Goal: Task Accomplishment & Management: Use online tool/utility

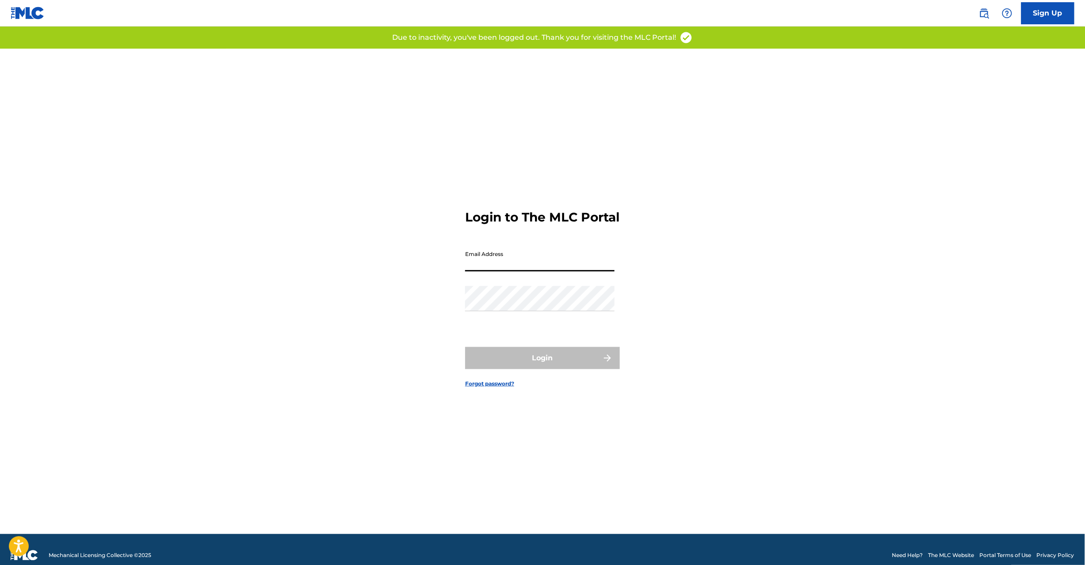
click at [536, 267] on input "Email Address" at bounding box center [539, 258] width 149 height 25
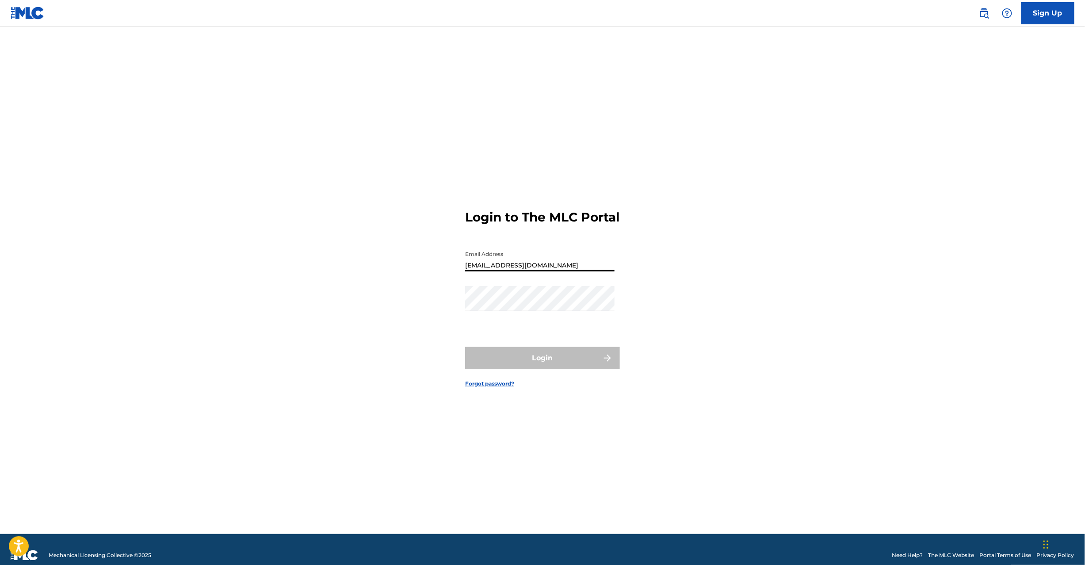
type input "[EMAIL_ADDRESS][DOMAIN_NAME]"
click at [554, 359] on button "Login" at bounding box center [542, 358] width 155 height 22
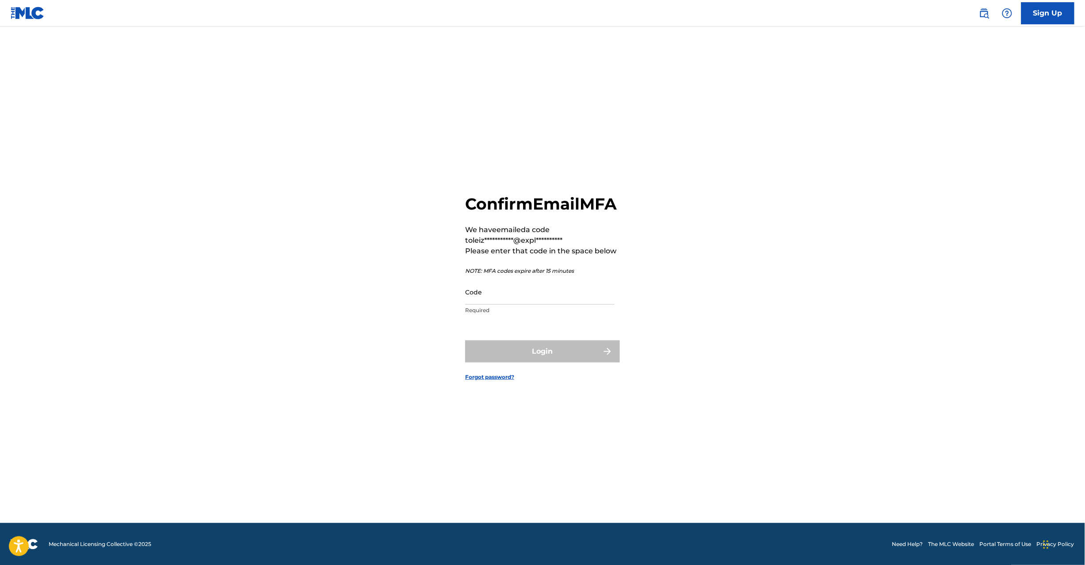
scroll to position [11, 0]
click at [501, 314] on p "Required" at bounding box center [539, 310] width 149 height 8
paste input "374851"
click at [499, 304] on input "374851" at bounding box center [539, 291] width 149 height 25
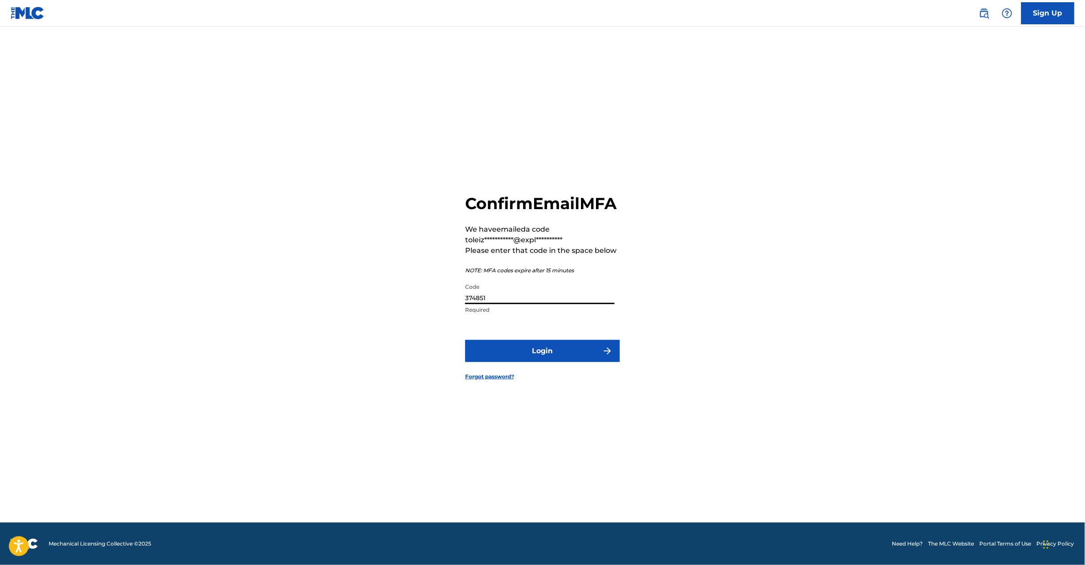
type input "374851"
click at [527, 362] on button "Login" at bounding box center [542, 351] width 155 height 22
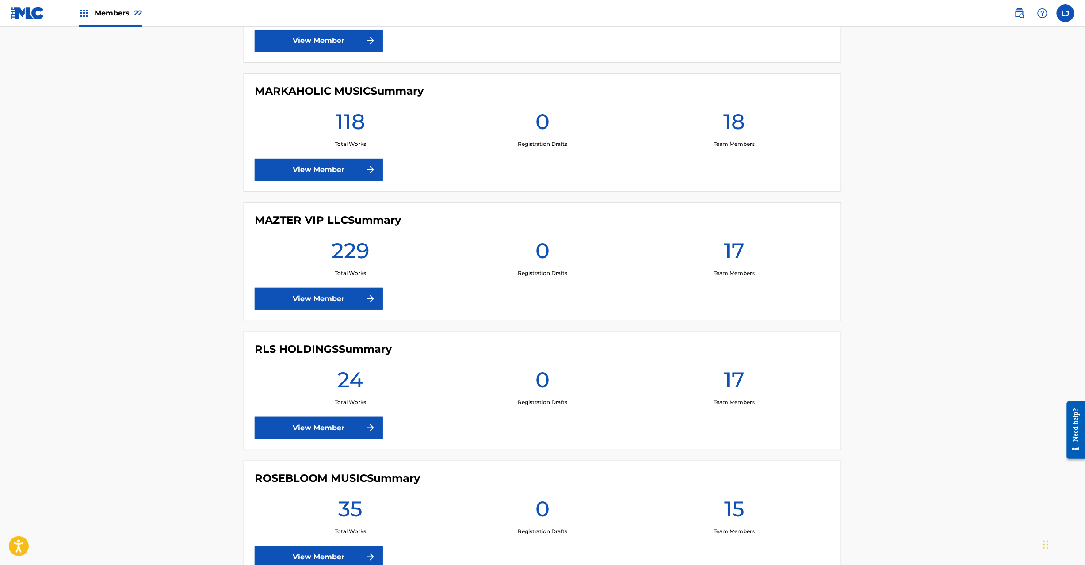
scroll to position [1415, 0]
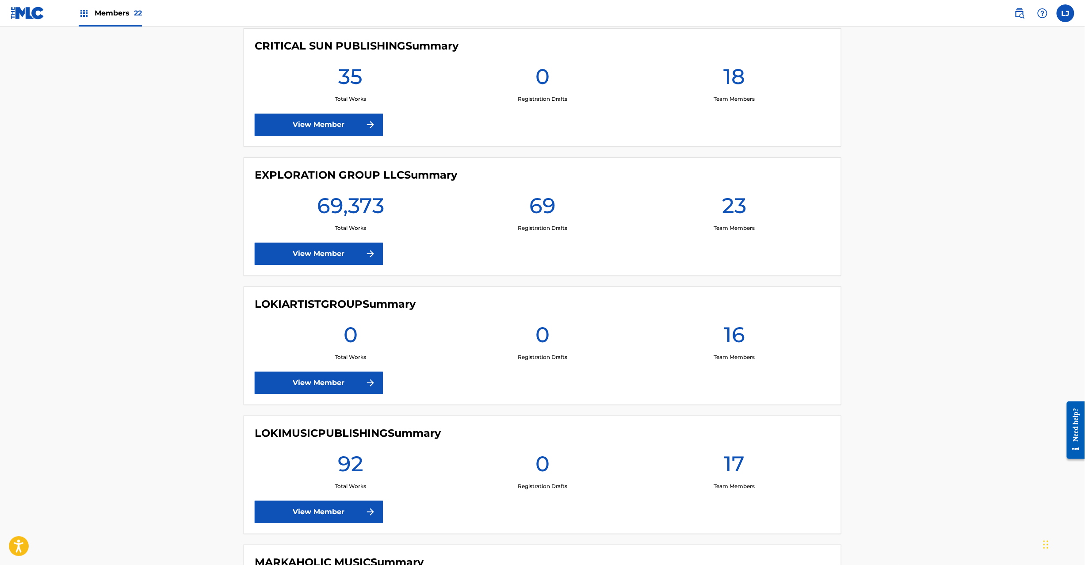
click at [283, 261] on link "View Member" at bounding box center [319, 254] width 128 height 22
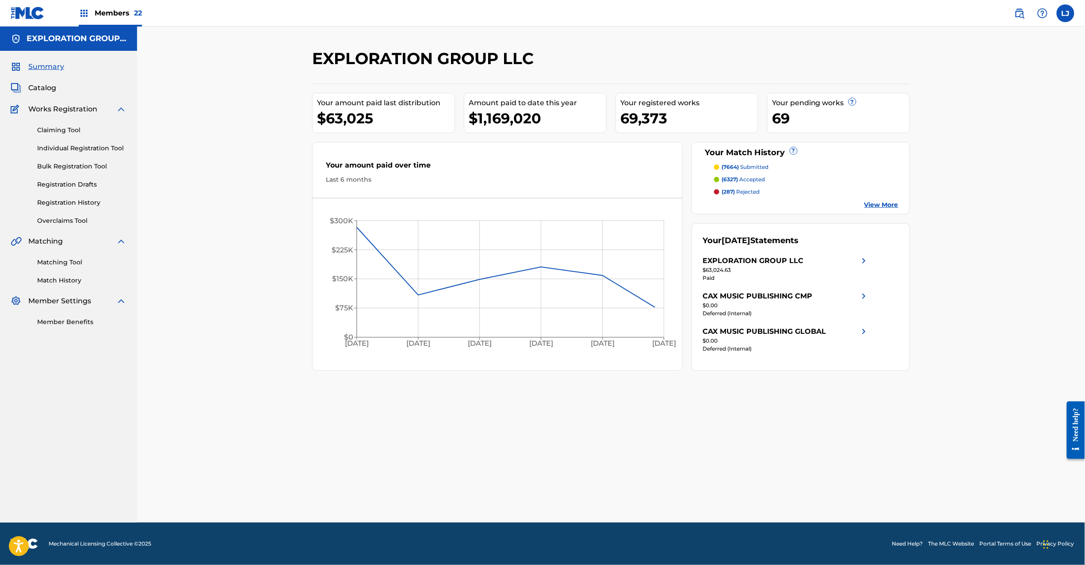
click at [41, 88] on span "Catalog" at bounding box center [42, 88] width 28 height 11
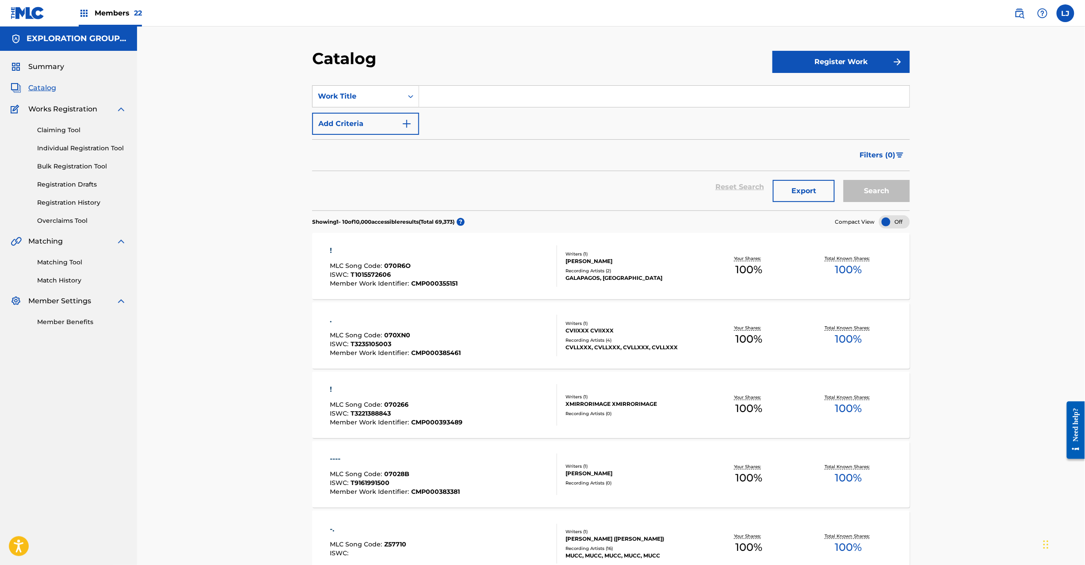
drag, startPoint x: 427, startPoint y: 96, endPoint x: 614, endPoint y: 147, distance: 193.9
click at [428, 96] on input "Search Form" at bounding box center [664, 96] width 490 height 21
paste input "Transition (To A Promised Land)"
type input "Transition (To A Promised Land)"
click at [878, 202] on button "Search" at bounding box center [877, 191] width 66 height 22
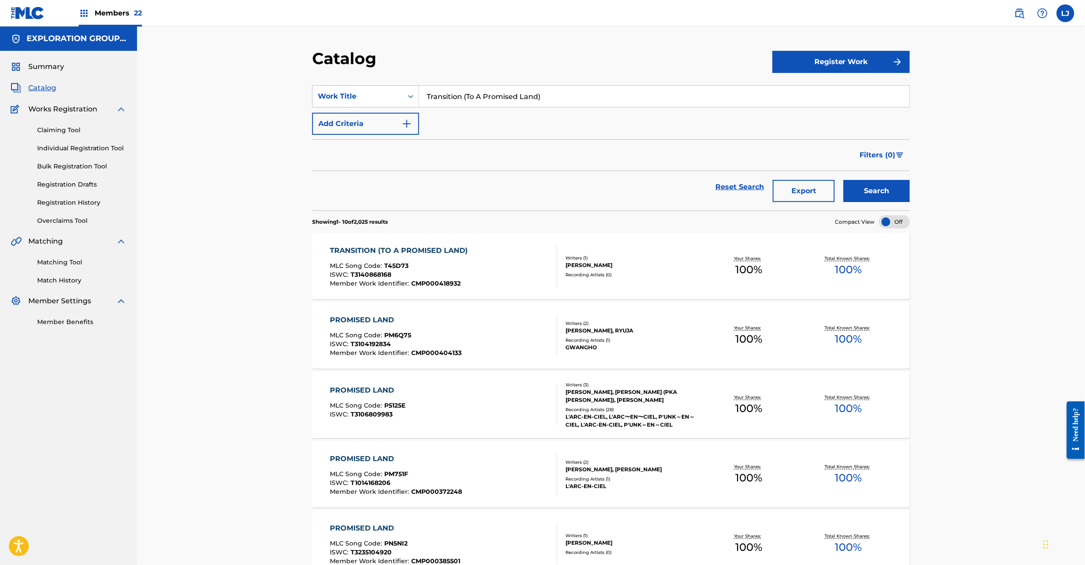
click at [476, 253] on div "TRANSITION (TO A PROMISED LAND) MLC Song Code : T45D73 ISWC : T3140868168 Membe…" at bounding box center [443, 266] width 227 height 42
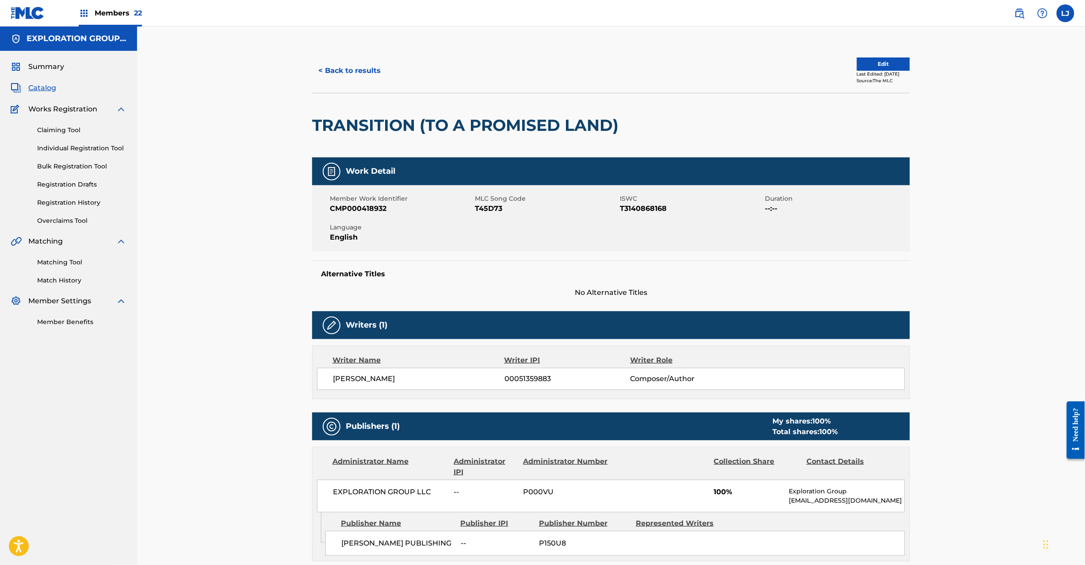
click at [895, 62] on button "Edit" at bounding box center [883, 63] width 53 height 13
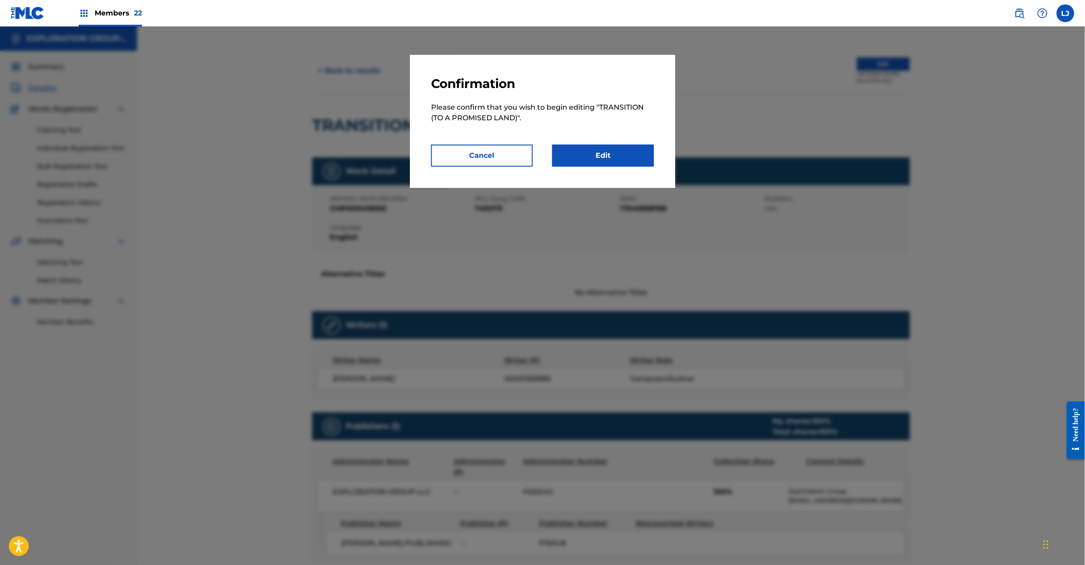
click at [584, 153] on link "Edit" at bounding box center [603, 156] width 102 height 22
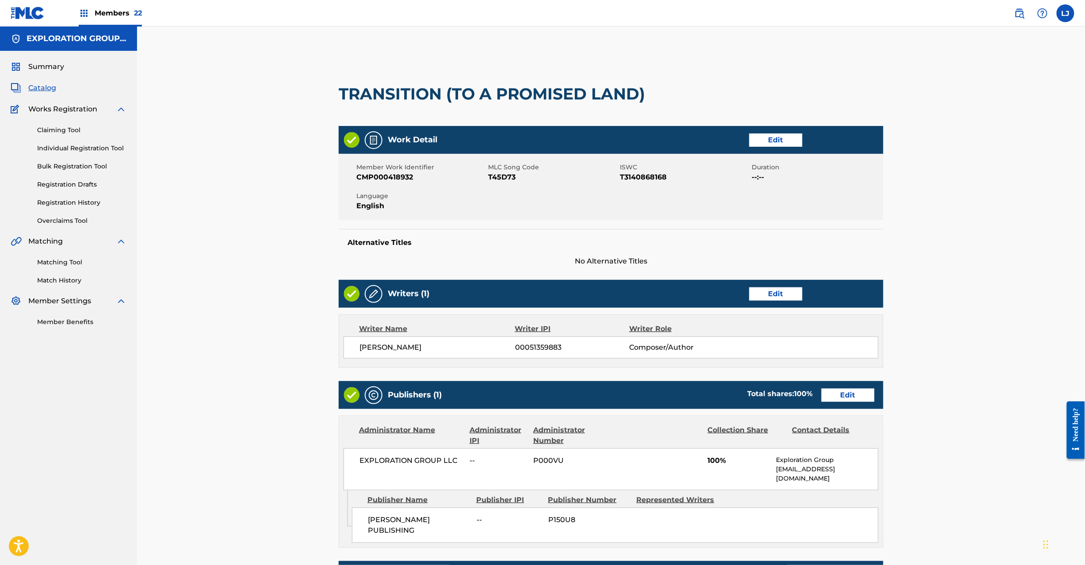
click at [495, 181] on span "T45D73" at bounding box center [553, 177] width 130 height 11
copy span "T45D73"
click at [777, 144] on link "Edit" at bounding box center [776, 140] width 53 height 13
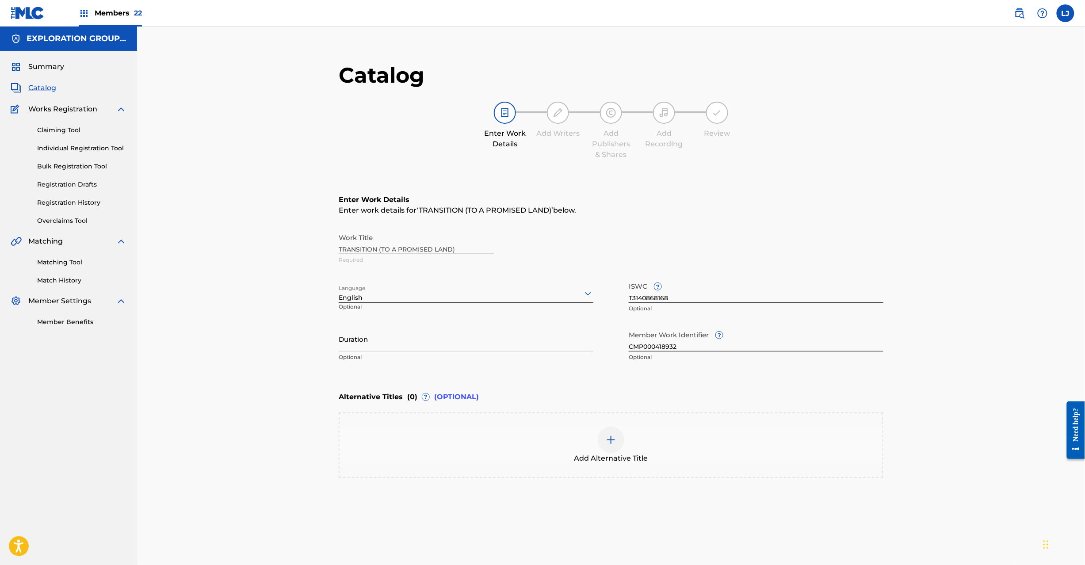
click at [634, 434] on div "Add Alternative Title" at bounding box center [611, 445] width 543 height 37
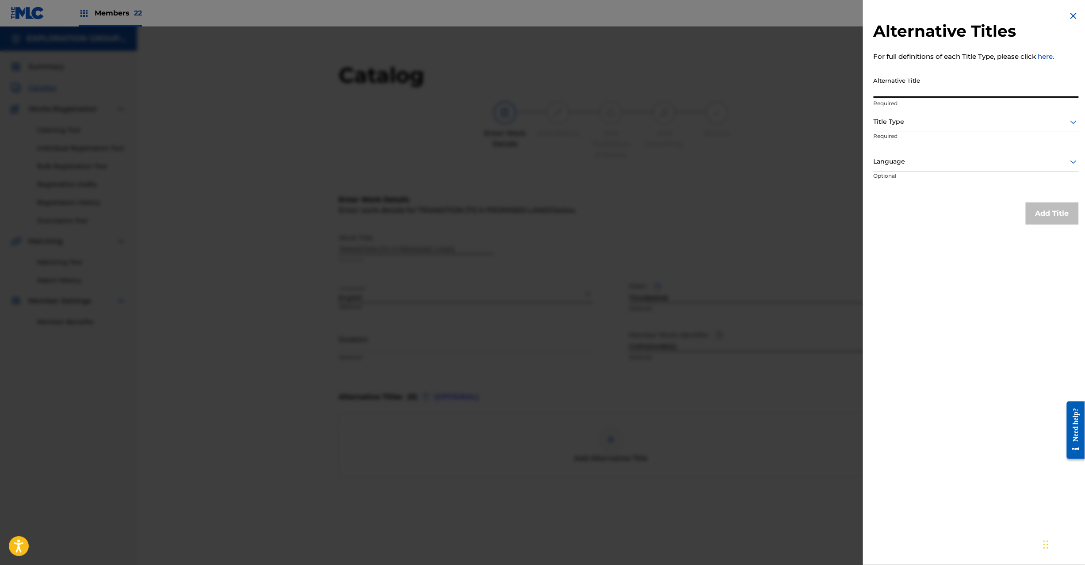
click at [946, 78] on input "Alternative Title" at bounding box center [976, 85] width 205 height 25
paste input "Transition"
type input "Transition"
click at [928, 125] on div at bounding box center [976, 121] width 205 height 11
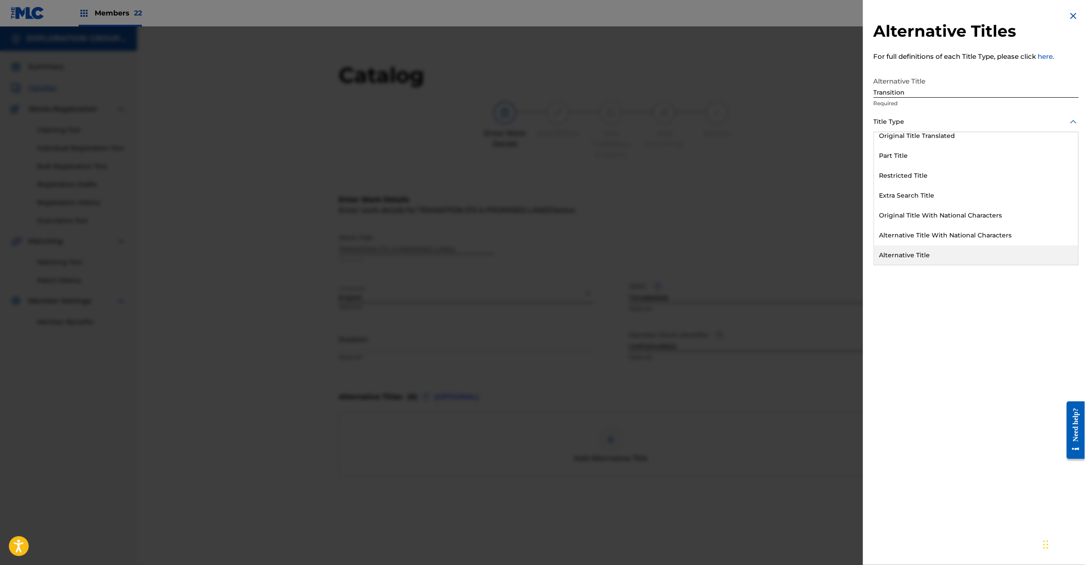
click at [925, 252] on div "Alternative Title" at bounding box center [976, 255] width 204 height 20
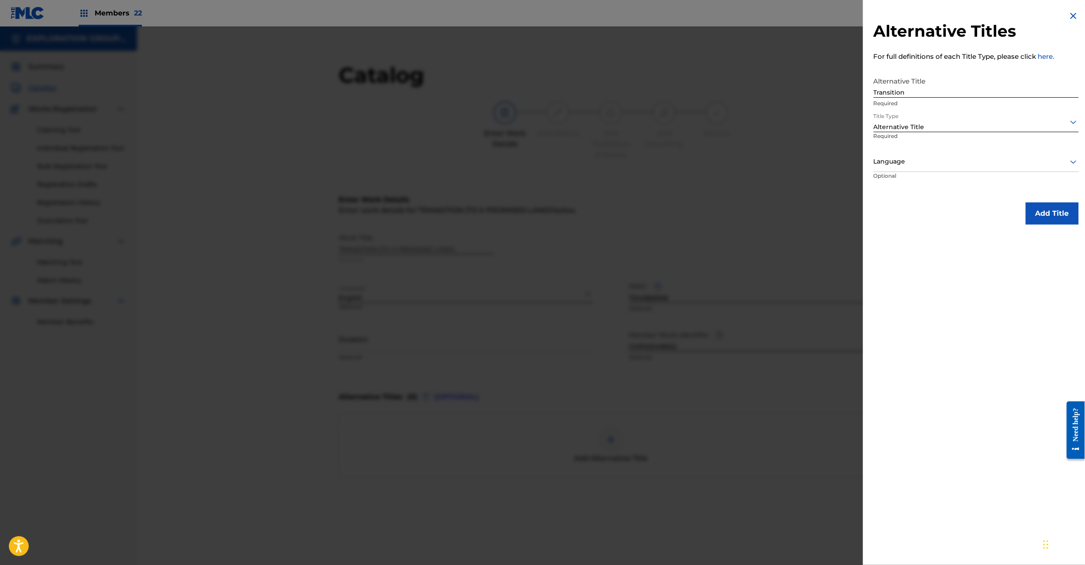
click at [1043, 203] on button "Add Title" at bounding box center [1052, 214] width 53 height 22
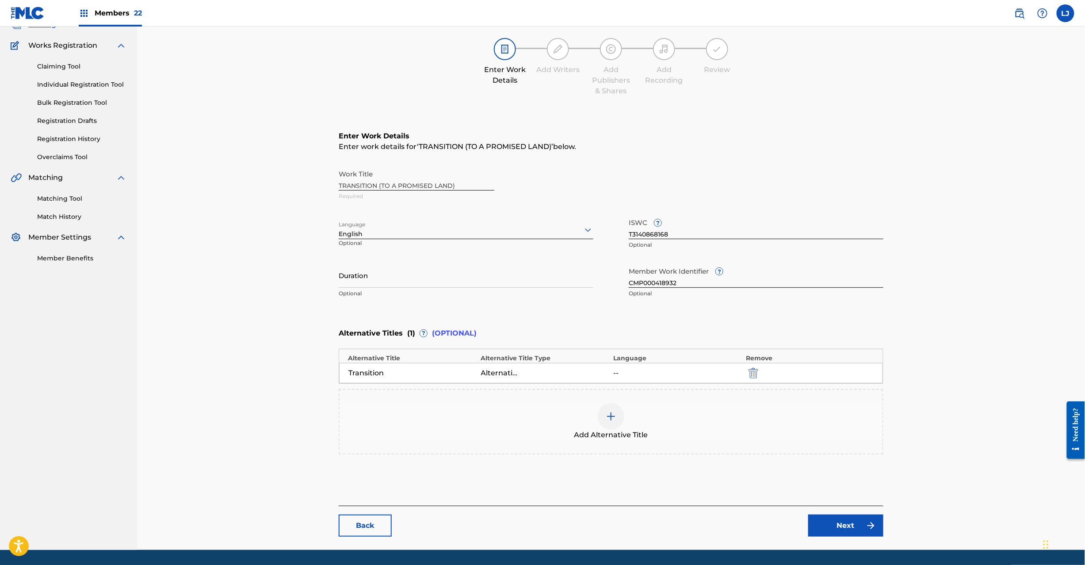
scroll to position [91, 0]
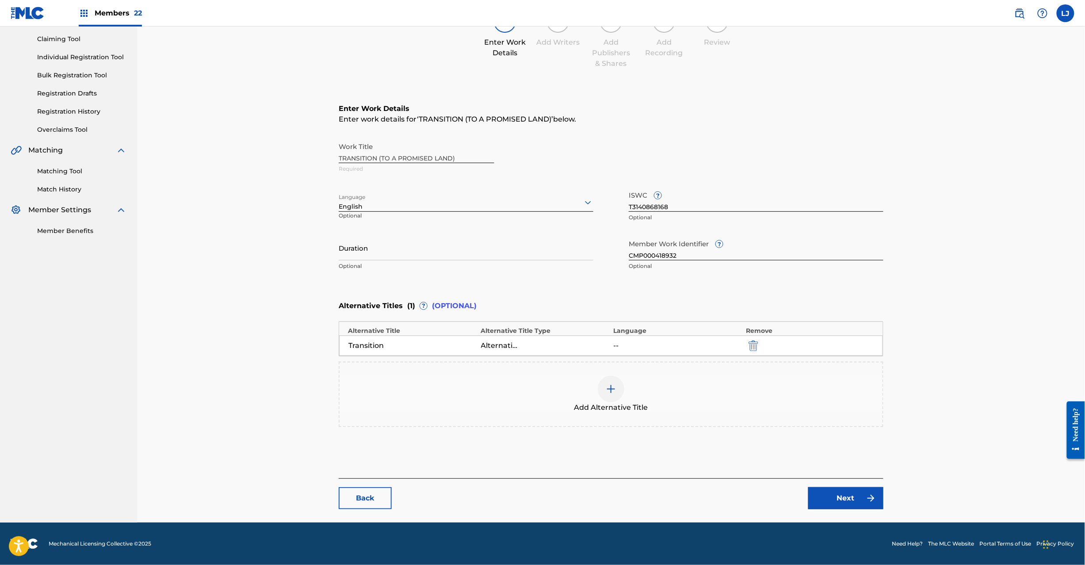
click at [837, 513] on main "Catalog Enter Work Details Add Writers Add Publishers & Shares Add Recording Re…" at bounding box center [611, 240] width 598 height 565
click at [842, 501] on link "Next" at bounding box center [845, 498] width 75 height 22
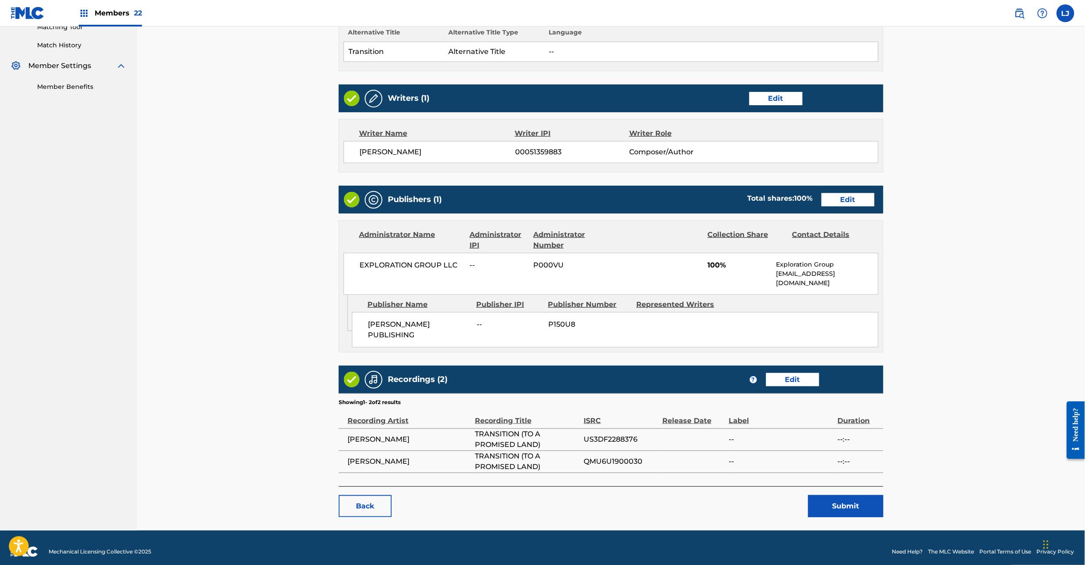
scroll to position [236, 0]
click at [823, 499] on button "Submit" at bounding box center [845, 506] width 75 height 22
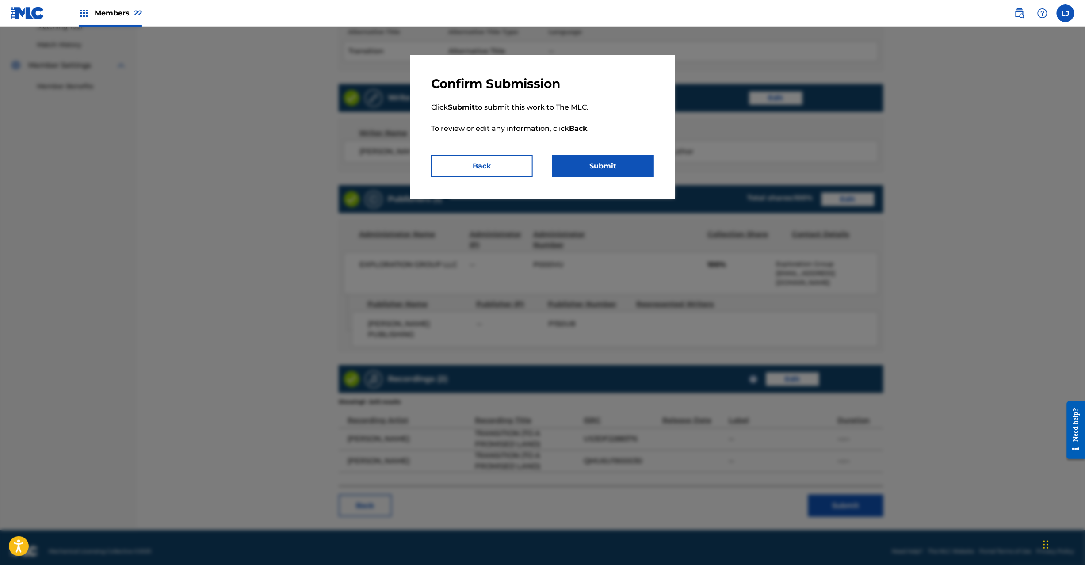
click at [581, 161] on button "Submit" at bounding box center [603, 166] width 102 height 22
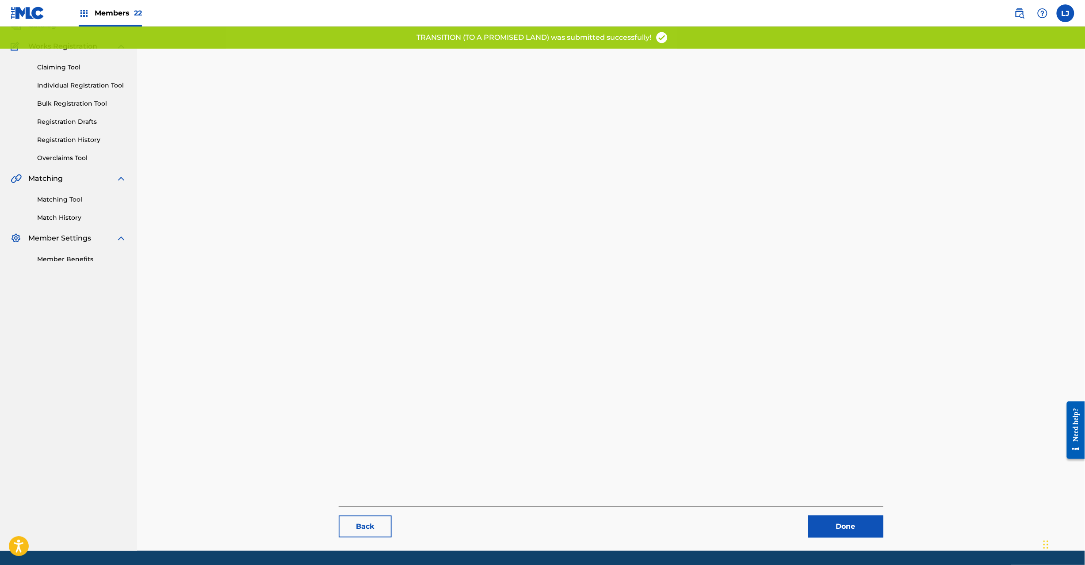
scroll to position [91, 0]
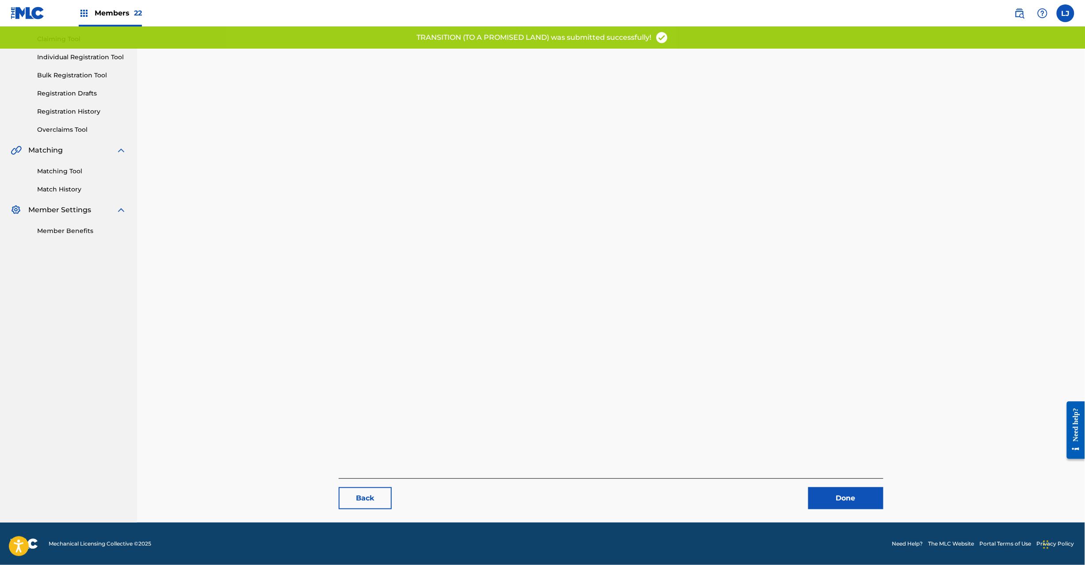
drag, startPoint x: 835, startPoint y: 509, endPoint x: 832, endPoint y: 494, distance: 14.9
click at [835, 508] on link "Done" at bounding box center [845, 498] width 75 height 22
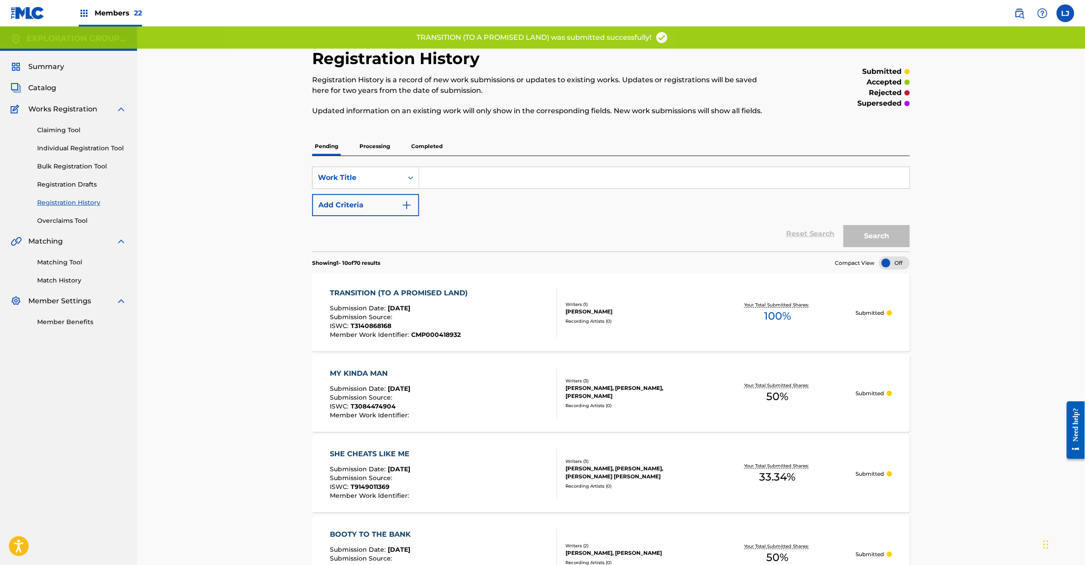
click at [466, 303] on div "TRANSITION (TO A PROMISED LAND) Submission Date : [DATE] Submission Source : IS…" at bounding box center [401, 313] width 142 height 50
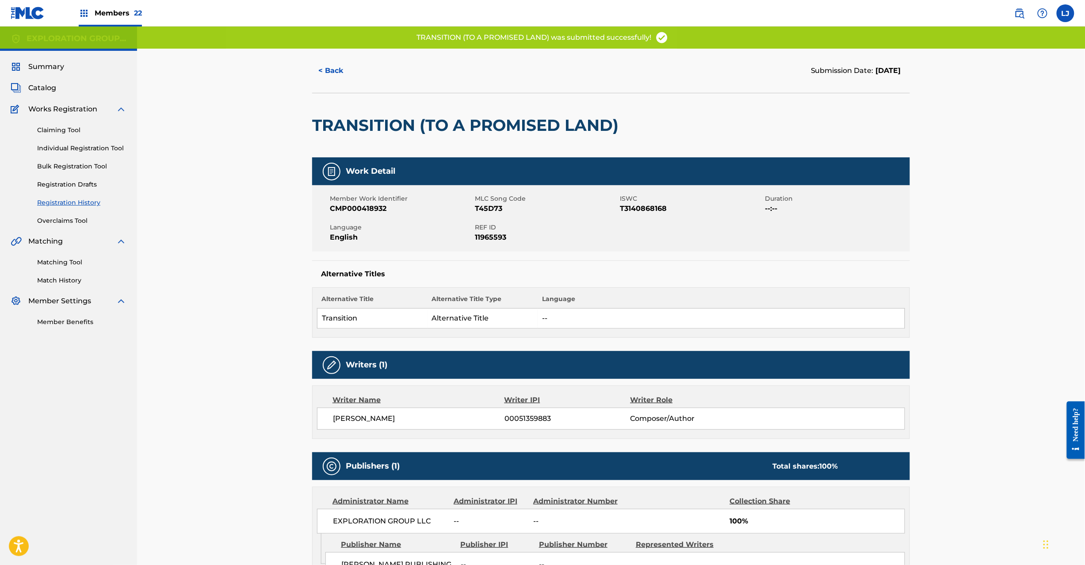
click at [498, 234] on span "11965593" at bounding box center [546, 237] width 143 height 11
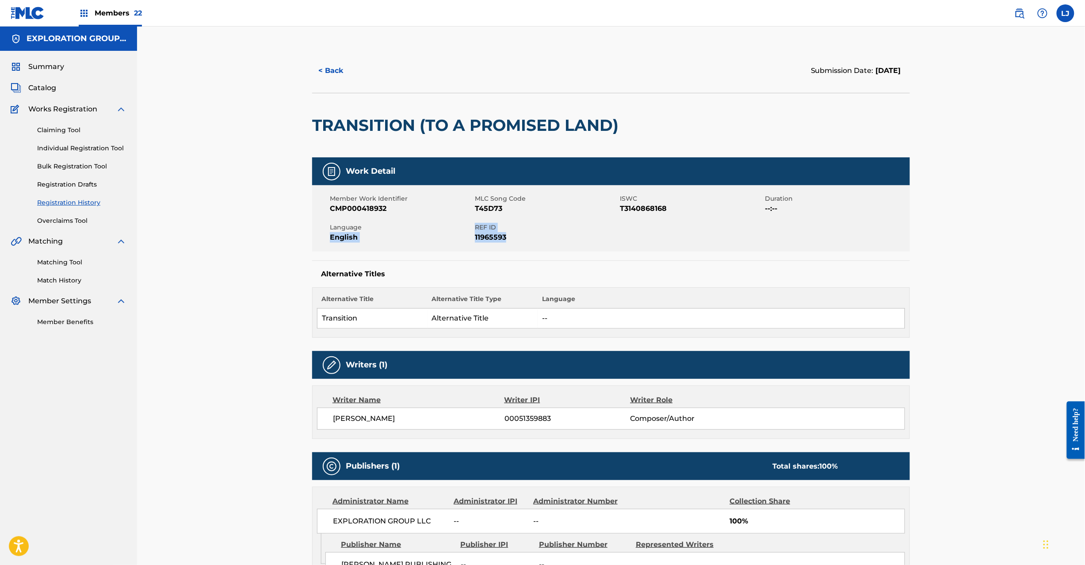
drag, startPoint x: 503, startPoint y: 237, endPoint x: 472, endPoint y: 229, distance: 32.1
click at [472, 229] on div "Member Work Identifier CMP000418932 MLC Song Code T45D73 ISWC T3140868168 Durat…" at bounding box center [611, 218] width 598 height 66
click at [478, 229] on span "REF ID" at bounding box center [546, 227] width 143 height 9
click at [510, 234] on span "11965593" at bounding box center [546, 237] width 143 height 11
drag, startPoint x: 511, startPoint y: 239, endPoint x: 476, endPoint y: 229, distance: 36.9
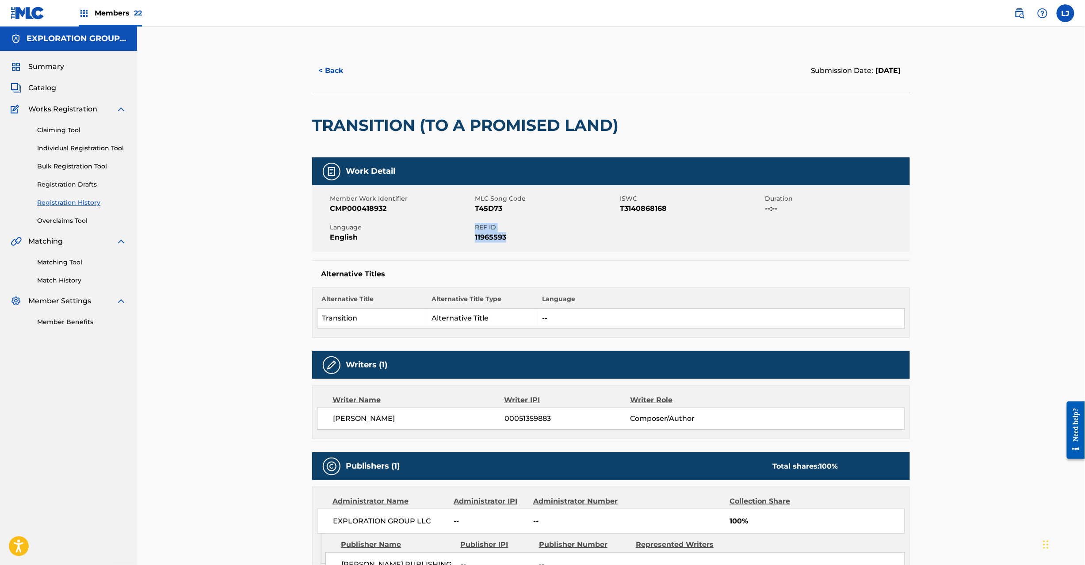
click at [476, 229] on div "REF ID 11965593" at bounding box center [547, 233] width 145 height 20
copy div "REF ID 11965593"
click at [45, 165] on link "Bulk Registration Tool" at bounding box center [81, 166] width 89 height 9
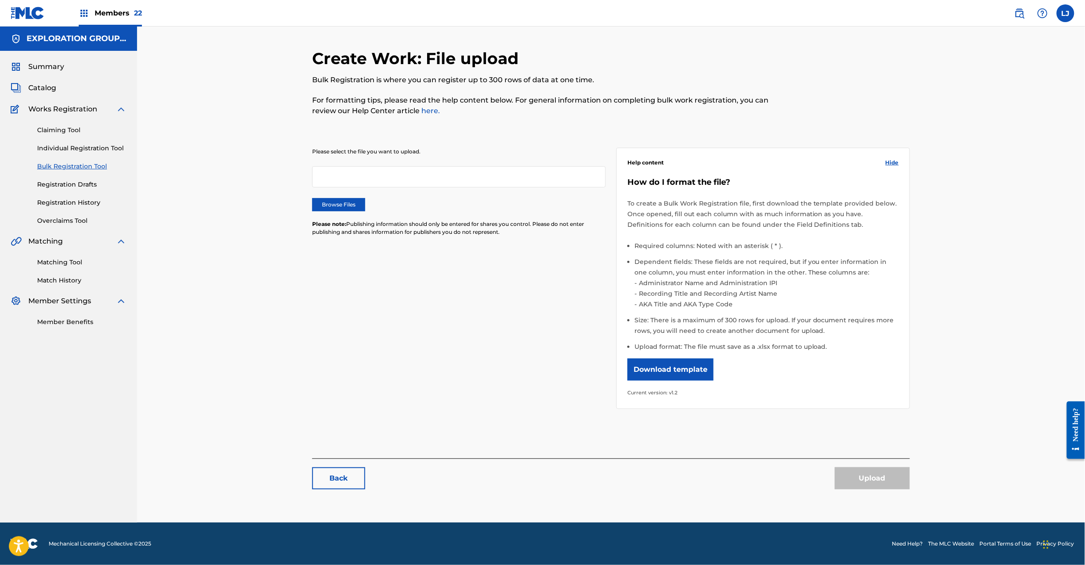
click at [322, 203] on label "Browse Files" at bounding box center [338, 204] width 53 height 13
click at [0, 0] on input "Browse Files" at bounding box center [0, 0] width 0 height 0
click at [853, 476] on button "Upload" at bounding box center [872, 478] width 75 height 22
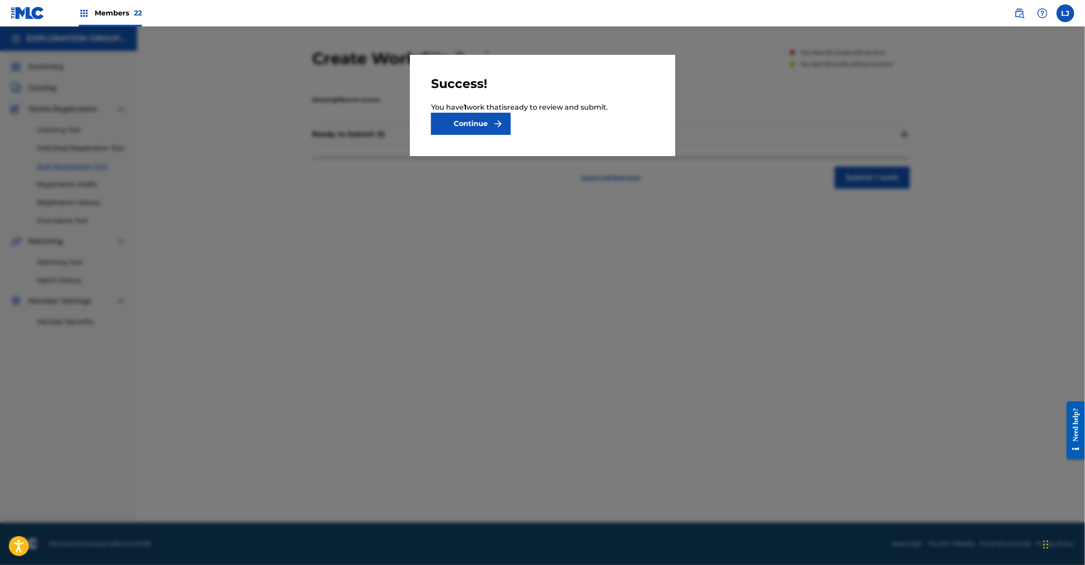
drag, startPoint x: 489, startPoint y: 113, endPoint x: 780, endPoint y: 142, distance: 292.5
click at [490, 114] on button "Continue" at bounding box center [471, 124] width 80 height 22
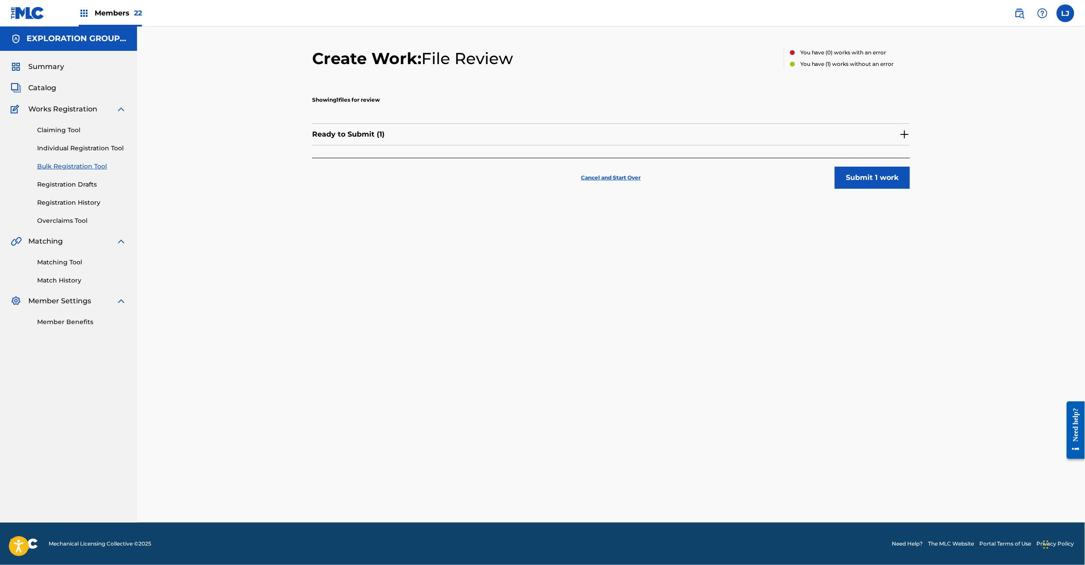
click at [860, 167] on button "Submit 1 work" at bounding box center [872, 178] width 75 height 22
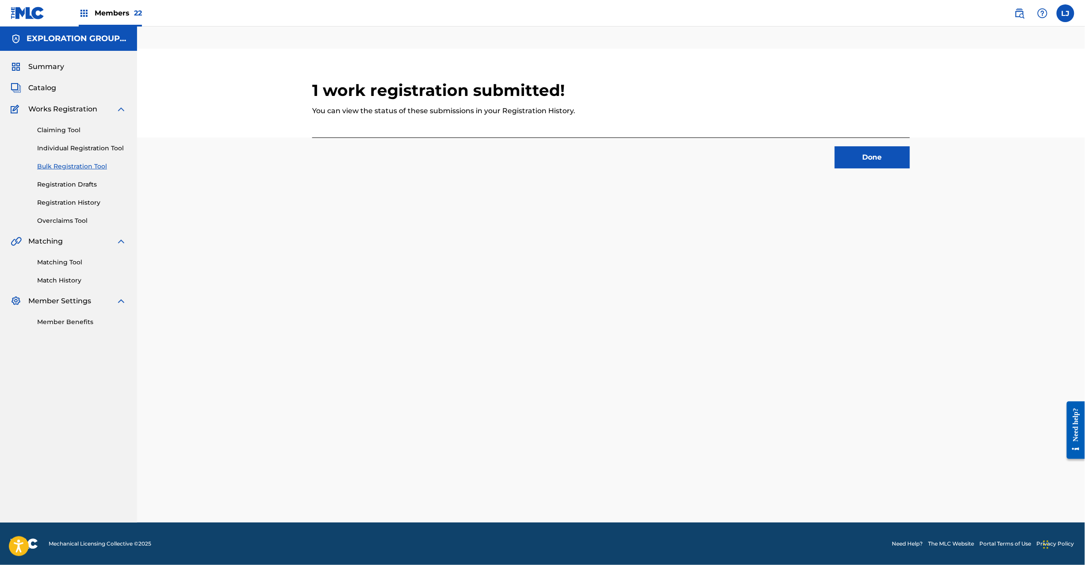
drag, startPoint x: 922, startPoint y: 128, endPoint x: 909, endPoint y: 151, distance: 25.7
click at [910, 150] on div "1 work registration submitted! You can view the status of these submissions in …" at bounding box center [611, 113] width 598 height 129
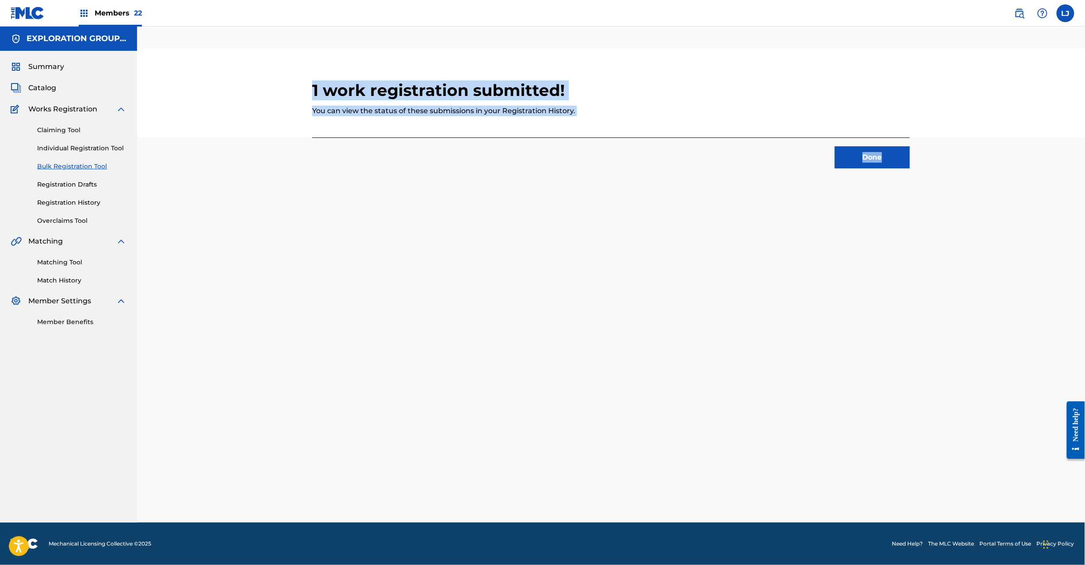
click at [882, 161] on button "Done" at bounding box center [872, 157] width 75 height 22
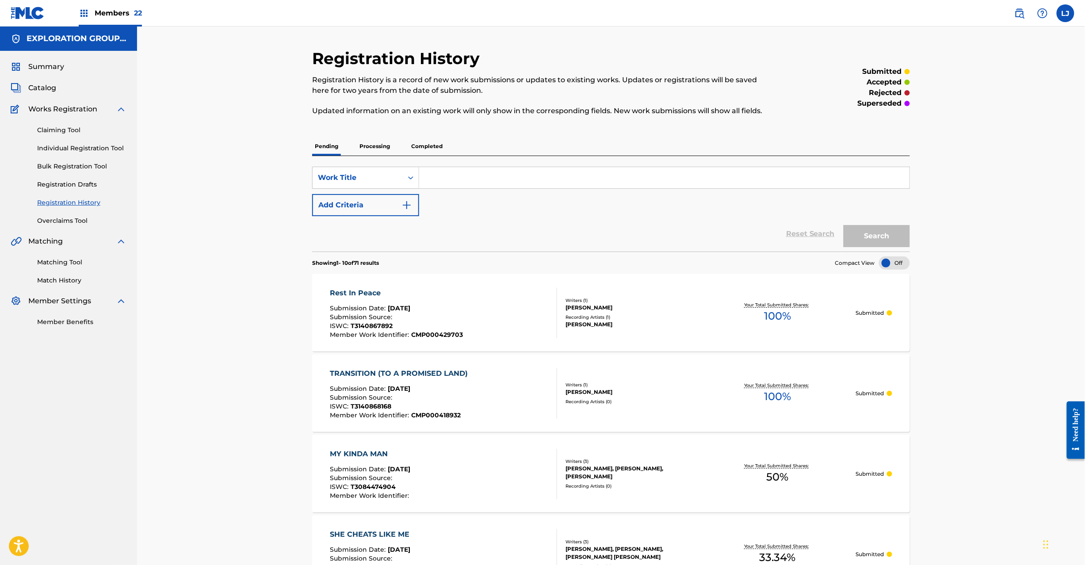
click at [516, 294] on div "Rest In Peace Submission Date : [DATE] Submission Source : ISWC : T3140867892 M…" at bounding box center [443, 313] width 227 height 50
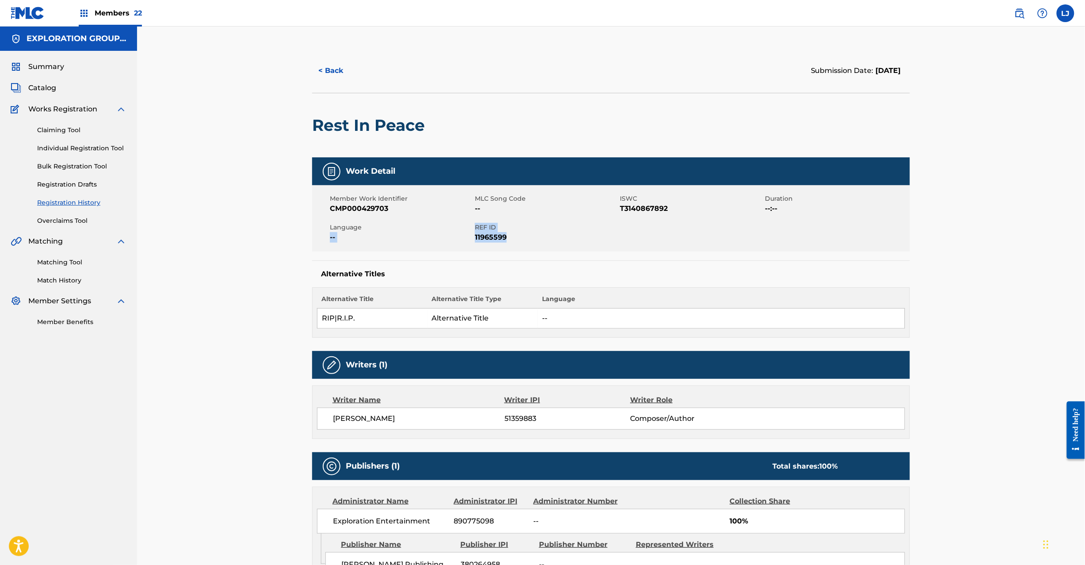
drag, startPoint x: 473, startPoint y: 229, endPoint x: 512, endPoint y: 236, distance: 40.0
click at [512, 236] on div "Member Work Identifier CMP000429703 MLC Song Code -- ISWC T3140867892 Duration …" at bounding box center [611, 218] width 598 height 66
click at [497, 245] on div "Member Work Identifier CMP000429703 MLC Song Code -- ISWC T3140867892 Duration …" at bounding box center [611, 218] width 598 height 66
drag, startPoint x: 475, startPoint y: 229, endPoint x: 511, endPoint y: 232, distance: 36.9
click at [511, 232] on div "REF ID 11965599" at bounding box center [547, 233] width 145 height 20
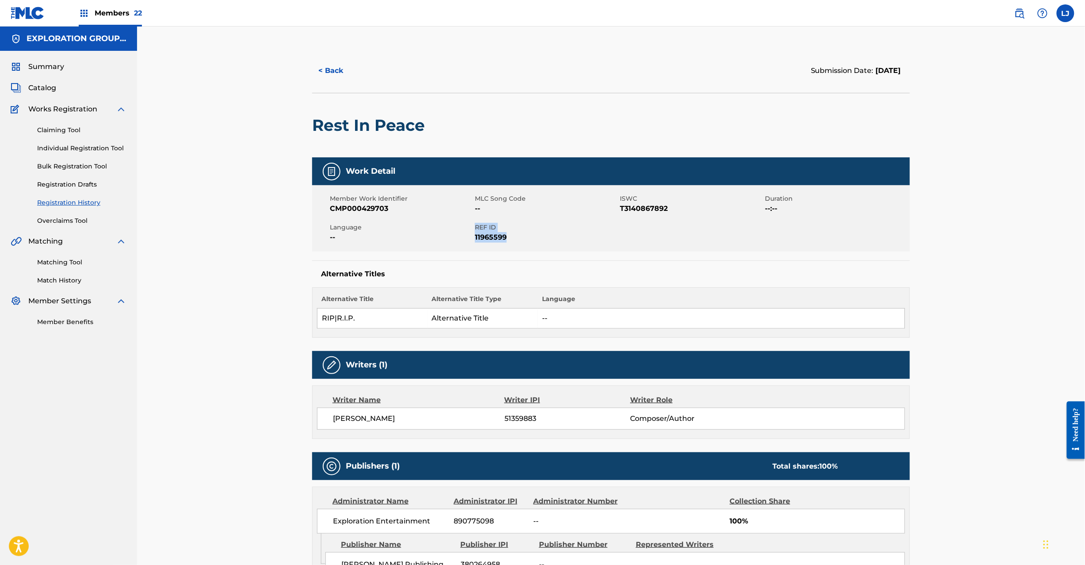
copy div "REF ID 11965599"
click at [322, 70] on button "< Back" at bounding box center [338, 71] width 53 height 22
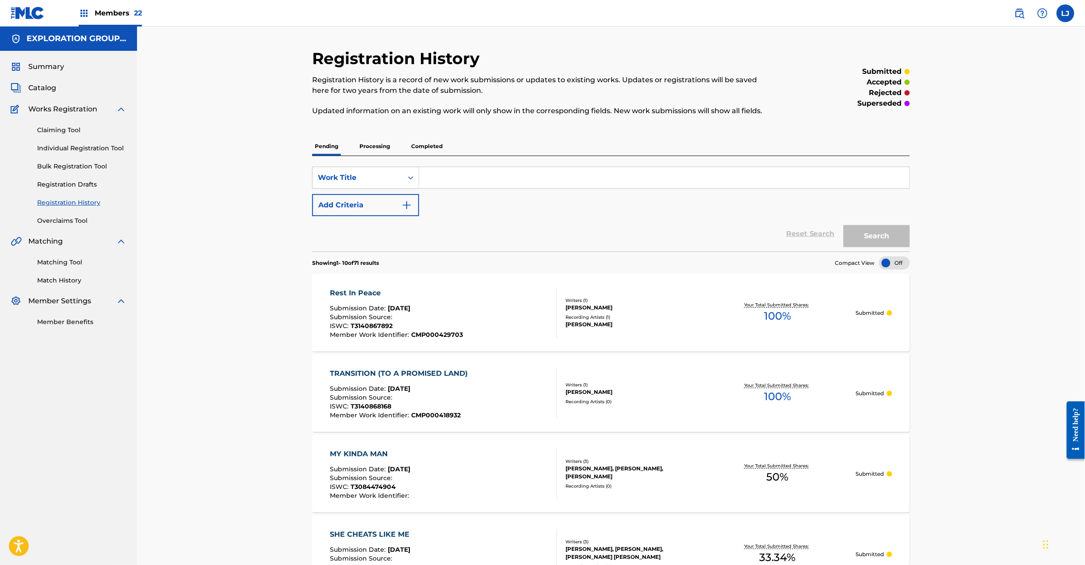
click at [44, 84] on span "Catalog" at bounding box center [42, 88] width 28 height 11
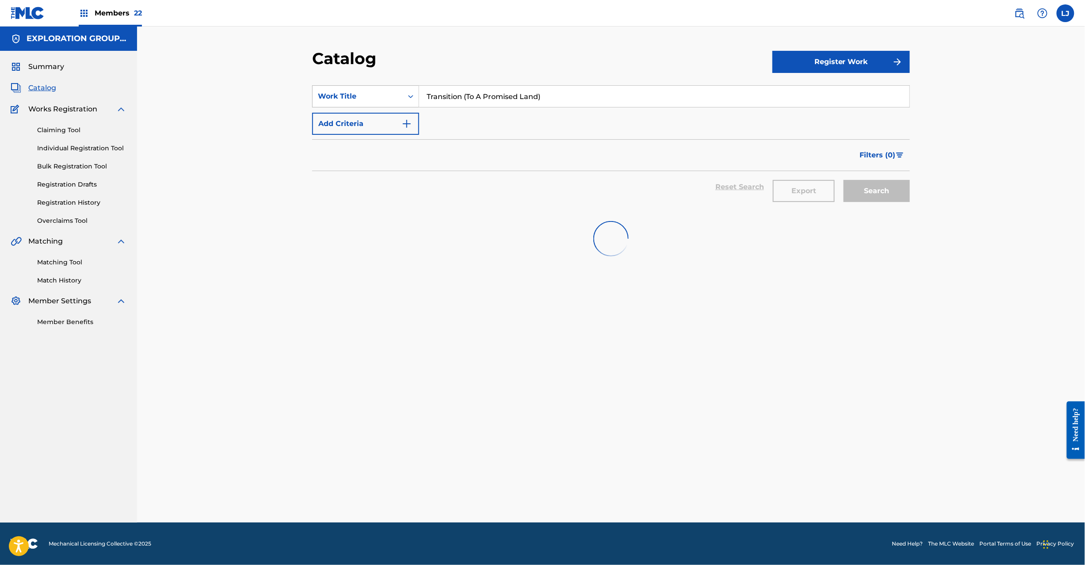
click at [388, 89] on div "Work Title" at bounding box center [358, 96] width 90 height 17
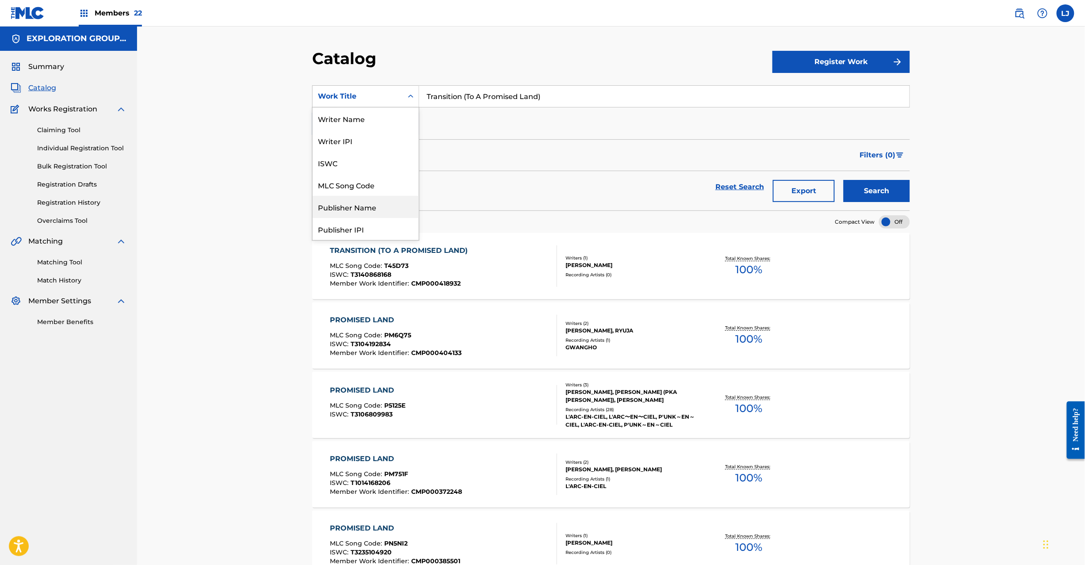
click at [372, 203] on div "Publisher Name" at bounding box center [366, 207] width 106 height 22
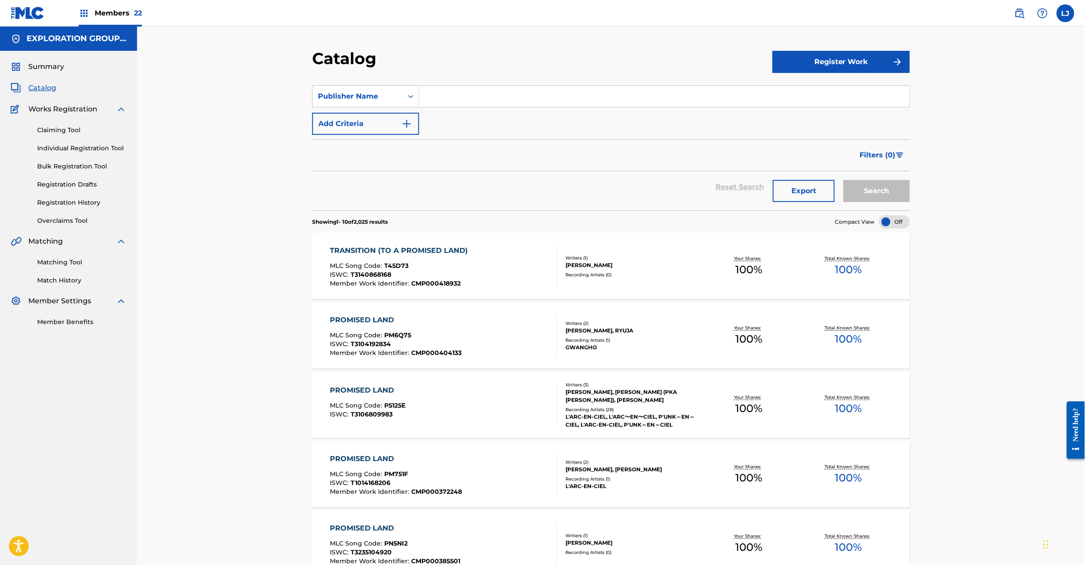
click at [435, 101] on input "Search Form" at bounding box center [664, 96] width 490 height 21
paste input "Babylorespublishing"
type input "Babylorespublishing"
click at [880, 195] on button "Search" at bounding box center [877, 191] width 66 height 22
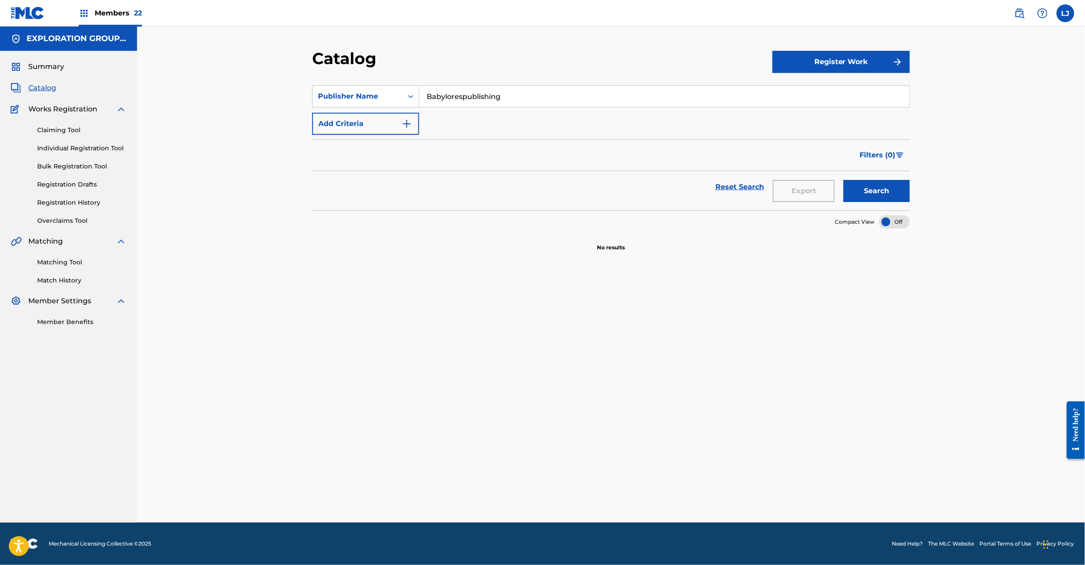
click at [521, 285] on div "SearchWithCriteriac6030589-7c81-4edf-b559-19ef64d5771d Publisher Name Babylores…" at bounding box center [611, 312] width 598 height 474
click at [398, 96] on div "Publisher Name" at bounding box center [358, 96] width 90 height 17
click at [372, 119] on div "Work Title" at bounding box center [366, 118] width 106 height 22
click at [450, 101] on input "Search Form" at bounding box center [664, 96] width 490 height 21
paste input "Yo Quiero Saber Lo Que Tu Das"
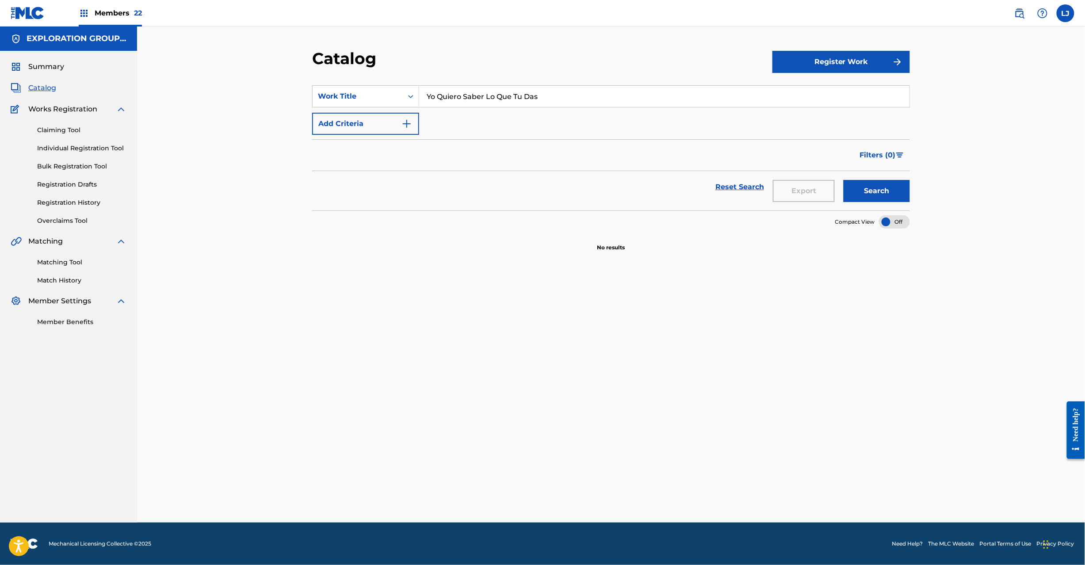
type input "Yo Quiero Saber Lo Que Tu Das"
click at [867, 186] on button "Search" at bounding box center [877, 191] width 66 height 22
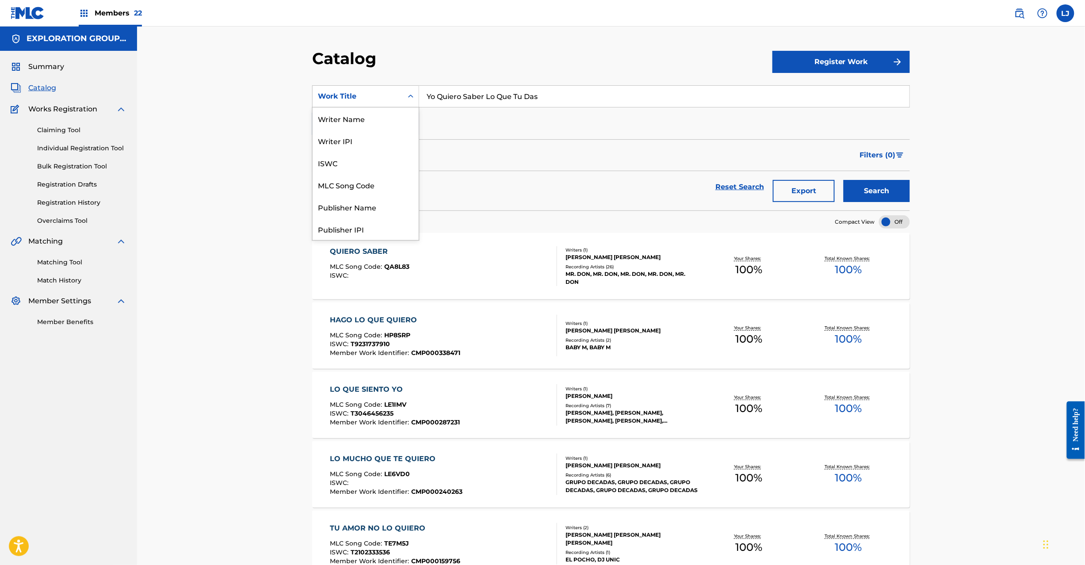
click at [374, 94] on div "Work Title" at bounding box center [358, 96] width 80 height 11
click at [354, 186] on div "MLC Song Code" at bounding box center [366, 185] width 106 height 22
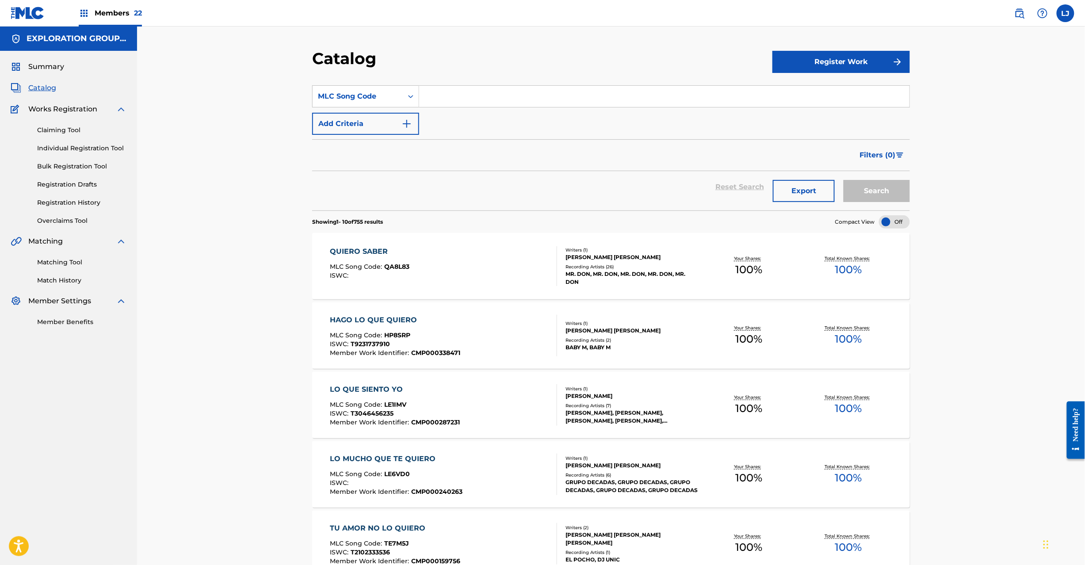
drag, startPoint x: 461, startPoint y: 112, endPoint x: 466, endPoint y: 99, distance: 14.1
click at [464, 108] on div "SearchWithCriteria30d01c69-012d-4702-8189-7388cd3f9646 MLC Song Code Add Criter…" at bounding box center [611, 110] width 598 height 50
click at [466, 99] on input "Search Form" at bounding box center [664, 96] width 490 height 21
paste input "S62X6F"
type input "S62X6F"
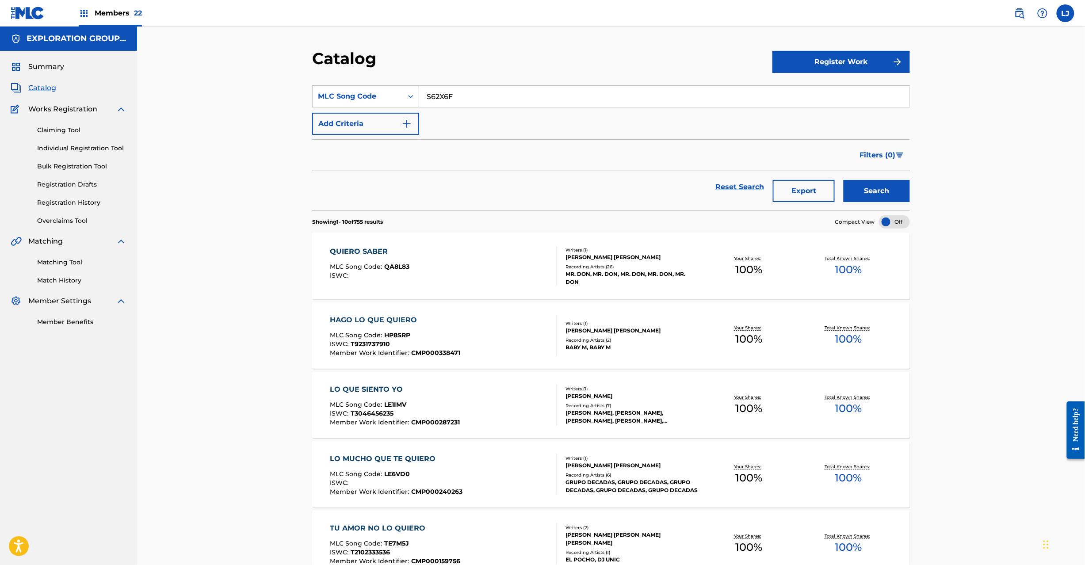
click at [874, 184] on button "Search" at bounding box center [877, 191] width 66 height 22
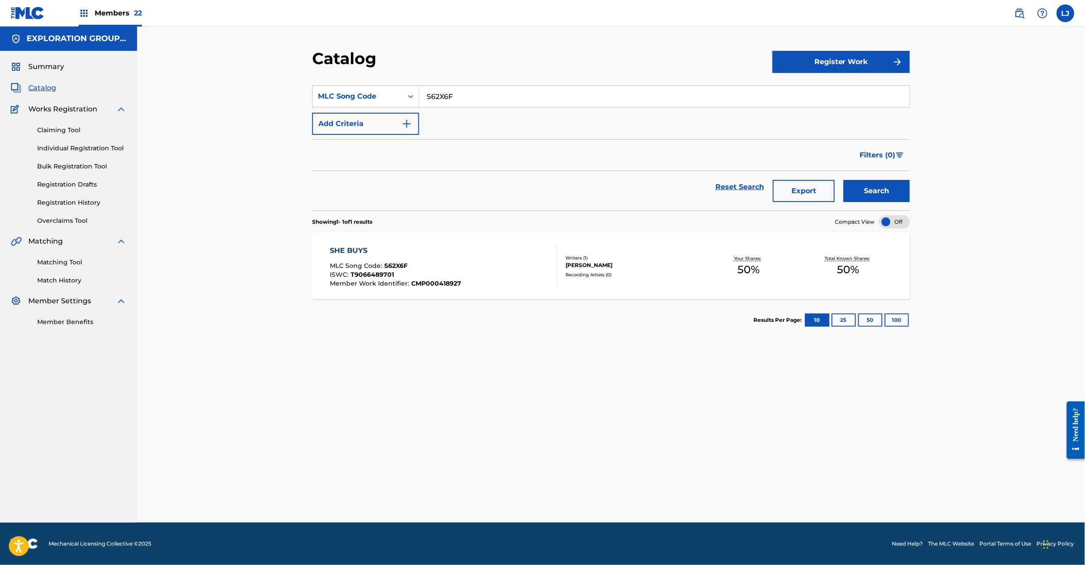
click at [463, 240] on div "SHE BUYS MLC Song Code : S62X6F ISWC : T9066489701 Member Work Identifier : CMP…" at bounding box center [611, 266] width 598 height 66
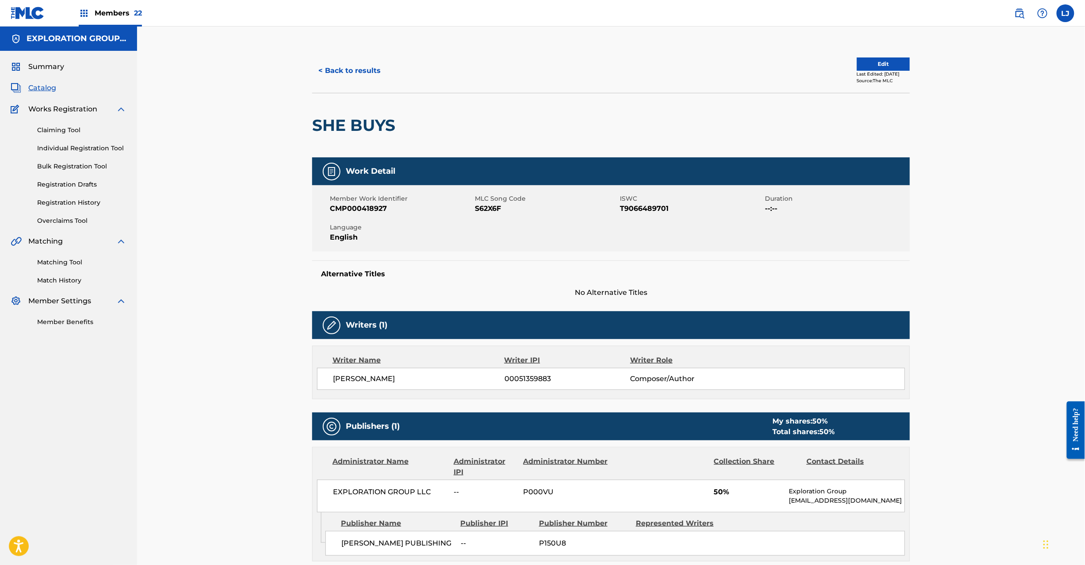
click at [887, 69] on button "Edit" at bounding box center [883, 63] width 53 height 13
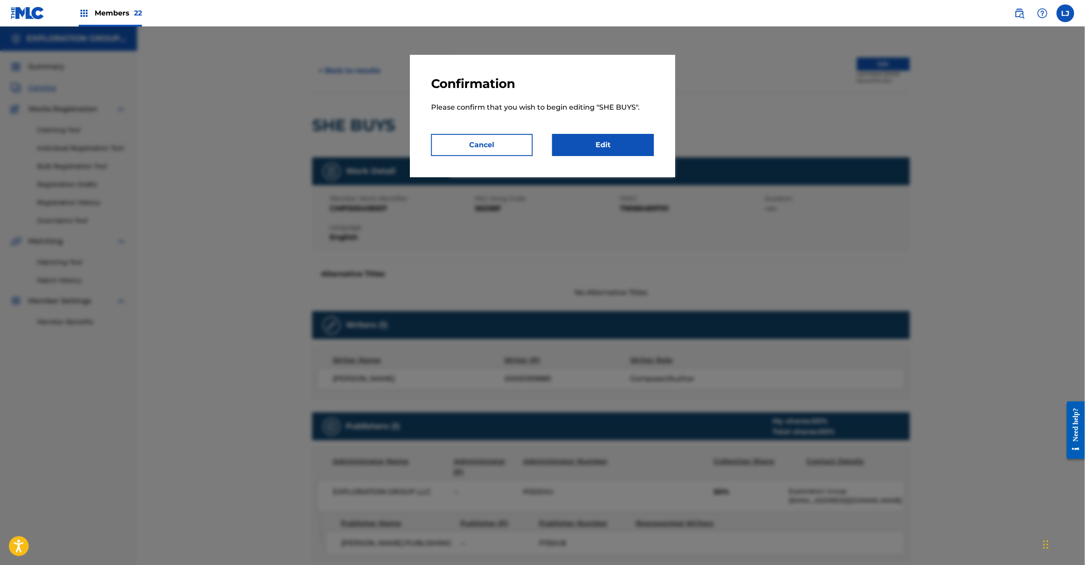
click at [607, 151] on link "Edit" at bounding box center [603, 145] width 102 height 22
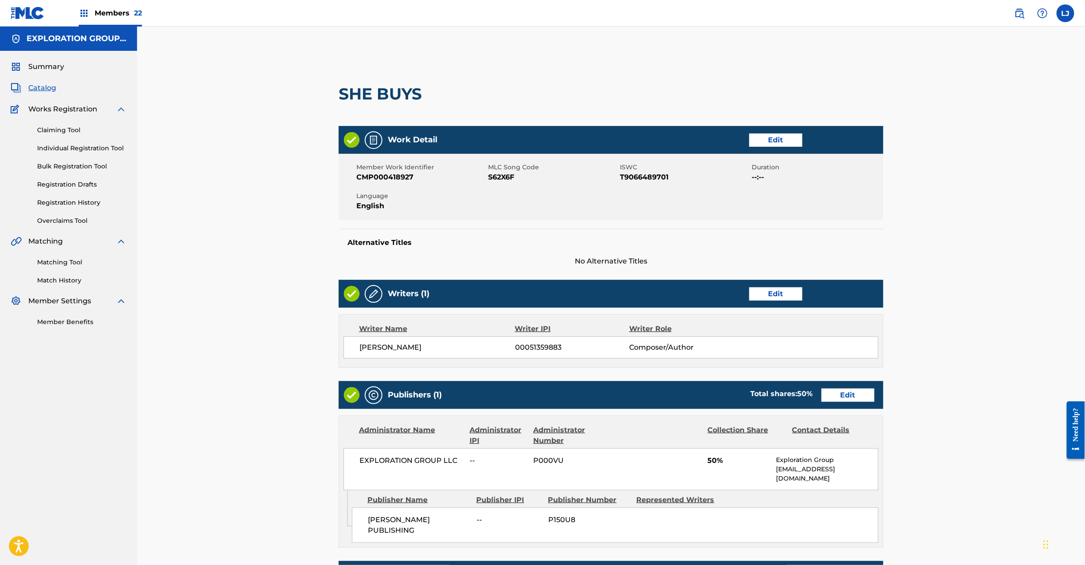
click at [41, 68] on span "Summary" at bounding box center [46, 66] width 36 height 11
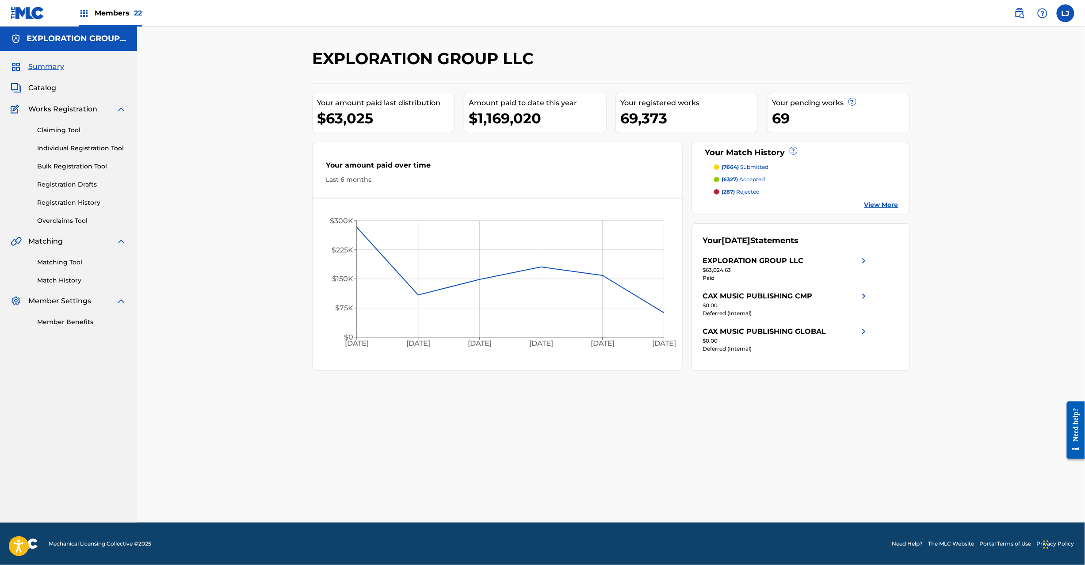
click at [39, 85] on span "Catalog" at bounding box center [42, 88] width 28 height 11
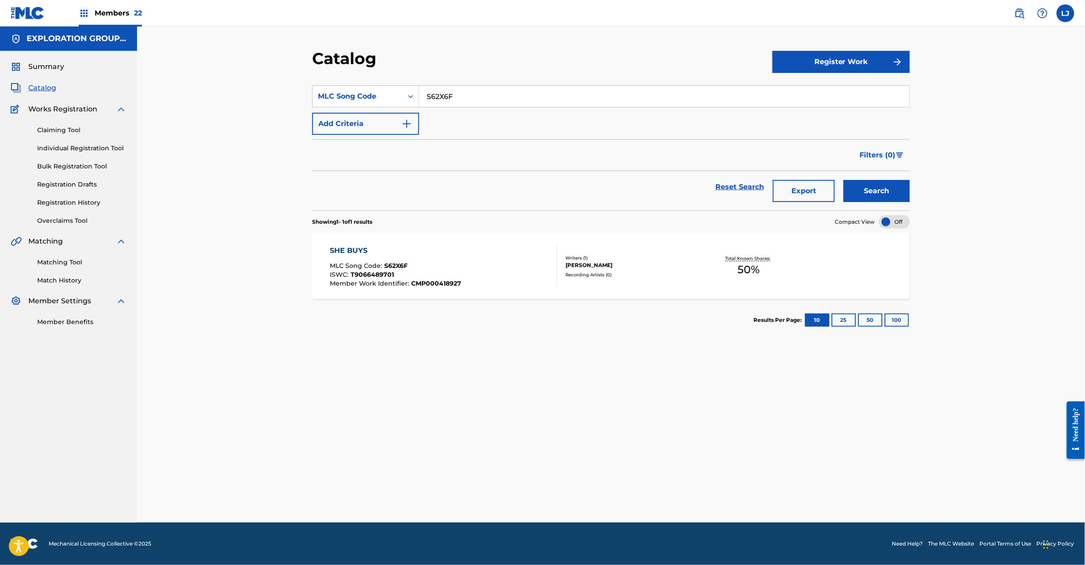
click at [512, 246] on div "SHE BUYS MLC Song Code : S62X6F ISWC : T9066489701 Member Work Identifier : CMP…" at bounding box center [443, 266] width 227 height 42
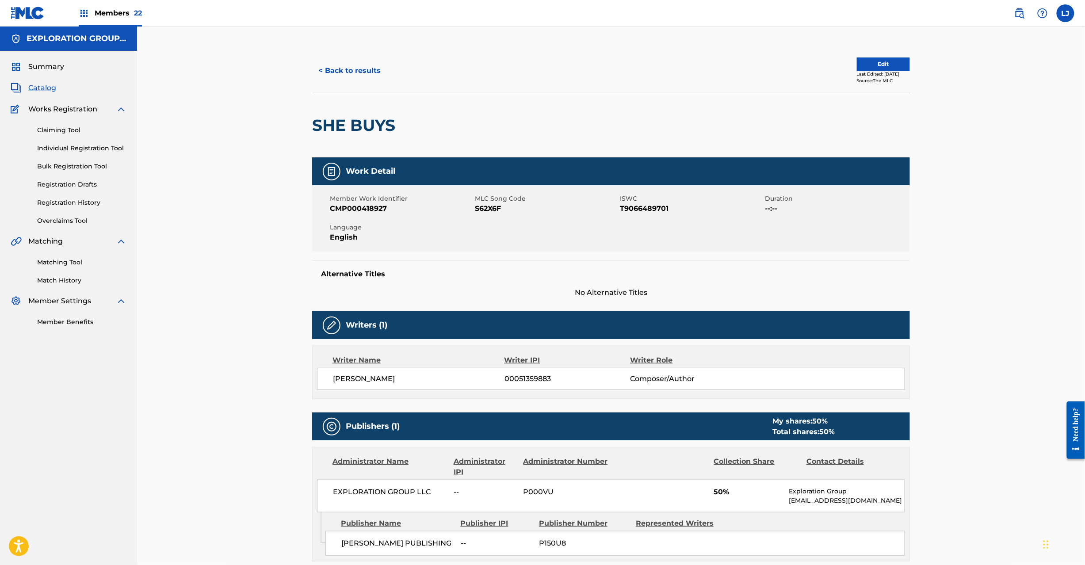
click at [345, 72] on button "< Back to results" at bounding box center [349, 71] width 75 height 22
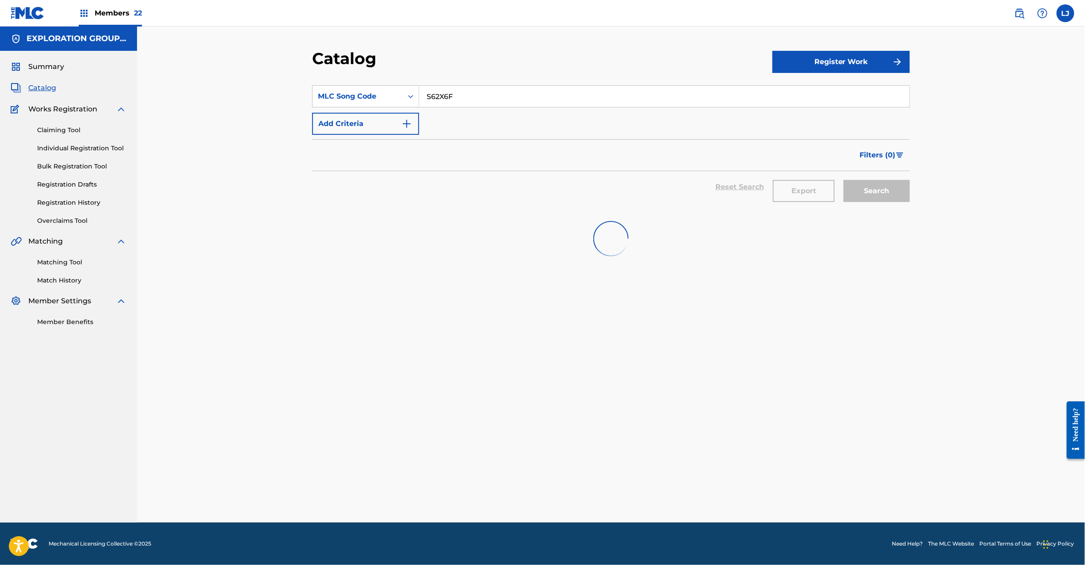
click at [437, 96] on input "S62X6F" at bounding box center [664, 96] width 490 height 21
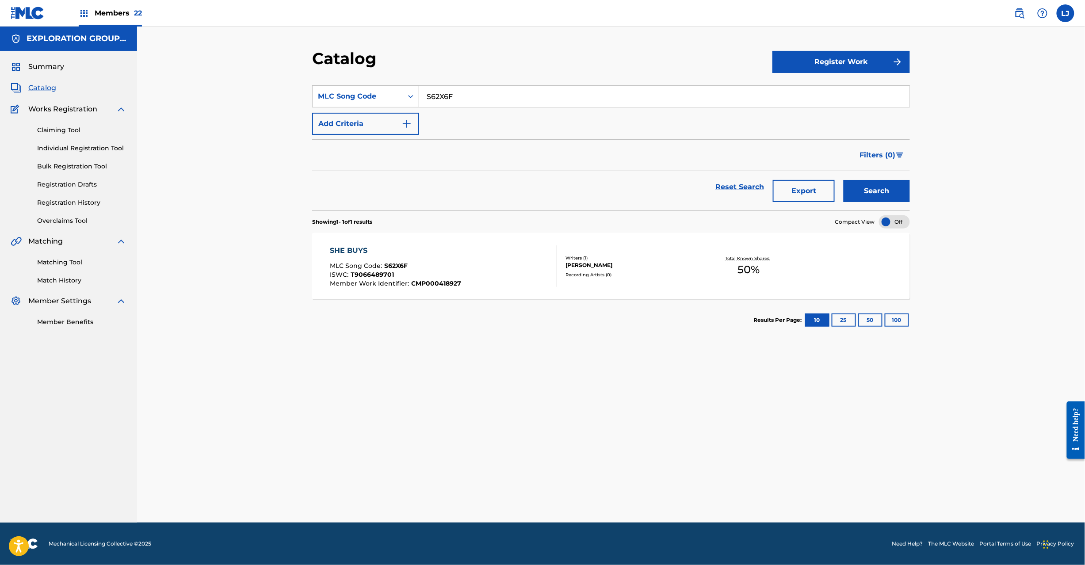
click at [437, 96] on input "S62X6F" at bounding box center [664, 96] width 490 height 21
paste input "W523Z3"
type input "W523Z3"
drag, startPoint x: 942, startPoint y: 216, endPoint x: 879, endPoint y: 200, distance: 64.5
click at [940, 216] on div "Catalog Register Work SearchWithCriteria30d01c69-012d-4702-8189-7388cd3f9646 ML…" at bounding box center [611, 275] width 948 height 496
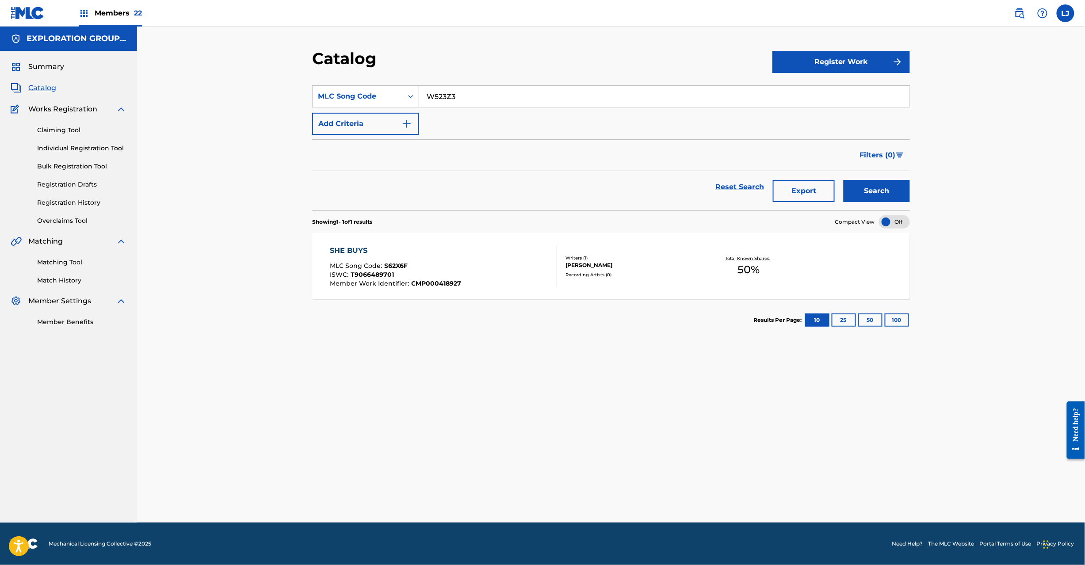
click at [879, 200] on button "Search" at bounding box center [877, 191] width 66 height 22
click at [473, 257] on div "WANNA RUN WITH YOU MLC Song Code : W523Z3 ISWC : T0722862512 Member Work Identi…" at bounding box center [443, 266] width 227 height 42
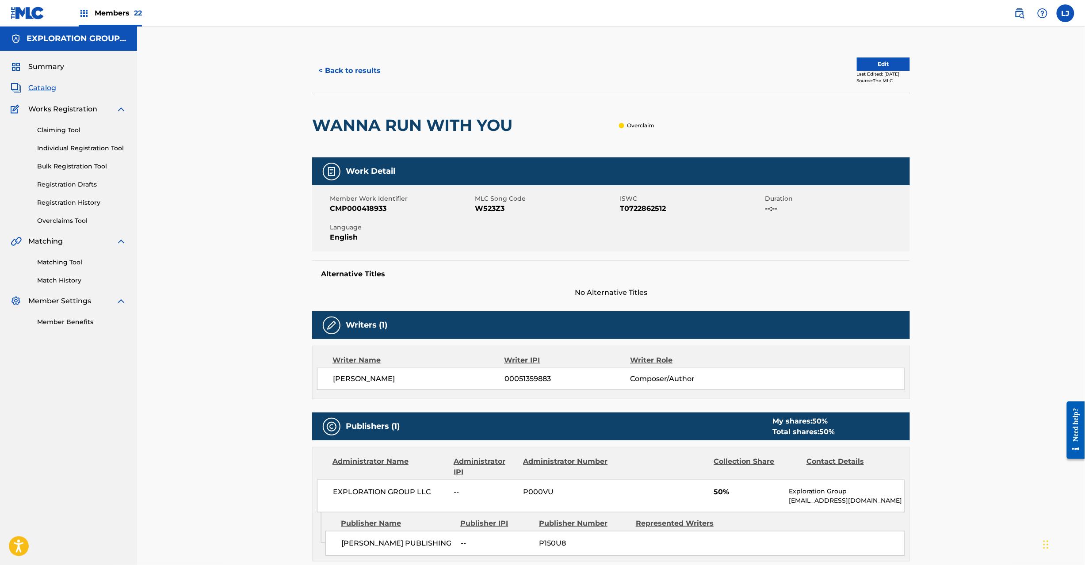
click at [50, 262] on link "Matching Tool" at bounding box center [81, 262] width 89 height 9
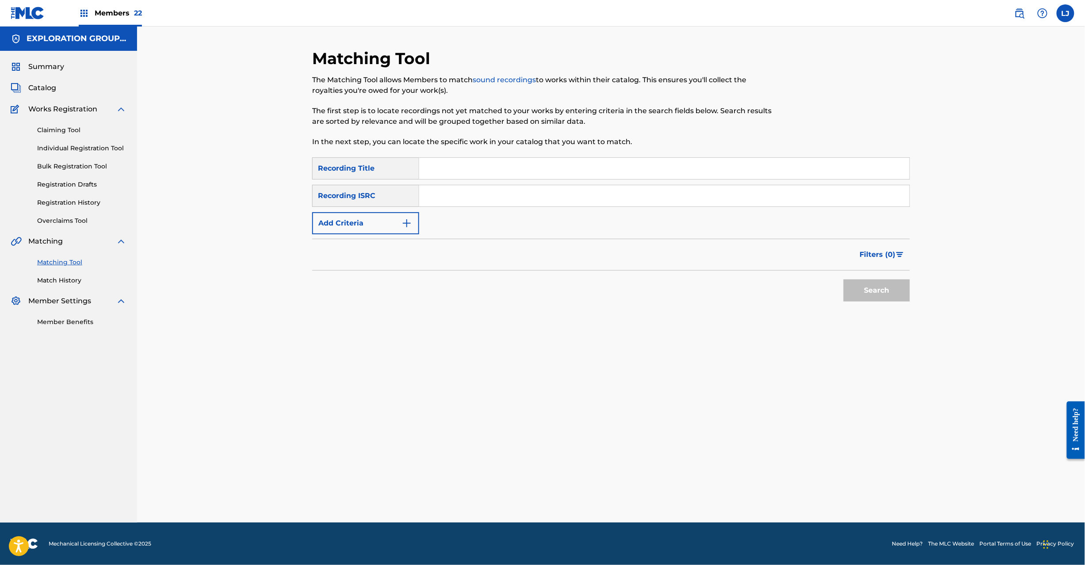
click at [52, 281] on link "Match History" at bounding box center [81, 280] width 89 height 9
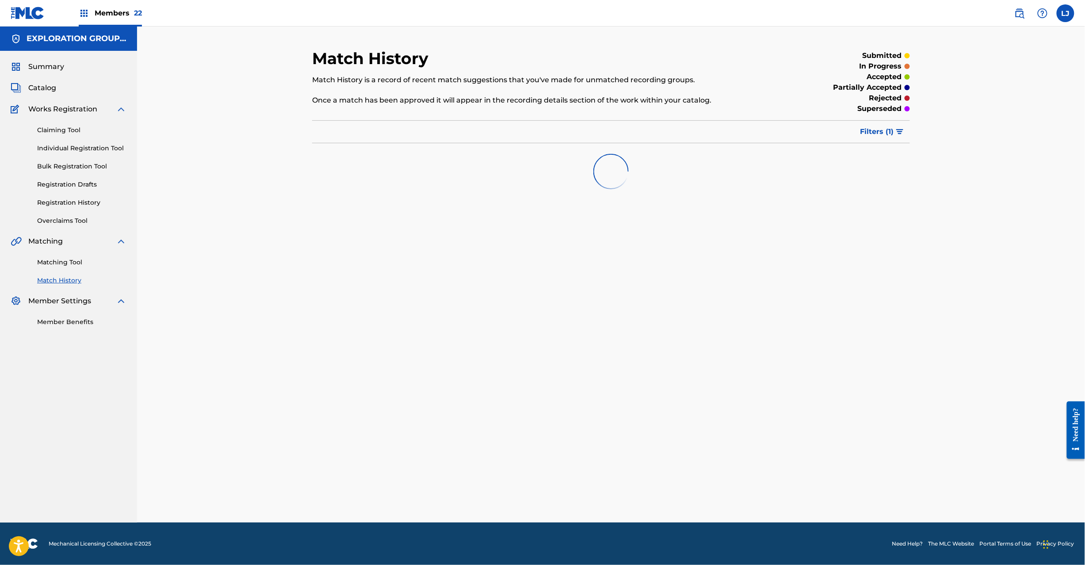
click at [65, 262] on link "Matching Tool" at bounding box center [81, 262] width 89 height 9
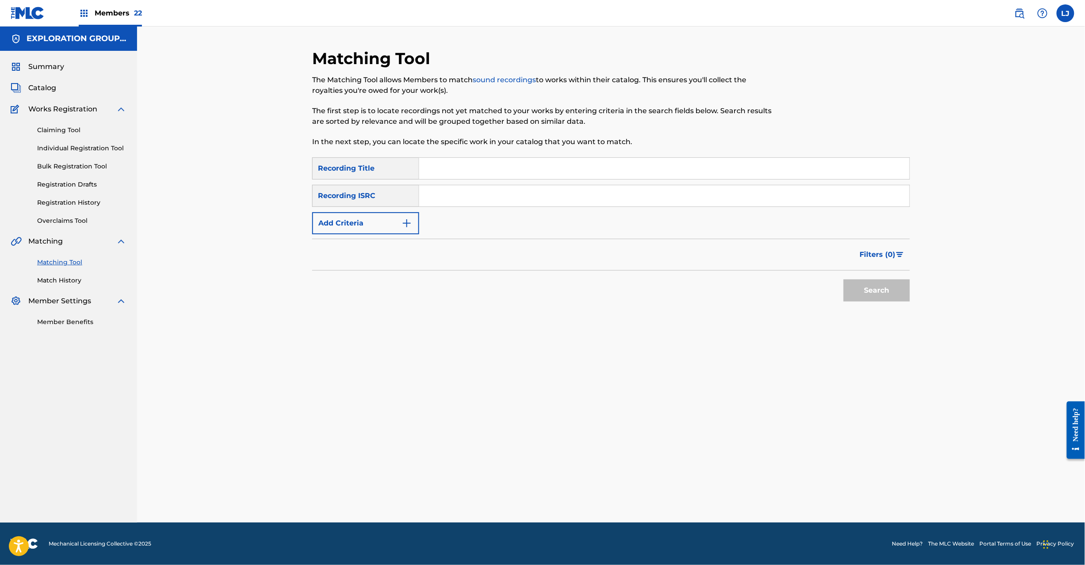
click at [452, 195] on input "Search Form" at bounding box center [664, 195] width 490 height 21
paste input "JPF491410212"
click at [881, 291] on button "Search" at bounding box center [877, 291] width 66 height 22
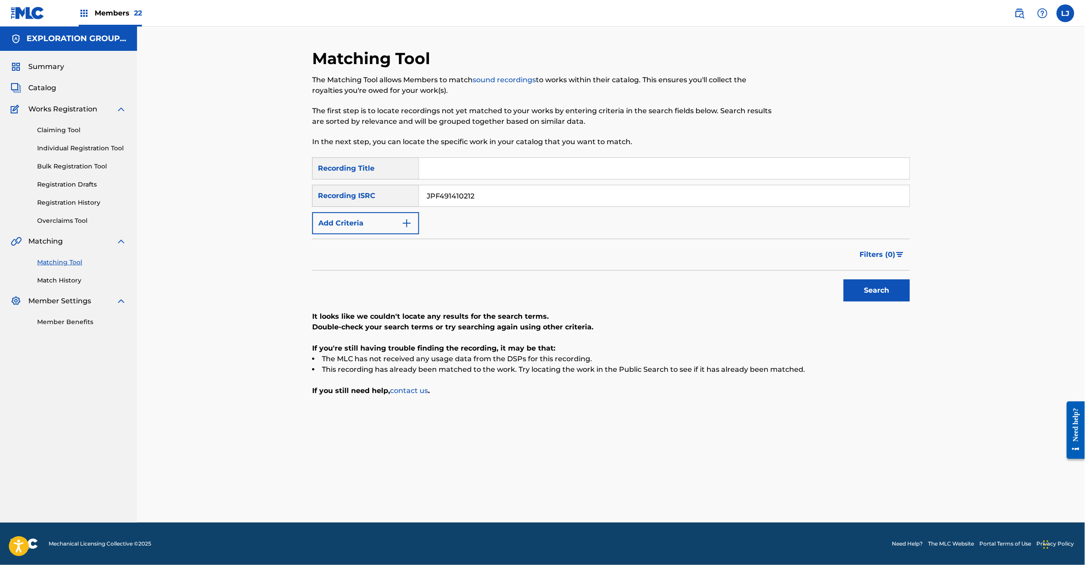
click at [854, 292] on button "Search" at bounding box center [877, 291] width 66 height 22
click at [468, 181] on div "SearchWithCriteriadc011edf-5aff-417d-b249-c0cc146c684b Recording Title SearchWi…" at bounding box center [611, 195] width 598 height 77
drag, startPoint x: 468, startPoint y: 181, endPoint x: 469, endPoint y: 193, distance: 12.5
click at [468, 183] on div "SearchWithCriteriadc011edf-5aff-417d-b249-c0cc146c684b Recording Title SearchWi…" at bounding box center [611, 195] width 598 height 77
click at [469, 193] on input "JPF491410212" at bounding box center [664, 195] width 490 height 21
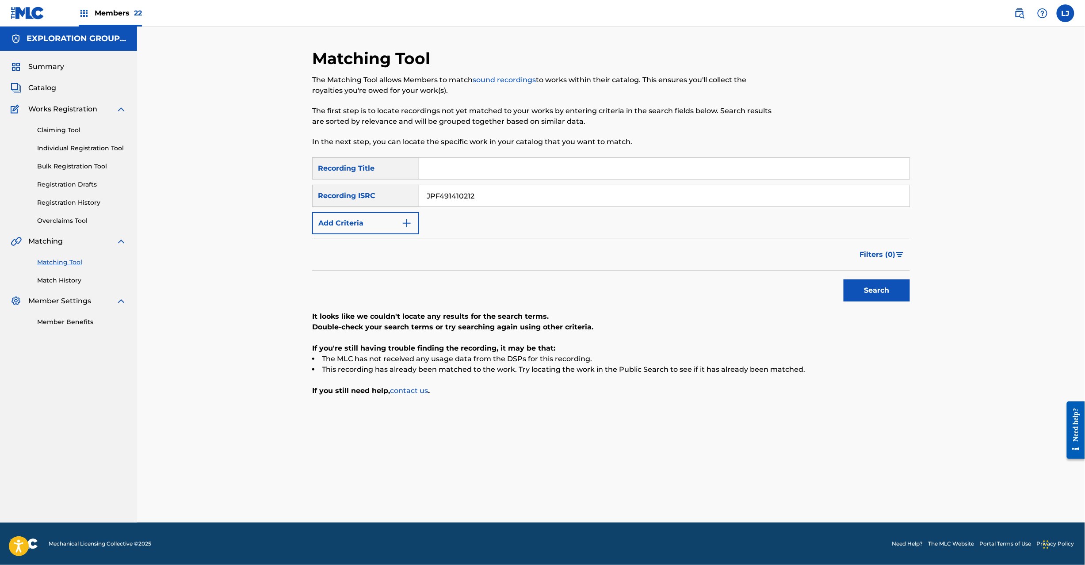
click at [469, 193] on input "JPF491410212" at bounding box center [664, 195] width 490 height 21
paste input "1"
click at [906, 290] on button "Search" at bounding box center [877, 291] width 66 height 22
click at [467, 195] on input "JPF491410211" at bounding box center [664, 195] width 490 height 21
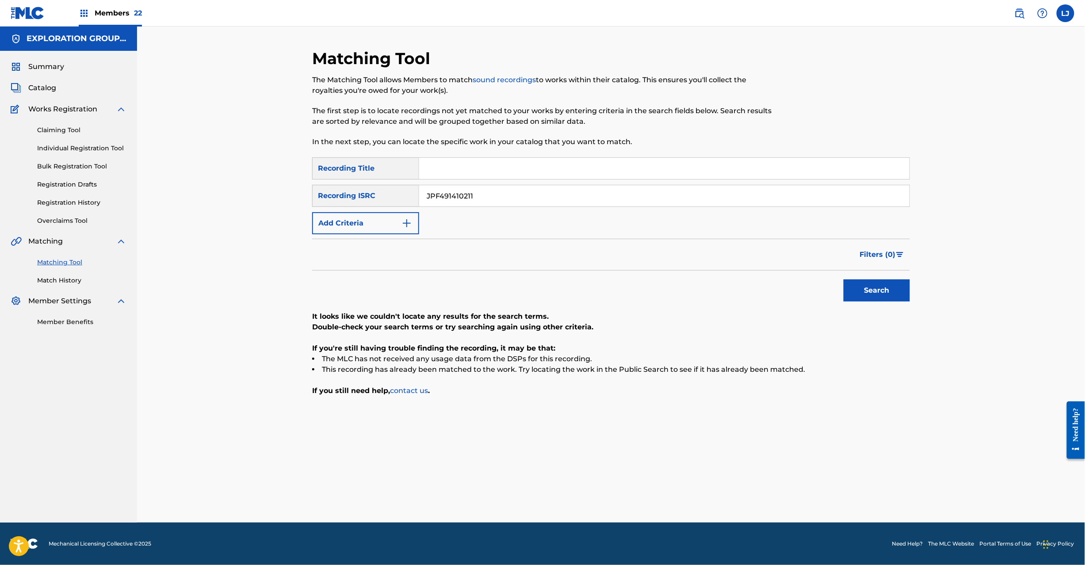
paste input "0"
click at [873, 289] on button "Search" at bounding box center [877, 291] width 66 height 22
click at [515, 199] on input "JPF491410210" at bounding box center [664, 195] width 490 height 21
paste input "09"
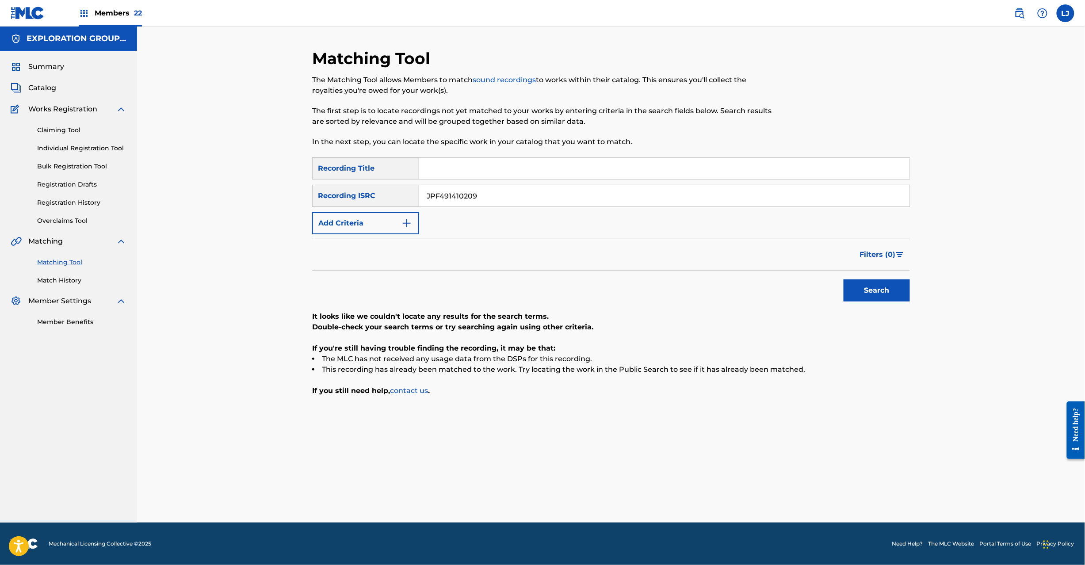
click at [864, 287] on button "Search" at bounding box center [877, 291] width 66 height 22
click at [471, 199] on input "JPF491410209" at bounding box center [664, 195] width 490 height 21
paste input "8"
click at [869, 298] on button "Search" at bounding box center [877, 291] width 66 height 22
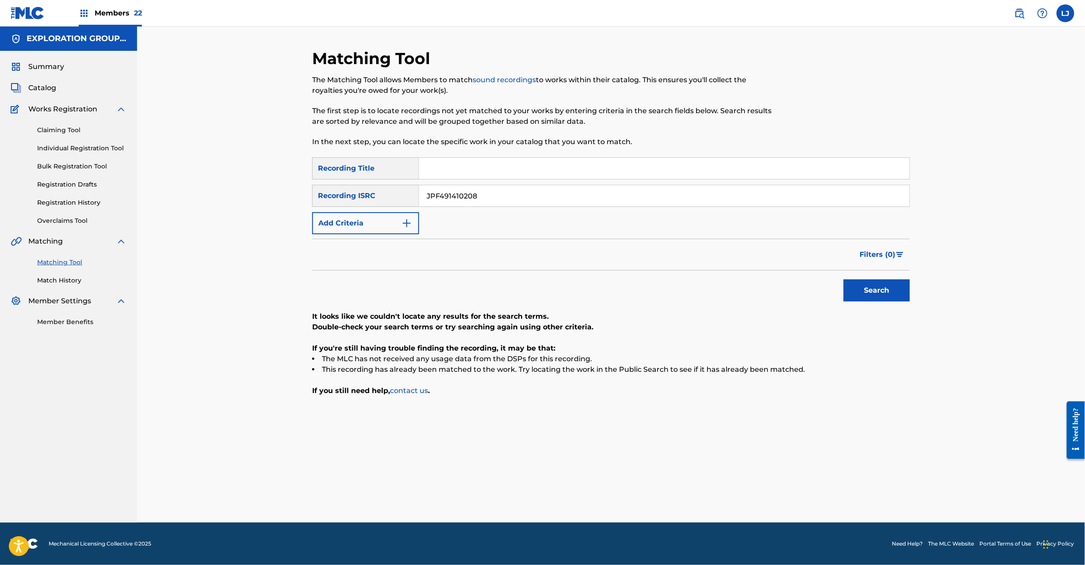
click at [506, 194] on input "JPF491410208" at bounding box center [664, 195] width 490 height 21
click at [506, 195] on input "JPF491410208" at bounding box center [664, 195] width 490 height 21
paste input "7"
click at [902, 279] on div "Search" at bounding box center [874, 288] width 71 height 35
click at [890, 292] on button "Search" at bounding box center [877, 291] width 66 height 22
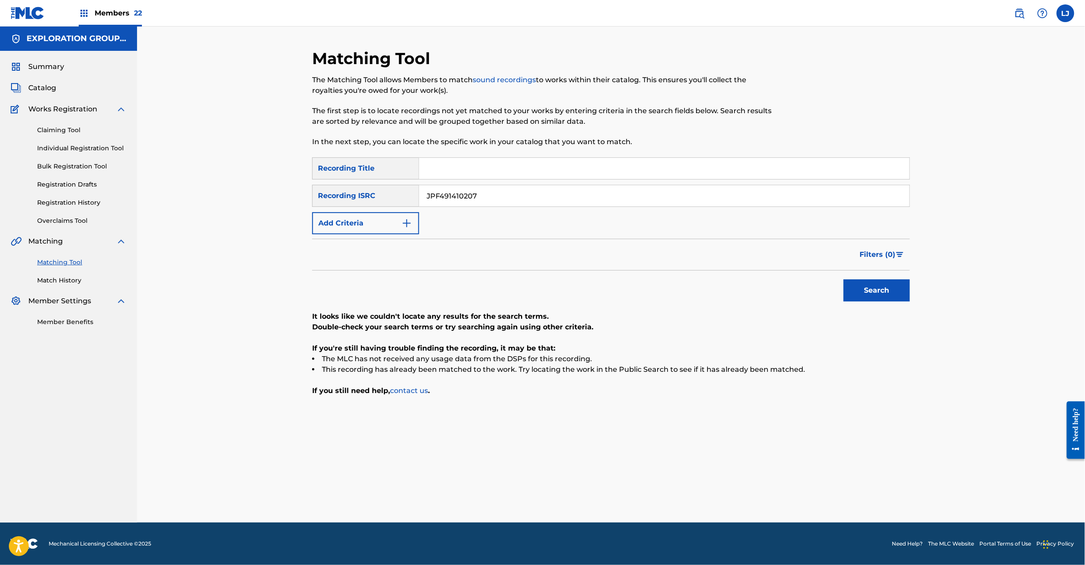
click at [489, 186] on input "JPF491410207" at bounding box center [664, 195] width 490 height 21
paste input "6"
click at [892, 293] on button "Search" at bounding box center [877, 291] width 66 height 22
click at [483, 195] on input "JPF491410206" at bounding box center [664, 195] width 490 height 21
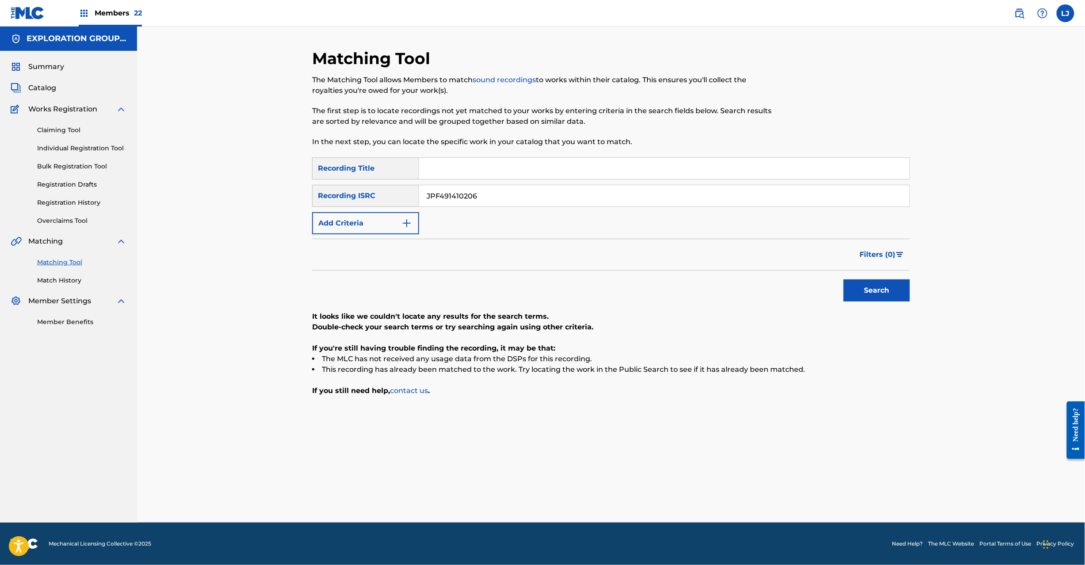
paste input "5"
click at [483, 195] on input "JPF491410205" at bounding box center [664, 195] width 490 height 21
click at [889, 294] on button "Search" at bounding box center [877, 291] width 66 height 22
click at [467, 190] on input "JPF491410205" at bounding box center [664, 195] width 490 height 21
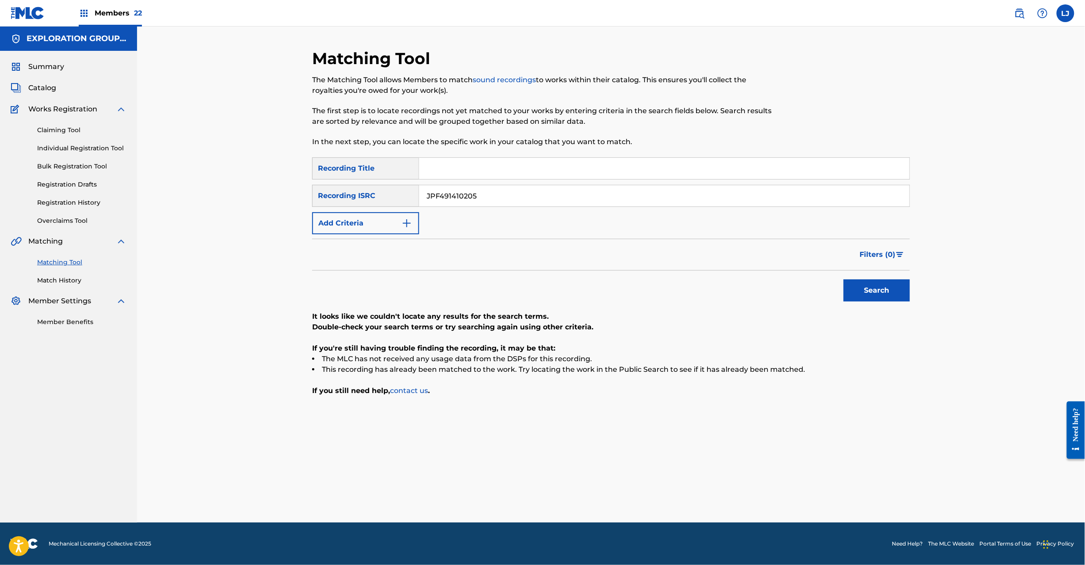
paste input "4"
click at [894, 290] on button "Search" at bounding box center [877, 291] width 66 height 22
click at [459, 200] on input "JPF491410204" at bounding box center [664, 195] width 490 height 21
paste input "2"
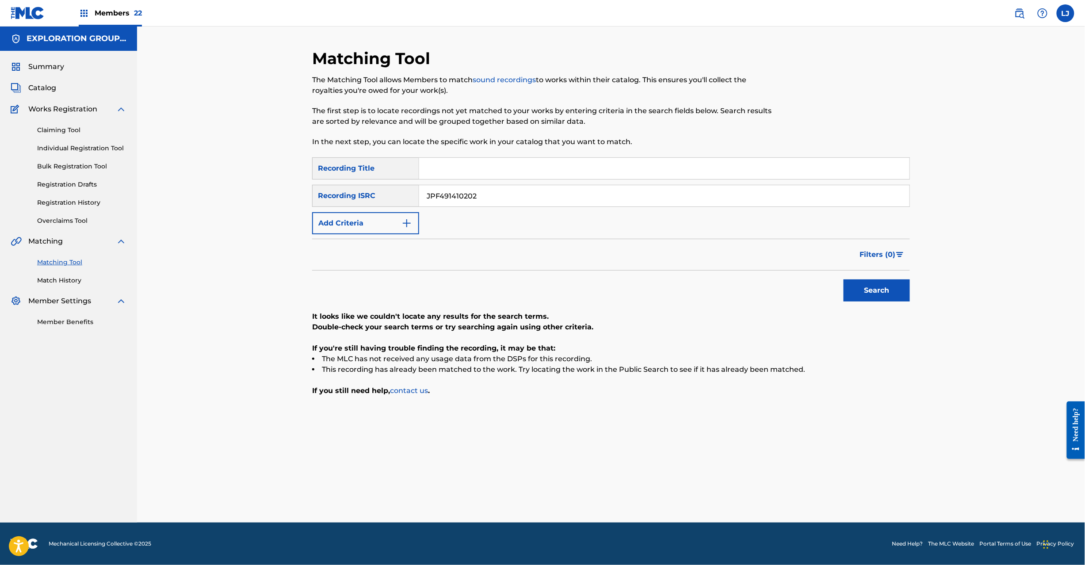
click at [862, 291] on button "Search" at bounding box center [877, 291] width 66 height 22
click at [443, 195] on input "JPF491410202" at bounding box center [664, 195] width 490 height 21
paste input "03301"
click at [885, 291] on button "Search" at bounding box center [877, 291] width 66 height 22
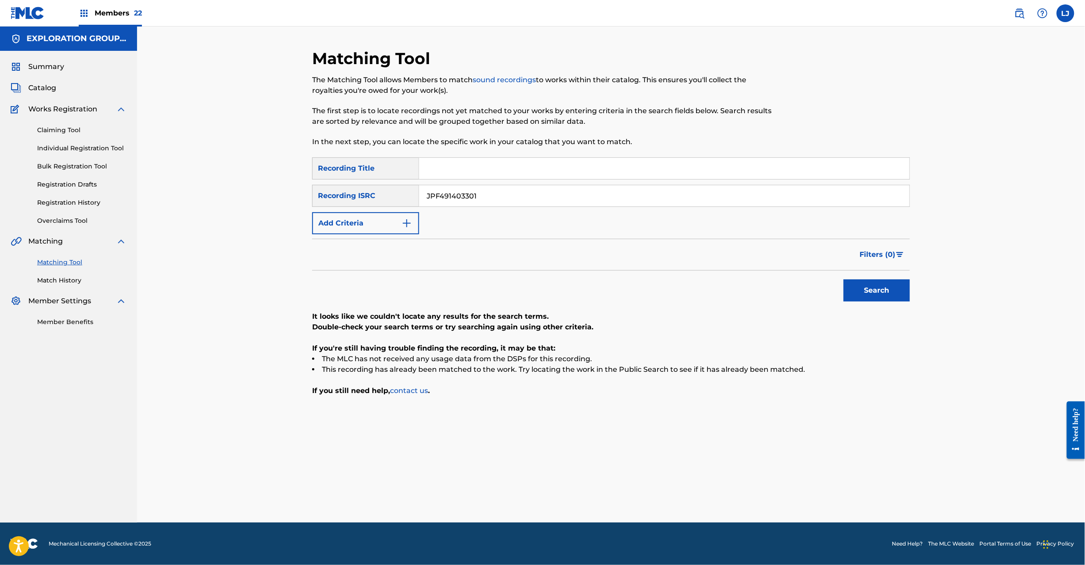
click at [387, 276] on div "Search" at bounding box center [611, 288] width 598 height 35
click at [497, 188] on input "JPF491403301" at bounding box center [664, 195] width 490 height 21
paste input "10106"
click at [880, 288] on button "Search" at bounding box center [877, 291] width 66 height 22
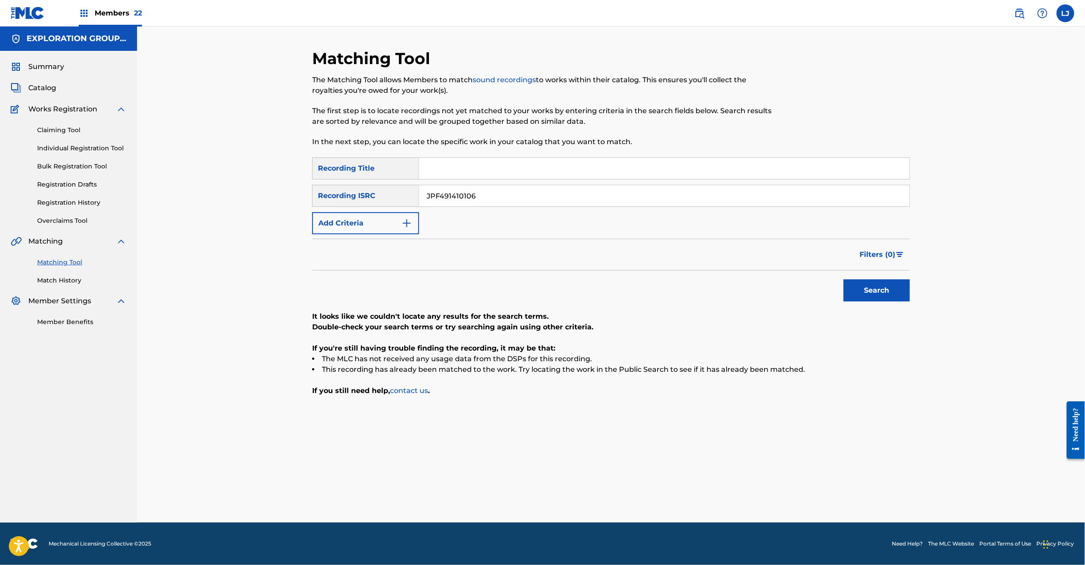
click at [436, 196] on input "JPF491410106" at bounding box center [664, 195] width 490 height 21
paste input "4"
click at [882, 281] on button "Search" at bounding box center [877, 291] width 66 height 22
click at [469, 196] on input "JPF491410104" at bounding box center [664, 195] width 490 height 21
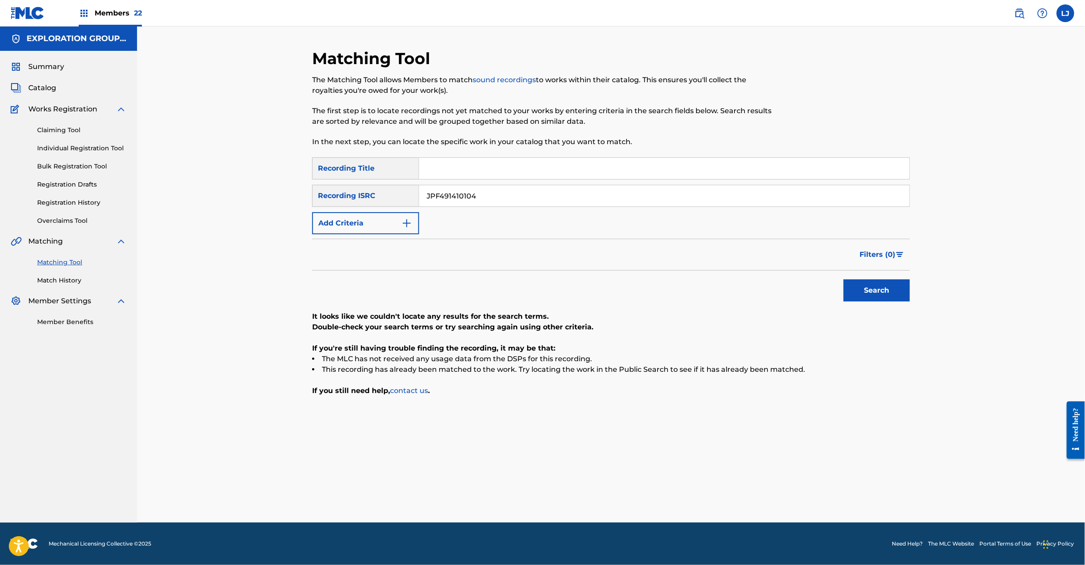
click at [469, 196] on input "JPF491410104" at bounding box center [664, 195] width 490 height 21
paste input "03317"
click at [849, 289] on button "Search" at bounding box center [877, 291] width 66 height 22
click at [446, 203] on input "JPF491403317" at bounding box center [664, 195] width 490 height 21
paste input "6"
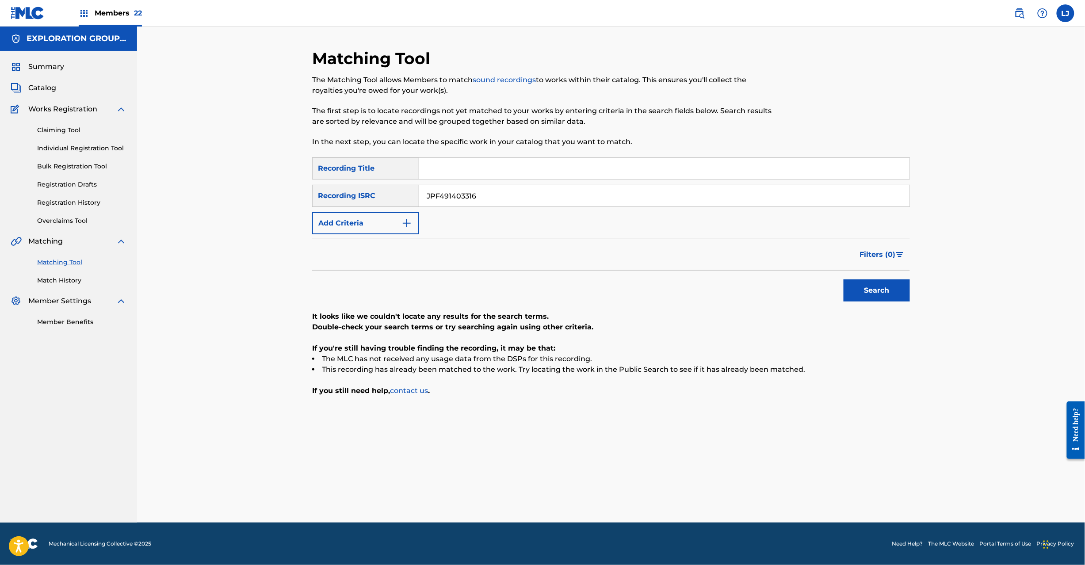
click at [446, 203] on input "JPF491403316" at bounding box center [664, 195] width 490 height 21
click at [890, 296] on button "Search" at bounding box center [877, 291] width 66 height 22
click at [487, 188] on input "JPF491403316" at bounding box center [664, 195] width 490 height 21
paste input "5"
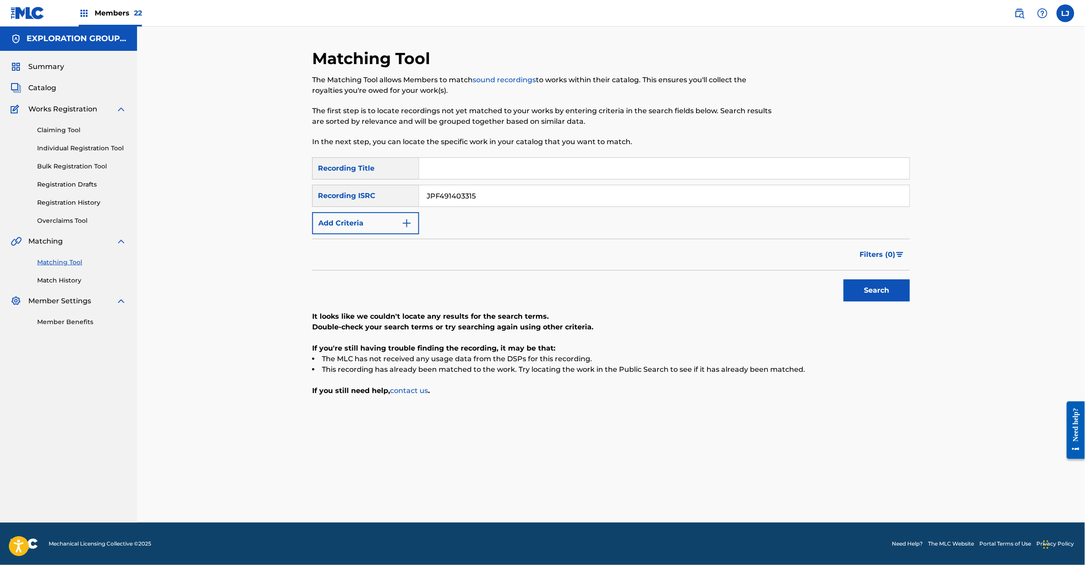
click at [883, 287] on button "Search" at bounding box center [877, 291] width 66 height 22
click at [482, 194] on input "JPF491403315" at bounding box center [664, 195] width 490 height 21
paste input "4"
drag, startPoint x: 482, startPoint y: 194, endPoint x: 542, endPoint y: 206, distance: 61.3
click at [483, 194] on input "JPF491403314" at bounding box center [664, 195] width 490 height 21
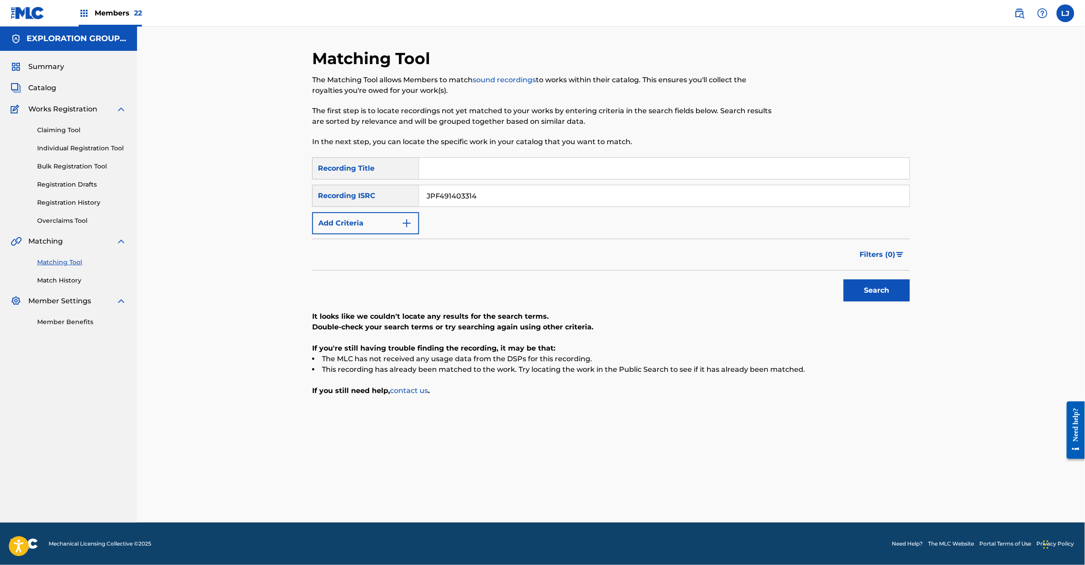
click at [874, 282] on button "Search" at bounding box center [877, 291] width 66 height 22
click at [446, 186] on input "JPF491403314" at bounding box center [664, 195] width 490 height 21
paste input "3"
click at [871, 291] on button "Search" at bounding box center [877, 291] width 66 height 22
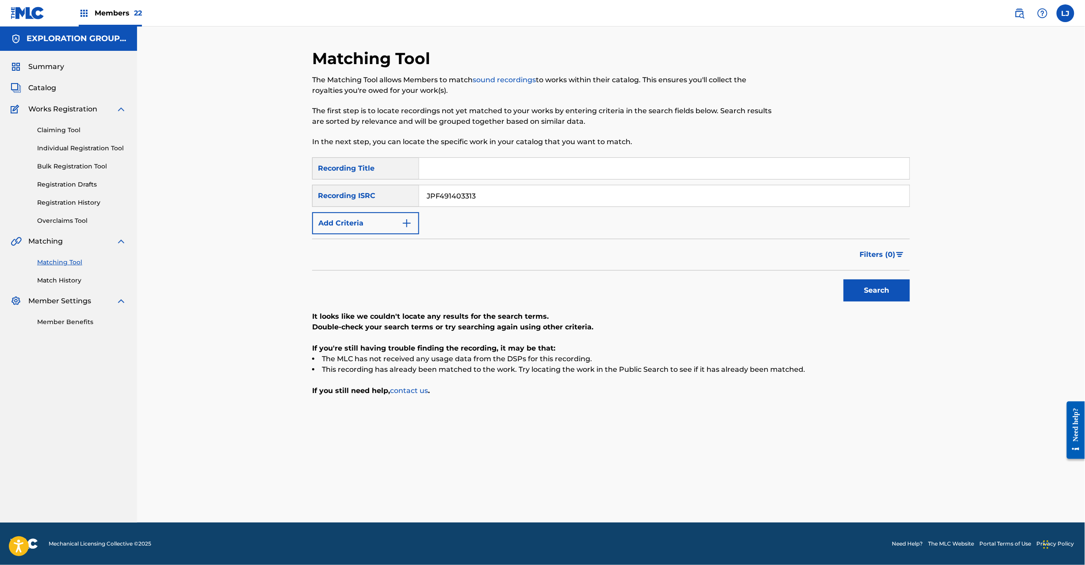
click at [529, 172] on input "Search Form" at bounding box center [664, 168] width 490 height 21
click at [506, 201] on input "JPF491403313" at bounding box center [664, 195] width 490 height 21
paste input "2"
click at [506, 201] on input "JPF491403313" at bounding box center [664, 195] width 490 height 21
click at [873, 280] on button "Search" at bounding box center [877, 291] width 66 height 22
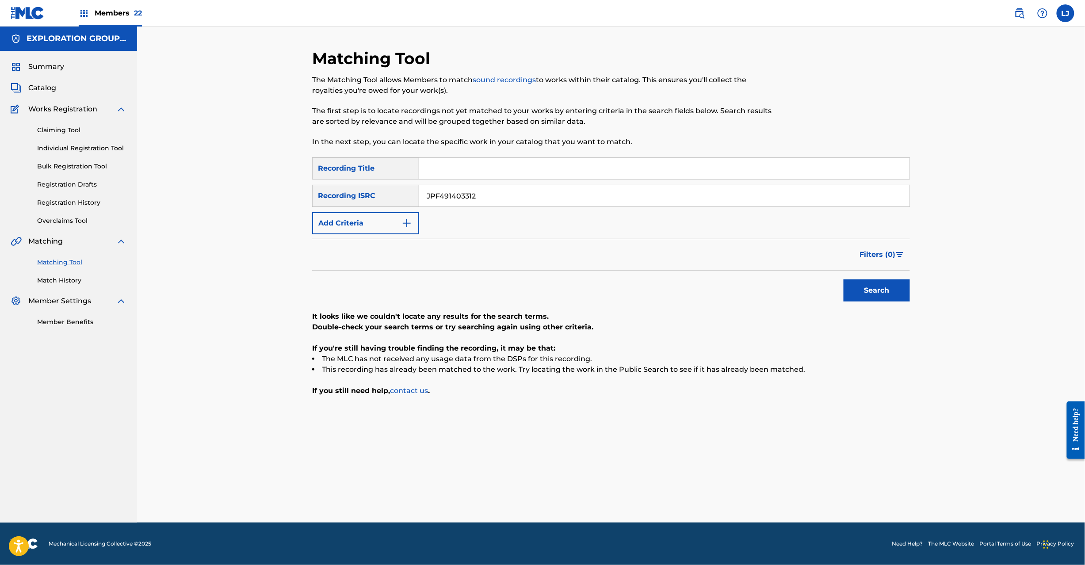
click at [476, 195] on input "JPF491403312" at bounding box center [664, 195] width 490 height 21
paste input "1"
click at [875, 282] on button "Search" at bounding box center [877, 291] width 66 height 22
click at [478, 204] on input "JPF491403311" at bounding box center [664, 195] width 490 height 21
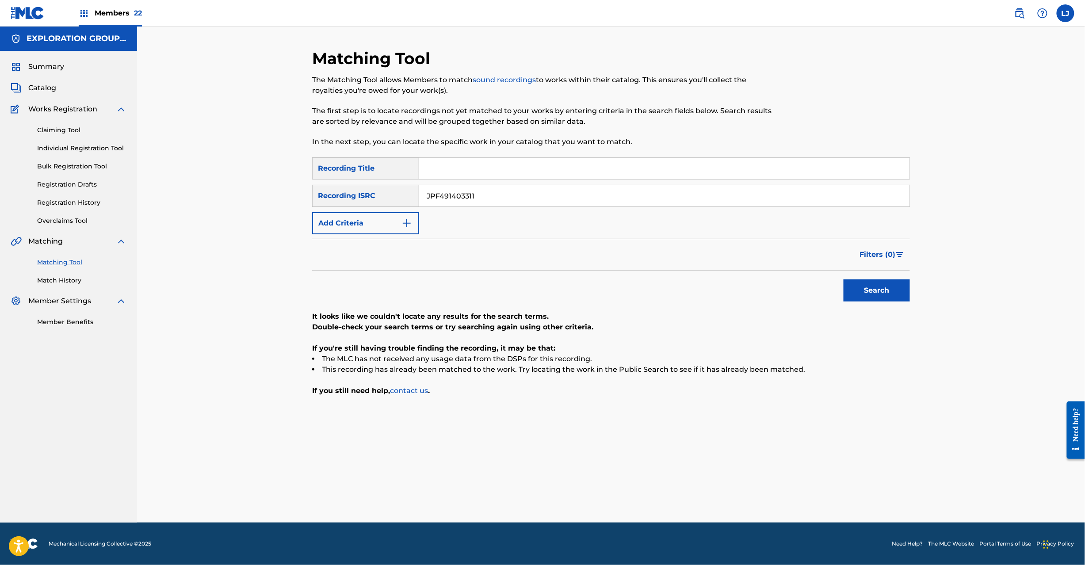
paste input "0"
click at [478, 204] on input "JPF491403310" at bounding box center [664, 195] width 490 height 21
click at [886, 291] on button "Search" at bounding box center [877, 291] width 66 height 22
click at [494, 198] on input "JPF491403310" at bounding box center [664, 195] width 490 height 21
paste input "09"
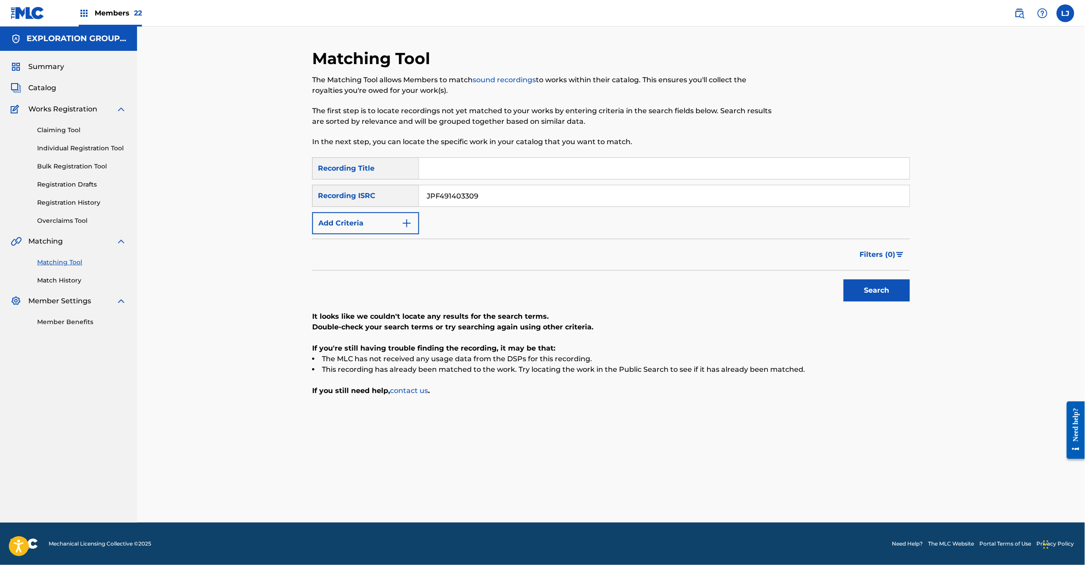
click at [494, 198] on input "JPF491403309" at bounding box center [664, 195] width 490 height 21
click at [845, 282] on button "Search" at bounding box center [877, 291] width 66 height 22
click at [509, 195] on input "JPF491403309" at bounding box center [664, 195] width 490 height 21
paste input "8"
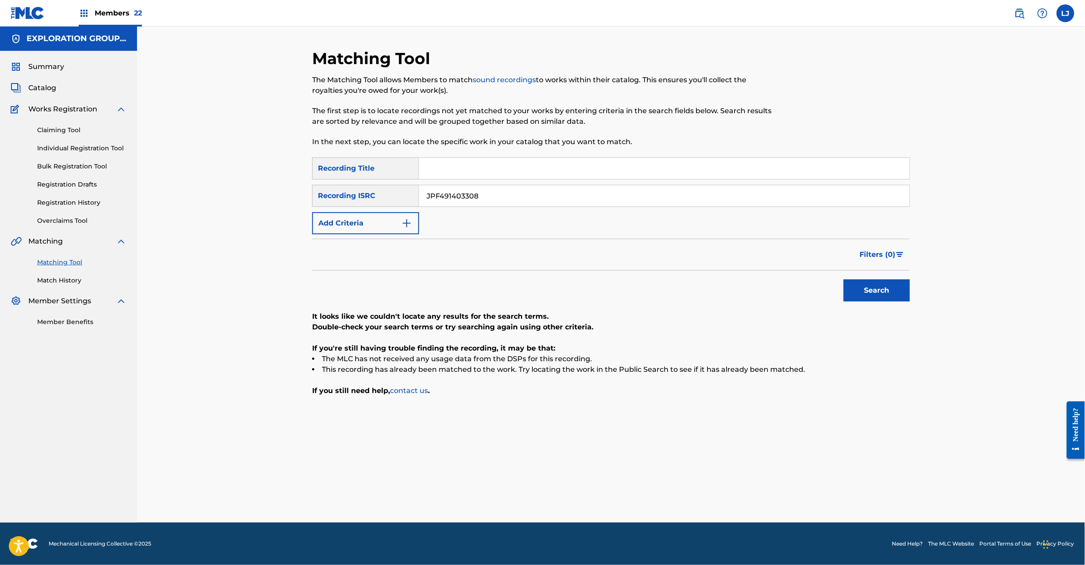
click at [913, 291] on div "Matching Tool The Matching Tool allows Members to match sound recordings to wor…" at bounding box center [611, 286] width 619 height 474
click at [900, 289] on button "Search" at bounding box center [877, 291] width 66 height 22
click at [460, 188] on input "JPF491403308" at bounding box center [664, 195] width 490 height 21
paste input "7"
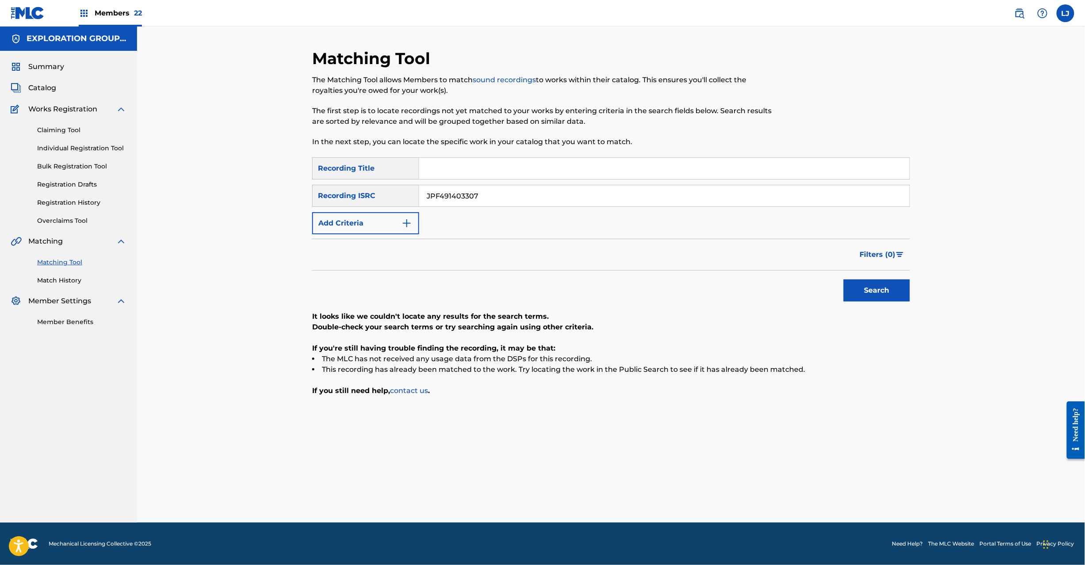
click at [877, 285] on button "Search" at bounding box center [877, 291] width 66 height 22
click at [462, 197] on input "JPF491403307" at bounding box center [664, 195] width 490 height 21
paste input "6"
click at [873, 289] on button "Search" at bounding box center [877, 291] width 66 height 22
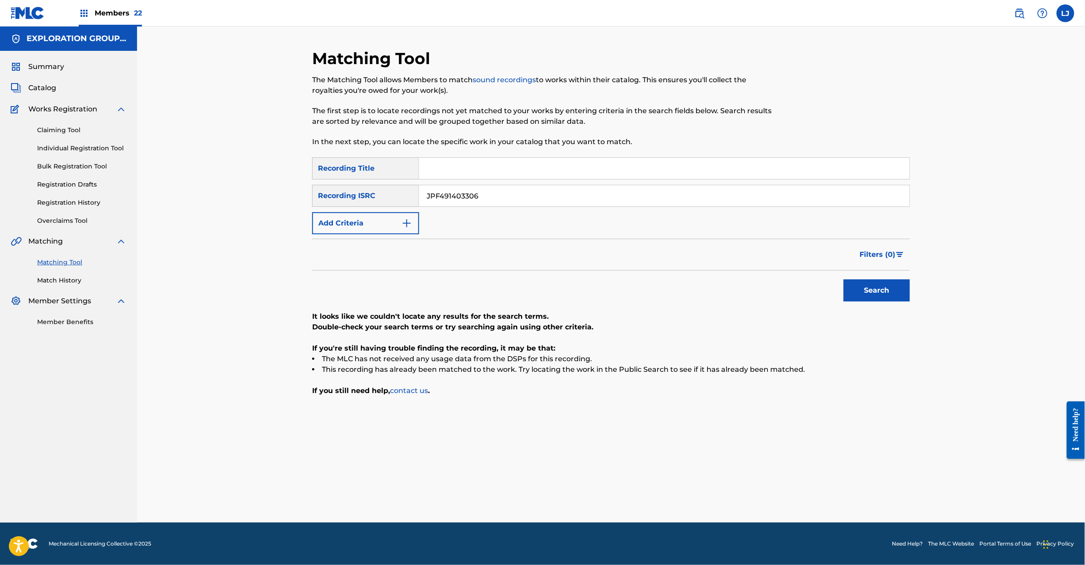
click at [469, 179] on div "Search Form" at bounding box center [664, 168] width 491 height 22
click at [471, 191] on input "JPF491403306" at bounding box center [664, 195] width 490 height 21
paste input "5"
click at [471, 191] on input "JPF491403305" at bounding box center [664, 195] width 490 height 21
click at [892, 292] on button "Search" at bounding box center [877, 291] width 66 height 22
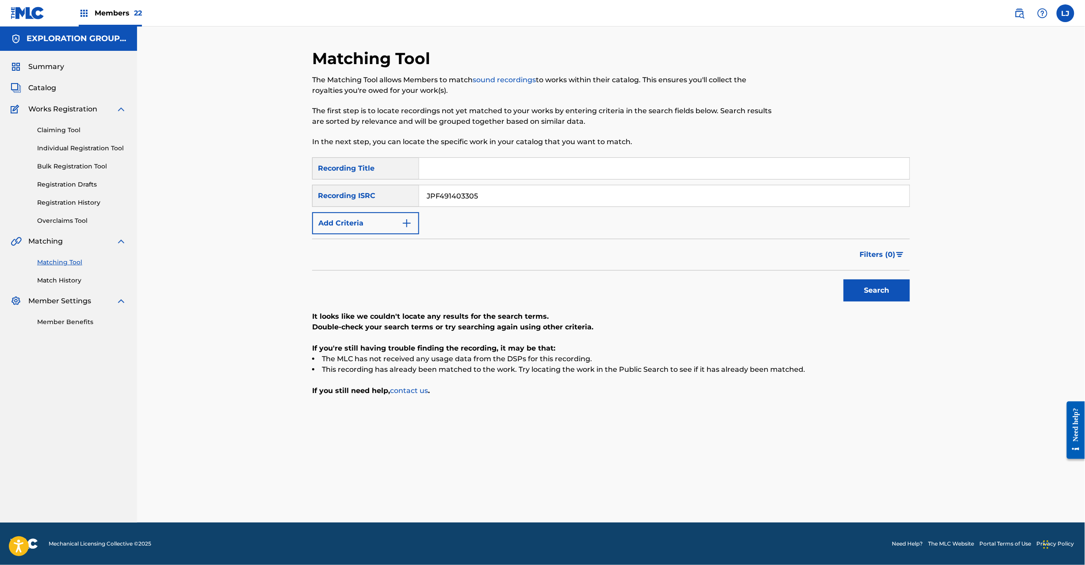
click at [492, 208] on div "SearchWithCriteriadc011edf-5aff-417d-b249-c0cc146c684b Recording Title SearchWi…" at bounding box center [611, 195] width 598 height 77
click at [492, 200] on input "JPF491403305" at bounding box center [664, 195] width 490 height 21
paste input "4"
click at [492, 200] on input "JPF491403304" at bounding box center [664, 195] width 490 height 21
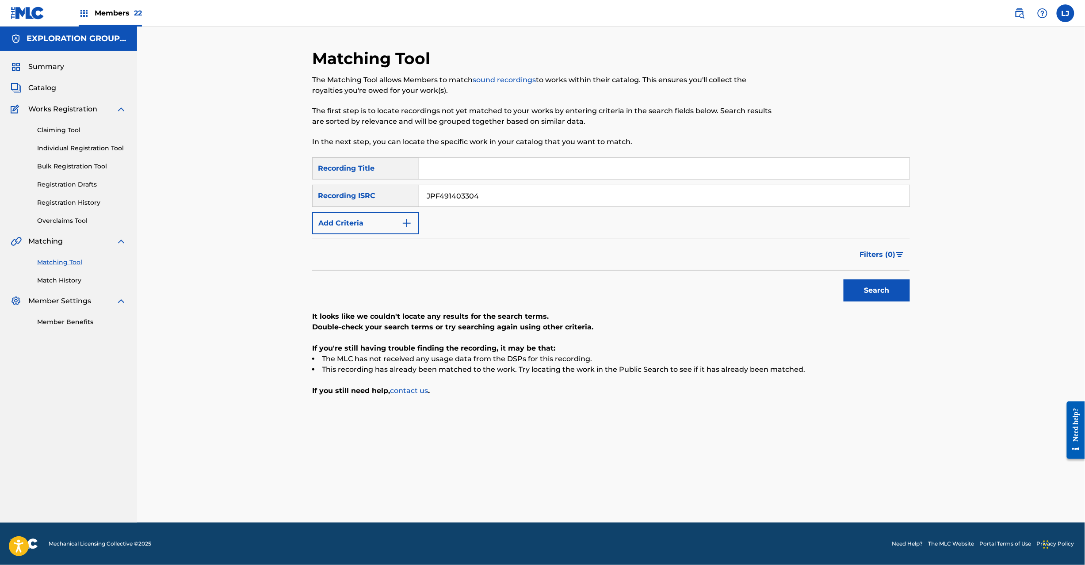
click at [877, 301] on button "Search" at bounding box center [877, 291] width 66 height 22
click at [501, 200] on input "JPF491403304" at bounding box center [664, 195] width 490 height 21
paste input "3"
drag, startPoint x: 501, startPoint y: 200, endPoint x: 584, endPoint y: 216, distance: 84.7
click at [501, 200] on input "JPF491403304" at bounding box center [664, 195] width 490 height 21
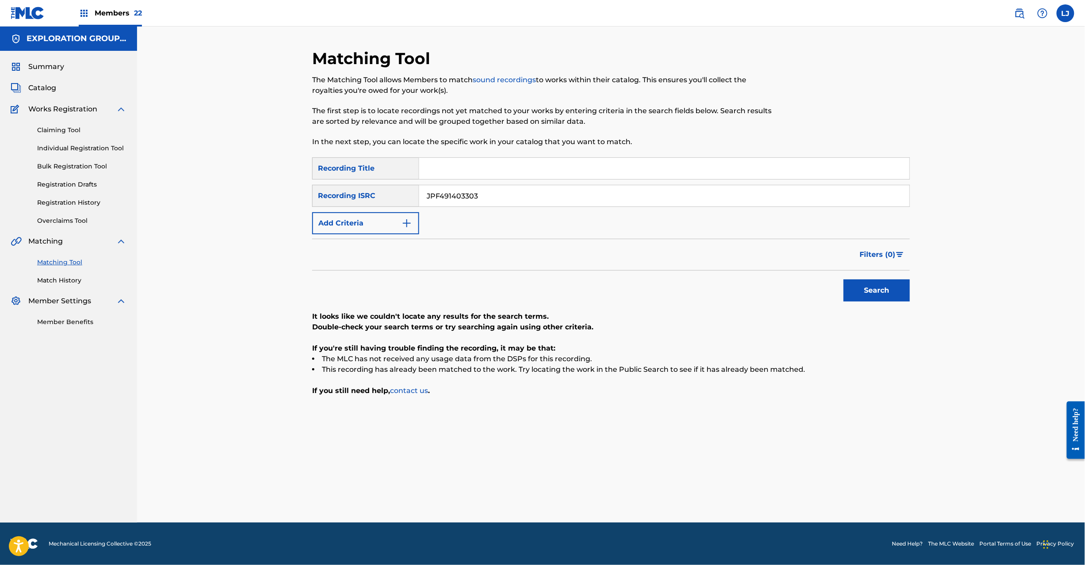
click at [854, 293] on button "Search" at bounding box center [877, 291] width 66 height 22
click at [491, 188] on input "JPF491403303" at bounding box center [664, 195] width 490 height 21
paste input "18"
click at [491, 188] on input "JPF491403303" at bounding box center [664, 195] width 490 height 21
click at [884, 299] on button "Search" at bounding box center [877, 291] width 66 height 22
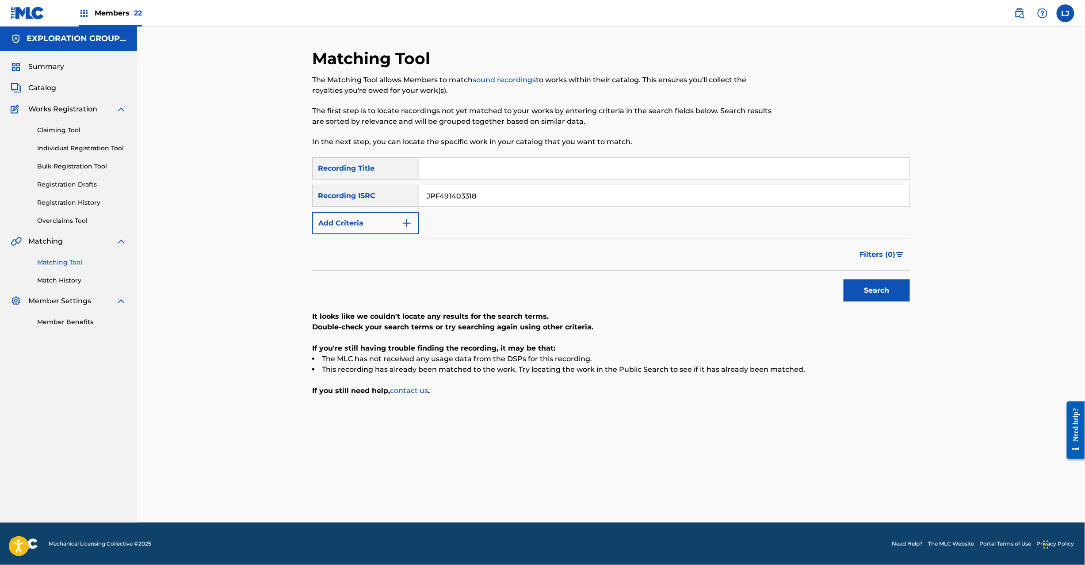
click at [491, 179] on div "Search Form" at bounding box center [664, 168] width 491 height 22
click at [487, 195] on input "JPF491403318" at bounding box center [664, 195] width 490 height 21
paste input "10105"
click at [487, 195] on input "JPF491410105" at bounding box center [664, 195] width 490 height 21
click at [887, 287] on button "Search" at bounding box center [877, 291] width 66 height 22
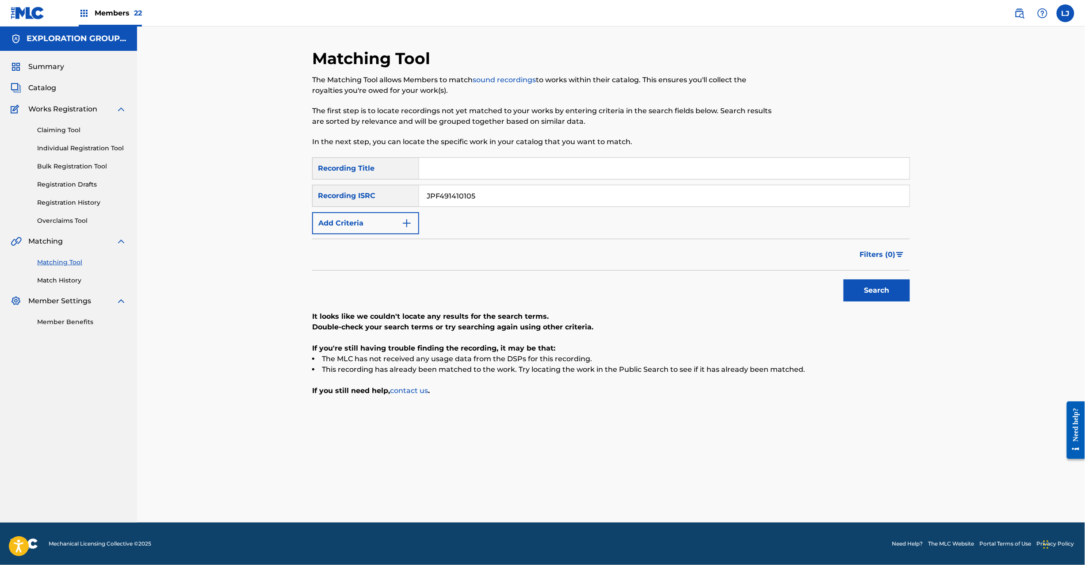
drag, startPoint x: 507, startPoint y: 165, endPoint x: 493, endPoint y: 183, distance: 23.0
click at [506, 168] on input "Search Form" at bounding box center [664, 168] width 490 height 21
click at [489, 188] on input "JPF491410105" at bounding box center [664, 195] width 490 height 21
paste input "03319"
click at [489, 188] on input "JPF491410105" at bounding box center [664, 195] width 490 height 21
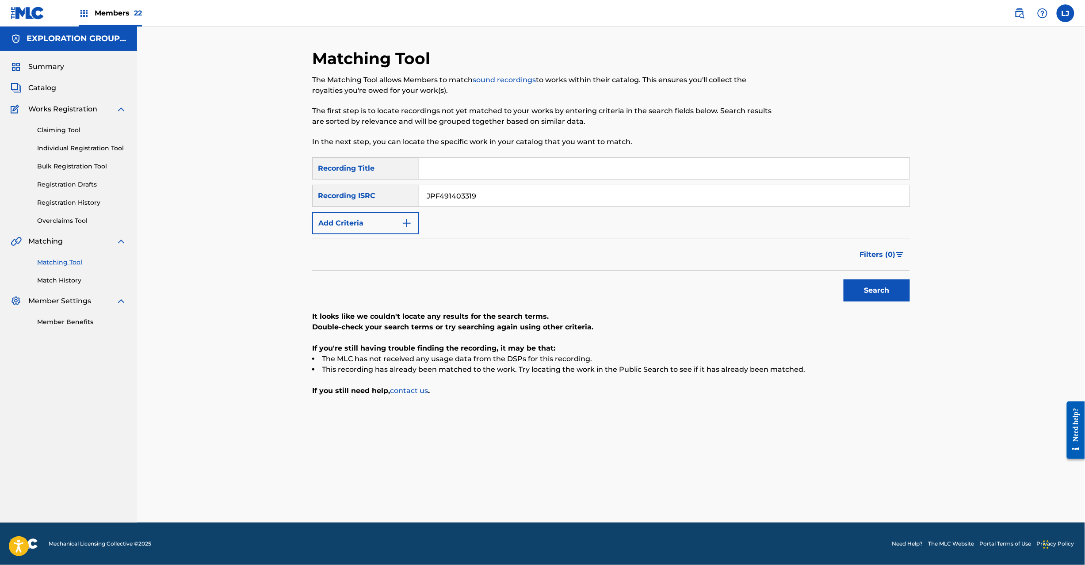
click at [857, 281] on button "Search" at bounding box center [877, 291] width 66 height 22
click at [485, 200] on input "JPF491403319" at bounding box center [664, 195] width 490 height 21
paste input "21"
click at [485, 200] on input "JPF491403321" at bounding box center [664, 195] width 490 height 21
click at [877, 289] on button "Search" at bounding box center [877, 291] width 66 height 22
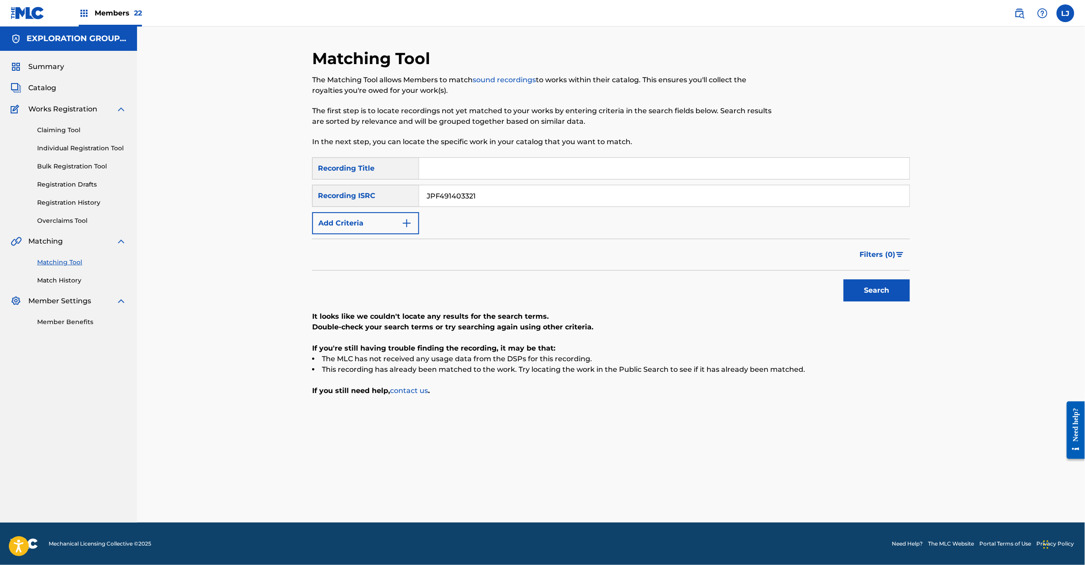
click at [469, 209] on div "SearchWithCriteriadc011edf-5aff-417d-b249-c0cc146c684b Recording Title SearchWi…" at bounding box center [611, 195] width 598 height 77
click at [472, 194] on input "JPF491403321" at bounding box center [664, 195] width 490 height 21
paste input "10103"
click at [472, 194] on input "JPF491410103" at bounding box center [664, 195] width 490 height 21
click at [885, 295] on button "Search" at bounding box center [877, 291] width 66 height 22
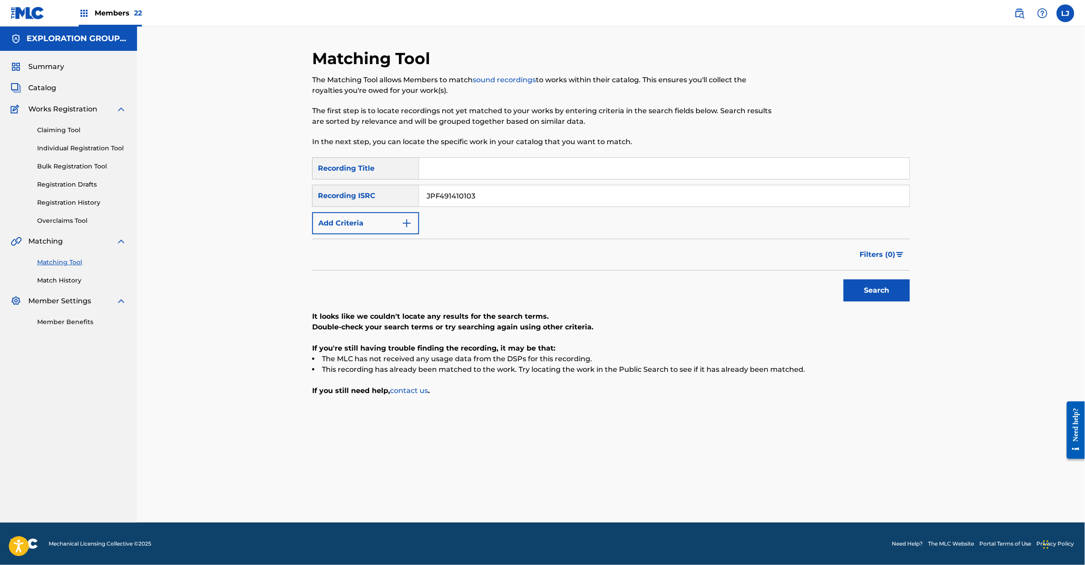
click at [476, 200] on input "JPF491410103" at bounding box center [664, 195] width 490 height 21
paste input "2"
drag, startPoint x: 476, startPoint y: 200, endPoint x: 523, endPoint y: 211, distance: 48.1
click at [476, 200] on input "JPF491410102" at bounding box center [664, 195] width 490 height 21
click at [903, 295] on button "Search" at bounding box center [877, 291] width 66 height 22
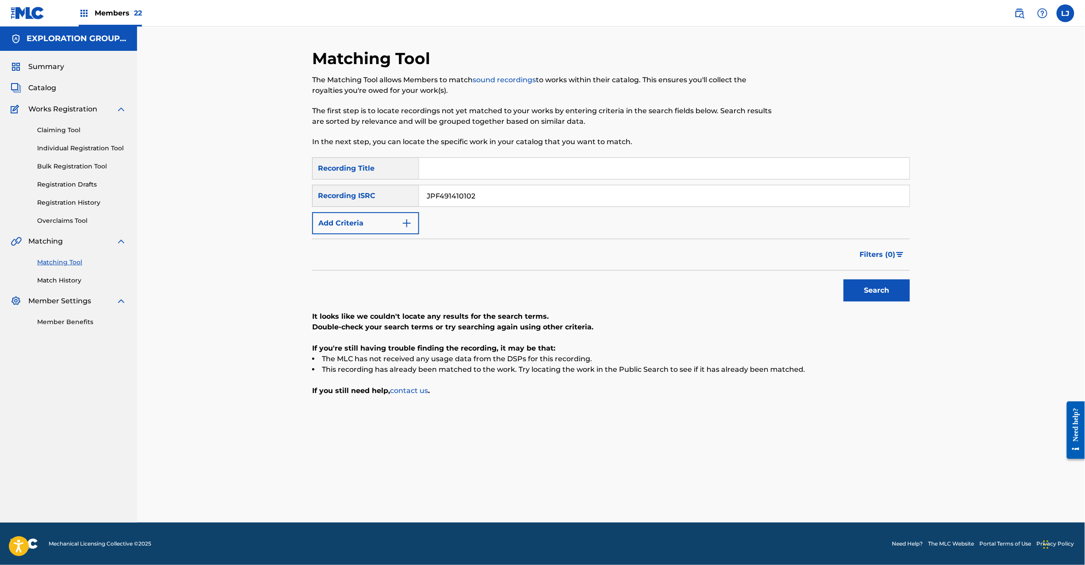
click at [466, 199] on input "JPF491410102" at bounding box center [664, 195] width 490 height 21
paste input "1"
click at [466, 199] on input "JPF491410101" at bounding box center [664, 195] width 490 height 21
click at [873, 292] on button "Search" at bounding box center [877, 291] width 66 height 22
click at [489, 184] on div "SearchWithCriteriadc011edf-5aff-417d-b249-c0cc146c684b Recording Title SearchWi…" at bounding box center [611, 195] width 598 height 77
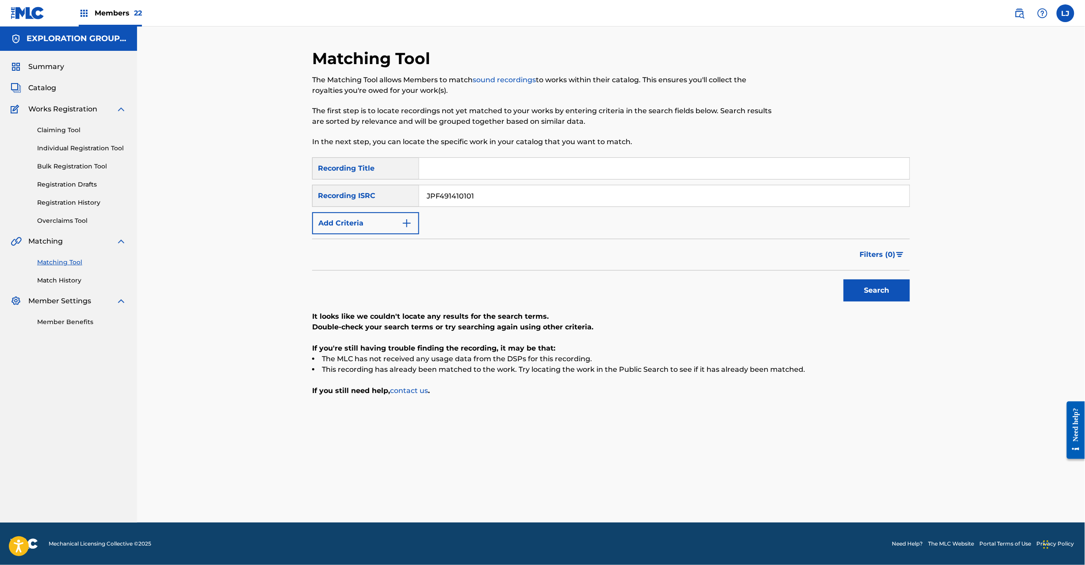
click at [489, 184] on div "SearchWithCriteriadc011edf-5aff-417d-b249-c0cc146c684b Recording Title SearchWi…" at bounding box center [611, 195] width 598 height 77
click at [490, 193] on input "JPF491410101" at bounding box center [664, 195] width 490 height 21
paste input "03333"
drag, startPoint x: 490, startPoint y: 193, endPoint x: 502, endPoint y: 195, distance: 12.1
click at [491, 194] on input "JPF491403333" at bounding box center [664, 195] width 490 height 21
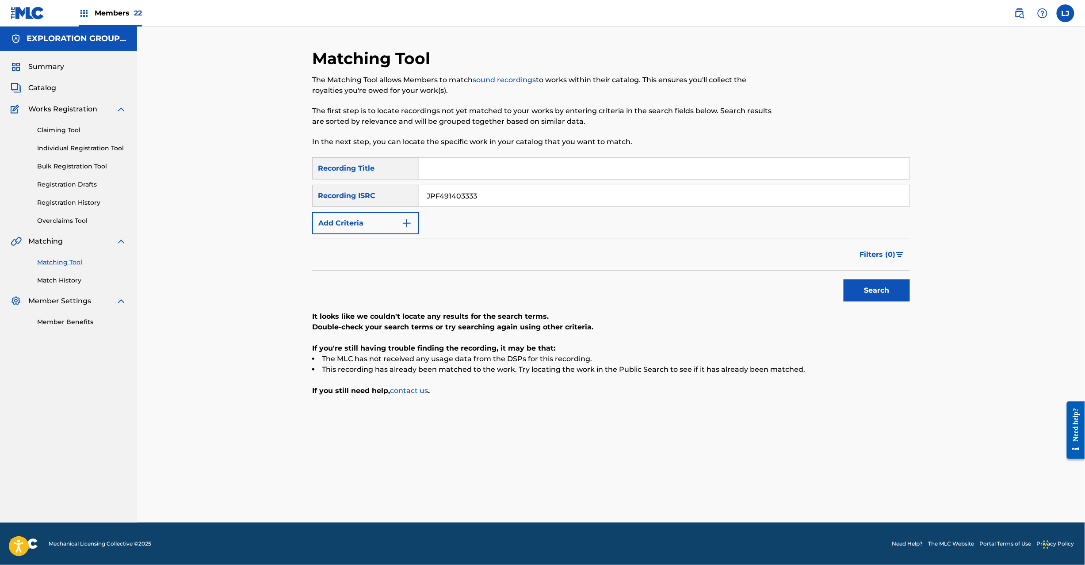
click at [892, 290] on button "Search" at bounding box center [877, 291] width 66 height 22
click at [498, 194] on input "JPF491403333" at bounding box center [664, 195] width 490 height 21
paste input "2"
click at [891, 291] on button "Search" at bounding box center [877, 291] width 66 height 22
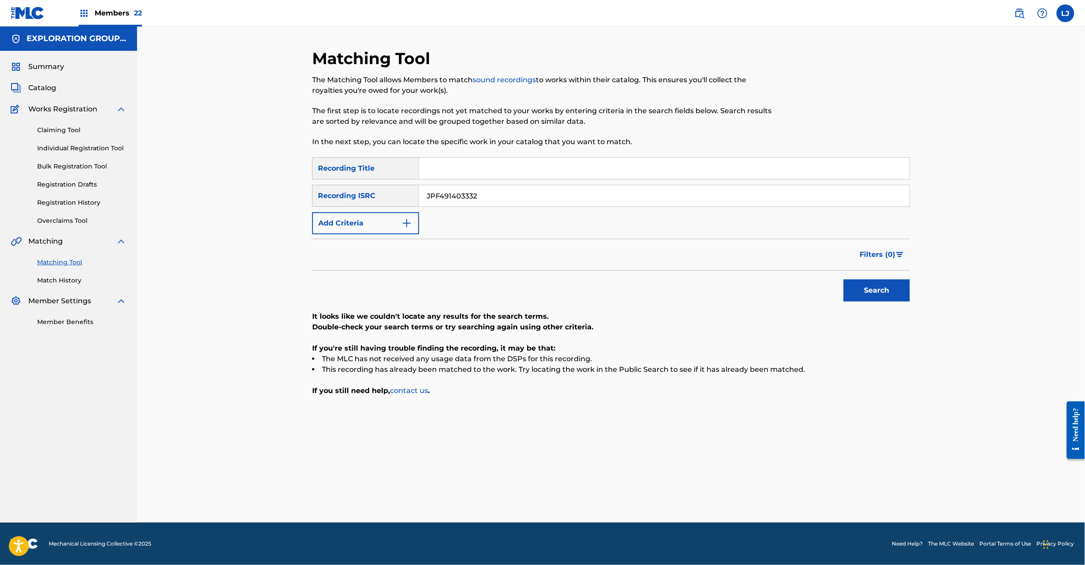
click at [468, 197] on input "JPF491403332" at bounding box center [664, 195] width 490 height 21
paste input "1"
click at [469, 197] on input "JPF491403331" at bounding box center [664, 195] width 490 height 21
click at [874, 291] on button "Search" at bounding box center [877, 291] width 66 height 22
click at [891, 290] on button "Search" at bounding box center [877, 291] width 66 height 22
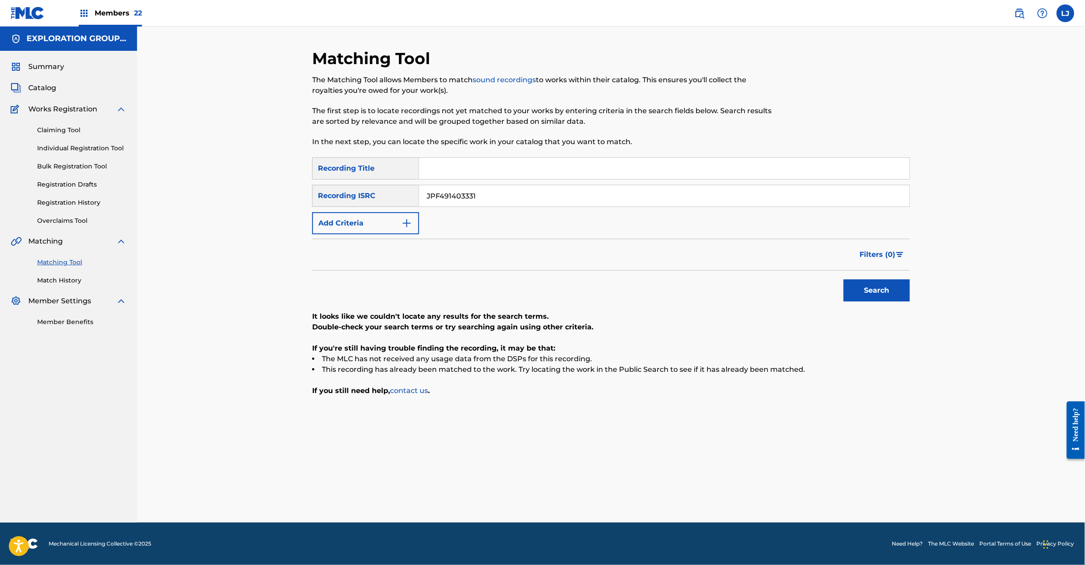
click at [484, 195] on input "JPF491403331" at bounding box center [664, 195] width 490 height 21
paste input "0"
click at [484, 195] on input "JPF491403330" at bounding box center [664, 195] width 490 height 21
click at [884, 293] on button "Search" at bounding box center [877, 291] width 66 height 22
click at [503, 197] on input "JPF491403330" at bounding box center [664, 195] width 490 height 21
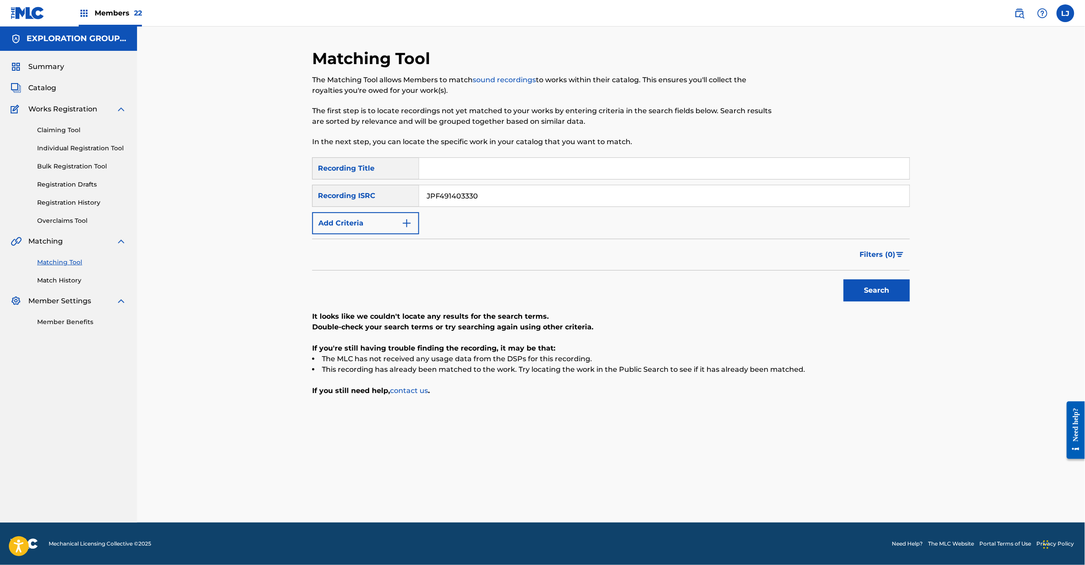
drag, startPoint x: 503, startPoint y: 197, endPoint x: 559, endPoint y: 207, distance: 57.5
click at [503, 196] on input "JPF491403330" at bounding box center [664, 195] width 490 height 21
paste input "29"
click at [885, 286] on button "Search" at bounding box center [877, 291] width 66 height 22
click at [519, 193] on input "JPF491403329" at bounding box center [664, 195] width 490 height 21
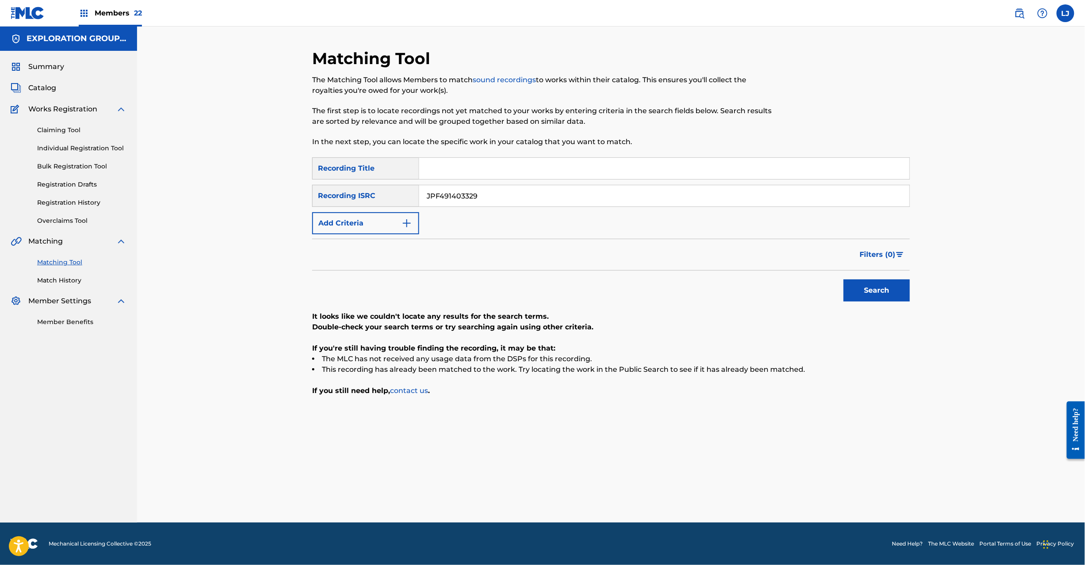
click at [519, 193] on input "JPF491403329" at bounding box center [664, 195] width 490 height 21
paste input "8"
click at [888, 295] on button "Search" at bounding box center [877, 291] width 66 height 22
click at [440, 198] on input "JPF491403328" at bounding box center [664, 195] width 490 height 21
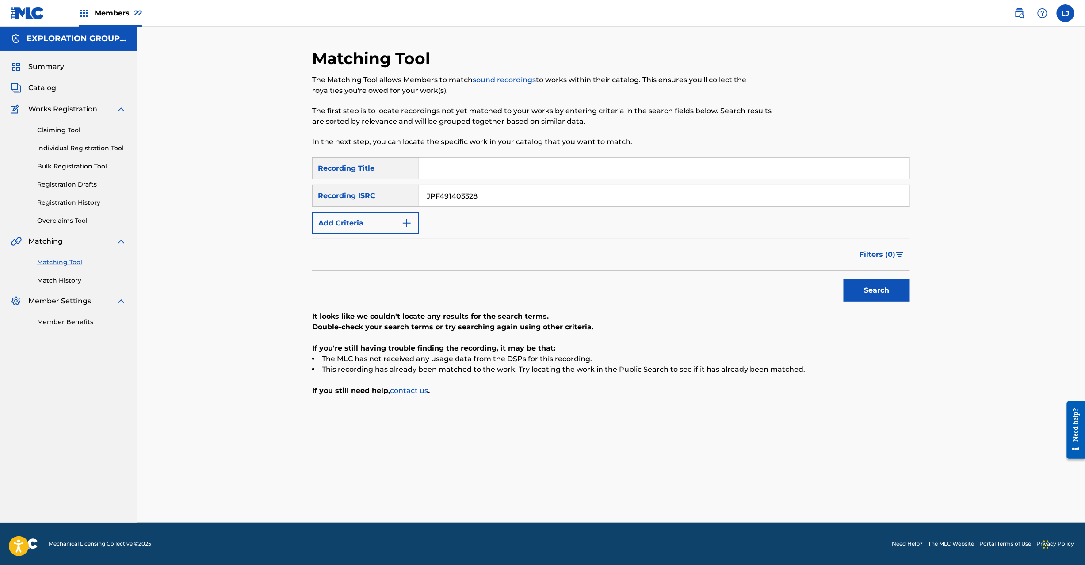
paste input "7"
click at [875, 298] on button "Search" at bounding box center [877, 291] width 66 height 22
click at [487, 206] on div "JPF491403327" at bounding box center [664, 196] width 491 height 22
click at [485, 195] on input "JPF491403327" at bounding box center [664, 195] width 490 height 21
paste input "6"
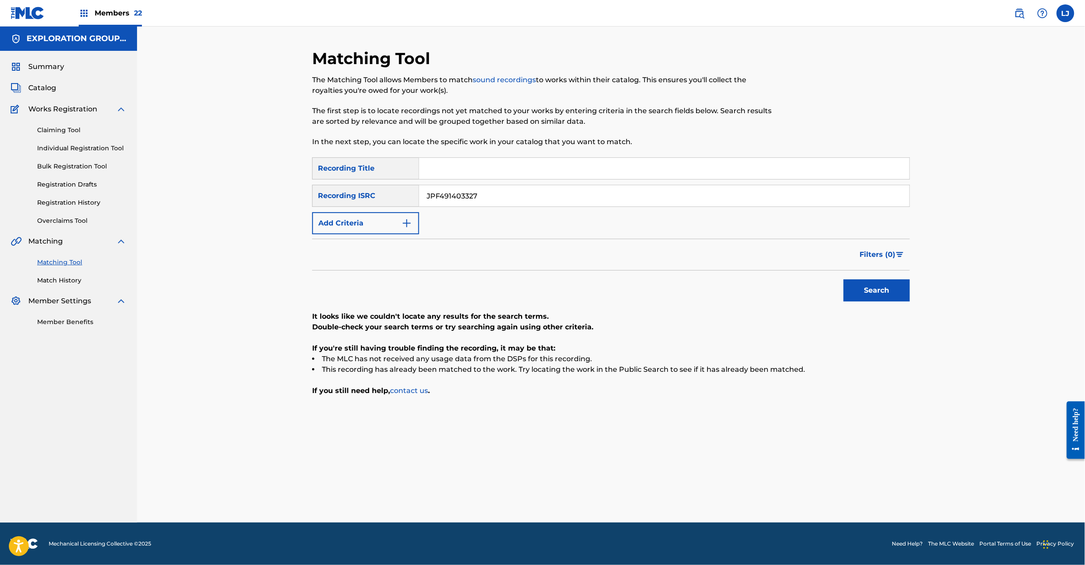
click at [485, 195] on input "JPF491403327" at bounding box center [664, 195] width 490 height 21
click at [895, 297] on button "Search" at bounding box center [877, 291] width 66 height 22
click at [469, 204] on input "JPF491403326" at bounding box center [664, 195] width 490 height 21
paste input "5"
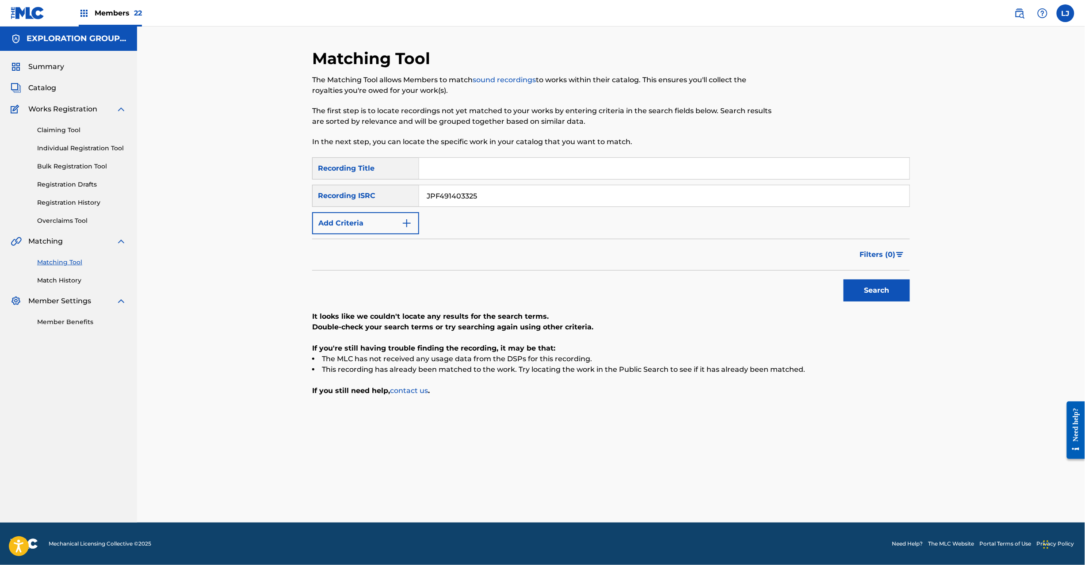
click at [910, 296] on button "Search" at bounding box center [877, 291] width 66 height 22
click at [467, 187] on input "JPF491403325" at bounding box center [664, 195] width 490 height 21
paste input "4"
click at [858, 301] on button "Search" at bounding box center [877, 291] width 66 height 22
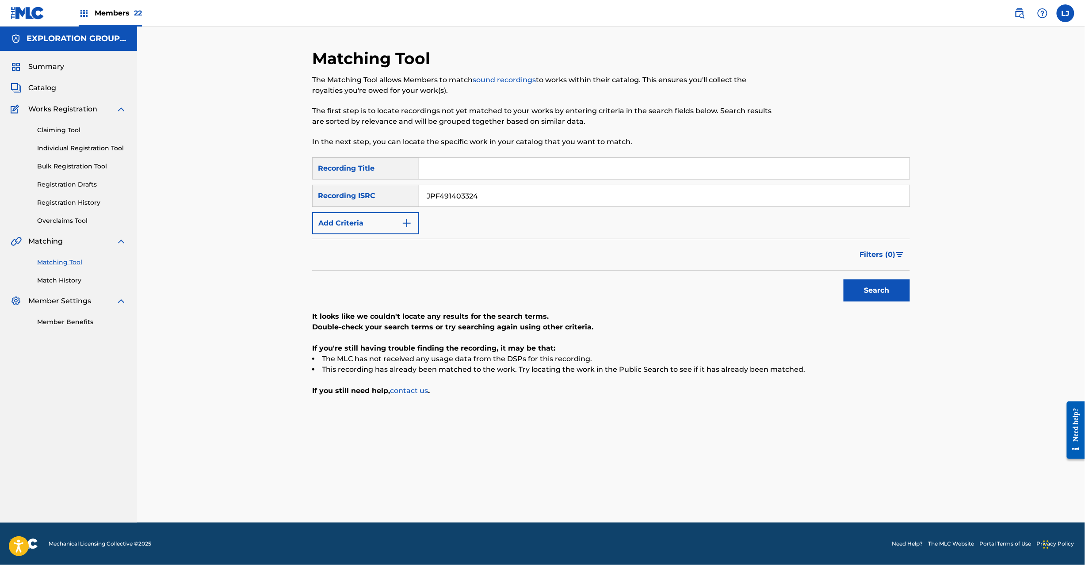
click at [456, 191] on input "JPF491403324" at bounding box center [664, 195] width 490 height 21
paste input "3"
click at [849, 285] on button "Search" at bounding box center [877, 291] width 66 height 22
click at [444, 191] on input "JPF491403323" at bounding box center [664, 195] width 490 height 21
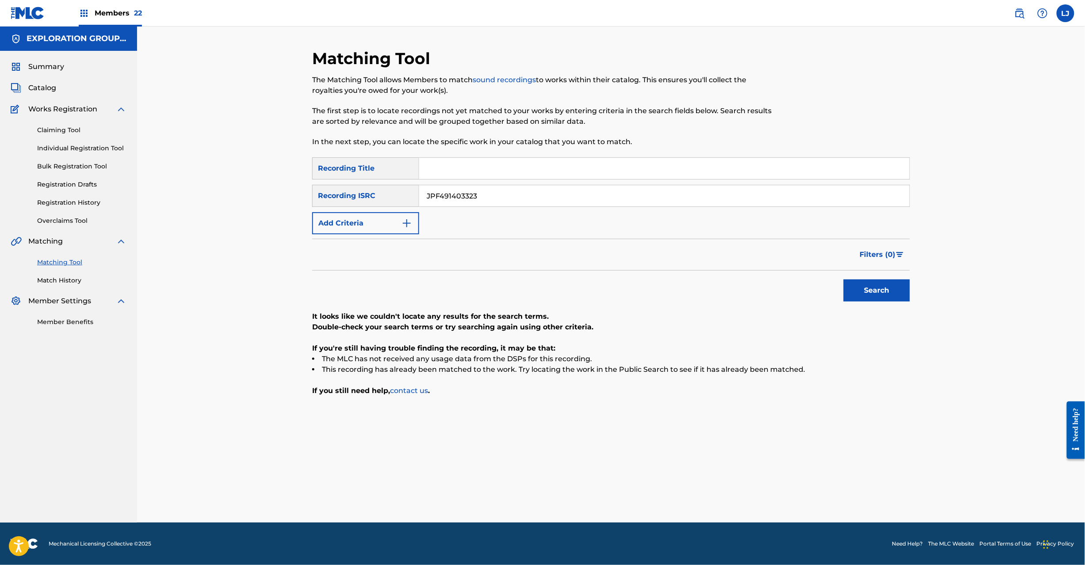
click at [444, 191] on input "JPF491403323" at bounding box center [664, 195] width 490 height 21
paste input "2"
click at [874, 291] on button "Search" at bounding box center [877, 291] width 66 height 22
click at [457, 192] on input "JPF491403322" at bounding box center [664, 195] width 490 height 21
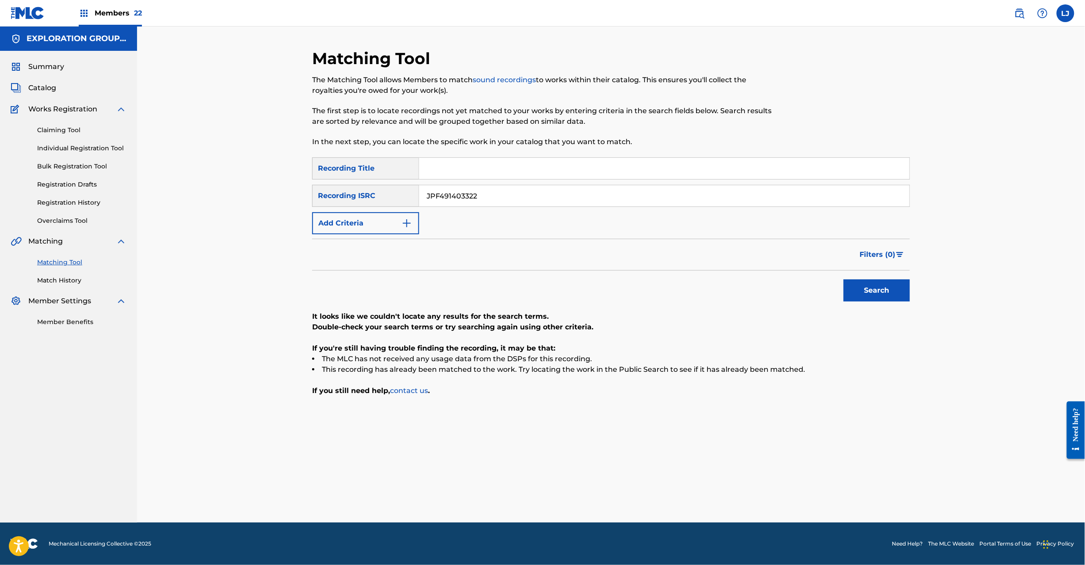
paste input "0"
click at [876, 287] on button "Search" at bounding box center [877, 291] width 66 height 22
click at [456, 203] on input "JPF491403320" at bounding box center [664, 195] width 490 height 21
paste input "K651700905"
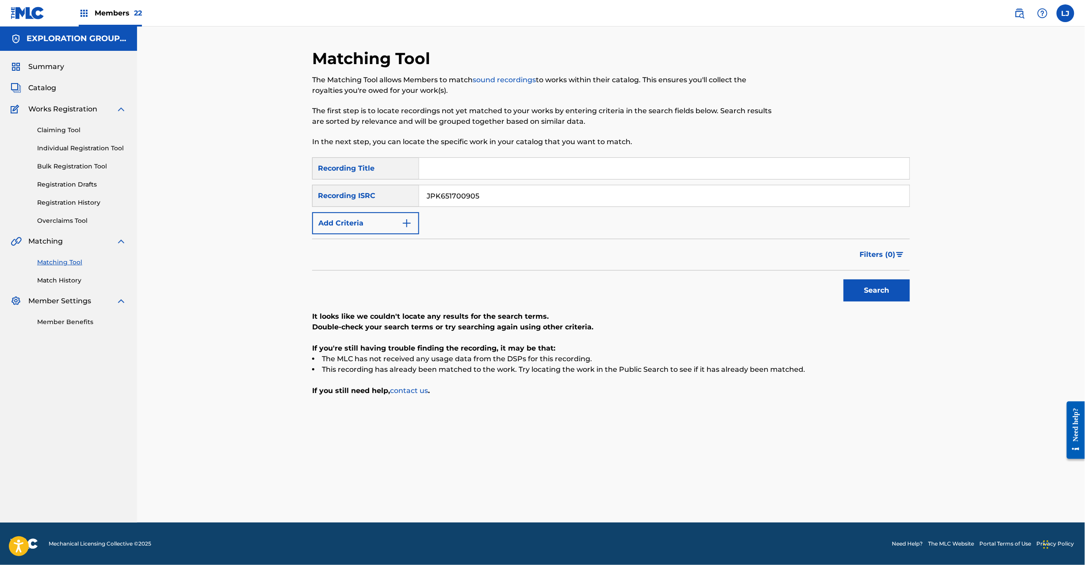
type input "JPK651700905"
click at [854, 303] on div "Search" at bounding box center [874, 288] width 71 height 35
click at [857, 290] on button "Search" at bounding box center [877, 291] width 66 height 22
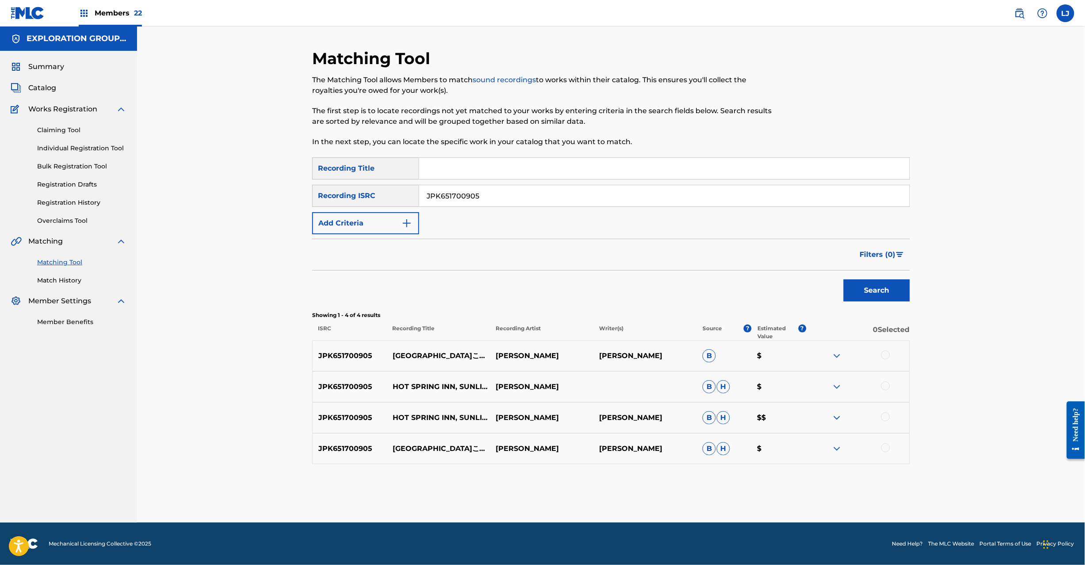
click at [419, 357] on p "[GEOGRAPHIC_DATA]こもれび" at bounding box center [438, 356] width 103 height 11
copy p "[GEOGRAPHIC_DATA]こもれび"
click at [884, 350] on div "JPK651700905 温泉宿こもれび [PERSON_NAME] $" at bounding box center [611, 356] width 598 height 31
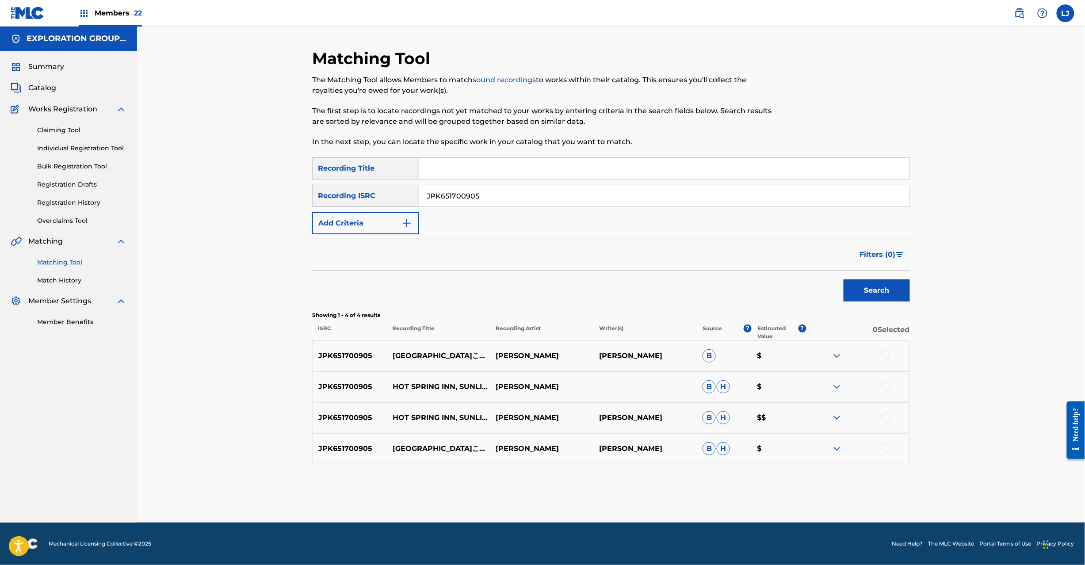
click at [886, 386] on div at bounding box center [885, 386] width 9 height 9
click at [884, 359] on div at bounding box center [885, 355] width 9 height 9
click at [884, 410] on div "JPK651700905 HOT SPRING INN, SUNLIT FOREST [PERSON_NAME] [PERSON_NAME] $$" at bounding box center [611, 417] width 598 height 31
click at [884, 414] on div at bounding box center [885, 417] width 9 height 9
click at [888, 453] on div at bounding box center [857, 449] width 103 height 11
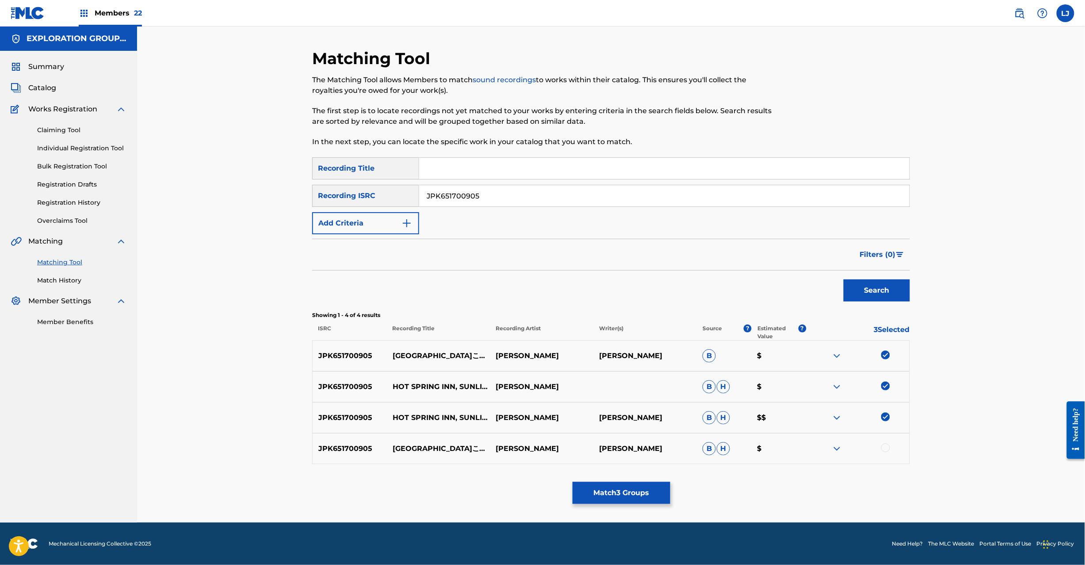
click at [662, 494] on button "Match 3 Groups" at bounding box center [622, 493] width 98 height 22
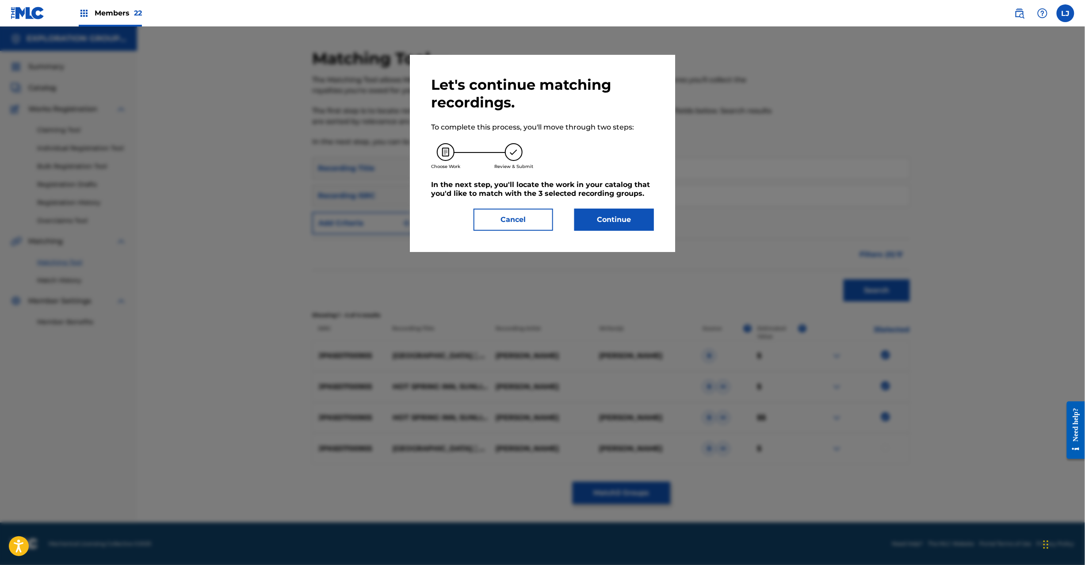
click at [510, 215] on button "Cancel" at bounding box center [514, 220] width 80 height 22
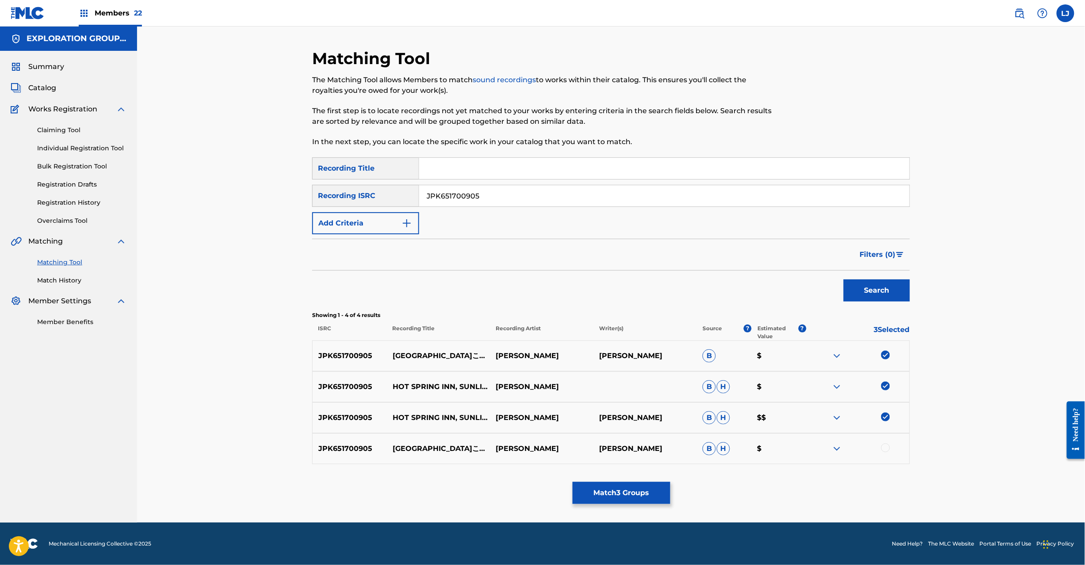
click at [885, 447] on div at bounding box center [885, 448] width 9 height 9
click at [608, 492] on button "Match 4 Groups" at bounding box center [622, 493] width 98 height 22
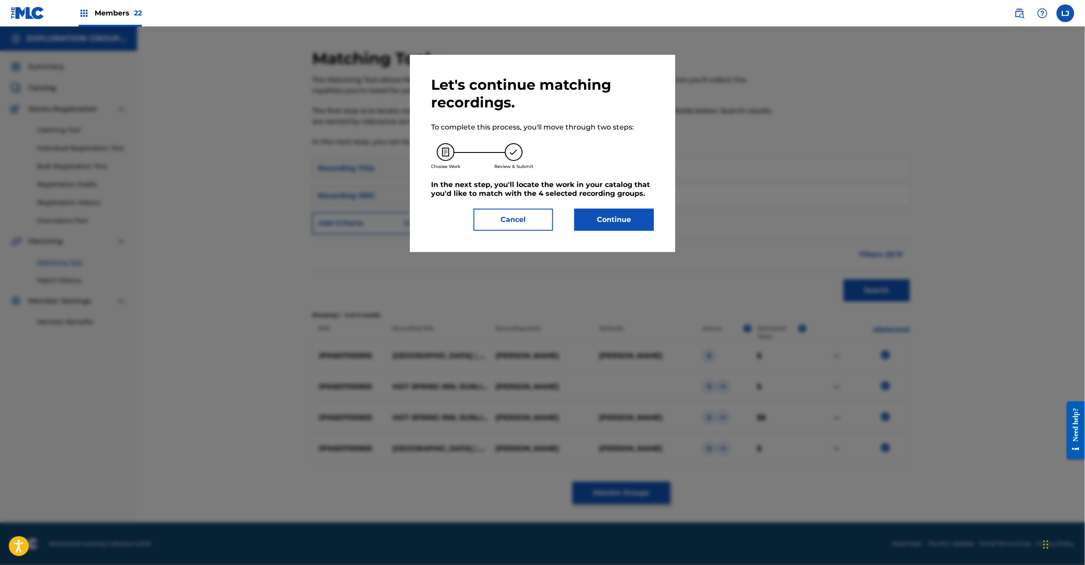
click at [630, 216] on button "Continue" at bounding box center [614, 220] width 80 height 22
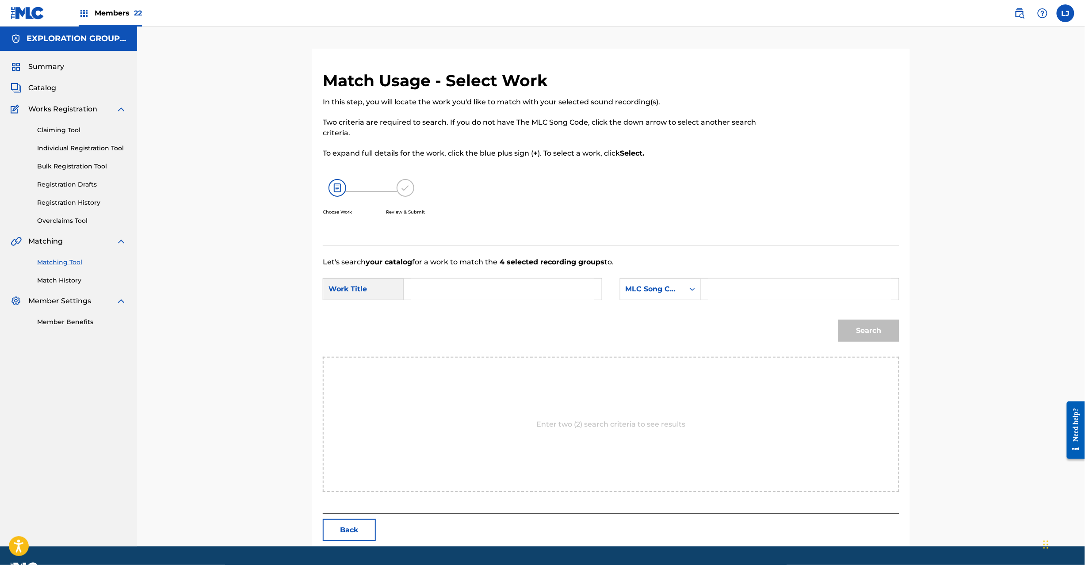
click at [468, 295] on input "Search Form" at bounding box center [502, 289] width 183 height 21
paste input "Onsenyado Koorebi OM2IUI"
click at [497, 291] on input "Onsenyado Koorebi OM2IUI" at bounding box center [502, 289] width 183 height 21
type input "Onsenyado Koorebi"
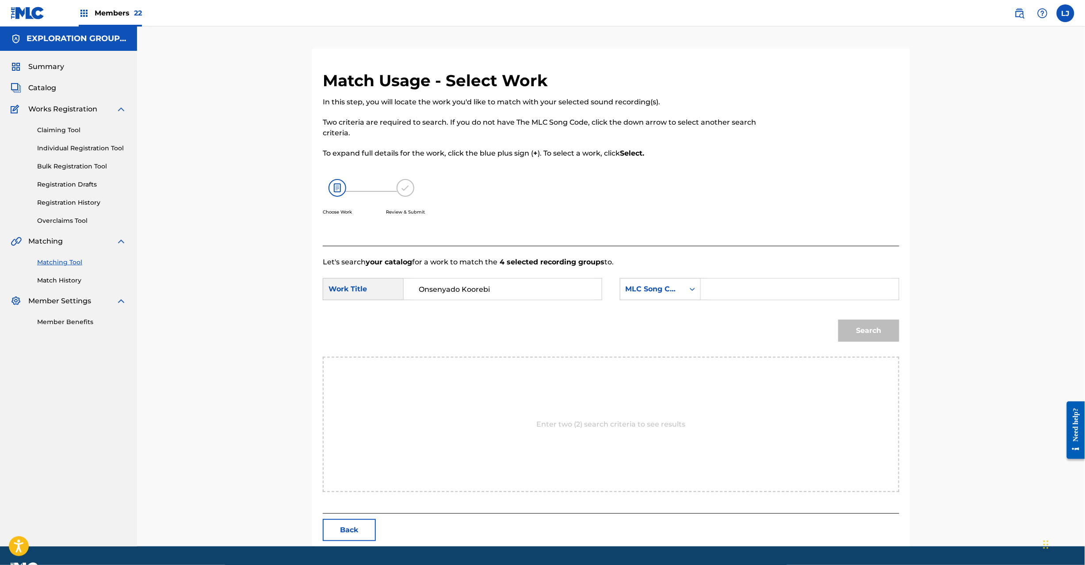
click at [789, 278] on div "Search Form" at bounding box center [800, 289] width 199 height 22
click at [788, 288] on input "Search Form" at bounding box center [799, 289] width 183 height 21
paste input "OM2IUI"
type input "OM2IUI"
click at [838, 338] on div "Search" at bounding box center [866, 328] width 65 height 35
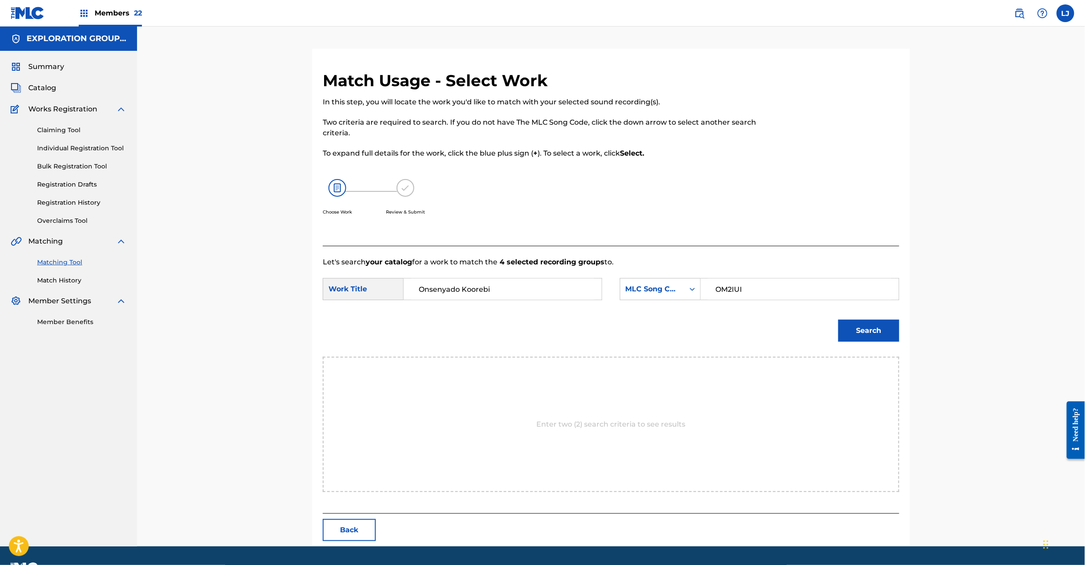
click at [845, 333] on button "Search" at bounding box center [869, 331] width 61 height 22
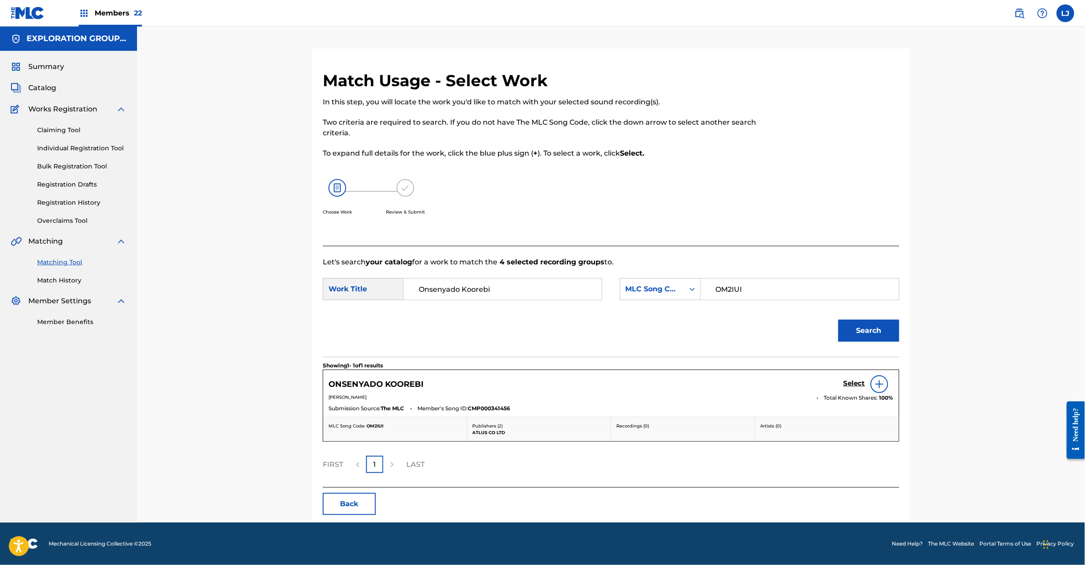
click at [852, 387] on h5 "Select" at bounding box center [855, 383] width 22 height 8
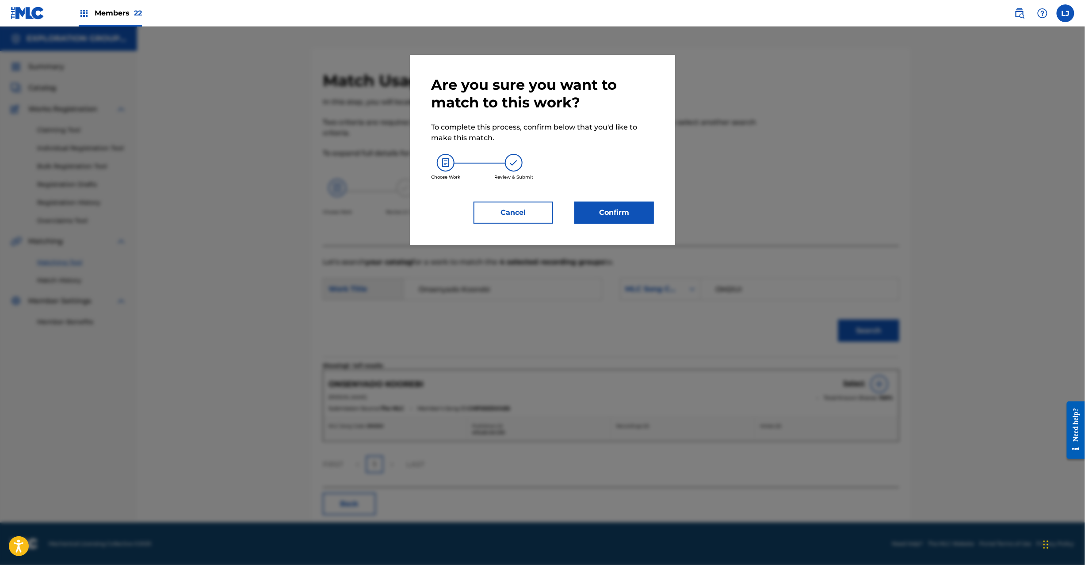
click at [618, 223] on div "Are you sure you want to match to this work? To complete this process, confirm …" at bounding box center [542, 150] width 265 height 190
click at [616, 216] on button "Confirm" at bounding box center [614, 213] width 80 height 22
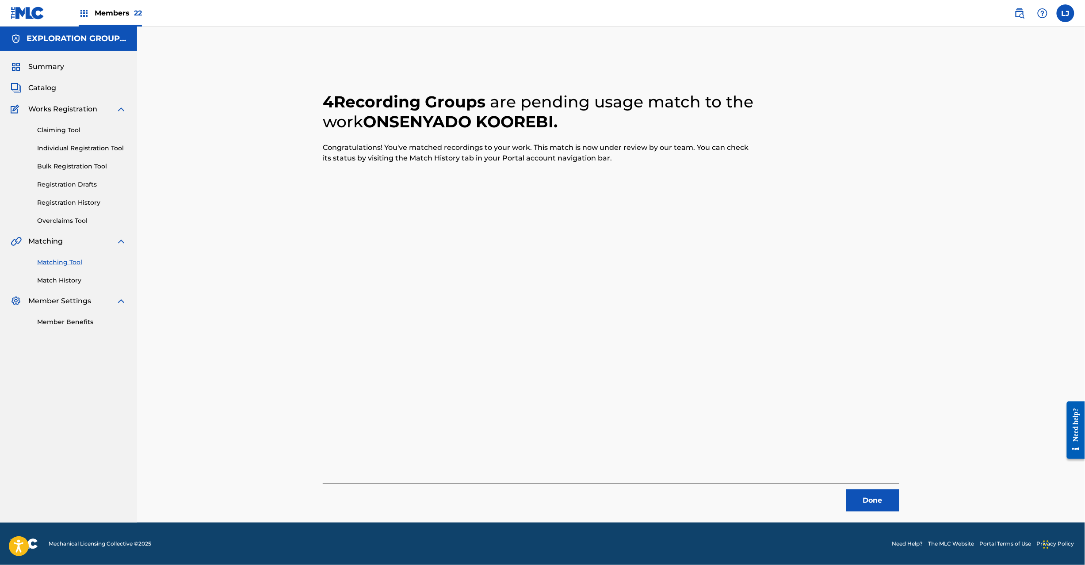
click at [881, 498] on button "Done" at bounding box center [872, 501] width 53 height 22
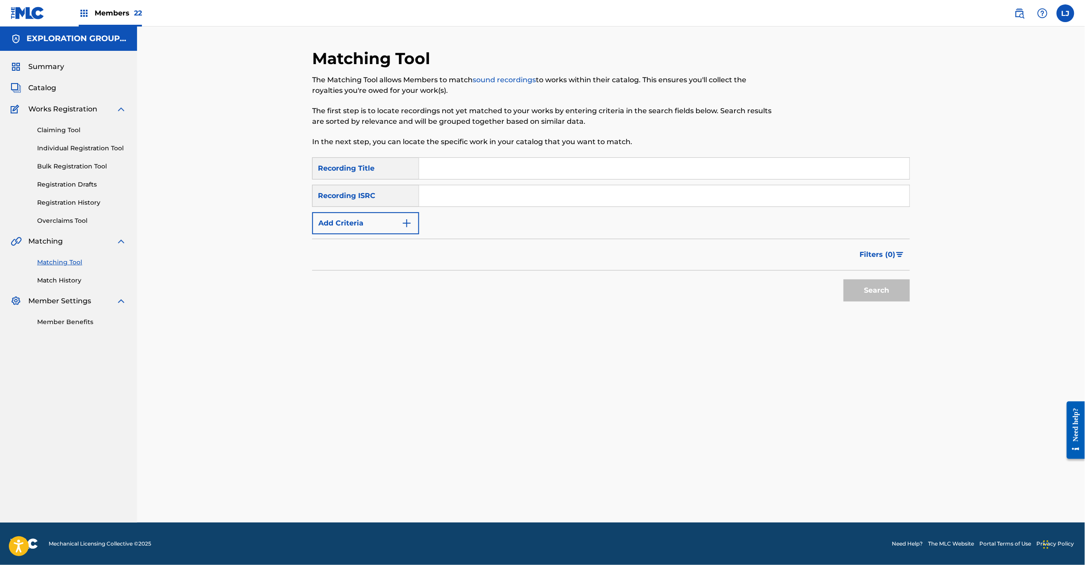
click at [549, 317] on div "Matching Tool The Matching Tool allows Members to match sound recordings to wor…" at bounding box center [611, 286] width 598 height 474
click at [476, 199] on input "Search Form" at bounding box center [664, 195] width 490 height 21
paste input "JPK651700914"
type input "JPK651700914"
click at [902, 280] on button "Search" at bounding box center [877, 291] width 66 height 22
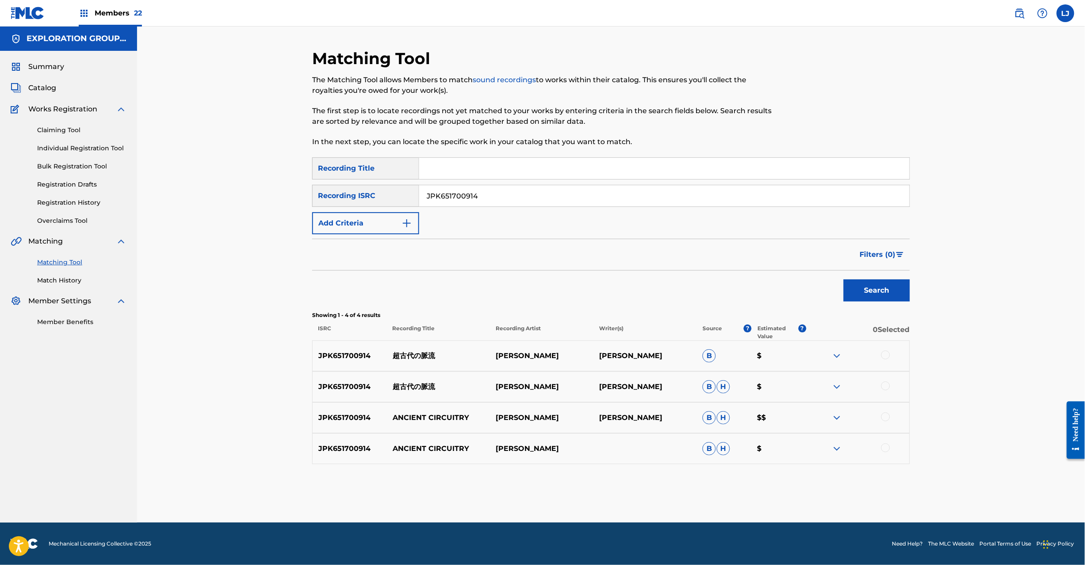
click at [418, 393] on div "JPK651700914 超古代の脈流 [PERSON_NAME] [PERSON_NAME] [PERSON_NAME] $" at bounding box center [611, 386] width 598 height 31
click at [418, 387] on p "超古代の脈流" at bounding box center [438, 387] width 103 height 11
copy p "超古代の脈流"
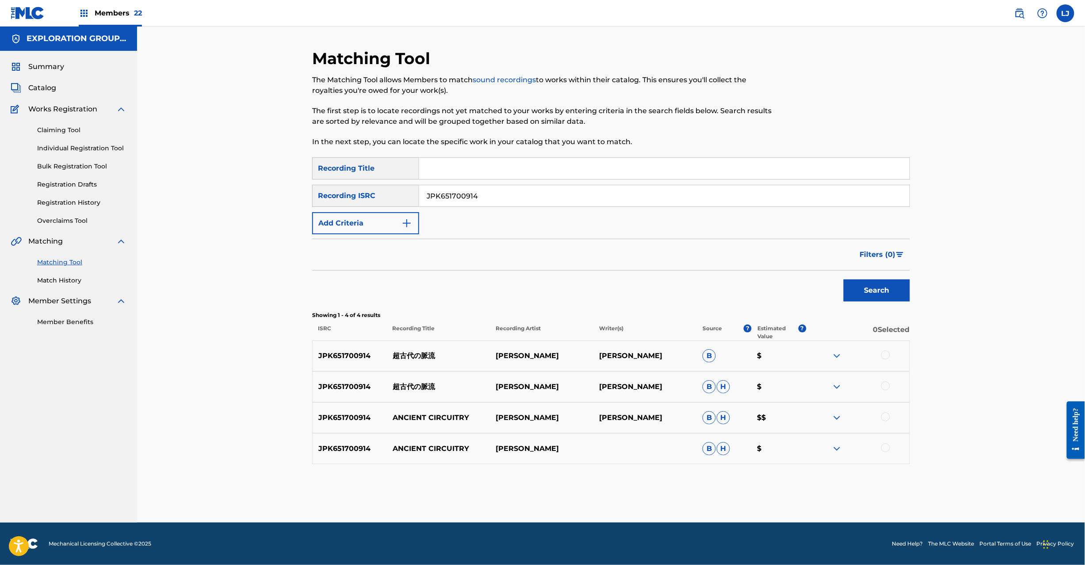
click at [882, 356] on div at bounding box center [885, 355] width 9 height 9
click at [887, 387] on div at bounding box center [885, 386] width 9 height 9
click at [884, 416] on div at bounding box center [885, 417] width 9 height 9
click at [887, 450] on div at bounding box center [885, 448] width 9 height 9
click at [613, 494] on button "Match 4 Groups" at bounding box center [622, 493] width 98 height 22
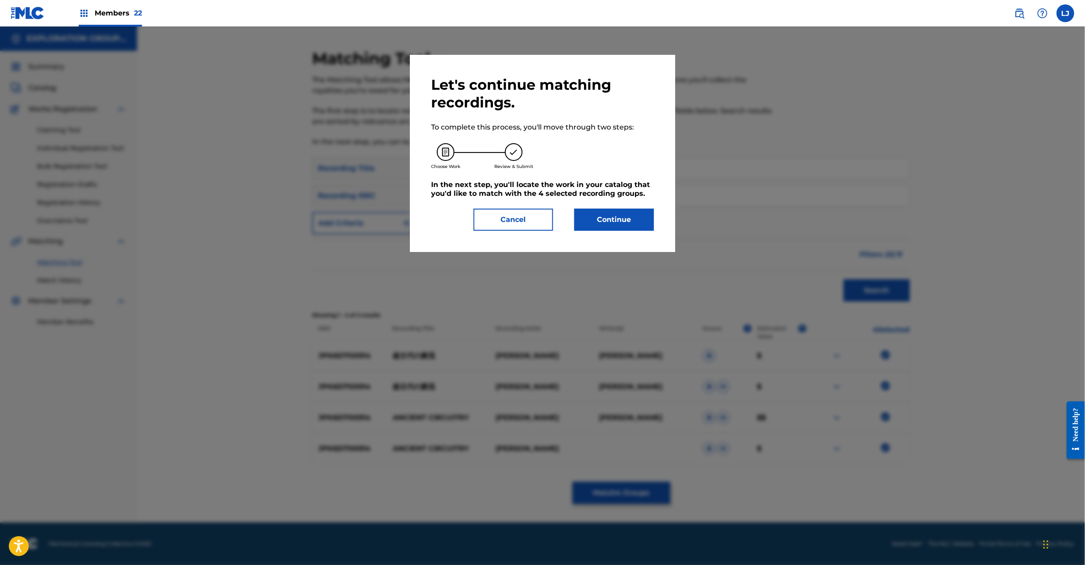
click at [602, 214] on button "Continue" at bounding box center [614, 220] width 80 height 22
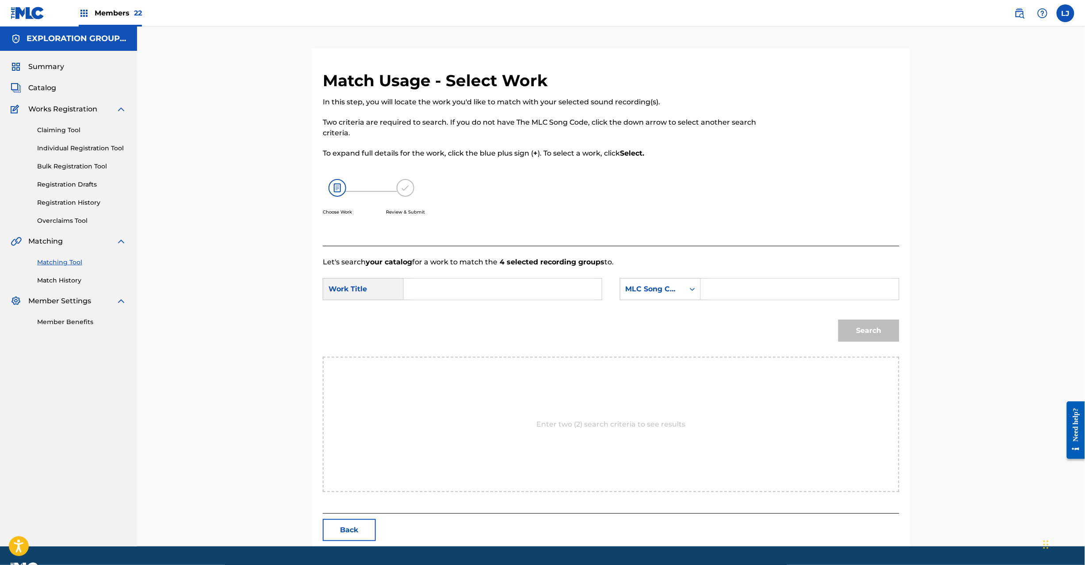
click at [453, 278] on form "SearchWithCriteria375957cb-e8c6-41ed-abde-d4b0b69fd8dd Work Title SearchWithCri…" at bounding box center [611, 312] width 577 height 89
click at [453, 287] on input "Search Form" at bounding box center [502, 289] width 183 height 21
paste input "Chou Koraino Myakuryuu CL1HJX"
click at [570, 282] on input "Chou Koraino Myakuryuu CL1HJX" at bounding box center [502, 289] width 183 height 21
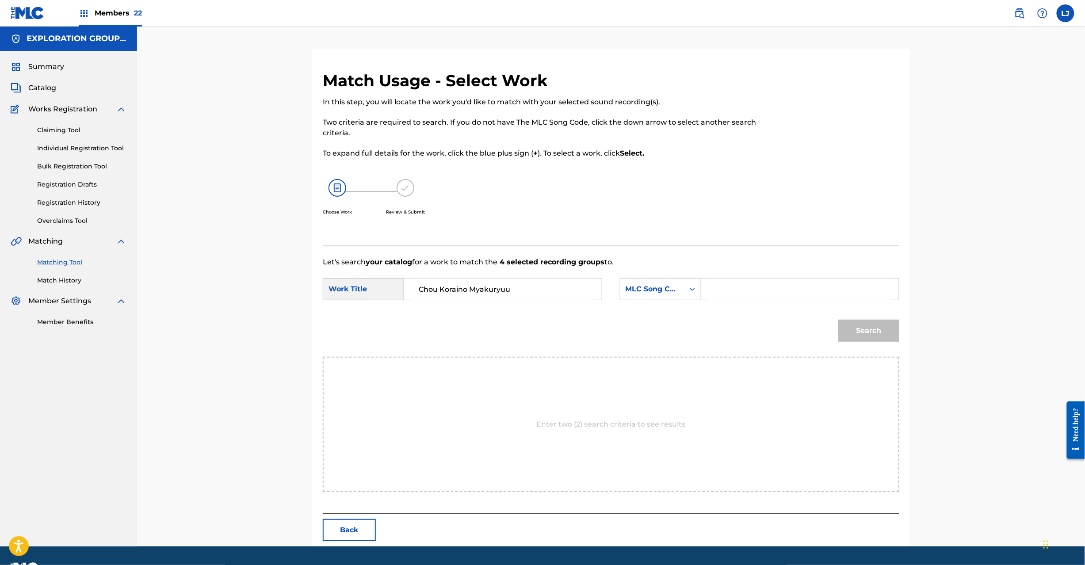
type input "Chou Koraino Myakuryuu"
click at [757, 291] on input "Search Form" at bounding box center [799, 289] width 183 height 21
paste input "CL1HJX"
type input "CL1HJX"
click at [873, 339] on button "Search" at bounding box center [869, 331] width 61 height 22
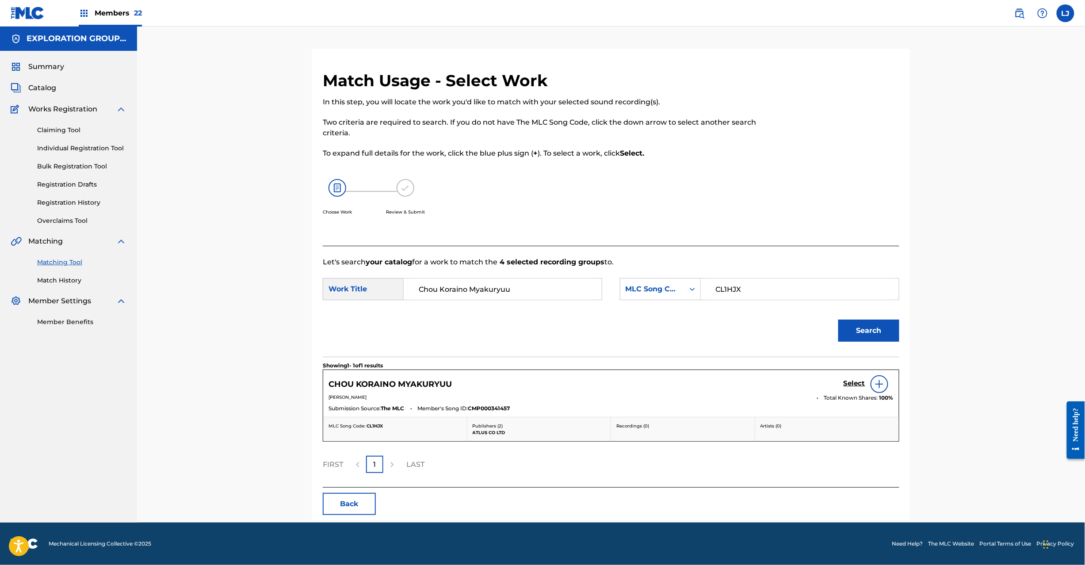
click at [853, 383] on h5 "Select" at bounding box center [855, 383] width 22 height 8
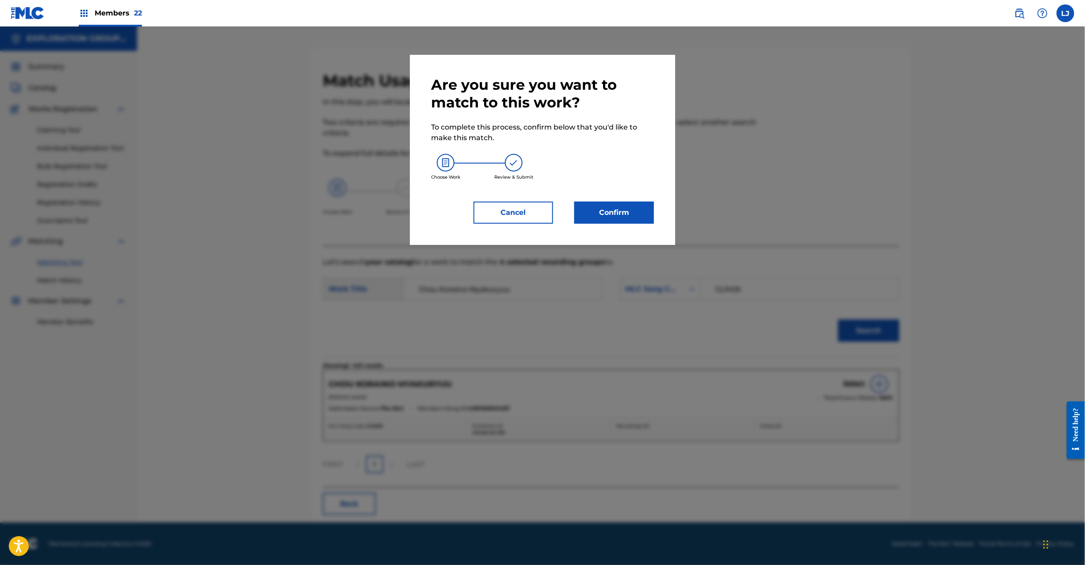
click at [609, 199] on div "Are you sure you want to match to this work? To complete this process, confirm …" at bounding box center [542, 150] width 223 height 148
click at [610, 206] on button "Confirm" at bounding box center [614, 213] width 80 height 22
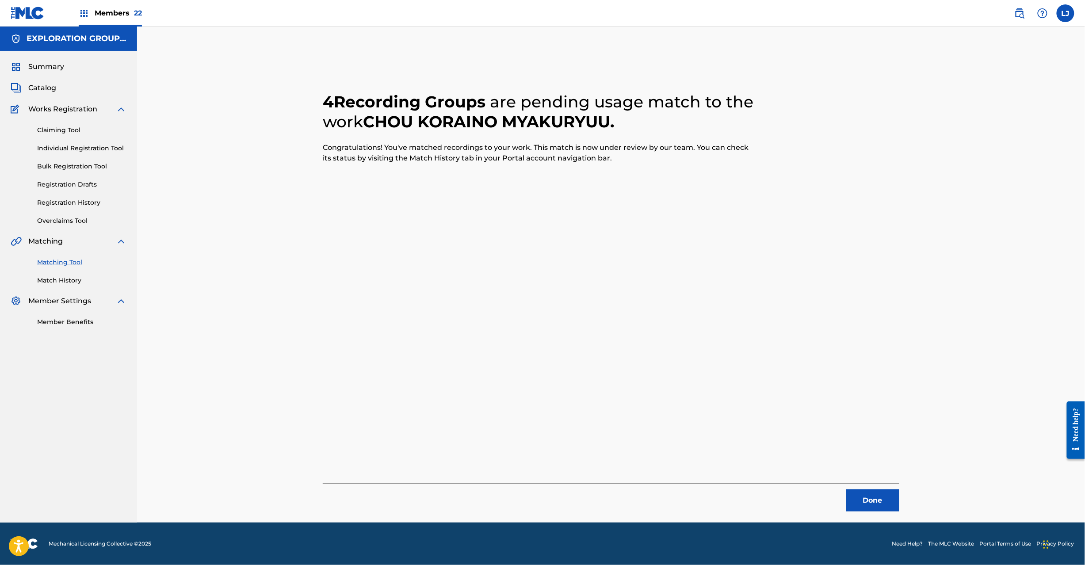
click at [870, 510] on button "Done" at bounding box center [872, 501] width 53 height 22
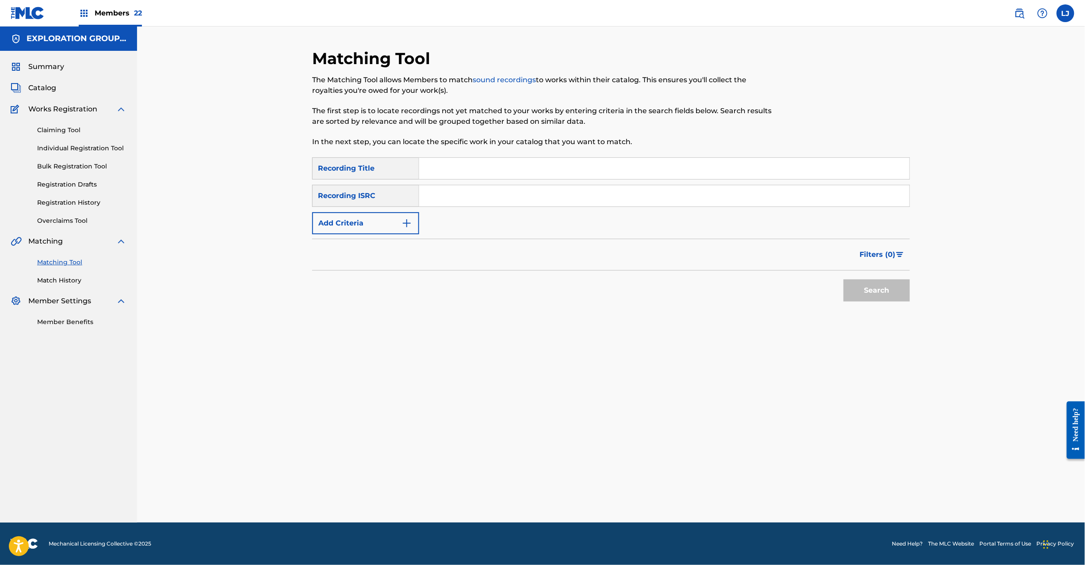
click at [465, 170] on input "Search Form" at bounding box center [664, 168] width 490 height 21
click at [466, 193] on input "Search Form" at bounding box center [664, 195] width 490 height 21
paste input "JPK651900415"
type input "JPK651900415"
click at [869, 296] on button "Search" at bounding box center [877, 291] width 66 height 22
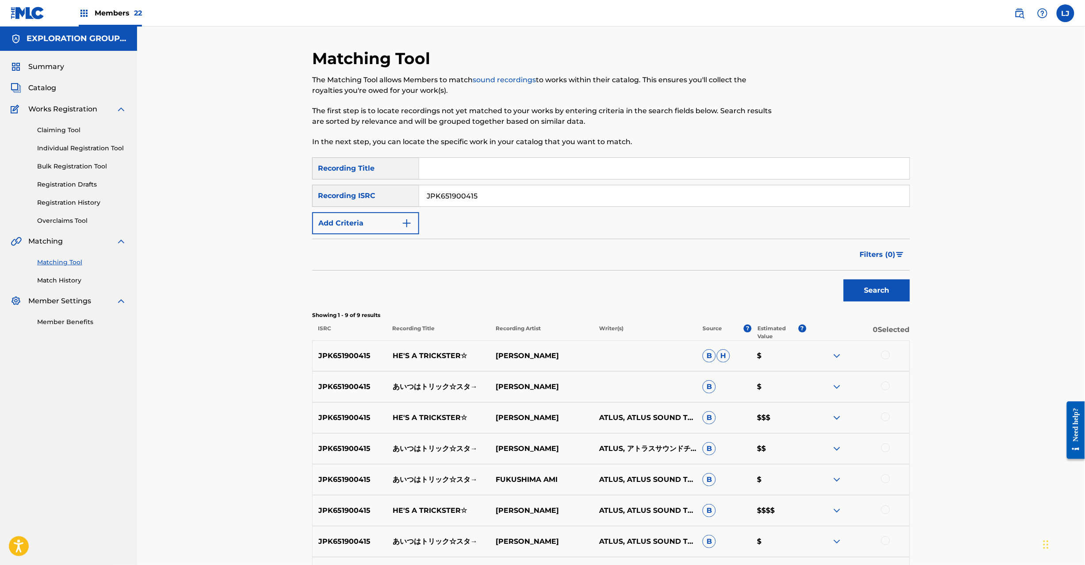
click at [408, 388] on p "あいつはトリック☆スタ→" at bounding box center [438, 387] width 103 height 11
copy p "あいつはトリック☆スタ→"
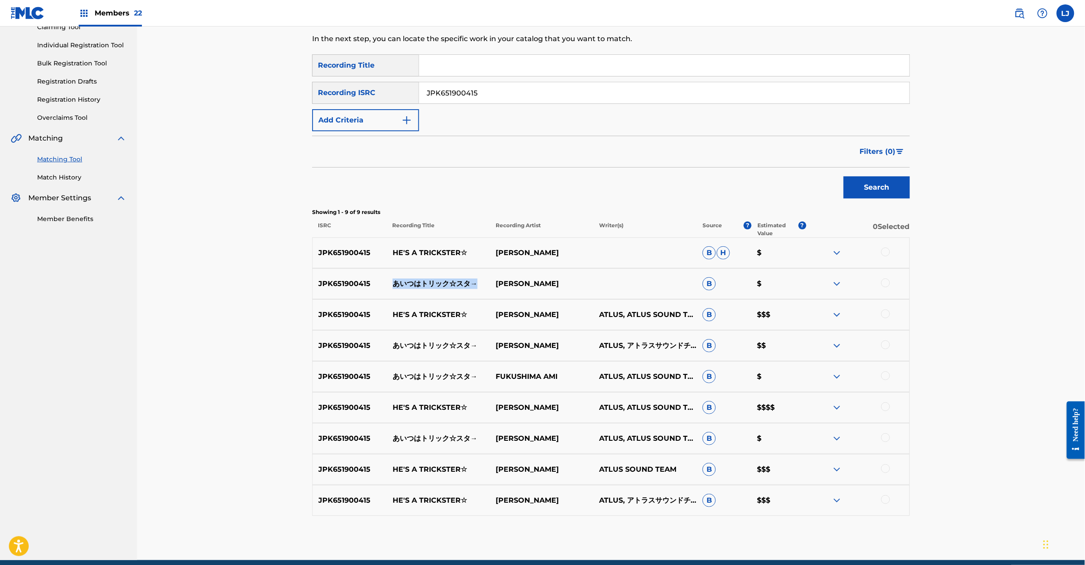
scroll to position [141, 0]
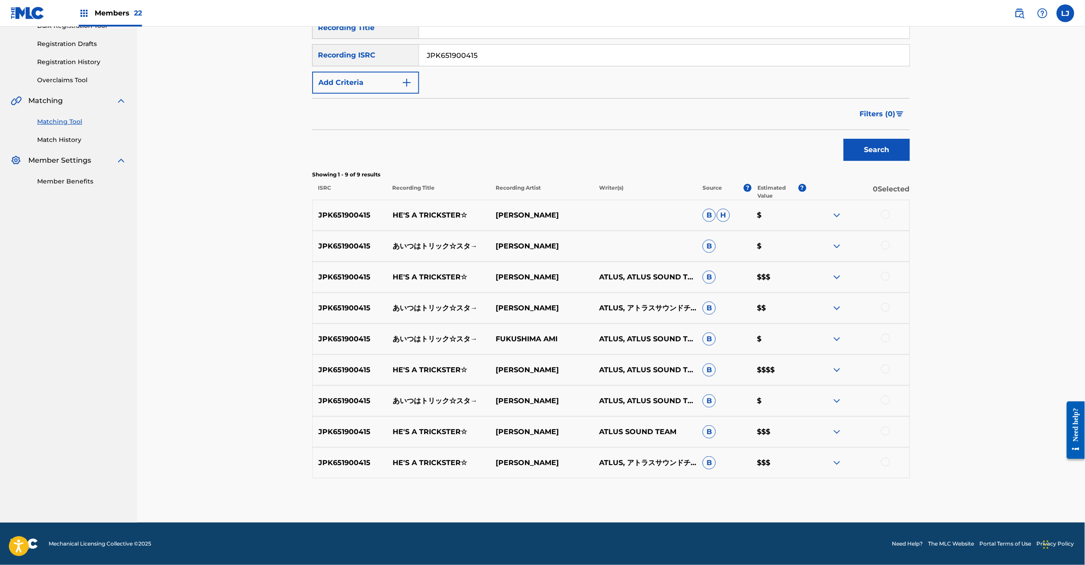
click at [880, 212] on div at bounding box center [857, 215] width 103 height 11
drag, startPoint x: 885, startPoint y: 214, endPoint x: 894, endPoint y: 247, distance: 33.4
click at [887, 215] on div at bounding box center [885, 214] width 9 height 9
click at [884, 246] on div at bounding box center [885, 245] width 9 height 9
click at [886, 273] on div at bounding box center [885, 276] width 9 height 9
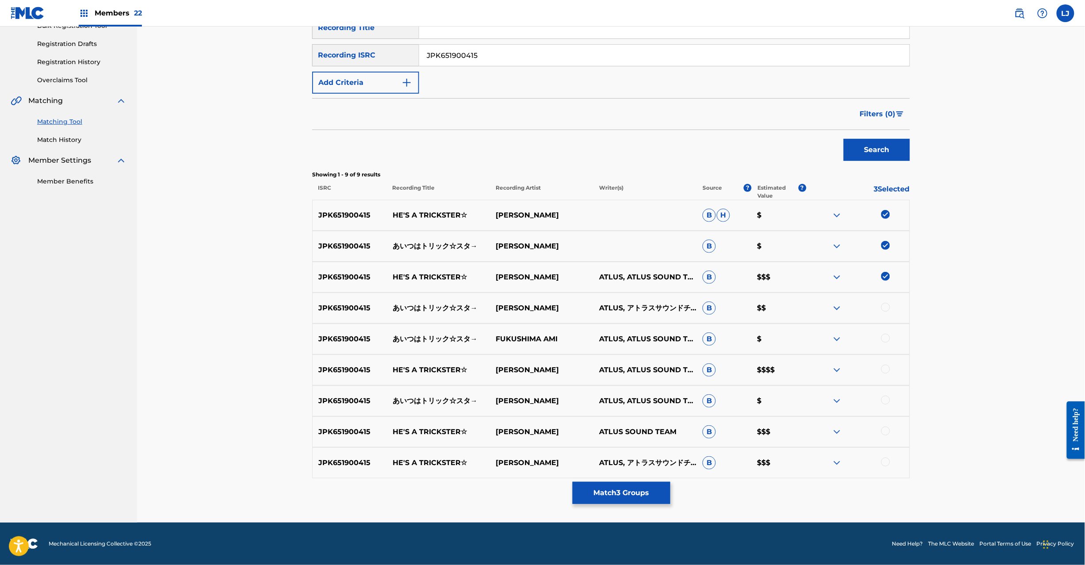
click at [887, 306] on div at bounding box center [885, 307] width 9 height 9
click at [885, 340] on div at bounding box center [885, 338] width 9 height 9
click at [888, 368] on div at bounding box center [885, 369] width 9 height 9
click at [883, 397] on div at bounding box center [885, 400] width 9 height 9
click at [886, 433] on div at bounding box center [885, 431] width 9 height 9
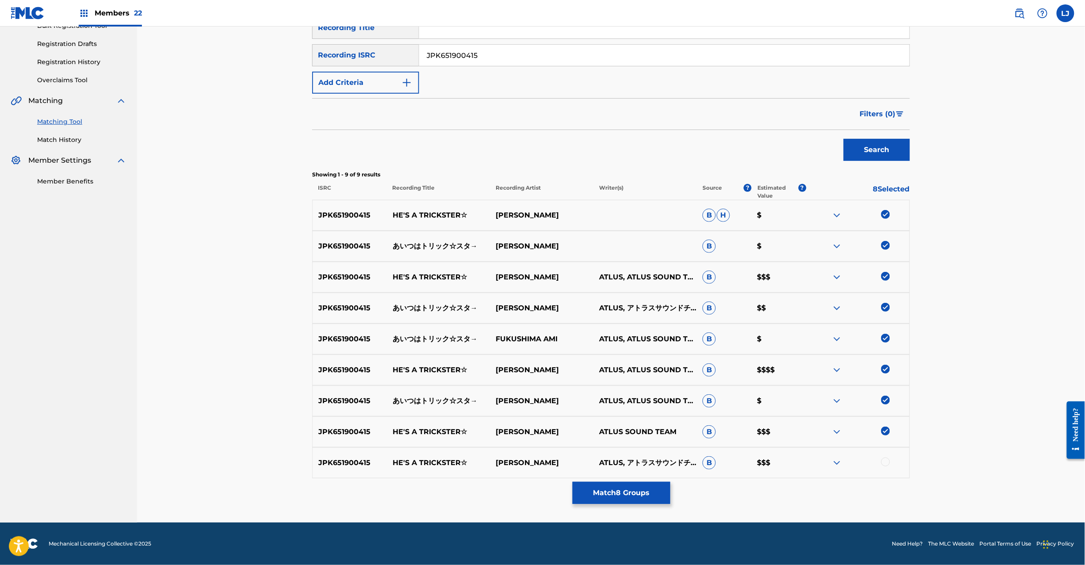
click at [884, 467] on div at bounding box center [857, 463] width 103 height 11
click at [887, 464] on div at bounding box center [885, 462] width 9 height 9
drag, startPoint x: 633, startPoint y: 495, endPoint x: 862, endPoint y: 469, distance: 229.7
click at [766, 515] on div "Matching Tool The Matching Tool allows Members to match sound recordings to wor…" at bounding box center [611, 215] width 598 height 615
click at [639, 487] on button "Match 9 Groups" at bounding box center [622, 493] width 98 height 22
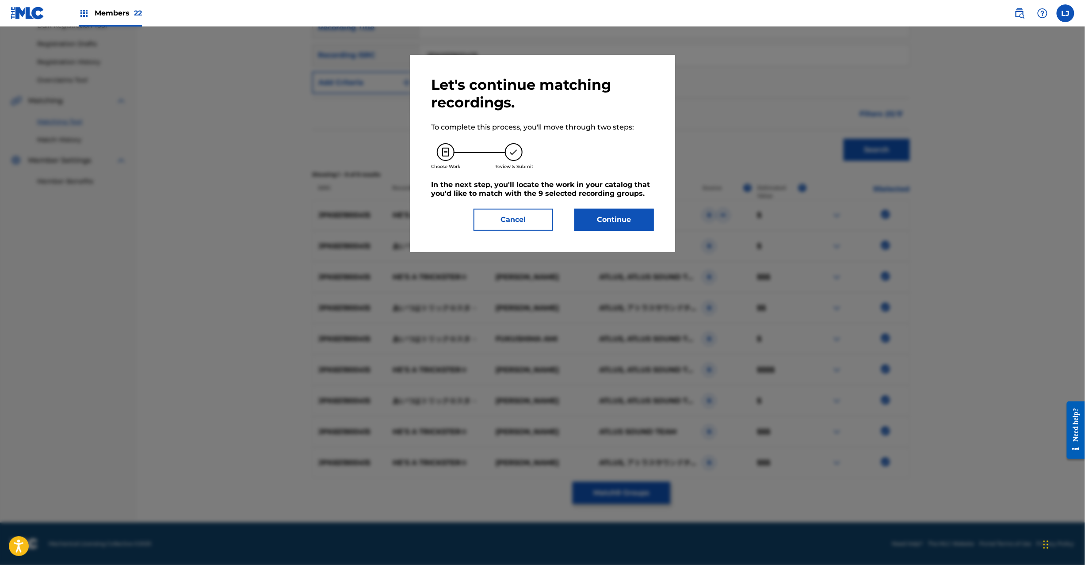
click at [613, 225] on button "Continue" at bounding box center [614, 220] width 80 height 22
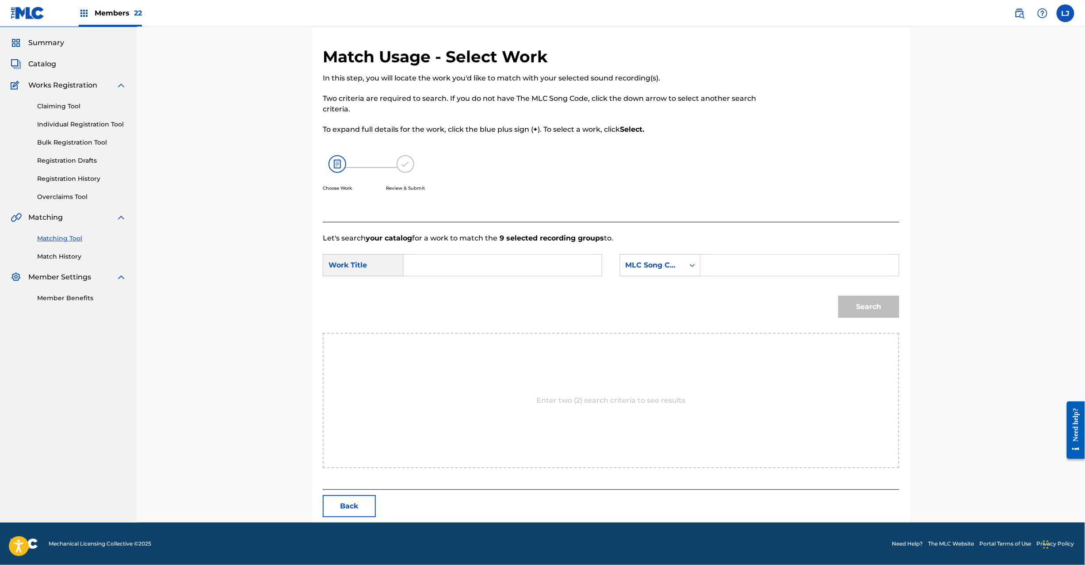
scroll to position [0, 0]
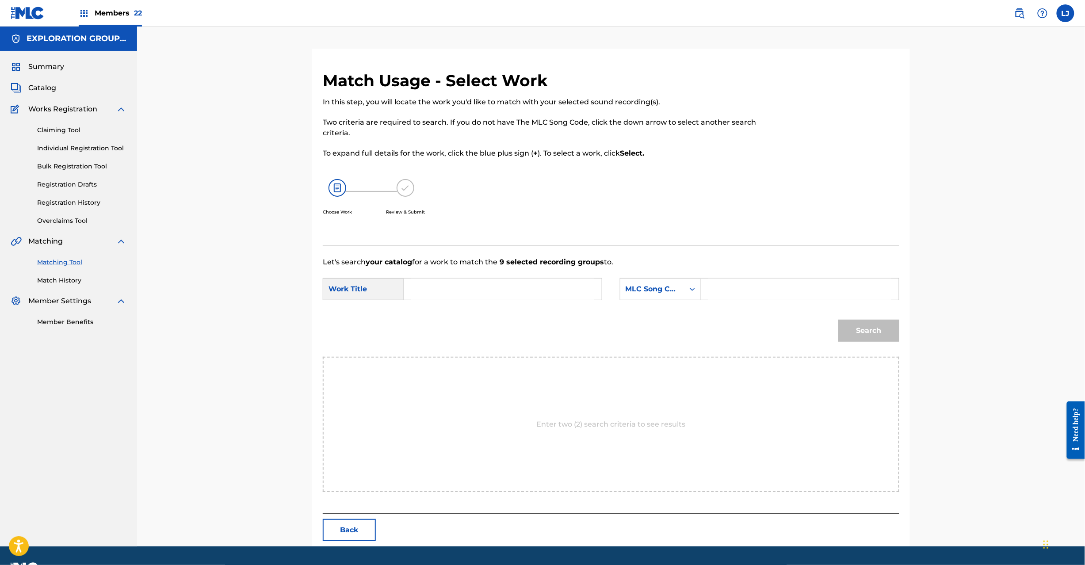
drag, startPoint x: 496, startPoint y: 272, endPoint x: 475, endPoint y: 283, distance: 24.7
click at [496, 274] on form "SearchWithCriteria375957cb-e8c6-41ed-abde-d4b0b69fd8dd Work Title SearchWithCri…" at bounding box center [611, 312] width 577 height 89
click at [475, 283] on input "Search Form" at bounding box center [502, 289] width 183 height 21
paste input "Aitsuwa Torikku Sutaa AY83DL"
click at [505, 282] on input "Aitsuwa Torikku Sutaa AY83DL" at bounding box center [502, 289] width 183 height 21
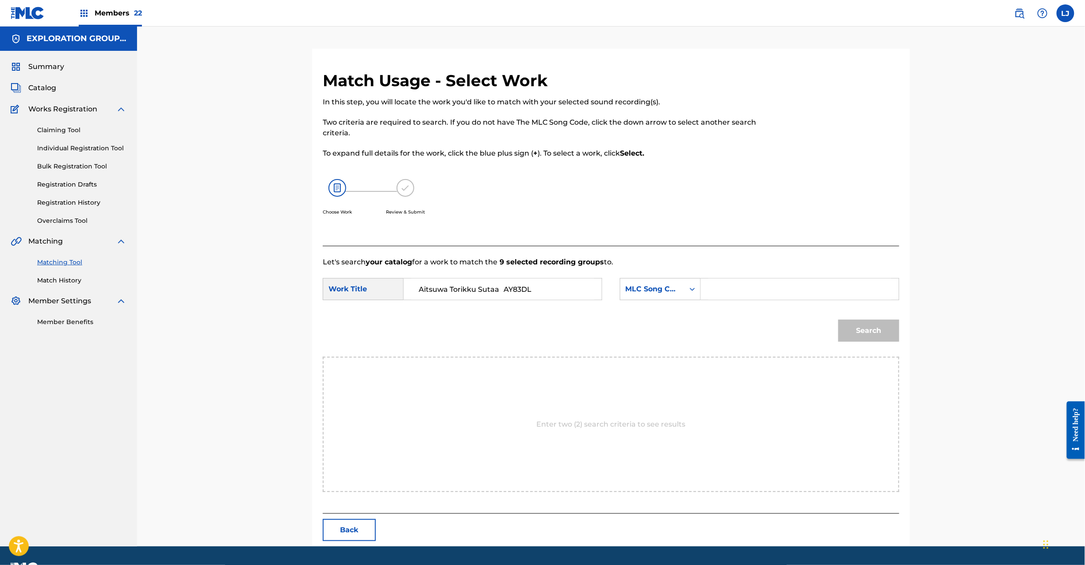
click at [525, 286] on input "Aitsuwa Torikku Sutaa AY83DL" at bounding box center [502, 289] width 183 height 21
type input "Aitsuwa Torikku Sutaa"
click at [745, 289] on input "Search Form" at bounding box center [799, 289] width 183 height 21
paste input "AY83DL"
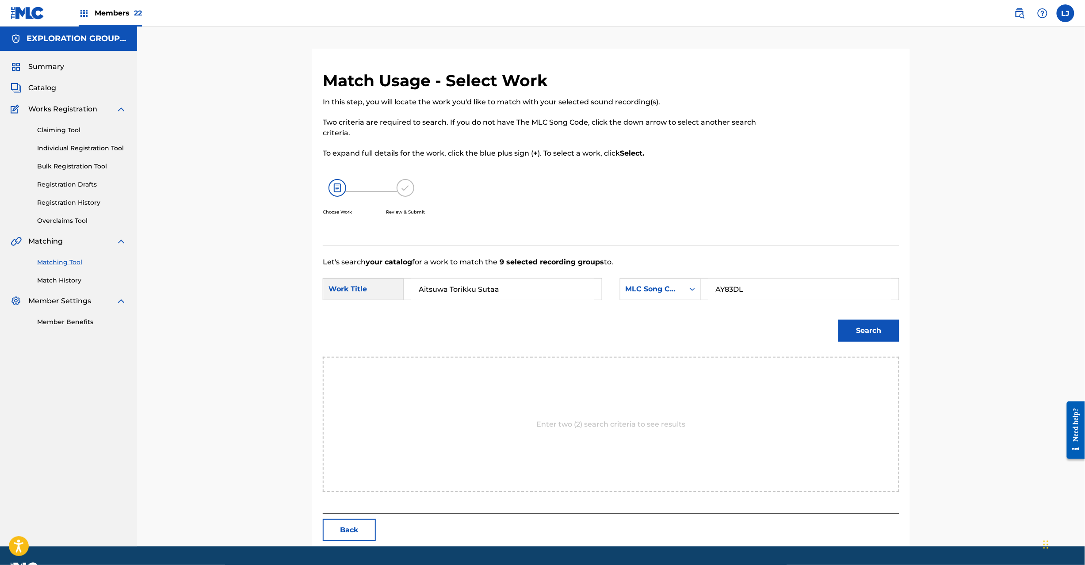
type input "AY83DL"
click at [883, 341] on button "Search" at bounding box center [869, 331] width 61 height 22
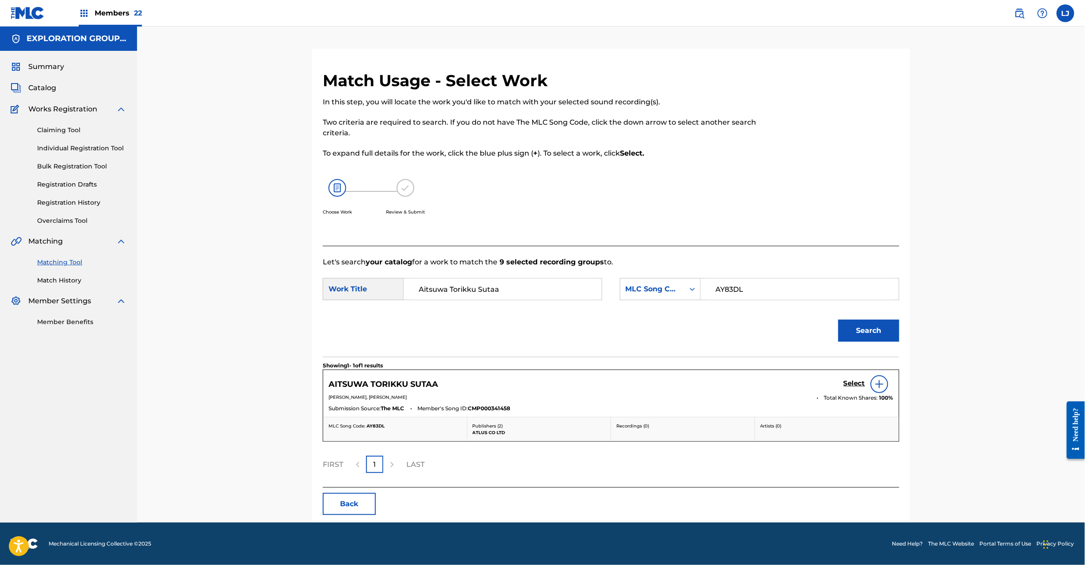
click at [846, 386] on h5 "Select" at bounding box center [855, 383] width 22 height 8
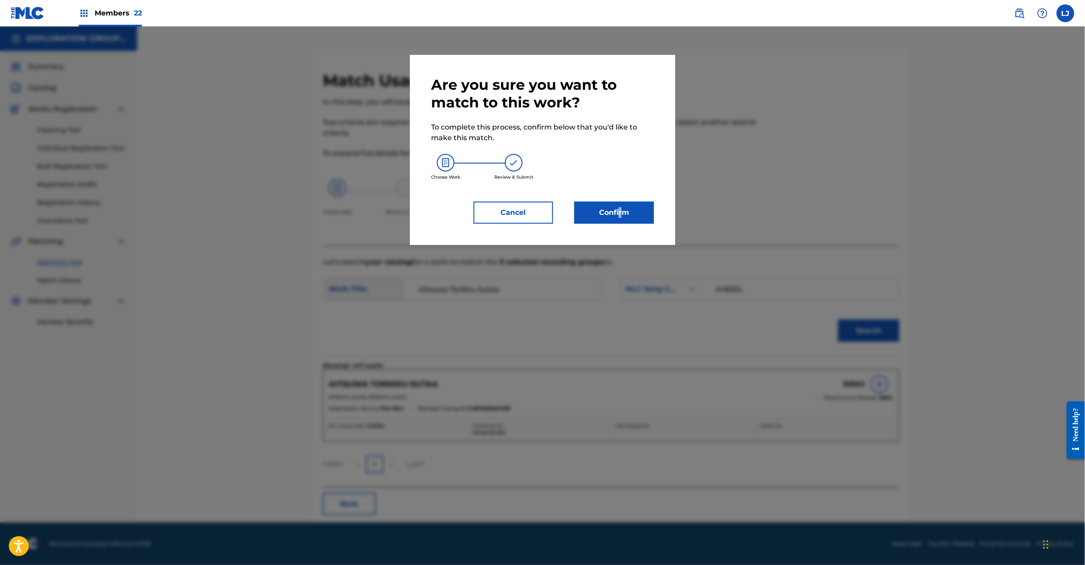
drag, startPoint x: 622, startPoint y: 199, endPoint x: 620, endPoint y: 204, distance: 5.6
click at [620, 203] on div "Are you sure you want to match to this work? To complete this process, confirm …" at bounding box center [542, 150] width 223 height 148
click at [620, 204] on button "Confirm" at bounding box center [614, 213] width 80 height 22
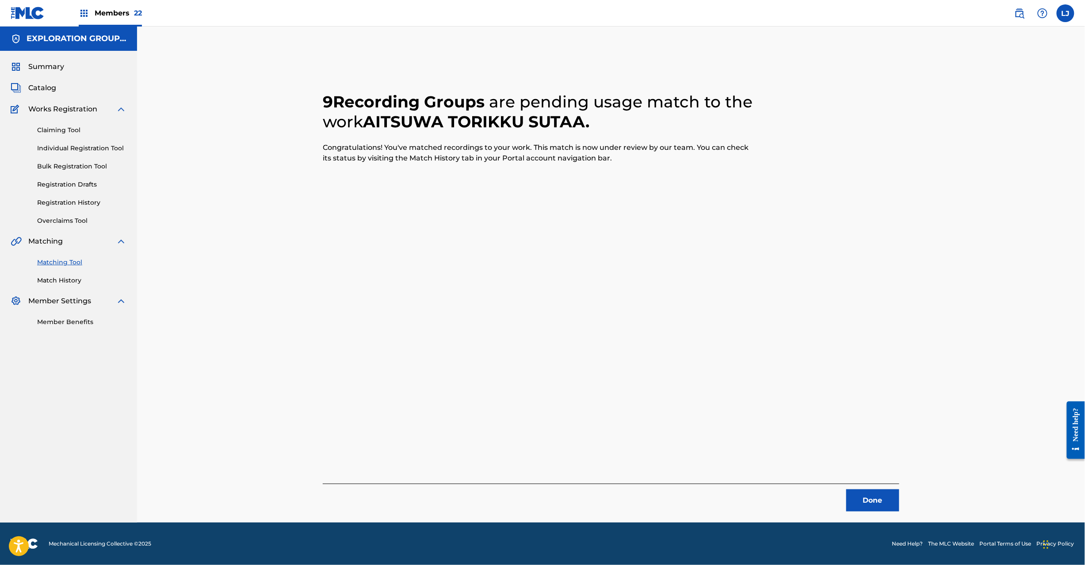
click at [860, 502] on button "Done" at bounding box center [872, 501] width 53 height 22
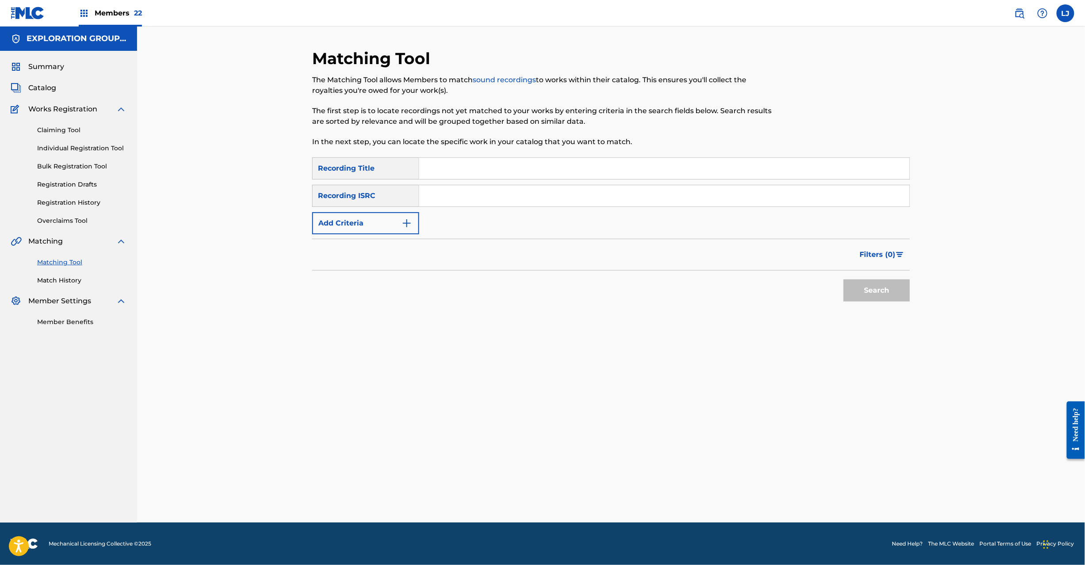
click at [440, 203] on input "Search Form" at bounding box center [664, 195] width 490 height 21
paste input "JPK651900501"
type input "JPK651900501"
click at [881, 288] on button "Search" at bounding box center [877, 291] width 66 height 22
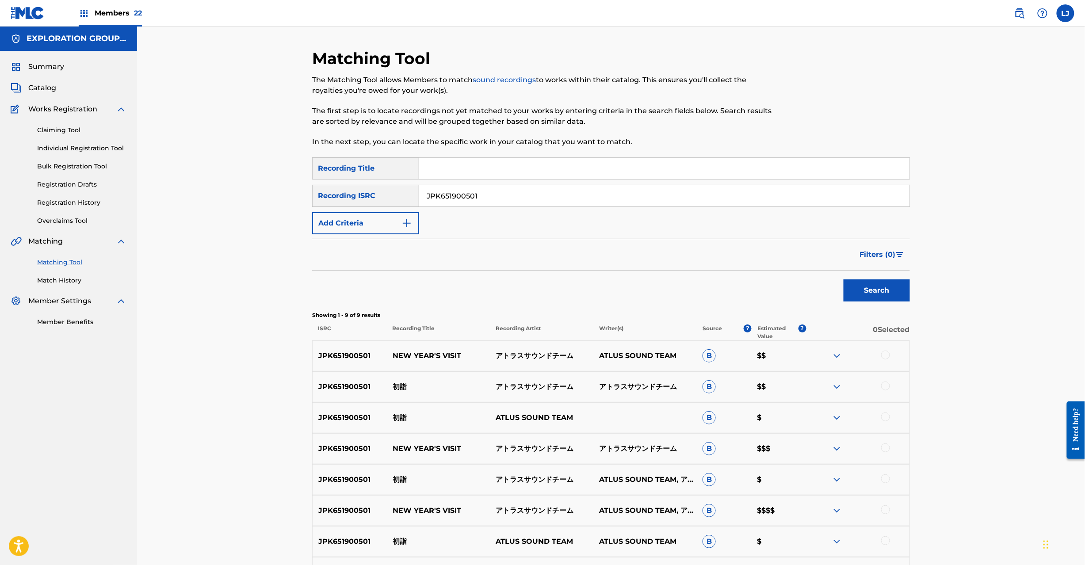
click at [397, 385] on p "初詣" at bounding box center [438, 387] width 103 height 11
copy p "初詣"
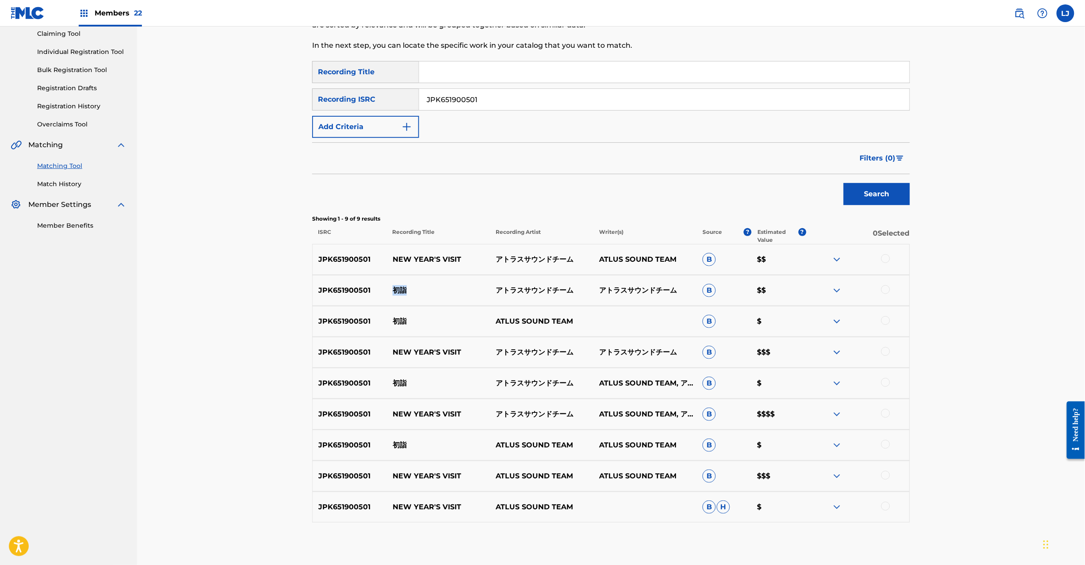
scroll to position [105, 0]
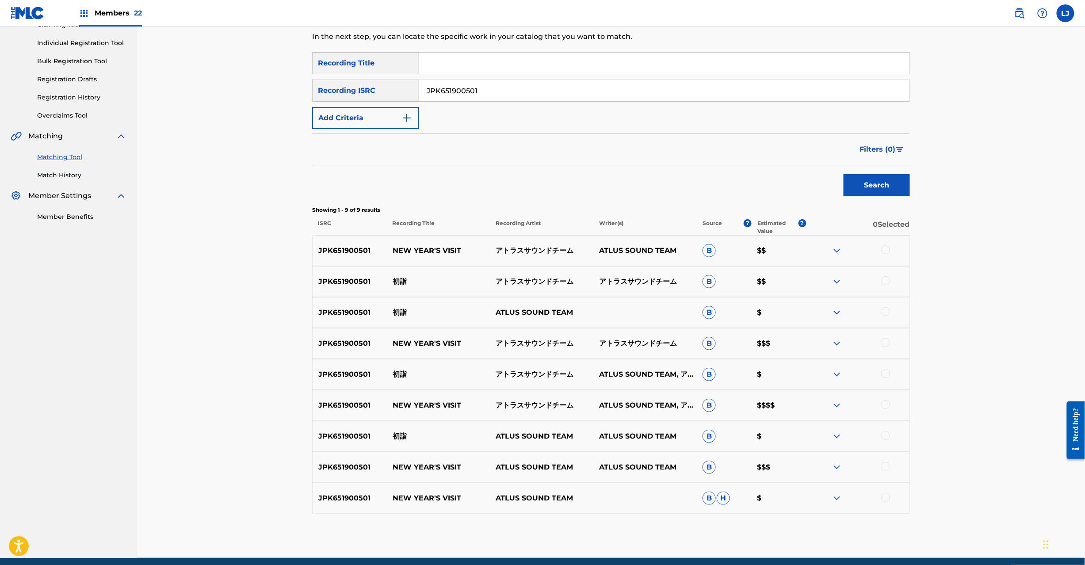
drag, startPoint x: 888, startPoint y: 248, endPoint x: 888, endPoint y: 276, distance: 28.3
click at [888, 248] on div at bounding box center [885, 249] width 9 height 9
click at [884, 287] on div at bounding box center [857, 281] width 103 height 11
click at [884, 275] on div "JPK651900501 初詣 アトラスサウンドチーム アトラスサウンドチーム B $$" at bounding box center [611, 281] width 598 height 31
click at [883, 282] on div at bounding box center [885, 280] width 9 height 9
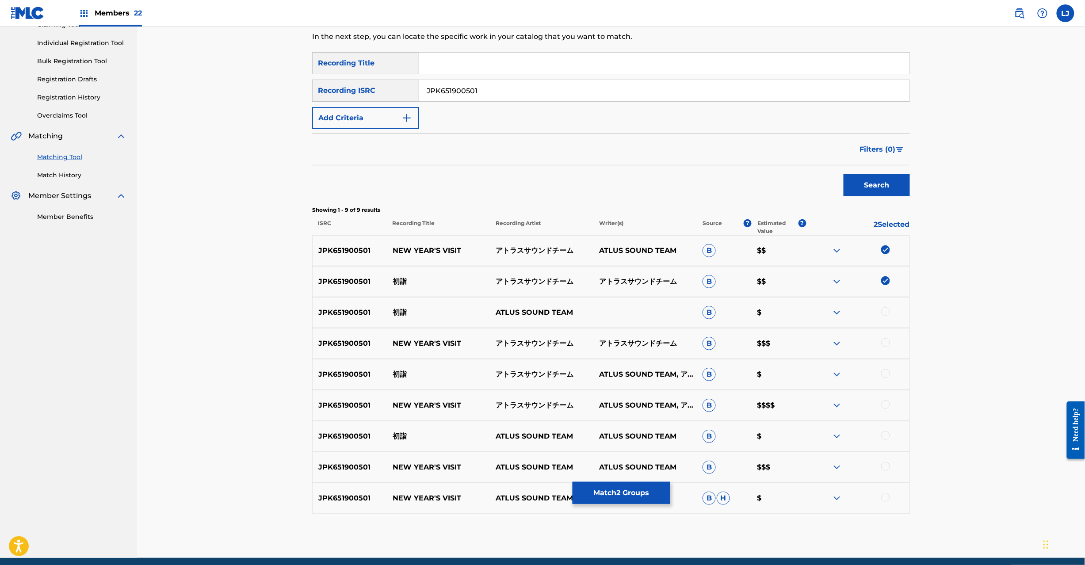
click at [886, 309] on div at bounding box center [885, 311] width 9 height 9
click at [881, 342] on div at bounding box center [885, 342] width 9 height 9
click at [887, 371] on div at bounding box center [885, 373] width 9 height 9
click at [885, 406] on div at bounding box center [885, 404] width 9 height 9
click at [885, 439] on div at bounding box center [885, 435] width 9 height 9
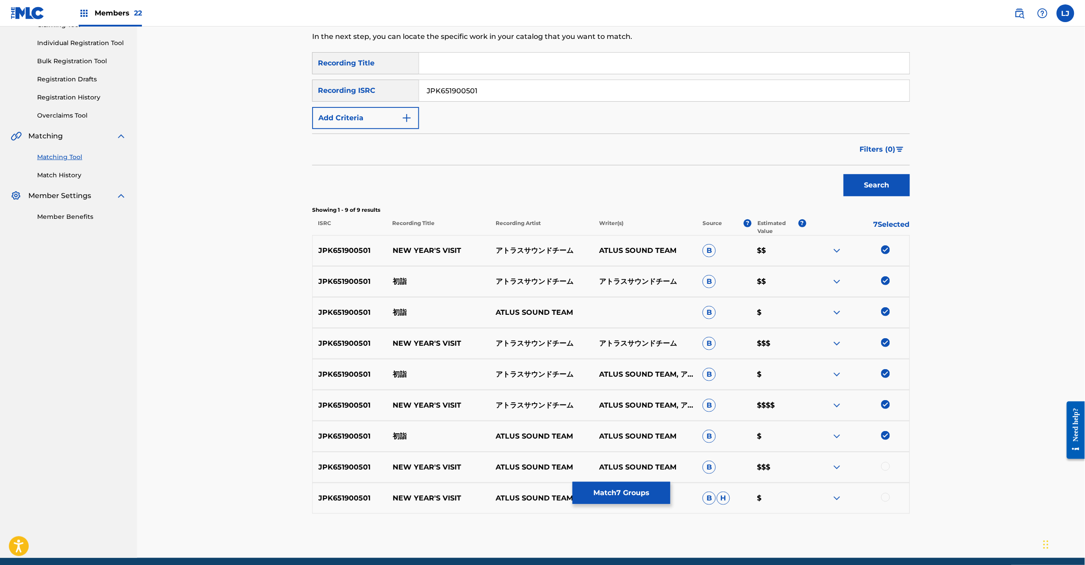
click at [886, 467] on div at bounding box center [885, 466] width 9 height 9
click at [886, 498] on div at bounding box center [885, 497] width 9 height 9
click at [627, 494] on button "Match 9 Groups" at bounding box center [622, 493] width 98 height 22
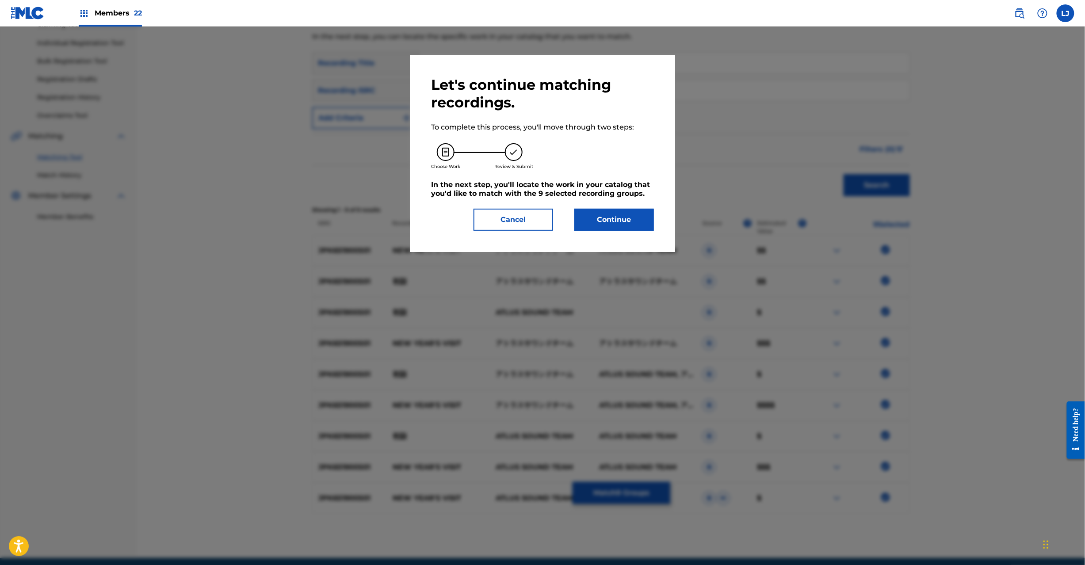
click at [624, 220] on button "Continue" at bounding box center [614, 220] width 80 height 22
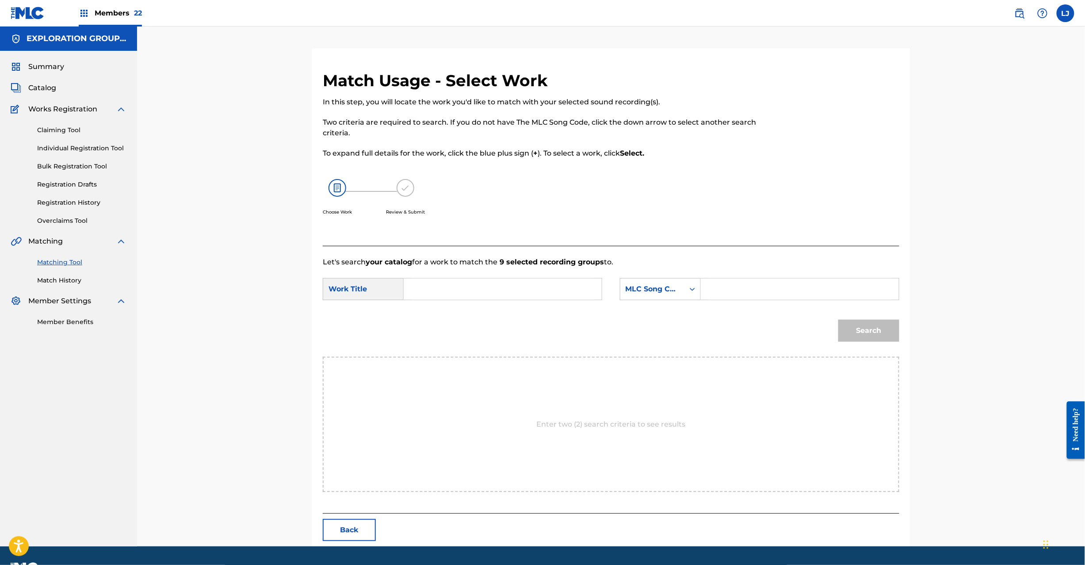
click at [457, 277] on form "SearchWithCriteria375957cb-e8c6-41ed-abde-d4b0b69fd8dd Work Title SearchWithCri…" at bounding box center [611, 312] width 577 height 89
click at [482, 294] on input "Search Form" at bounding box center [502, 289] width 183 height 21
paste input "Hatsumoude HP542T"
click at [502, 286] on input "Hatsumoude HP542T" at bounding box center [502, 289] width 183 height 21
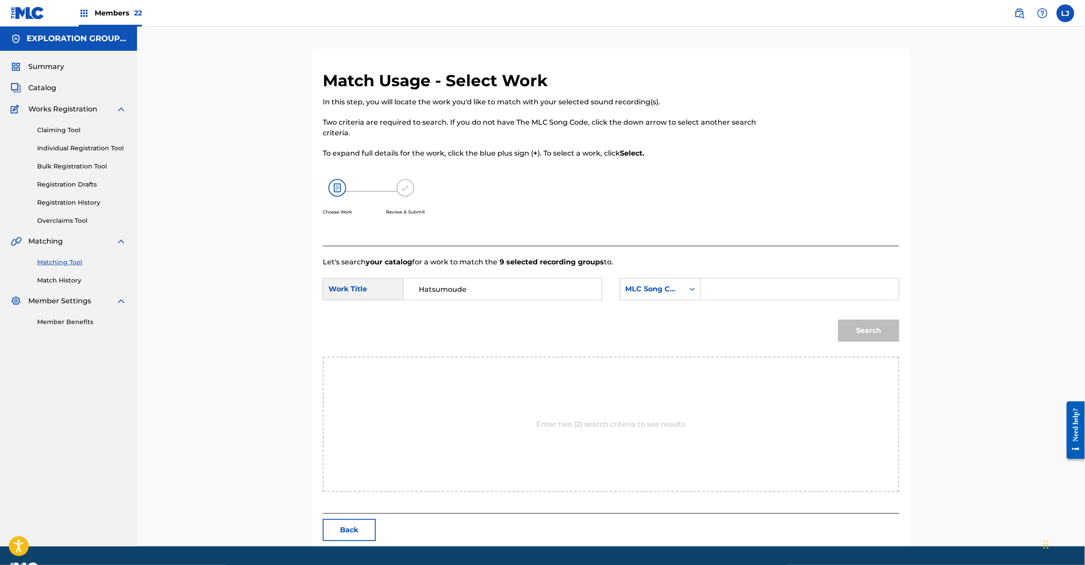
type input "Hatsumoude"
click at [804, 289] on input "Search Form" at bounding box center [799, 289] width 183 height 21
paste input "HP542T"
type input "HP542T"
click at [892, 334] on button "Search" at bounding box center [869, 331] width 61 height 22
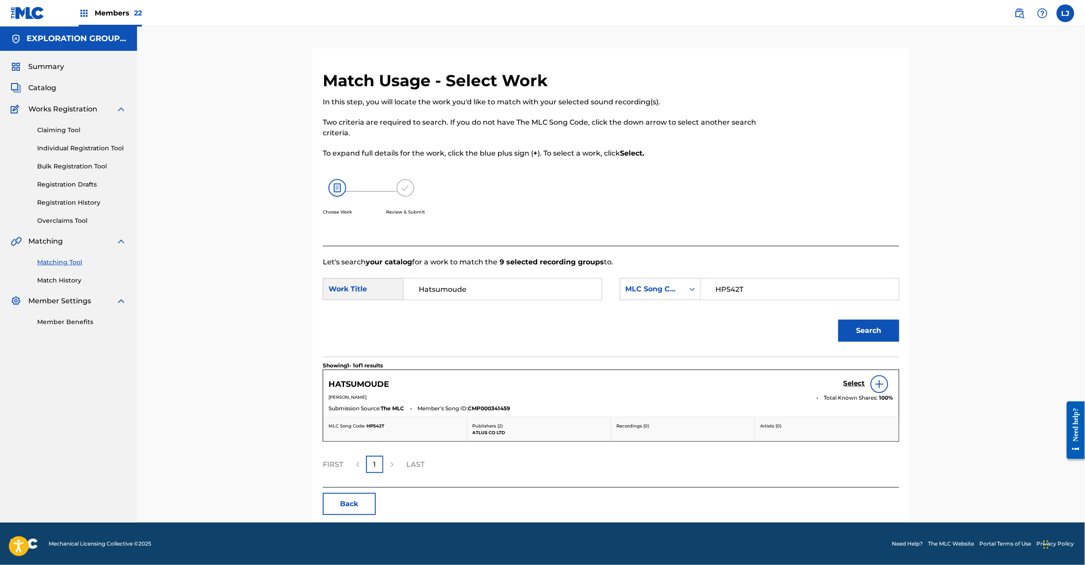
click at [853, 386] on h5 "Select" at bounding box center [855, 383] width 22 height 8
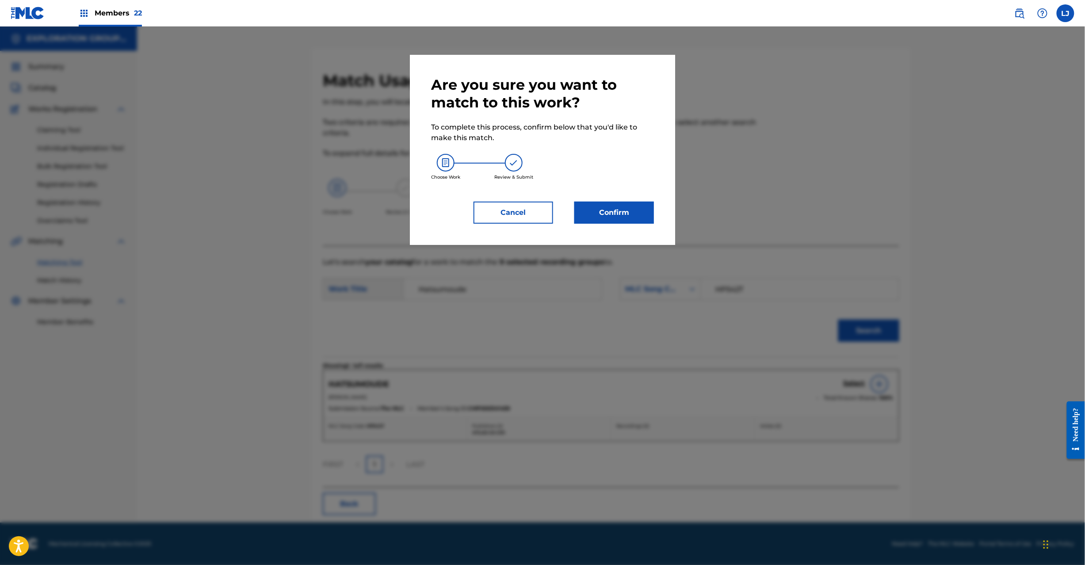
click at [618, 206] on button "Confirm" at bounding box center [614, 213] width 80 height 22
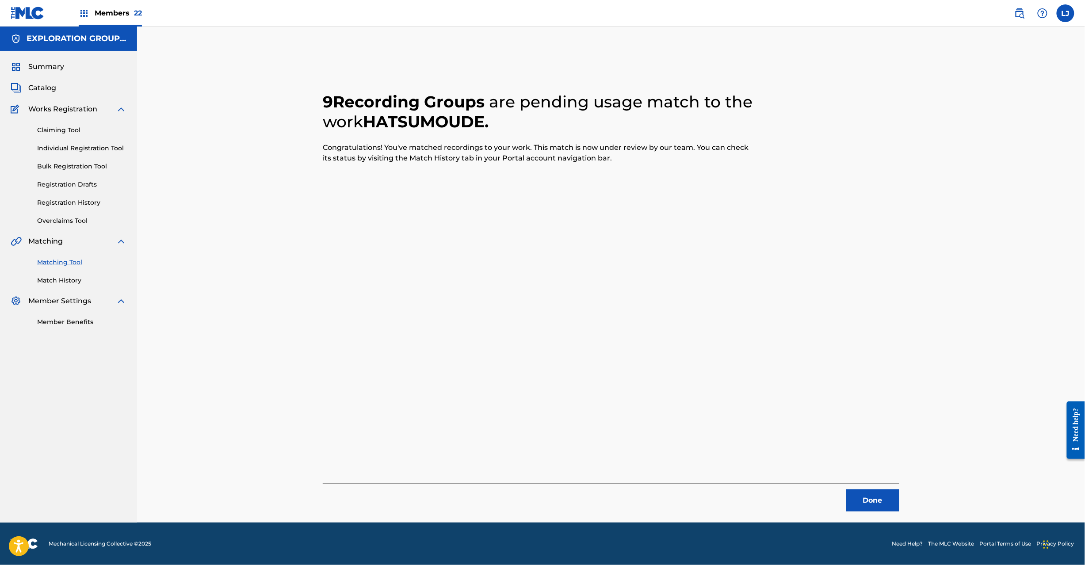
click at [872, 510] on button "Done" at bounding box center [872, 501] width 53 height 22
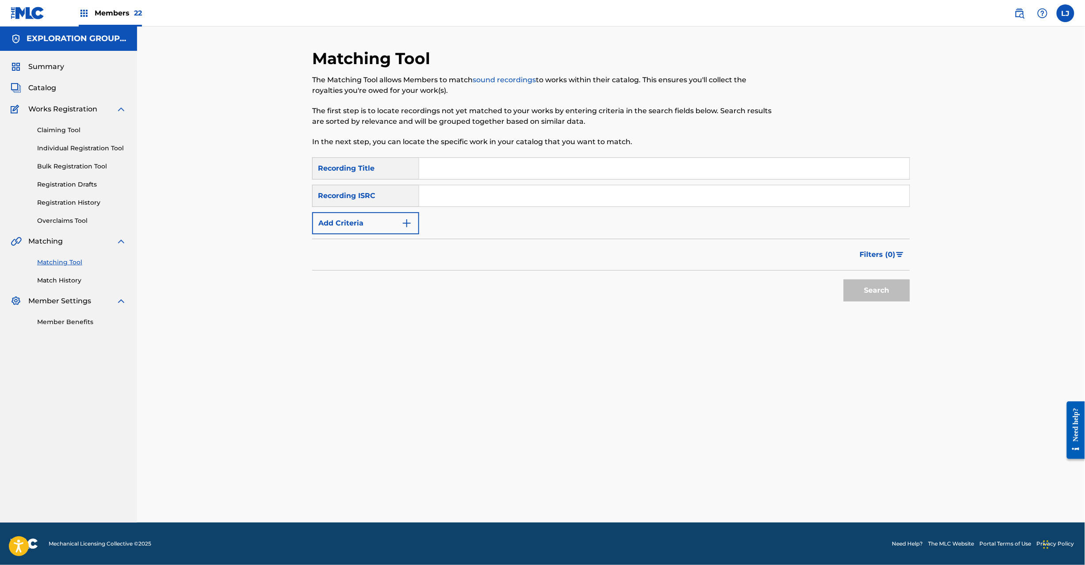
click at [476, 204] on input "Search Form" at bounding box center [664, 195] width 490 height 21
paste input "JPK651900502"
type input "JPK651900502"
click at [900, 294] on button "Search" at bounding box center [877, 291] width 66 height 22
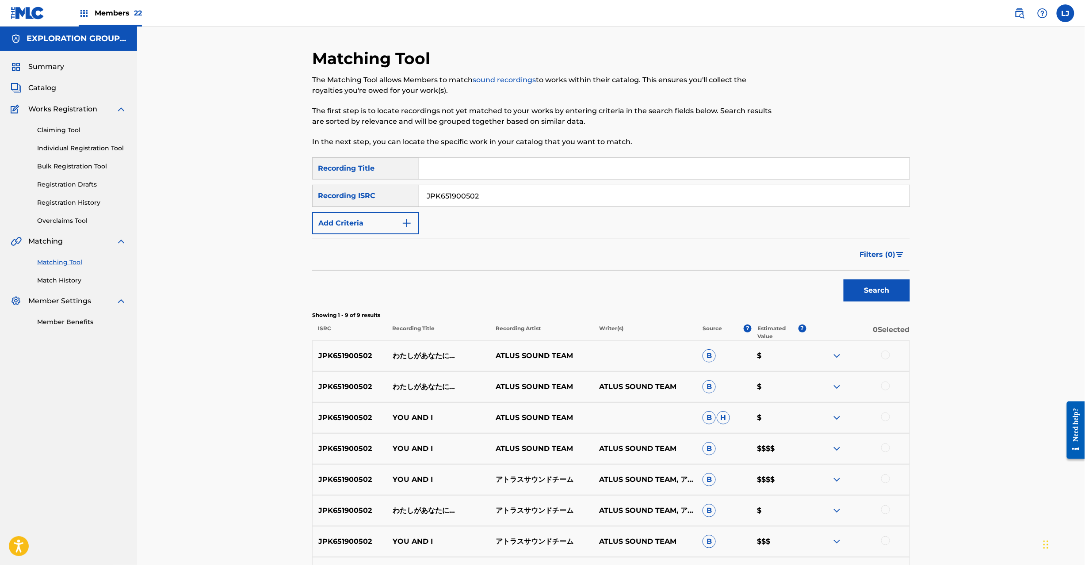
click at [429, 385] on p "わたしがあなたに…" at bounding box center [438, 387] width 103 height 11
copy p "わたしがあなたに…"
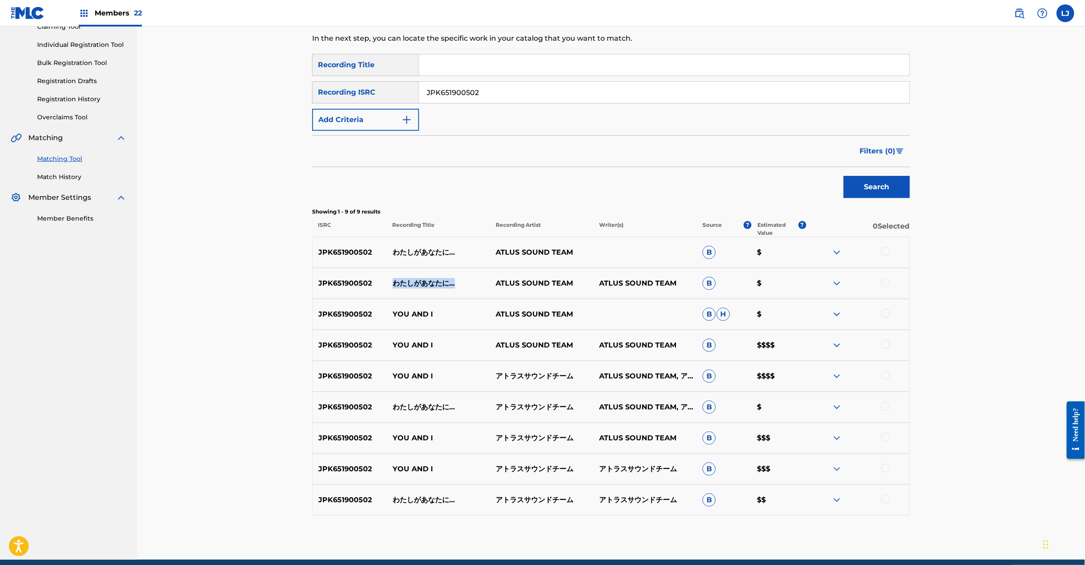
scroll to position [141, 0]
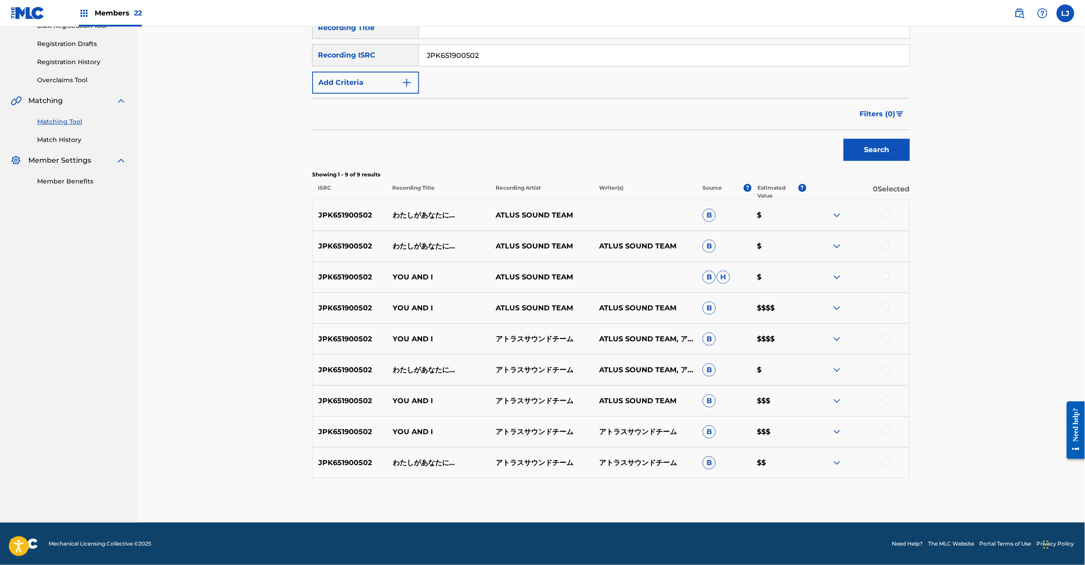
click at [624, 338] on p "ATLUS SOUND TEAM, アトラスサウンドチーム" at bounding box center [644, 339] width 103 height 11
copy p "ATLUS SOUND TEAM, アトラスサウンドチーム"
click at [886, 213] on div at bounding box center [885, 214] width 9 height 9
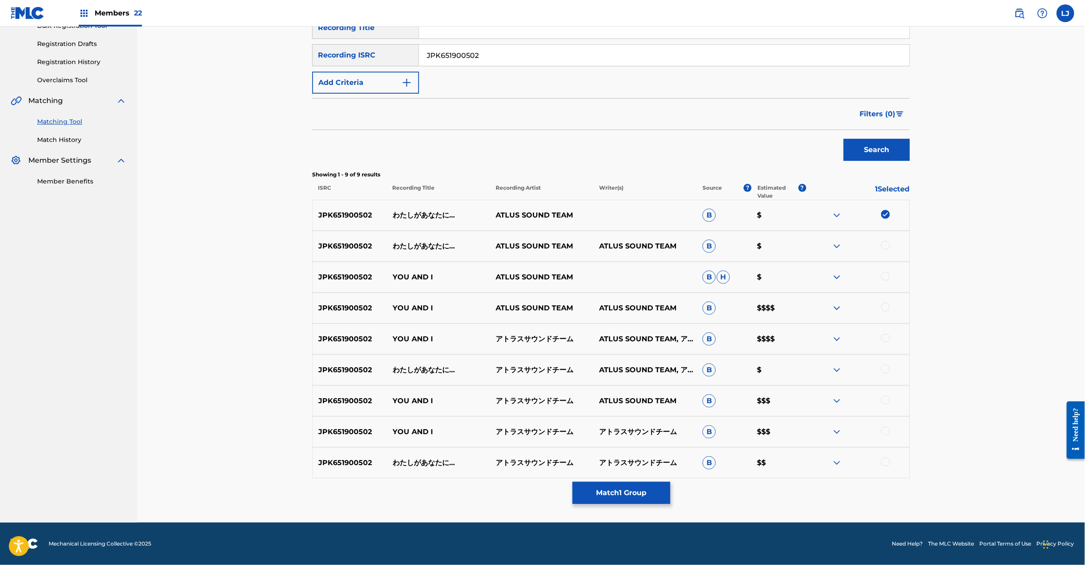
click at [890, 241] on div at bounding box center [857, 246] width 103 height 11
click at [885, 243] on div at bounding box center [885, 245] width 9 height 9
click at [883, 275] on div at bounding box center [885, 276] width 9 height 9
click at [885, 307] on div at bounding box center [885, 307] width 9 height 9
click at [886, 339] on div at bounding box center [885, 338] width 9 height 9
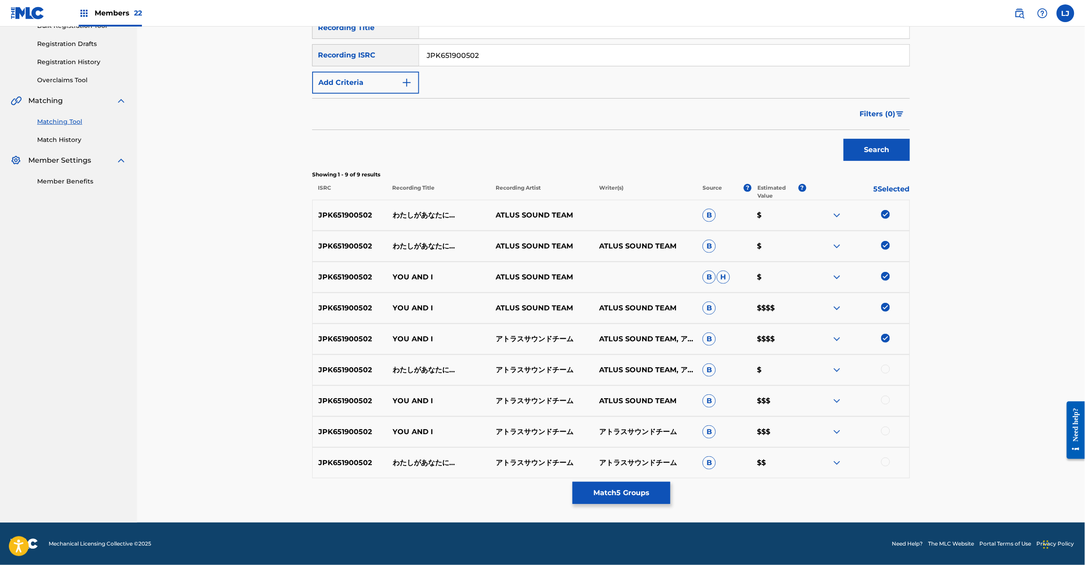
click at [884, 370] on div at bounding box center [885, 369] width 9 height 9
click at [884, 403] on div at bounding box center [885, 400] width 9 height 9
click at [884, 433] on div at bounding box center [885, 431] width 9 height 9
click at [887, 463] on div at bounding box center [885, 462] width 9 height 9
click at [648, 489] on button "Match 9 Groups" at bounding box center [622, 493] width 98 height 22
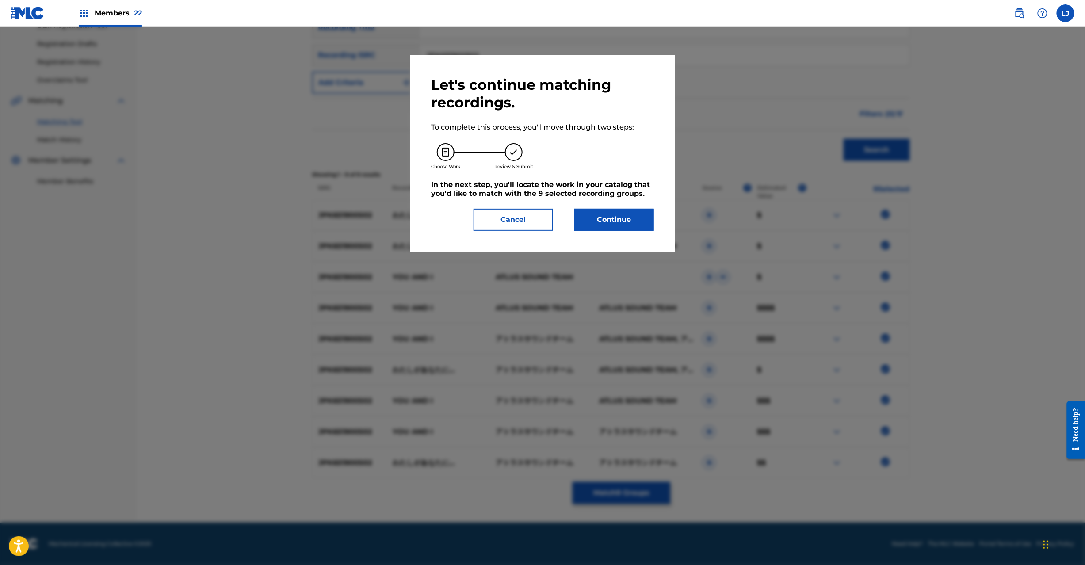
click at [624, 222] on button "Continue" at bounding box center [614, 220] width 80 height 22
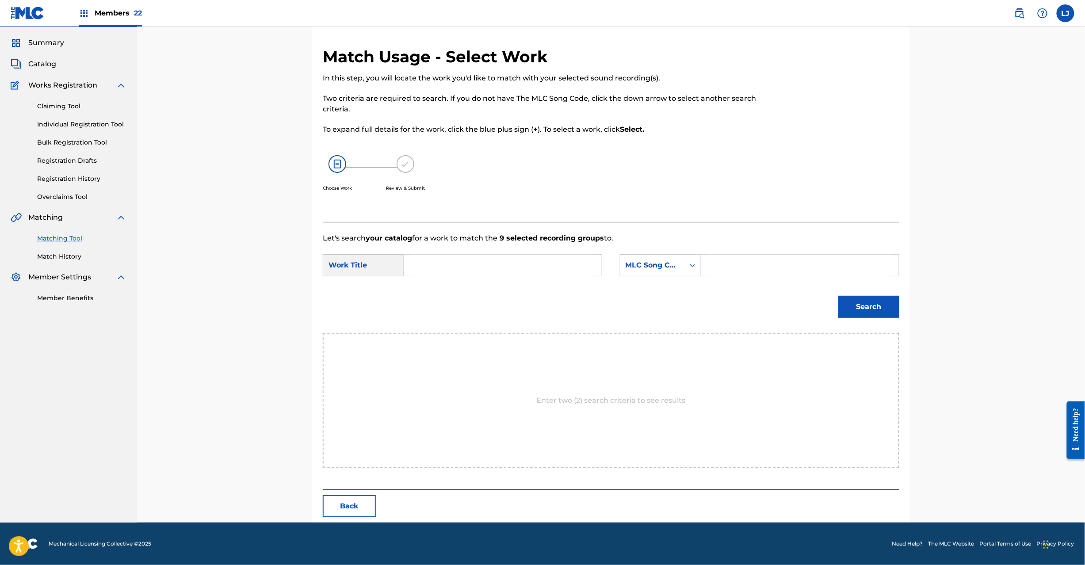
scroll to position [0, 0]
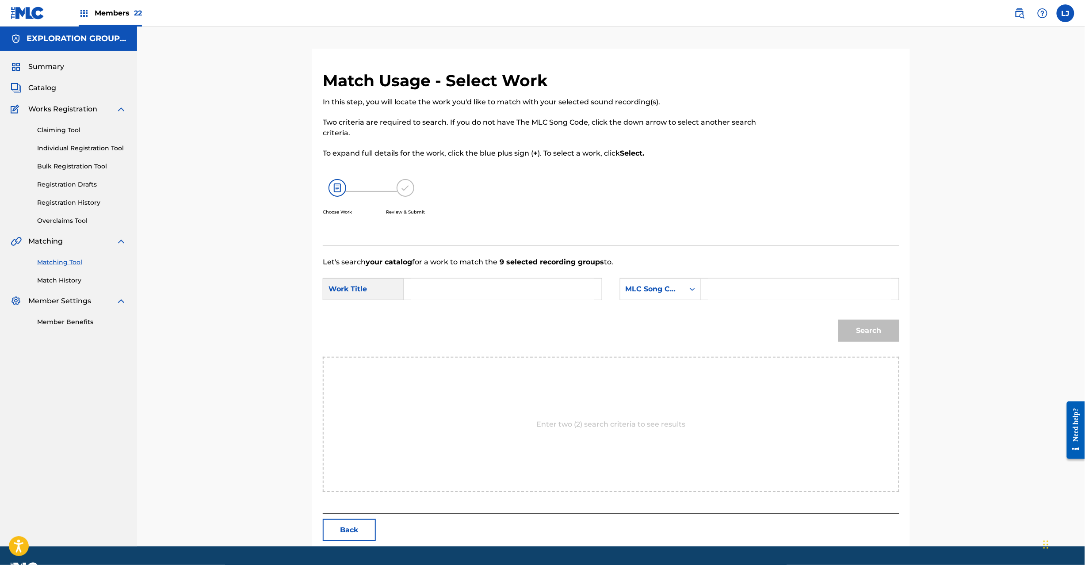
click at [441, 286] on input "Search Form" at bounding box center [502, 289] width 183 height 21
paste input "Watashiga Anatani W62JI9"
click at [516, 287] on input "Watashiga Anatani W62JI9" at bounding box center [502, 289] width 183 height 21
type input "Watashiga Anatani"
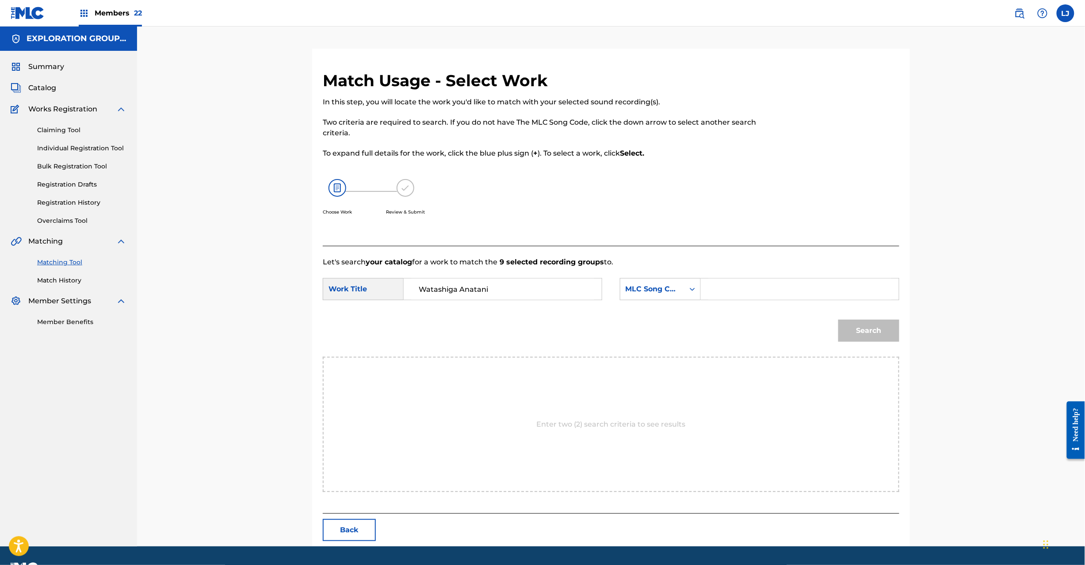
click at [716, 285] on input "Search Form" at bounding box center [799, 289] width 183 height 21
paste input "W62JI9"
type input "W62JI9"
click at [864, 337] on button "Search" at bounding box center [869, 331] width 61 height 22
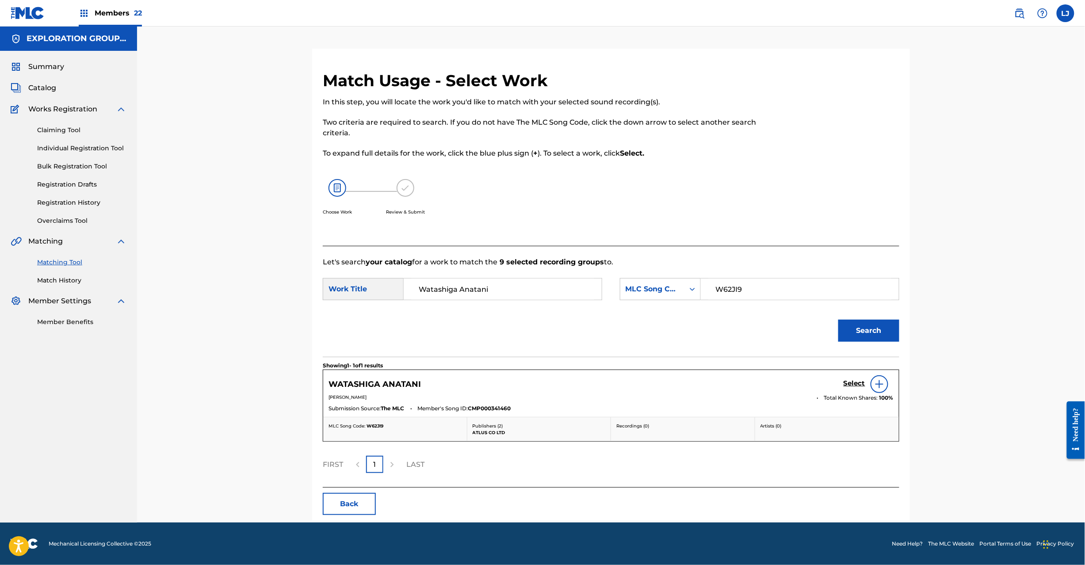
click at [841, 384] on div "WATASHIGA ANATANI Select" at bounding box center [611, 384] width 565 height 18
click at [851, 382] on h5 "Select" at bounding box center [855, 383] width 22 height 8
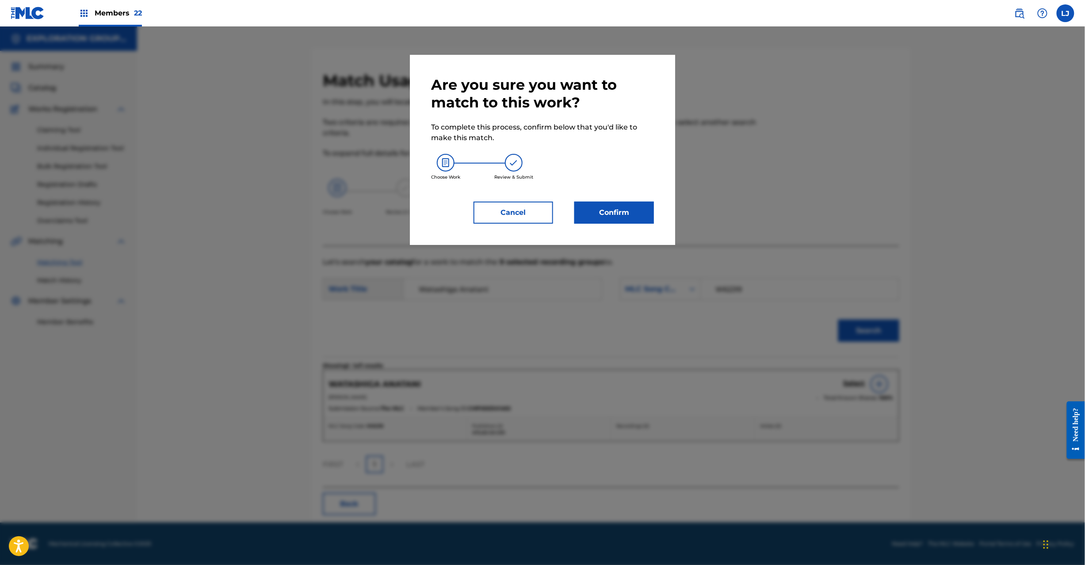
click at [592, 211] on button "Confirm" at bounding box center [614, 213] width 80 height 22
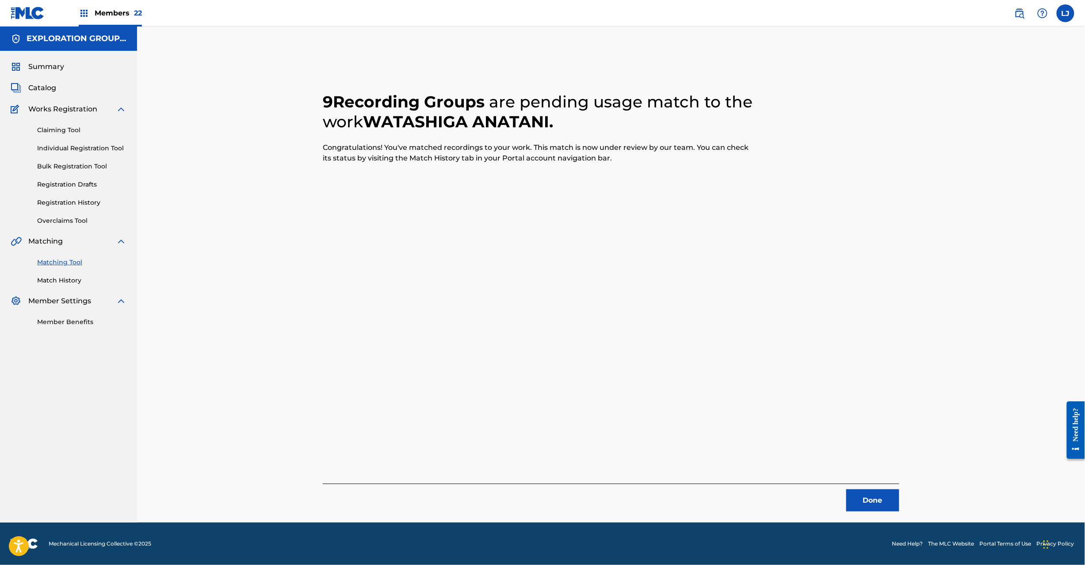
click at [857, 508] on button "Done" at bounding box center [872, 501] width 53 height 22
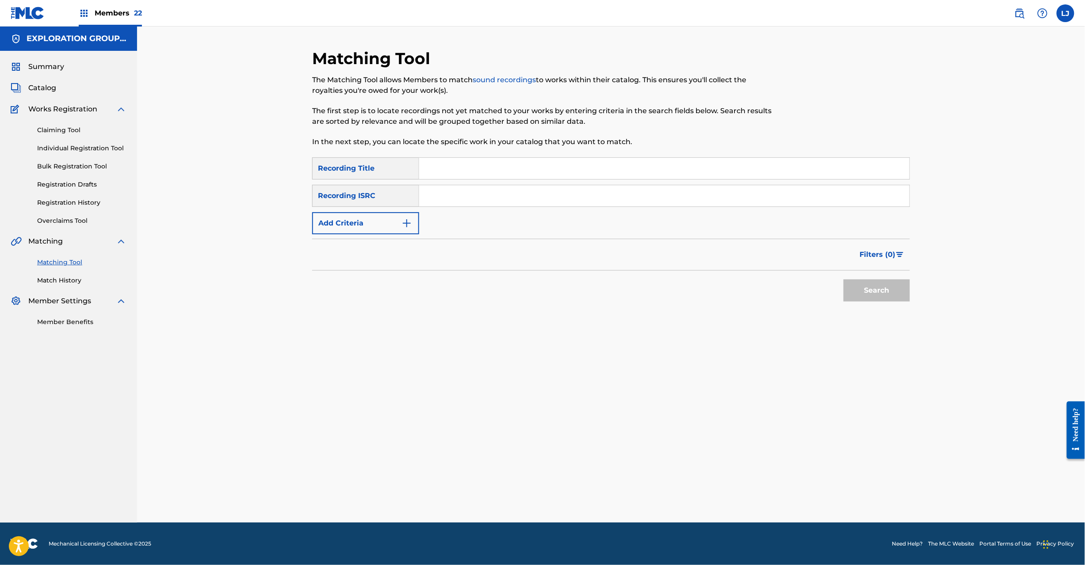
click at [446, 202] on input "Search Form" at bounding box center [664, 195] width 490 height 21
paste input "JPK651900504"
type input "JPK651900504"
click at [873, 302] on div "Search" at bounding box center [874, 288] width 71 height 35
click at [864, 275] on div "Search" at bounding box center [874, 288] width 71 height 35
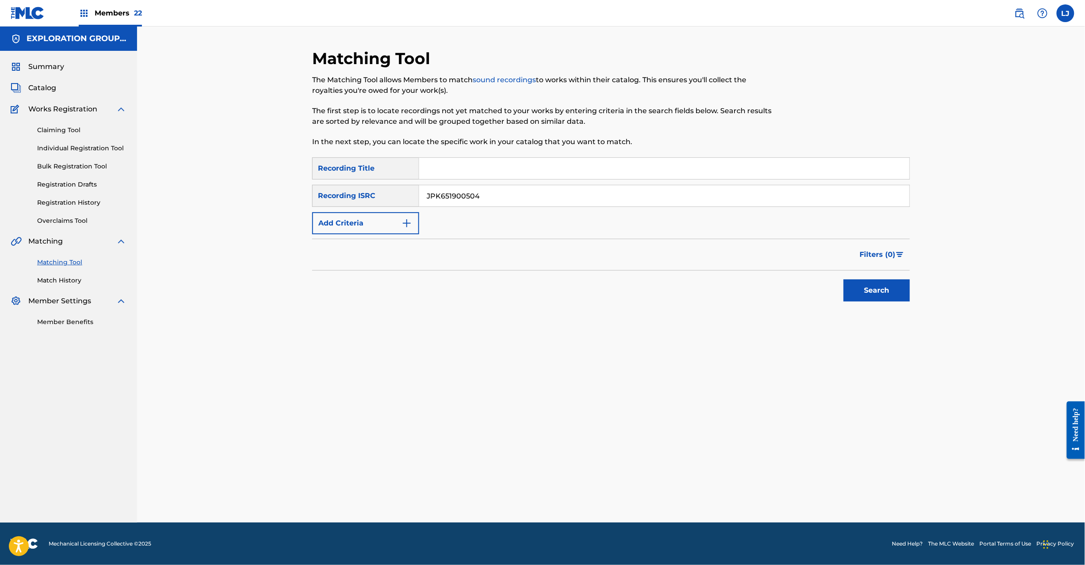
click at [869, 302] on div "Search" at bounding box center [874, 288] width 71 height 35
click at [862, 286] on button "Search" at bounding box center [877, 291] width 66 height 22
click at [862, 286] on div "Search" at bounding box center [874, 288] width 71 height 35
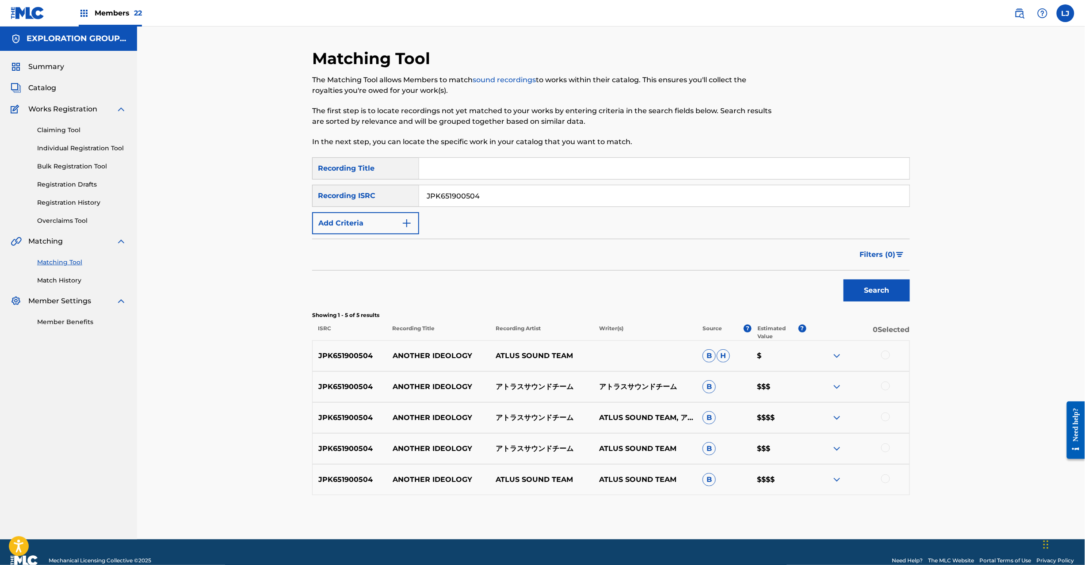
click at [885, 354] on div at bounding box center [885, 355] width 9 height 9
click at [889, 388] on div at bounding box center [885, 386] width 9 height 9
click at [886, 417] on div at bounding box center [885, 417] width 9 height 9
click at [881, 444] on div at bounding box center [857, 449] width 103 height 11
click at [884, 482] on div at bounding box center [885, 479] width 9 height 9
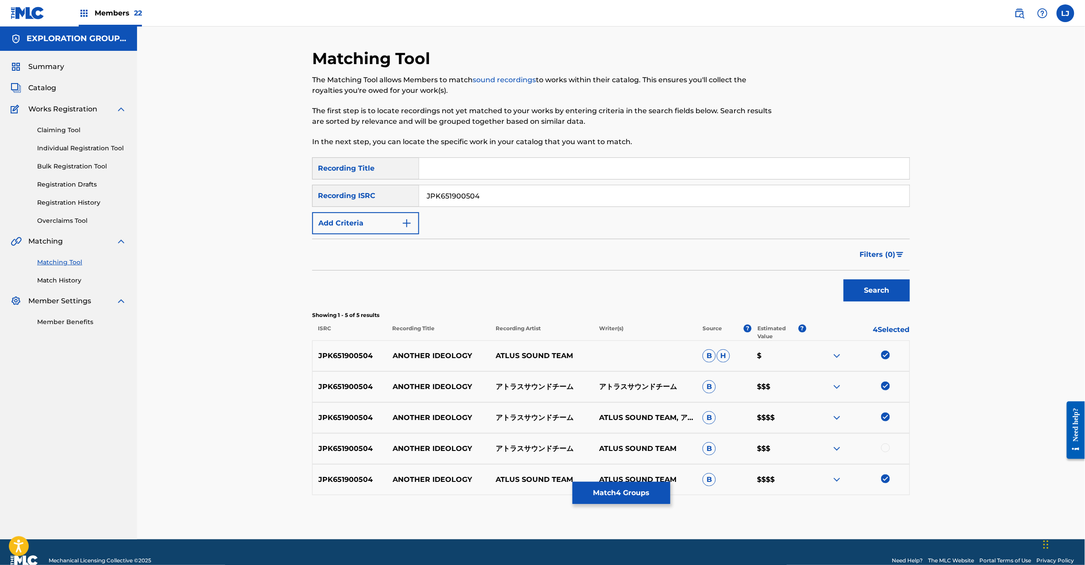
click at [885, 447] on div at bounding box center [885, 448] width 9 height 9
click at [634, 503] on button "Match 5 Groups" at bounding box center [622, 493] width 98 height 22
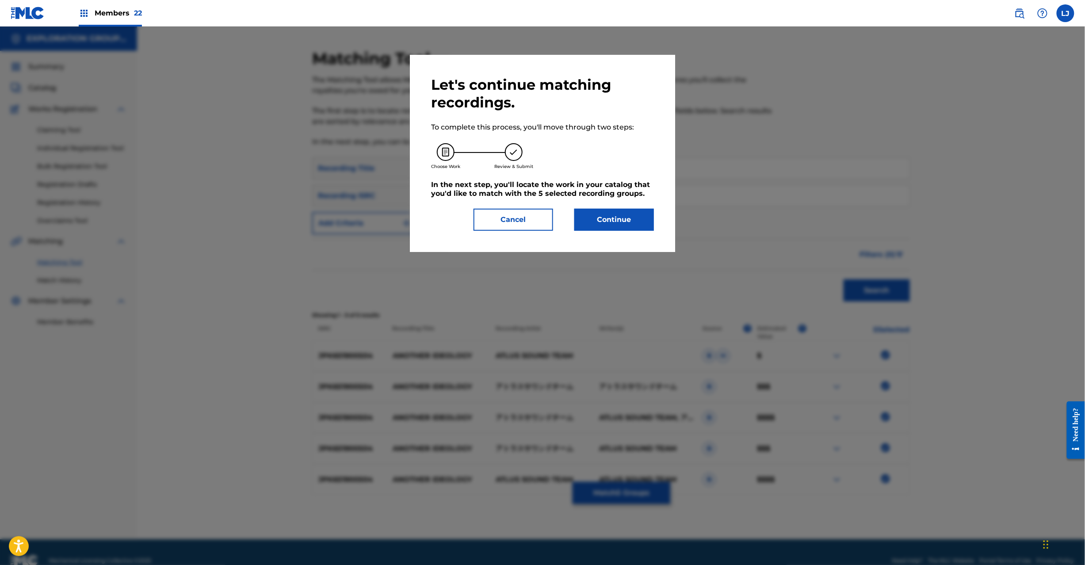
click at [611, 220] on button "Continue" at bounding box center [614, 220] width 80 height 22
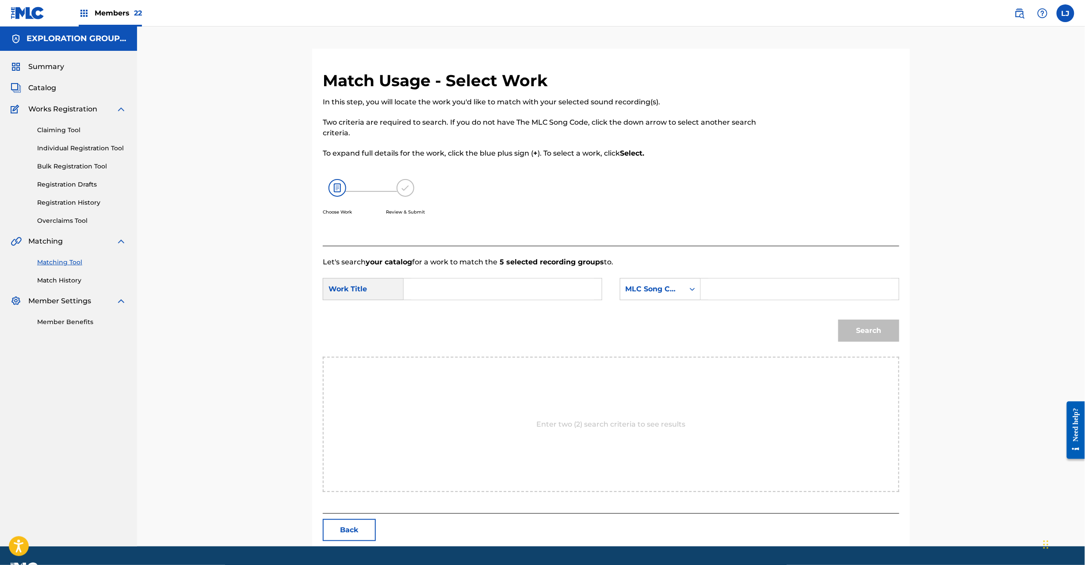
click at [482, 278] on div "Search Form" at bounding box center [503, 289] width 199 height 22
drag, startPoint x: 472, startPoint y: 300, endPoint x: 471, endPoint y: 295, distance: 5.5
click at [472, 299] on div "Search Form" at bounding box center [503, 289] width 199 height 22
click at [471, 295] on input "Search Form" at bounding box center [502, 289] width 183 height 21
paste input "Another Ideology AY83B9"
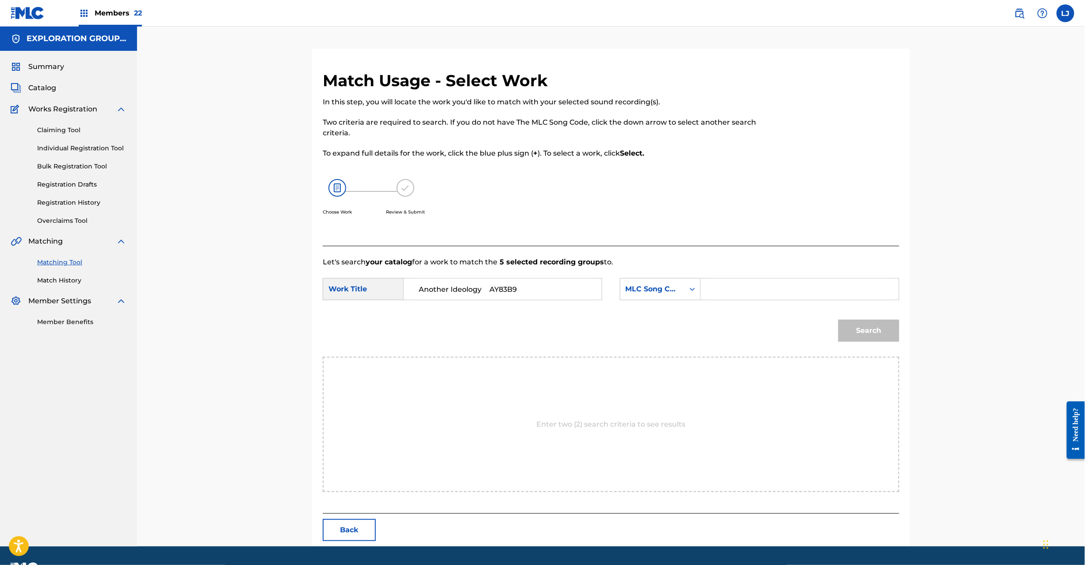
click at [522, 287] on input "Another Ideology AY83B9" at bounding box center [502, 289] width 183 height 21
type input "Another Ideology"
click at [719, 284] on input "Search Form" at bounding box center [799, 289] width 183 height 21
paste input "AY83B9"
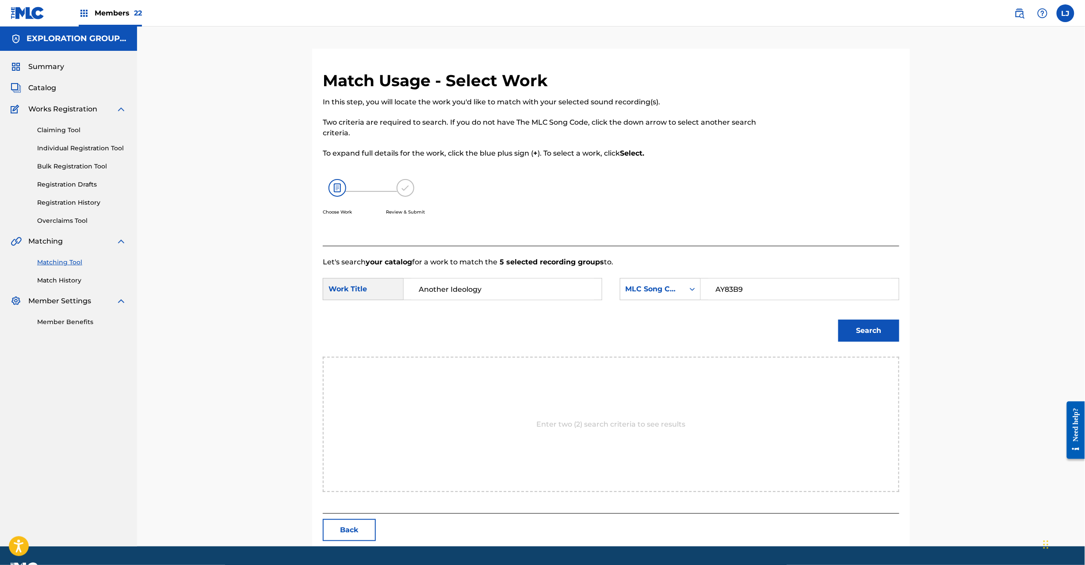
type input "AY83B9"
click at [857, 331] on button "Search" at bounding box center [869, 331] width 61 height 22
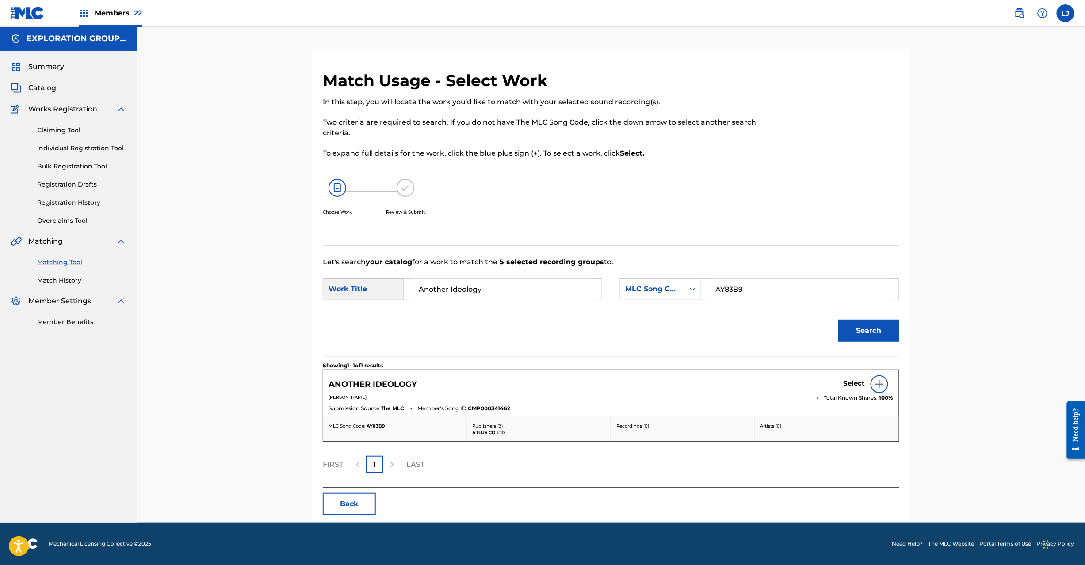
click at [854, 389] on link "Select" at bounding box center [855, 384] width 22 height 10
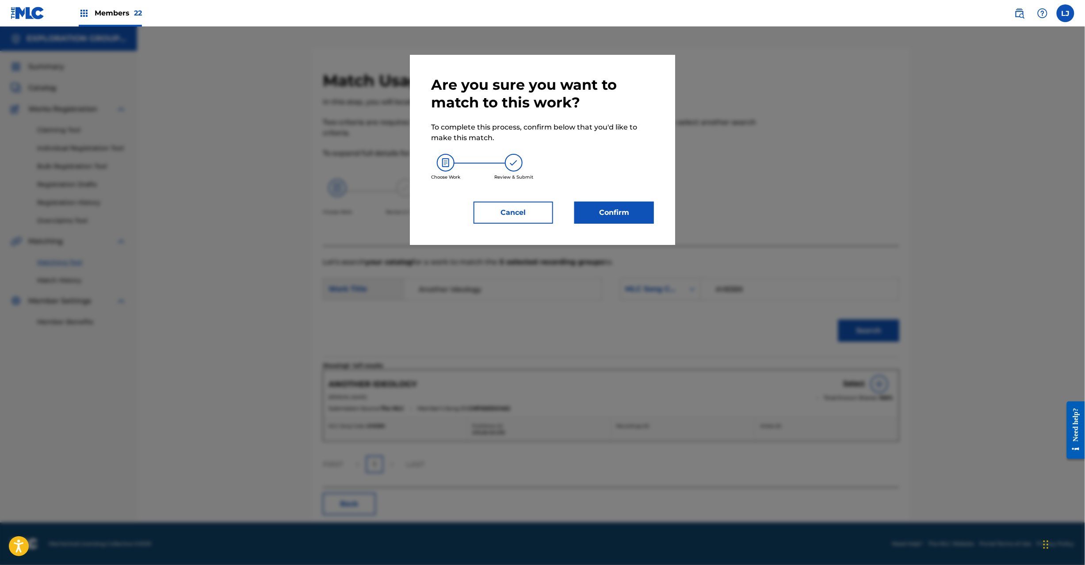
click at [597, 211] on button "Confirm" at bounding box center [614, 213] width 80 height 22
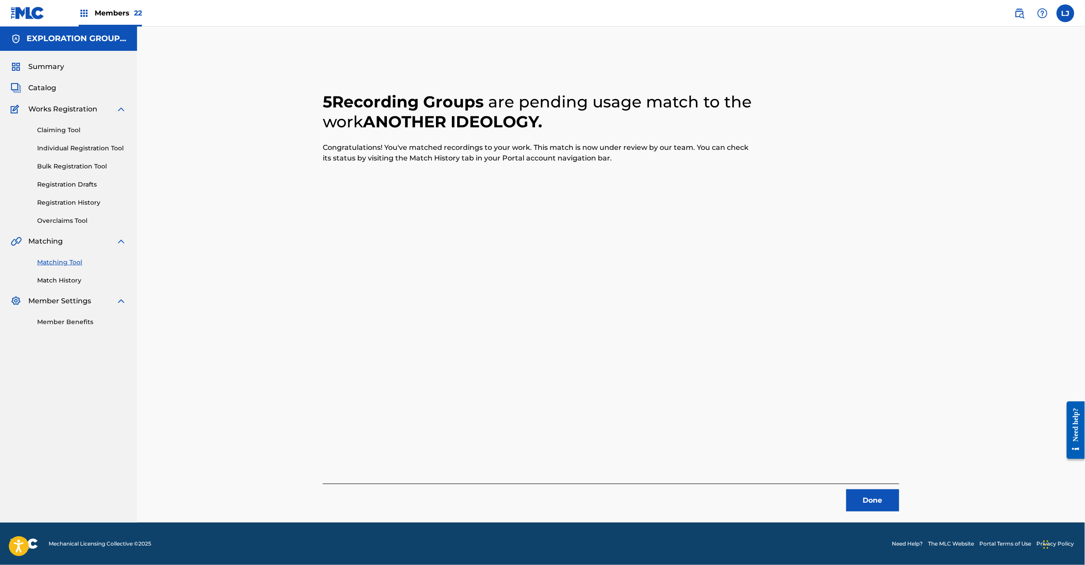
click at [878, 502] on button "Done" at bounding box center [872, 501] width 53 height 22
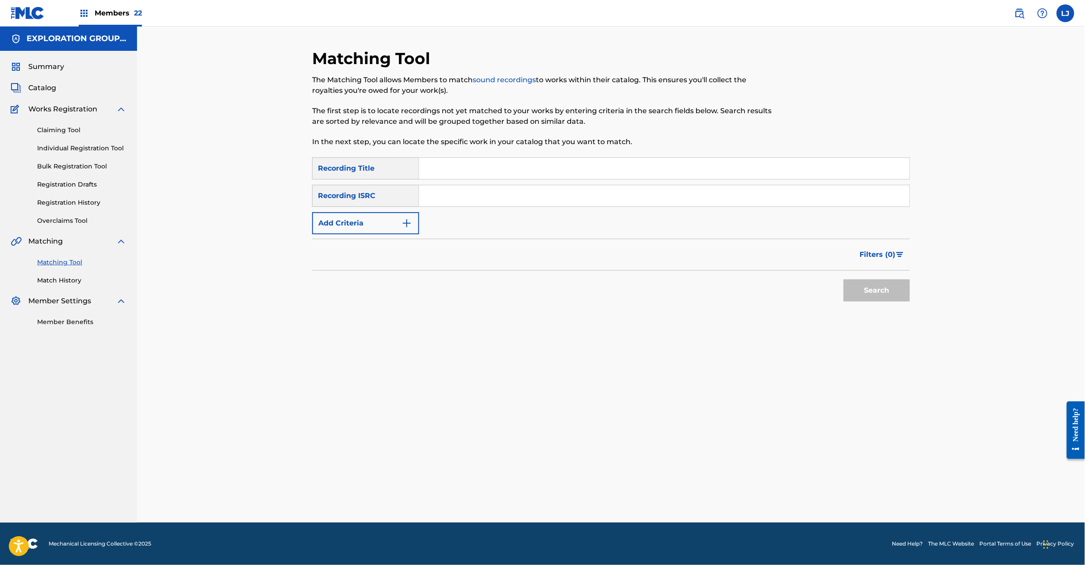
drag, startPoint x: 452, startPoint y: 199, endPoint x: 468, endPoint y: 200, distance: 16.0
click at [453, 199] on input "Search Form" at bounding box center [664, 195] width 490 height 21
paste input "JPK651900505"
type input "JPK651900505"
drag, startPoint x: 849, startPoint y: 287, endPoint x: 858, endPoint y: 287, distance: 8.9
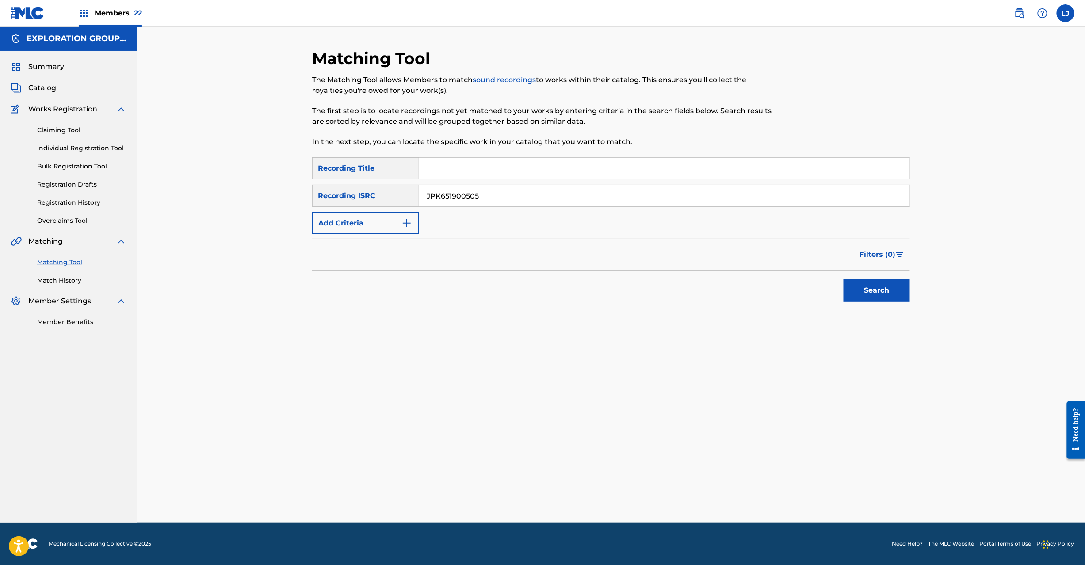
click at [853, 287] on button "Search" at bounding box center [877, 291] width 66 height 22
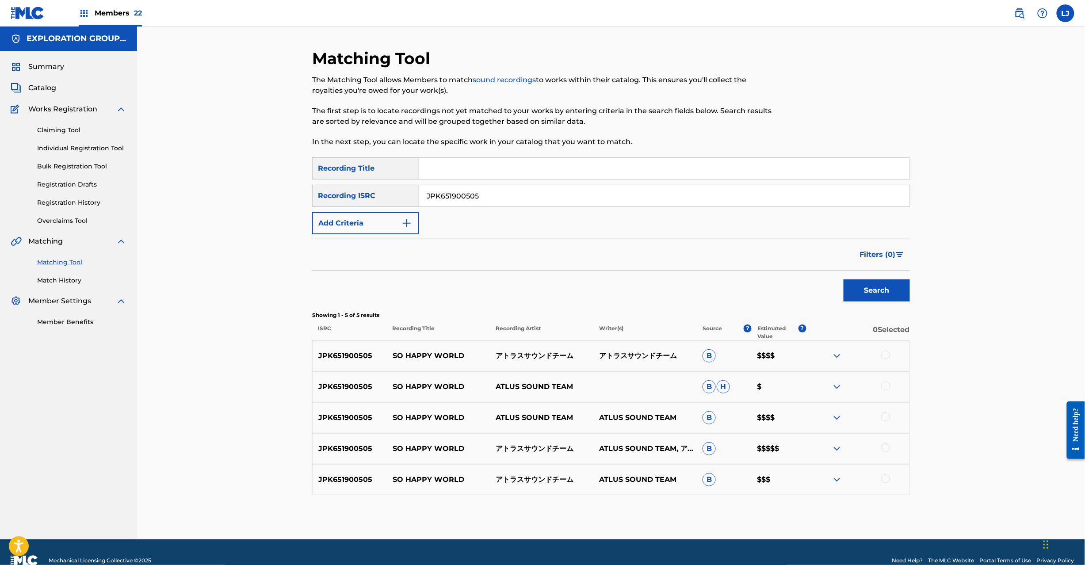
click at [883, 356] on div at bounding box center [885, 355] width 9 height 9
click at [885, 388] on div at bounding box center [885, 386] width 9 height 9
click at [885, 417] on div at bounding box center [885, 417] width 9 height 9
click at [883, 447] on div at bounding box center [885, 448] width 9 height 9
click at [885, 476] on div at bounding box center [885, 479] width 9 height 9
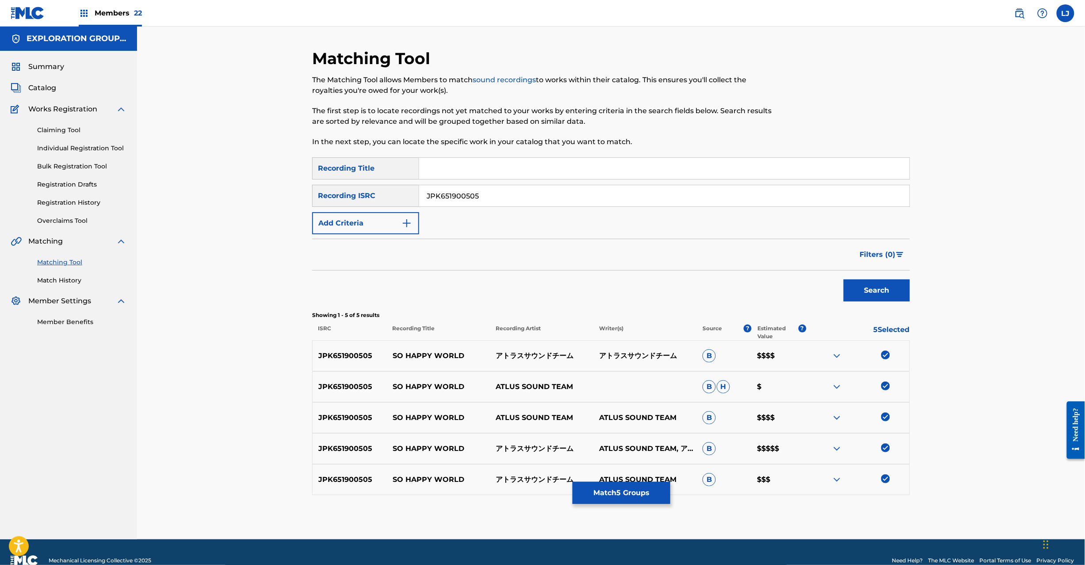
click at [643, 486] on button "Match 5 Groups" at bounding box center [622, 493] width 98 height 22
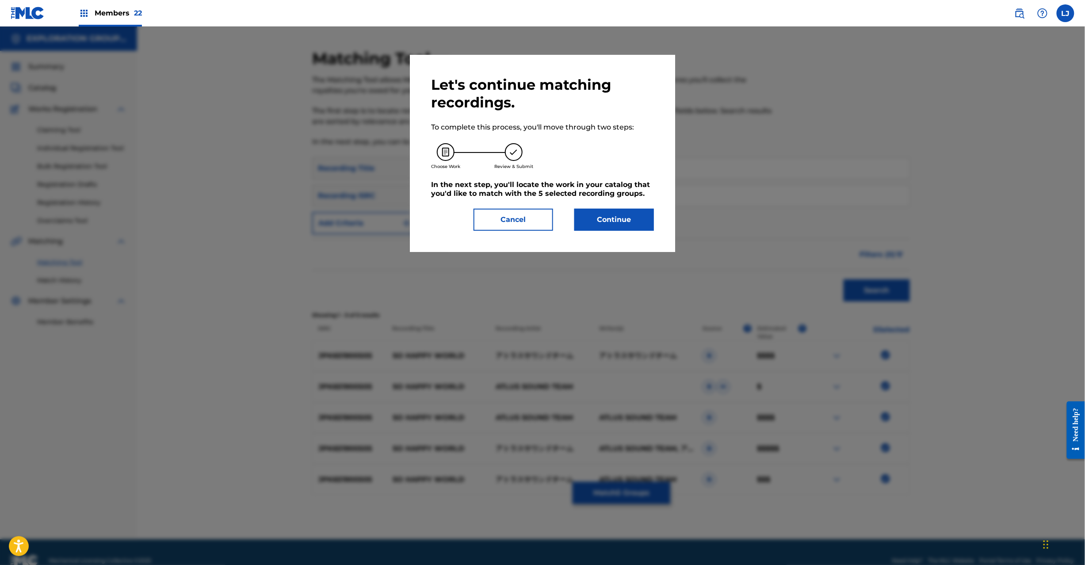
click at [610, 214] on button "Continue" at bounding box center [614, 220] width 80 height 22
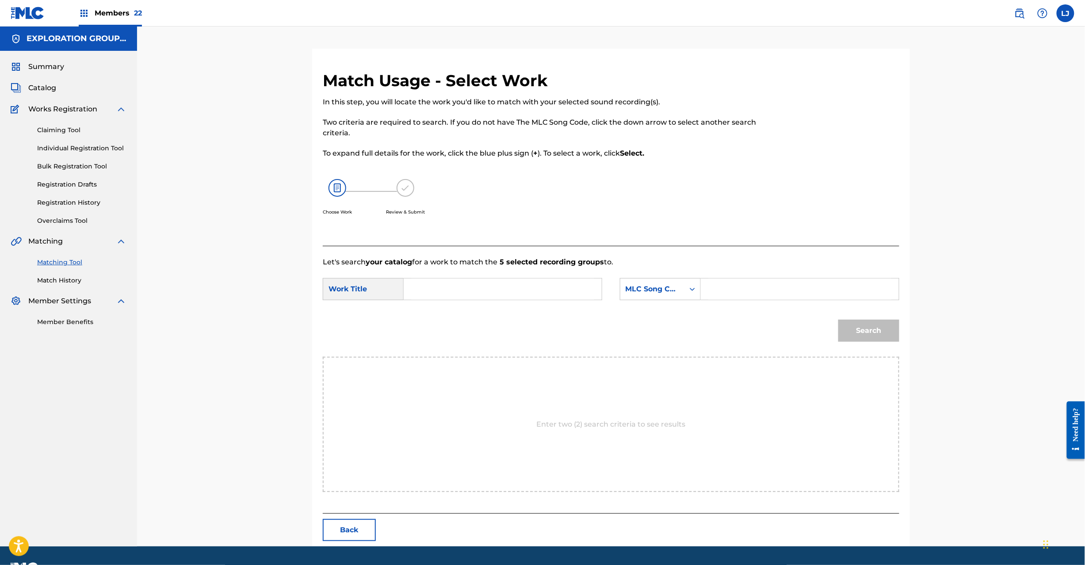
click at [450, 282] on input "Search Form" at bounding box center [502, 289] width 183 height 21
paste input "So Happy World S65UOT"
click at [506, 287] on input "So Happy World S65UOT" at bounding box center [502, 289] width 183 height 21
type input "So Happy World"
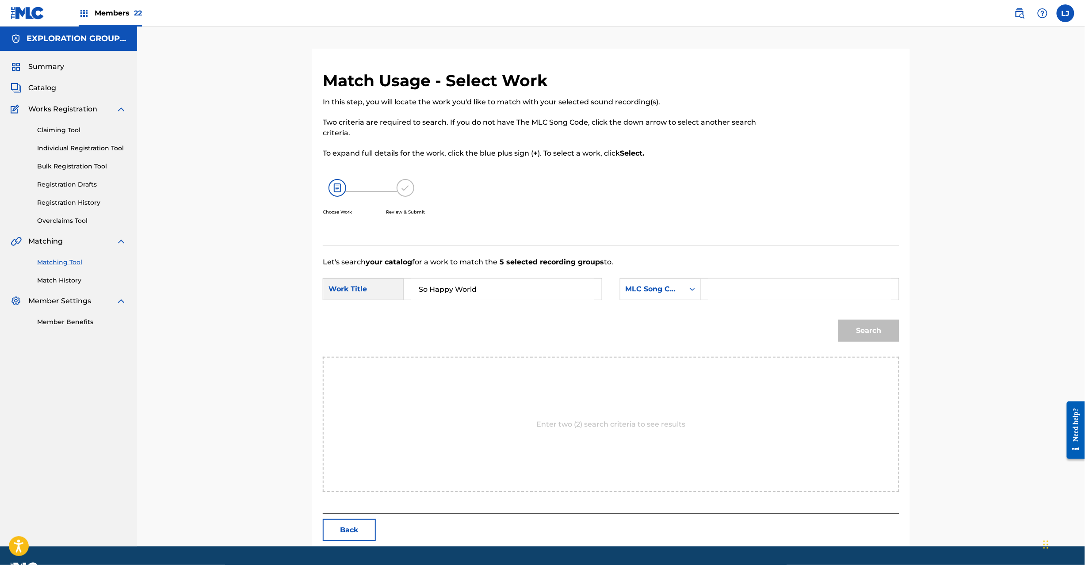
click at [748, 287] on input "Search Form" at bounding box center [799, 289] width 183 height 21
paste input "S65UOT"
type input "S65UOT"
click at [851, 333] on button "Search" at bounding box center [869, 331] width 61 height 22
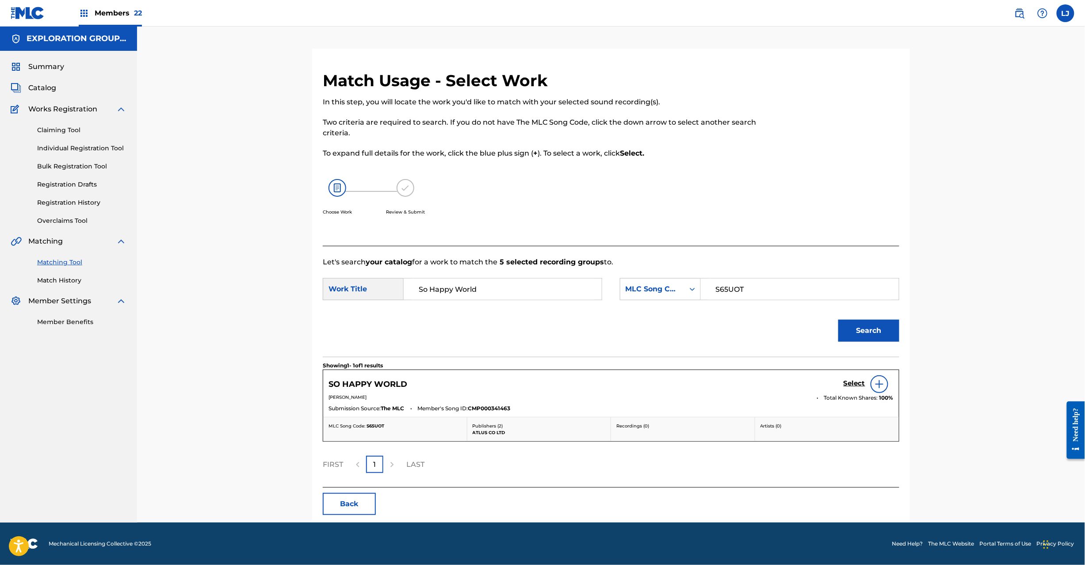
click at [846, 381] on h5 "Select" at bounding box center [855, 383] width 22 height 8
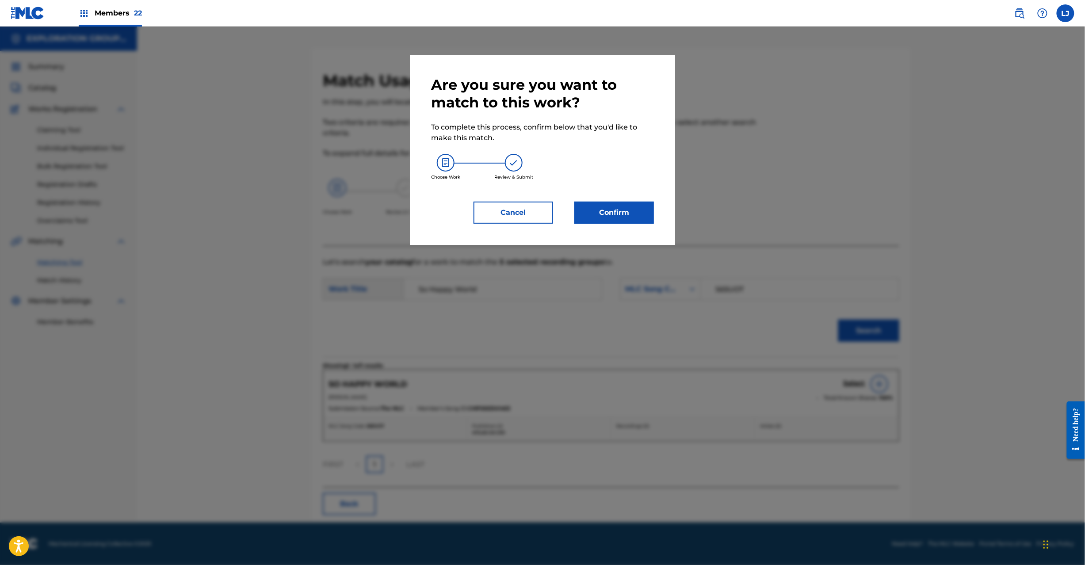
click at [618, 220] on button "Confirm" at bounding box center [614, 213] width 80 height 22
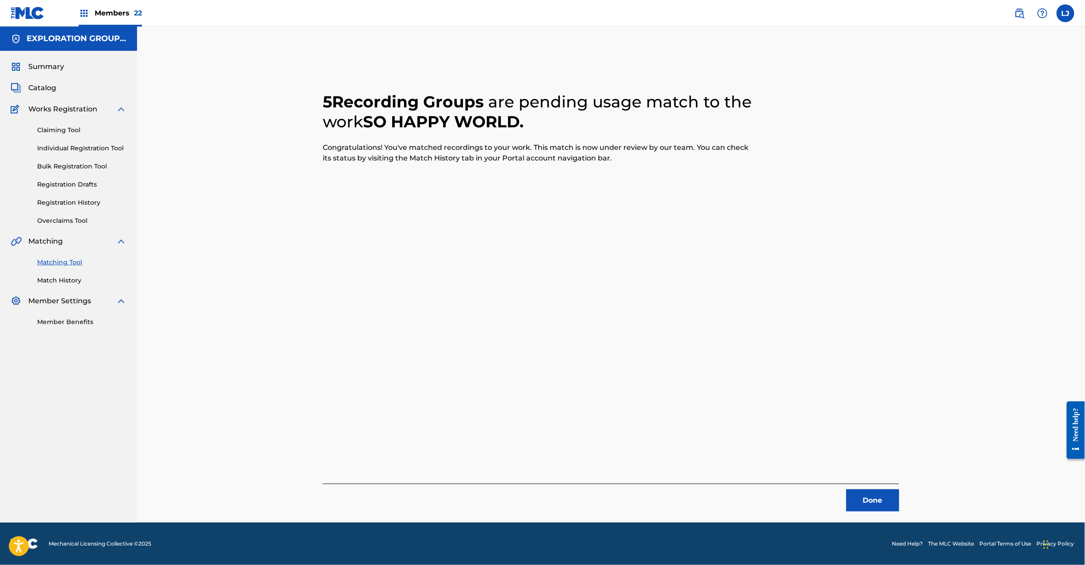
click at [864, 500] on button "Done" at bounding box center [872, 501] width 53 height 22
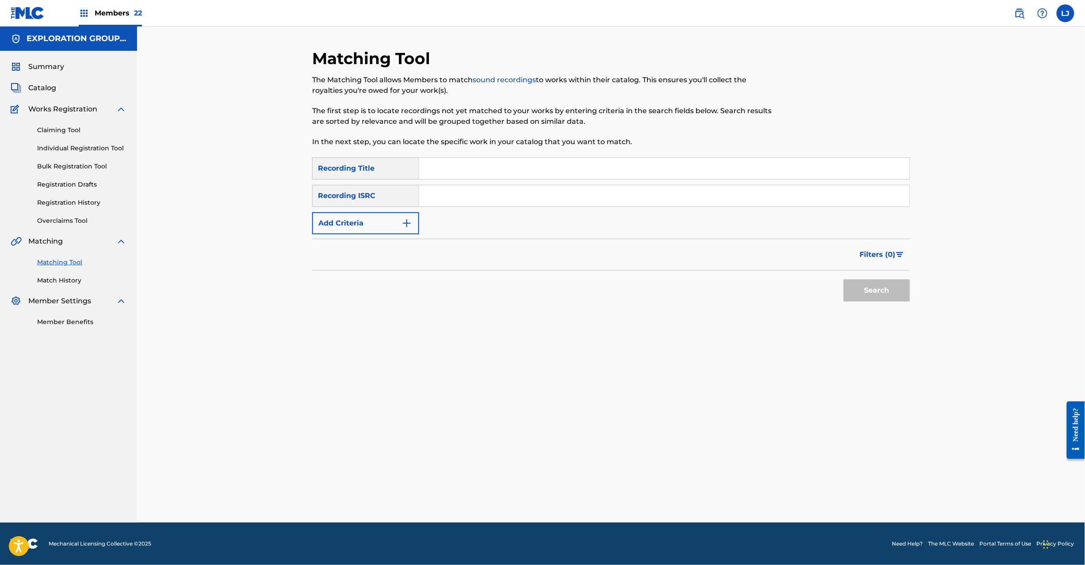
click at [446, 202] on input "Search Form" at bounding box center [664, 195] width 490 height 21
paste input "JPK651900507"
type input "JPK651900507"
click at [860, 283] on button "Search" at bounding box center [877, 291] width 66 height 22
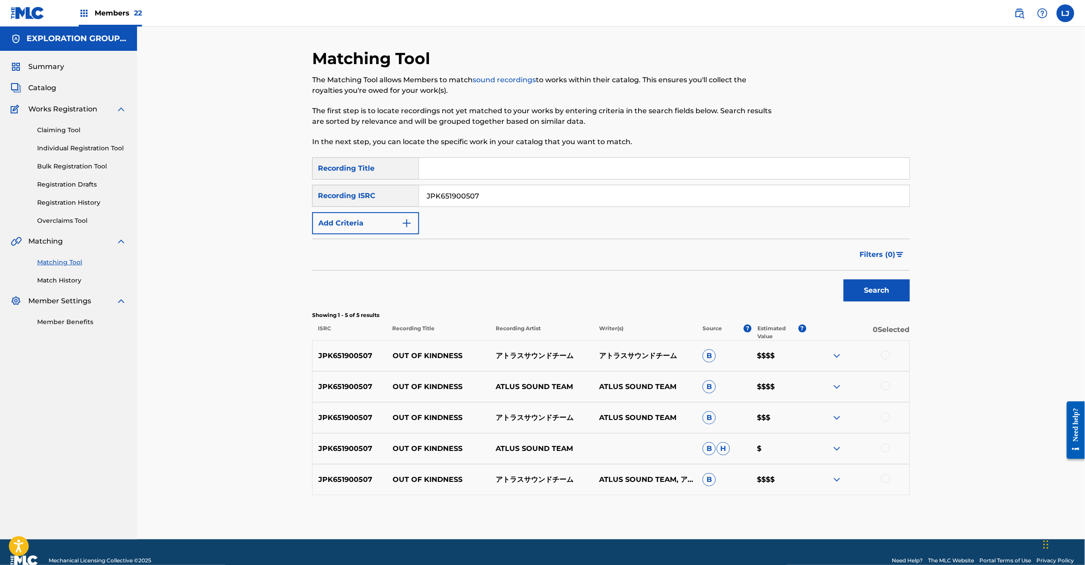
click at [888, 353] on div at bounding box center [885, 355] width 9 height 9
click at [885, 379] on div "JPK651900507 OUT OF KINDNESS ATLUS SOUND TEAM ATLUS SOUND TEAM B $$$$" at bounding box center [611, 386] width 598 height 31
click at [885, 386] on div at bounding box center [885, 386] width 9 height 9
click at [886, 418] on div at bounding box center [885, 417] width 9 height 9
click at [884, 447] on div at bounding box center [885, 448] width 9 height 9
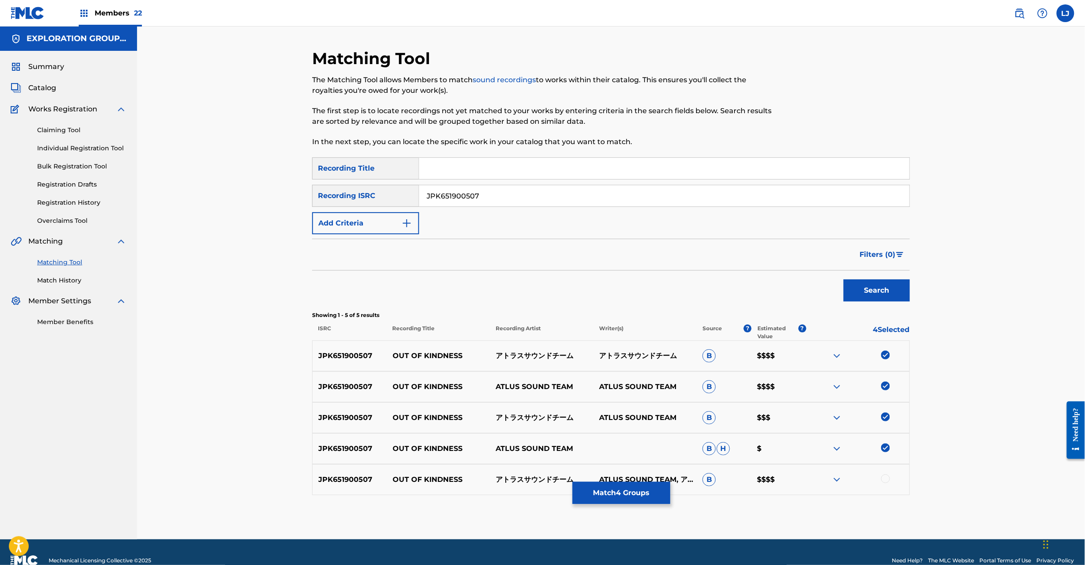
click at [885, 479] on div at bounding box center [885, 479] width 9 height 9
click at [597, 498] on button "Match 5 Groups" at bounding box center [622, 493] width 98 height 22
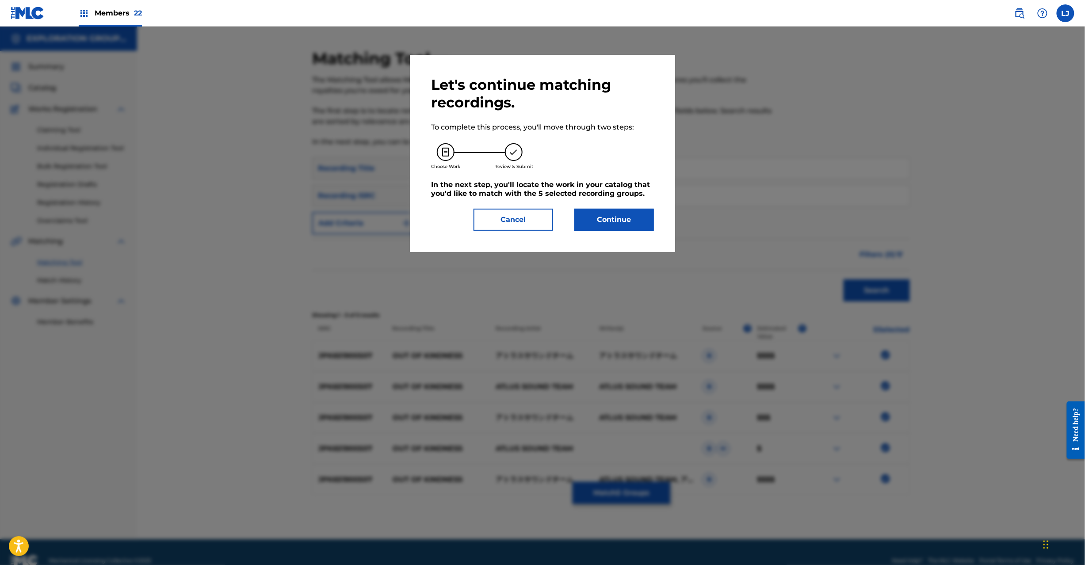
click at [609, 222] on button "Continue" at bounding box center [614, 220] width 80 height 22
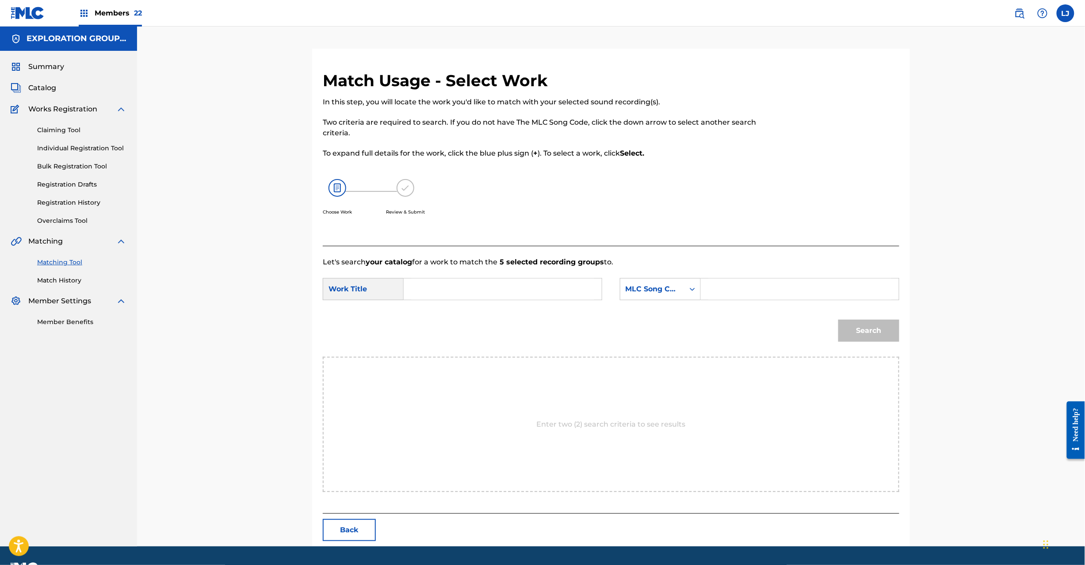
click at [480, 291] on input "Search Form" at bounding box center [502, 289] width 183 height 21
paste input "Out Of Kindness OM2IUF"
click at [494, 294] on input "Out Of Kindness OM2IUF" at bounding box center [502, 289] width 183 height 21
type input "Out Of Kindness"
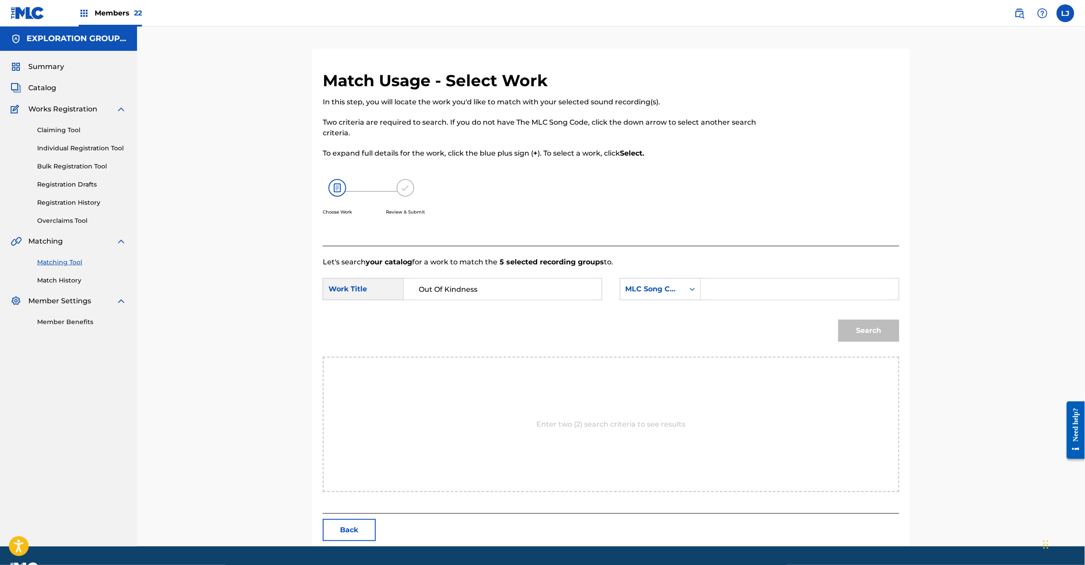
click at [748, 279] on input "Search Form" at bounding box center [799, 289] width 183 height 21
paste input "OM2IUF"
type input "OM2IUF"
click at [858, 324] on button "Search" at bounding box center [869, 331] width 61 height 22
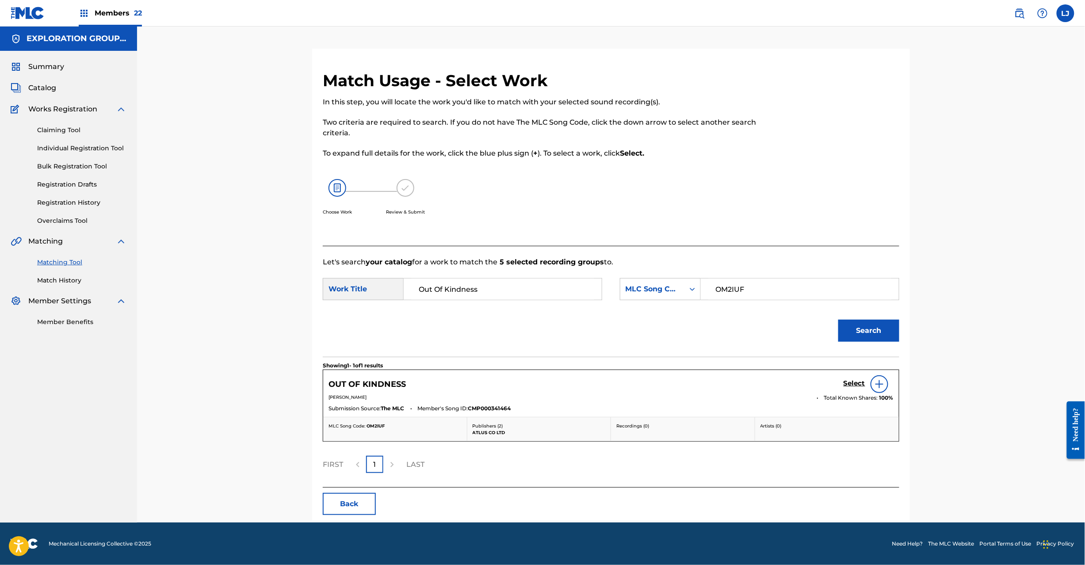
click at [851, 384] on h5 "Select" at bounding box center [855, 383] width 22 height 8
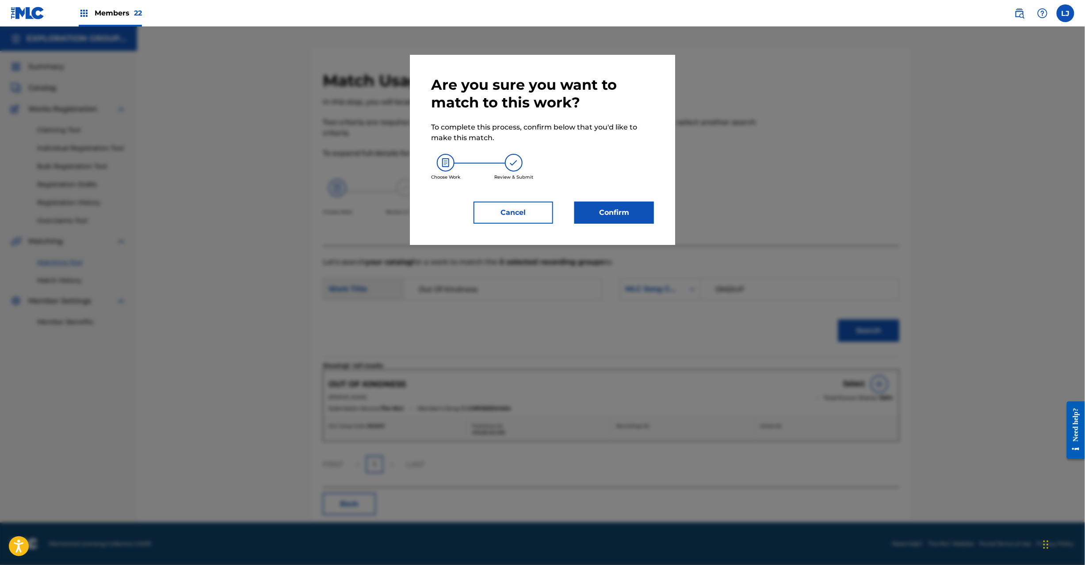
click at [643, 204] on button "Confirm" at bounding box center [614, 213] width 80 height 22
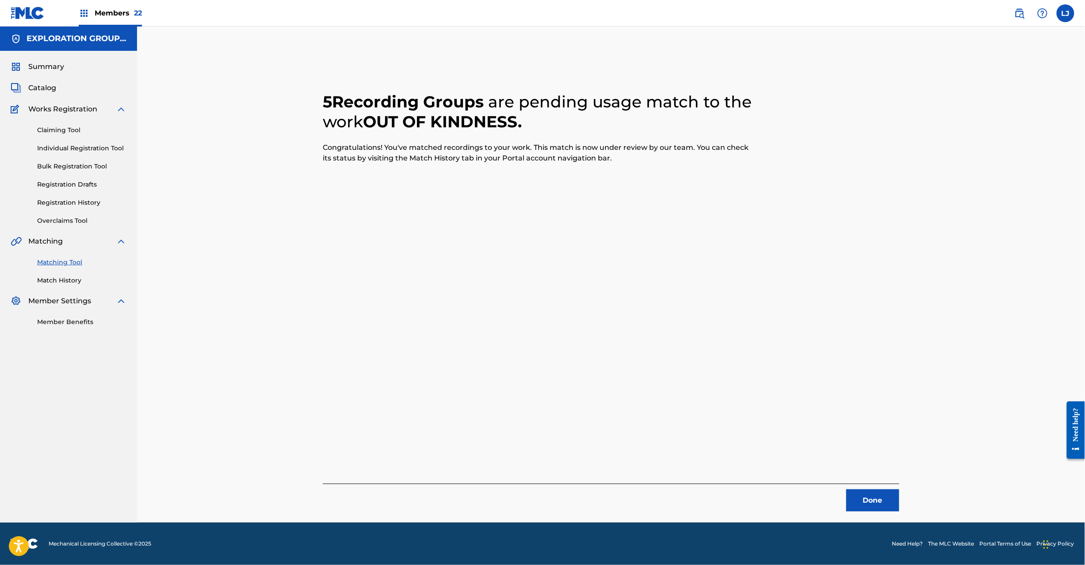
click at [880, 501] on button "Done" at bounding box center [872, 501] width 53 height 22
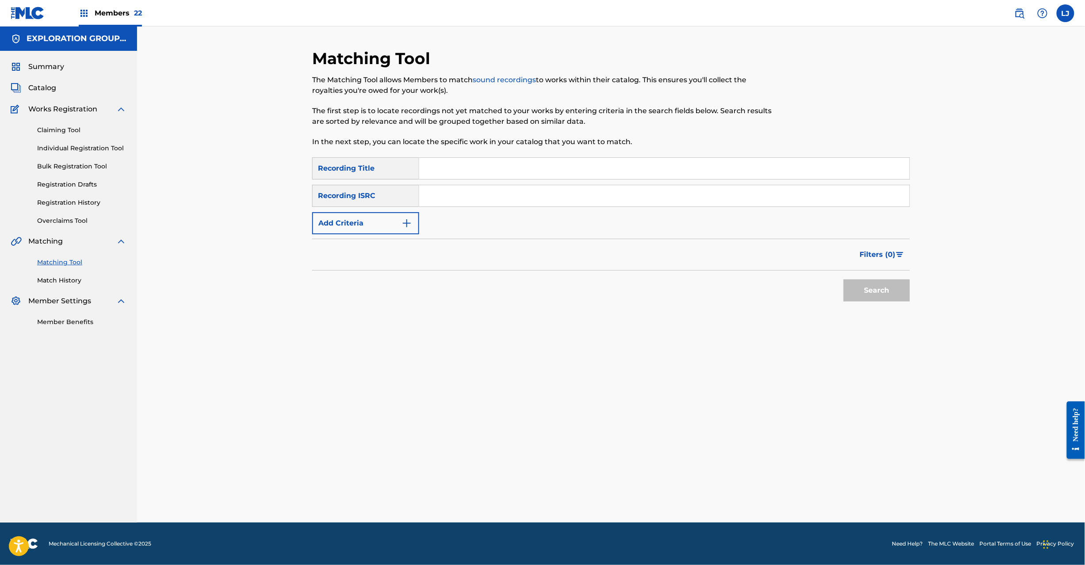
click at [460, 202] on input "Search Form" at bounding box center [664, 195] width 490 height 21
paste input "JPK652301314 | JPK651900413"
click at [484, 193] on input "JPK652301314 | JPK651900413" at bounding box center [664, 195] width 490 height 21
click at [862, 294] on button "Search" at bounding box center [877, 291] width 66 height 22
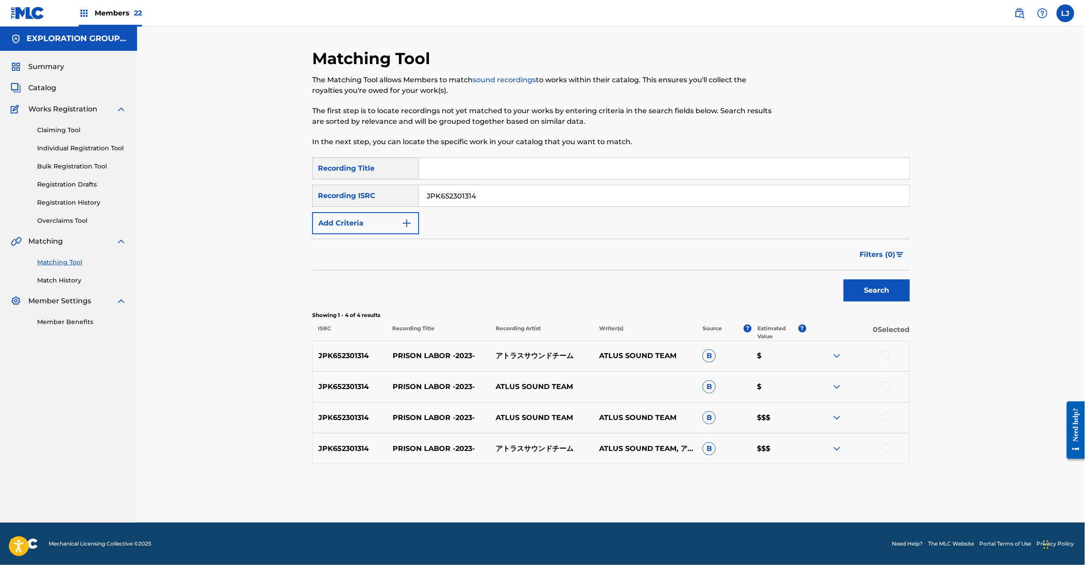
click at [669, 452] on p "ATLUS SOUND TEAM, アトラスサウンドチーム" at bounding box center [644, 449] width 103 height 11
click at [468, 195] on input "JPK652301314" at bounding box center [664, 195] width 490 height 21
paste input "| JPK651900413"
drag, startPoint x: 482, startPoint y: 194, endPoint x: 283, endPoint y: 194, distance: 199.0
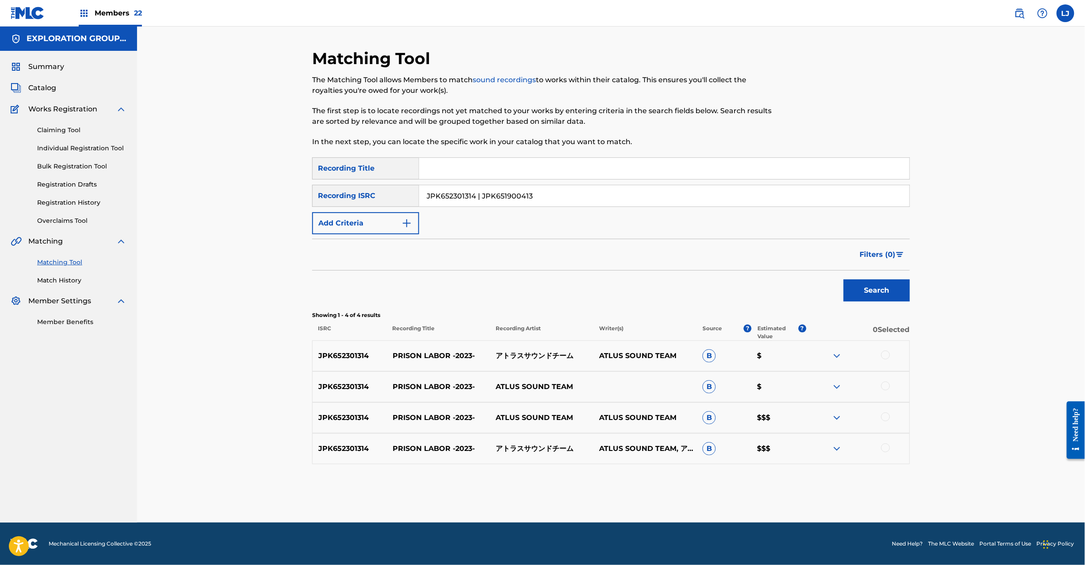
click at [283, 194] on div "Matching Tool The Matching Tool allows Members to match sound recordings to wor…" at bounding box center [611, 275] width 948 height 496
type input "JPK651900413"
click at [867, 299] on button "Search" at bounding box center [877, 291] width 66 height 22
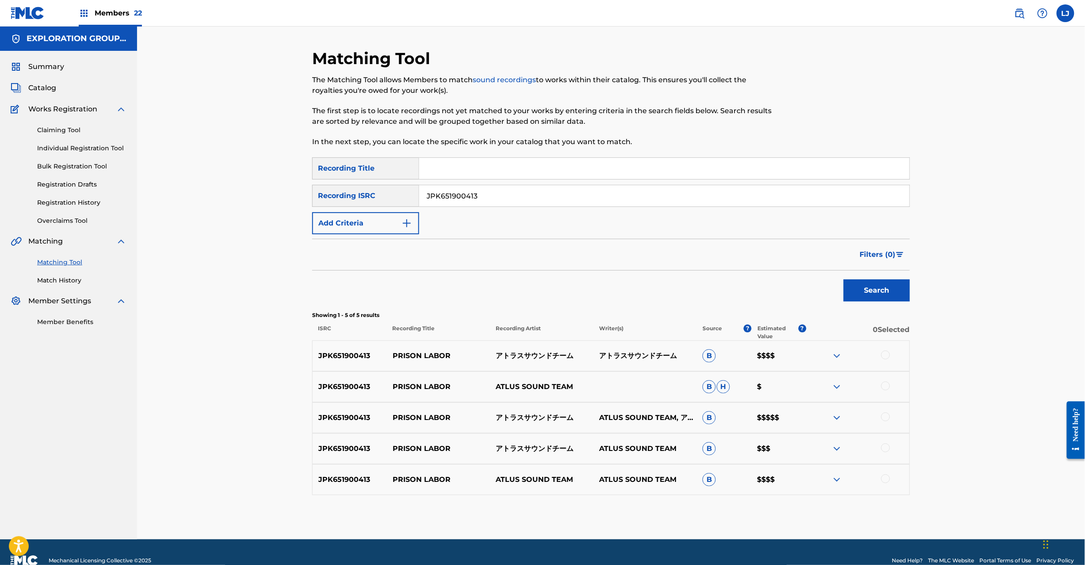
click at [888, 360] on div at bounding box center [857, 356] width 103 height 11
click at [883, 356] on div at bounding box center [885, 355] width 9 height 9
click at [884, 388] on div at bounding box center [885, 386] width 9 height 9
click at [885, 415] on div at bounding box center [885, 417] width 9 height 9
click at [885, 448] on div at bounding box center [885, 448] width 9 height 9
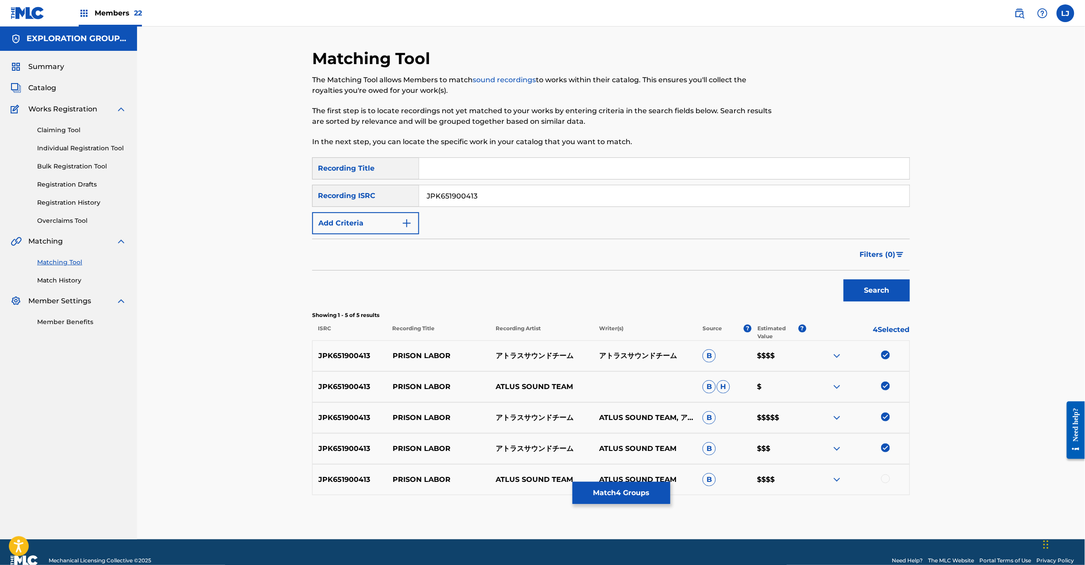
click at [885, 478] on div at bounding box center [885, 479] width 9 height 9
click at [644, 485] on button "Match 5 Groups" at bounding box center [622, 493] width 98 height 22
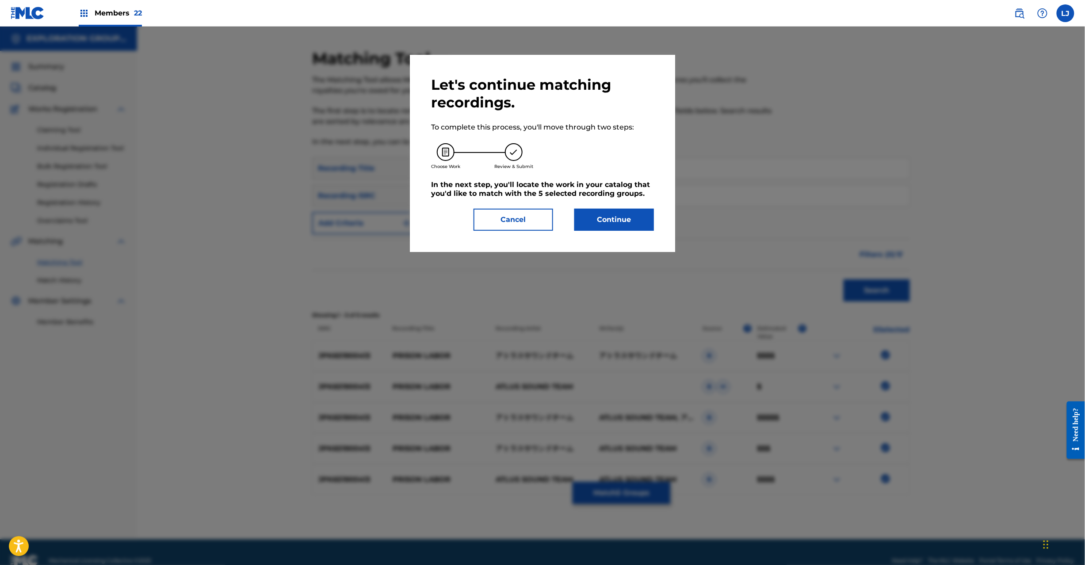
click at [614, 214] on button "Continue" at bounding box center [614, 220] width 80 height 22
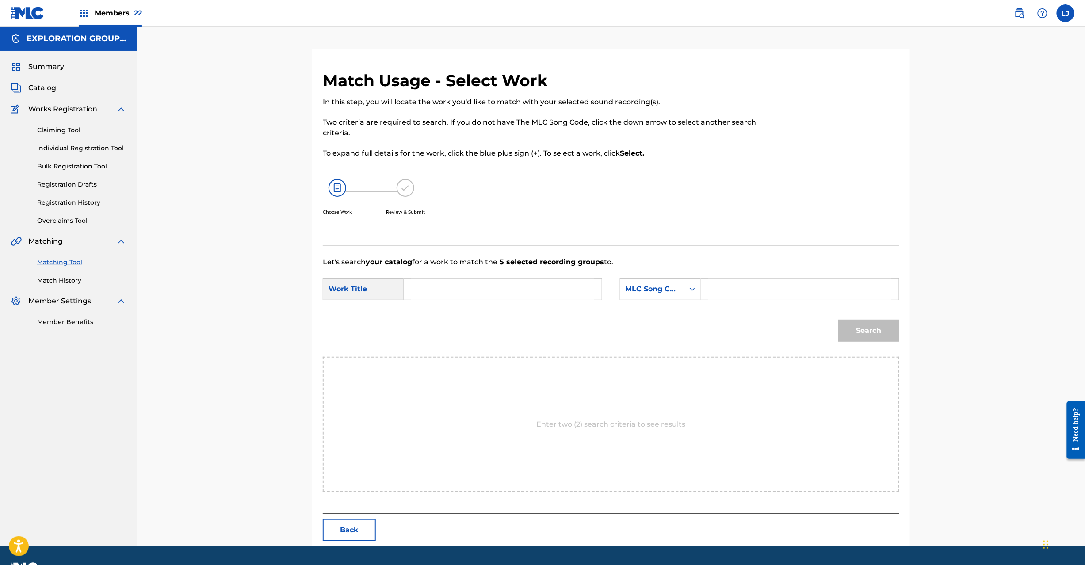
click at [508, 285] on input "Search Form" at bounding box center [502, 289] width 183 height 21
paste input "Prison Labor PO3LLX"
click at [506, 287] on input "Prison Labor PO3LLX" at bounding box center [502, 289] width 183 height 21
type input "Prison Labor"
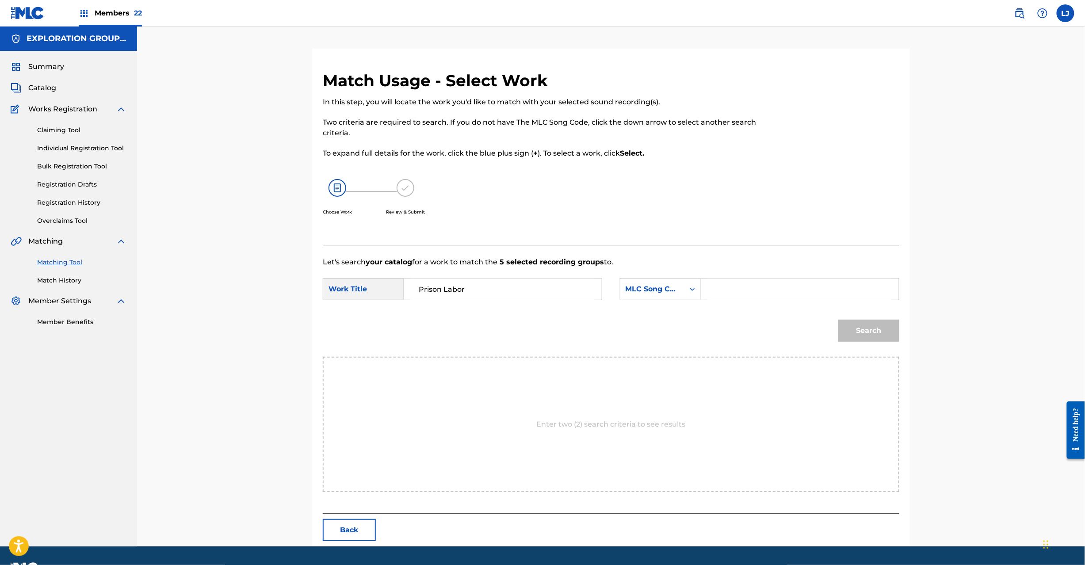
click at [789, 304] on div "SearchWithCriteria375957cb-e8c6-41ed-abde-d4b0b69fd8dd Work Title Prison Labor …" at bounding box center [611, 291] width 577 height 27
drag, startPoint x: 782, startPoint y: 294, endPoint x: 814, endPoint y: 314, distance: 37.2
click at [782, 293] on input "Search Form" at bounding box center [799, 289] width 183 height 21
paste input "PO3LLX"
type input "PO3LLX"
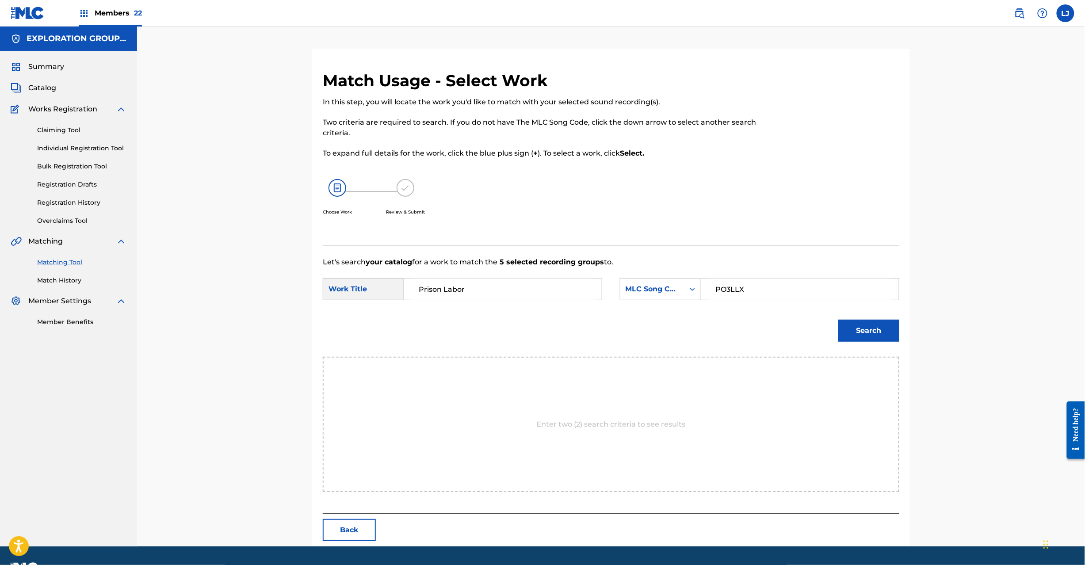
click at [848, 333] on button "Search" at bounding box center [869, 331] width 61 height 22
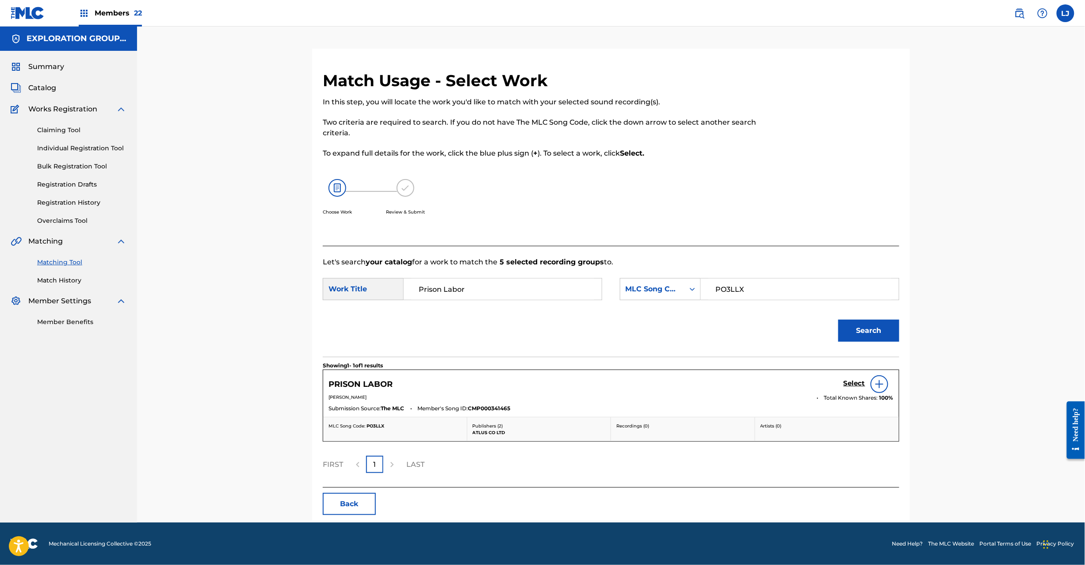
click at [846, 387] on h5 "Select" at bounding box center [855, 383] width 22 height 8
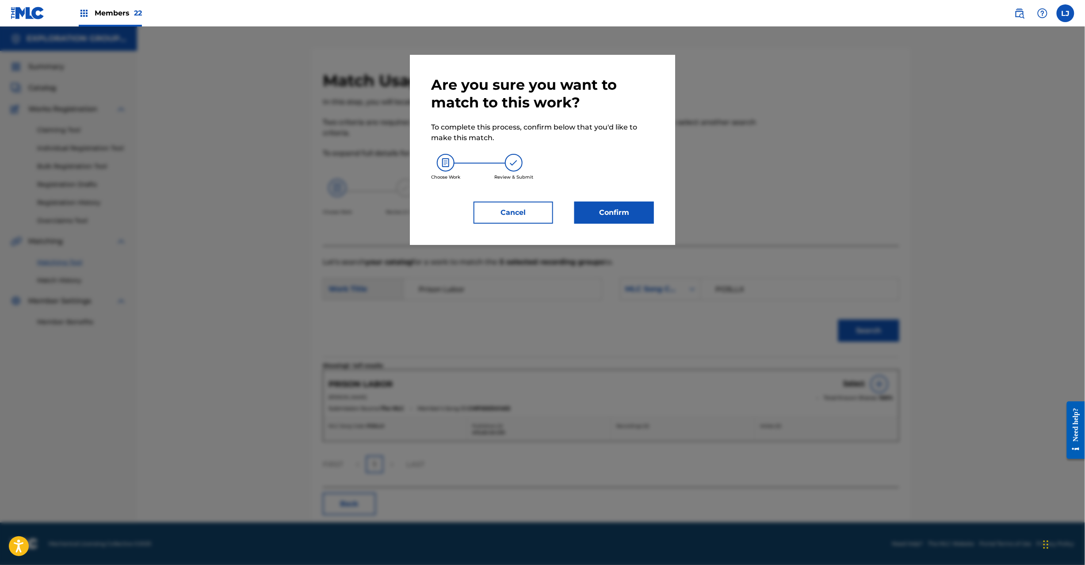
click at [617, 223] on button "Confirm" at bounding box center [614, 213] width 80 height 22
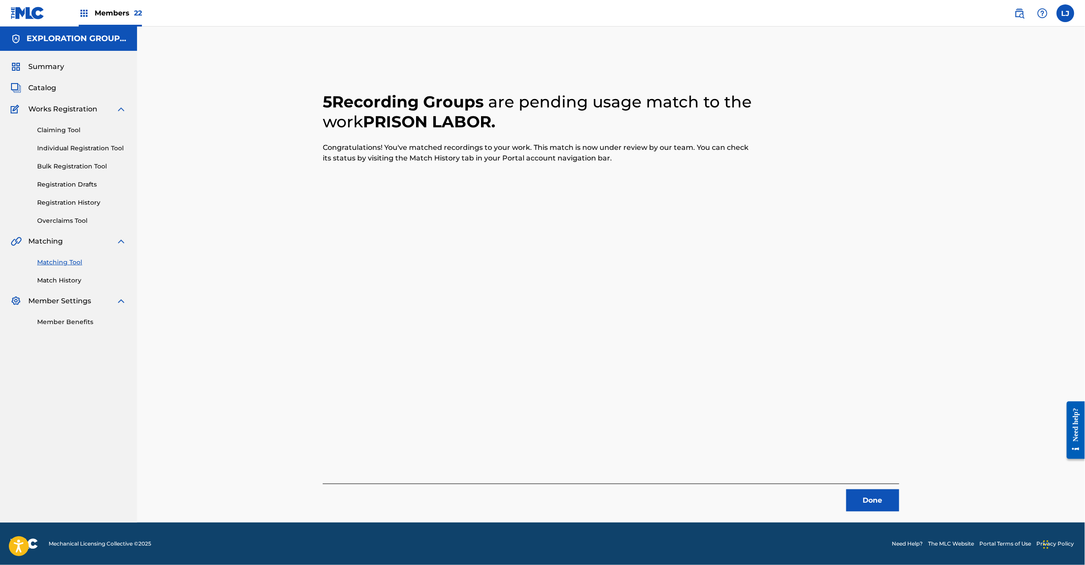
click at [858, 499] on button "Done" at bounding box center [872, 501] width 53 height 22
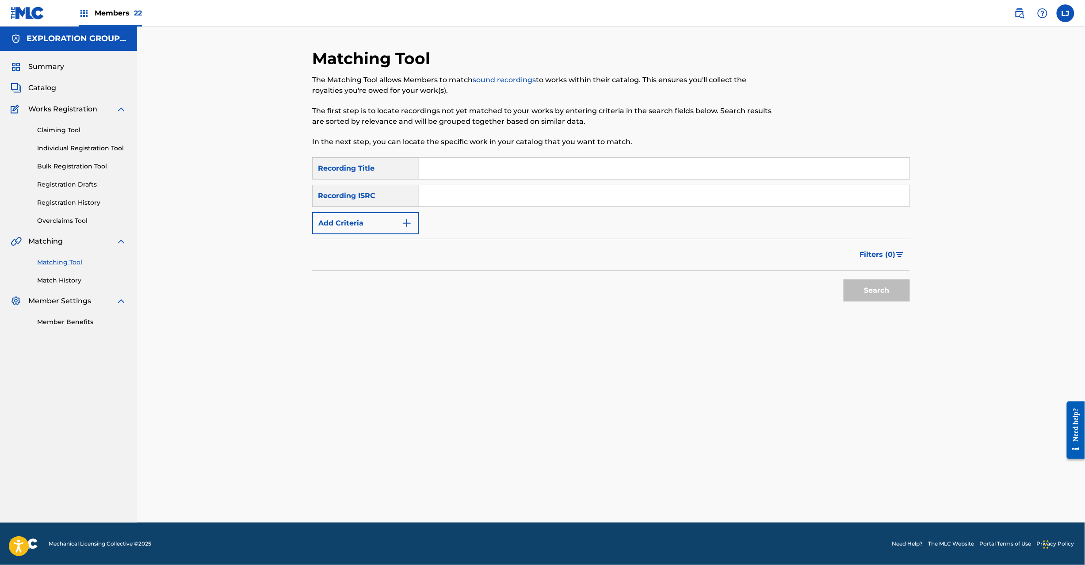
click at [477, 186] on input "Search Form" at bounding box center [664, 195] width 490 height 21
paste input "JPK651900509"
type input "JPK651900509"
click at [860, 286] on button "Search" at bounding box center [877, 291] width 66 height 22
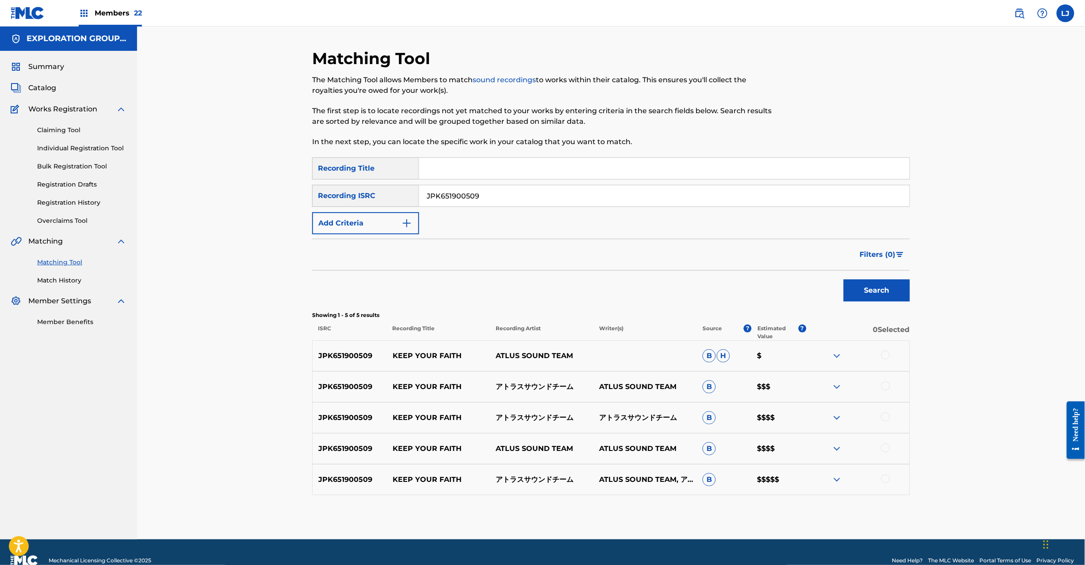
click at [880, 354] on div at bounding box center [857, 356] width 103 height 11
click at [885, 355] on div at bounding box center [885, 355] width 9 height 9
click at [885, 386] on div at bounding box center [885, 386] width 9 height 9
click at [888, 421] on div at bounding box center [857, 418] width 103 height 11
click at [888, 417] on div at bounding box center [885, 417] width 9 height 9
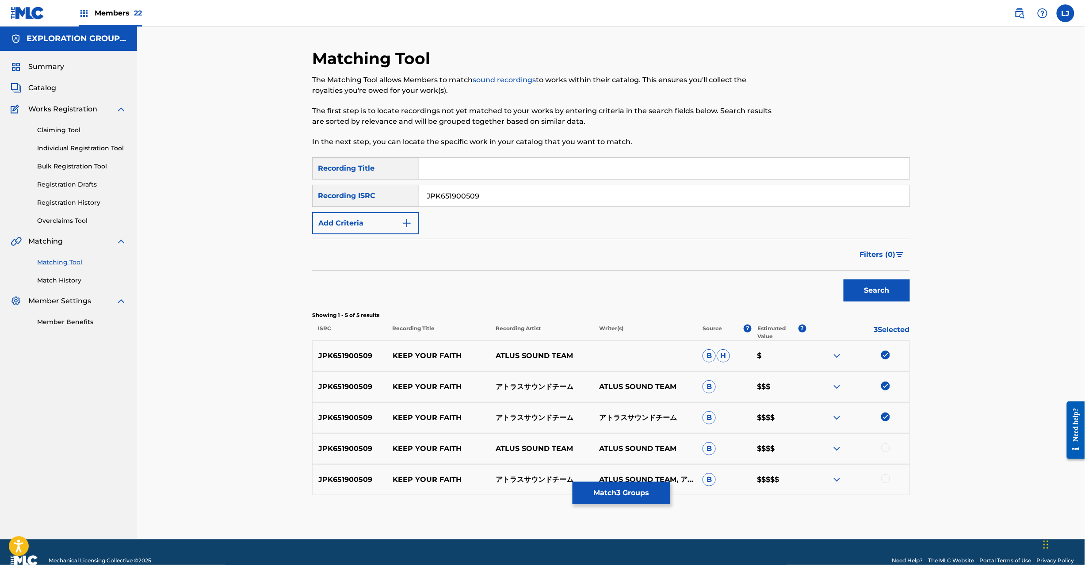
click at [886, 448] on div at bounding box center [885, 448] width 9 height 9
click at [886, 478] on div at bounding box center [885, 479] width 9 height 9
click at [646, 490] on button "Match 5 Groups" at bounding box center [622, 493] width 98 height 22
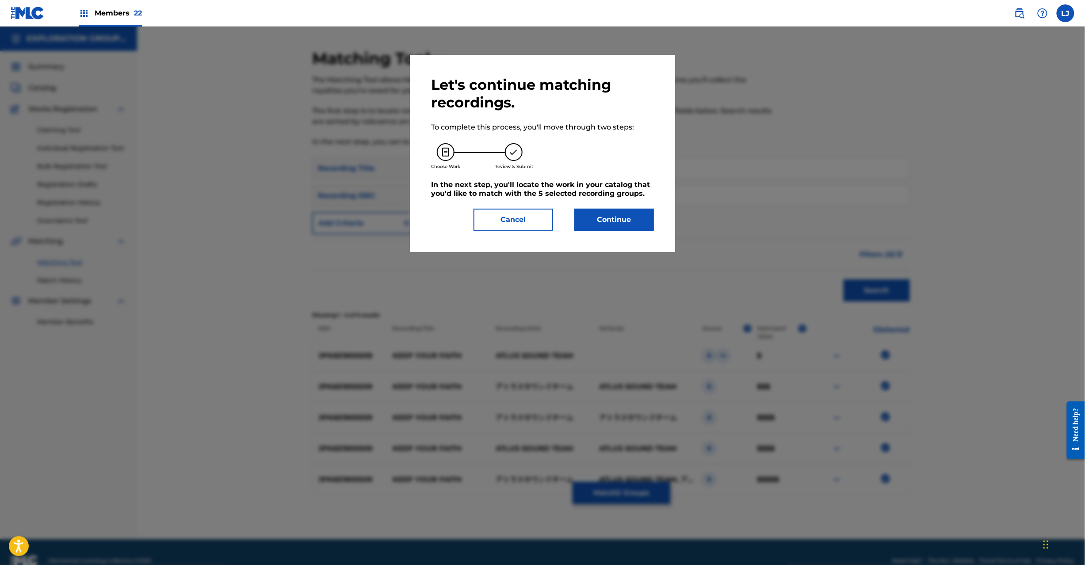
click at [605, 218] on button "Continue" at bounding box center [614, 220] width 80 height 22
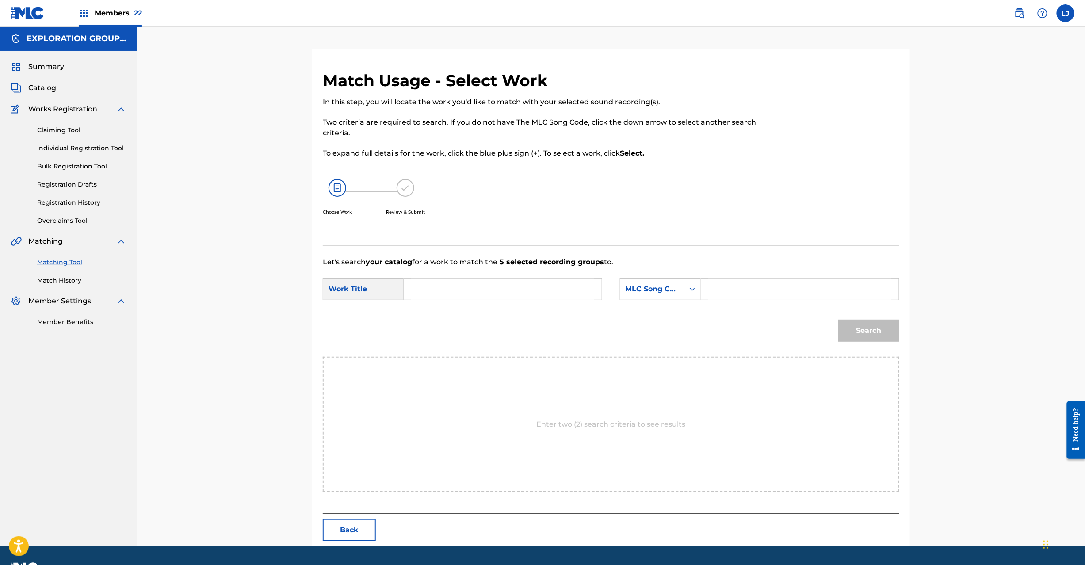
click at [439, 283] on input "Search Form" at bounding box center [502, 289] width 183 height 21
paste input "Keep Your Faith KC6ZOS"
click at [483, 292] on input "Keep Your Faith KC6ZOS" at bounding box center [502, 289] width 183 height 21
type input "Keep Your Faith"
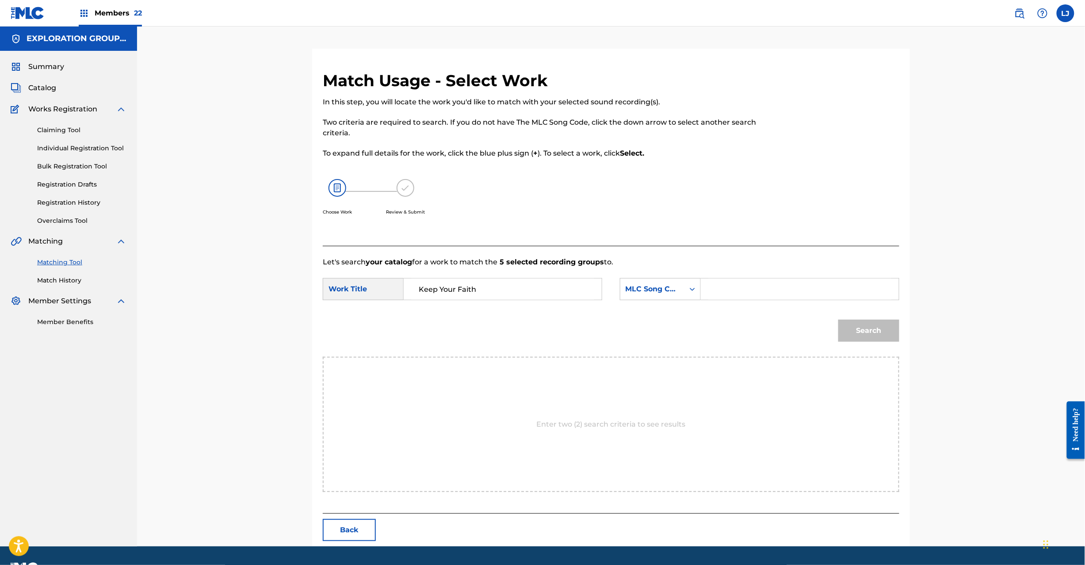
click at [758, 296] on input "Search Form" at bounding box center [799, 289] width 183 height 21
paste input "KC6ZOS"
type input "KC6ZOS"
click at [860, 335] on button "Search" at bounding box center [869, 331] width 61 height 22
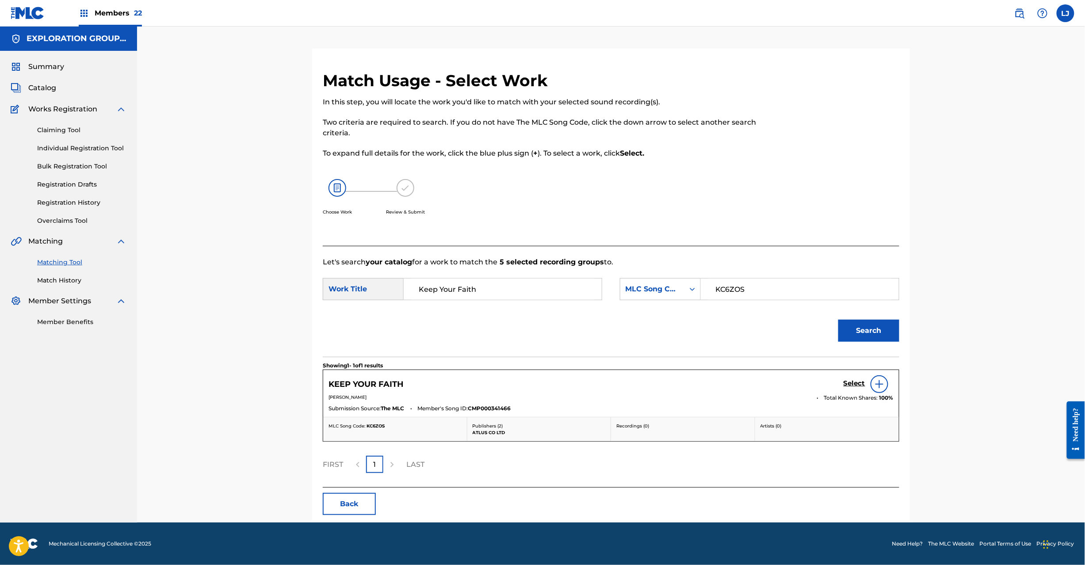
click at [844, 386] on h5 "Select" at bounding box center [855, 383] width 22 height 8
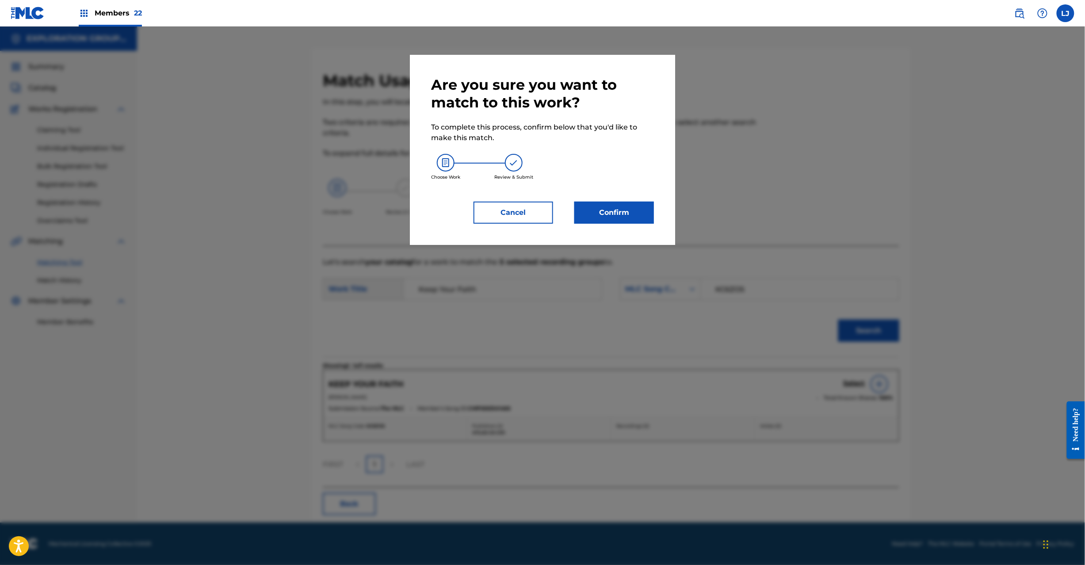
click at [600, 214] on button "Confirm" at bounding box center [614, 213] width 80 height 22
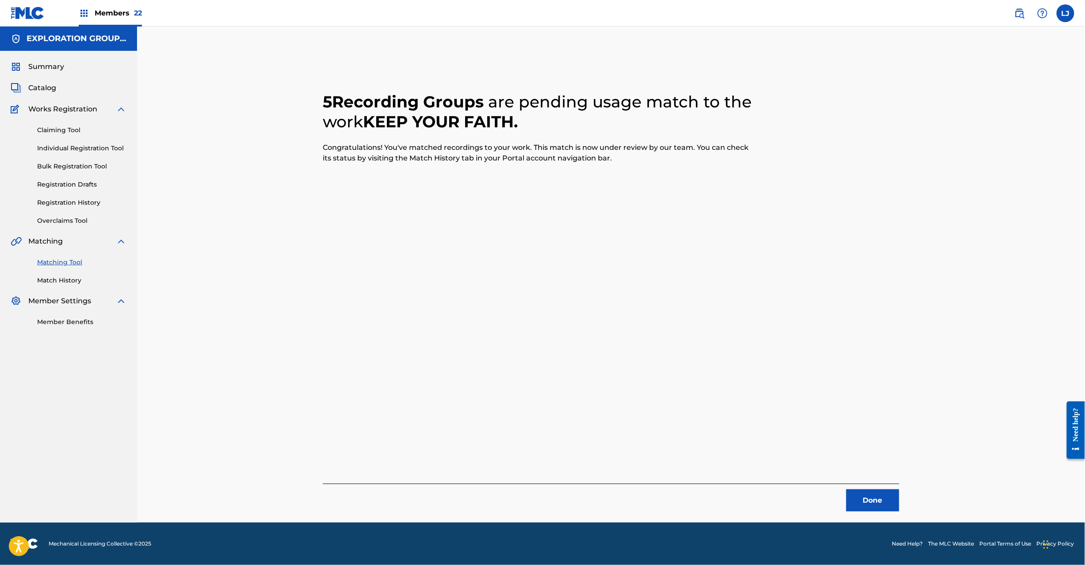
click at [869, 510] on button "Done" at bounding box center [872, 501] width 53 height 22
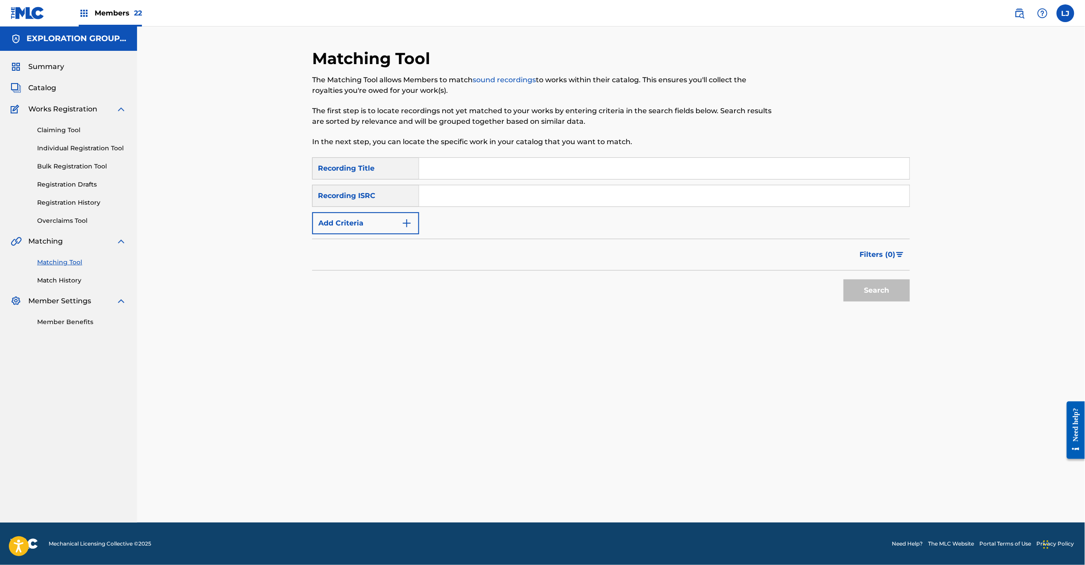
click at [473, 193] on input "Search Form" at bounding box center [664, 195] width 490 height 21
paste input "JPK651900511"
type input "JPK651900511"
click at [852, 293] on button "Search" at bounding box center [877, 291] width 66 height 22
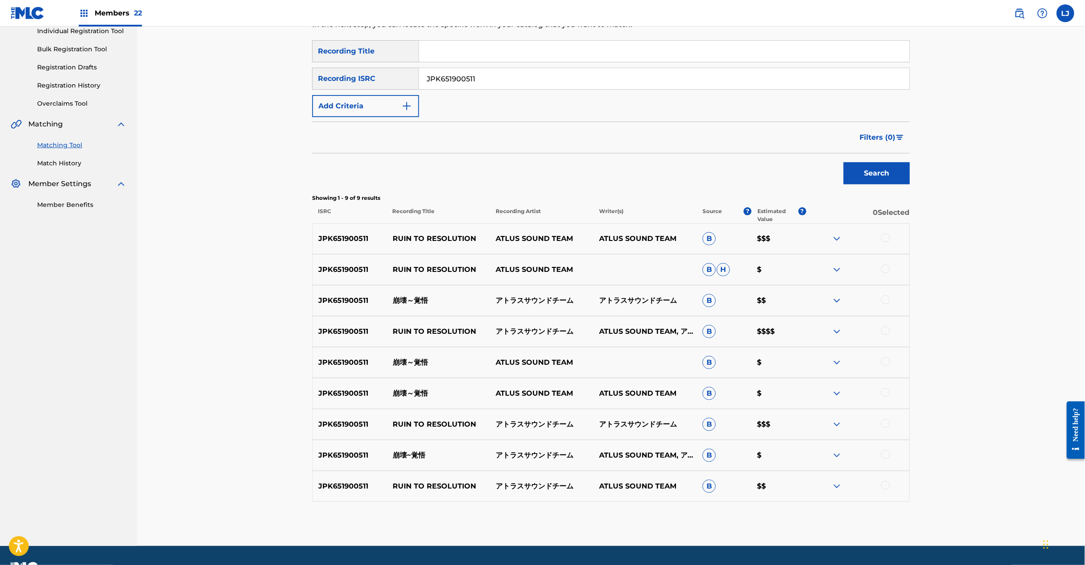
scroll to position [141, 0]
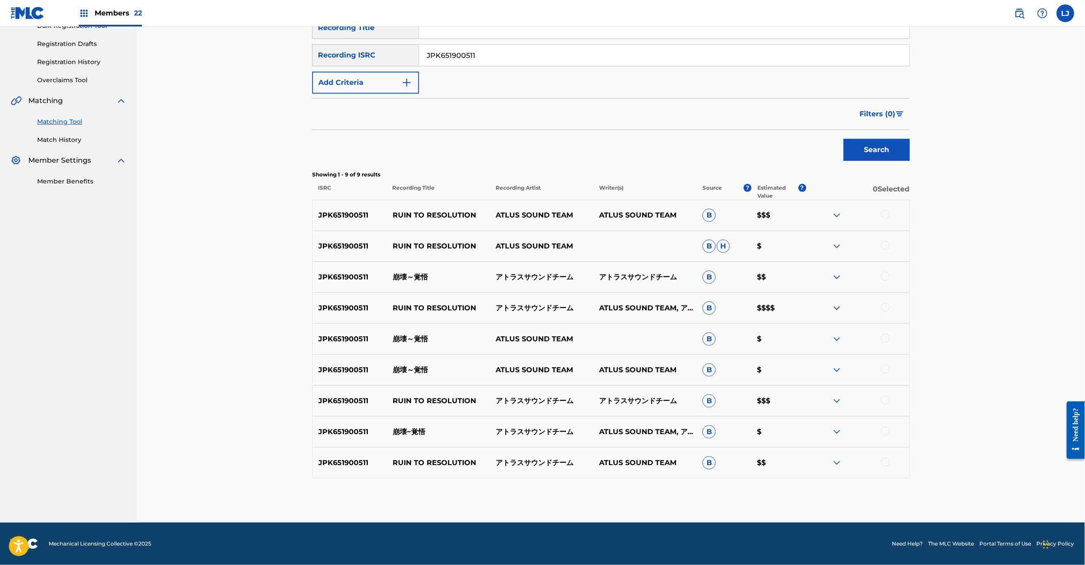
click at [425, 280] on p "崩壊～覚悟" at bounding box center [438, 277] width 103 height 11
copy p "崩壊～覚悟"
click at [887, 275] on div at bounding box center [885, 276] width 9 height 9
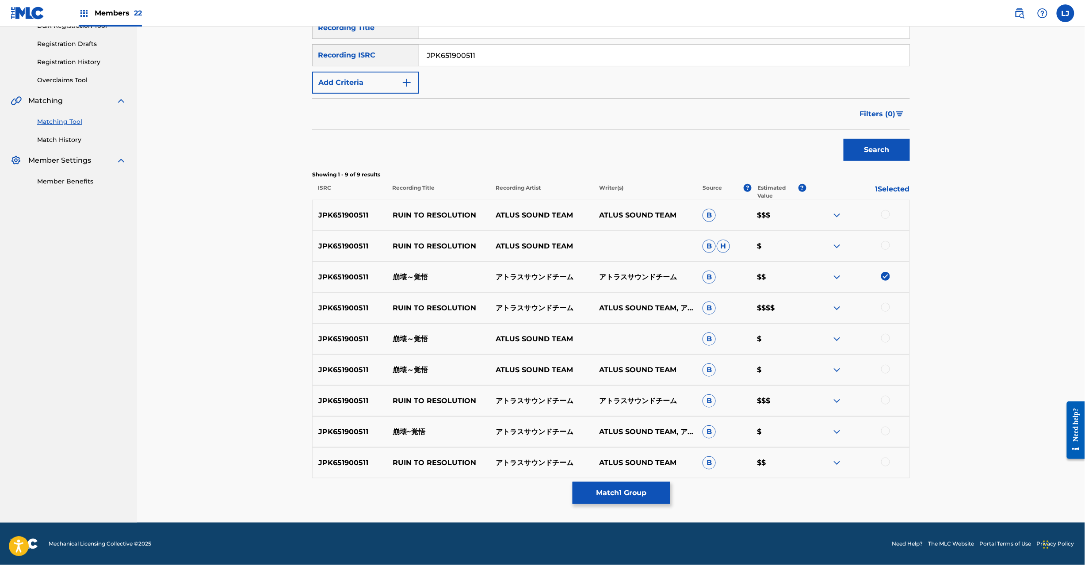
click at [885, 343] on div at bounding box center [857, 339] width 103 height 11
click at [885, 340] on div at bounding box center [885, 338] width 9 height 9
click at [885, 368] on div at bounding box center [885, 369] width 9 height 9
click at [890, 432] on div at bounding box center [885, 431] width 9 height 9
click at [632, 496] on button "Match 4 Groups" at bounding box center [622, 493] width 98 height 22
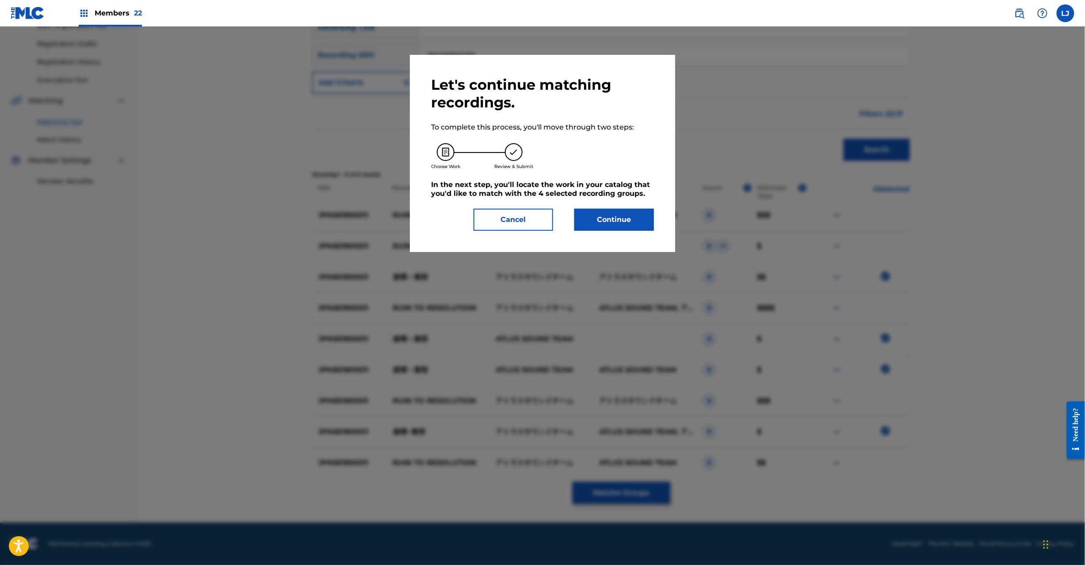
click at [601, 220] on button "Continue" at bounding box center [614, 220] width 80 height 22
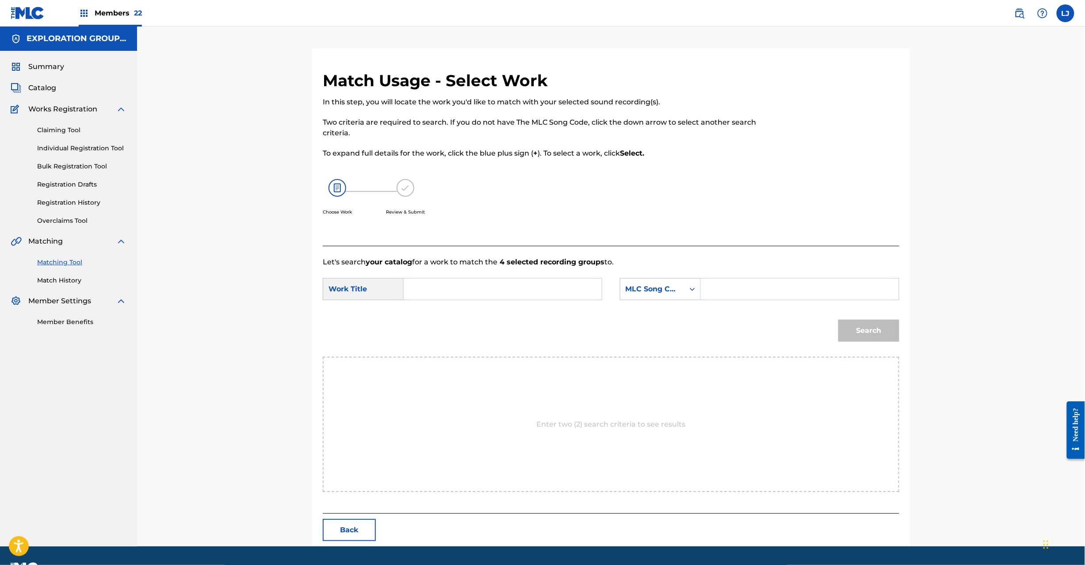
click at [446, 296] on input "Search Form" at bounding box center [502, 289] width 183 height 21
paste input "Houkai Kakugo HP5427"
click at [467, 291] on input "Houkai Kakugo HP5427" at bounding box center [502, 289] width 183 height 21
click at [497, 290] on input "Houkai Kakugo HP5427" at bounding box center [502, 289] width 183 height 21
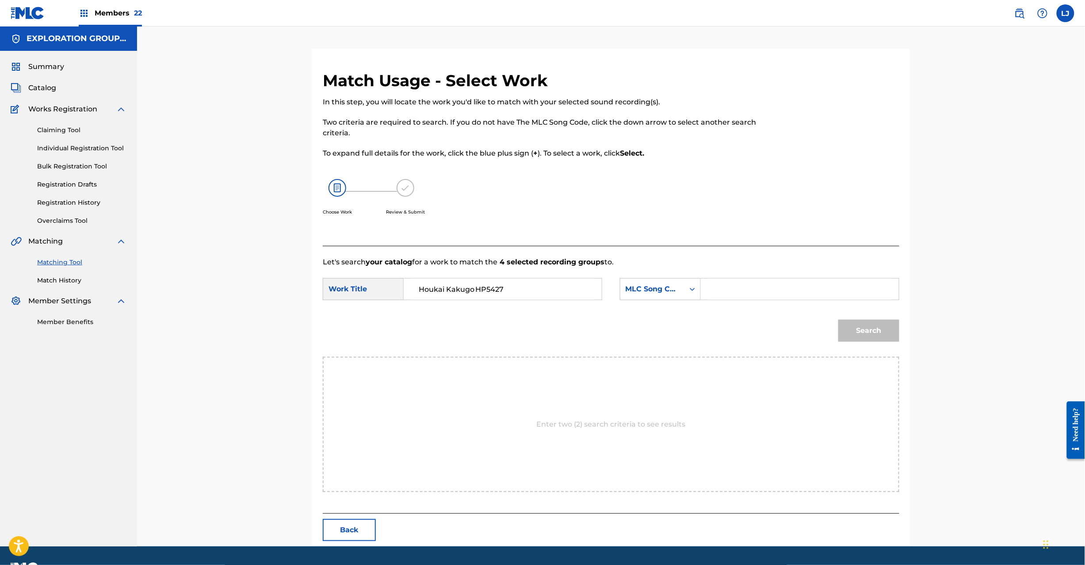
click at [497, 290] on input "Houkai Kakugo HP5427" at bounding box center [502, 289] width 183 height 21
type input "Houkai Kakugo"
click at [773, 283] on input "Search Form" at bounding box center [799, 289] width 183 height 21
paste input "HP5427"
type input "HP5427"
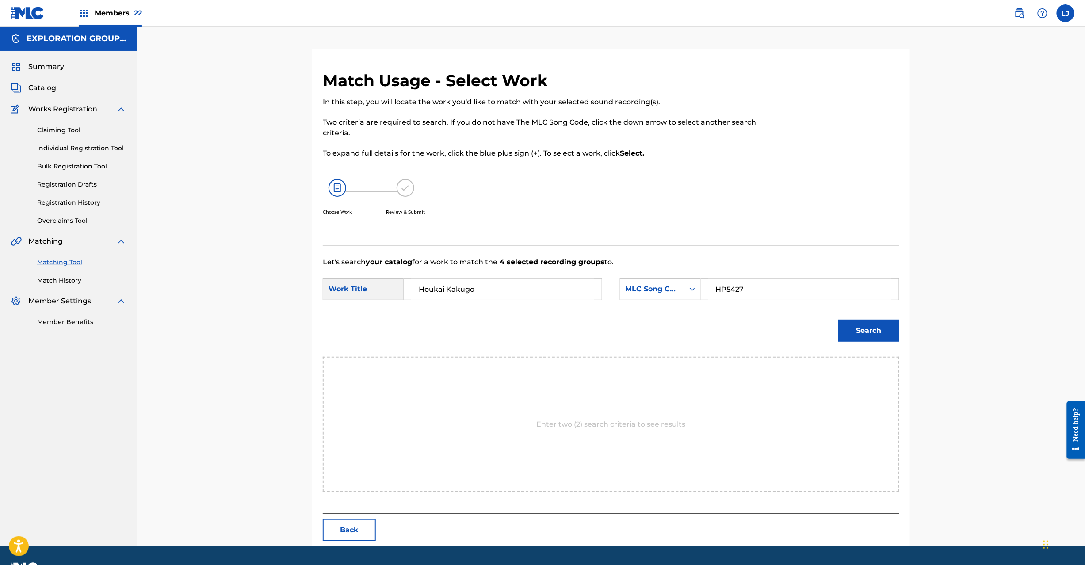
click at [872, 331] on button "Search" at bounding box center [869, 331] width 61 height 22
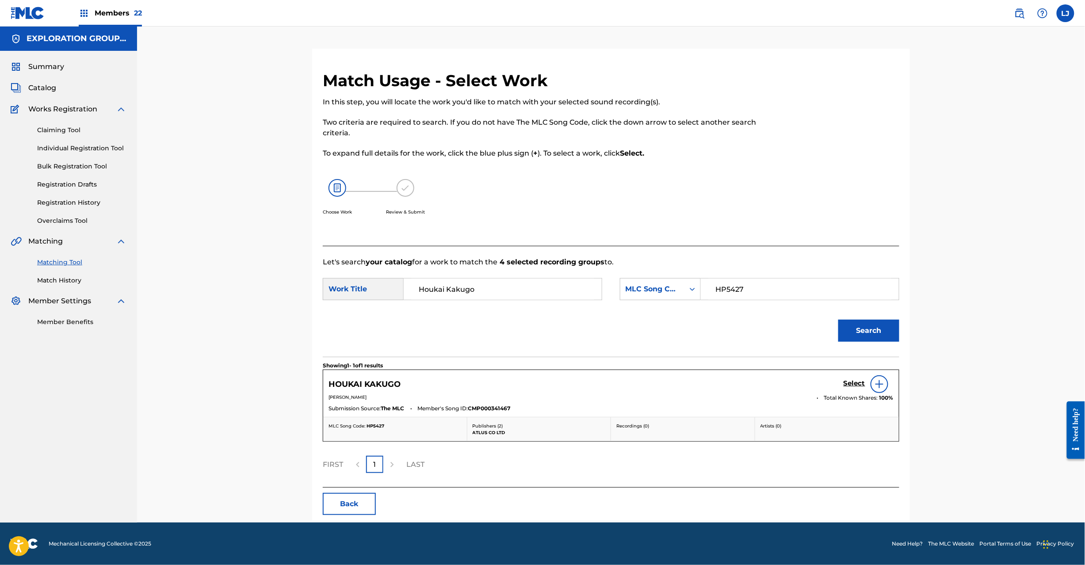
click at [854, 386] on h5 "Select" at bounding box center [855, 383] width 22 height 8
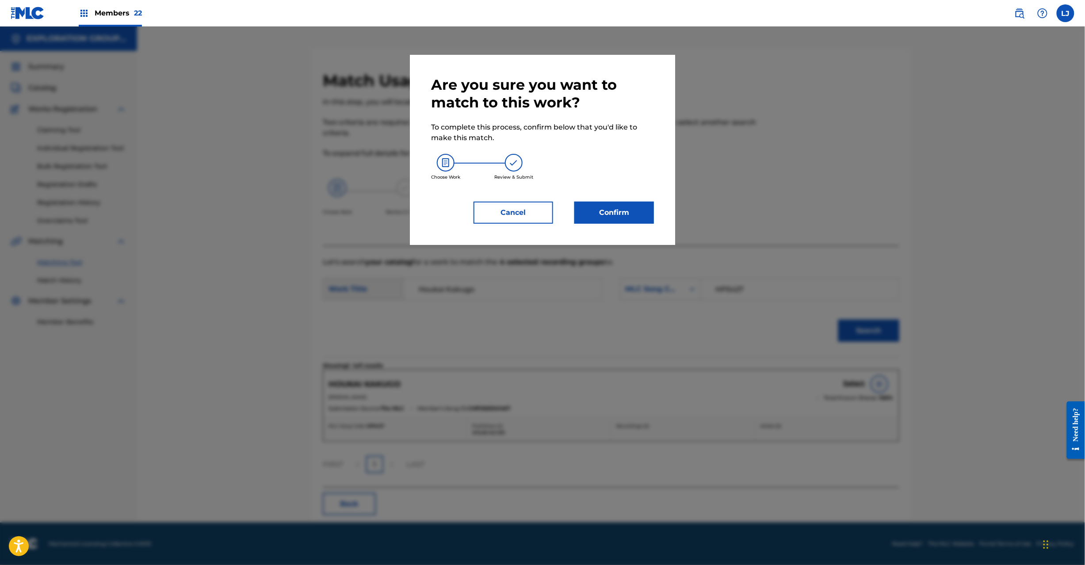
click at [608, 197] on div "Are you sure you want to match to this work? To complete this process, confirm …" at bounding box center [542, 150] width 223 height 148
click at [605, 204] on button "Confirm" at bounding box center [614, 213] width 80 height 22
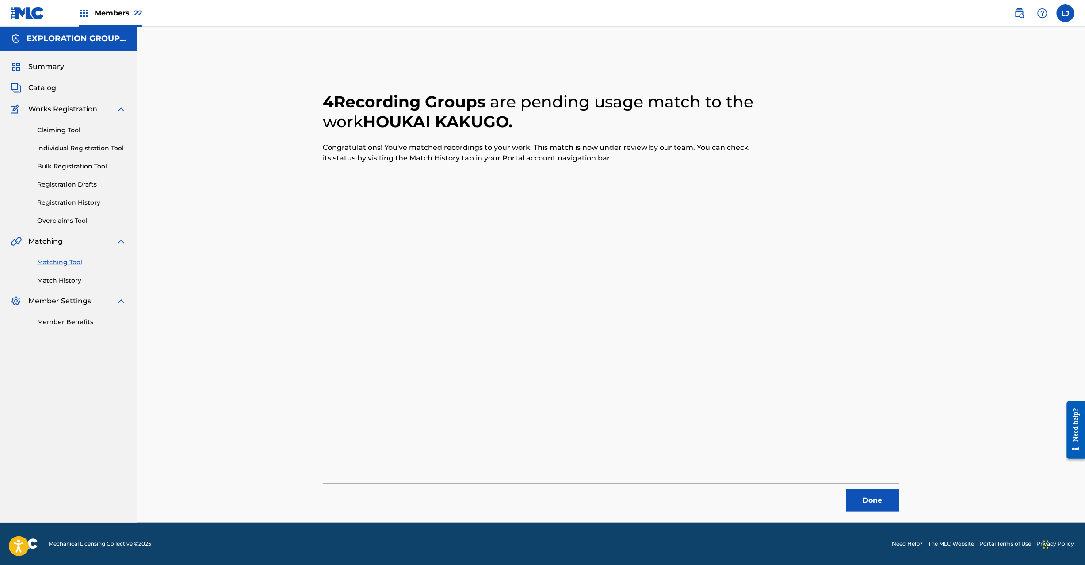
click at [865, 500] on button "Done" at bounding box center [872, 501] width 53 height 22
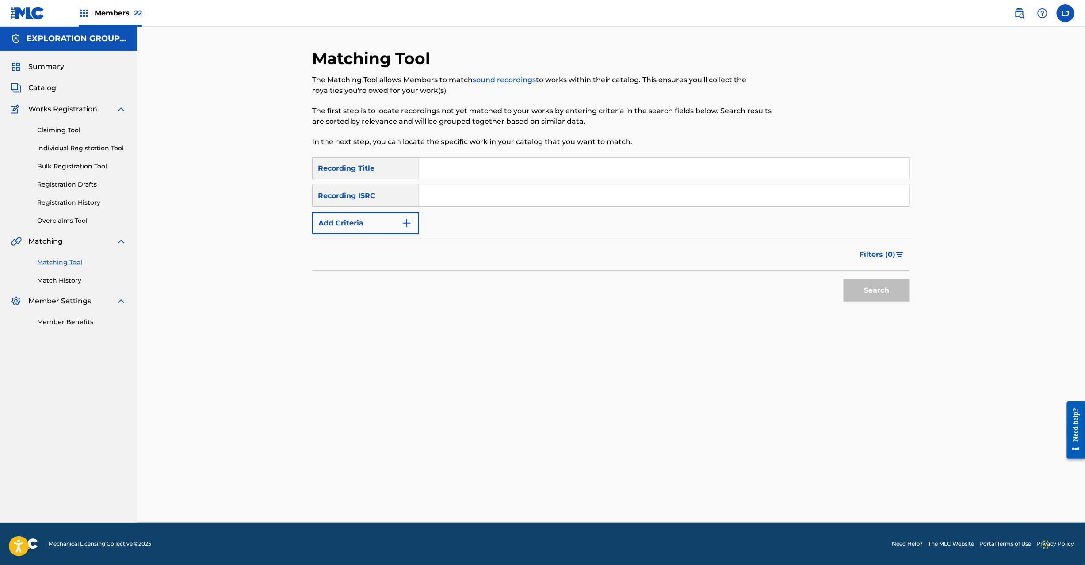
click at [440, 200] on input "Search Form" at bounding box center [664, 195] width 490 height 21
paste input "JPE300300024"
type input "JPE300300024"
click at [890, 288] on button "Search" at bounding box center [877, 291] width 66 height 22
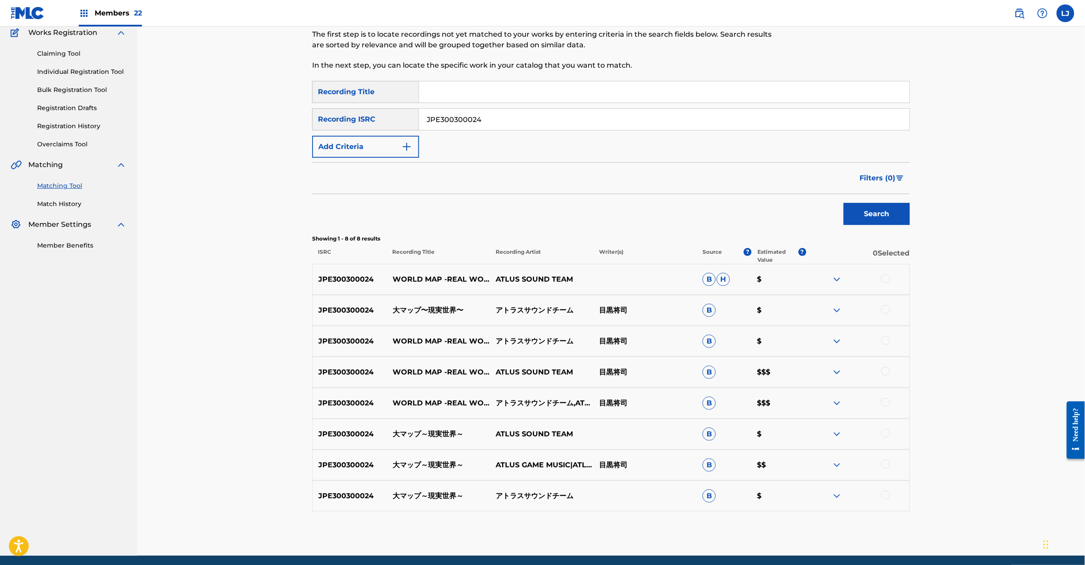
scroll to position [110, 0]
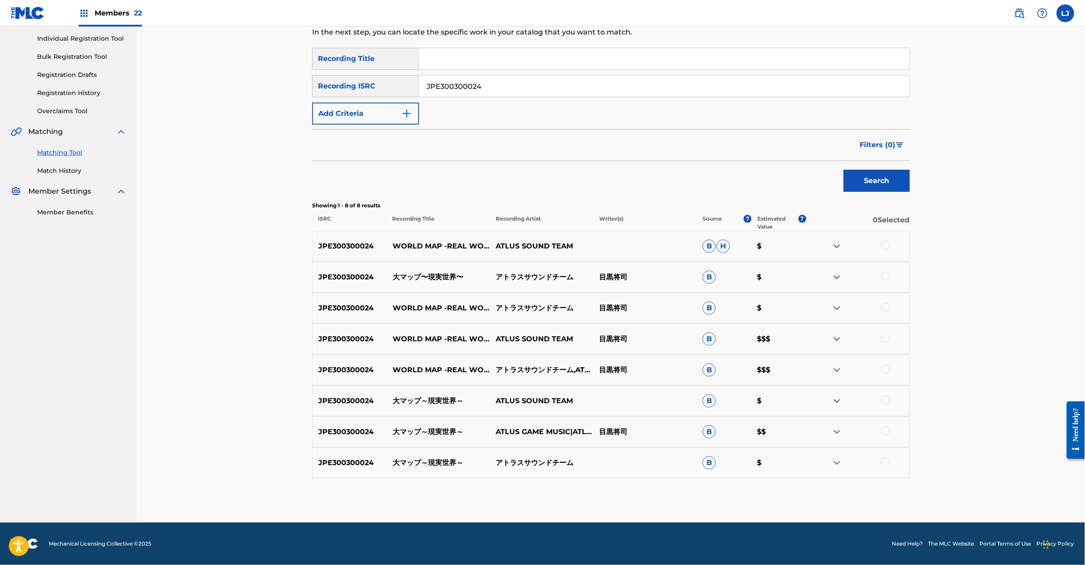
click at [426, 271] on div "JPE300300024 大マップ〜現実世界〜 アトラスサウンドチーム 目黒将司 B $" at bounding box center [611, 277] width 598 height 31
click at [474, 82] on input "JPE300300024" at bounding box center [664, 86] width 490 height 21
click at [604, 336] on p "目黒将司" at bounding box center [644, 339] width 103 height 11
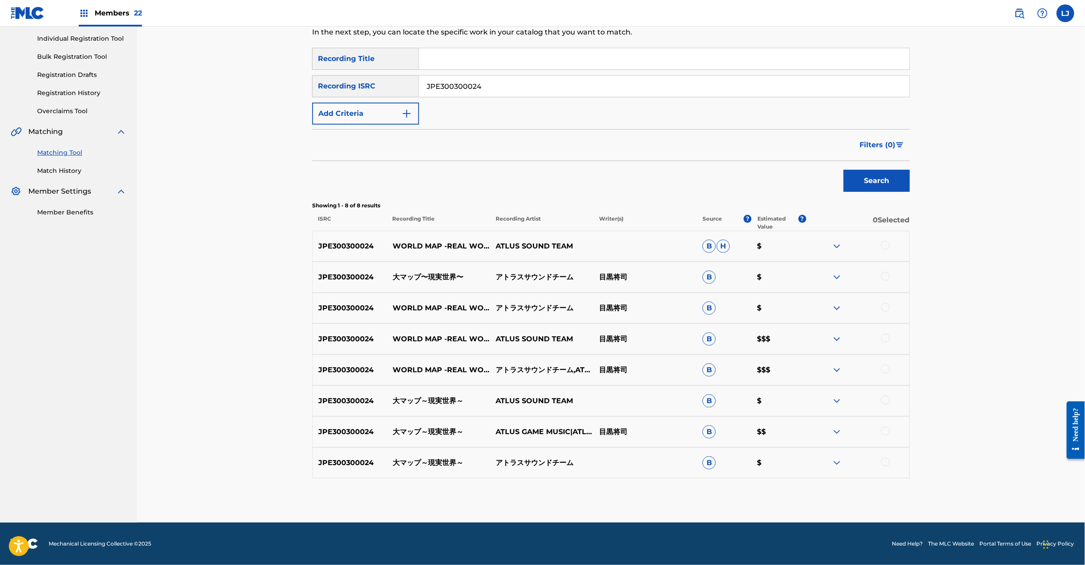
click at [604, 336] on p "目黒将司" at bounding box center [644, 339] width 103 height 11
click at [885, 278] on div at bounding box center [885, 276] width 9 height 9
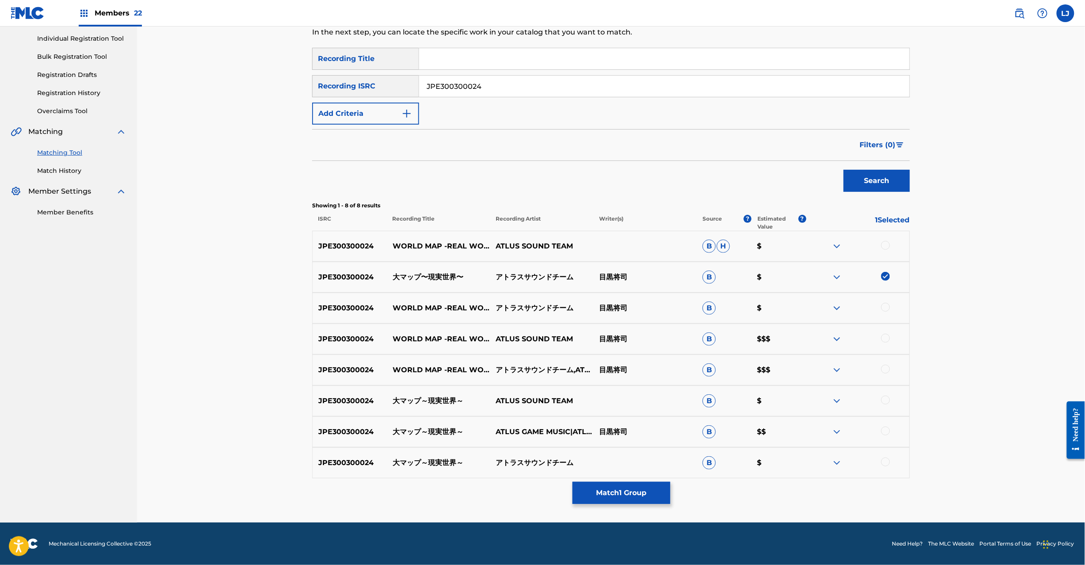
click at [887, 397] on div at bounding box center [885, 400] width 9 height 9
click at [885, 429] on div at bounding box center [885, 431] width 9 height 9
click at [885, 462] on div at bounding box center [885, 462] width 9 height 9
click at [646, 494] on button "Match 4 Groups" at bounding box center [622, 493] width 98 height 22
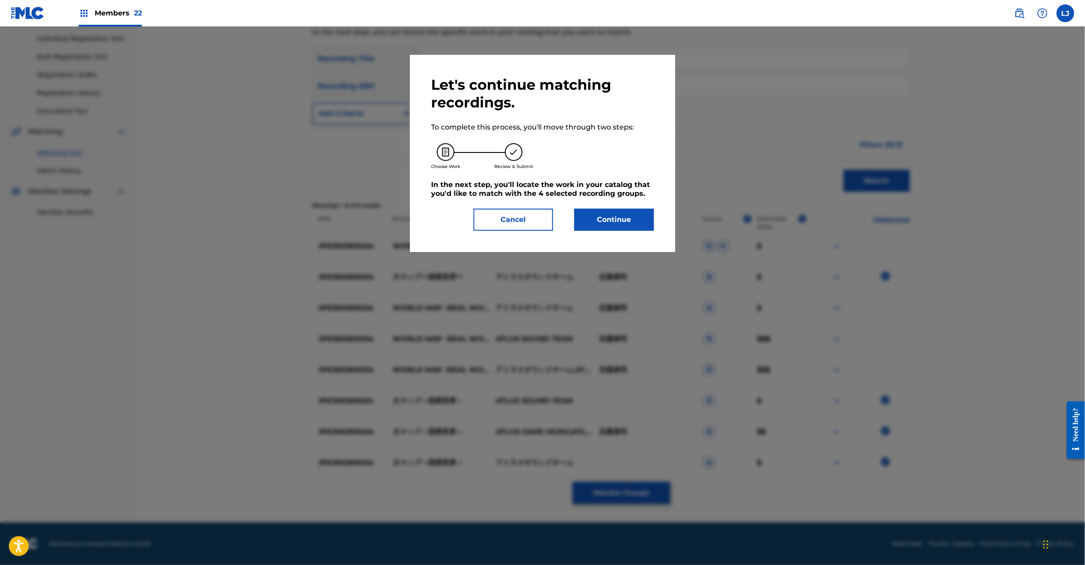
click at [638, 220] on button "Continue" at bounding box center [614, 220] width 80 height 22
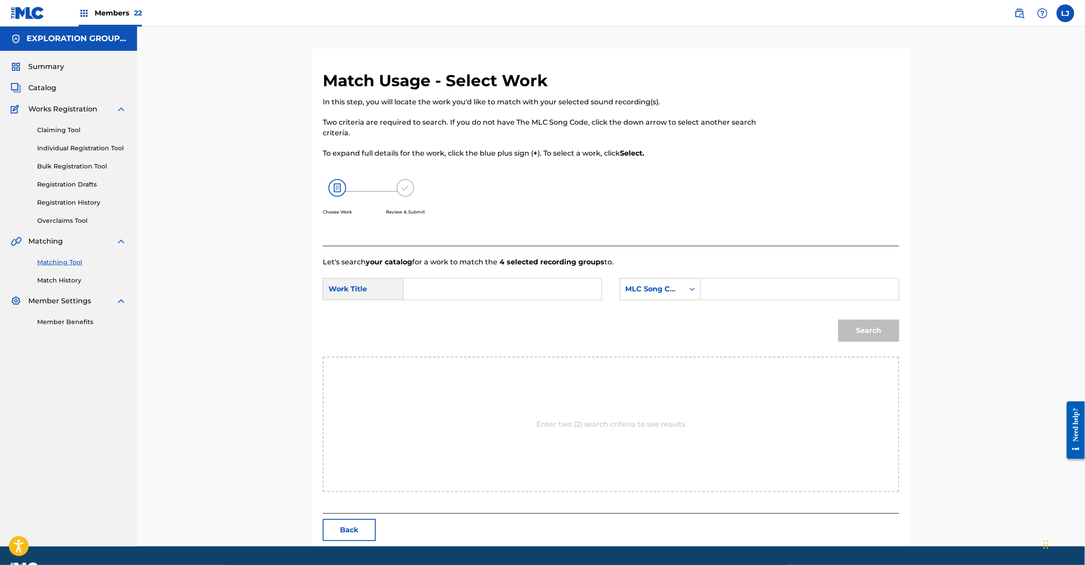
click at [347, 526] on button "Back" at bounding box center [349, 530] width 53 height 22
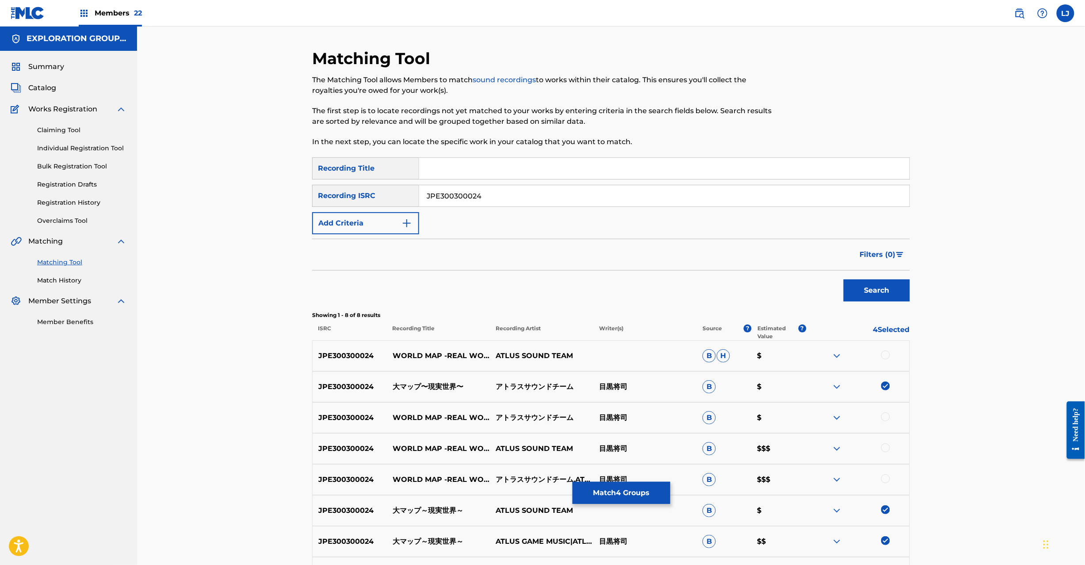
scroll to position [110, 0]
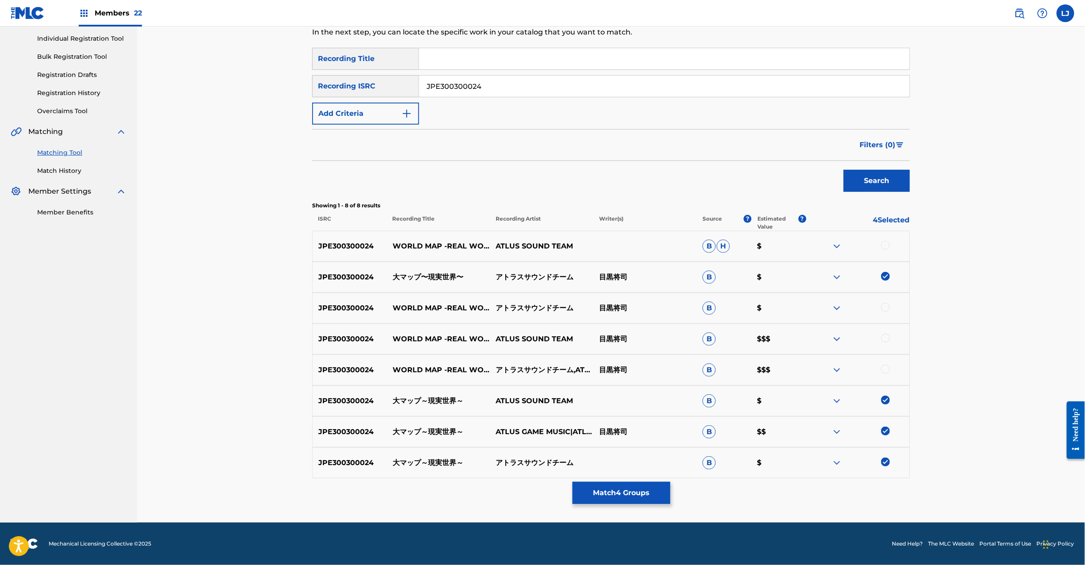
click at [629, 495] on button "Match 4 Groups" at bounding box center [622, 493] width 98 height 22
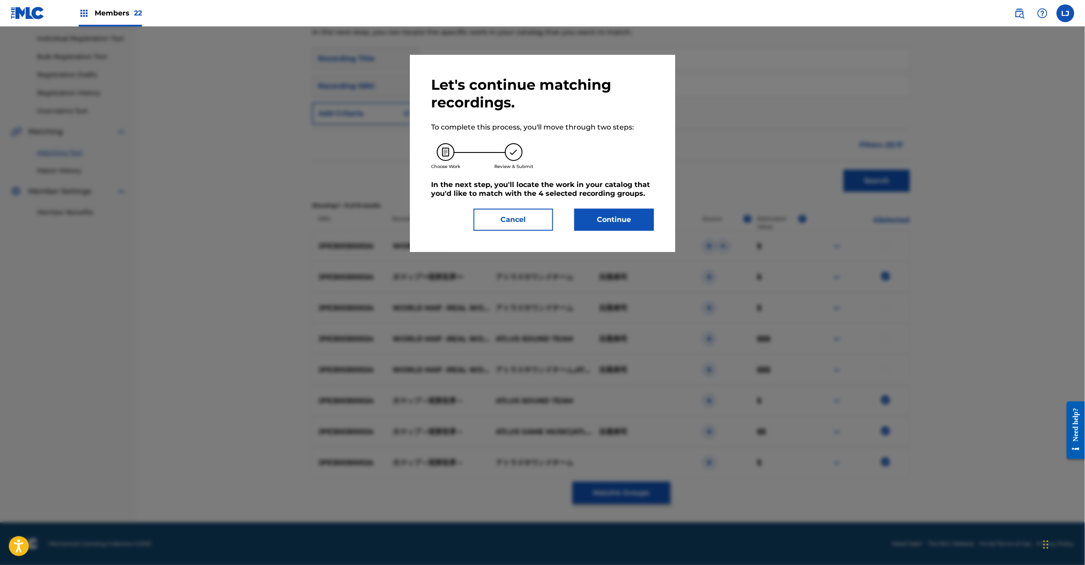
click at [621, 217] on button "Continue" at bounding box center [614, 220] width 80 height 22
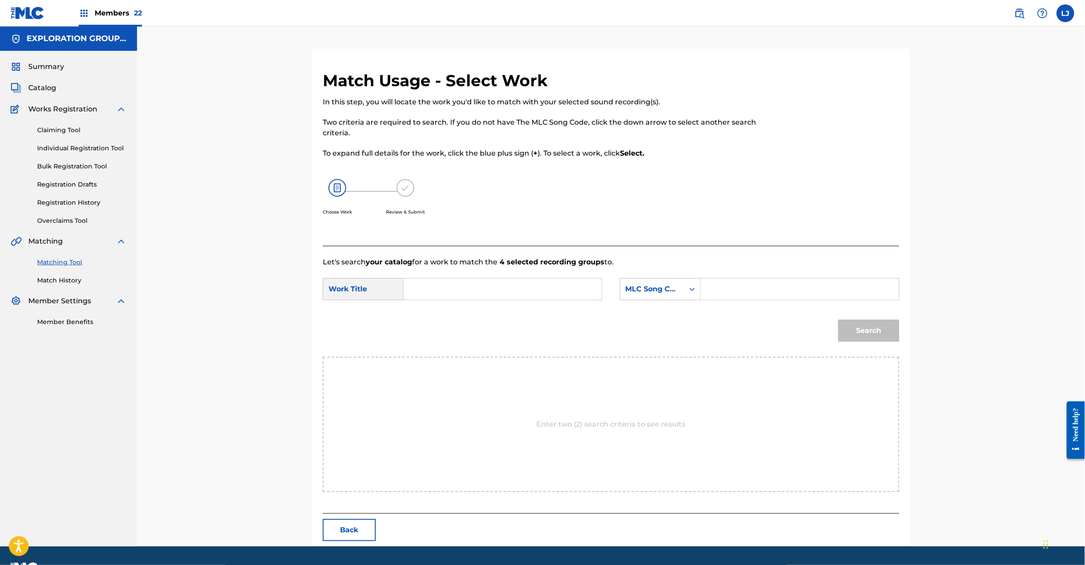
click at [439, 303] on div "SearchWithCriteria375957cb-e8c6-41ed-abde-d4b0b69fd8dd Work Title SearchWithCri…" at bounding box center [611, 291] width 577 height 27
click at [444, 296] on input "Search Form" at bounding box center [502, 289] width 183 height 21
paste input "[PERSON_NAME] Genjitsu Sekai DS5A5Q"
click at [533, 280] on input "[PERSON_NAME] Genjitsu Sekai DS5A5Q" at bounding box center [502, 289] width 183 height 21
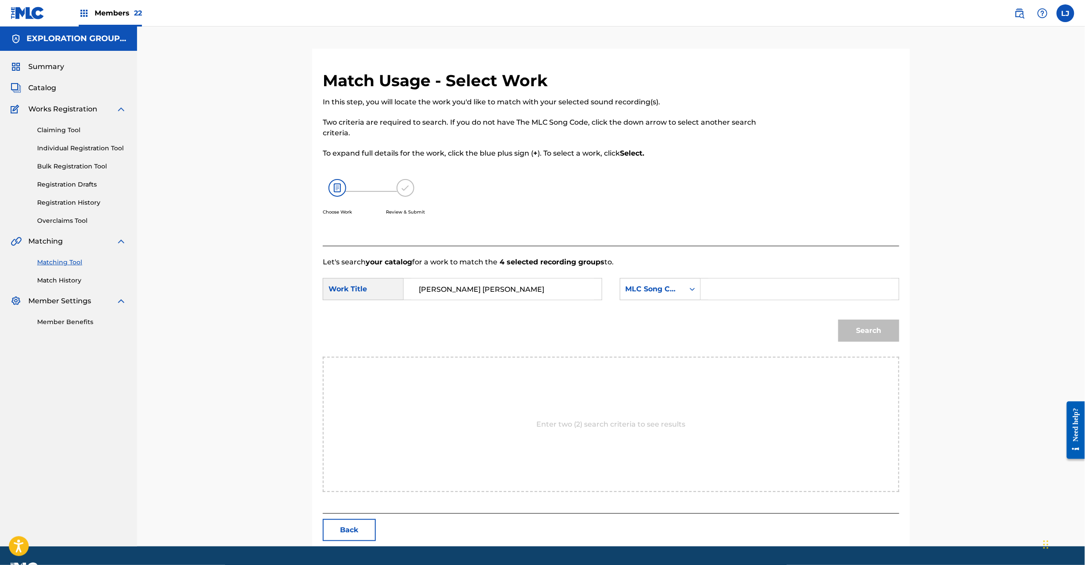
type input "[PERSON_NAME] [PERSON_NAME]"
click at [804, 287] on input "Search Form" at bounding box center [799, 289] width 183 height 21
paste input "DS5A5Q"
type input "DS5A5Q"
click at [856, 325] on button "Search" at bounding box center [869, 331] width 61 height 22
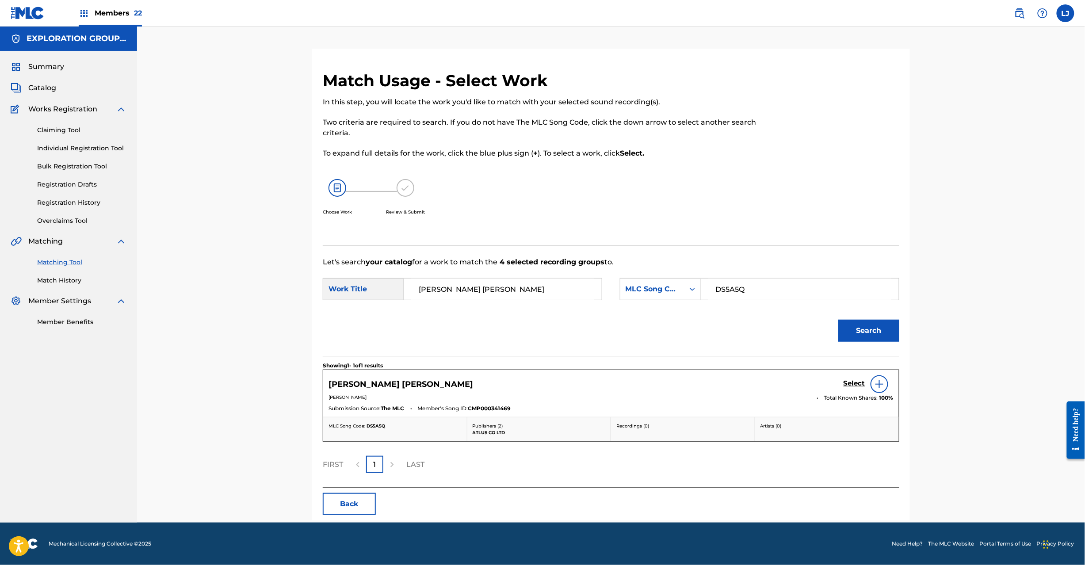
click at [854, 381] on h5 "Select" at bounding box center [855, 383] width 22 height 8
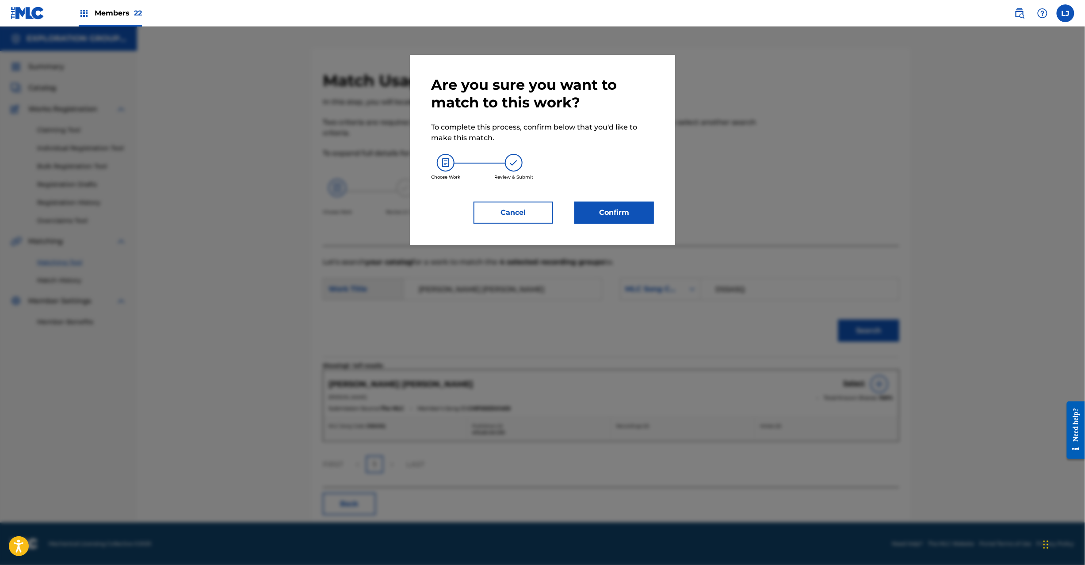
drag, startPoint x: 632, startPoint y: 232, endPoint x: 622, endPoint y: 211, distance: 23.0
click at [628, 226] on div "Are you sure you want to match to this work? To complete this process, confirm …" at bounding box center [542, 150] width 265 height 190
click at [622, 211] on button "Confirm" at bounding box center [614, 213] width 80 height 22
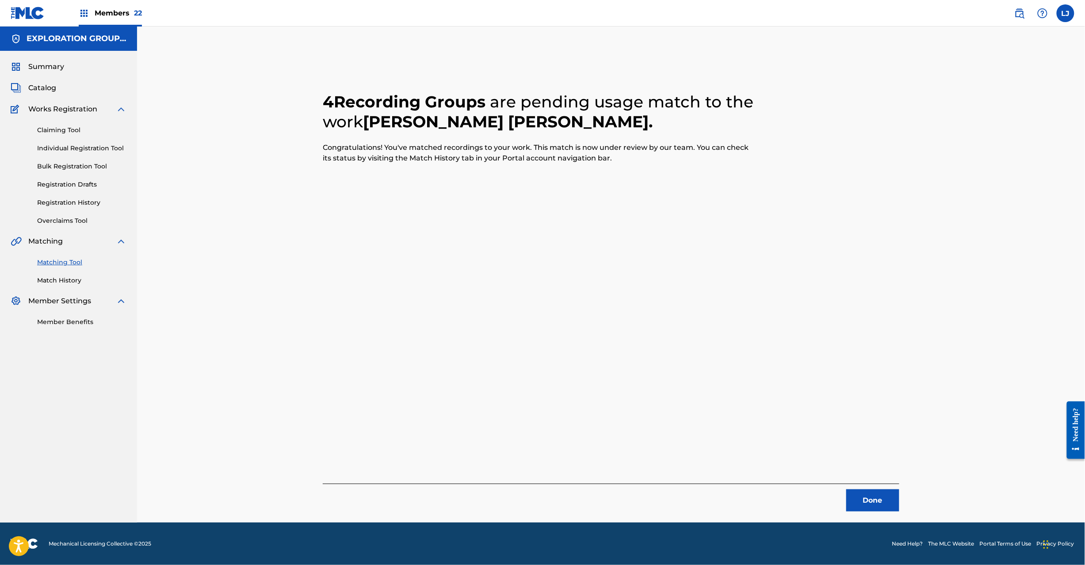
click at [870, 499] on button "Done" at bounding box center [872, 501] width 53 height 22
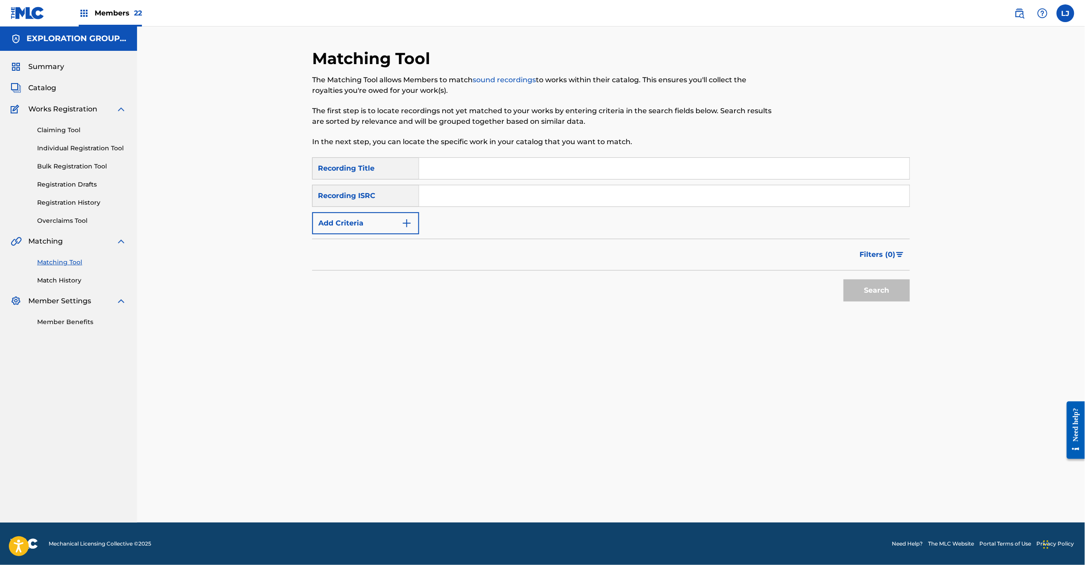
click at [486, 211] on div "SearchWithCriteriadc011edf-5aff-417d-b249-c0cc146c684b Recording Title SearchWi…" at bounding box center [611, 195] width 598 height 77
paste input "JPG641907001"
drag, startPoint x: 482, startPoint y: 197, endPoint x: 575, endPoint y: 211, distance: 94.4
click at [482, 196] on input "Search Form" at bounding box center [664, 195] width 490 height 21
click at [874, 287] on button "Search" at bounding box center [877, 291] width 66 height 22
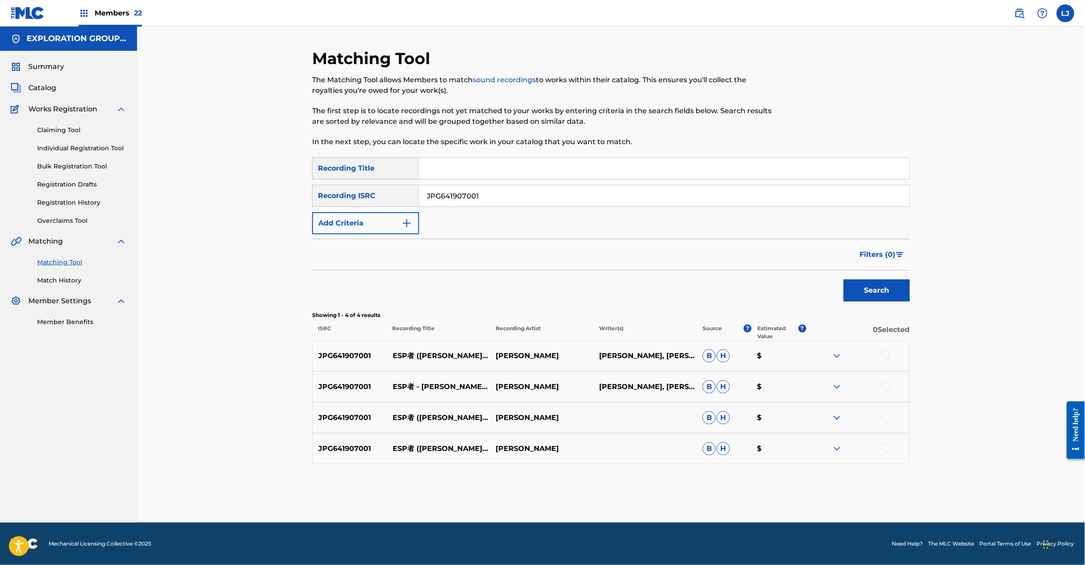
click at [442, 354] on p "ESP者 ([PERSON_NAME] REMIX)" at bounding box center [438, 356] width 103 height 11
click at [473, 194] on input "JPG641907001" at bounding box center [664, 195] width 490 height 21
paste input "21 | JPG641907002"
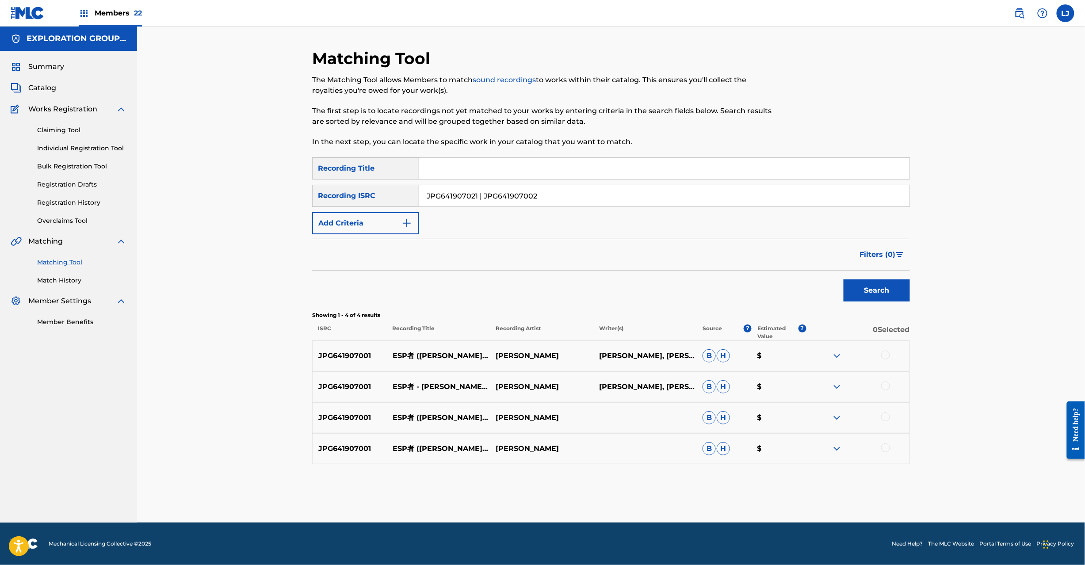
drag, startPoint x: 473, startPoint y: 194, endPoint x: 488, endPoint y: 195, distance: 15.5
click at [473, 193] on input "JPG641907021 | JPG641907002" at bounding box center [664, 195] width 490 height 21
drag, startPoint x: 483, startPoint y: 195, endPoint x: 829, endPoint y: 195, distance: 345.4
click at [829, 195] on input "JPG641907021 |" at bounding box center [664, 195] width 490 height 21
click at [908, 289] on button "Search" at bounding box center [877, 291] width 66 height 22
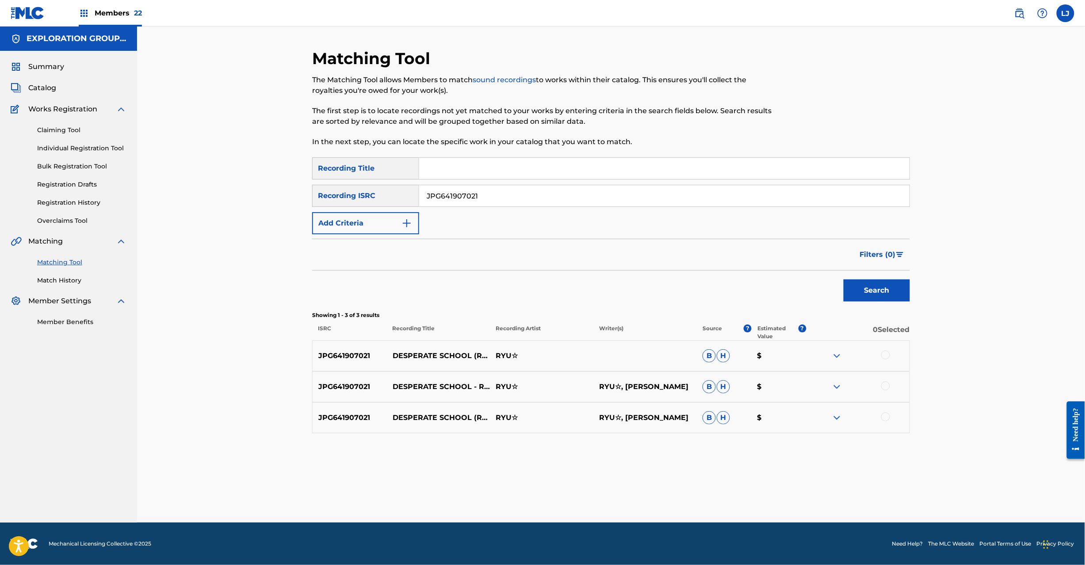
click at [467, 197] on input "JPG641907021" at bounding box center [664, 195] width 490 height 21
paste input "| JPG641907002"
drag, startPoint x: 482, startPoint y: 196, endPoint x: 301, endPoint y: 193, distance: 180.5
click at [302, 191] on div "Matching Tool The Matching Tool allows Members to match sound recordings to wor…" at bounding box center [611, 286] width 619 height 474
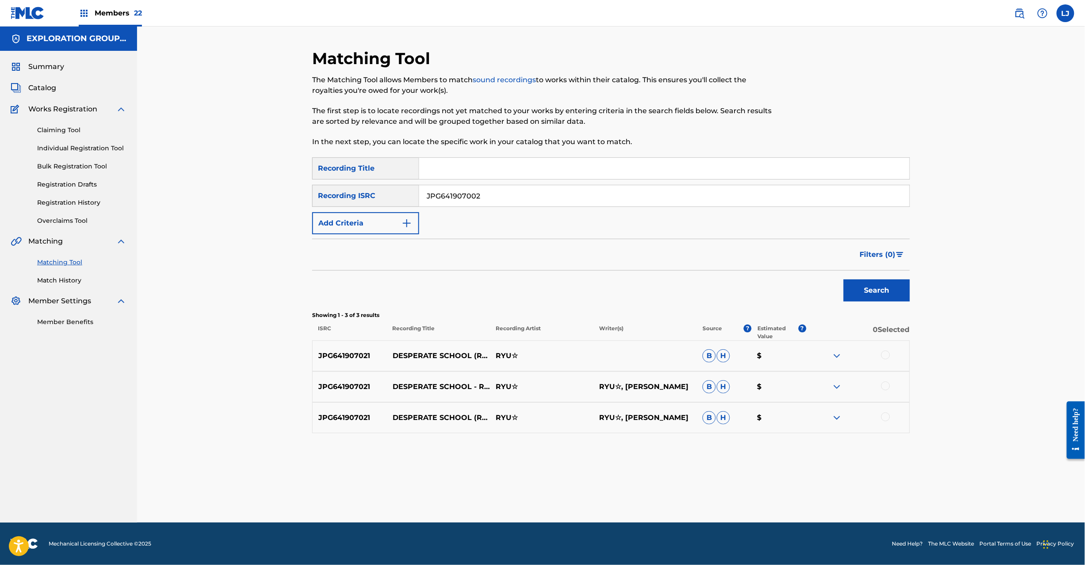
click at [865, 289] on button "Search" at bounding box center [877, 291] width 66 height 22
click at [512, 202] on input "JPG641907002" at bounding box center [664, 195] width 490 height 21
paste input "4"
drag, startPoint x: 512, startPoint y: 202, endPoint x: 524, endPoint y: 202, distance: 12.4
click at [513, 202] on input "JPG641907002" at bounding box center [664, 195] width 490 height 21
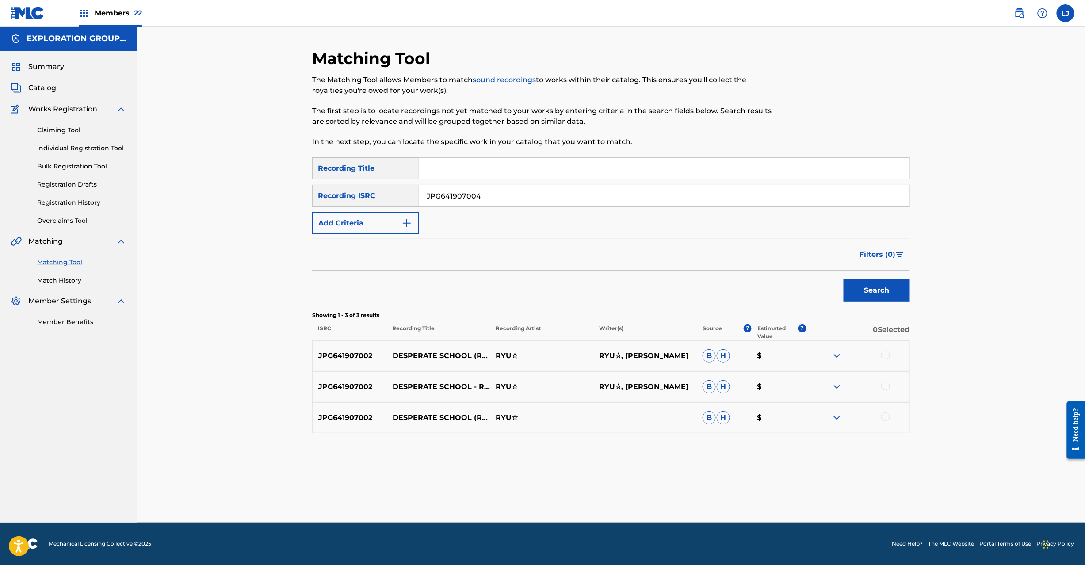
type input "JPG641907004"
click at [865, 291] on button "Search" at bounding box center [877, 291] width 66 height 22
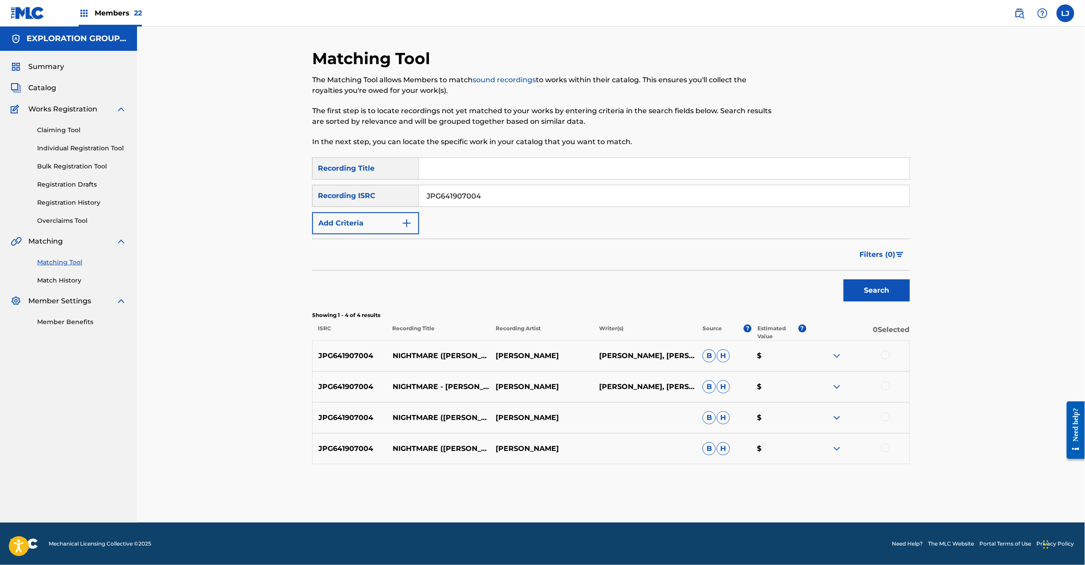
click at [1016, 11] on img at bounding box center [1020, 13] width 11 height 11
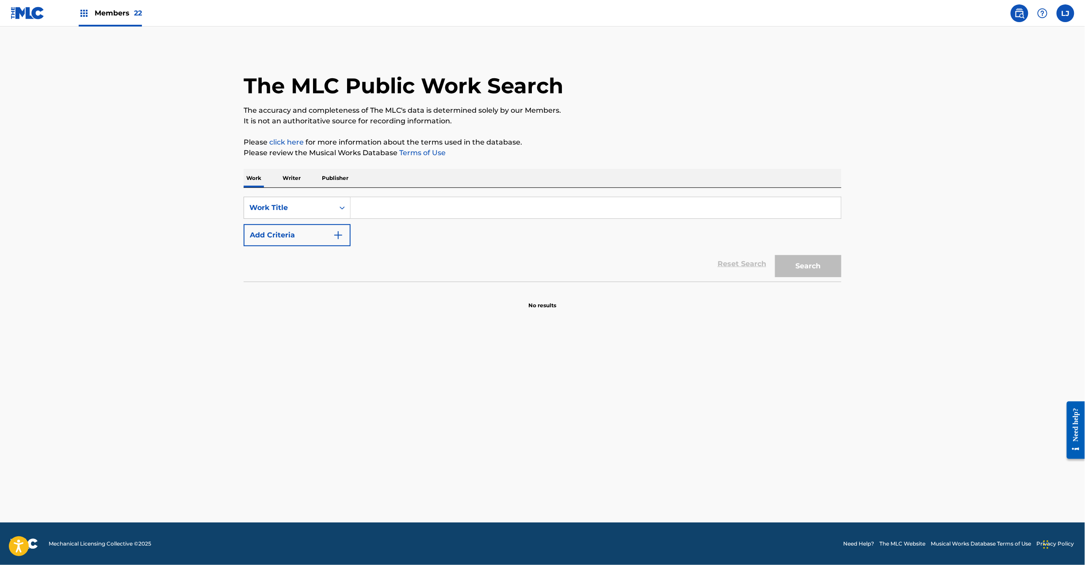
click at [379, 213] on input "Search Form" at bounding box center [596, 207] width 490 height 21
click at [257, 213] on div "Work Title" at bounding box center [289, 207] width 90 height 17
drag, startPoint x: 292, startPoint y: 279, endPoint x: 354, endPoint y: 223, distance: 83.3
click at [293, 279] on div "MLC Song Code" at bounding box center [297, 274] width 106 height 22
click at [387, 200] on input "Search Form" at bounding box center [596, 207] width 490 height 21
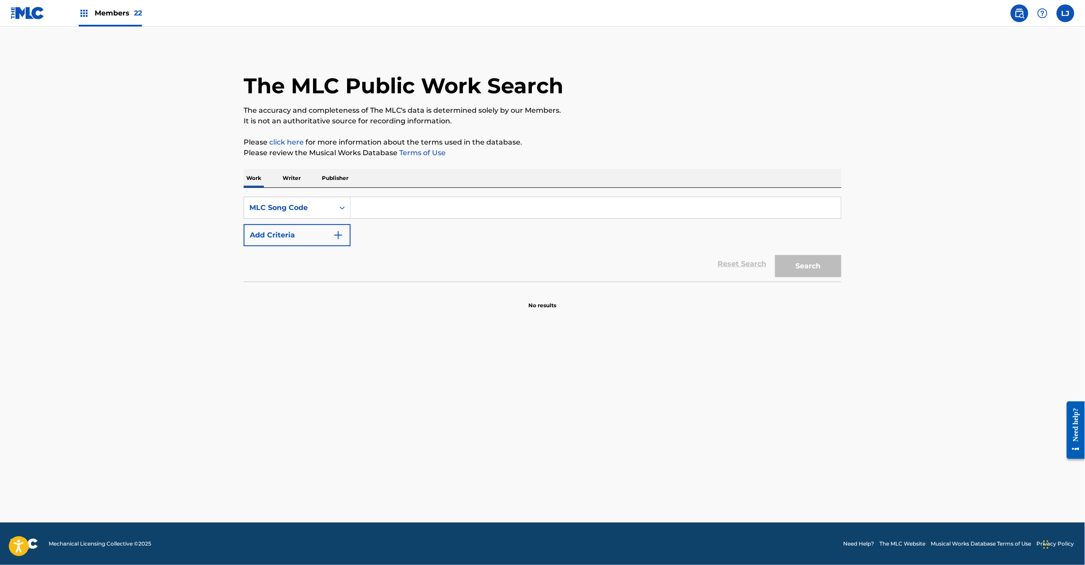
paste input "N98BGS"
type input "N98BGS"
click at [811, 280] on div "Search" at bounding box center [806, 263] width 71 height 35
click at [808, 264] on button "Search" at bounding box center [808, 266] width 66 height 22
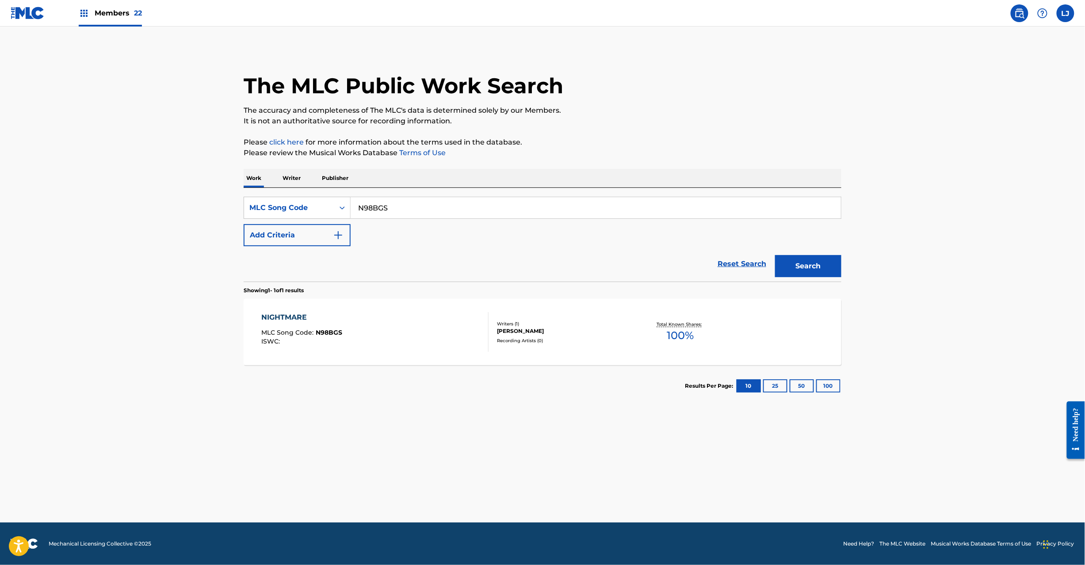
click at [427, 324] on div "NIGHTMARE MLC Song Code : N98BGS ISWC :" at bounding box center [375, 332] width 227 height 40
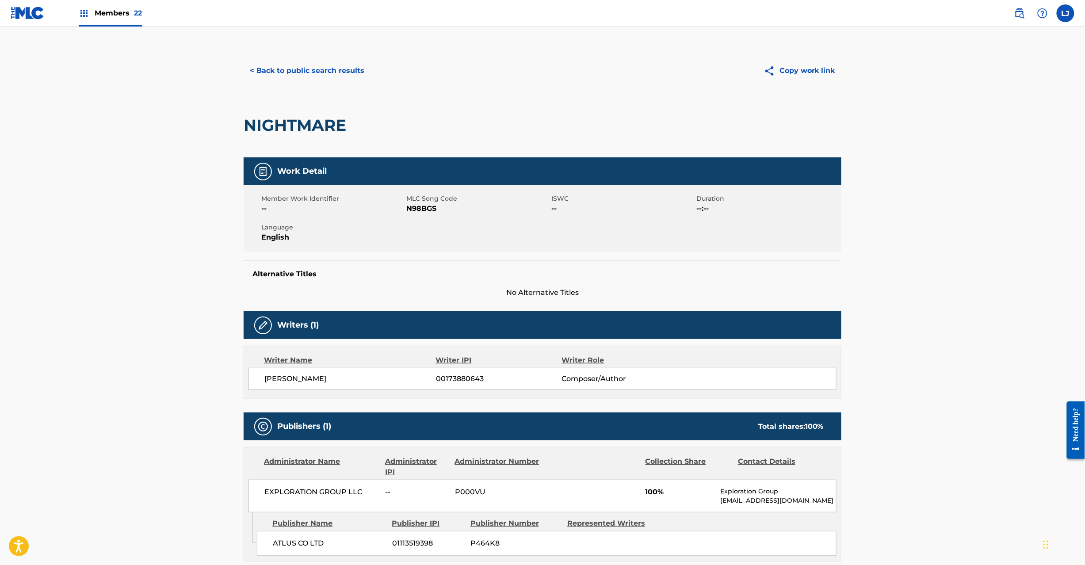
click at [332, 65] on button "< Back to public search results" at bounding box center [307, 71] width 127 height 22
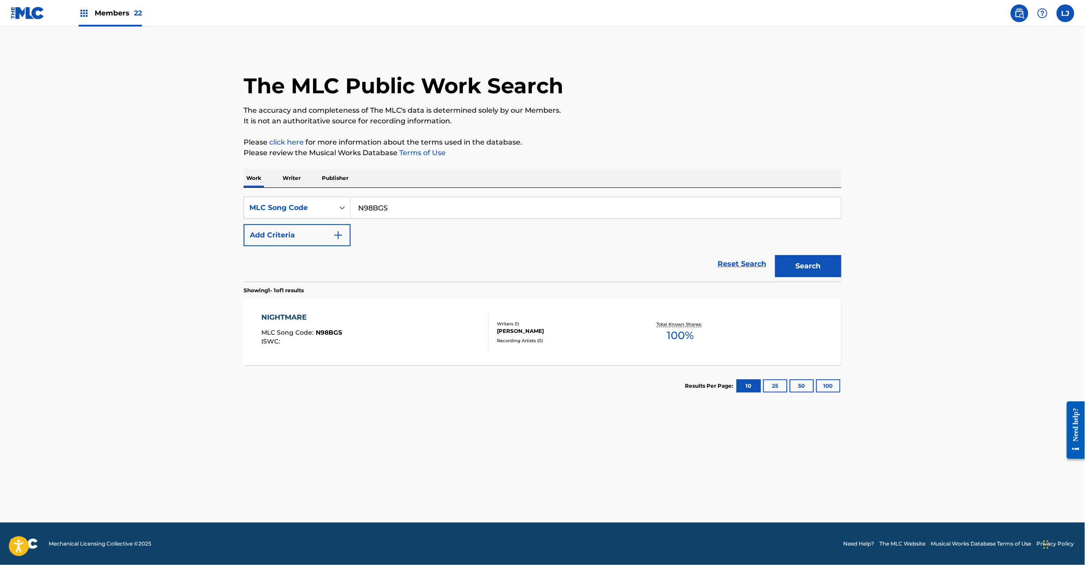
click at [440, 193] on div "SearchWithCriteria3eb868f4-91b7-4b1b-8622-e9f1d2c68e5a MLC Song Code N98BGS Add…" at bounding box center [543, 235] width 598 height 94
click at [428, 217] on input "N98BGS" at bounding box center [596, 207] width 490 height 21
paste input "DS5A5X"
click at [428, 217] on input "N98BGS" at bounding box center [596, 207] width 490 height 21
type input "DS5A5X"
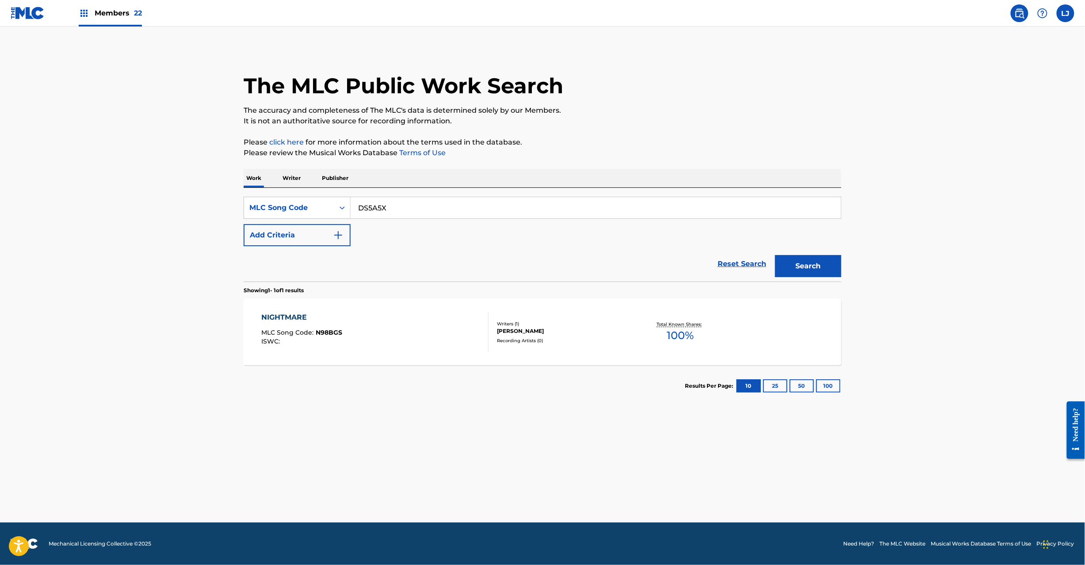
click at [809, 266] on button "Search" at bounding box center [808, 266] width 66 height 22
click at [439, 319] on div "DESPERATE SCHOOL MLC Song Code : DS5A5X ISWC :" at bounding box center [375, 332] width 227 height 40
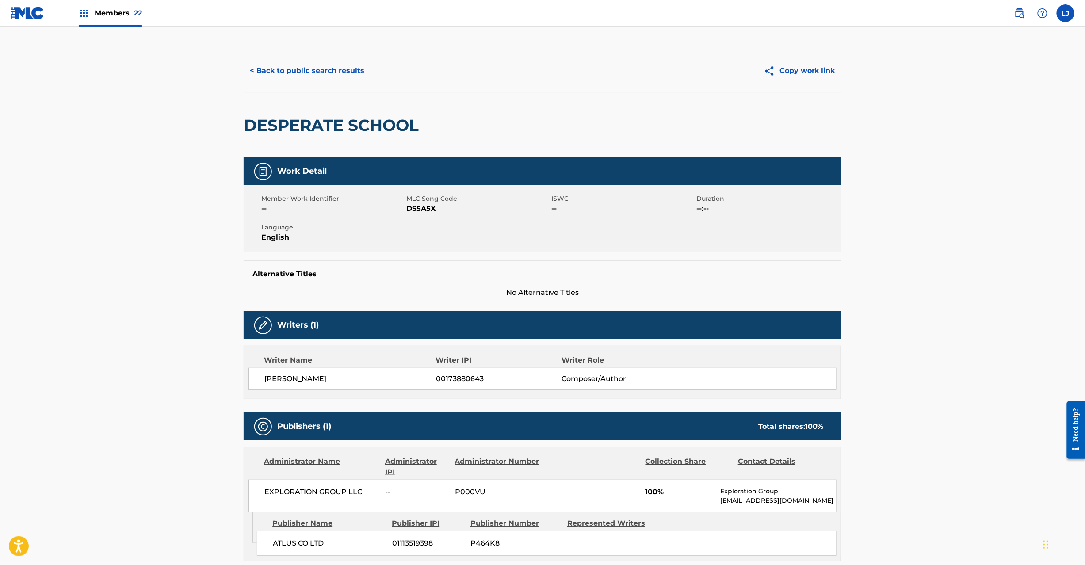
click at [305, 69] on button "< Back to public search results" at bounding box center [307, 71] width 127 height 22
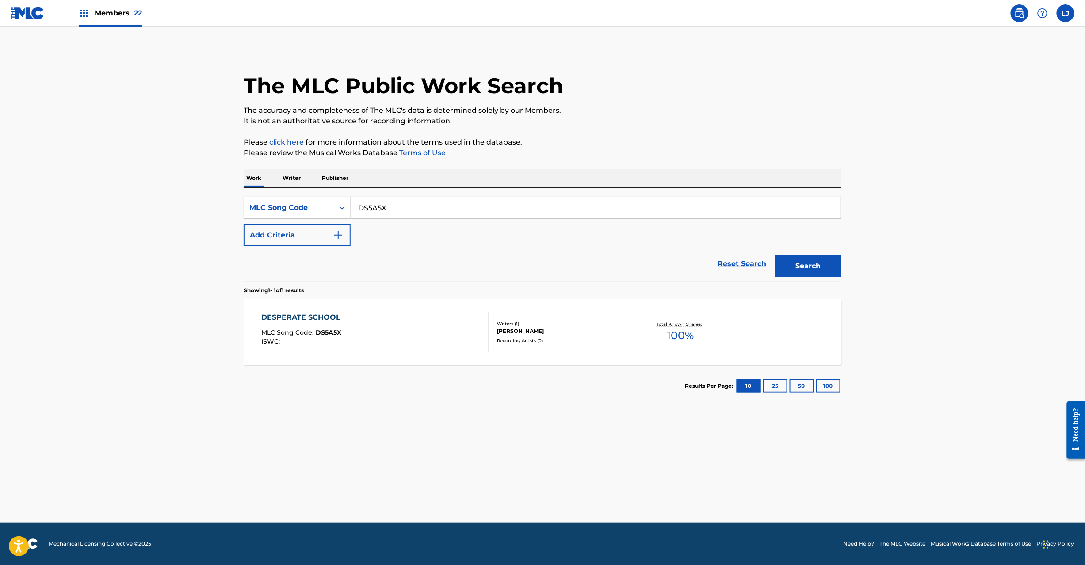
click at [417, 211] on input "DS5A5X" at bounding box center [596, 207] width 490 height 21
paste input "AY83DJ"
type input "AY83DJ"
click at [834, 262] on button "Search" at bounding box center [808, 266] width 66 height 22
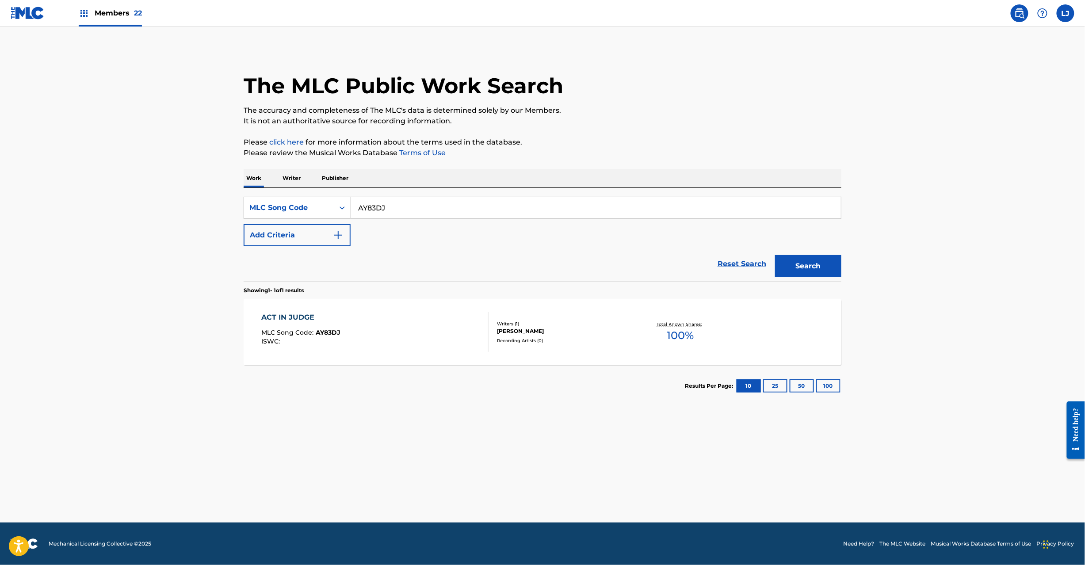
click at [440, 332] on div "ACT IN JUDGE MLC Song Code : AY83DJ ISWC :" at bounding box center [375, 332] width 227 height 40
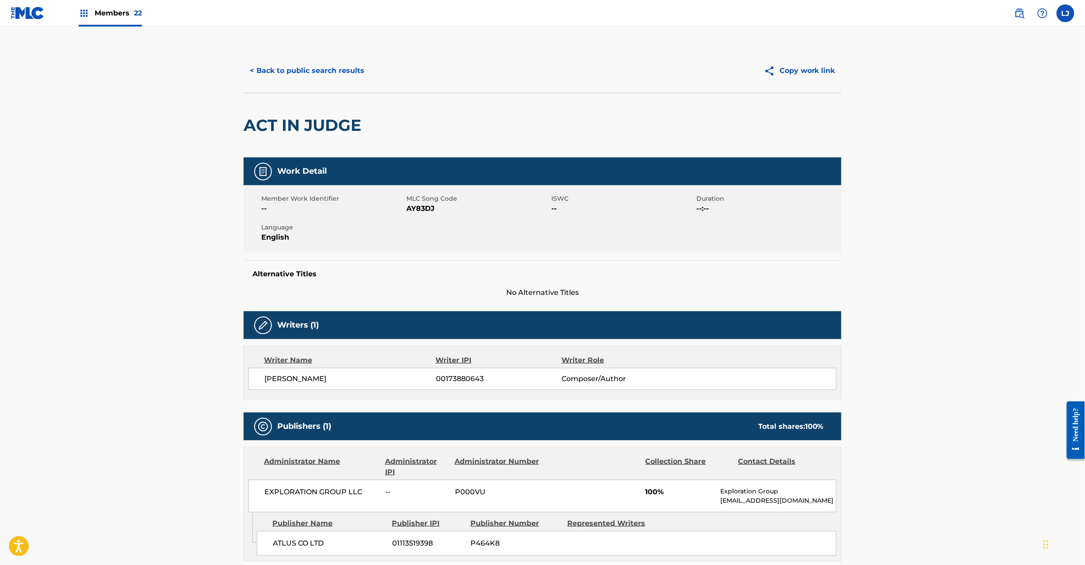
click at [293, 71] on button "< Back to public search results" at bounding box center [307, 71] width 127 height 22
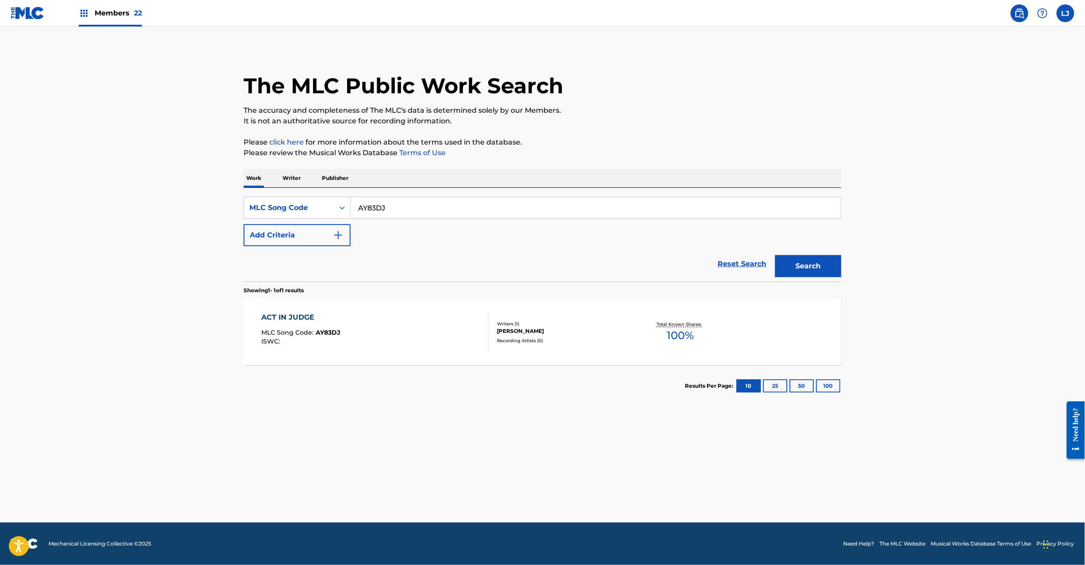
click at [29, 8] on img at bounding box center [28, 13] width 34 height 13
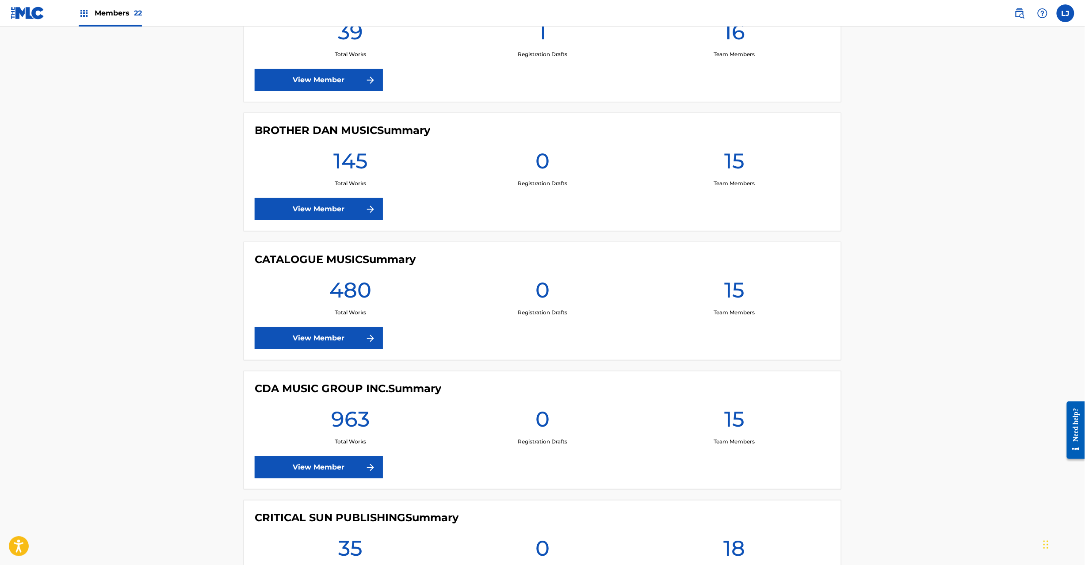
scroll to position [1415, 0]
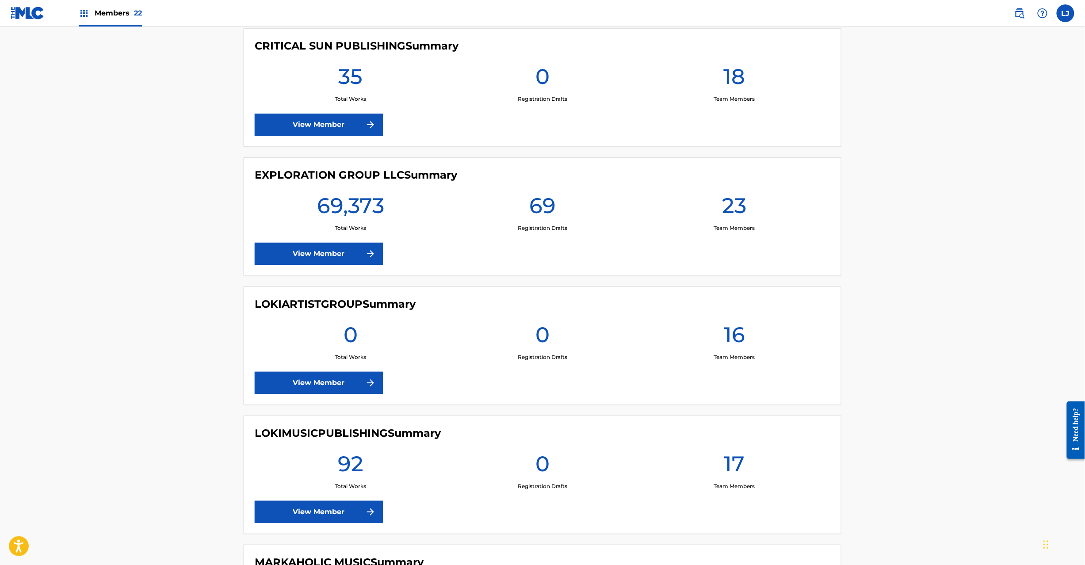
click at [310, 255] on link "View Member" at bounding box center [319, 254] width 128 height 22
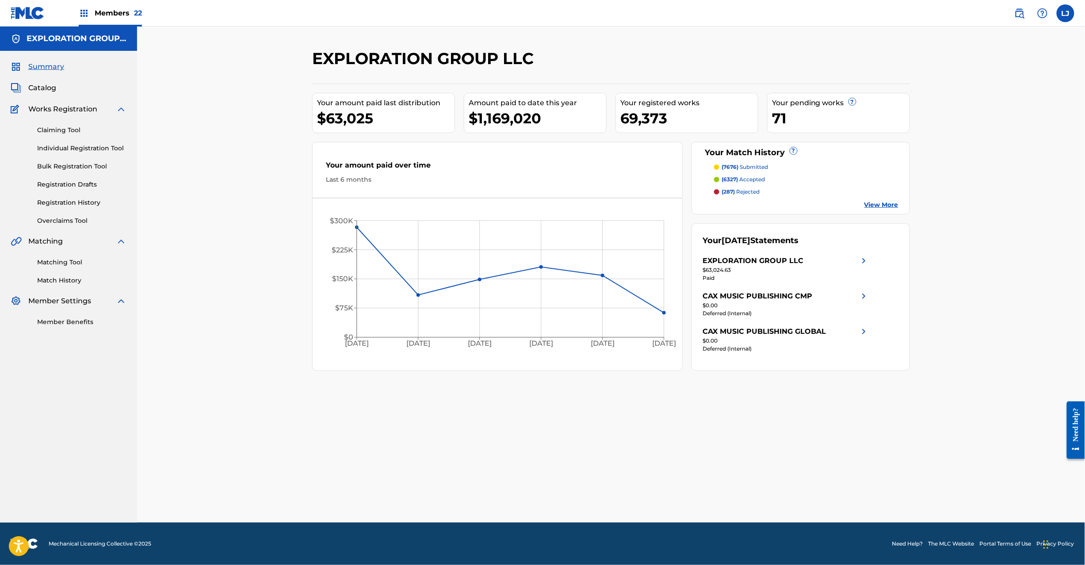
drag, startPoint x: 69, startPoint y: 271, endPoint x: 69, endPoint y: 263, distance: 8.4
click at [69, 270] on div "Matching Tool Match History" at bounding box center [69, 266] width 116 height 38
click at [69, 263] on link "Matching Tool" at bounding box center [81, 262] width 89 height 9
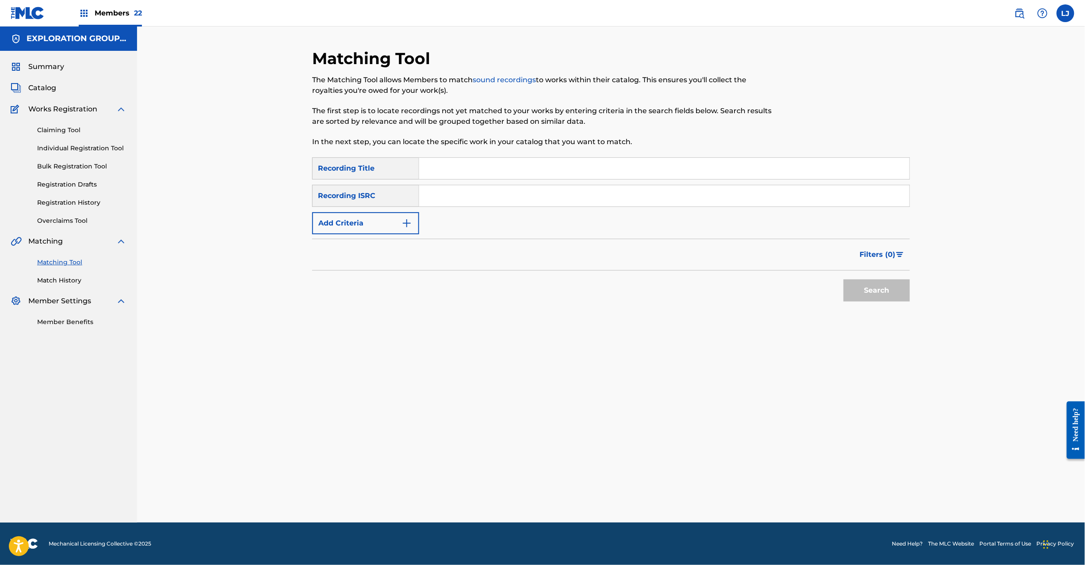
click at [452, 193] on input "Search Form" at bounding box center [664, 195] width 490 height 21
paste input "JPG641907004"
click at [881, 295] on button "Search" at bounding box center [877, 291] width 66 height 22
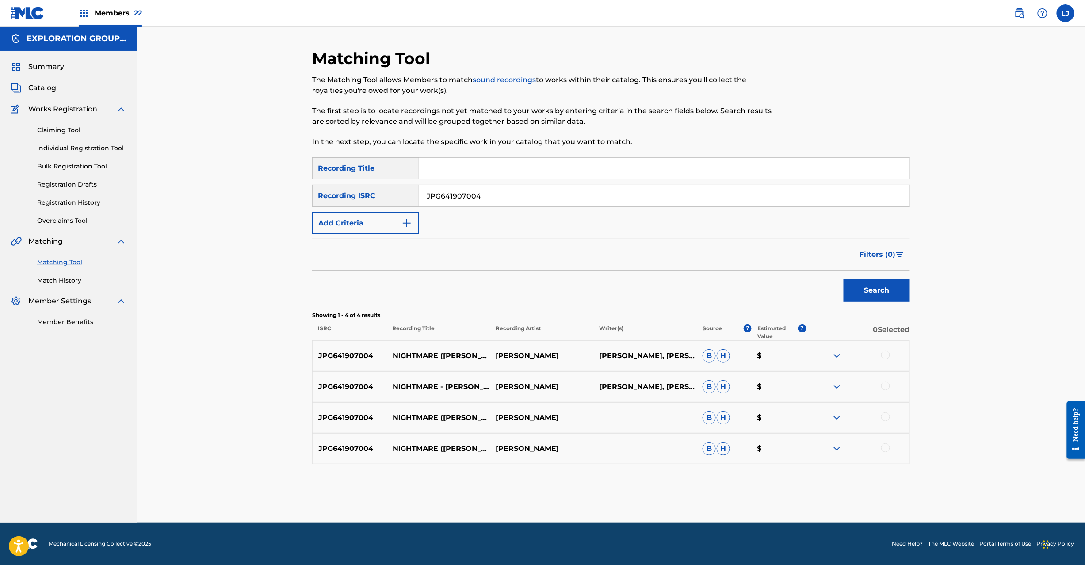
click at [476, 200] on input "JPG641907004" at bounding box center [664, 195] width 490 height 21
paste
click at [501, 199] on input "JPG641907023 | JPG641907006" at bounding box center [664, 195] width 490 height 21
click at [501, 199] on input "JPG641907023 |" at bounding box center [664, 195] width 490 height 21
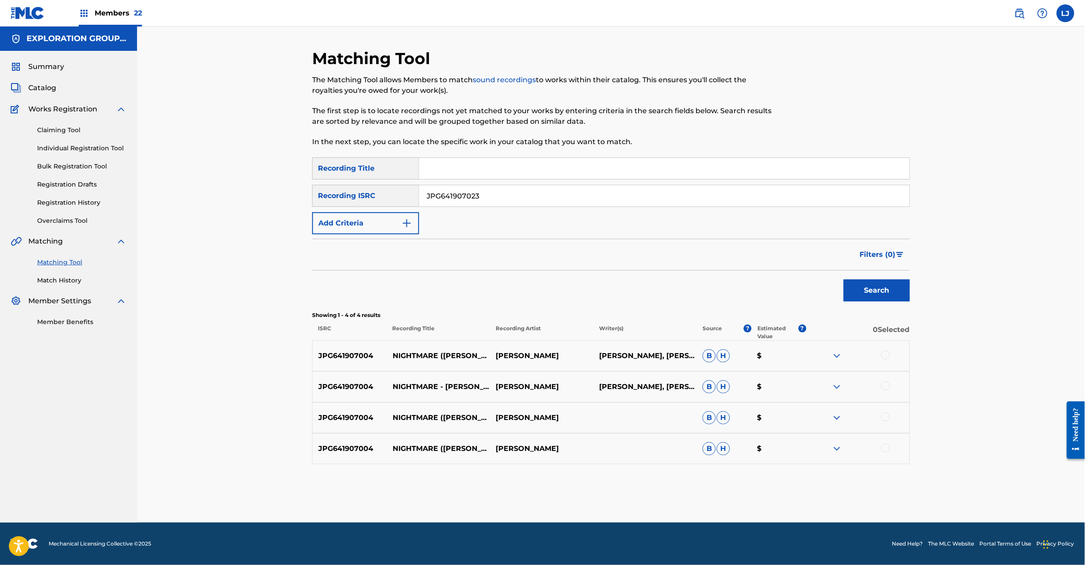
click at [866, 288] on button "Search" at bounding box center [877, 291] width 66 height 22
click at [471, 204] on input "JPG641907023" at bounding box center [664, 195] width 490 height 21
drag, startPoint x: 485, startPoint y: 193, endPoint x: 125, endPoint y: 192, distance: 360.4
click at [125, 192] on main "EXPLORATION GROUP LLC Summary Catalog Works Registration Claiming Tool Individu…" at bounding box center [542, 275] width 1085 height 496
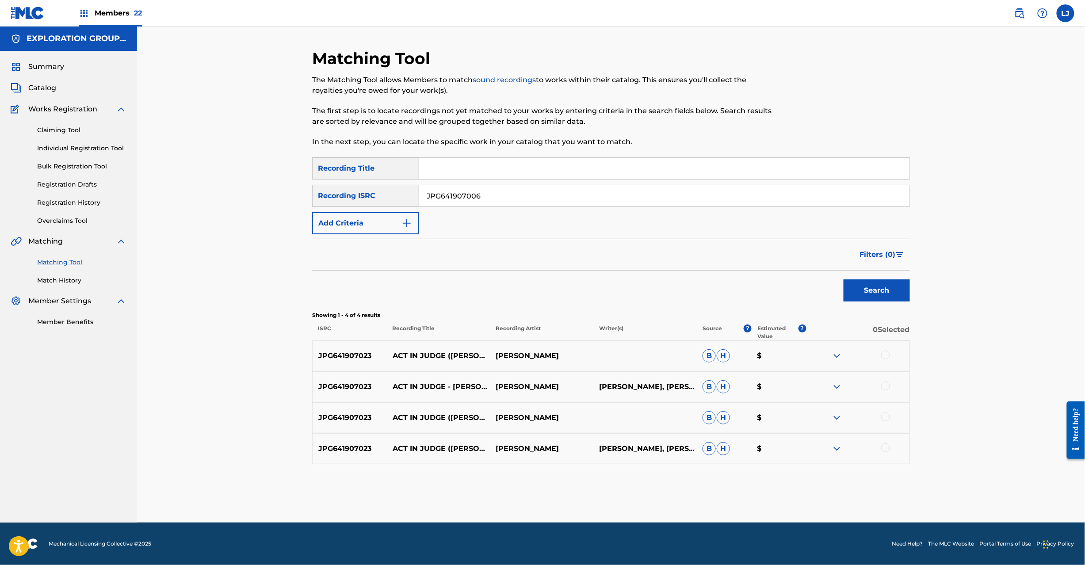
click at [888, 296] on button "Search" at bounding box center [877, 291] width 66 height 22
click at [465, 190] on input "JPG641907006" at bounding box center [664, 195] width 490 height 21
click at [465, 190] on input "JPK651700906" at bounding box center [664, 195] width 490 height 21
type input "JPK651700906"
click at [867, 290] on button "Search" at bounding box center [877, 291] width 66 height 22
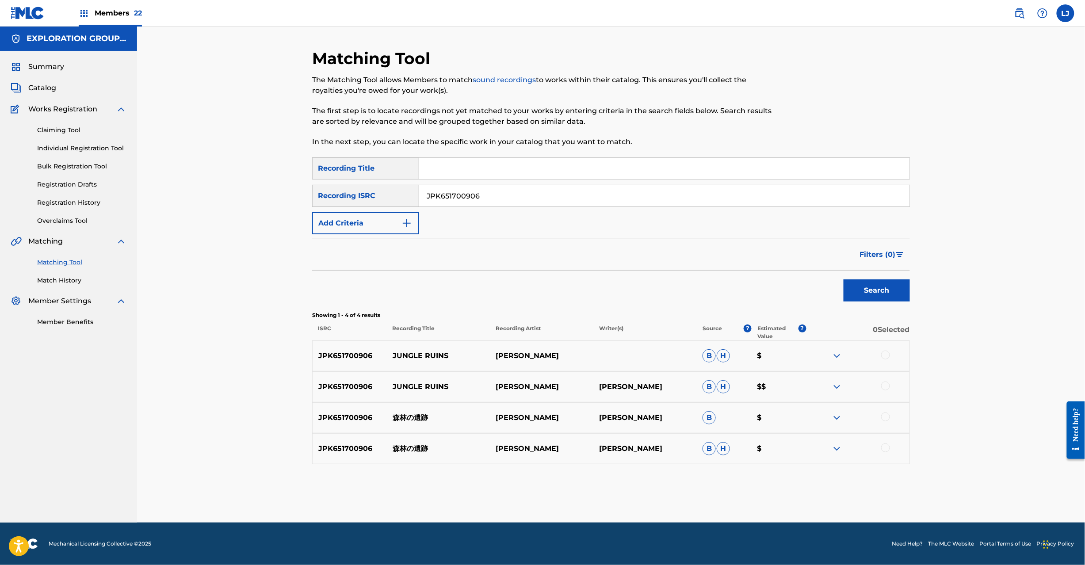
click at [883, 358] on div at bounding box center [885, 355] width 9 height 9
click at [888, 388] on div at bounding box center [885, 386] width 9 height 9
click at [888, 418] on div at bounding box center [885, 417] width 9 height 9
click at [884, 448] on div at bounding box center [885, 448] width 9 height 9
drag, startPoint x: 666, startPoint y: 483, endPoint x: 660, endPoint y: 484, distance: 5.3
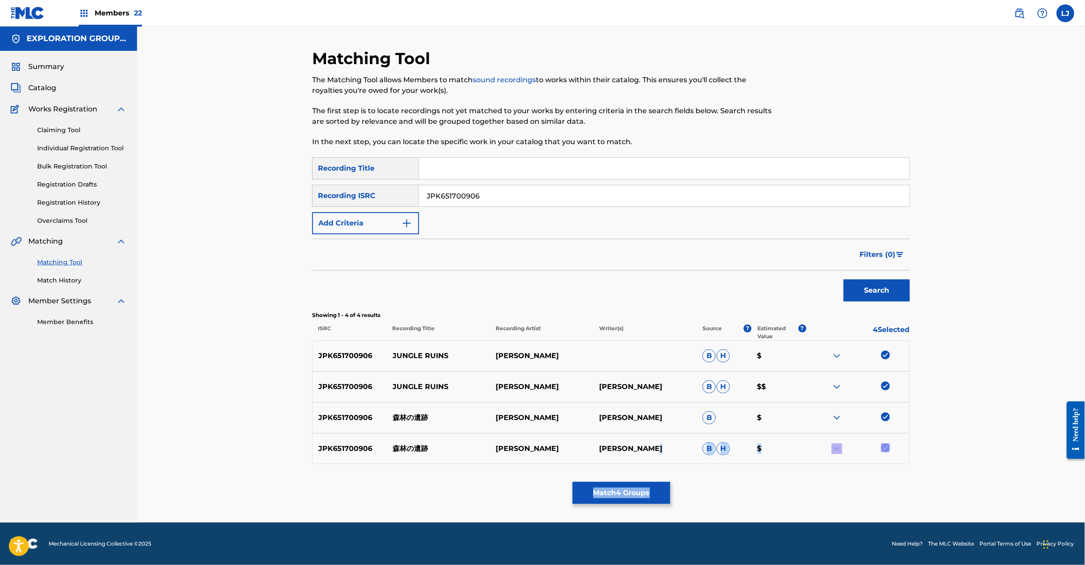
click at [662, 483] on div "Matching Tool The Matching Tool allows Members to match sound recordings to wor…" at bounding box center [611, 286] width 598 height 474
click at [642, 488] on button "Match 4 Groups" at bounding box center [622, 493] width 98 height 22
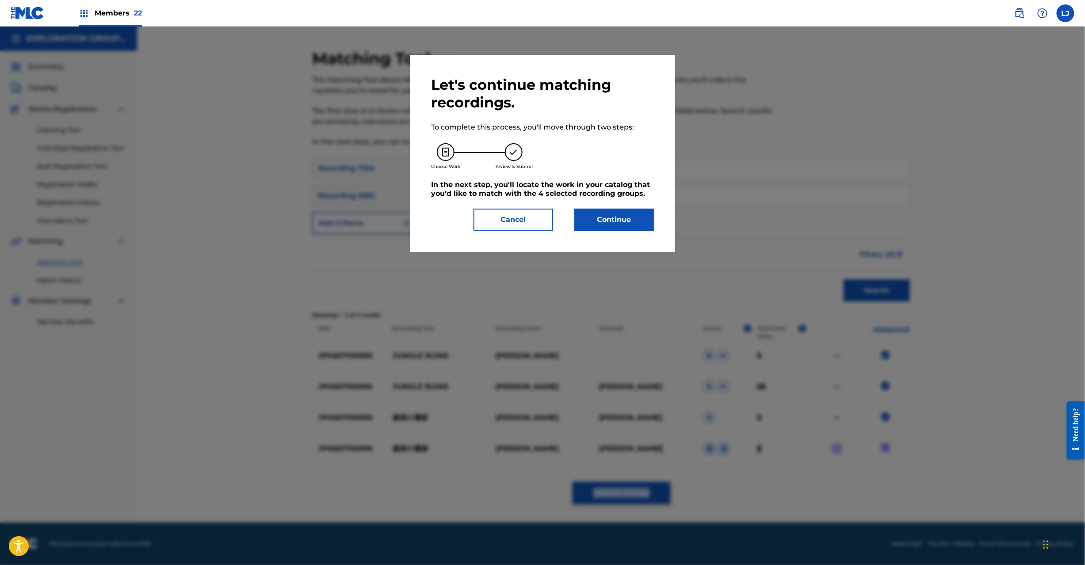
click at [612, 212] on button "Continue" at bounding box center [614, 220] width 80 height 22
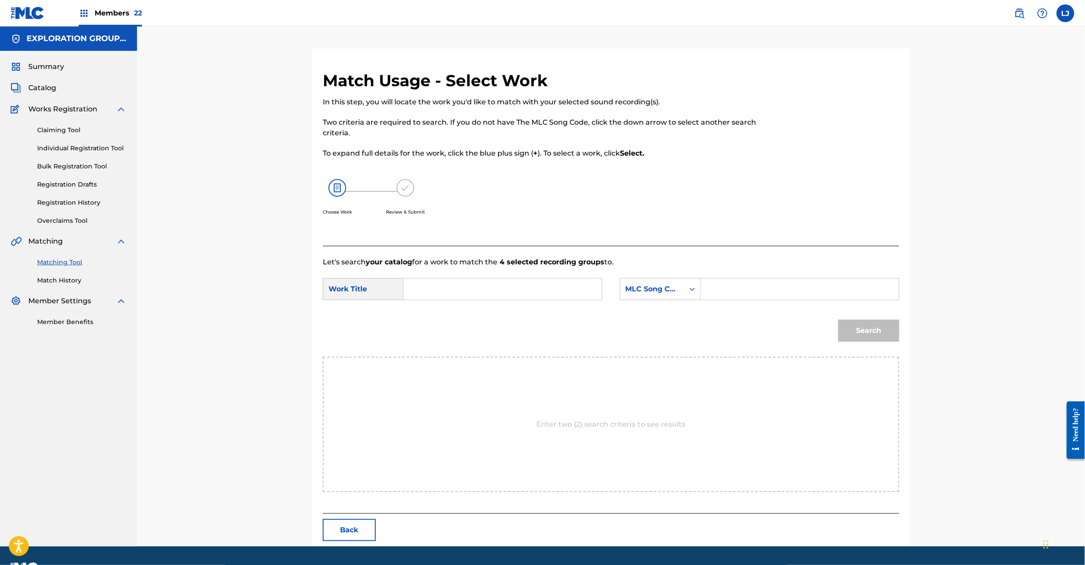
click at [429, 293] on input "Search Form" at bounding box center [502, 289] width 183 height 21
click at [509, 296] on input "[PERSON_NAME] S65URV" at bounding box center [502, 289] width 183 height 21
type input "[PERSON_NAME]"
click at [785, 292] on input "Search Form" at bounding box center [799, 289] width 183 height 21
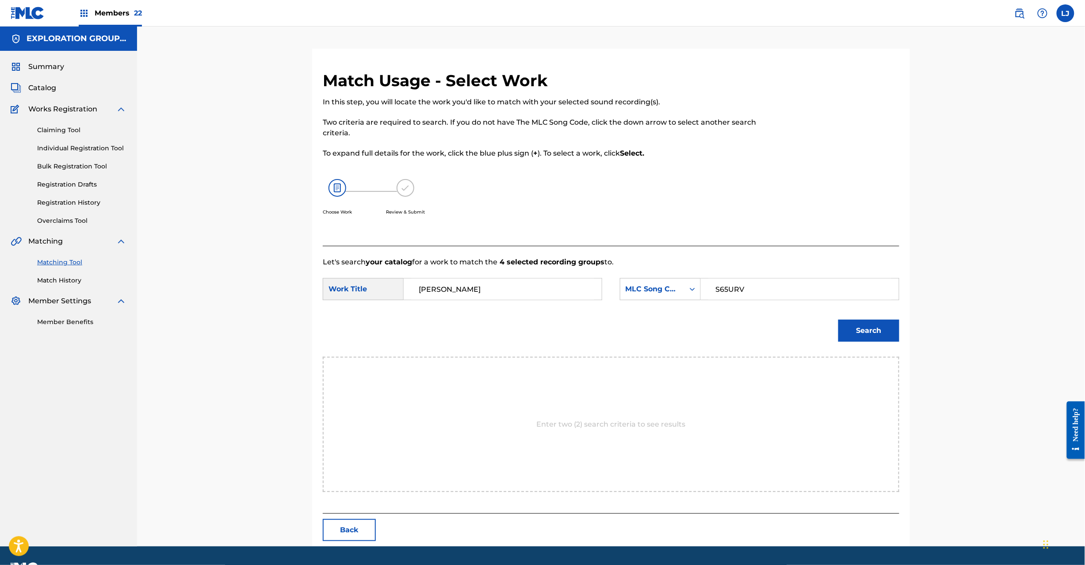
type input "S65URV"
click at [865, 326] on button "Search" at bounding box center [869, 331] width 61 height 22
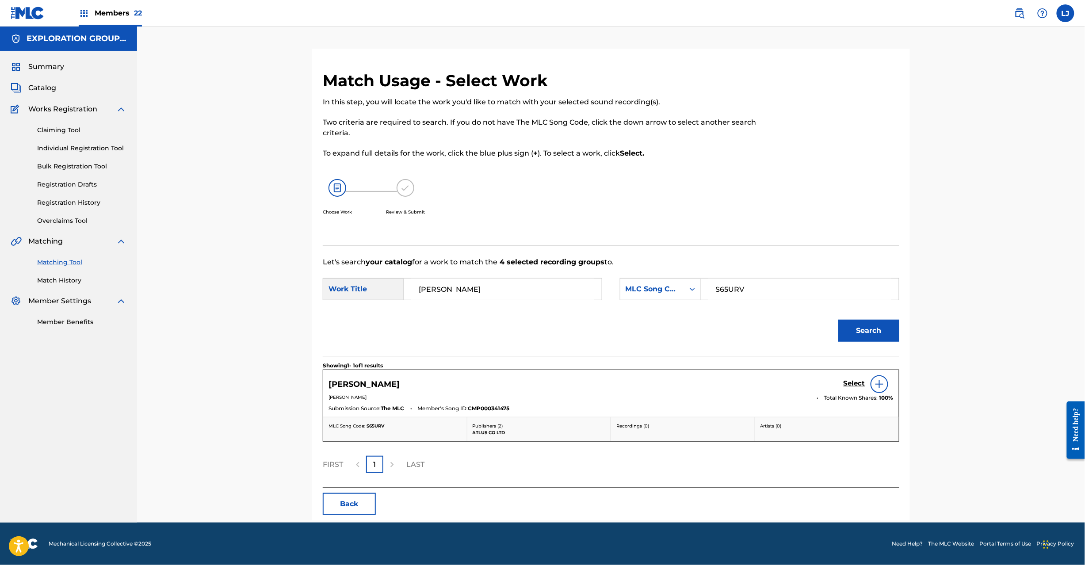
click at [855, 379] on h5 "Select" at bounding box center [855, 383] width 22 height 8
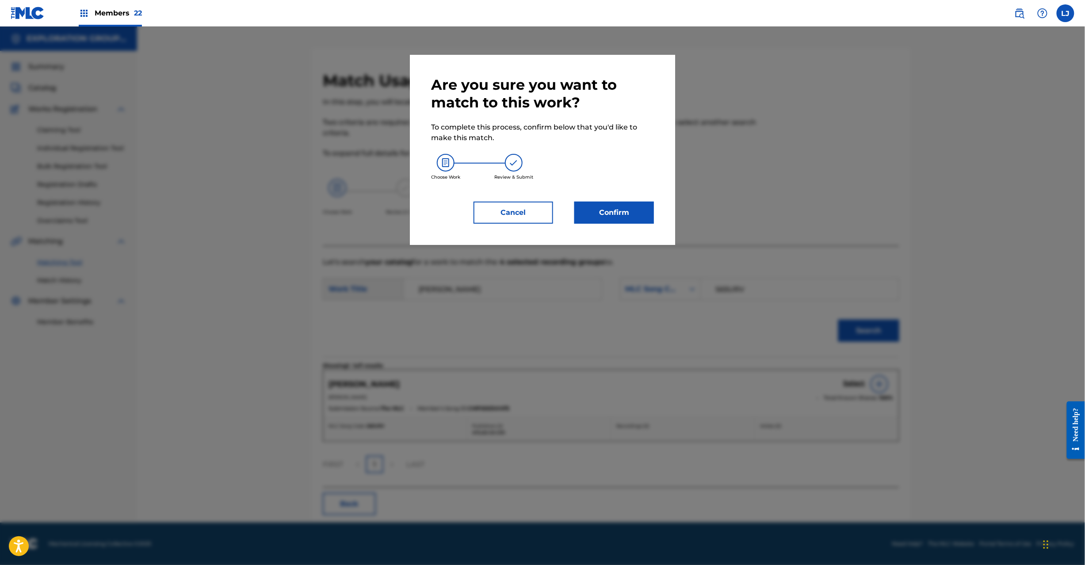
click at [626, 205] on button "Confirm" at bounding box center [614, 213] width 80 height 22
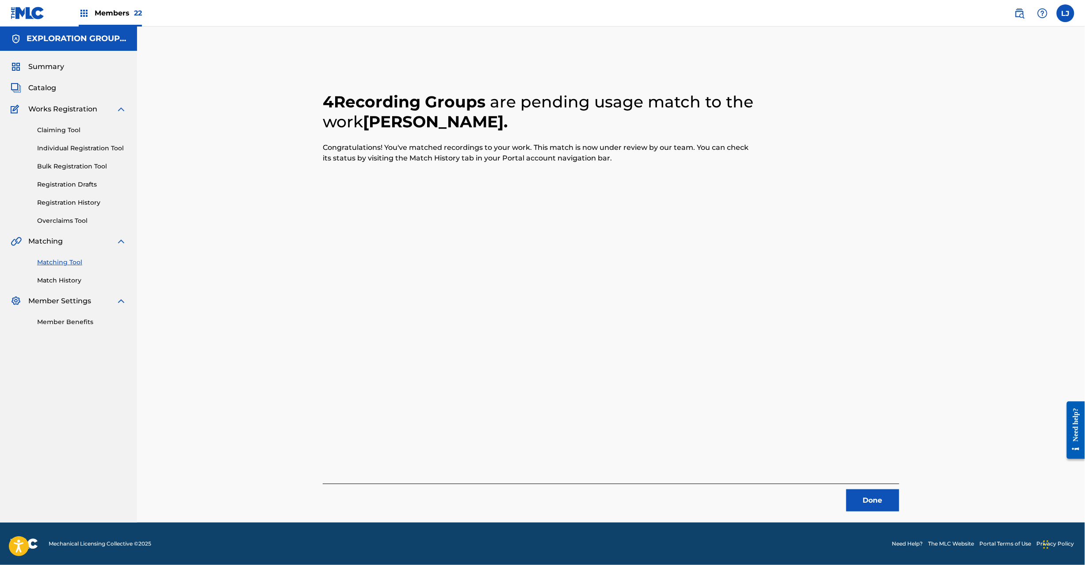
click at [864, 499] on button "Done" at bounding box center [872, 501] width 53 height 22
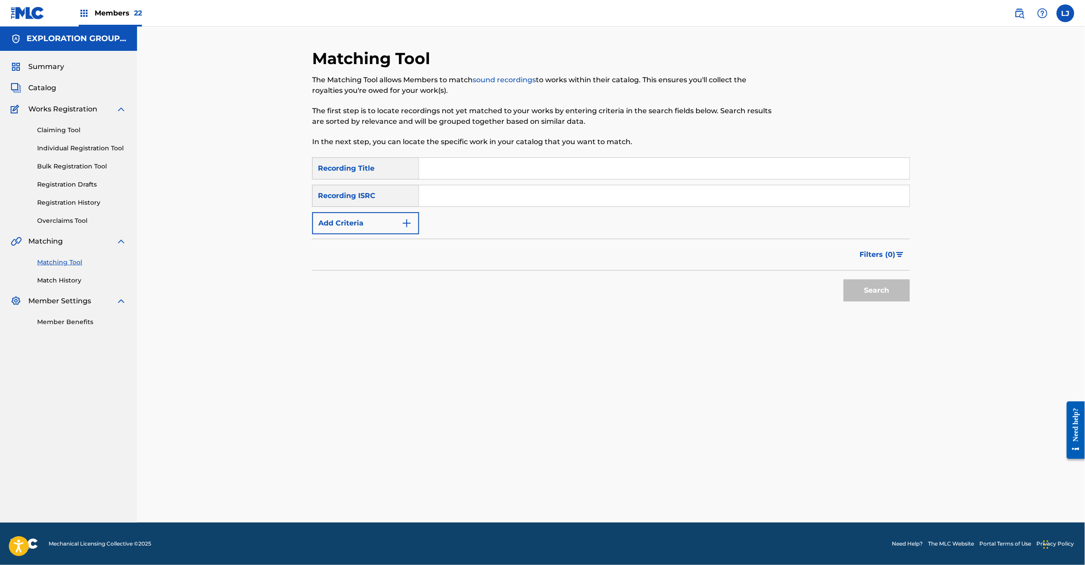
click at [460, 213] on div "SearchWithCriteriadc011edf-5aff-417d-b249-c0cc146c684b Recording Title SearchWi…" at bounding box center [611, 195] width 598 height 77
click at [460, 202] on input "Search Form" at bounding box center [664, 195] width 490 height 21
type input "JPK651900412"
click at [869, 280] on button "Search" at bounding box center [877, 291] width 66 height 22
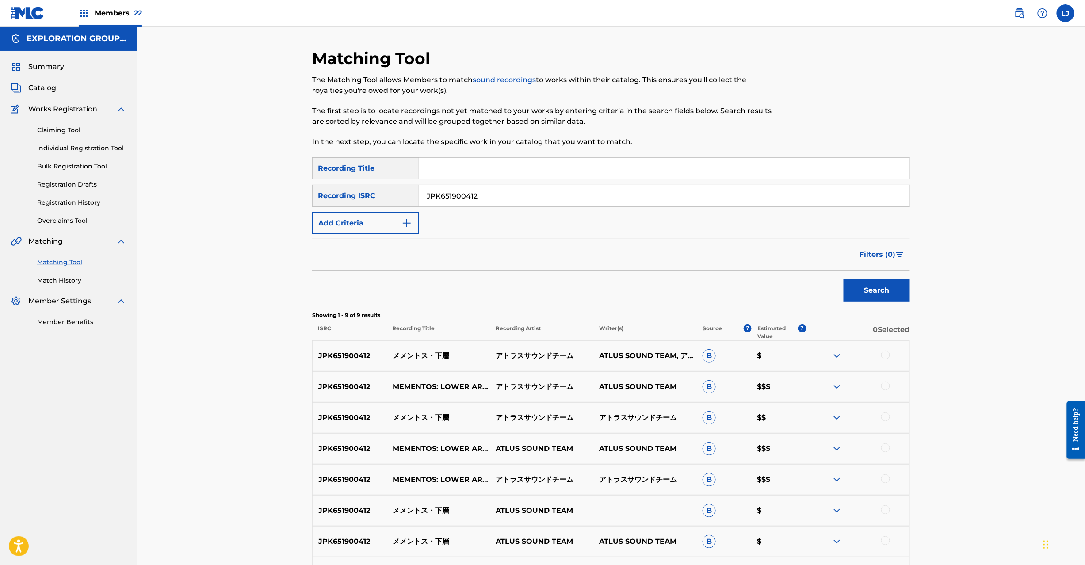
click at [432, 377] on div "JPK651900412 MEMENTOS: LOWER AREA アトラスサウンドチーム ATLUS SOUND TEAM B $$$" at bounding box center [611, 386] width 598 height 31
click at [431, 386] on p "MEMENTOS: LOWER AREA" at bounding box center [438, 387] width 103 height 11
click at [410, 423] on p "メメントス・下層" at bounding box center [438, 418] width 103 height 11
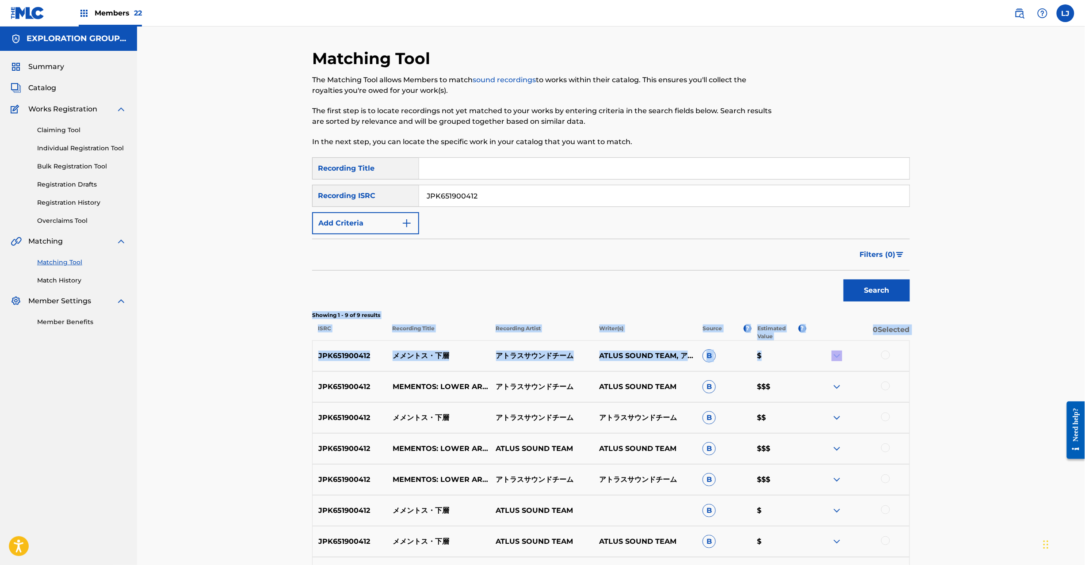
drag, startPoint x: 1085, startPoint y: 301, endPoint x: 1092, endPoint y: 371, distance: 69.8
click at [1085, 371] on html "Accessibility Screen-Reader Guide, Feedback, and Issue Reporting | New window M…" at bounding box center [542, 282] width 1085 height 565
click at [1032, 330] on div "Matching Tool The Matching Tool allows Members to match sound recordings to wor…" at bounding box center [611, 345] width 948 height 637
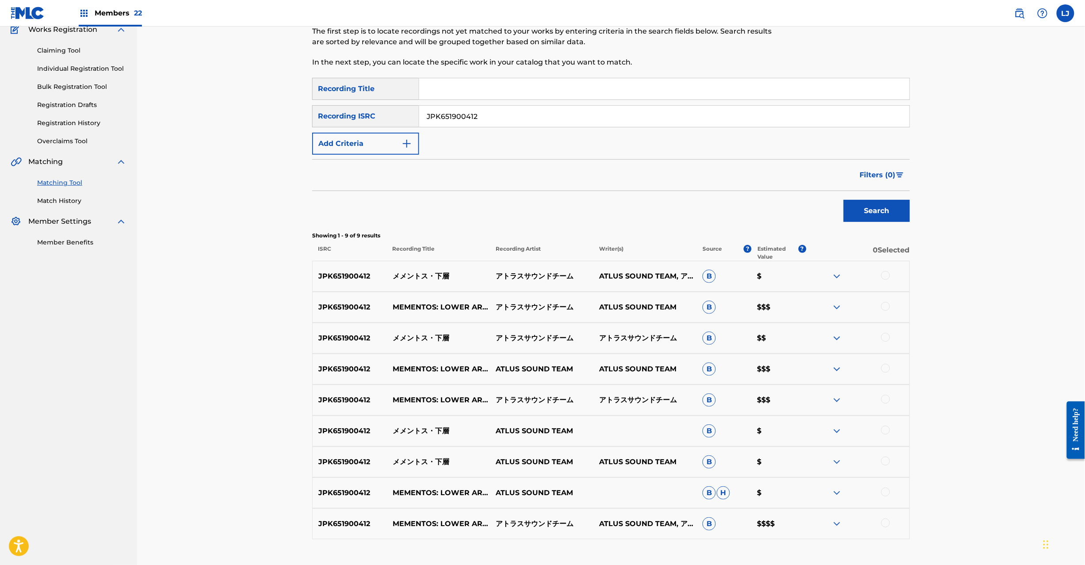
scroll to position [141, 0]
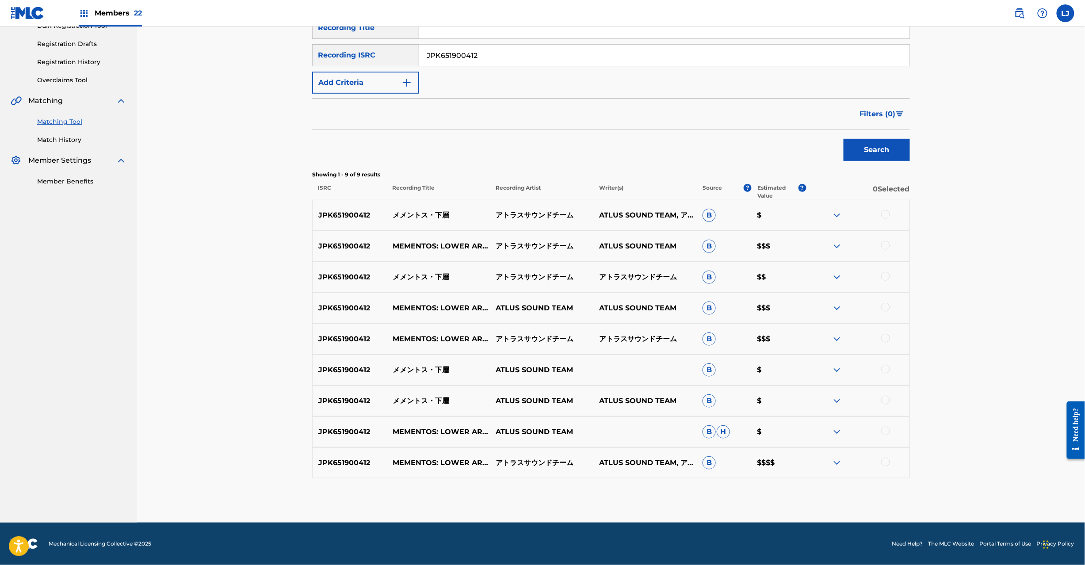
drag, startPoint x: 1086, startPoint y: 285, endPoint x: 5, endPoint y: 8, distance: 1116.0
click at [887, 215] on div at bounding box center [885, 214] width 9 height 9
click at [884, 250] on div at bounding box center [857, 246] width 103 height 11
click at [886, 246] on div at bounding box center [885, 245] width 9 height 9
click at [886, 275] on div at bounding box center [885, 276] width 9 height 9
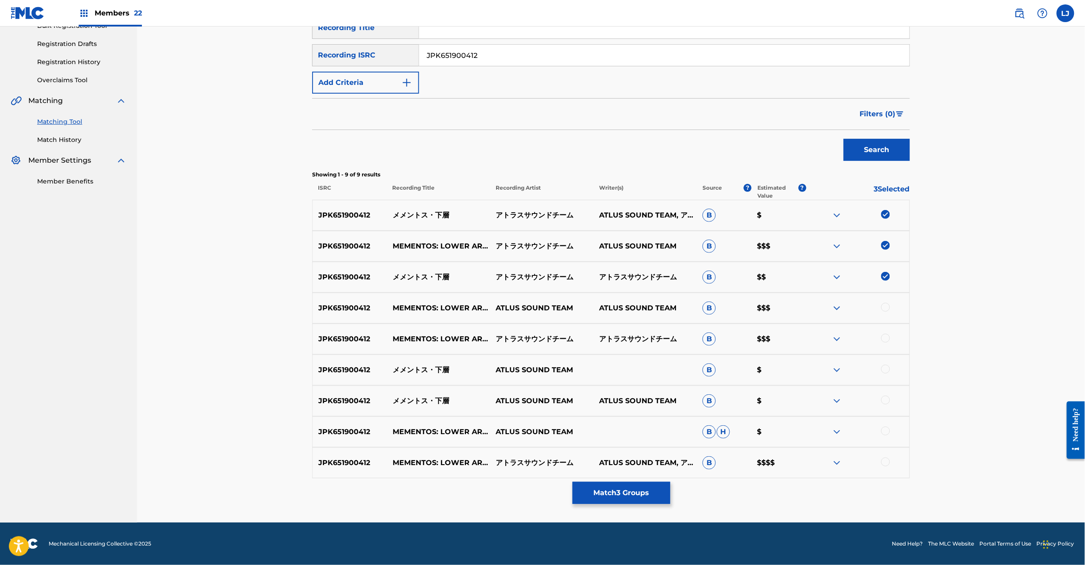
click at [886, 310] on div at bounding box center [885, 307] width 9 height 9
click at [888, 340] on div at bounding box center [885, 338] width 9 height 9
click at [883, 367] on div at bounding box center [885, 369] width 9 height 9
click at [887, 397] on div at bounding box center [885, 400] width 9 height 9
click at [891, 432] on div at bounding box center [857, 432] width 103 height 11
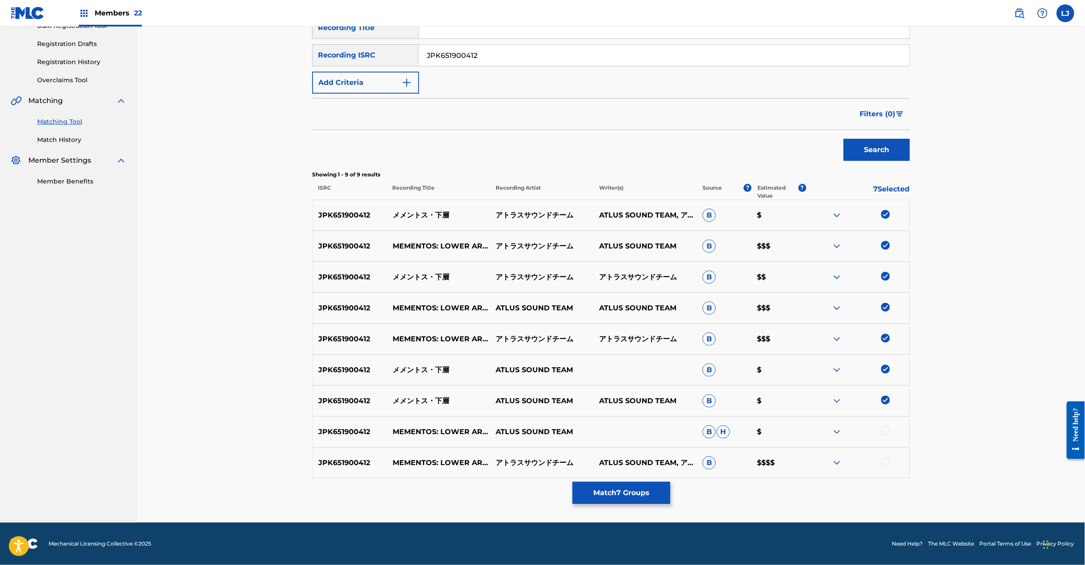
click at [885, 436] on div at bounding box center [857, 432] width 103 height 11
click at [889, 427] on div at bounding box center [857, 432] width 103 height 11
click at [884, 436] on div at bounding box center [857, 432] width 103 height 11
click at [888, 430] on div at bounding box center [885, 431] width 9 height 9
click at [887, 461] on div at bounding box center [885, 462] width 9 height 9
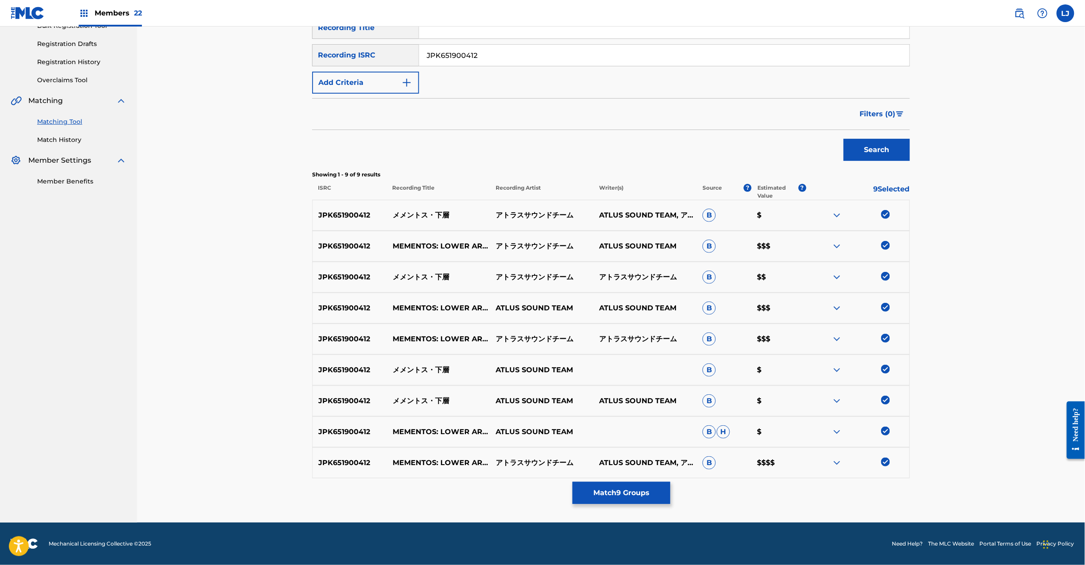
click at [629, 492] on button "Match 9 Groups" at bounding box center [622, 493] width 98 height 22
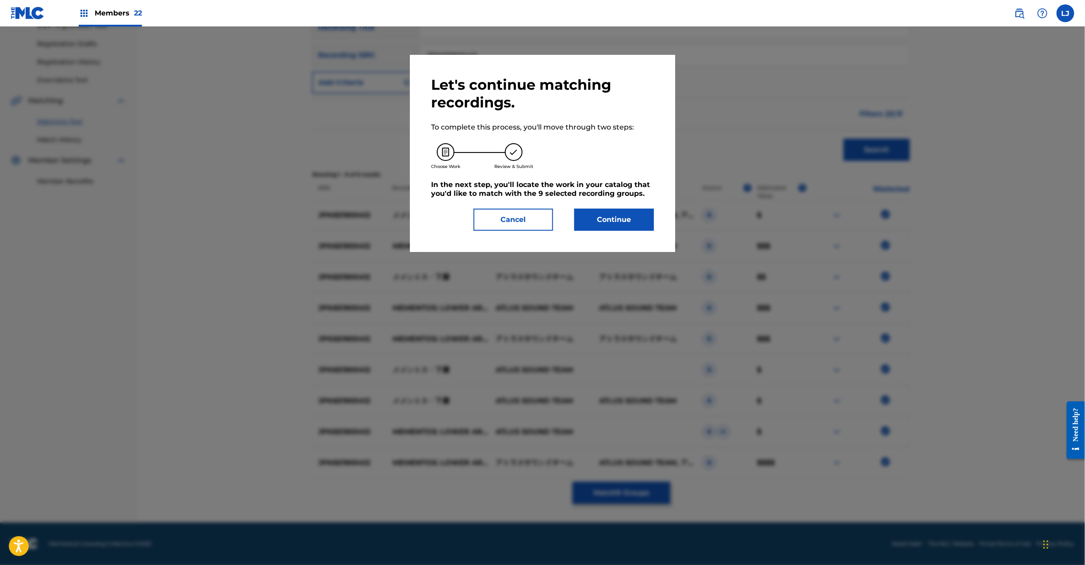
click at [628, 212] on button "Continue" at bounding box center [614, 220] width 80 height 22
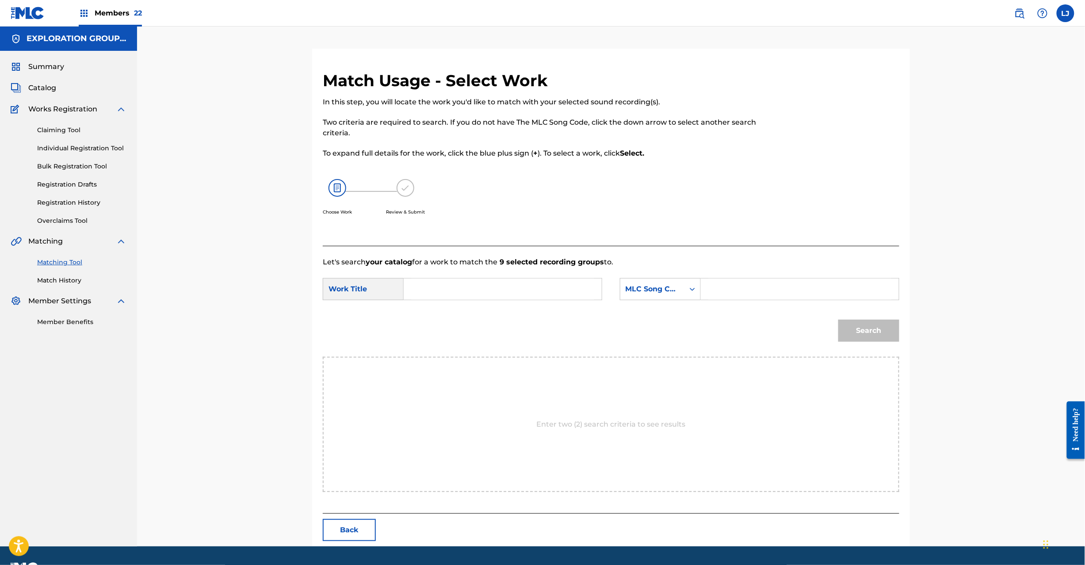
click at [457, 298] on input "Search Form" at bounding box center [502, 289] width 183 height 21
click at [501, 289] on input "Mementosu Kasou MV17KE" at bounding box center [502, 289] width 183 height 21
type input "Mementosu Kasou"
click at [752, 288] on input "Search Form" at bounding box center [799, 289] width 183 height 21
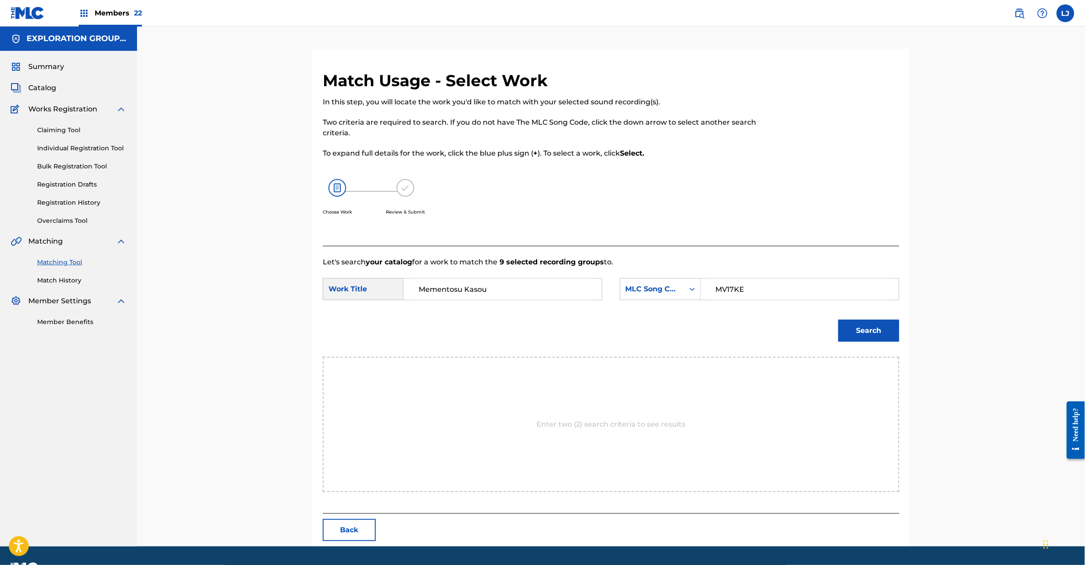
type input "MV17KE"
click at [848, 334] on button "Search" at bounding box center [869, 331] width 61 height 22
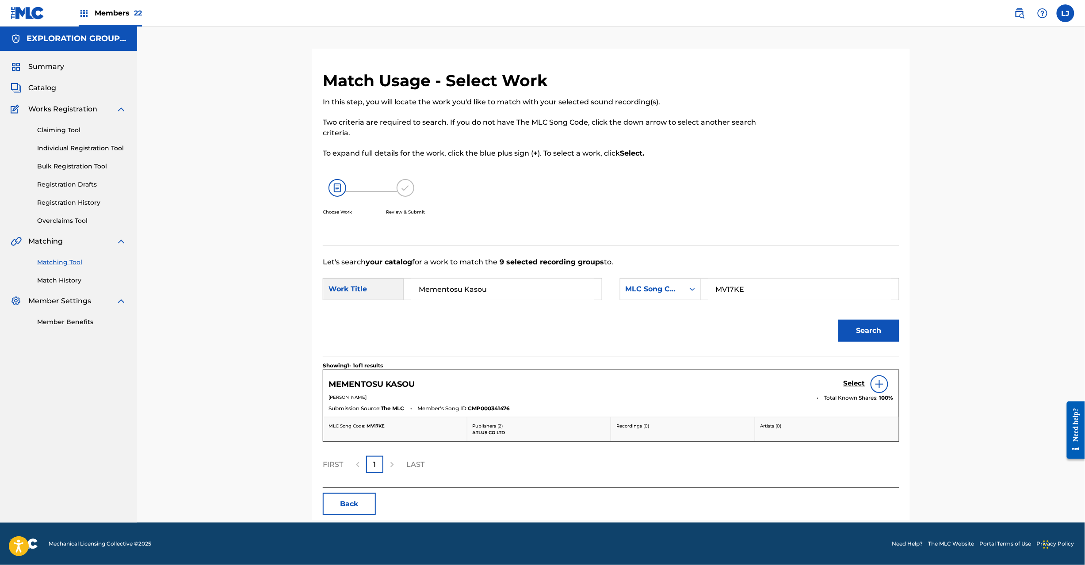
click at [846, 387] on h5 "Select" at bounding box center [855, 383] width 22 height 8
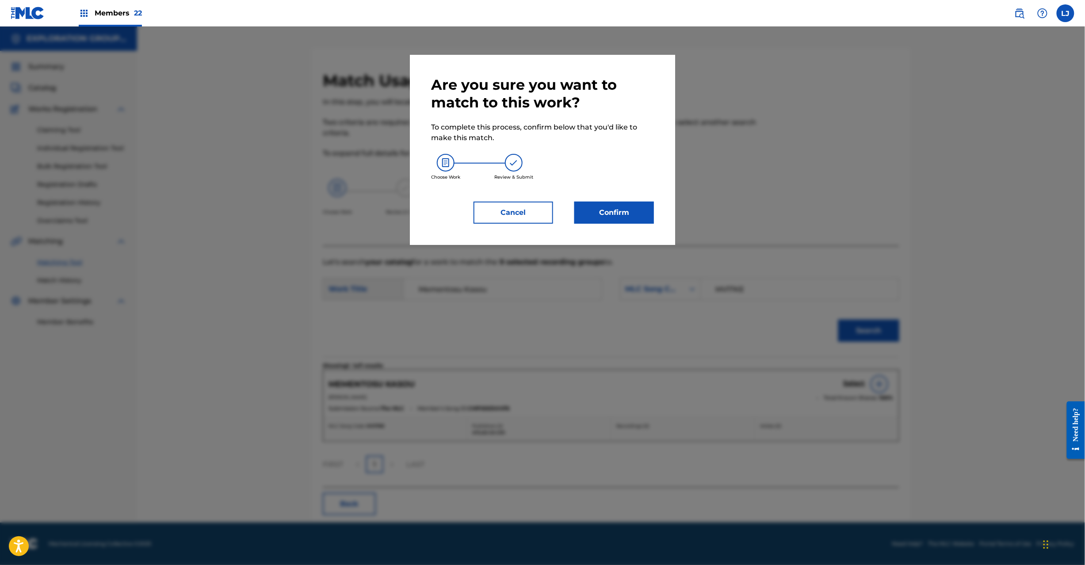
click at [597, 214] on button "Confirm" at bounding box center [614, 213] width 80 height 22
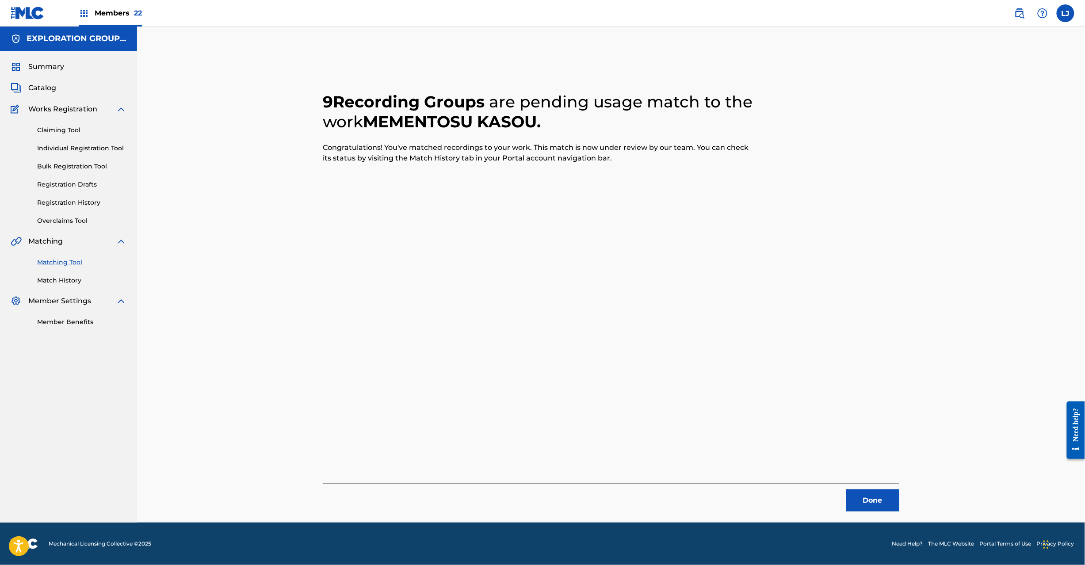
click at [871, 498] on button "Done" at bounding box center [872, 501] width 53 height 22
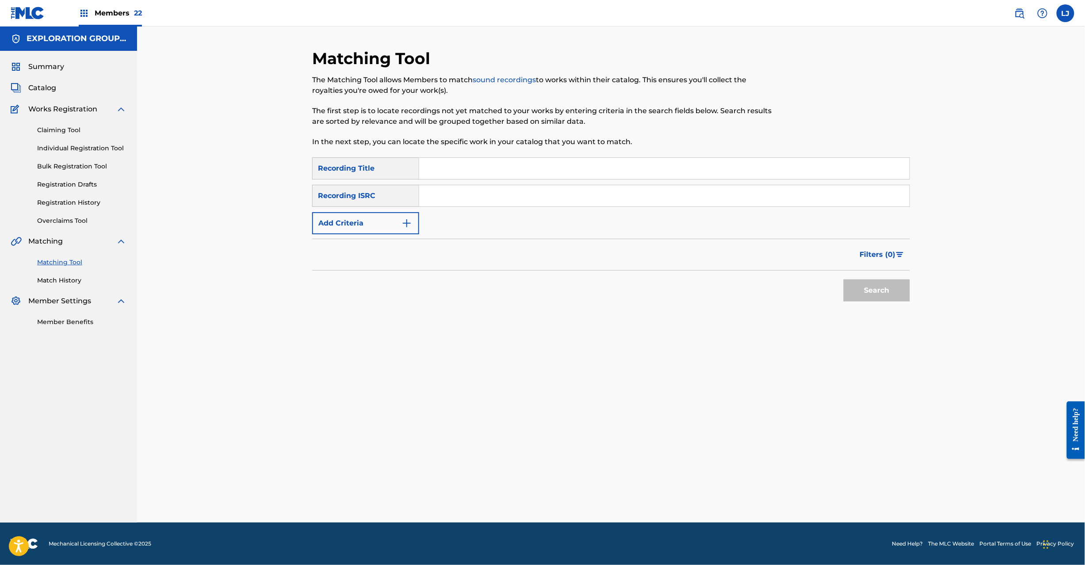
drag, startPoint x: 460, startPoint y: 206, endPoint x: 487, endPoint y: 206, distance: 27.0
click at [460, 206] on div "Search Form" at bounding box center [664, 196] width 491 height 22
click at [508, 200] on input "Search Form" at bounding box center [664, 195] width 490 height 21
type input "JPK651900410"
click at [887, 282] on button "Search" at bounding box center [877, 291] width 66 height 22
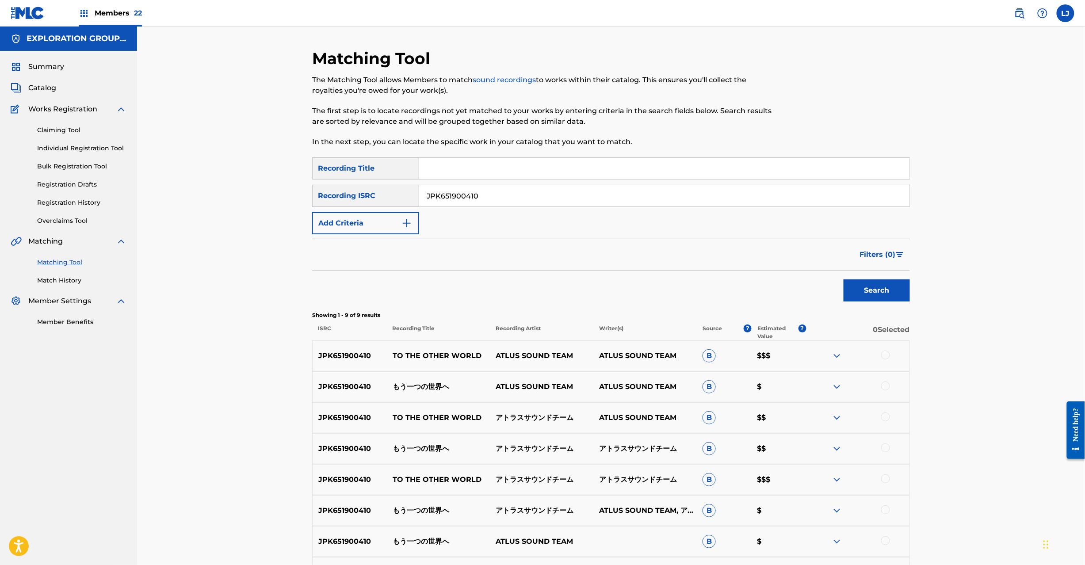
click at [887, 359] on div at bounding box center [885, 355] width 9 height 9
click at [887, 386] on div at bounding box center [885, 386] width 9 height 9
click at [885, 414] on div at bounding box center [885, 417] width 9 height 9
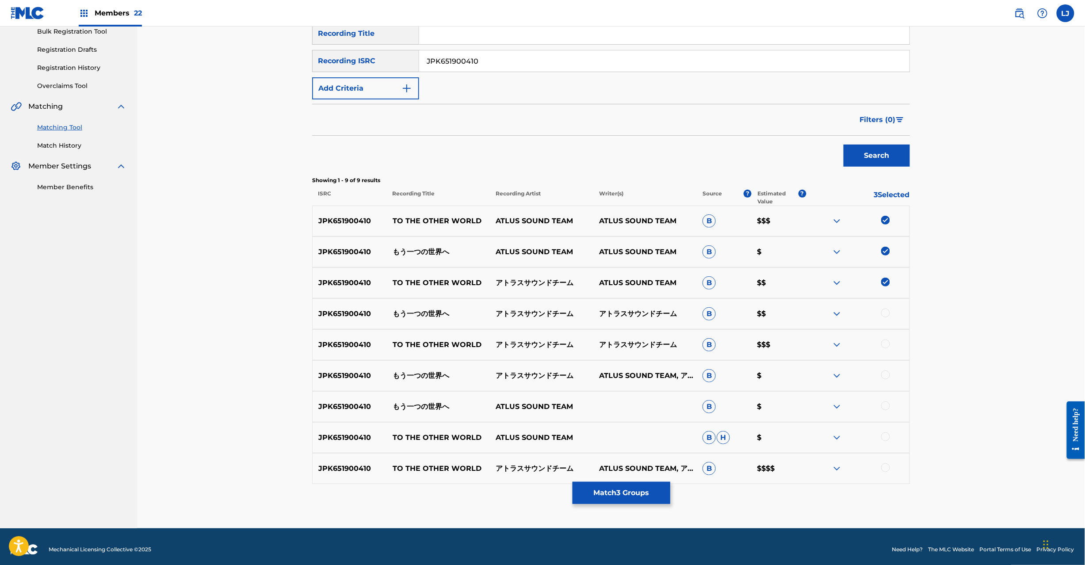
scroll to position [141, 0]
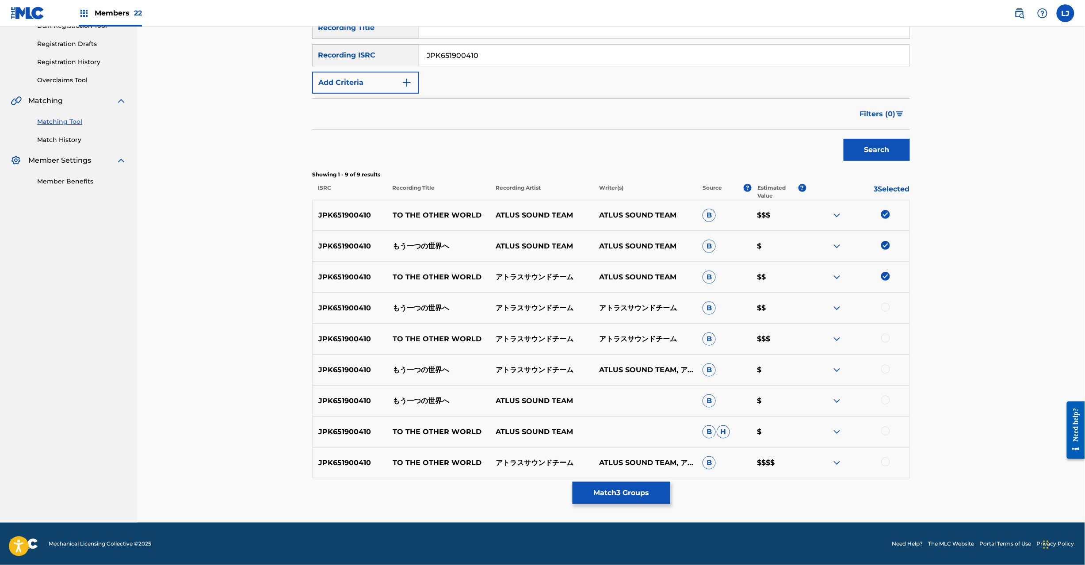
click at [883, 309] on div at bounding box center [885, 307] width 9 height 9
click at [885, 338] on div at bounding box center [885, 338] width 9 height 9
click at [883, 370] on div at bounding box center [885, 369] width 9 height 9
click at [886, 397] on div at bounding box center [885, 400] width 9 height 9
click at [887, 433] on div at bounding box center [885, 431] width 9 height 9
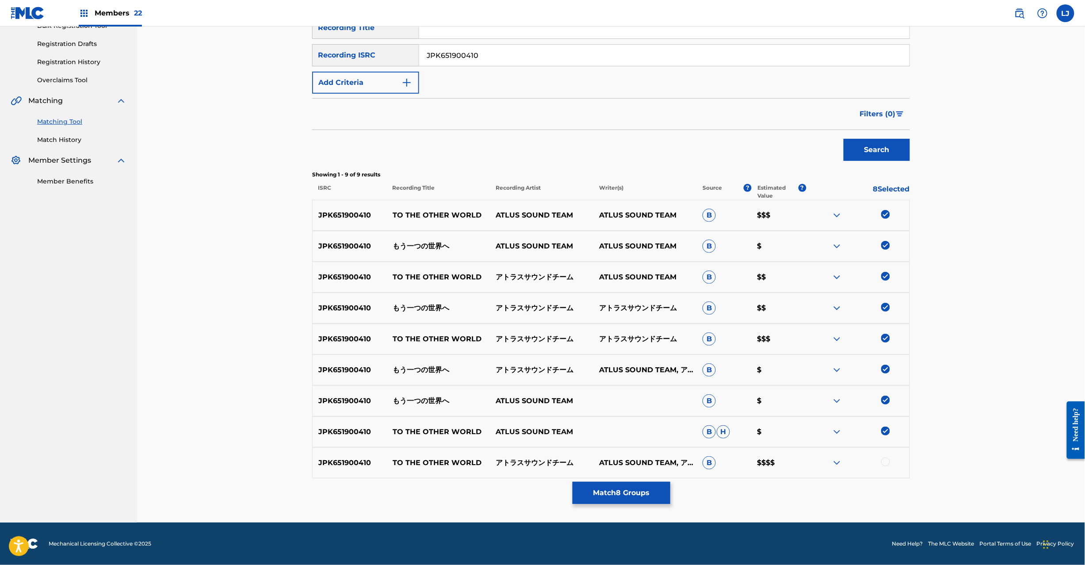
click at [886, 461] on div at bounding box center [885, 462] width 9 height 9
click at [626, 494] on button "Match 9 Groups" at bounding box center [622, 493] width 98 height 22
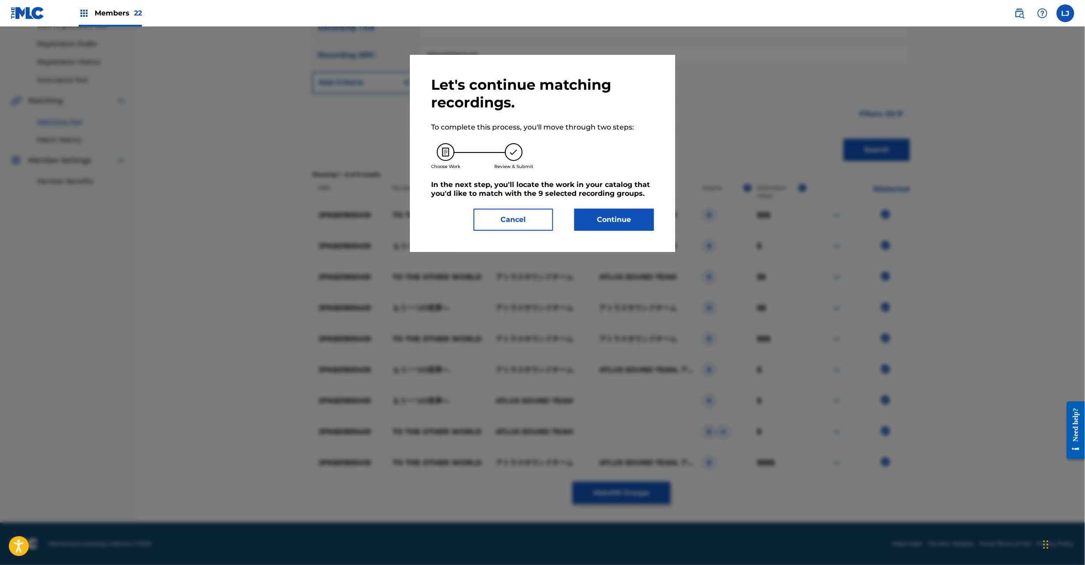
click at [616, 215] on button "Continue" at bounding box center [614, 220] width 80 height 22
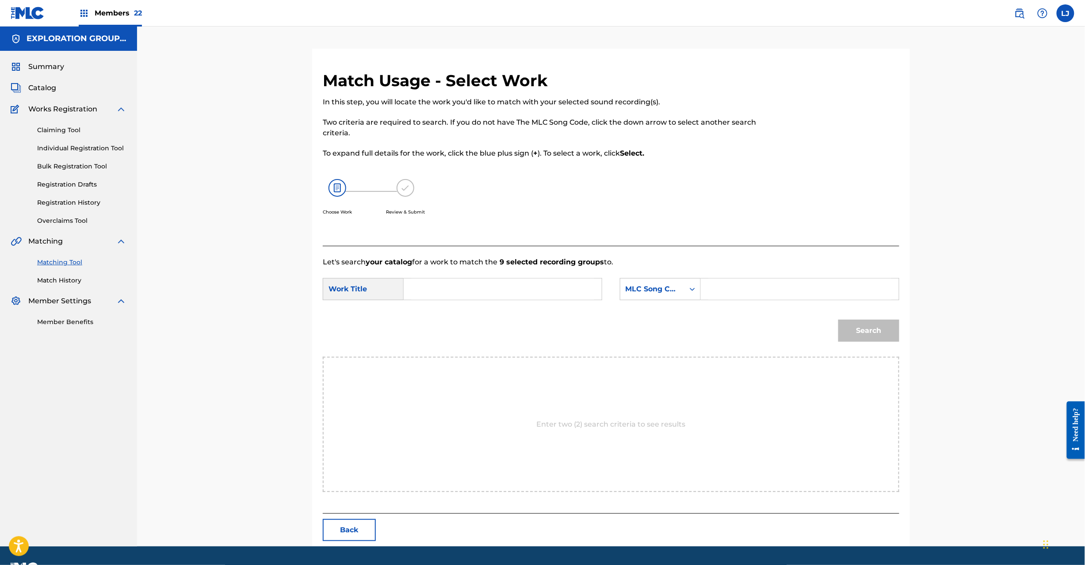
click at [494, 285] on input "Search Form" at bounding box center [502, 289] width 183 height 21
click at [539, 294] on input "Mouhitotsuno Sekaie MV17KM" at bounding box center [502, 289] width 183 height 21
type input "Mouhitotsuno Sekaie"
click at [758, 294] on input "Search Form" at bounding box center [799, 289] width 183 height 21
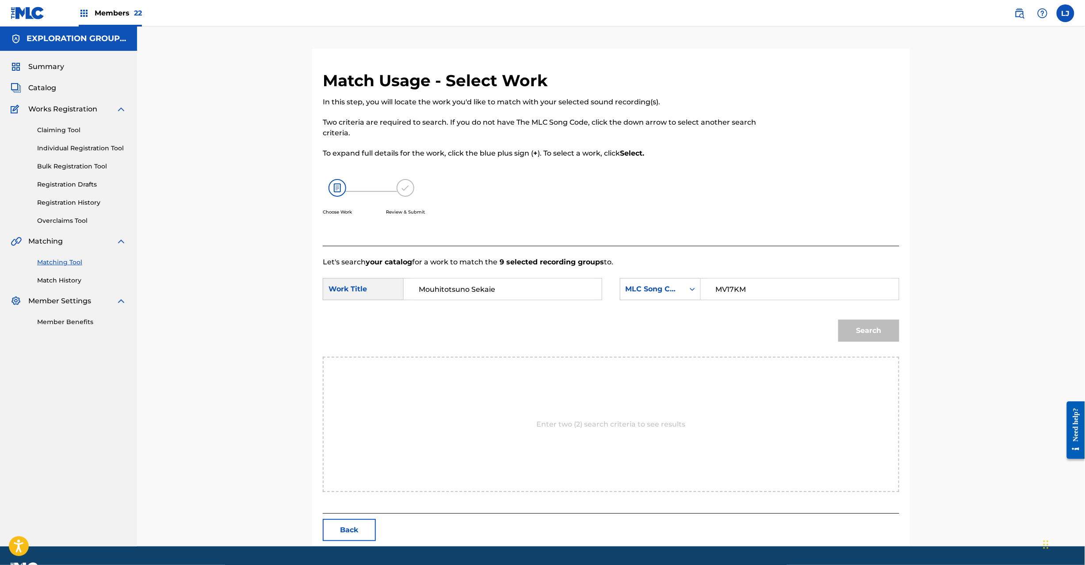
type input "MV17KM"
click at [874, 340] on button "Search" at bounding box center [869, 331] width 61 height 22
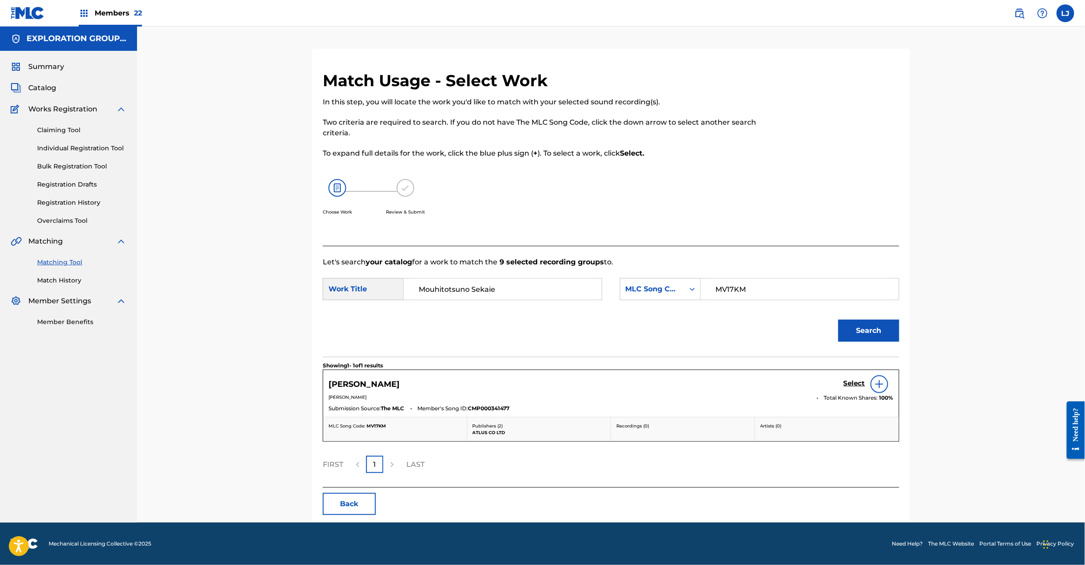
click at [854, 381] on h5 "Select" at bounding box center [855, 383] width 22 height 8
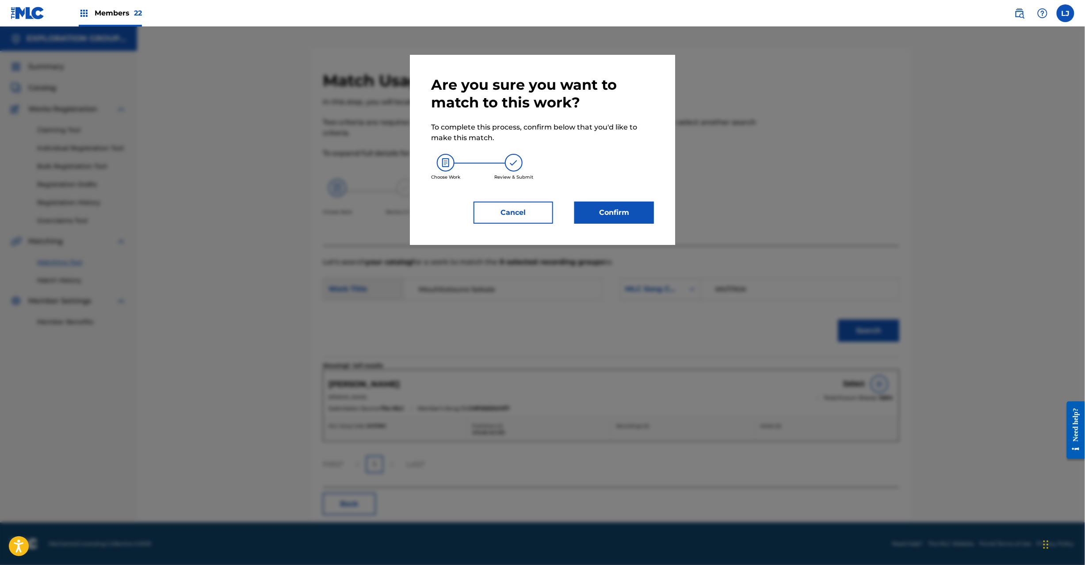
click at [634, 202] on button "Confirm" at bounding box center [614, 213] width 80 height 22
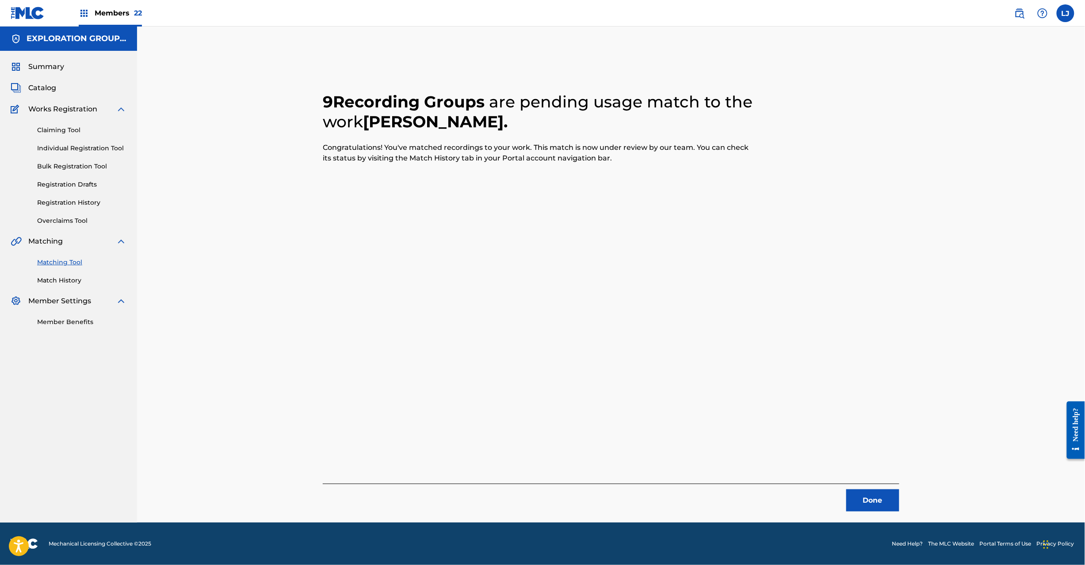
click at [868, 508] on button "Done" at bounding box center [872, 501] width 53 height 22
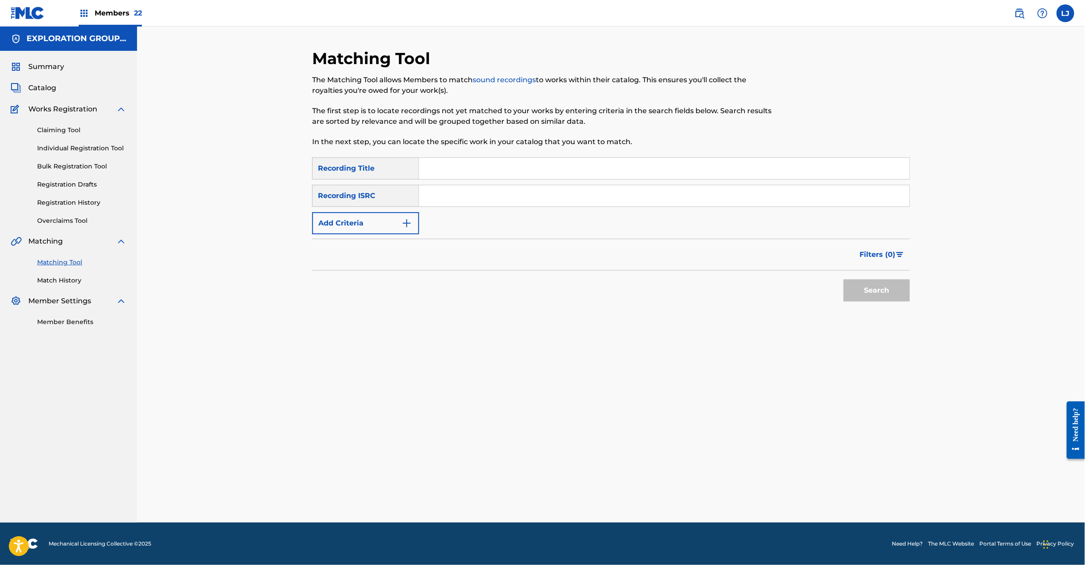
click at [491, 186] on input "Search Form" at bounding box center [664, 195] width 490 height 21
type input "JPK651700915"
click at [893, 304] on div "Search" at bounding box center [874, 288] width 71 height 35
click at [886, 291] on button "Search" at bounding box center [877, 291] width 66 height 22
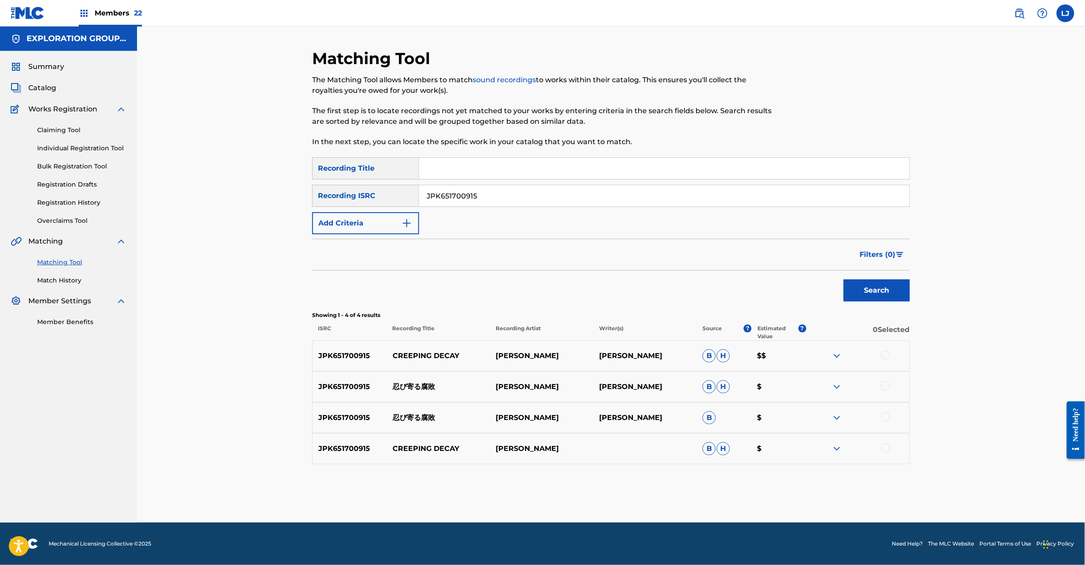
click at [885, 354] on div at bounding box center [885, 355] width 9 height 9
click at [888, 386] on div at bounding box center [885, 386] width 9 height 9
click at [886, 419] on div at bounding box center [885, 417] width 9 height 9
click at [887, 447] on div at bounding box center [885, 448] width 9 height 9
click at [638, 490] on button "Match 4 Groups" at bounding box center [622, 493] width 98 height 22
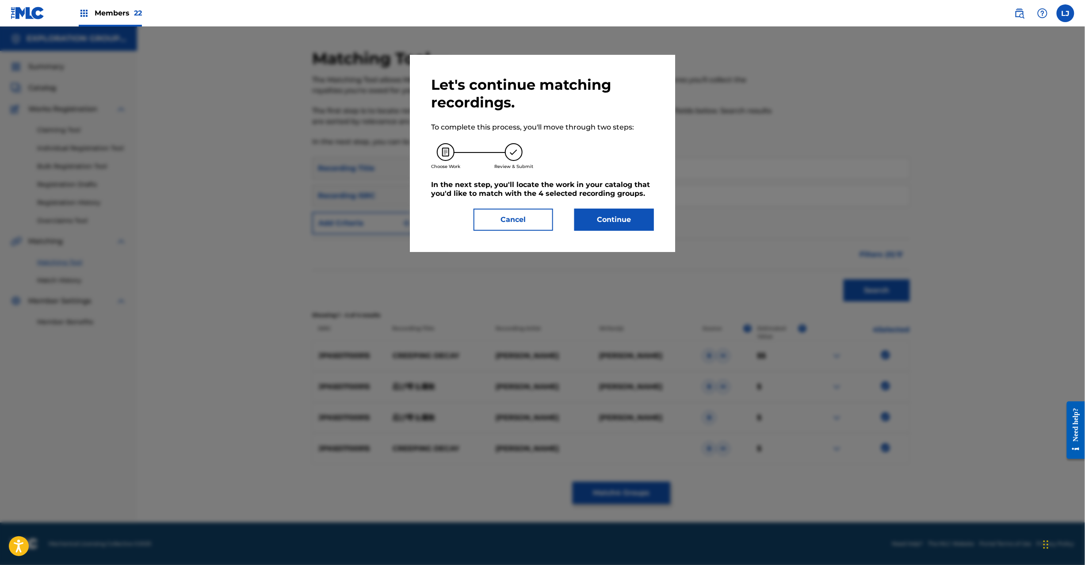
click at [614, 230] on button "Continue" at bounding box center [614, 220] width 80 height 22
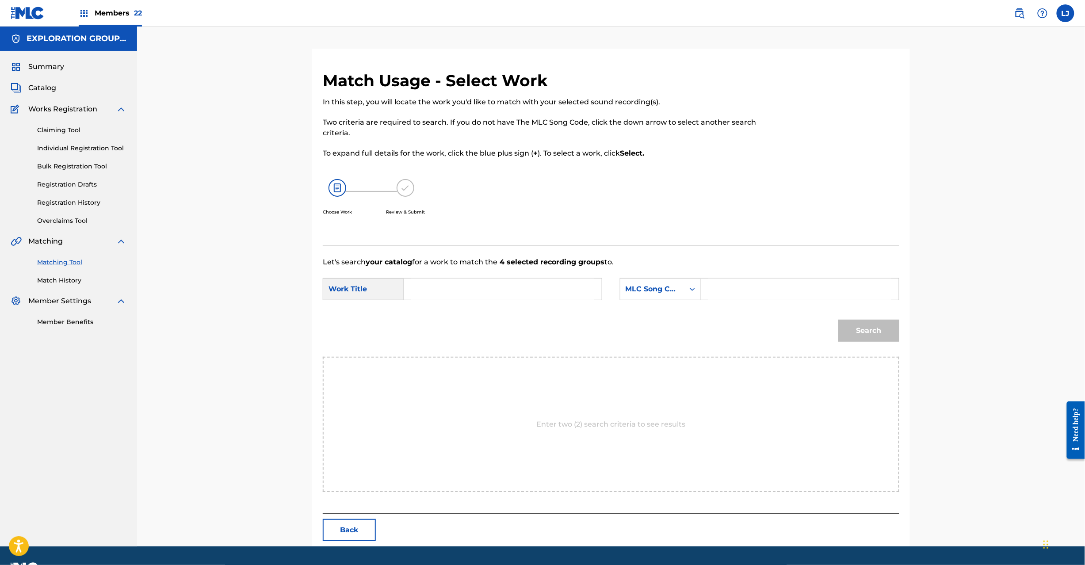
click at [490, 285] on input "Search Form" at bounding box center [502, 289] width 183 height 21
click at [510, 284] on input "Shinobi Yoru Fuhai S65UNX" at bounding box center [502, 289] width 183 height 21
type input "Shinobi [PERSON_NAME]"
click at [754, 284] on input "Search Form" at bounding box center [799, 289] width 183 height 21
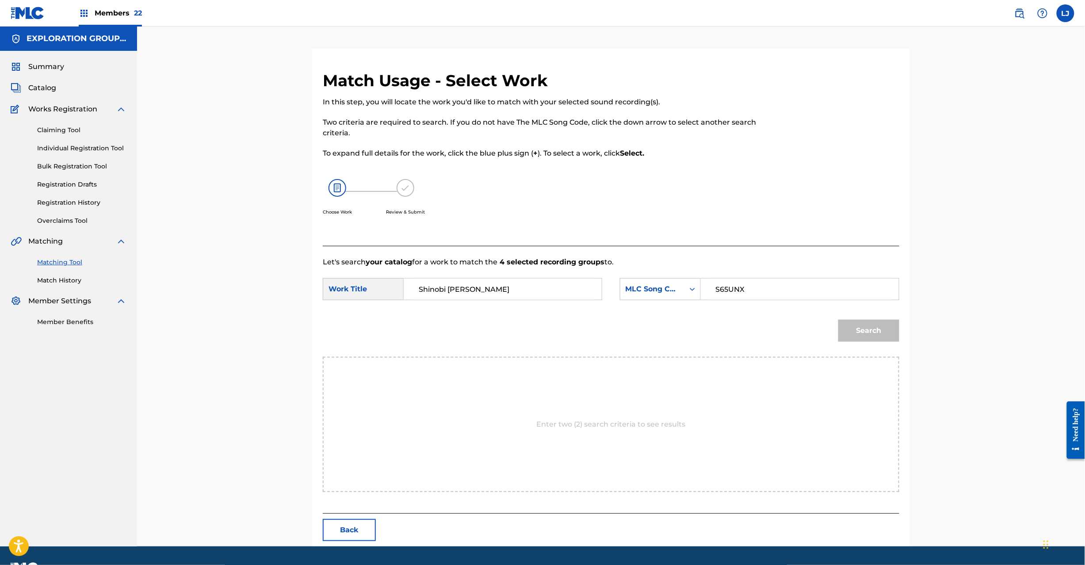
type input "S65UNX"
click at [871, 331] on button "Search" at bounding box center [869, 331] width 61 height 22
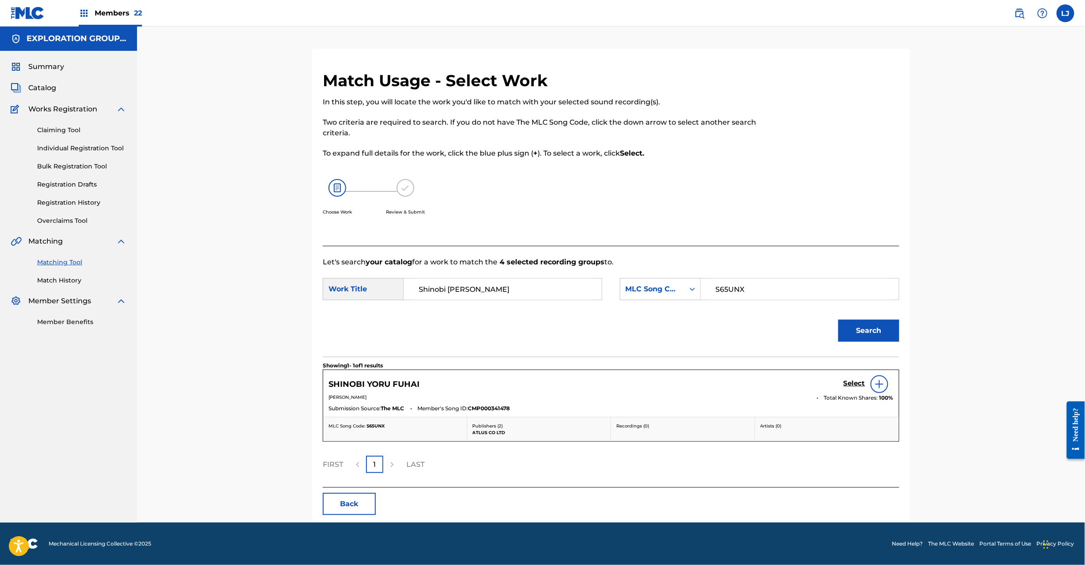
click at [846, 388] on link "Select" at bounding box center [855, 384] width 22 height 10
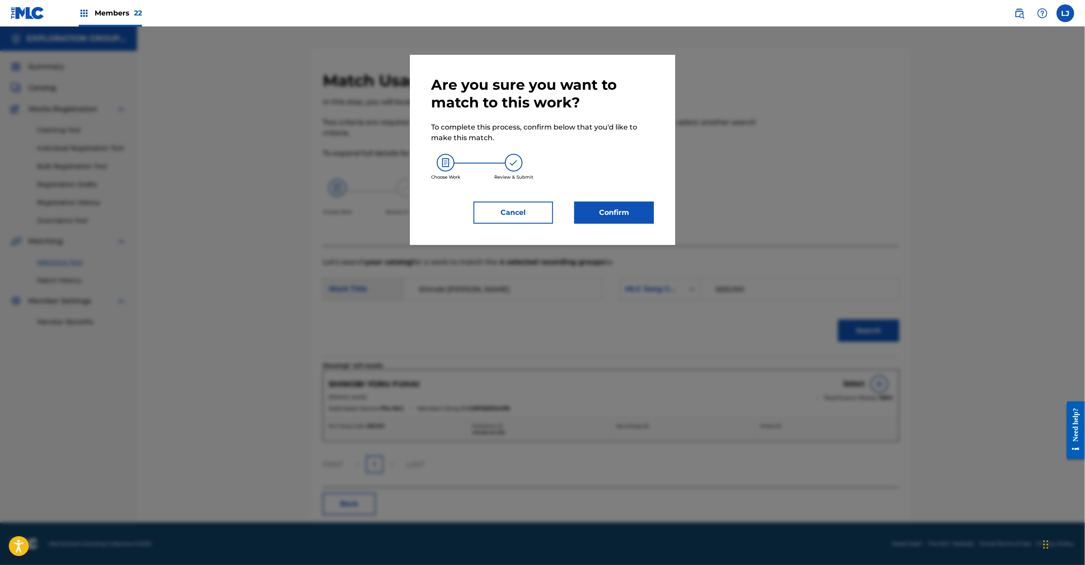
click at [602, 216] on button "Confirm" at bounding box center [614, 213] width 80 height 22
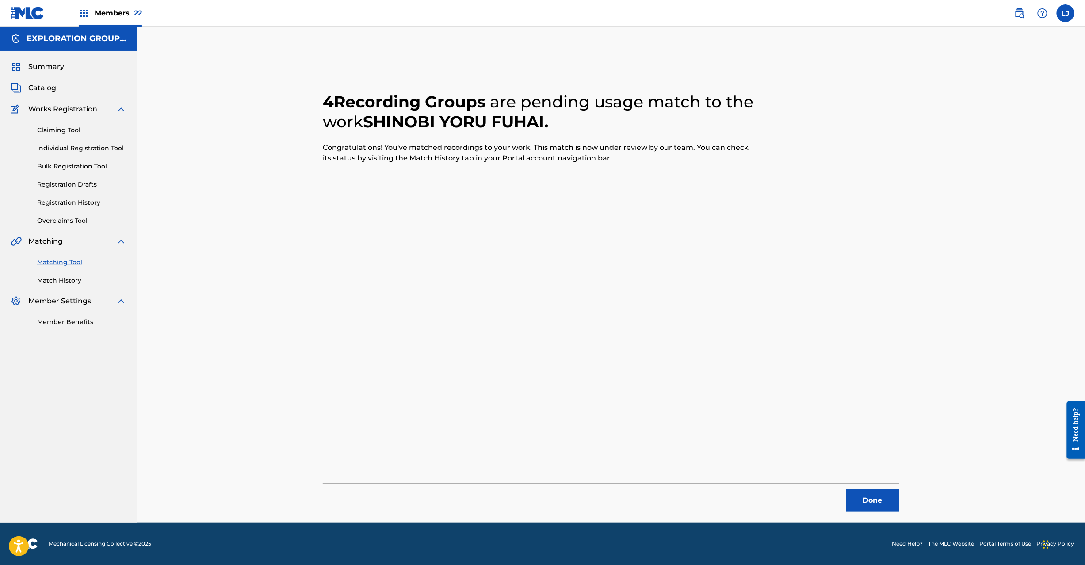
click at [862, 500] on button "Done" at bounding box center [872, 501] width 53 height 22
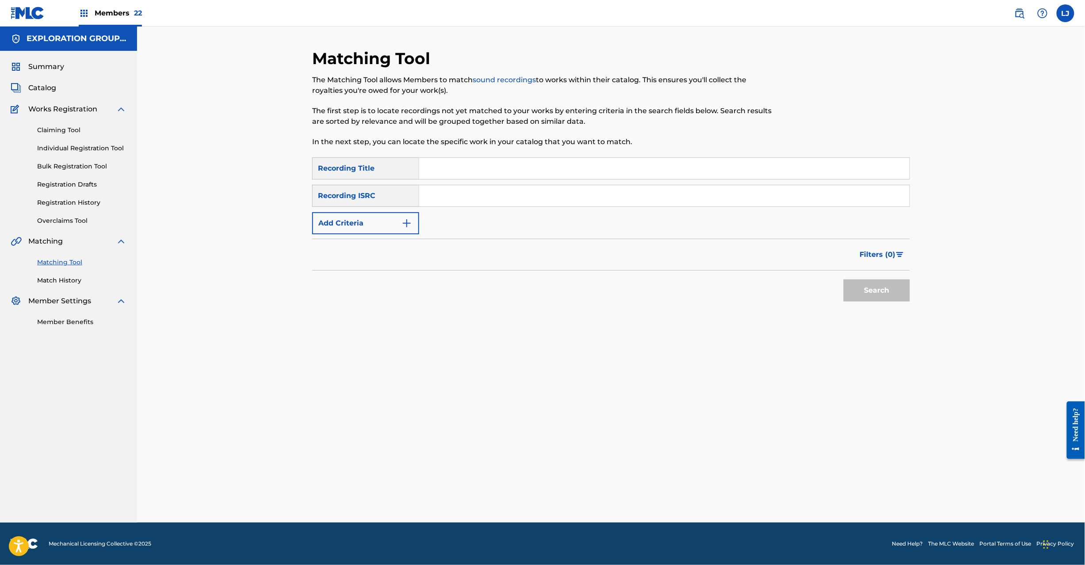
click at [452, 185] on div "Search Form" at bounding box center [664, 196] width 491 height 22
click at [489, 202] on input "Search Form" at bounding box center [664, 195] width 490 height 21
type input "JPK651700916"
click at [888, 283] on button "Search" at bounding box center [877, 291] width 66 height 22
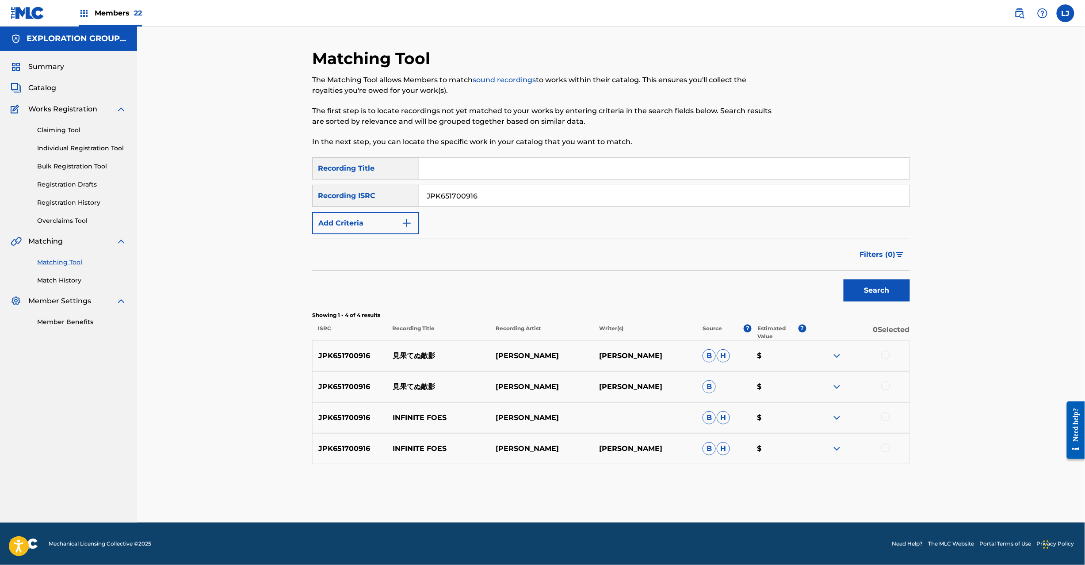
click at [398, 356] on p "見果てぬ敵影" at bounding box center [438, 356] width 103 height 11
click at [612, 444] on p "[PERSON_NAME]" at bounding box center [644, 449] width 103 height 11
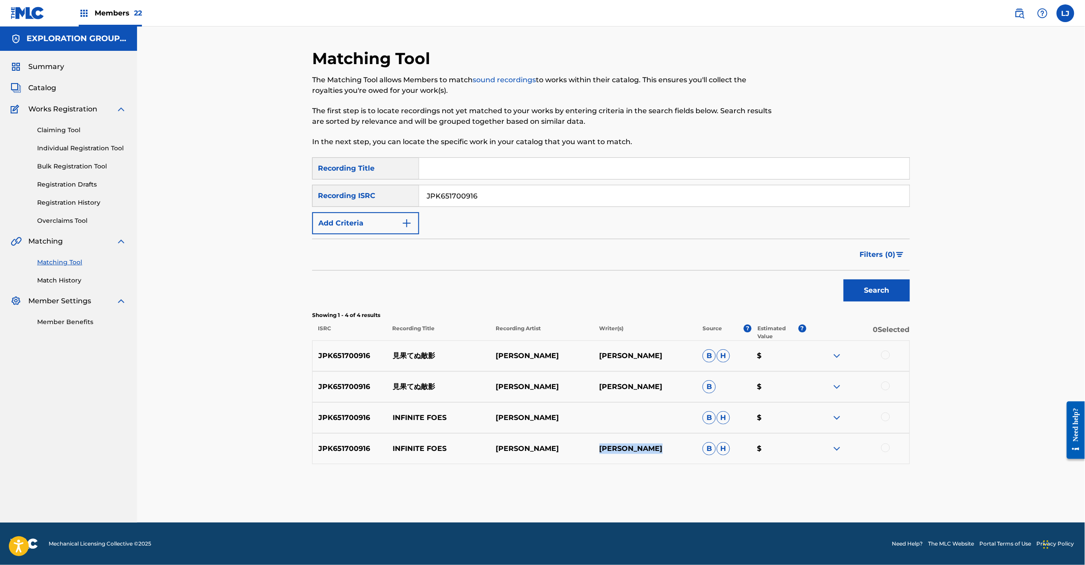
click at [612, 444] on p "[PERSON_NAME]" at bounding box center [644, 449] width 103 height 11
click at [886, 355] on div at bounding box center [885, 355] width 9 height 9
click at [891, 384] on div at bounding box center [857, 387] width 103 height 11
click at [885, 384] on div at bounding box center [885, 386] width 9 height 9
click at [637, 490] on button "Match 2 Groups" at bounding box center [622, 493] width 98 height 22
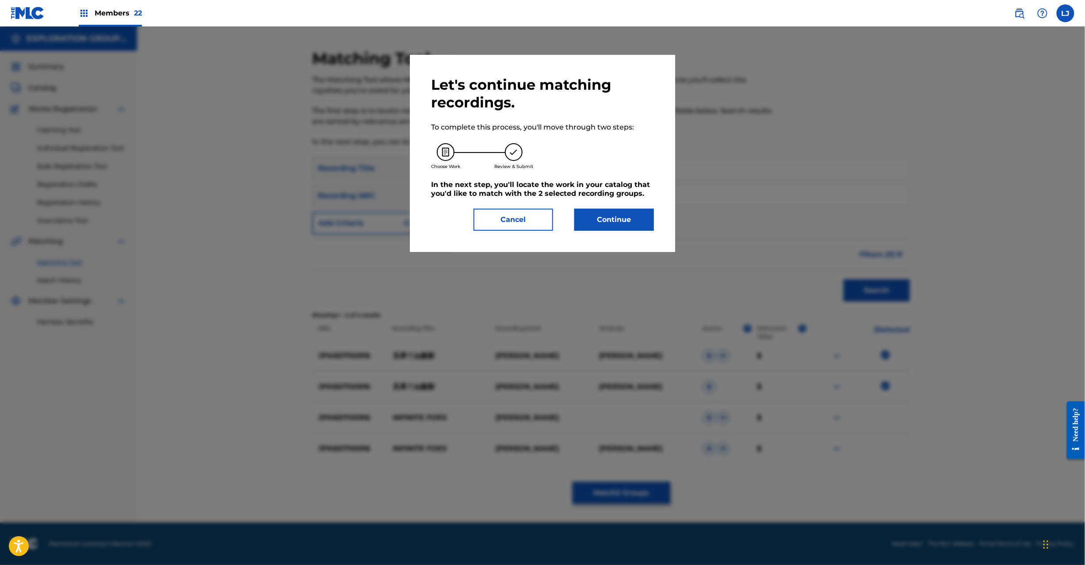
click at [601, 218] on button "Continue" at bounding box center [614, 220] width 80 height 22
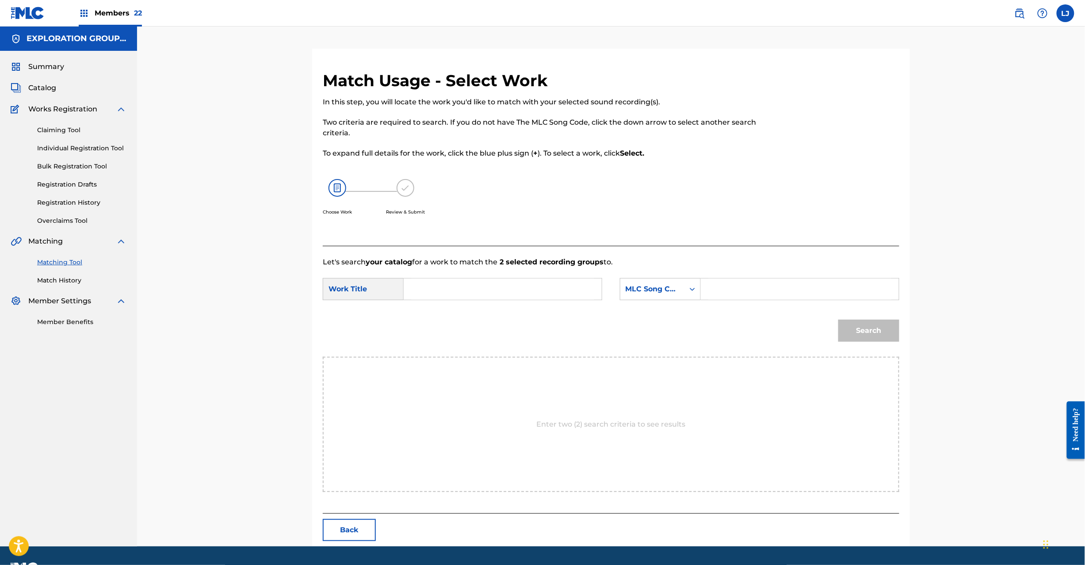
click at [441, 287] on input "Search Form" at bounding box center [502, 289] width 183 height 21
click at [510, 282] on input "Mihatenu Tekiei MV10H5" at bounding box center [502, 289] width 183 height 21
type input "Mihatenu Tekiei"
click at [802, 296] on input "Search Form" at bounding box center [799, 289] width 183 height 21
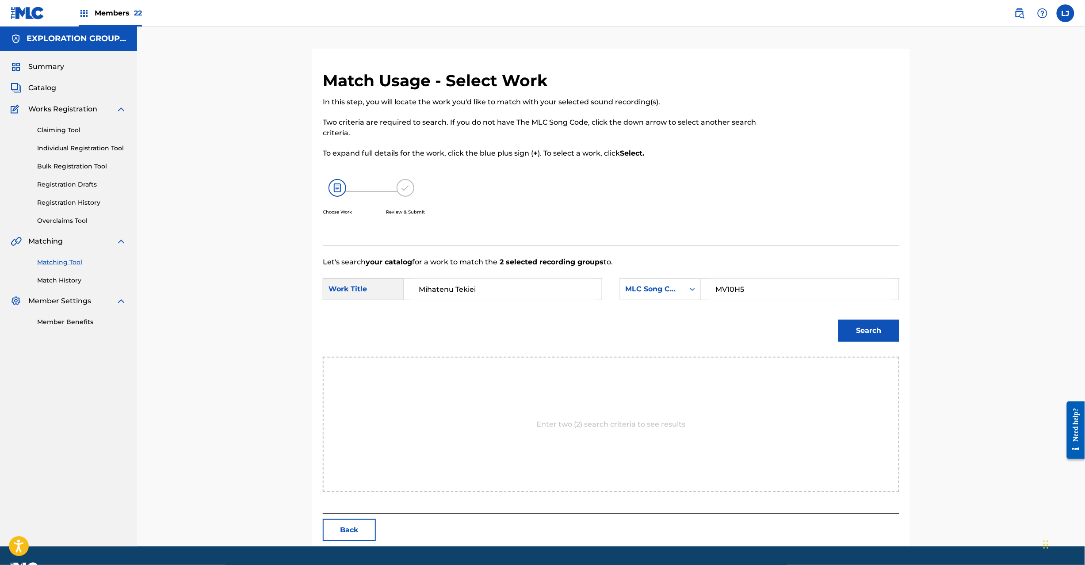
type input "MV10H5"
click at [855, 328] on button "Search" at bounding box center [869, 331] width 61 height 22
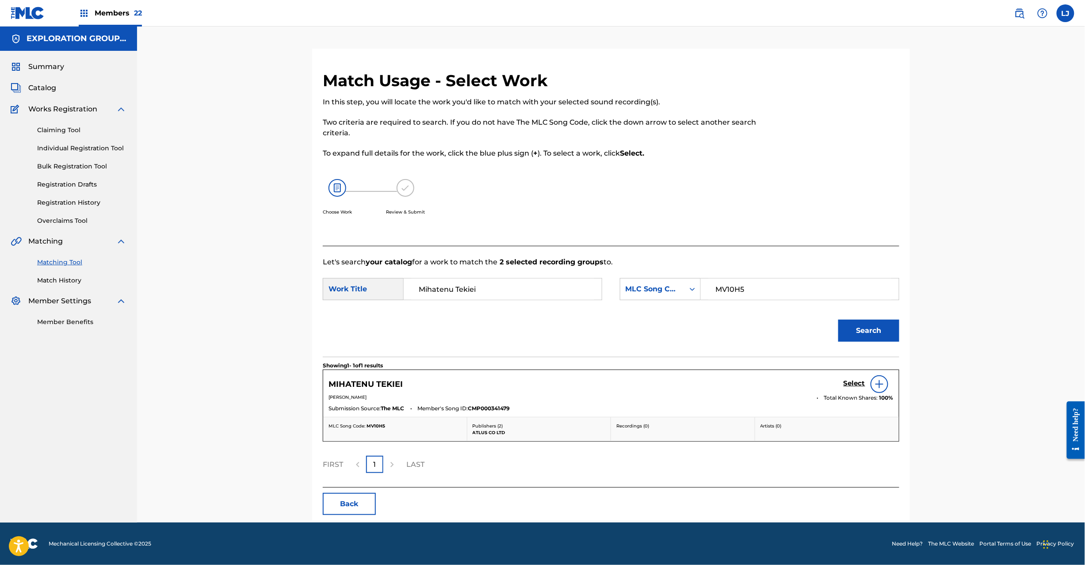
click at [844, 386] on h5 "Select" at bounding box center [855, 383] width 22 height 8
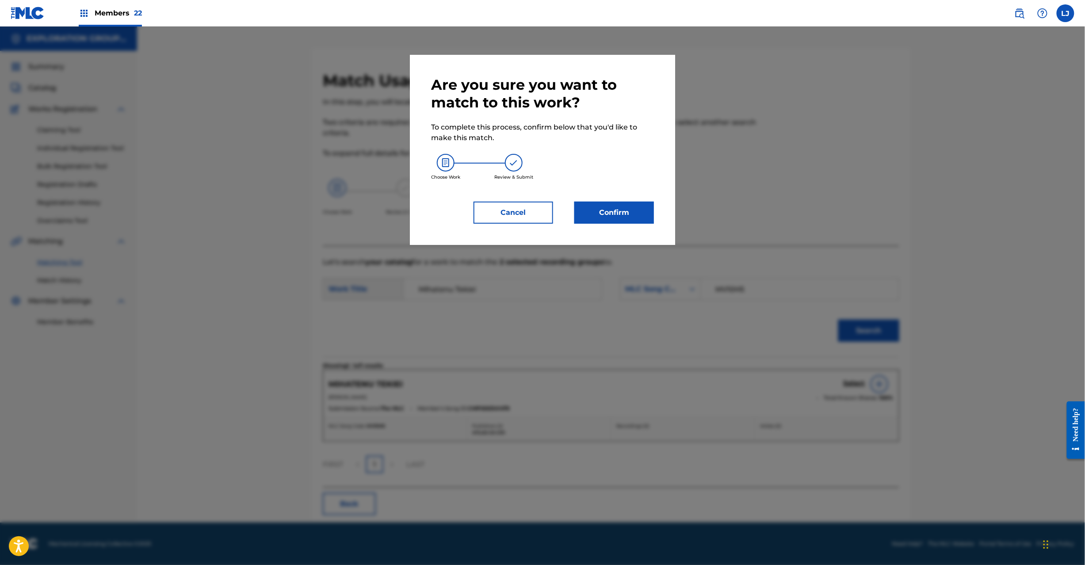
click at [595, 209] on button "Confirm" at bounding box center [614, 213] width 80 height 22
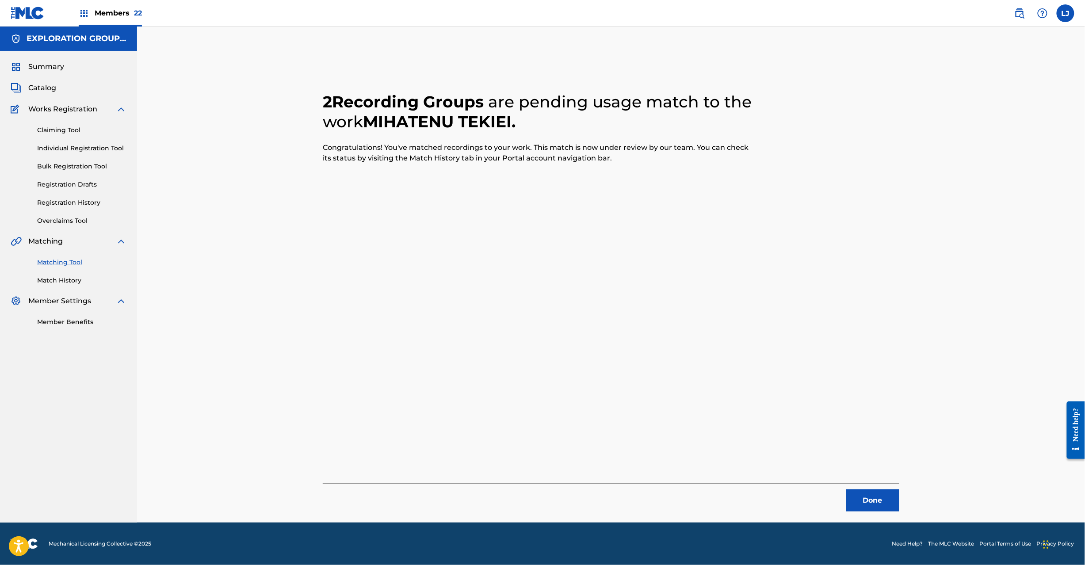
click at [853, 508] on button "Done" at bounding box center [872, 501] width 53 height 22
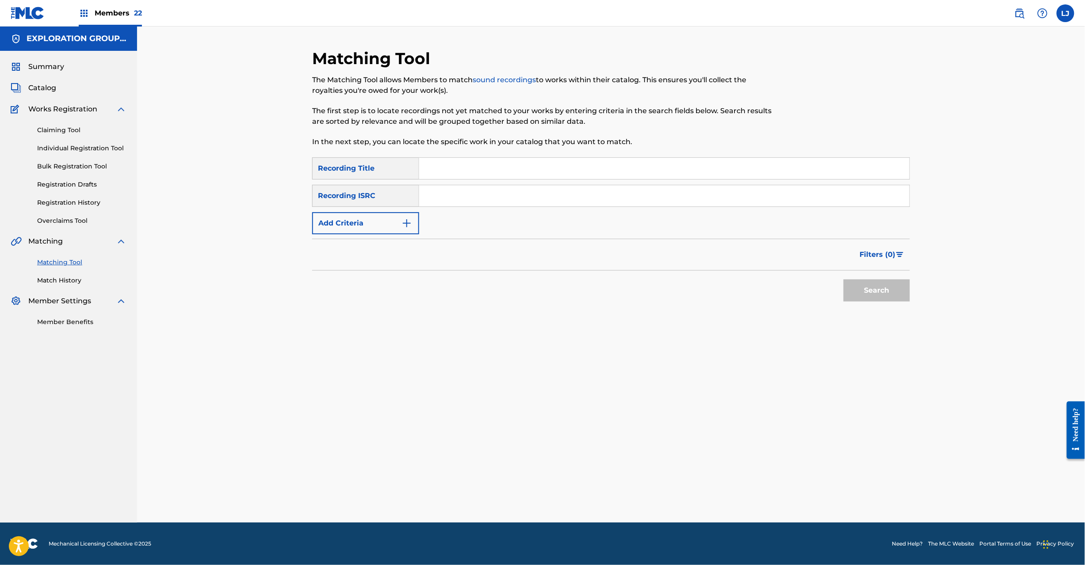
click at [456, 193] on input "Search Form" at bounding box center [664, 195] width 490 height 21
type input "JPK651700917"
click at [855, 287] on button "Search" at bounding box center [877, 291] width 66 height 22
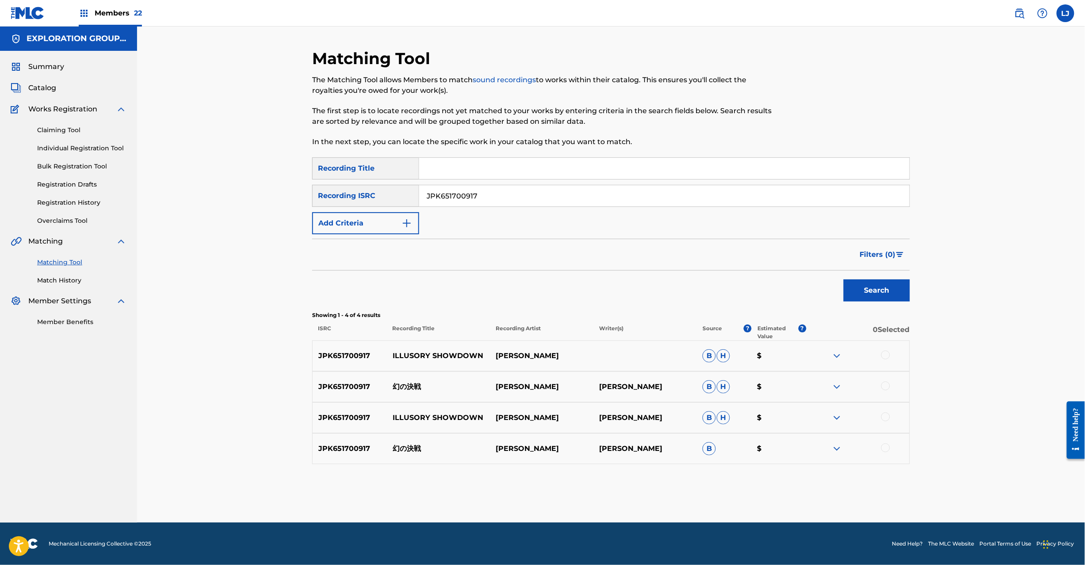
click at [394, 386] on p "幻の決戦" at bounding box center [438, 387] width 103 height 11
click at [888, 391] on div at bounding box center [857, 387] width 103 height 11
click at [884, 390] on div at bounding box center [885, 386] width 9 height 9
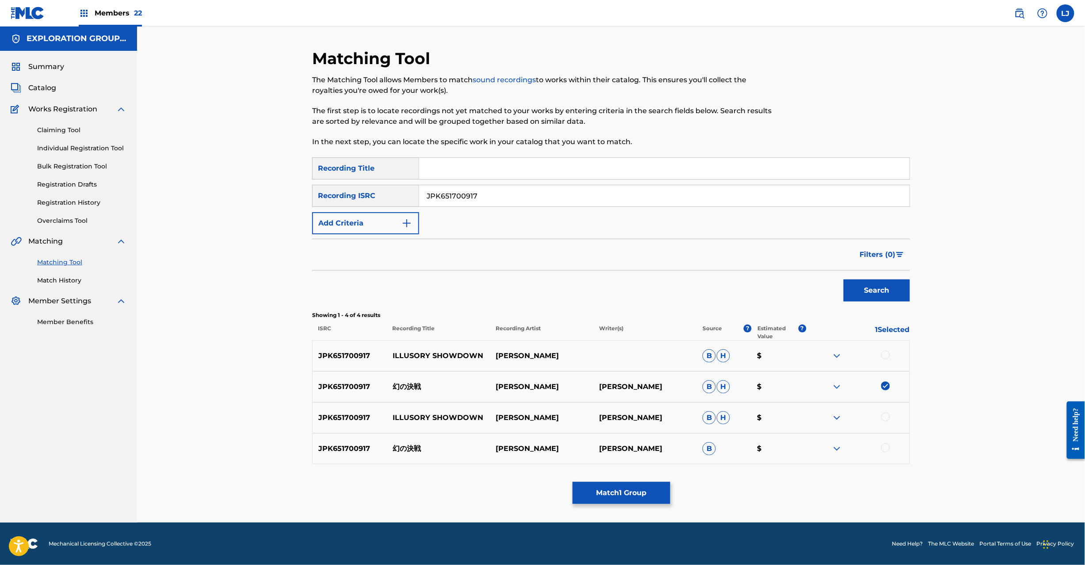
drag, startPoint x: 884, startPoint y: 441, endPoint x: 885, endPoint y: 447, distance: 5.8
click at [884, 445] on div "JPK651700917 幻の決戦 [PERSON_NAME] B $" at bounding box center [611, 448] width 598 height 31
click at [885, 447] on div at bounding box center [885, 448] width 9 height 9
click at [661, 496] on button "Match 2 Groups" at bounding box center [622, 493] width 98 height 22
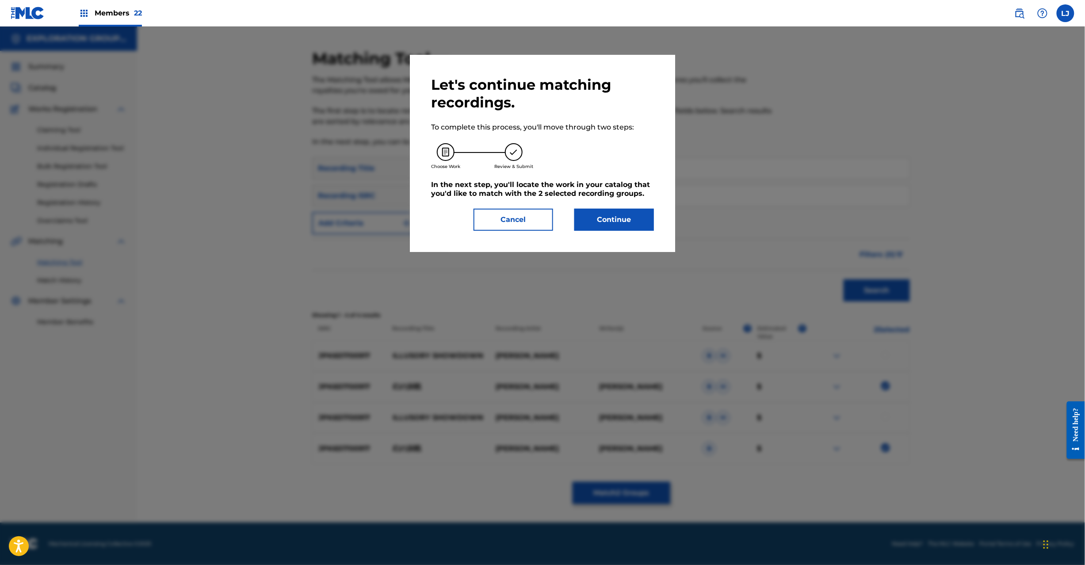
click at [618, 209] on button "Continue" at bounding box center [614, 220] width 80 height 22
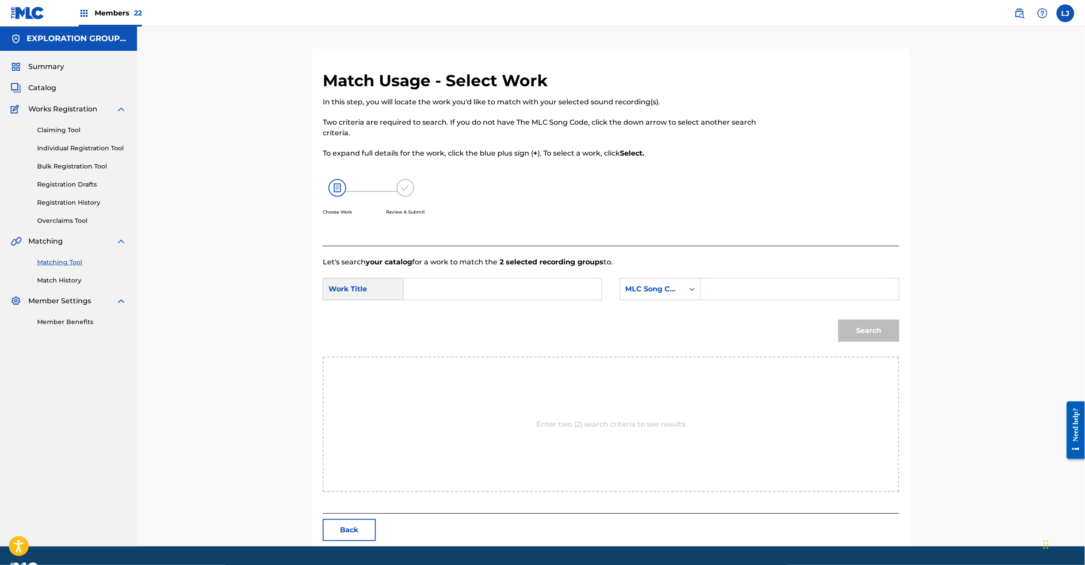
click at [462, 291] on input "Search Form" at bounding box center [502, 289] width 183 height 21
click at [462, 297] on input "JPK651700917" at bounding box center [502, 289] width 183 height 21
click at [501, 287] on input "[PERSON_NAME] MV10JQ" at bounding box center [502, 289] width 183 height 21
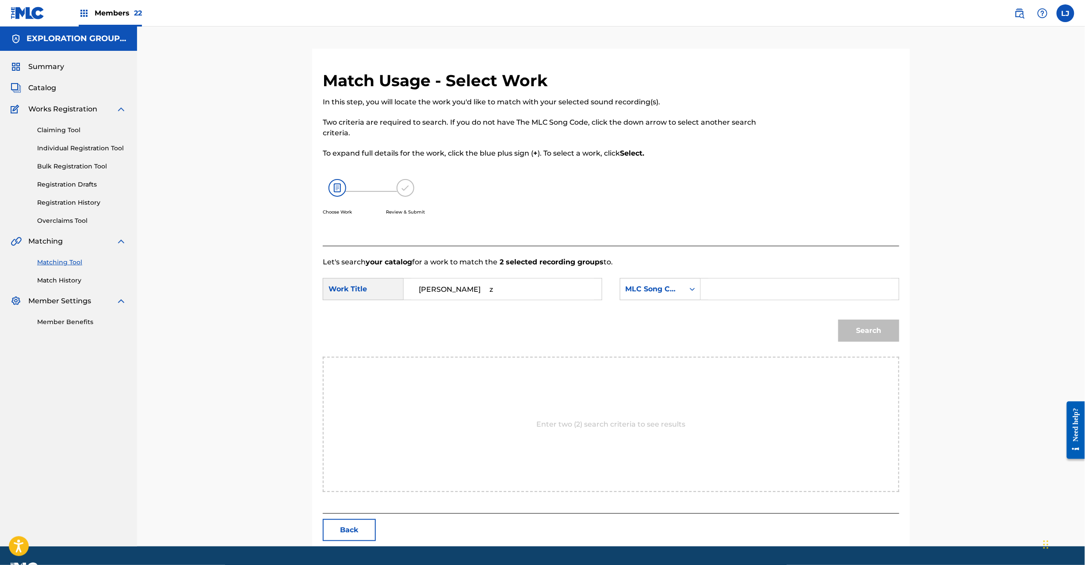
type input "[PERSON_NAME] z"
click at [785, 299] on input "Search Form" at bounding box center [799, 289] width 183 height 21
type input "MV10JQ"
click at [501, 289] on input "[PERSON_NAME]" at bounding box center [502, 289] width 183 height 21
type input "[PERSON_NAME]"
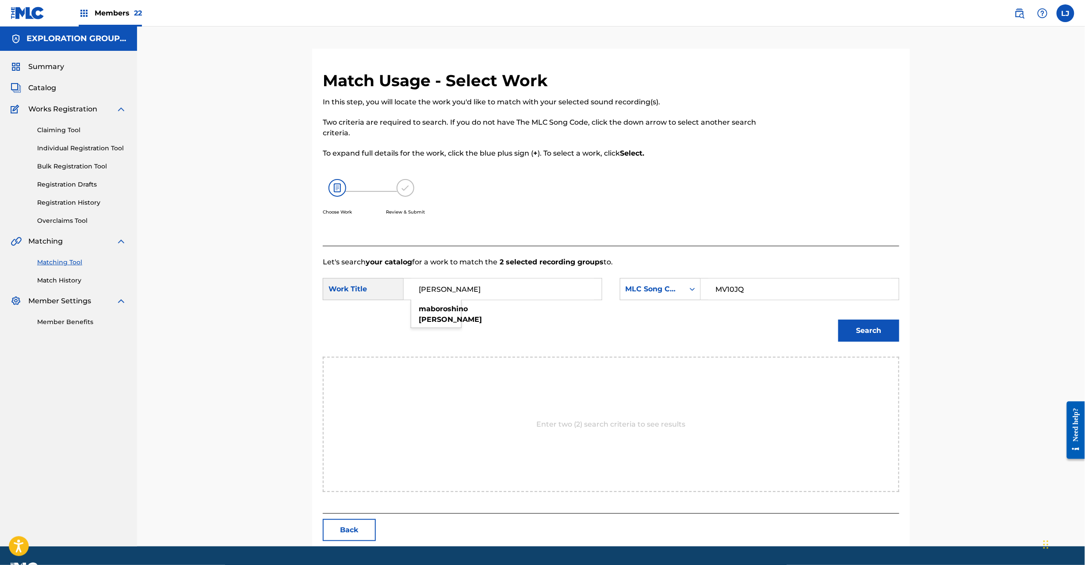
click at [877, 329] on button "Search" at bounding box center [869, 331] width 61 height 22
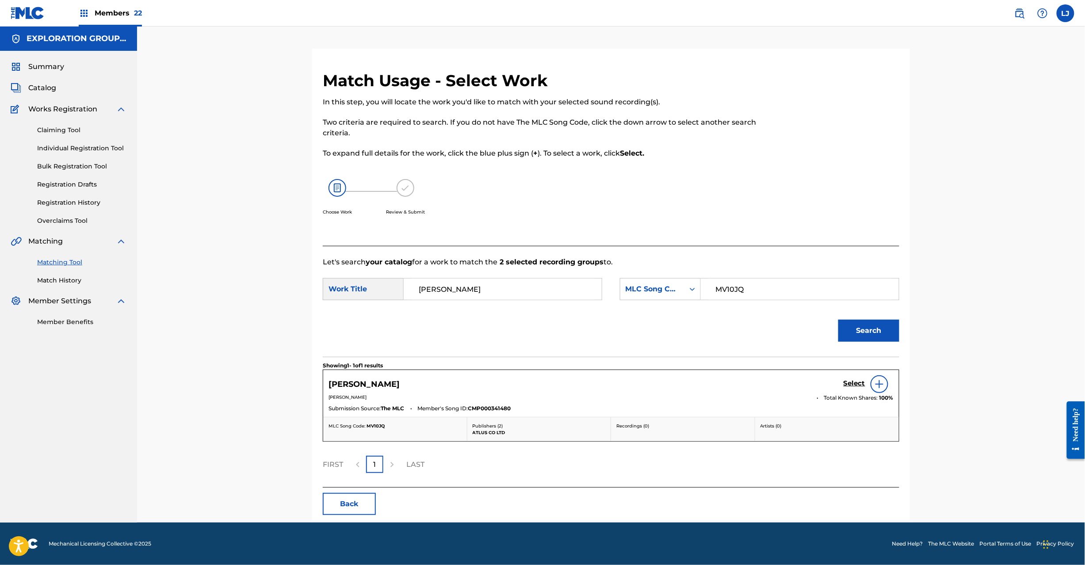
click at [851, 384] on h5 "Select" at bounding box center [855, 383] width 22 height 8
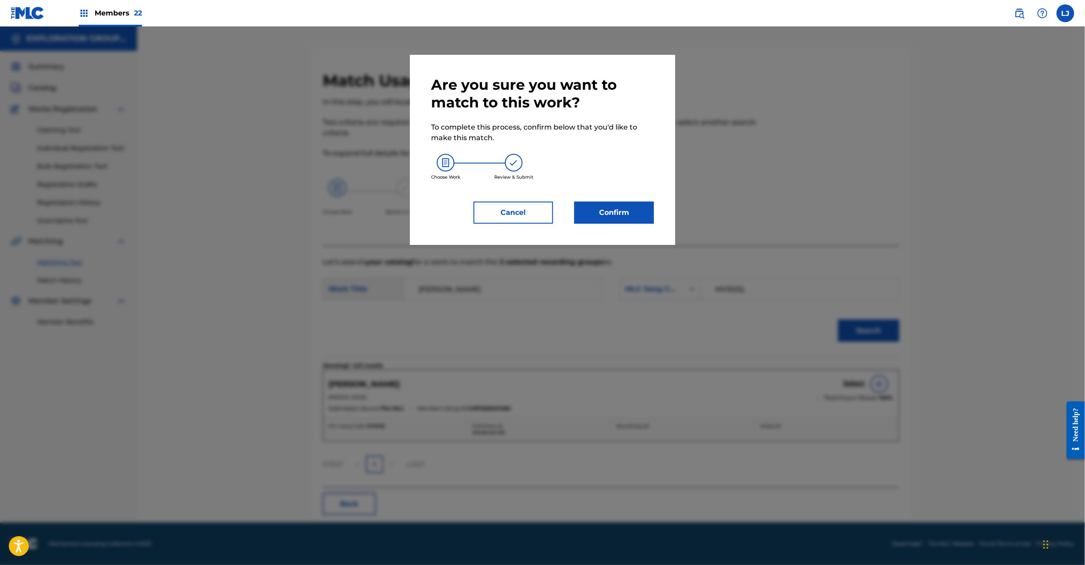
click at [613, 209] on button "Confirm" at bounding box center [614, 213] width 80 height 22
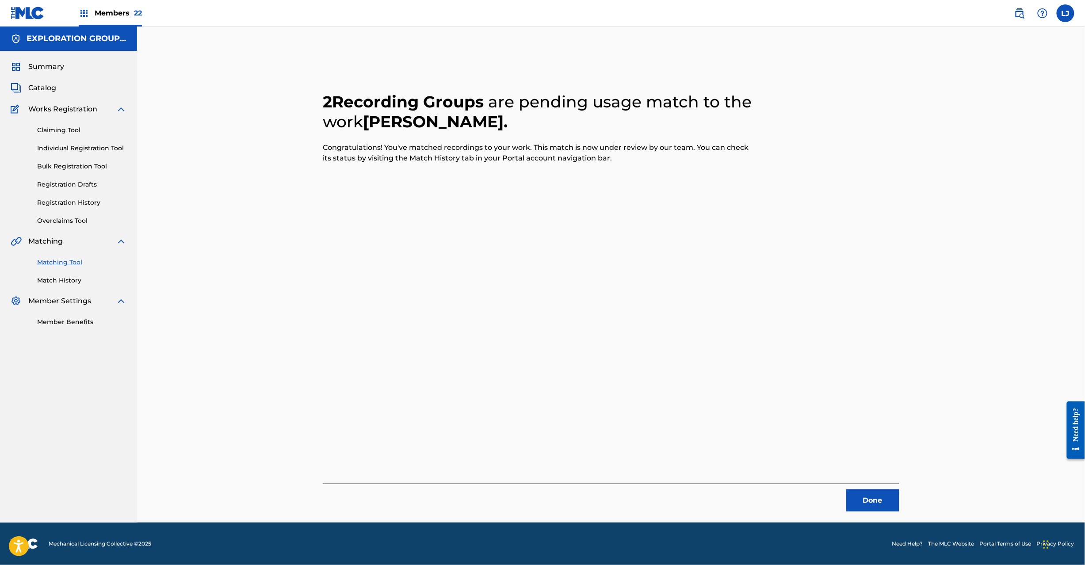
click at [863, 494] on button "Done" at bounding box center [872, 501] width 53 height 22
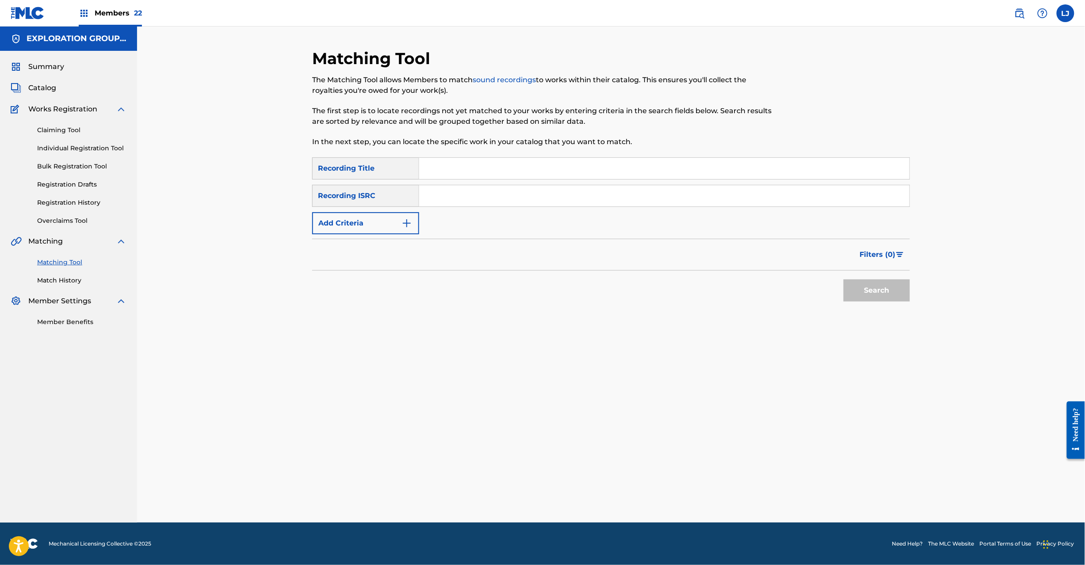
click at [462, 200] on input "Search Form" at bounding box center [664, 195] width 490 height 21
type input "JPK651700918"
click at [848, 276] on div "Search" at bounding box center [874, 288] width 71 height 35
click at [854, 291] on button "Search" at bounding box center [877, 291] width 66 height 22
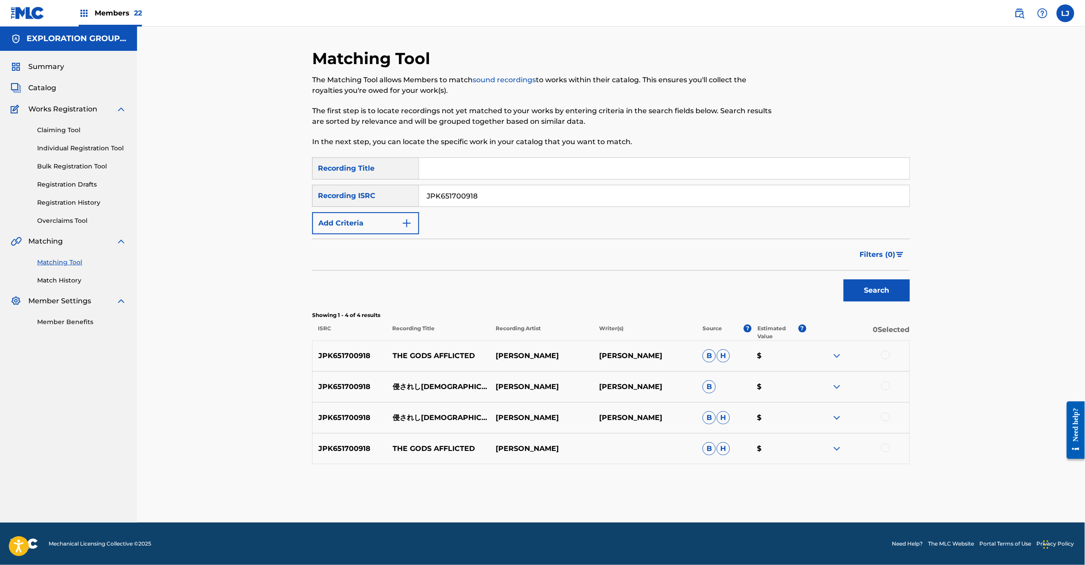
click at [433, 387] on p "侵されし[DEMOGRAPHIC_DATA]のもの" at bounding box center [438, 387] width 103 height 11
click at [880, 356] on div at bounding box center [857, 356] width 103 height 11
click at [883, 355] on div at bounding box center [885, 355] width 9 height 9
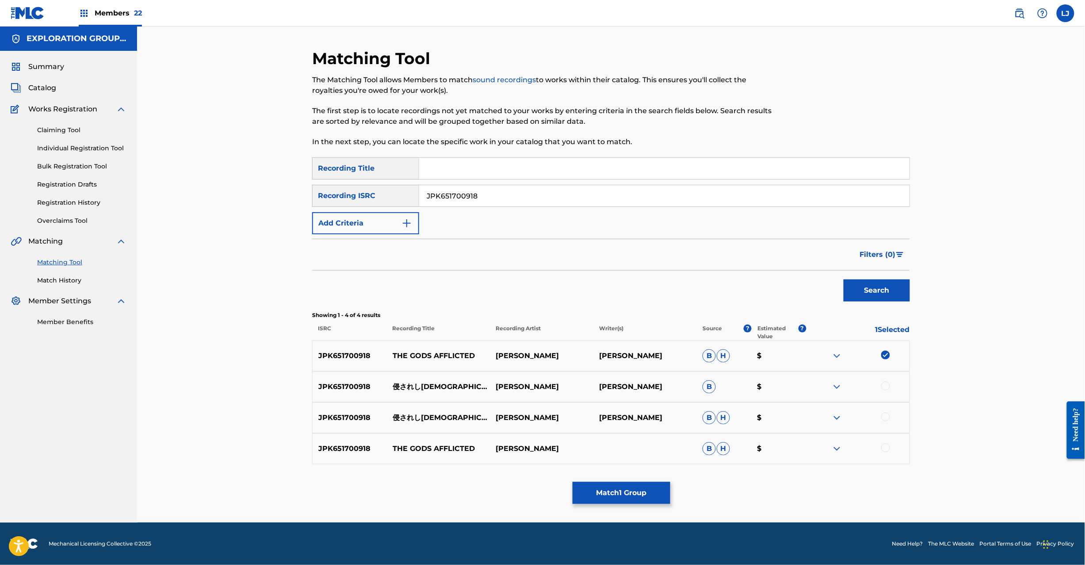
click at [887, 391] on div at bounding box center [857, 387] width 103 height 11
click at [887, 390] on div at bounding box center [885, 386] width 9 height 9
click at [885, 414] on div at bounding box center [885, 417] width 9 height 9
click at [884, 447] on div at bounding box center [885, 448] width 9 height 9
click at [637, 474] on div "Matching Tool The Matching Tool allows Members to match sound recordings to wor…" at bounding box center [611, 286] width 598 height 474
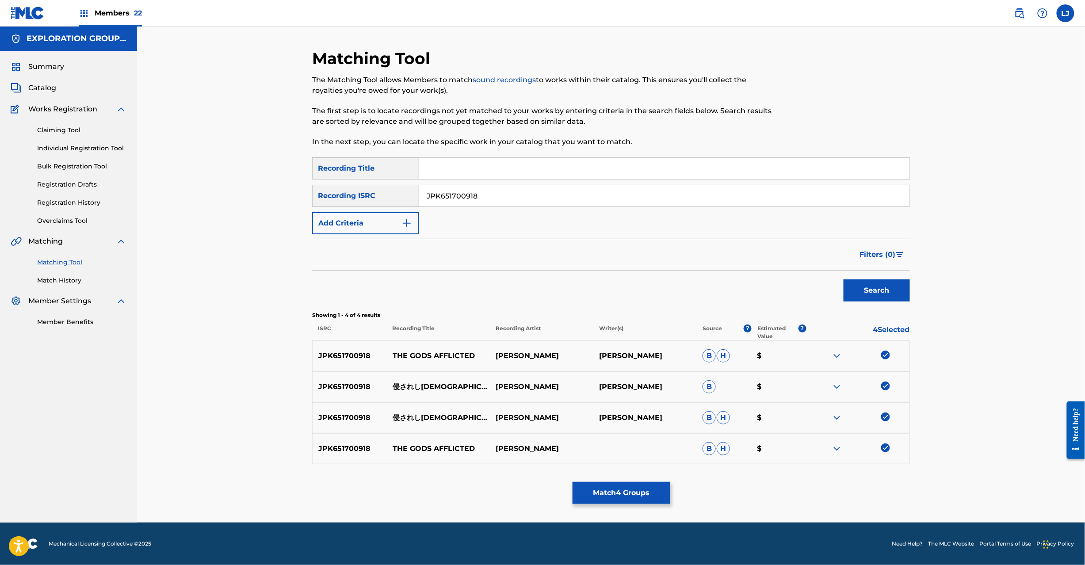
click at [616, 483] on button "Match 4 Groups" at bounding box center [622, 493] width 98 height 22
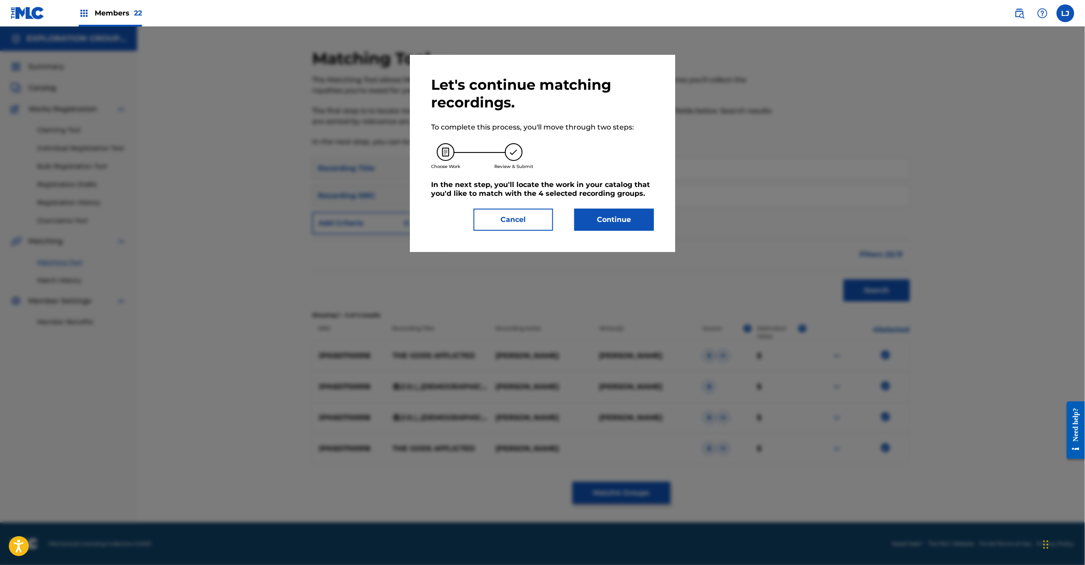
click at [595, 211] on button "Continue" at bounding box center [614, 220] width 80 height 22
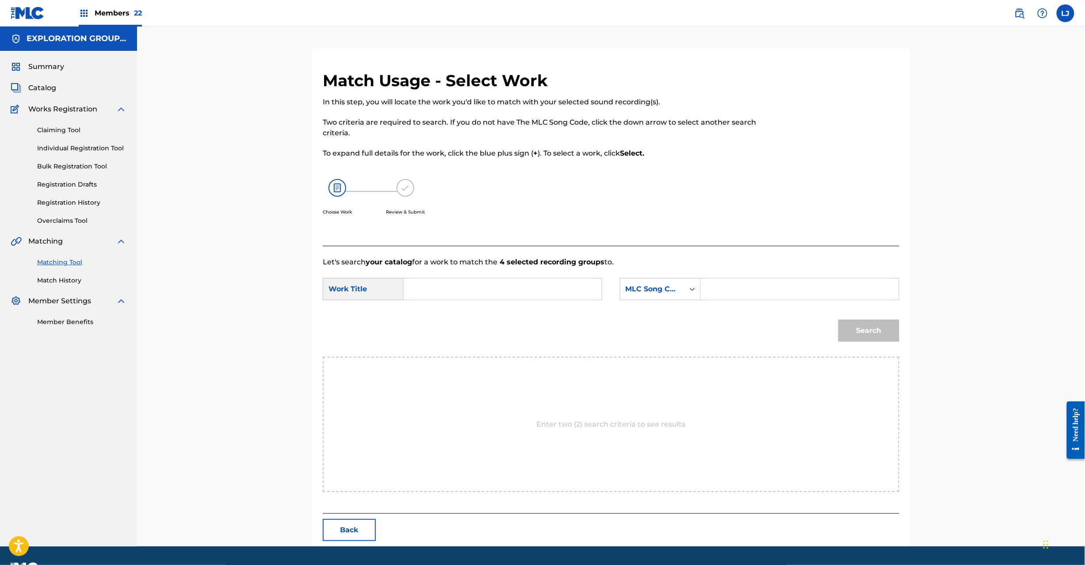
click at [484, 283] on input "Search Form" at bounding box center [502, 289] width 183 height 21
click at [539, 290] on input "[PERSON_NAME] OM2IUH" at bounding box center [502, 289] width 183 height 21
click at [580, 290] on input "[PERSON_NAME] OM2IUH" at bounding box center [502, 289] width 183 height 21
click at [581, 290] on input "[PERSON_NAME] OM2IUH" at bounding box center [502, 289] width 183 height 21
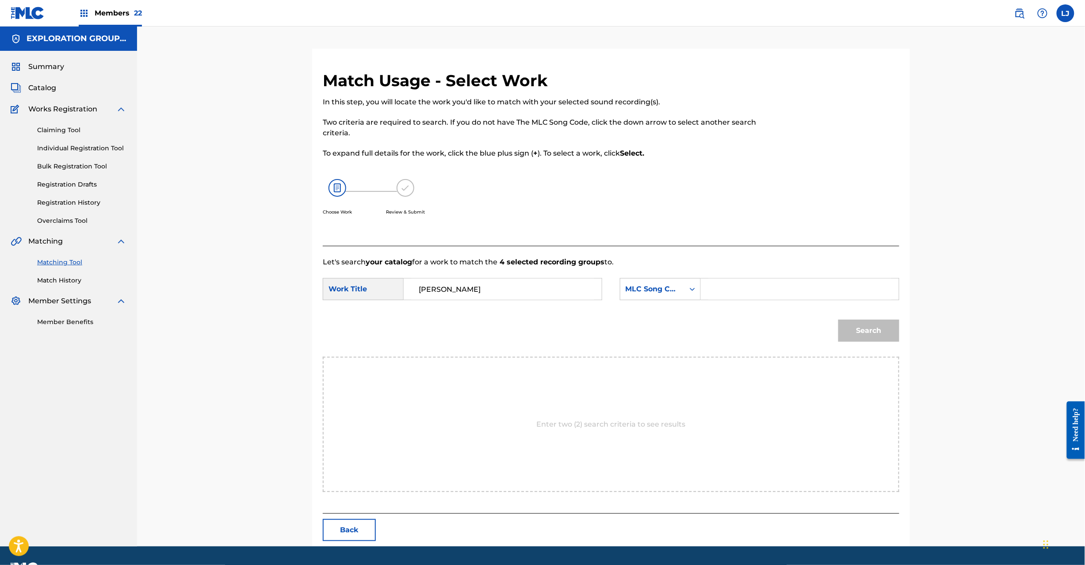
type input "[PERSON_NAME]"
click at [770, 294] on input "Search Form" at bounding box center [799, 289] width 183 height 21
type input "OM2IUH"
click at [887, 329] on button "Search" at bounding box center [869, 331] width 61 height 22
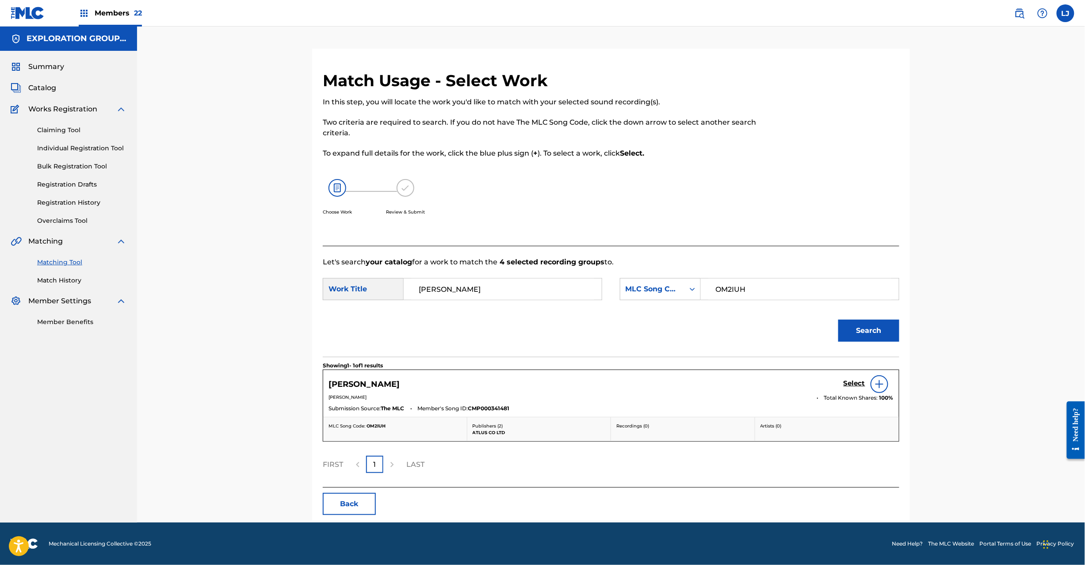
click at [856, 385] on h5 "Select" at bounding box center [855, 383] width 22 height 8
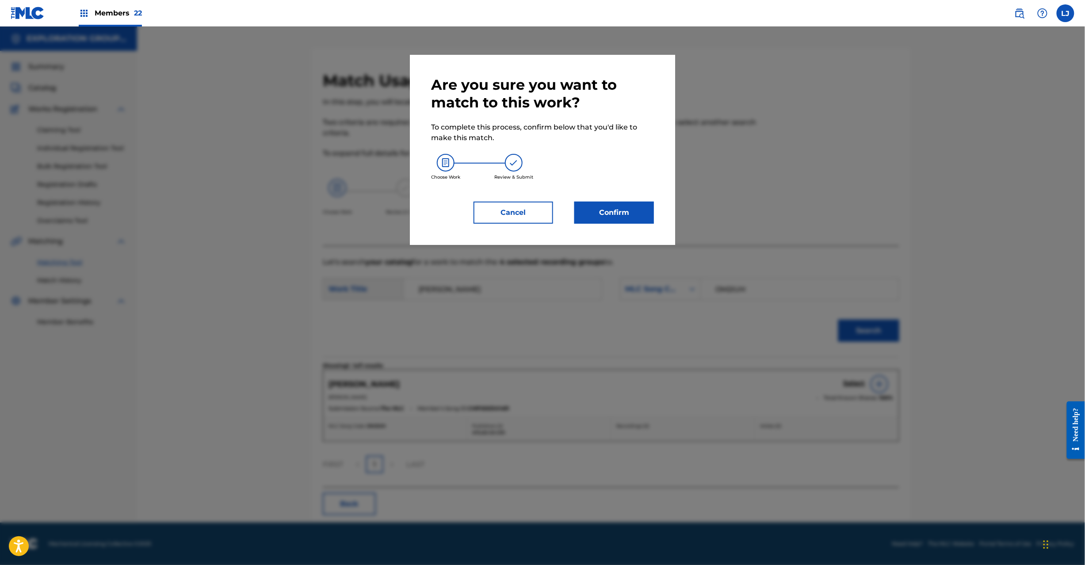
click at [634, 197] on div "Are you sure you want to match to this work? To complete this process, confirm …" at bounding box center [542, 150] width 223 height 148
click at [631, 204] on button "Confirm" at bounding box center [614, 213] width 80 height 22
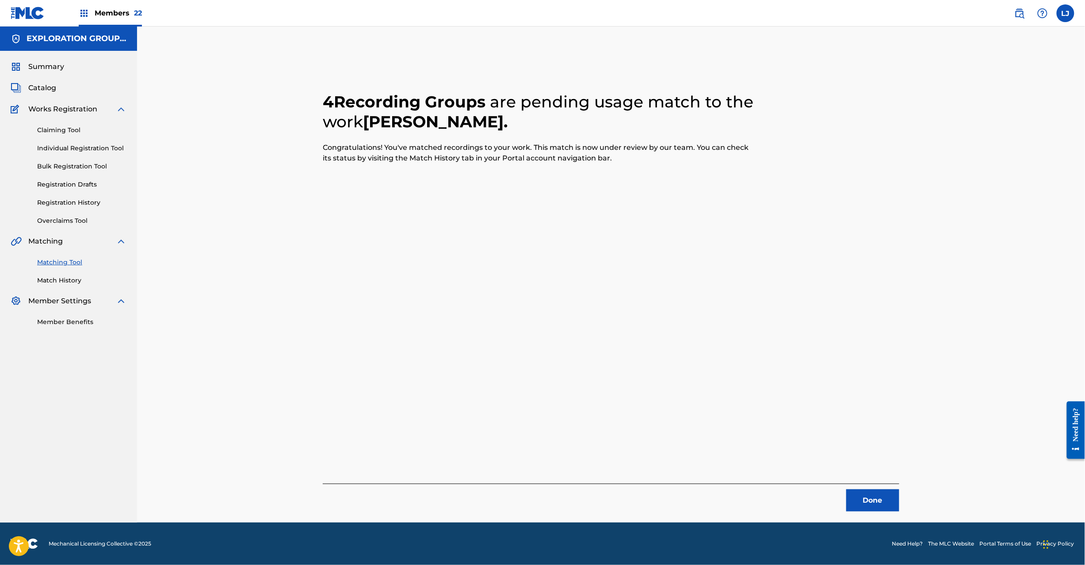
click at [863, 500] on button "Done" at bounding box center [872, 501] width 53 height 22
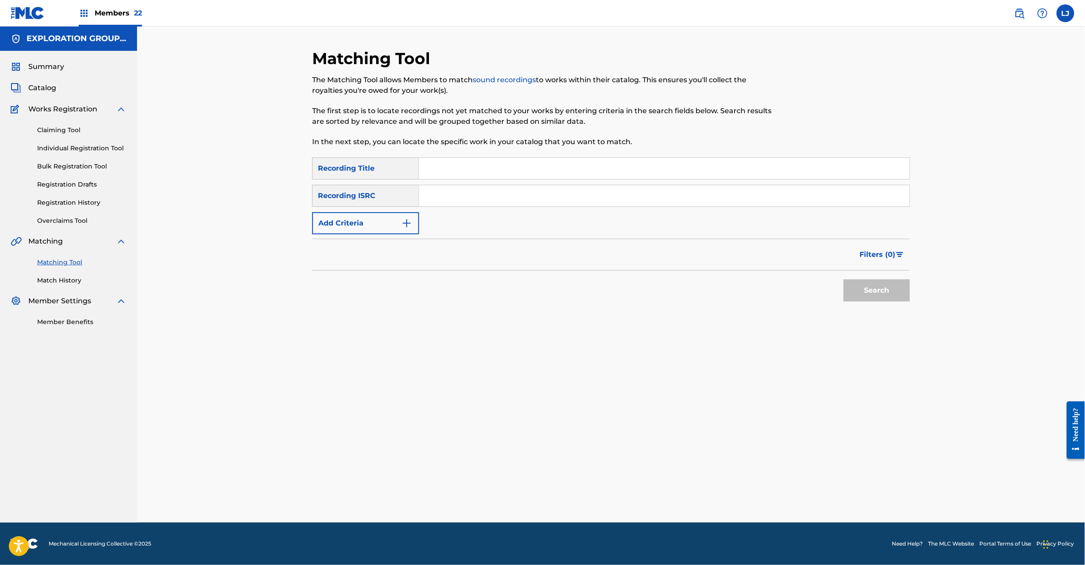
click at [462, 198] on input "Search Form" at bounding box center [664, 195] width 490 height 21
type input "JPK651700920"
click at [881, 299] on button "Search" at bounding box center [877, 291] width 66 height 22
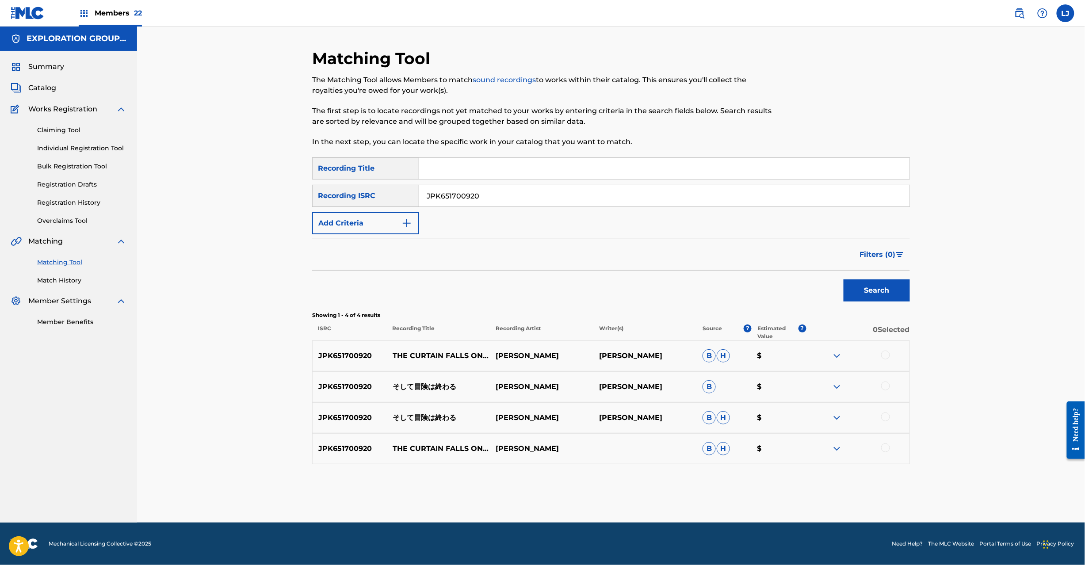
click at [429, 384] on p "そして冒険は終わる" at bounding box center [438, 387] width 103 height 11
click at [886, 386] on div at bounding box center [885, 386] width 9 height 9
click at [886, 417] on div at bounding box center [885, 417] width 9 height 9
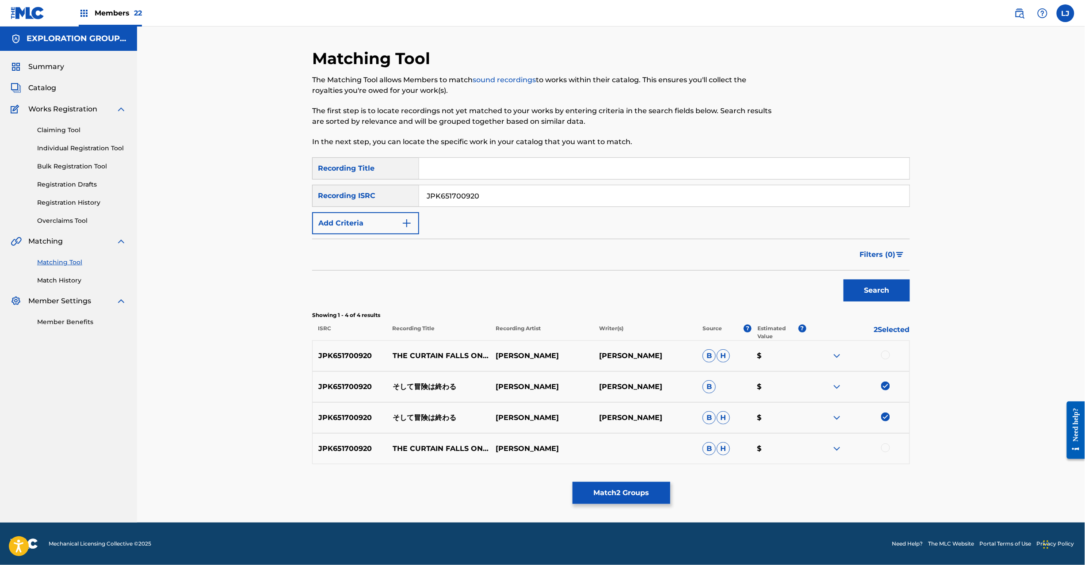
click at [624, 492] on button "Match 2 Groups" at bounding box center [622, 493] width 98 height 22
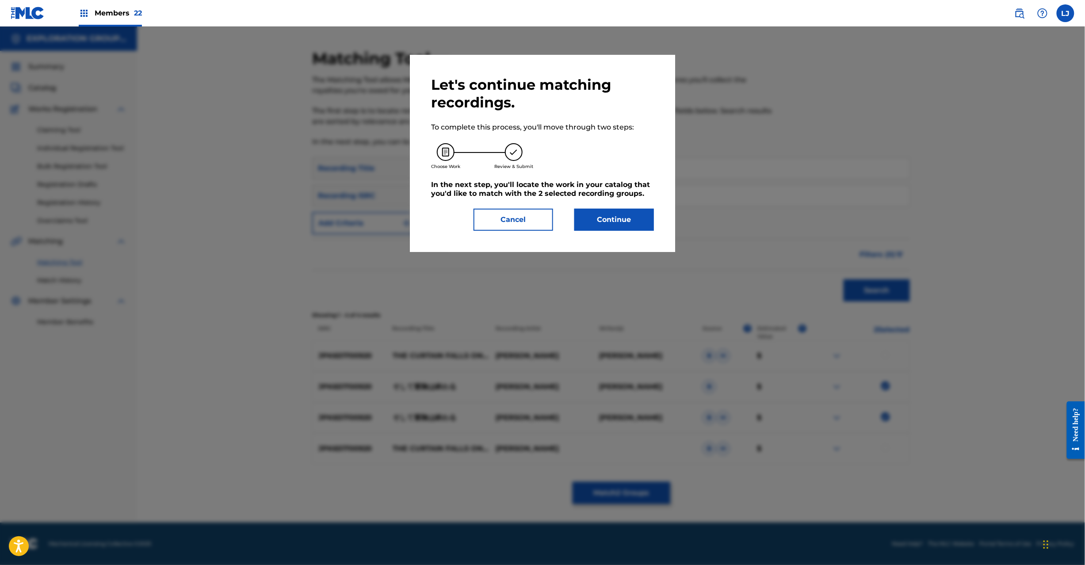
click at [613, 224] on button "Continue" at bounding box center [614, 220] width 80 height 22
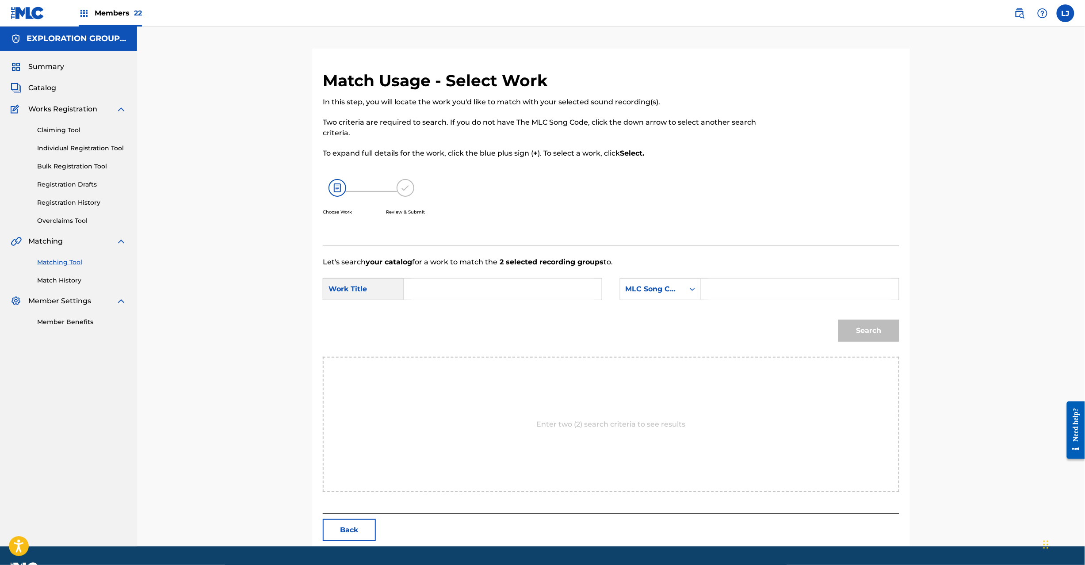
click at [457, 291] on input "Search Form" at bounding box center [502, 289] width 183 height 21
click at [521, 291] on input "Soshite Boukenwa Owaru S65USR" at bounding box center [502, 289] width 183 height 21
type input "Soshite Boukenwa Owaru"
click at [713, 291] on input "Search Form" at bounding box center [799, 289] width 183 height 21
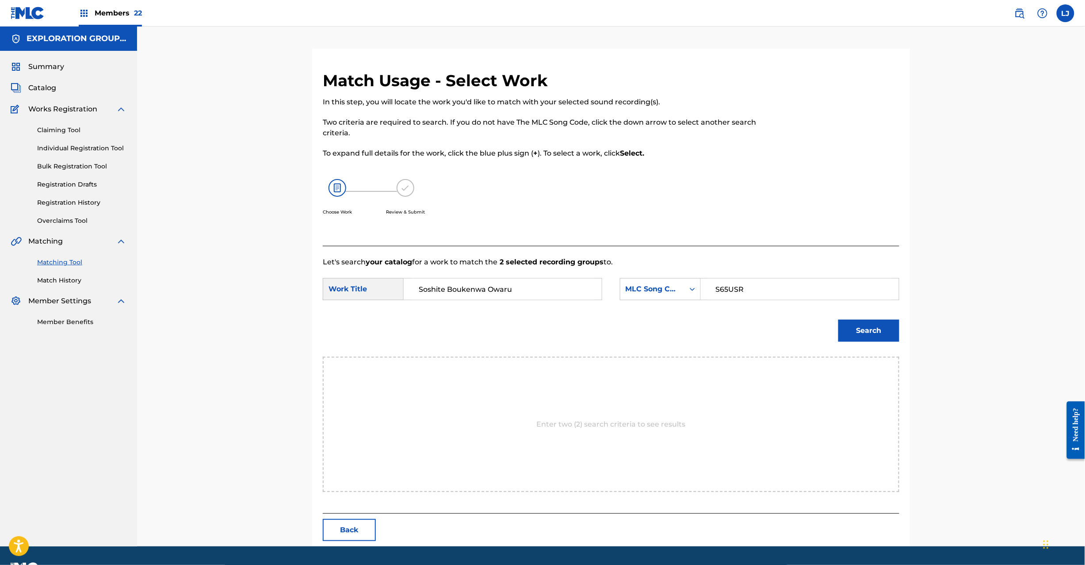
type input "S65USR"
drag, startPoint x: 827, startPoint y: 324, endPoint x: 846, endPoint y: 328, distance: 19.4
click at [827, 324] on div "Search" at bounding box center [611, 334] width 577 height 46
click at [846, 328] on button "Search" at bounding box center [869, 331] width 61 height 22
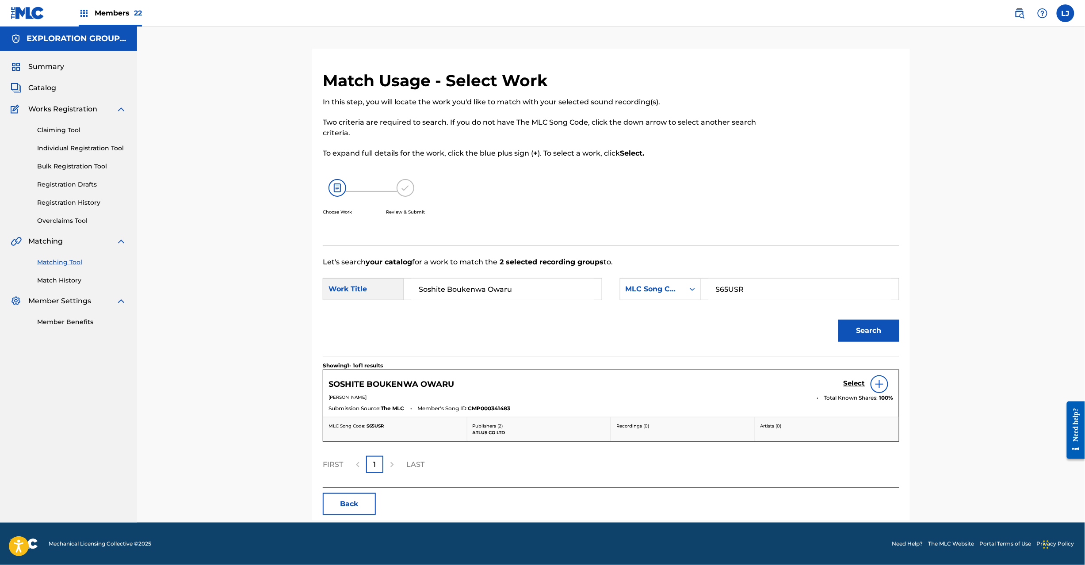
click at [851, 379] on h5 "Select" at bounding box center [855, 383] width 22 height 8
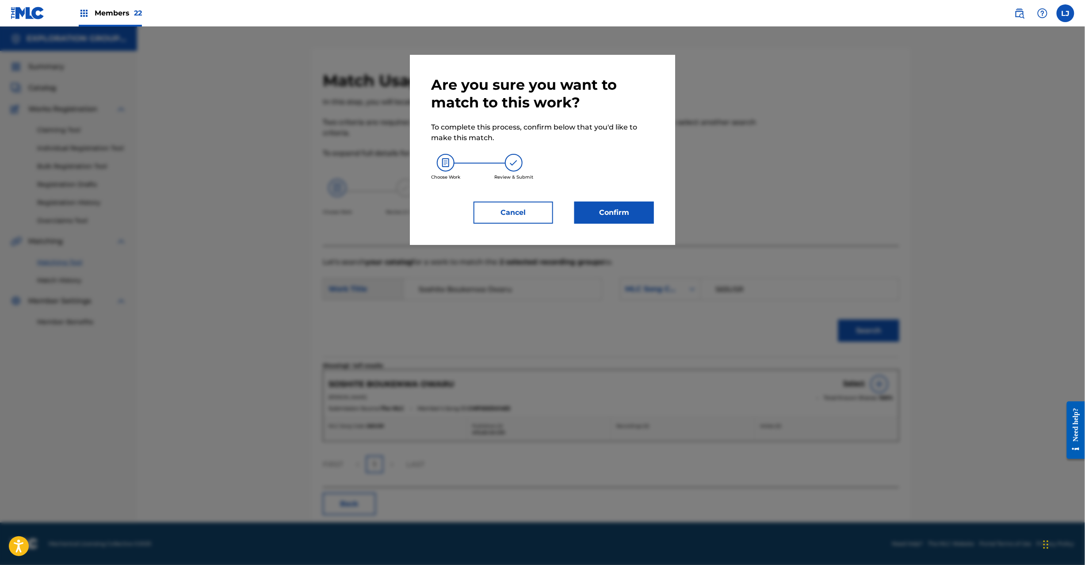
click at [611, 220] on button "Confirm" at bounding box center [614, 213] width 80 height 22
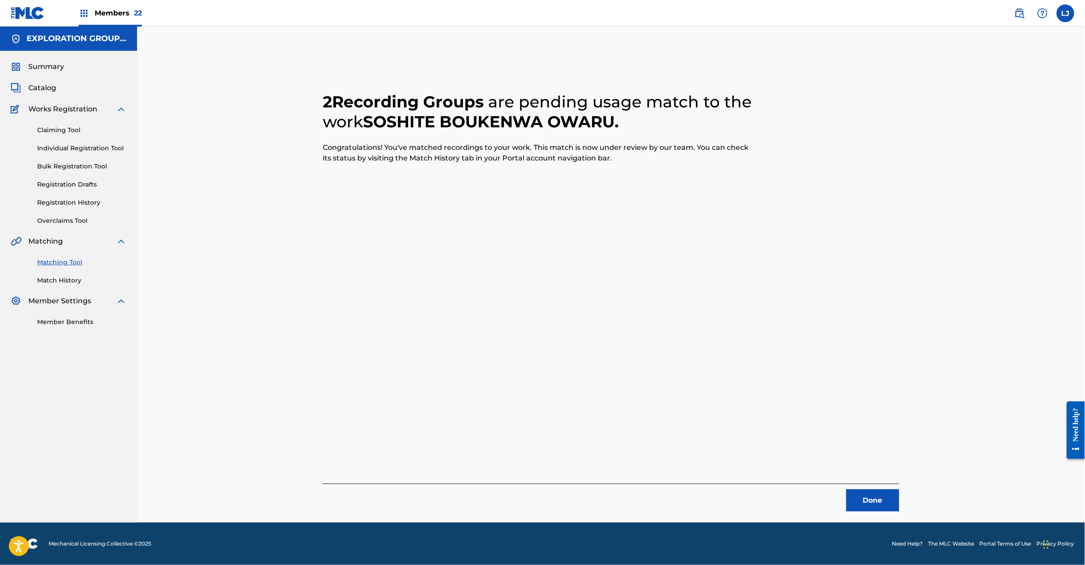
click at [886, 494] on button "Done" at bounding box center [872, 501] width 53 height 22
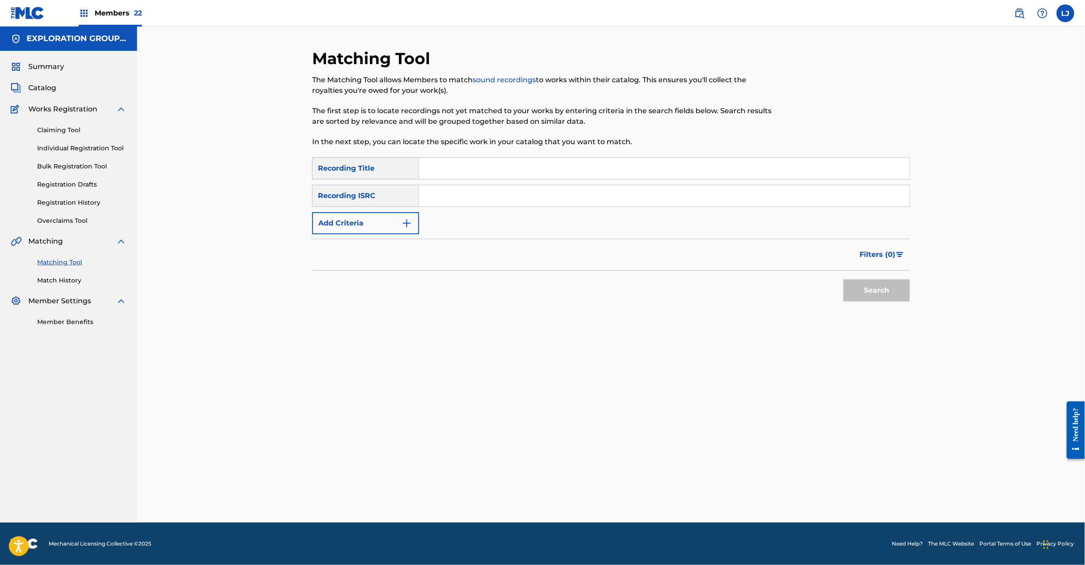
click at [456, 193] on input "Search Form" at bounding box center [664, 195] width 490 height 21
drag, startPoint x: 476, startPoint y: 192, endPoint x: 927, endPoint y: 230, distance: 453.2
click at [904, 209] on div "SearchWithCriteriadc011edf-5aff-417d-b249-c0cc146c684b Recording Title SearchWi…" at bounding box center [611, 195] width 598 height 77
click at [902, 295] on button "Search" at bounding box center [877, 291] width 66 height 22
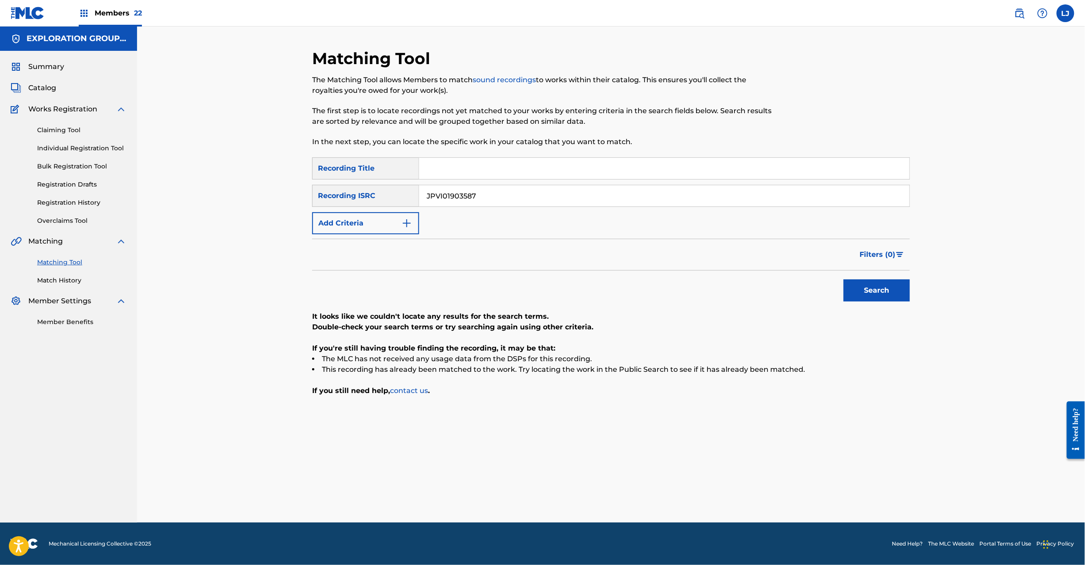
click at [455, 204] on input "JPVI01903587" at bounding box center [664, 195] width 490 height 21
drag, startPoint x: 480, startPoint y: 196, endPoint x: 138, endPoint y: 200, distance: 341.9
click at [138, 200] on div "Matching Tool The Matching Tool allows Members to match sound recordings to wor…" at bounding box center [611, 275] width 948 height 496
drag, startPoint x: 484, startPoint y: 197, endPoint x: 794, endPoint y: 199, distance: 310.5
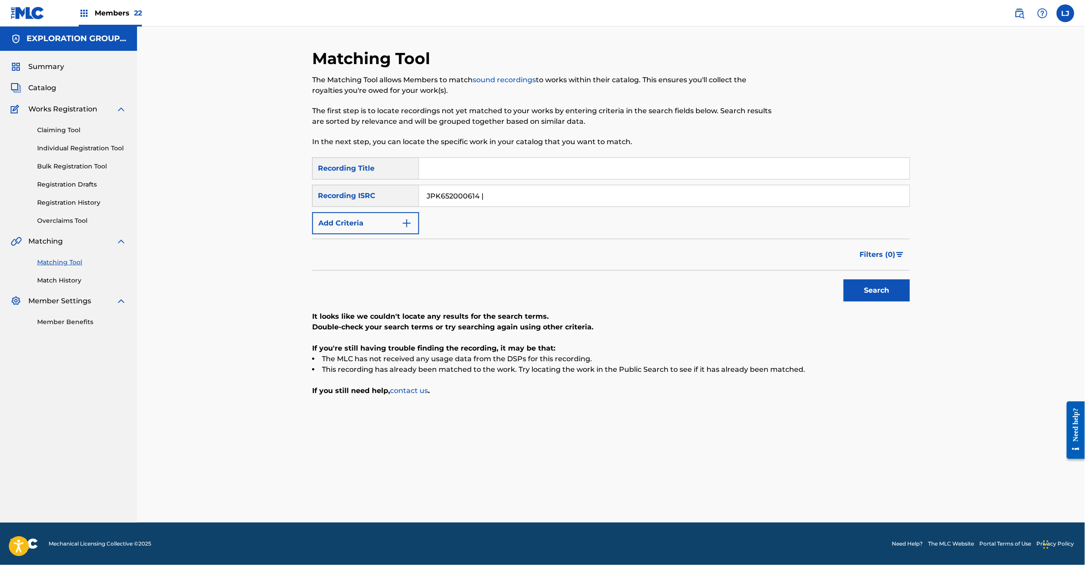
click at [794, 198] on input "JPK652000614 |" at bounding box center [664, 195] width 490 height 21
type input "JPK652000614"
click at [885, 291] on button "Search" at bounding box center [877, 291] width 66 height 22
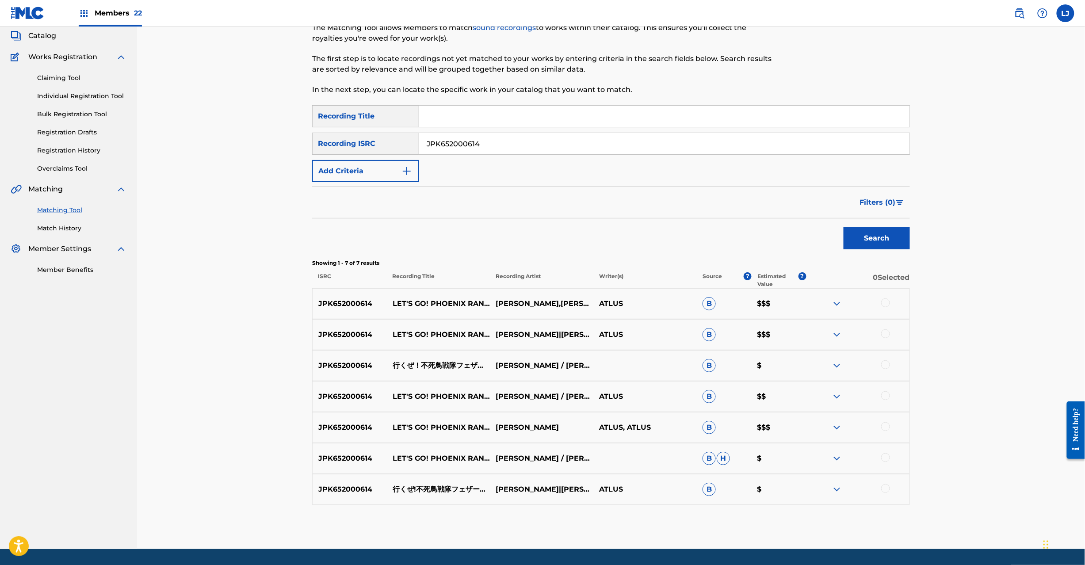
scroll to position [79, 0]
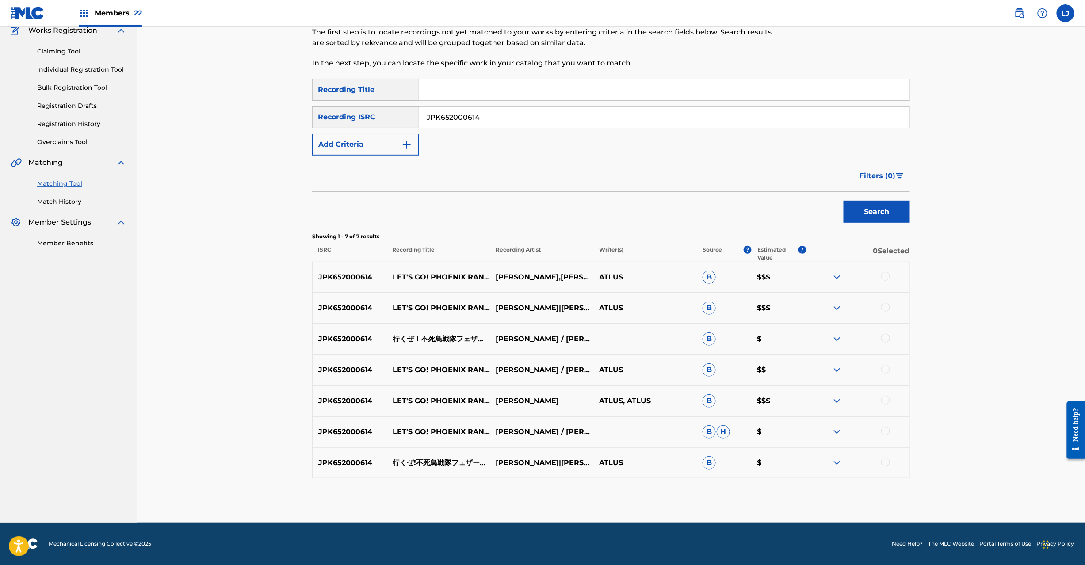
click at [888, 276] on div at bounding box center [885, 276] width 9 height 9
click at [884, 307] on div at bounding box center [885, 307] width 9 height 9
click at [887, 334] on div at bounding box center [885, 338] width 9 height 9
click at [884, 366] on div at bounding box center [885, 369] width 9 height 9
click at [885, 396] on div at bounding box center [885, 400] width 9 height 9
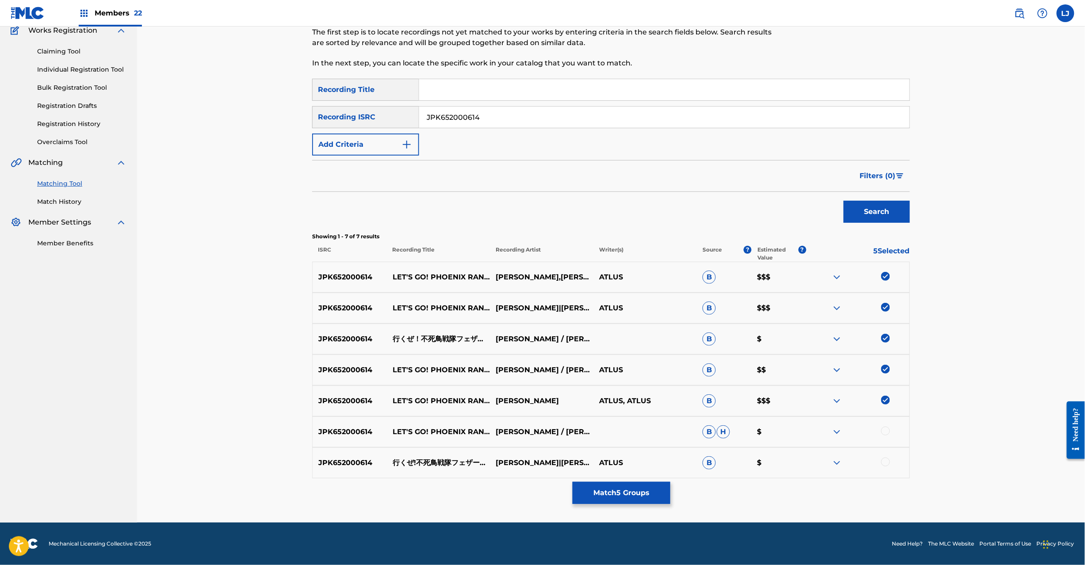
click at [885, 429] on div at bounding box center [885, 431] width 9 height 9
click at [887, 460] on div at bounding box center [885, 462] width 9 height 9
click at [666, 493] on button "Match 7 Groups" at bounding box center [622, 493] width 98 height 22
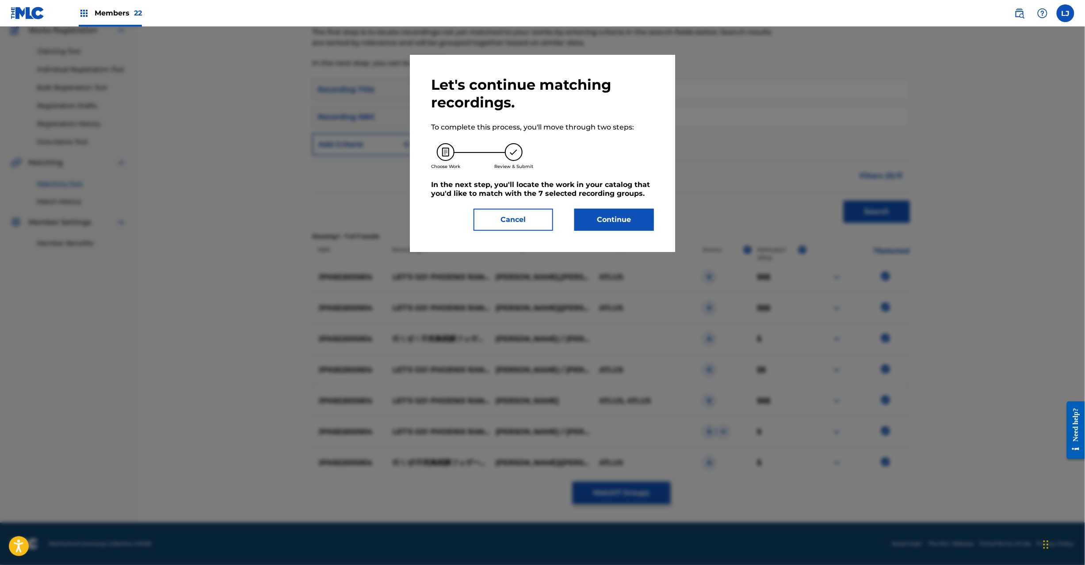
click at [604, 216] on button "Continue" at bounding box center [614, 220] width 80 height 22
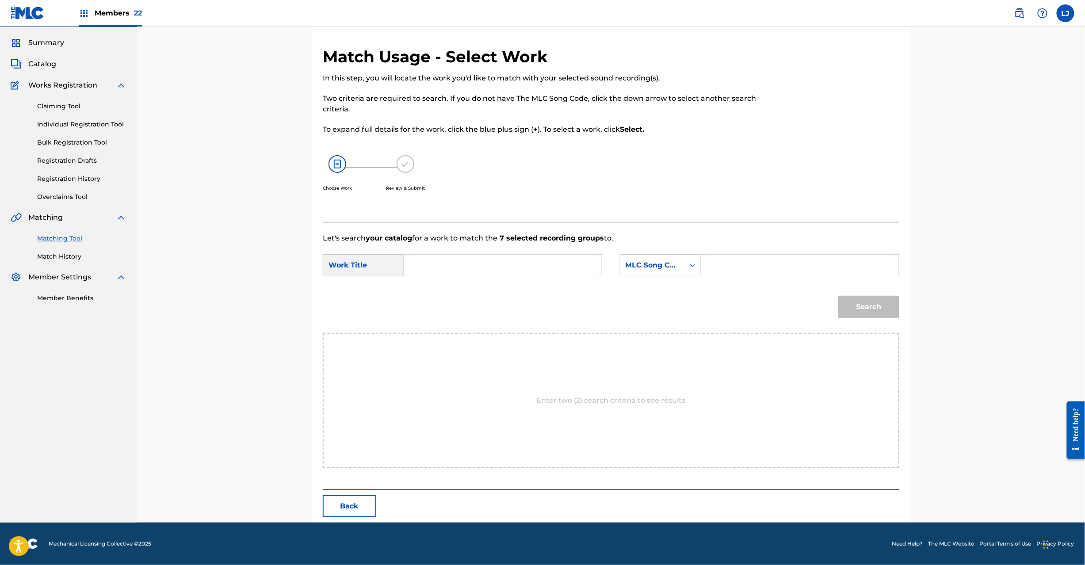
scroll to position [0, 0]
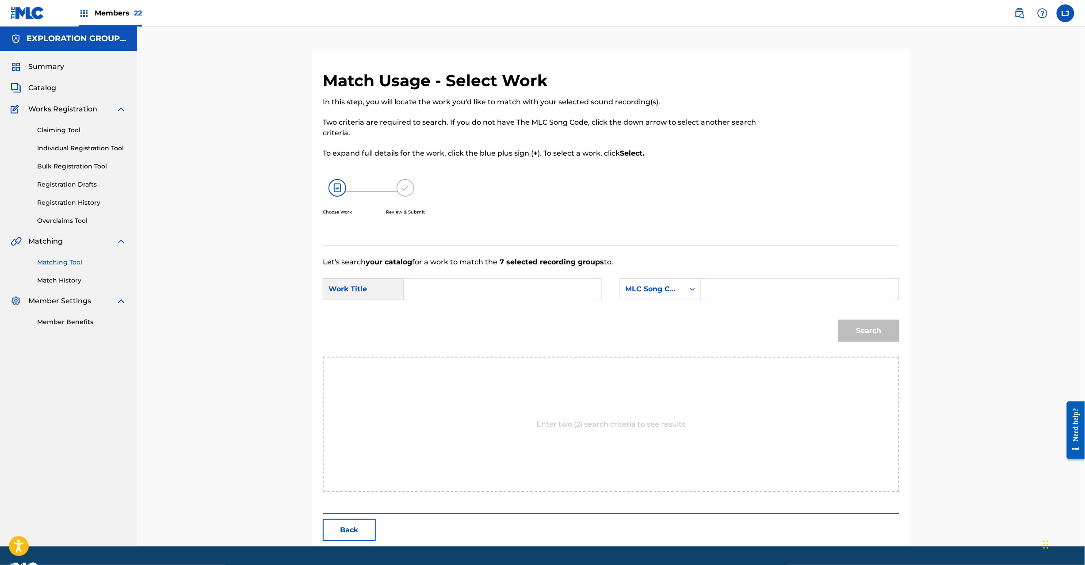
click at [477, 282] on input "Search Form" at bounding box center [502, 289] width 183 height 21
click at [554, 287] on input "Ikuze Fushichou Sentai Fezaaman IZ5RTZ" at bounding box center [502, 289] width 183 height 21
type input "Ikuze Fushichou Sentai Fezaaman"
click at [812, 296] on input "Search Form" at bounding box center [799, 289] width 183 height 21
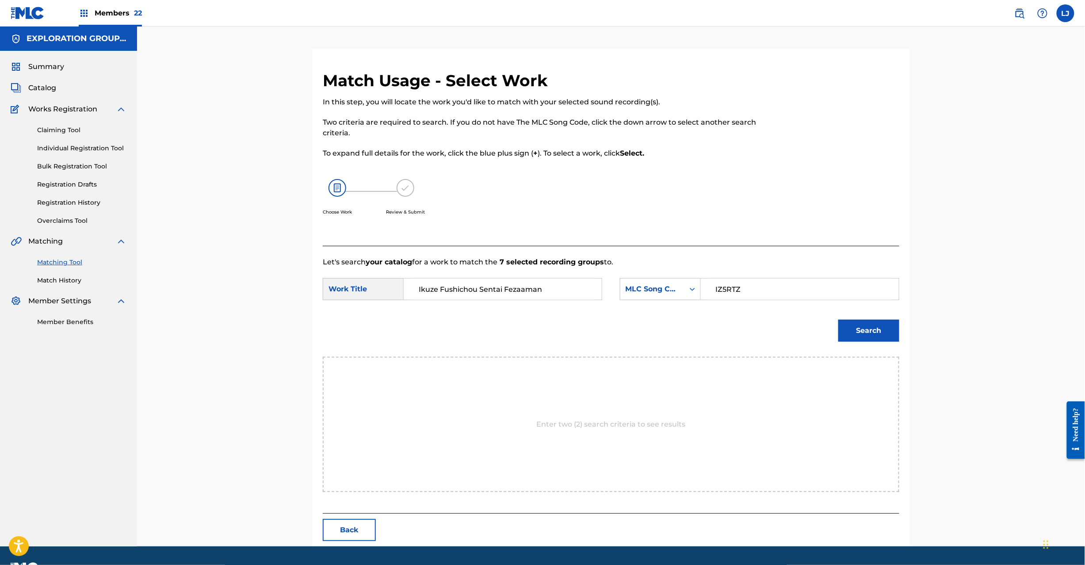
type input "IZ5RTZ"
click at [874, 344] on div "Search" at bounding box center [866, 328] width 65 height 35
click at [874, 337] on button "Search" at bounding box center [869, 331] width 61 height 22
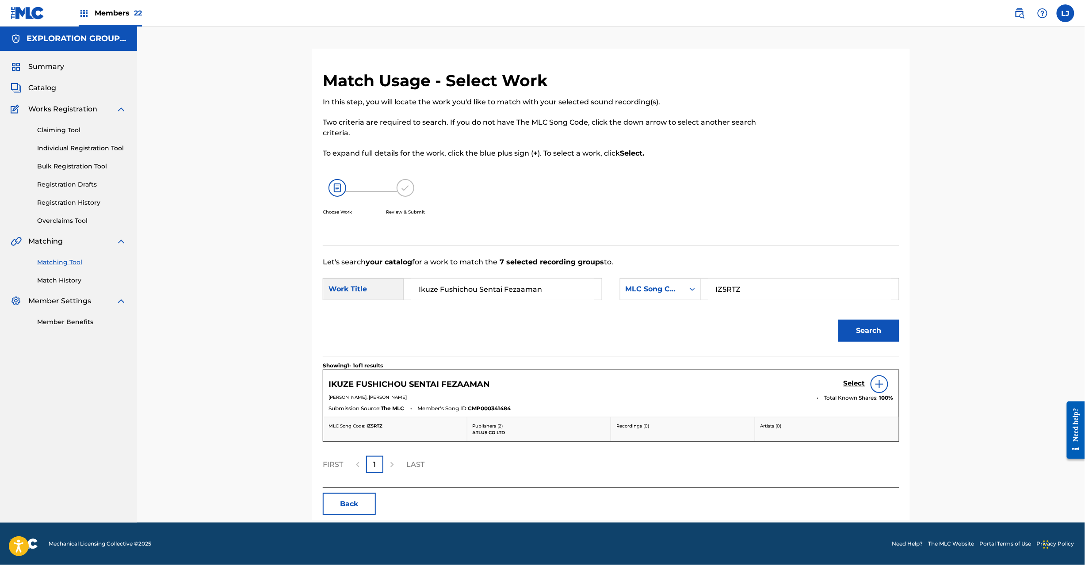
click at [845, 379] on h5 "Select" at bounding box center [855, 383] width 22 height 8
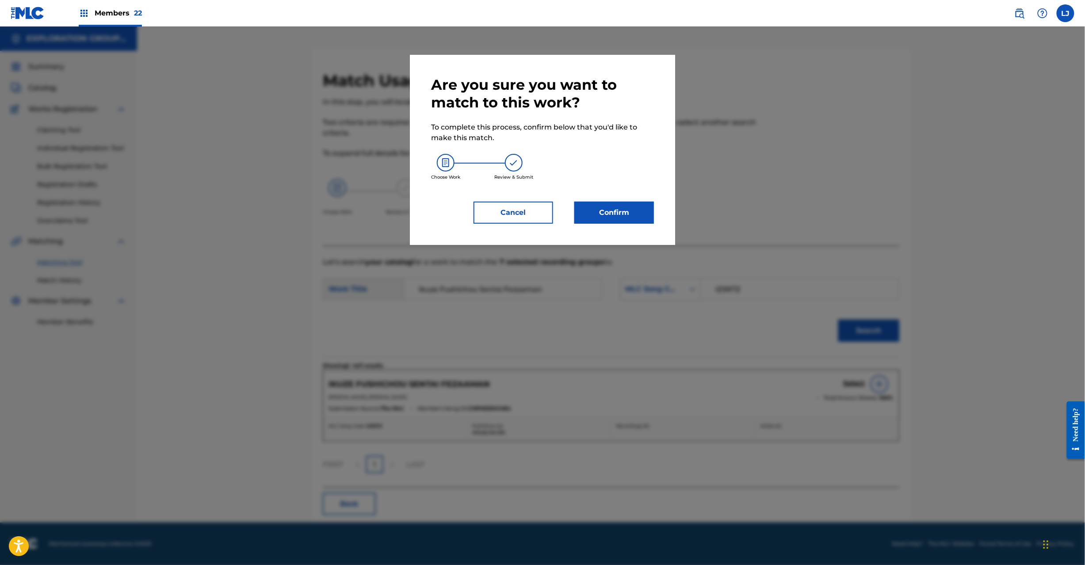
click at [632, 206] on button "Confirm" at bounding box center [614, 213] width 80 height 22
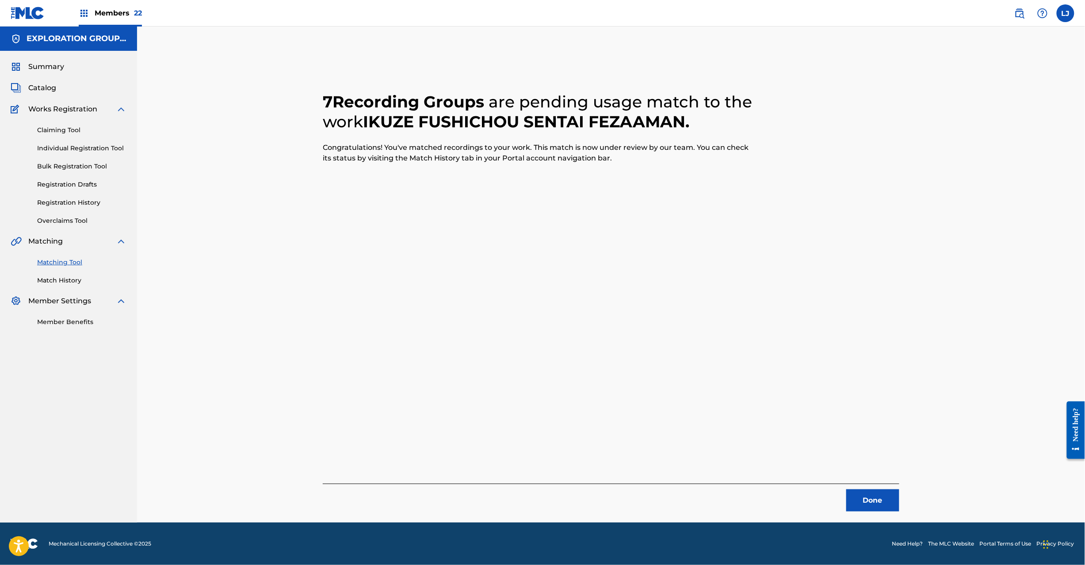
click at [880, 499] on button "Done" at bounding box center [872, 501] width 53 height 22
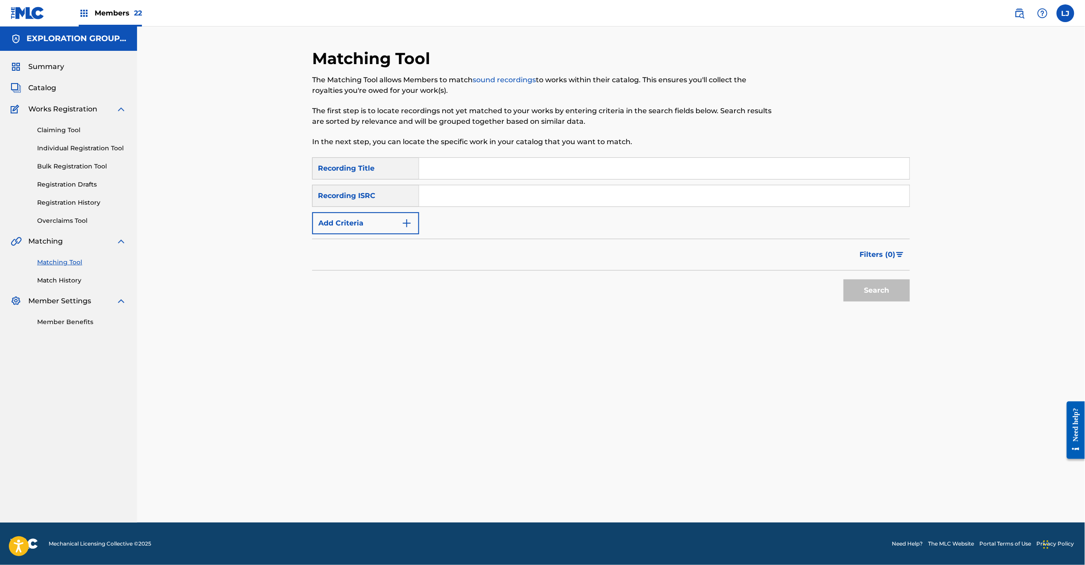
click at [500, 188] on input "Search Form" at bounding box center [664, 195] width 490 height 21
click at [541, 193] on input "JPVI01903587 | JPK652000614 | JPVI02001283" at bounding box center [664, 195] width 490 height 21
drag, startPoint x: 538, startPoint y: 195, endPoint x: 328, endPoint y: 204, distance: 210.3
click at [252, 193] on div "Matching Tool The Matching Tool allows Members to match sound recordings to wor…" at bounding box center [611, 275] width 948 height 496
click at [876, 284] on button "Search" at bounding box center [877, 291] width 66 height 22
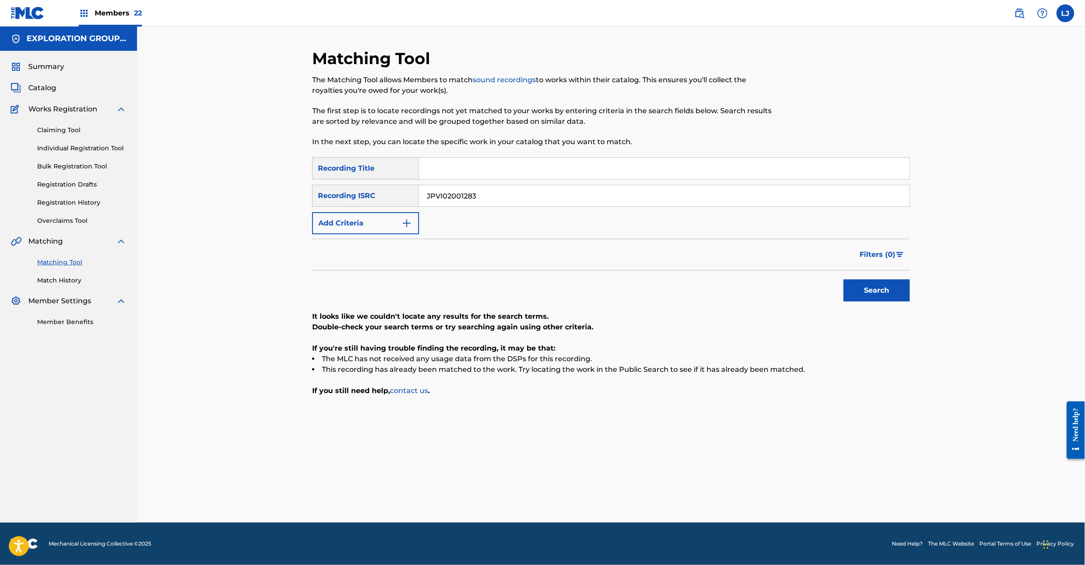
click at [455, 198] on input "JPVI02001283" at bounding box center [664, 195] width 490 height 21
click at [455, 198] on input "JPK651900411" at bounding box center [664, 195] width 490 height 21
type input "JPK651900411"
drag, startPoint x: 859, startPoint y: 279, endPoint x: 861, endPoint y: 287, distance: 8.6
click at [860, 280] on div "Search" at bounding box center [874, 288] width 71 height 35
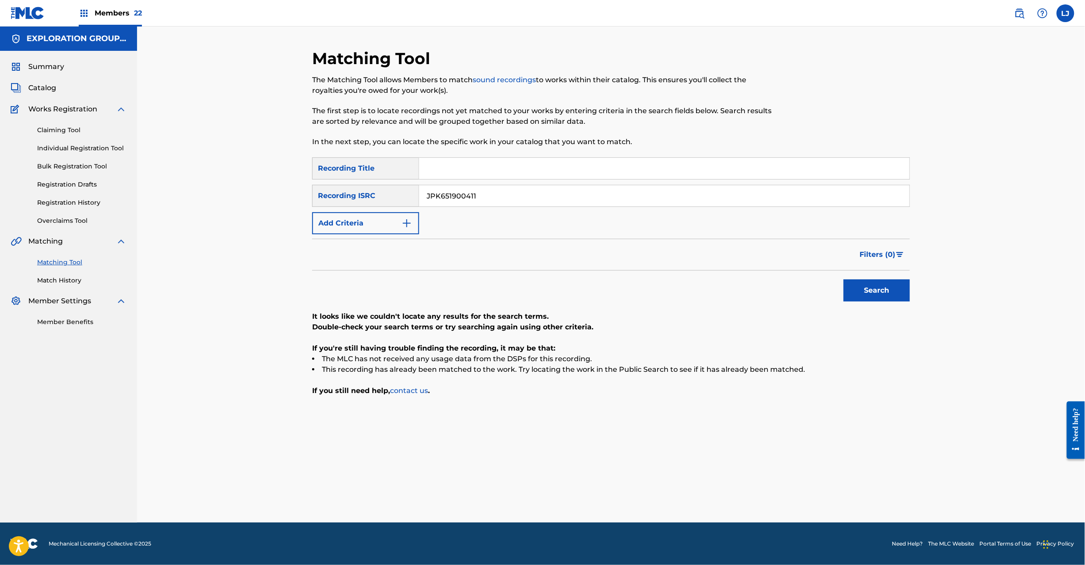
click at [861, 287] on button "Search" at bounding box center [877, 291] width 66 height 22
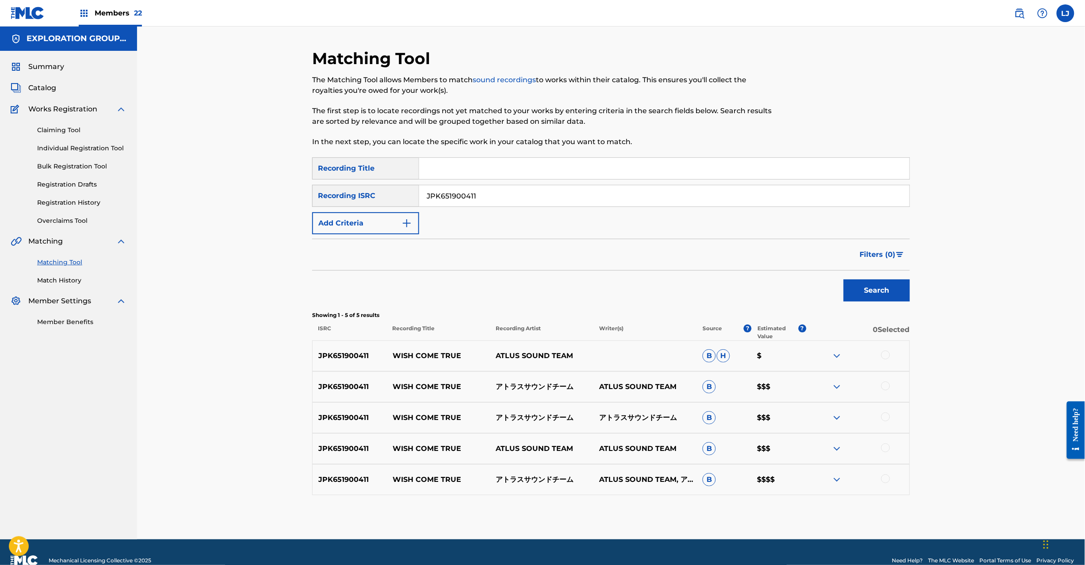
click at [888, 354] on div at bounding box center [885, 355] width 9 height 9
click at [885, 387] on div at bounding box center [885, 386] width 9 height 9
click at [884, 416] on div at bounding box center [885, 417] width 9 height 9
click at [884, 446] on div at bounding box center [885, 448] width 9 height 9
click at [884, 481] on div at bounding box center [885, 479] width 9 height 9
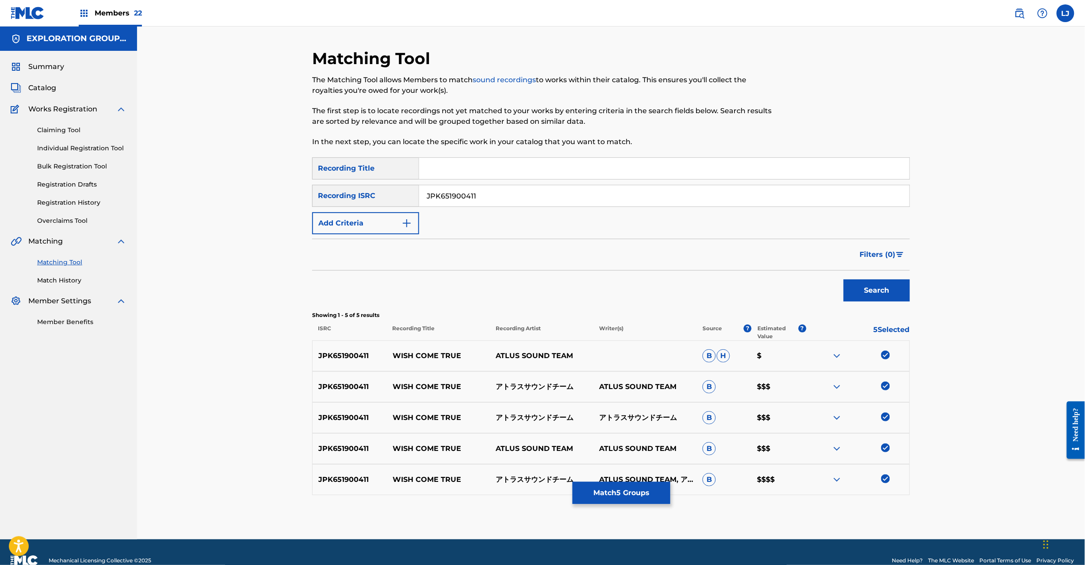
click at [640, 501] on button "Match 5 Groups" at bounding box center [622, 493] width 98 height 22
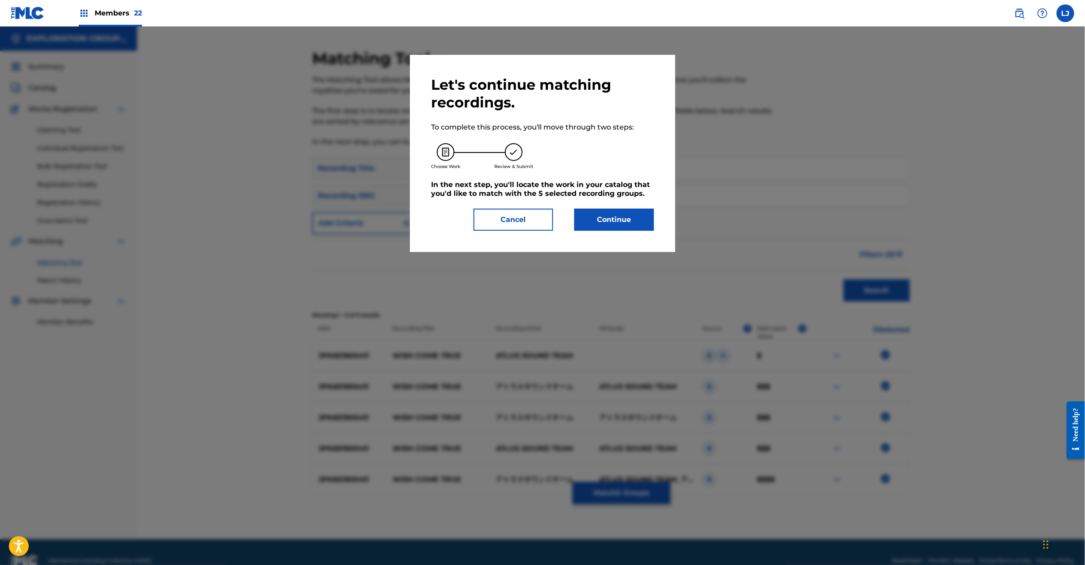
click at [598, 228] on button "Continue" at bounding box center [614, 220] width 80 height 22
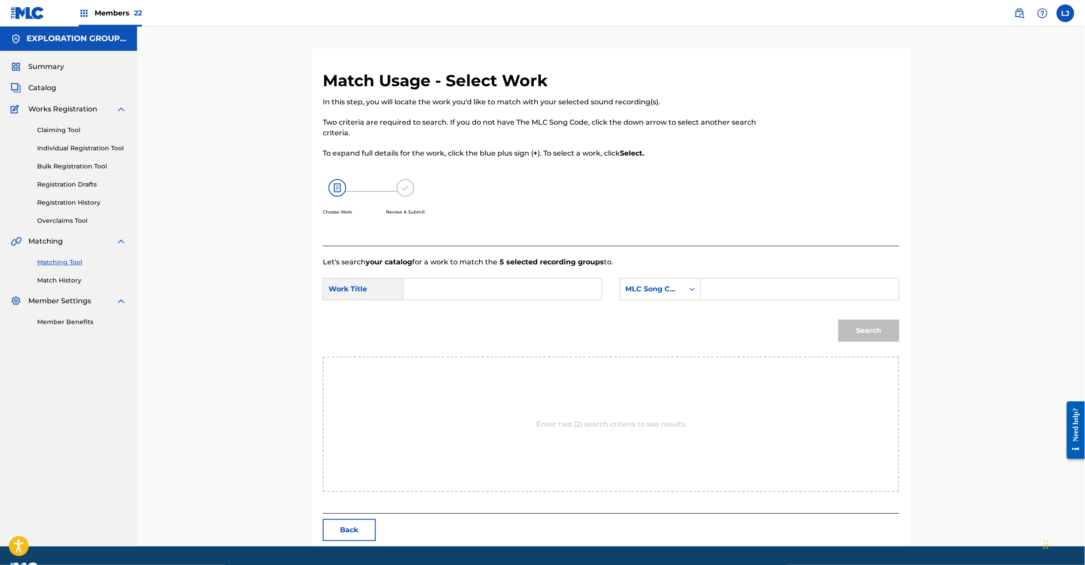
click at [465, 282] on input "Search Form" at bounding box center [502, 289] width 183 height 21
click at [508, 283] on input "Wish Come True W62JKC" at bounding box center [502, 289] width 183 height 21
type input "Wish Come True"
drag, startPoint x: 712, startPoint y: 295, endPoint x: 717, endPoint y: 295, distance: 5.7
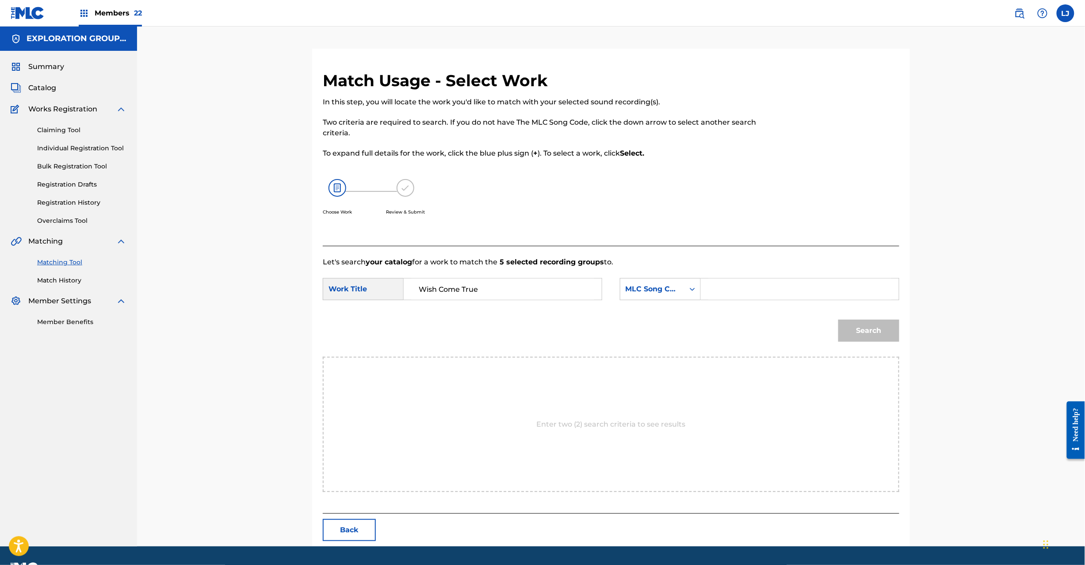
click at [715, 295] on input "Search Form" at bounding box center [799, 289] width 183 height 21
type input "W62JKC"
click at [861, 324] on button "Search" at bounding box center [869, 331] width 61 height 22
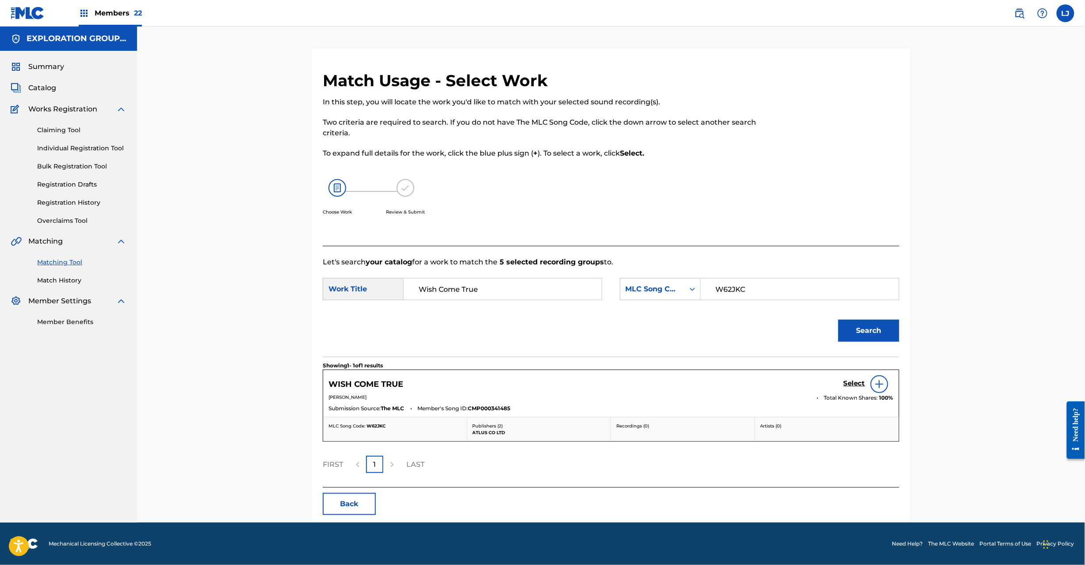
click at [854, 383] on h5 "Select" at bounding box center [855, 383] width 22 height 8
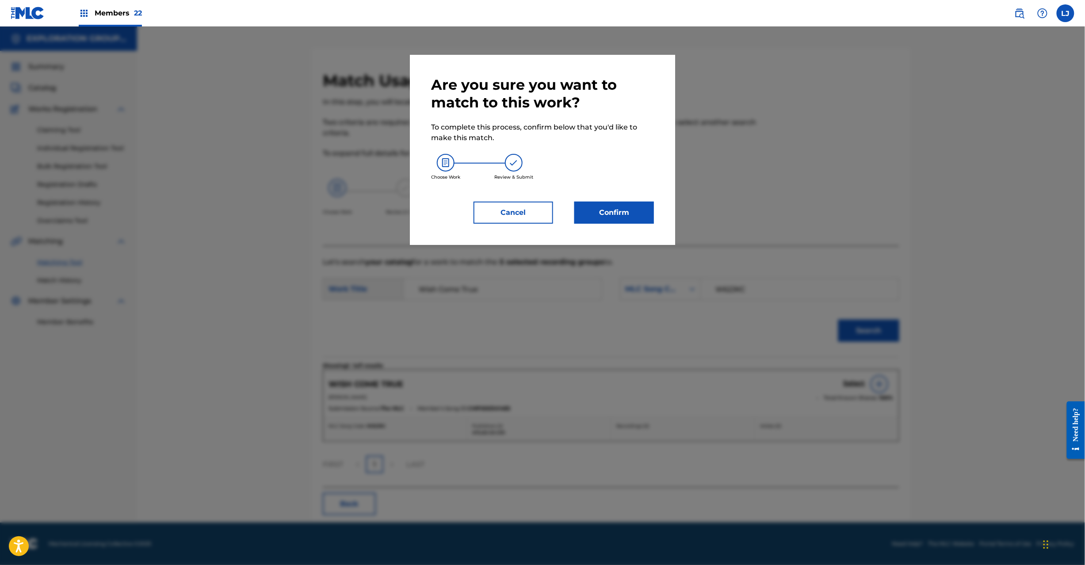
click at [616, 215] on button "Confirm" at bounding box center [614, 213] width 80 height 22
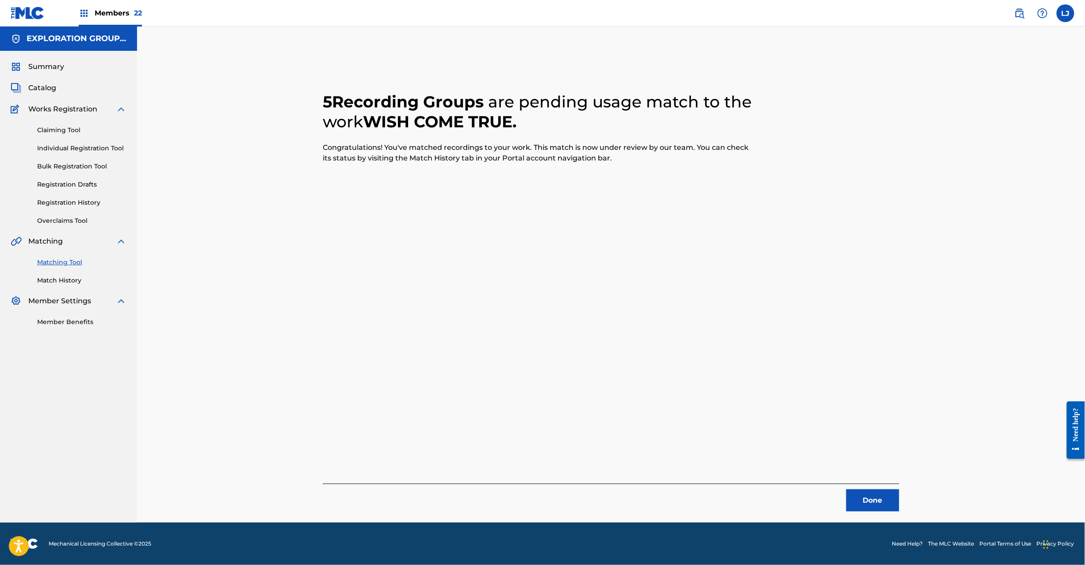
click at [877, 496] on button "Done" at bounding box center [872, 501] width 53 height 22
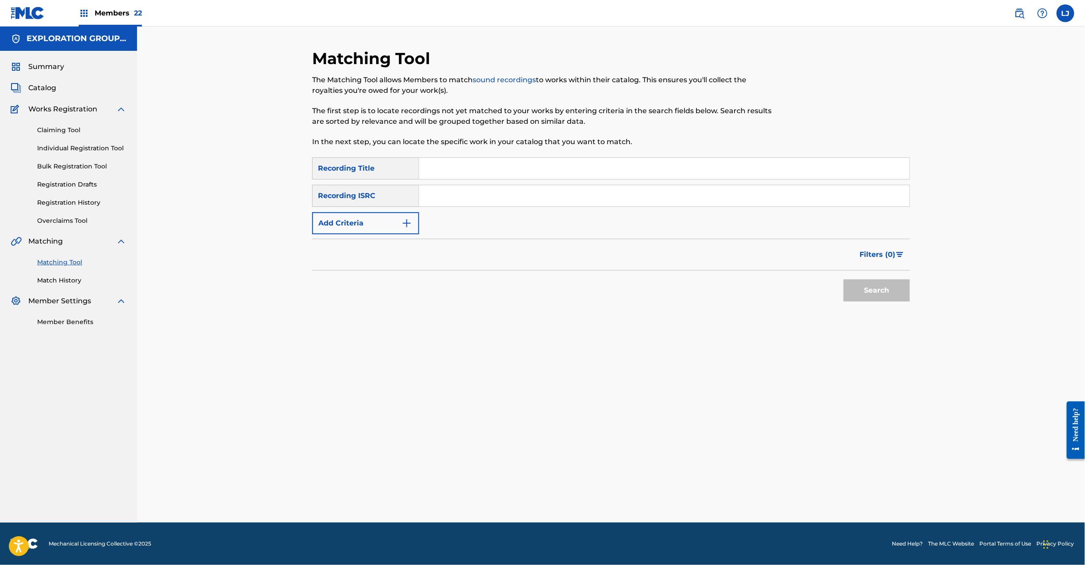
click at [475, 186] on input "Search Form" at bounding box center [664, 195] width 490 height 21
click at [509, 195] on input "JPK651900513 | JPK651900402" at bounding box center [664, 195] width 490 height 21
drag, startPoint x: 835, startPoint y: 266, endPoint x: 876, endPoint y: 283, distance: 44.2
click at [842, 269] on div "Filters ( 0 )" at bounding box center [611, 255] width 598 height 32
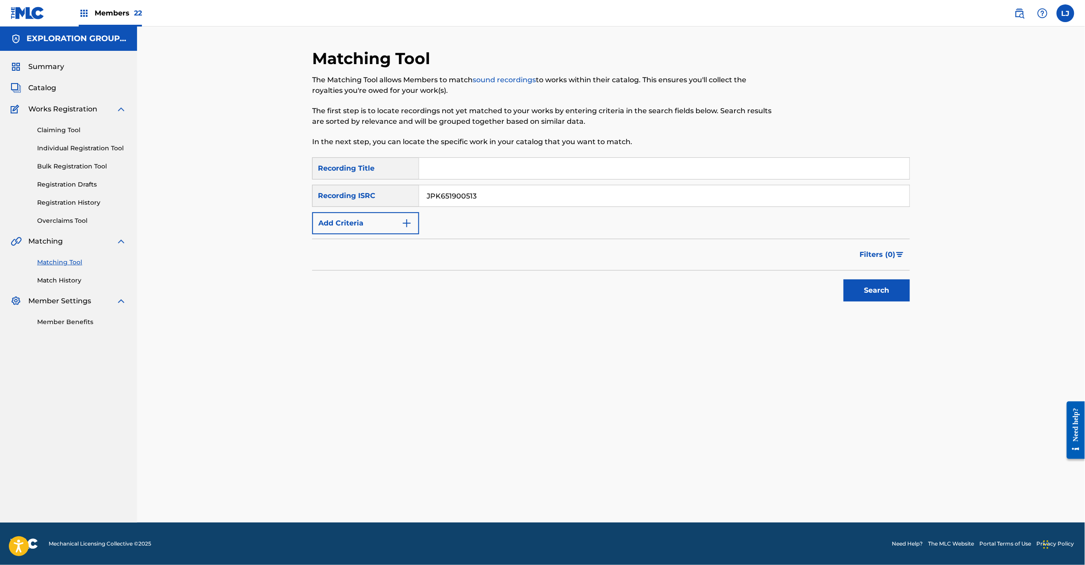
click at [876, 283] on button "Search" at bounding box center [877, 291] width 66 height 22
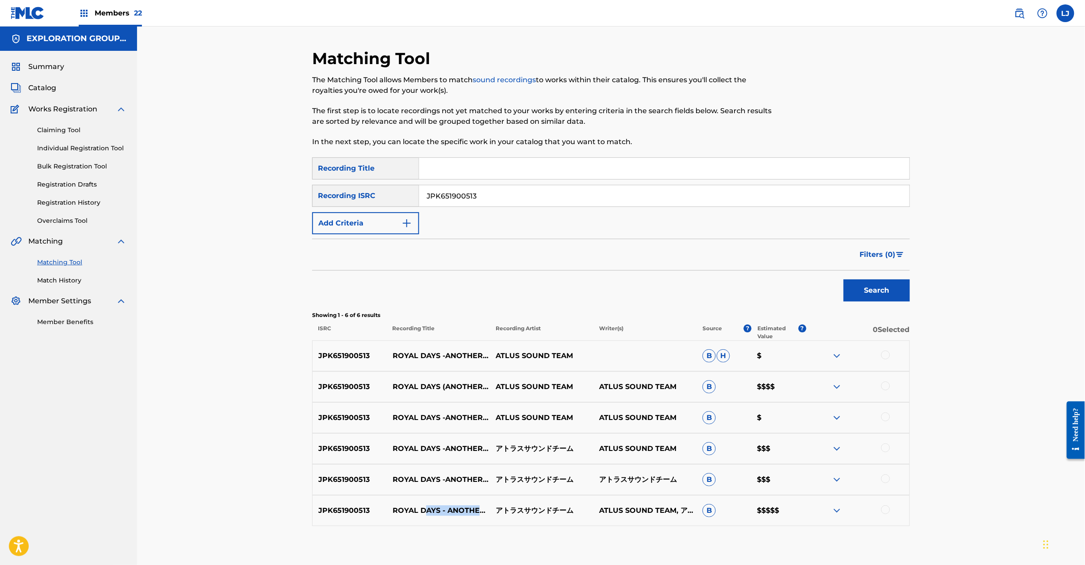
click at [430, 512] on div "JPK651900513 ROYAL DAYS - ANOTHER VERSION アトラスサウンドチーム ATLUS SOUND TEAM, アトラスサウン…" at bounding box center [611, 510] width 598 height 31
click at [461, 199] on input "JPK651900513" at bounding box center [664, 195] width 490 height 21
drag, startPoint x: 481, startPoint y: 192, endPoint x: 269, endPoint y: 199, distance: 212.4
click at [269, 199] on div "Matching Tool The Matching Tool allows Members to match sound recordings to wor…" at bounding box center [611, 299] width 948 height 544
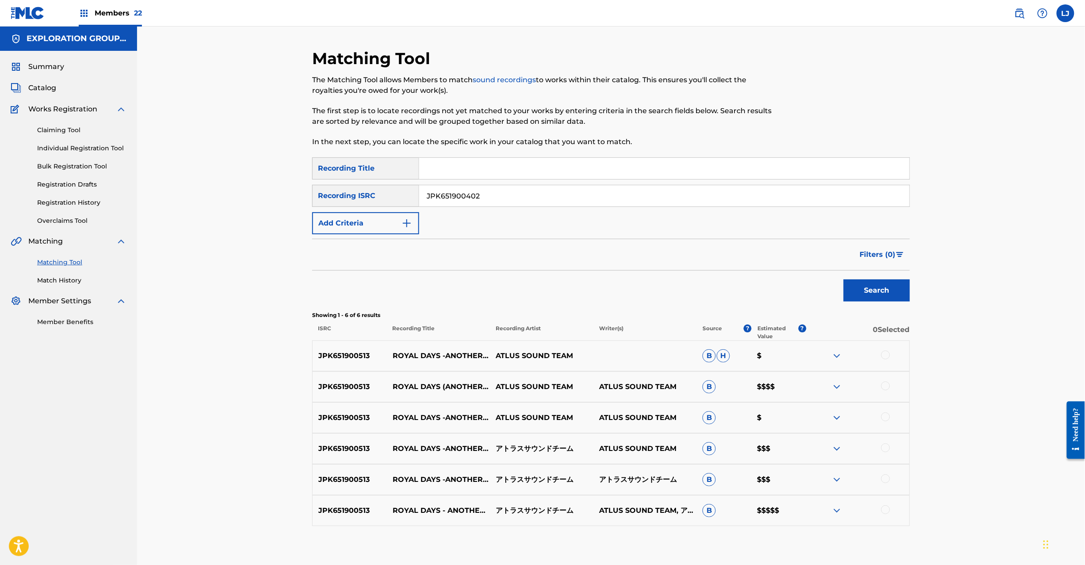
type input "JPK651900402"
click at [878, 293] on button "Search" at bounding box center [877, 291] width 66 height 22
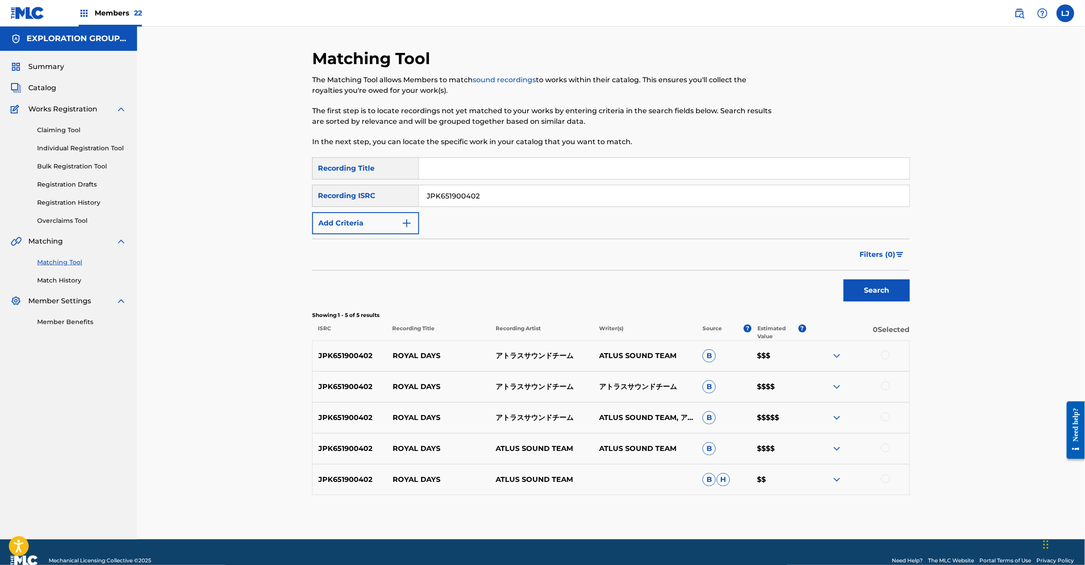
click at [885, 357] on div at bounding box center [885, 355] width 9 height 9
click at [882, 389] on div at bounding box center [885, 386] width 9 height 9
click at [884, 420] on div at bounding box center [885, 417] width 9 height 9
click at [889, 448] on div at bounding box center [885, 448] width 9 height 9
click at [885, 480] on div at bounding box center [885, 479] width 9 height 9
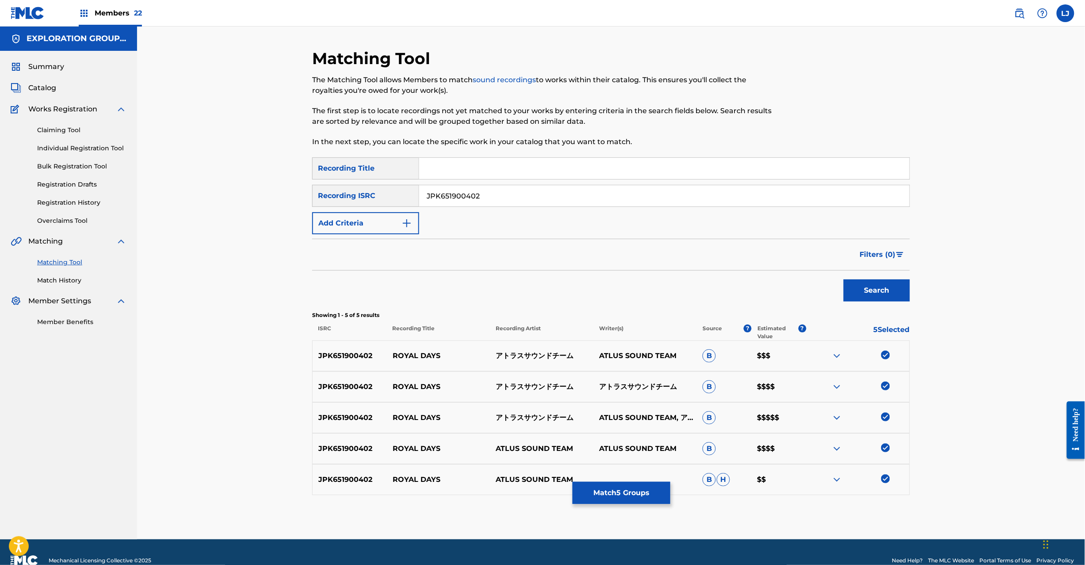
click at [627, 503] on button "Match 5 Groups" at bounding box center [622, 493] width 98 height 22
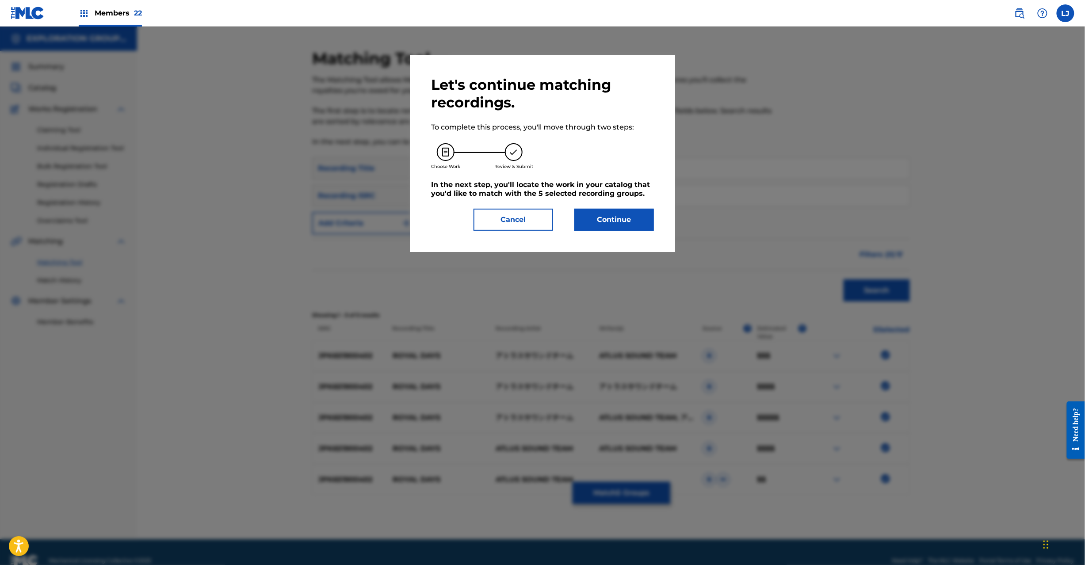
click at [632, 216] on button "Continue" at bounding box center [614, 220] width 80 height 22
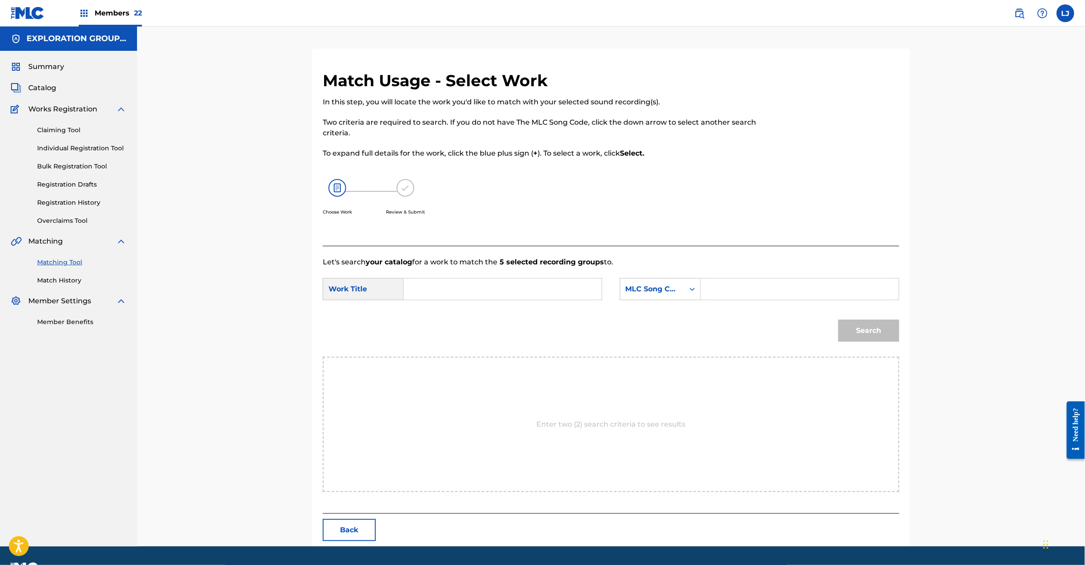
click at [490, 292] on input "Search Form" at bounding box center [502, 289] width 183 height 21
click at [490, 291] on input "Royal Days RN75HJ" at bounding box center [502, 289] width 183 height 21
type input "Royal Days"
click at [703, 288] on div "Search Form" at bounding box center [800, 289] width 199 height 22
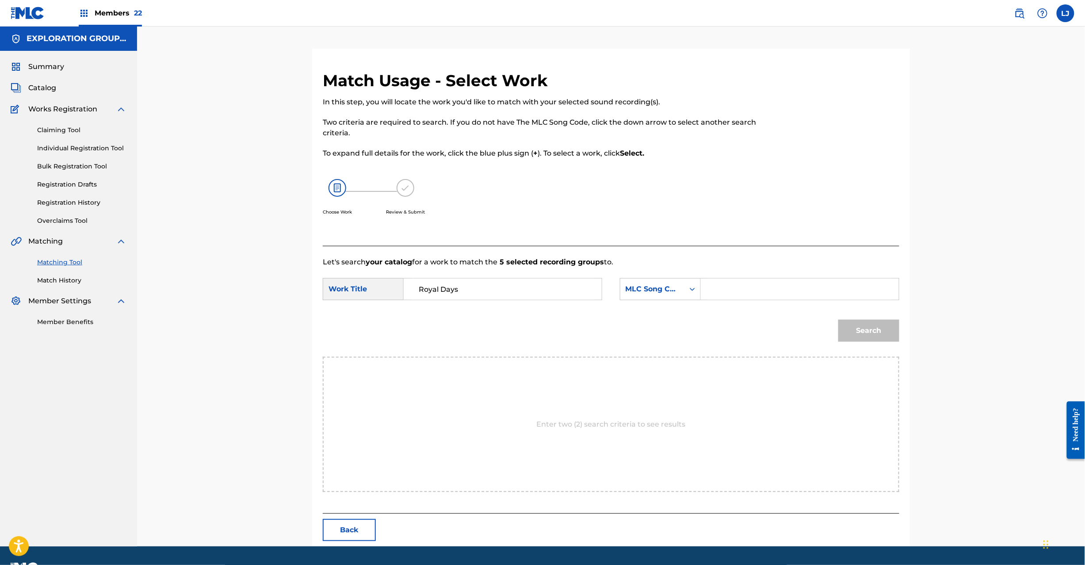
click at [716, 289] on input "Search Form" at bounding box center [799, 289] width 183 height 21
type input "RN75HJ"
click at [865, 345] on div "Search" at bounding box center [866, 328] width 65 height 35
click at [866, 340] on button "Search" at bounding box center [869, 331] width 61 height 22
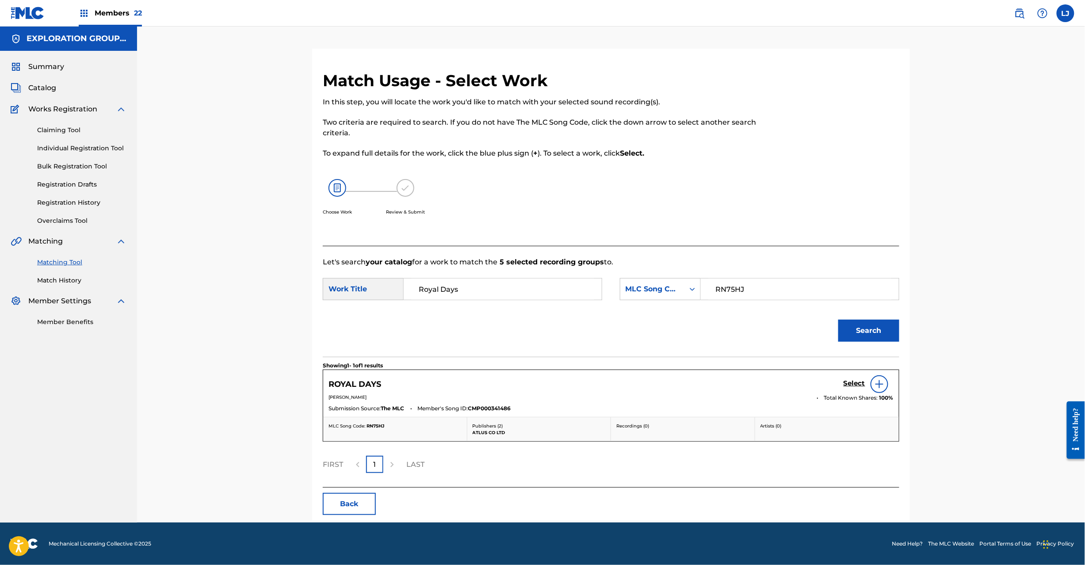
click at [849, 379] on div "Select" at bounding box center [869, 384] width 50 height 18
click at [856, 381] on h5 "Select" at bounding box center [855, 383] width 22 height 8
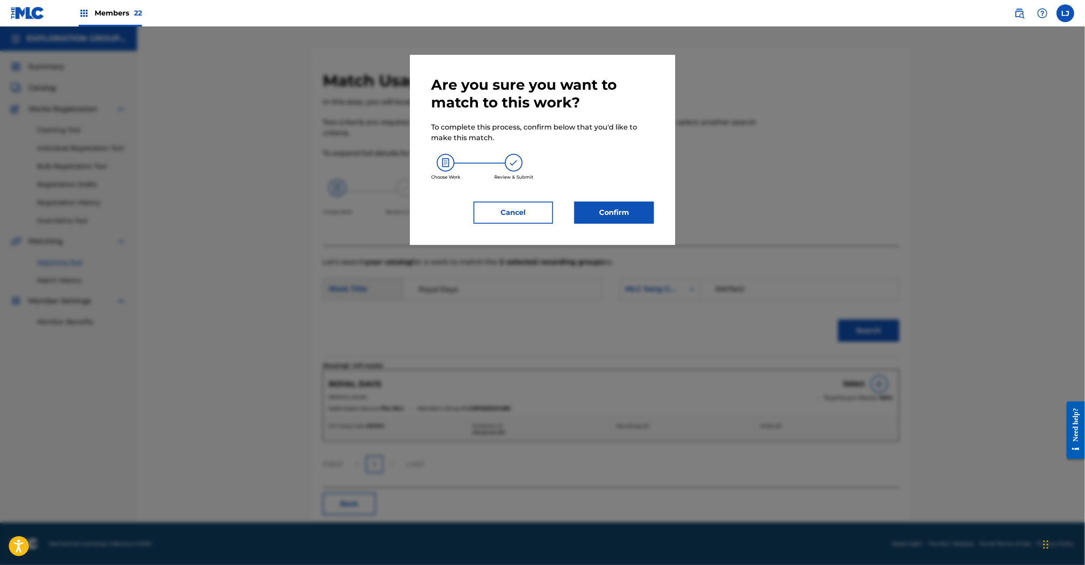
click at [613, 220] on button "Confirm" at bounding box center [614, 213] width 80 height 22
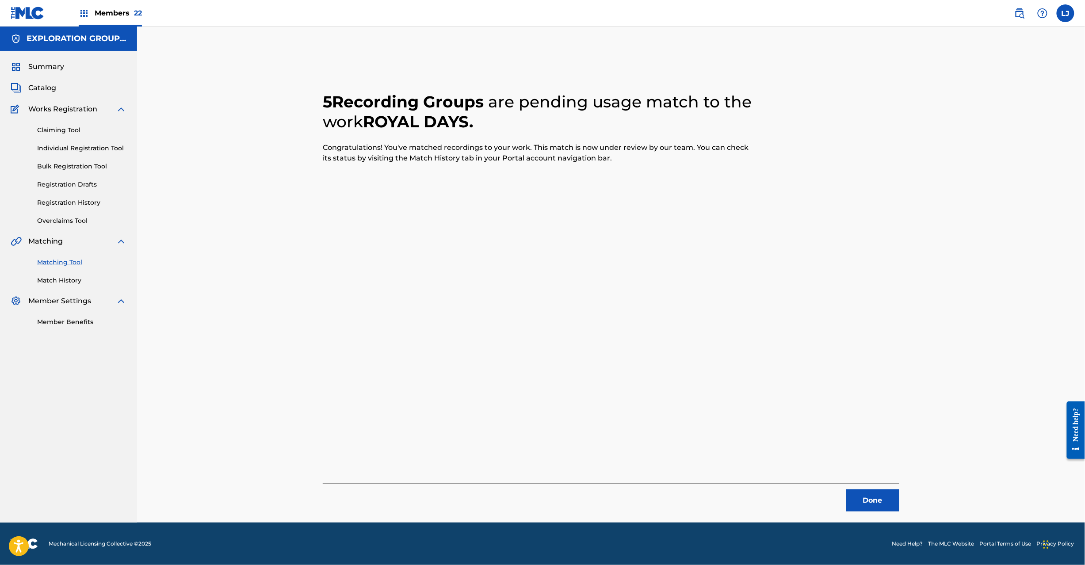
click at [856, 494] on button "Done" at bounding box center [872, 501] width 53 height 22
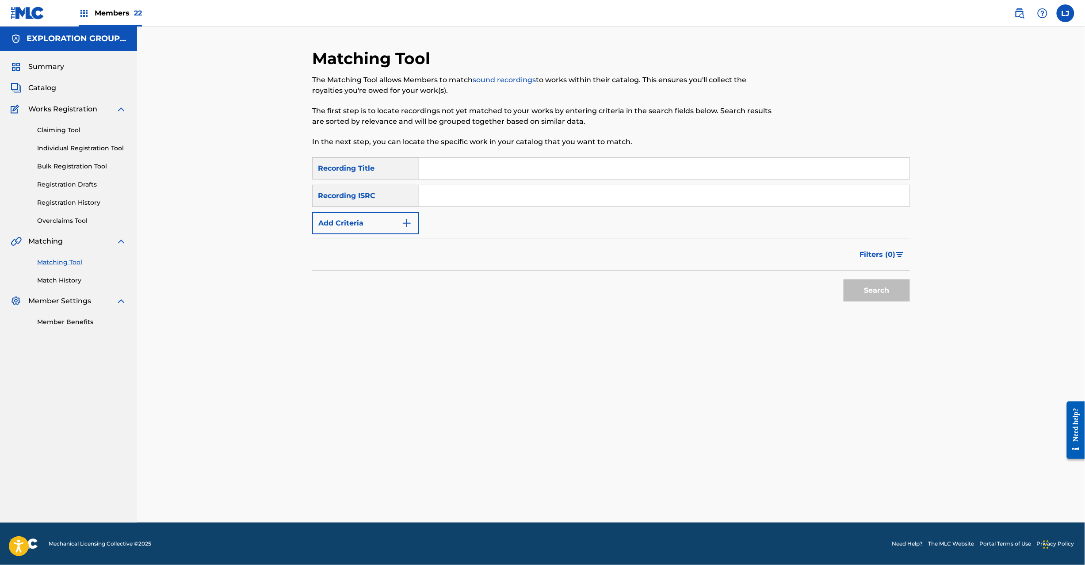
click at [487, 206] on div "Search Form" at bounding box center [664, 196] width 491 height 22
click at [493, 195] on input "Search Form" at bounding box center [664, 195] width 490 height 21
drag, startPoint x: 478, startPoint y: 193, endPoint x: 888, endPoint y: 193, distance: 410.9
click at [888, 193] on input "JPVI02301276" at bounding box center [664, 195] width 490 height 21
click at [881, 287] on button "Search" at bounding box center [877, 291] width 66 height 22
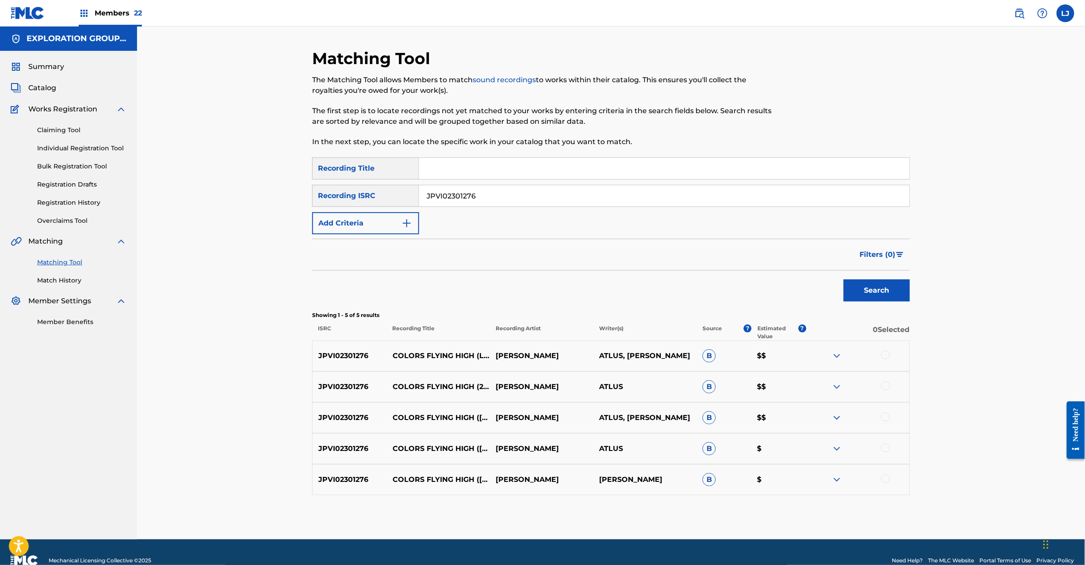
click at [466, 195] on input "JPVI02301276" at bounding box center [664, 195] width 490 height 21
drag, startPoint x: 481, startPoint y: 195, endPoint x: 377, endPoint y: 195, distance: 103.9
click at [377, 195] on div "SearchWithCriteria30b6a992-b169-4790-ae39-f4f14a0fcace Recording ISRC JPK652100…" at bounding box center [611, 196] width 598 height 22
drag, startPoint x: 478, startPoint y: 198, endPoint x: 892, endPoint y: 211, distance: 414.6
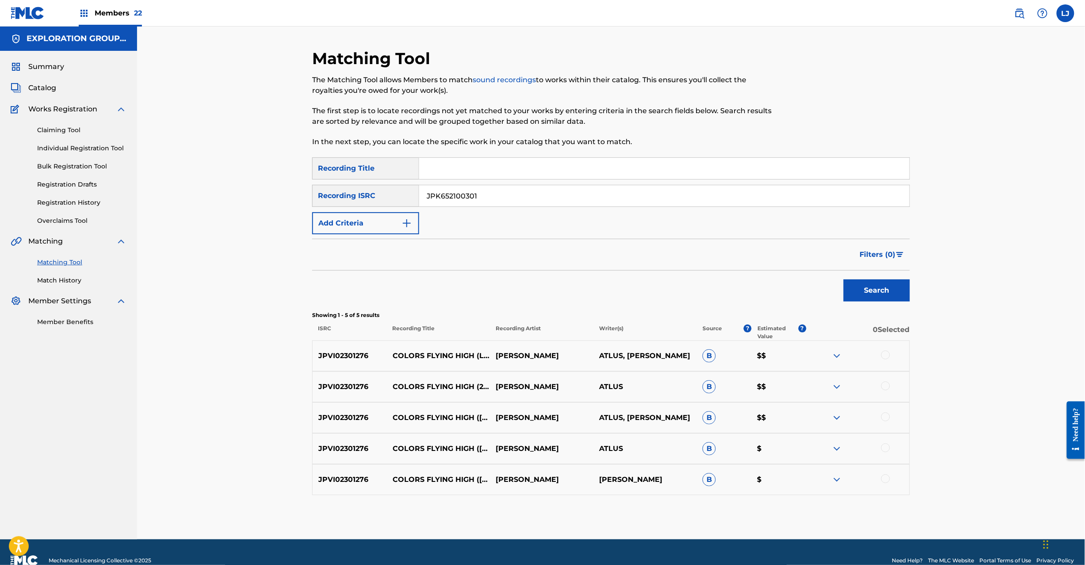
click at [891, 191] on input "JPK652100301" at bounding box center [664, 195] width 490 height 21
click at [880, 285] on button "Search" at bounding box center [877, 291] width 66 height 22
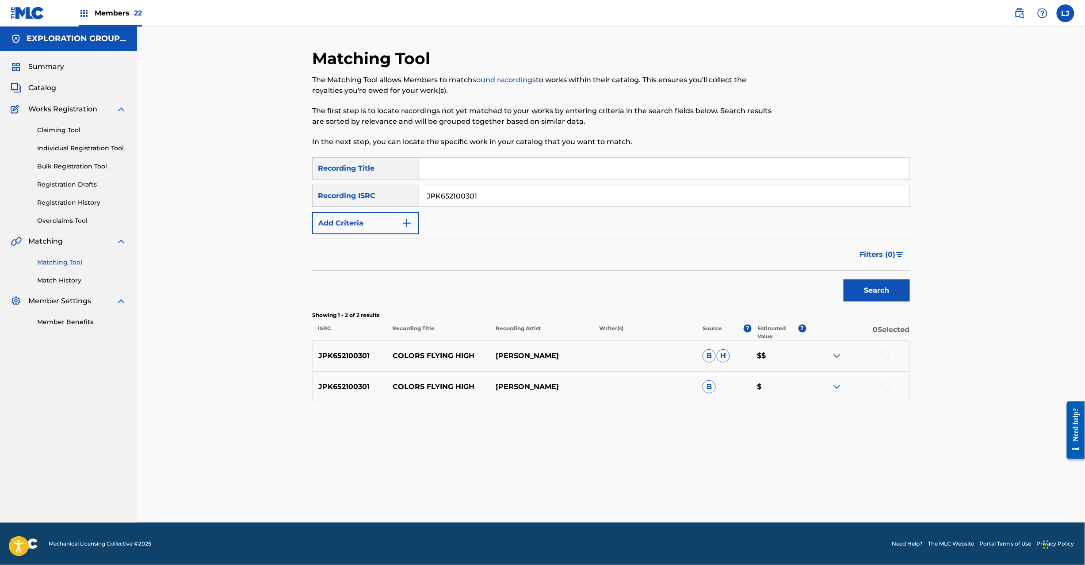
click at [506, 188] on input "JPK652100301" at bounding box center [664, 195] width 490 height 21
click at [505, 188] on input "JPK652100301" at bounding box center [664, 195] width 490 height 21
drag, startPoint x: 535, startPoint y: 195, endPoint x: 241, endPoint y: 195, distance: 293.7
click at [241, 195] on div "Matching Tool The Matching Tool allows Members to match sound recordings to wor…" at bounding box center [611, 275] width 948 height 496
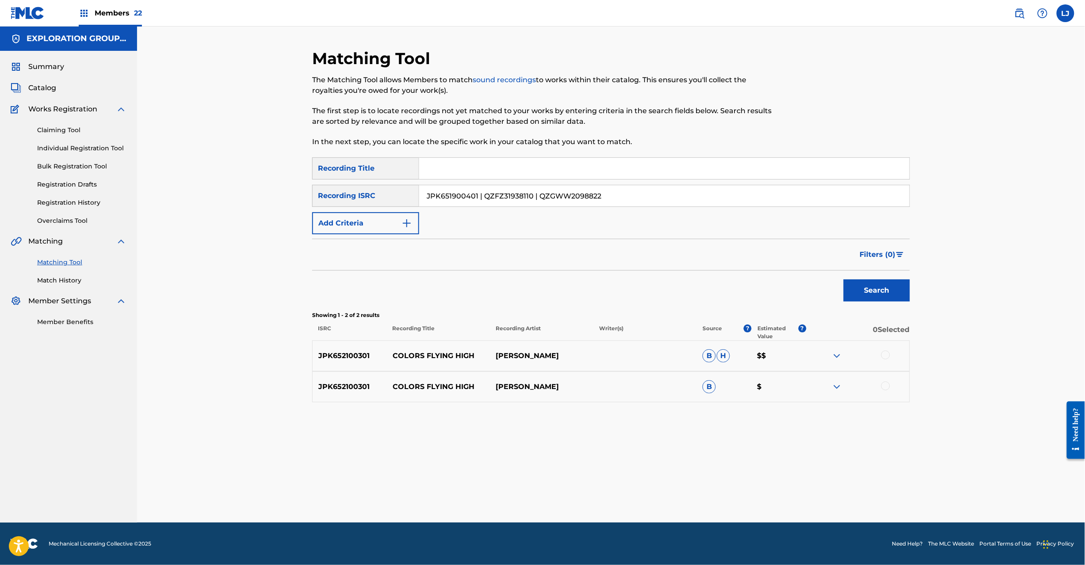
drag, startPoint x: 478, startPoint y: 195, endPoint x: 942, endPoint y: 195, distance: 463.9
click at [942, 195] on div "Matching Tool The Matching Tool allows Members to match sound recordings to wor…" at bounding box center [611, 275] width 948 height 496
click at [873, 286] on button "Search" at bounding box center [877, 291] width 66 height 22
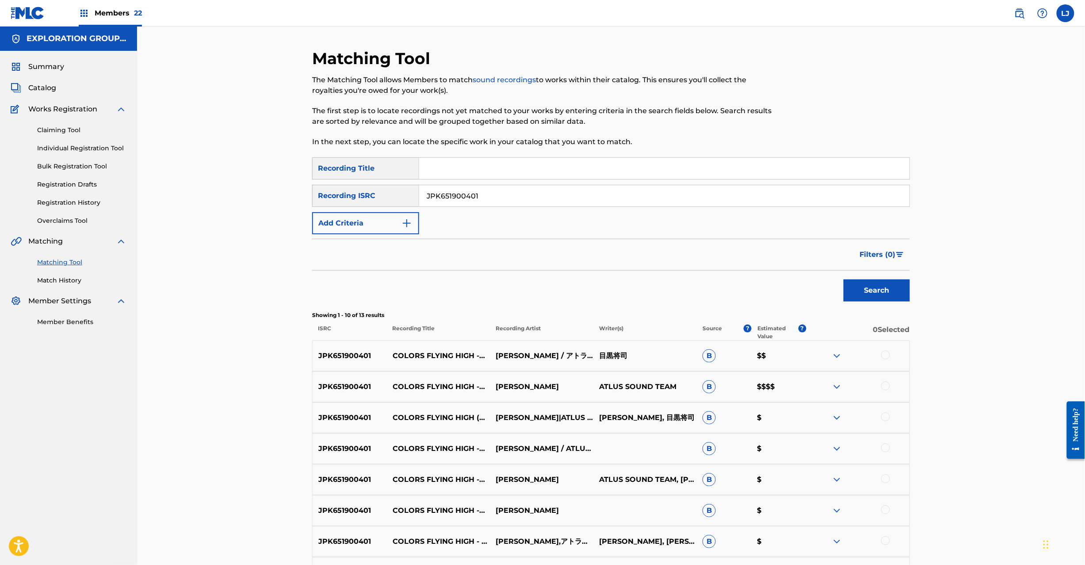
click at [479, 186] on input "JPK651900401" at bounding box center [664, 195] width 490 height 21
click at [589, 197] on input "JPVI02301276 | JPK652100301 | JPK651900401 | QZFZ31938110 | QZGWW2098822" at bounding box center [664, 195] width 490 height 21
drag, startPoint x: 593, startPoint y: 196, endPoint x: 162, endPoint y: 194, distance: 431.6
click at [146, 194] on div "Matching Tool The Matching Tool allows Members to match sound recordings to wor…" at bounding box center [611, 372] width 948 height 690
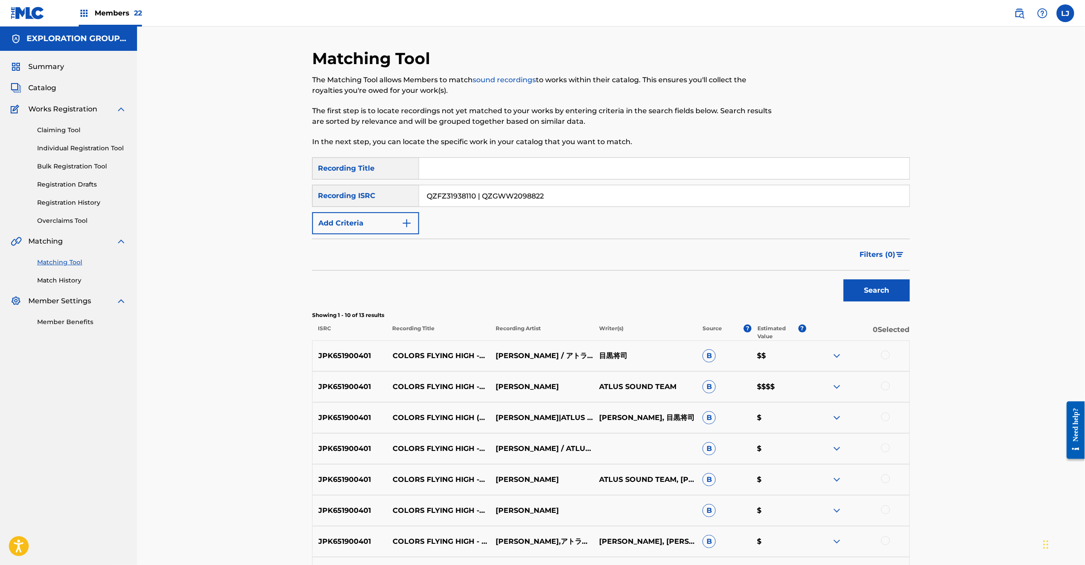
drag, startPoint x: 477, startPoint y: 198, endPoint x: 903, endPoint y: 199, distance: 426.3
click at [903, 198] on input "QZFZ31938110 | QZGWW2098822" at bounding box center [664, 195] width 490 height 21
click at [882, 296] on button "Search" at bounding box center [877, 291] width 66 height 22
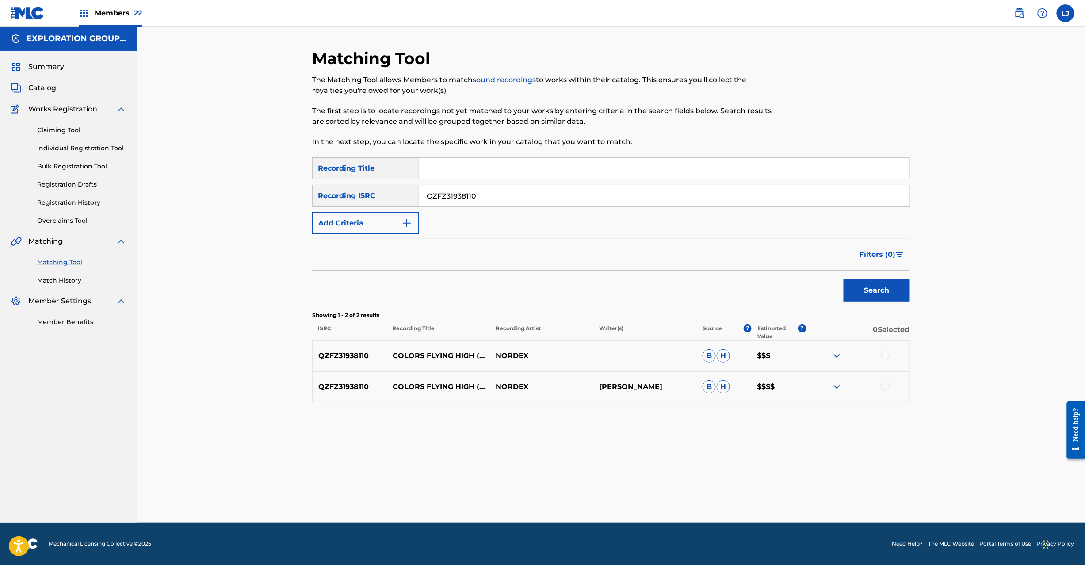
click at [487, 190] on input "QZFZ31938110" at bounding box center [664, 195] width 490 height 21
drag, startPoint x: 650, startPoint y: 199, endPoint x: 326, endPoint y: 197, distance: 324.2
click at [326, 197] on div "SearchWithCriteria30b6a992-b169-4790-ae39-f4f14a0fcace Recording ISRC QZGWW2098…" at bounding box center [611, 196] width 598 height 22
type input "QZGWW2098822"
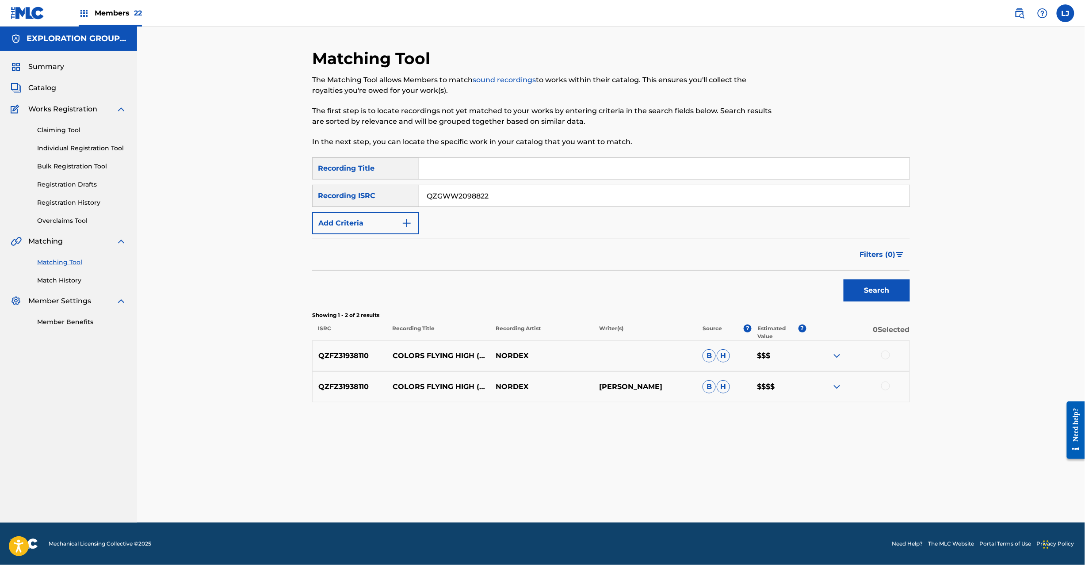
click at [884, 288] on button "Search" at bounding box center [877, 291] width 66 height 22
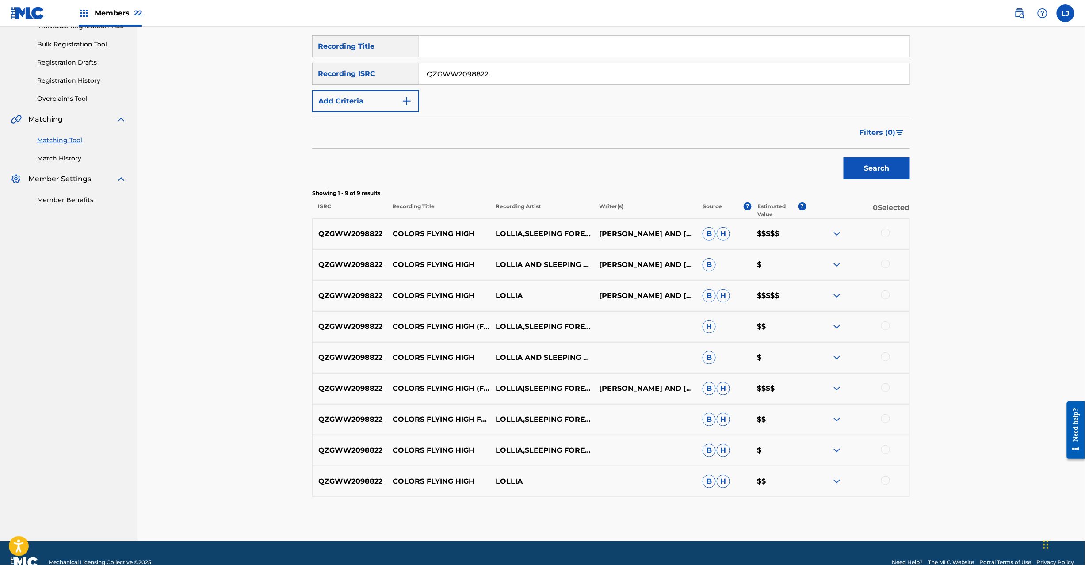
scroll to position [141, 0]
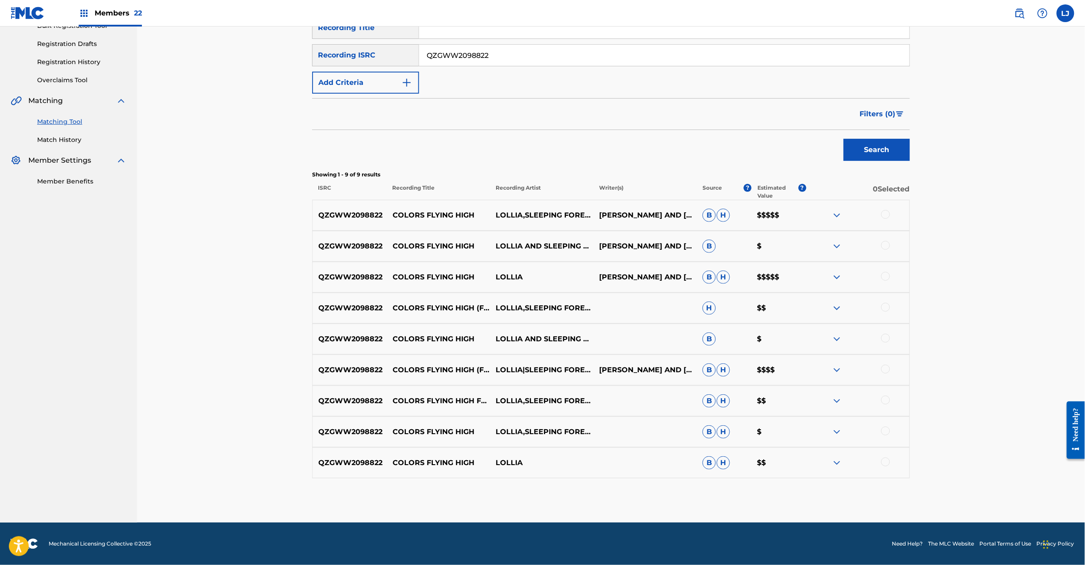
click at [883, 214] on div at bounding box center [885, 214] width 9 height 9
click at [884, 246] on div at bounding box center [885, 245] width 9 height 9
click at [884, 274] on div at bounding box center [885, 276] width 9 height 9
click at [883, 310] on div at bounding box center [885, 307] width 9 height 9
click at [887, 338] on div at bounding box center [885, 338] width 9 height 9
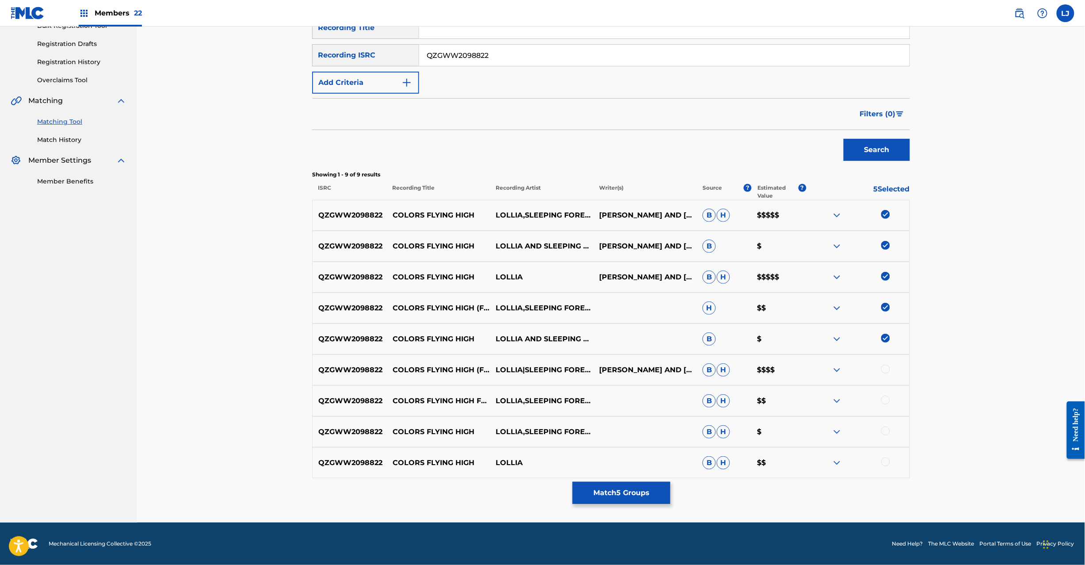
click at [884, 370] on div at bounding box center [885, 369] width 9 height 9
click at [889, 401] on div at bounding box center [885, 400] width 9 height 9
click at [889, 433] on div at bounding box center [885, 431] width 9 height 9
click at [889, 466] on div at bounding box center [857, 463] width 103 height 11
click at [884, 461] on div at bounding box center [885, 462] width 9 height 9
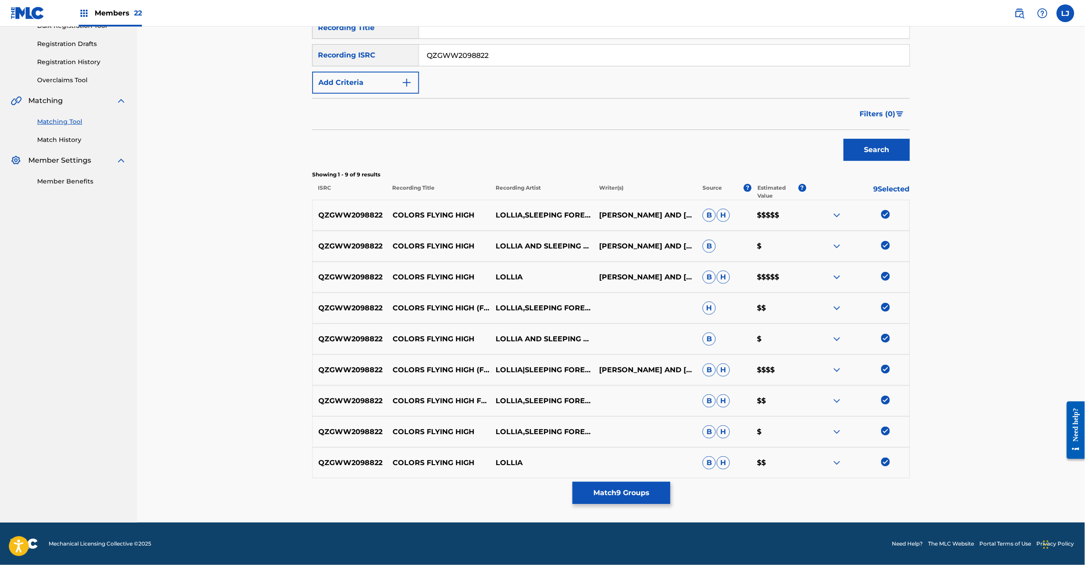
click at [641, 494] on button "Match 9 Groups" at bounding box center [622, 493] width 98 height 22
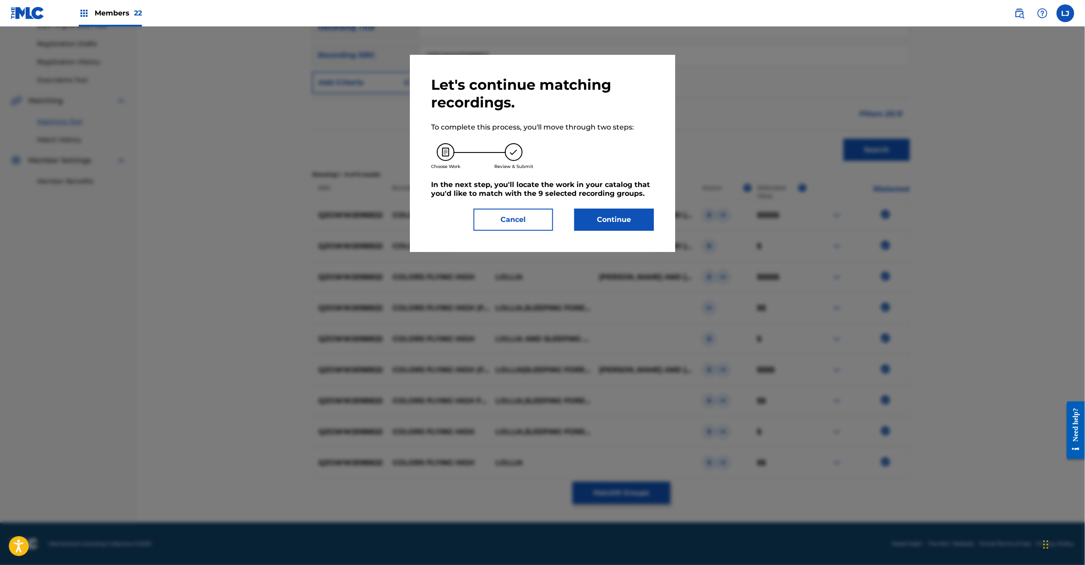
click at [593, 220] on button "Continue" at bounding box center [614, 220] width 80 height 22
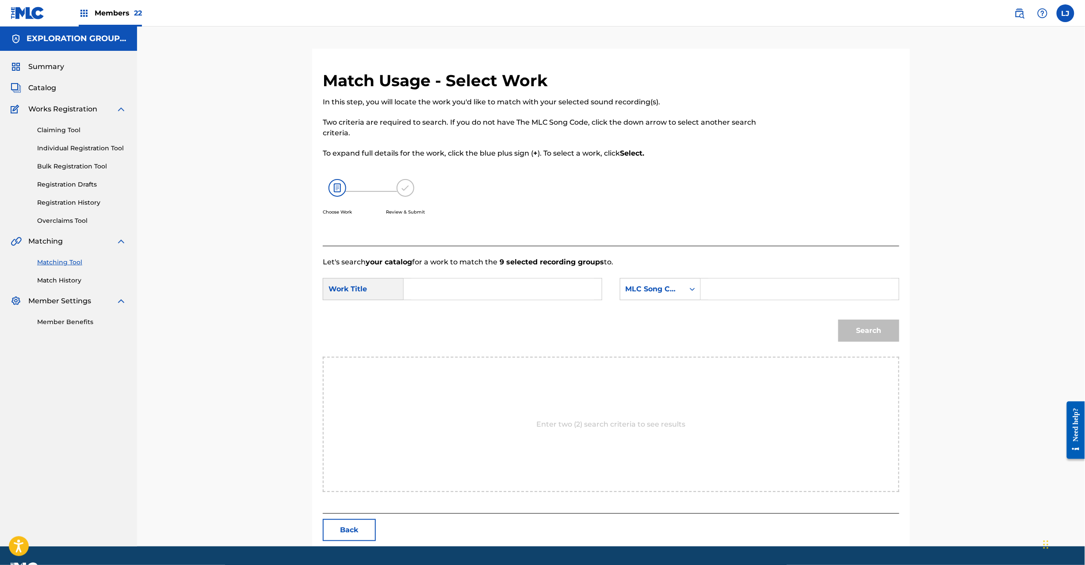
click at [518, 292] on input "Search Form" at bounding box center [502, 289] width 183 height 21
click at [503, 285] on input "Colors Flying High CL1HIZ" at bounding box center [502, 289] width 183 height 21
type input "Colors Flying High"
click at [732, 286] on input "Search Form" at bounding box center [799, 289] width 183 height 21
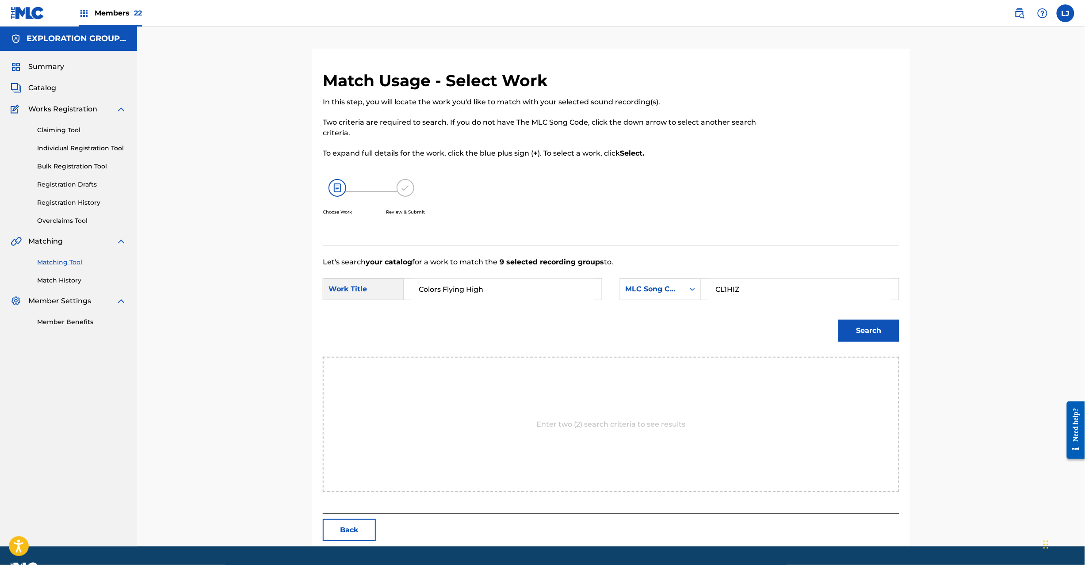
type input "CL1HIZ"
click at [873, 317] on div "Search" at bounding box center [866, 328] width 65 height 35
click at [874, 329] on button "Search" at bounding box center [869, 331] width 61 height 22
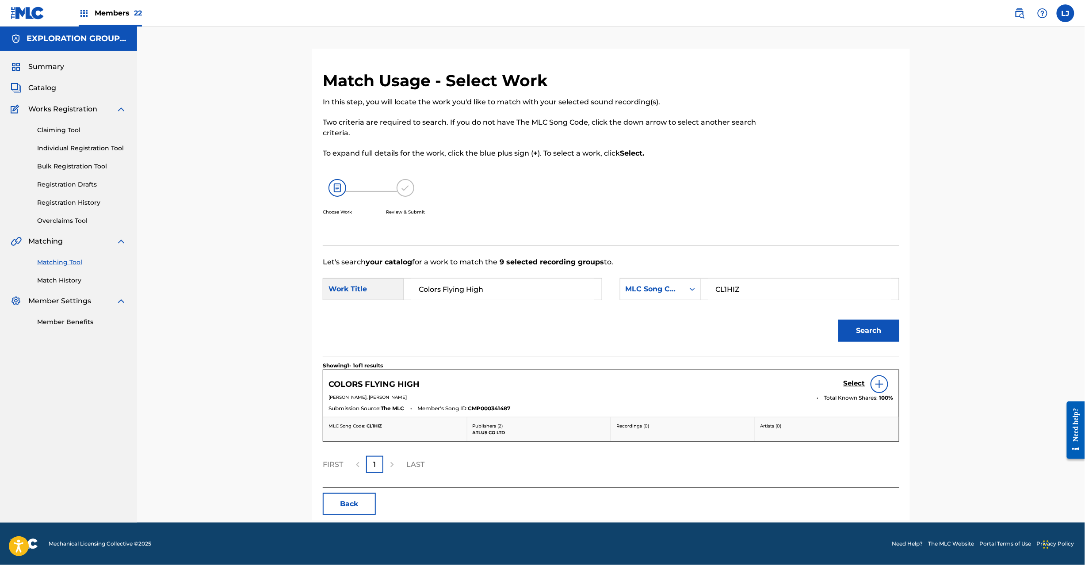
click at [858, 379] on h5 "Select" at bounding box center [855, 383] width 22 height 8
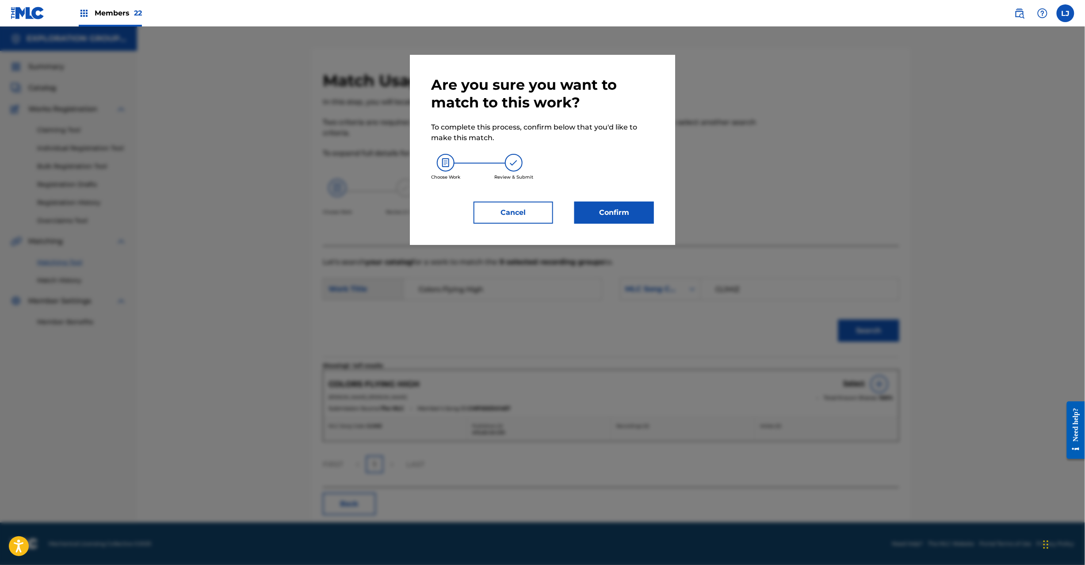
drag, startPoint x: 597, startPoint y: 195, endPoint x: 602, endPoint y: 202, distance: 8.5
click at [599, 199] on div "Are you sure you want to match to this work? To complete this process, confirm …" at bounding box center [542, 150] width 223 height 148
click at [615, 209] on button "Confirm" at bounding box center [614, 213] width 80 height 22
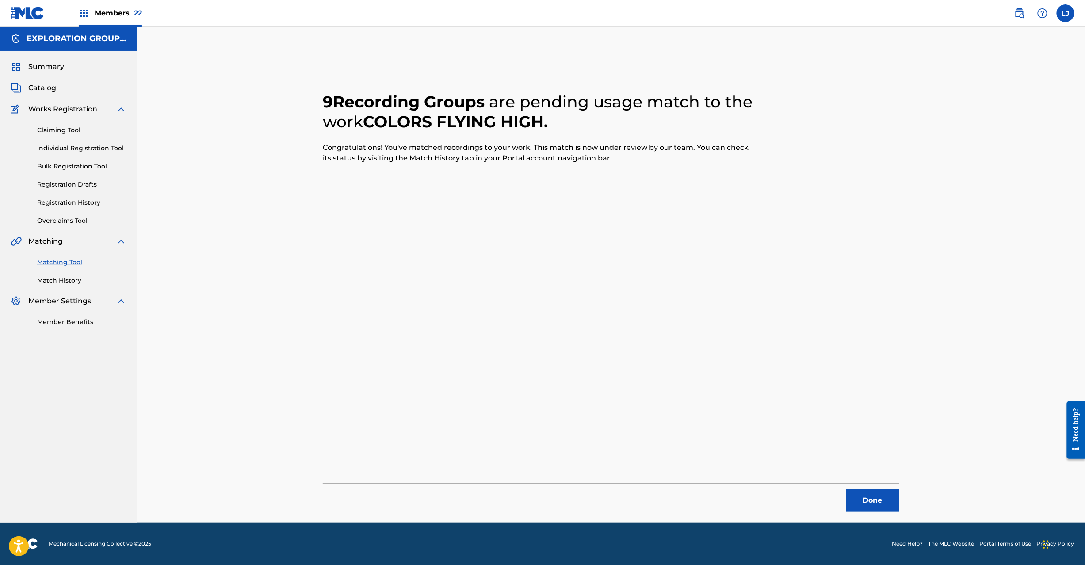
click at [853, 498] on button "Done" at bounding box center [872, 501] width 53 height 22
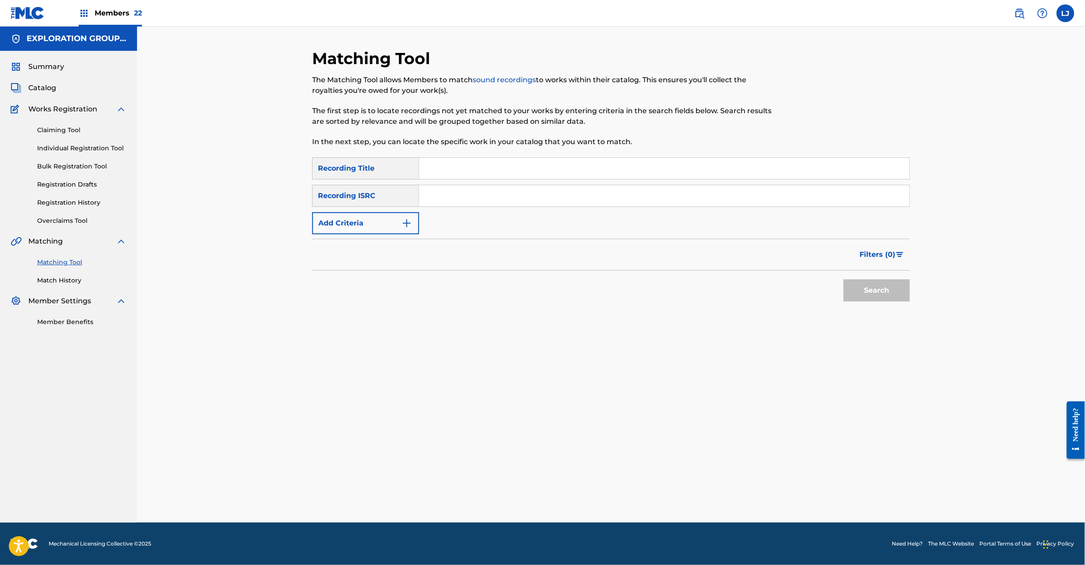
click at [488, 188] on input "Search Form" at bounding box center [664, 195] width 490 height 21
click at [869, 282] on button "Search" at bounding box center [877, 291] width 66 height 22
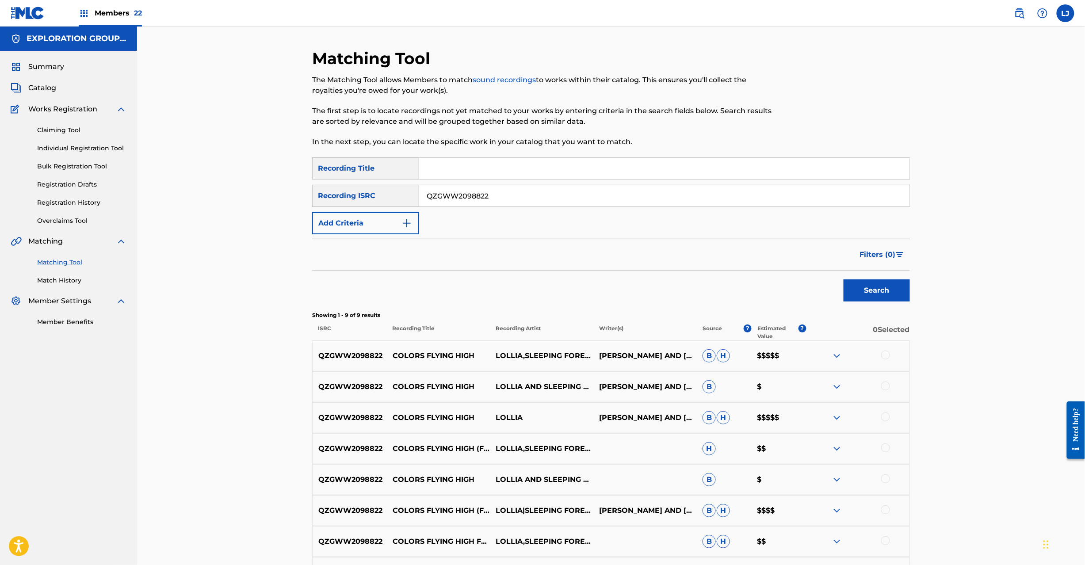
click at [489, 190] on input "QZGWW2098822" at bounding box center [664, 195] width 490 height 21
type input "JPK652100301"
click at [878, 291] on button "Search" at bounding box center [877, 291] width 66 height 22
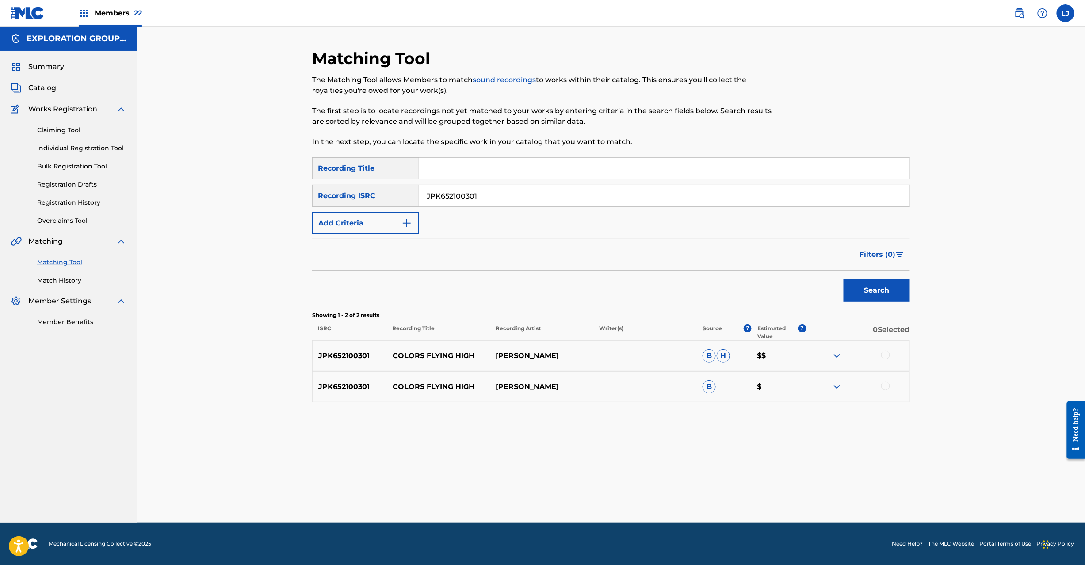
click at [887, 356] on div at bounding box center [885, 355] width 9 height 9
click at [888, 386] on div at bounding box center [885, 386] width 9 height 9
click at [612, 490] on button "Match 2 Groups" at bounding box center [622, 493] width 98 height 22
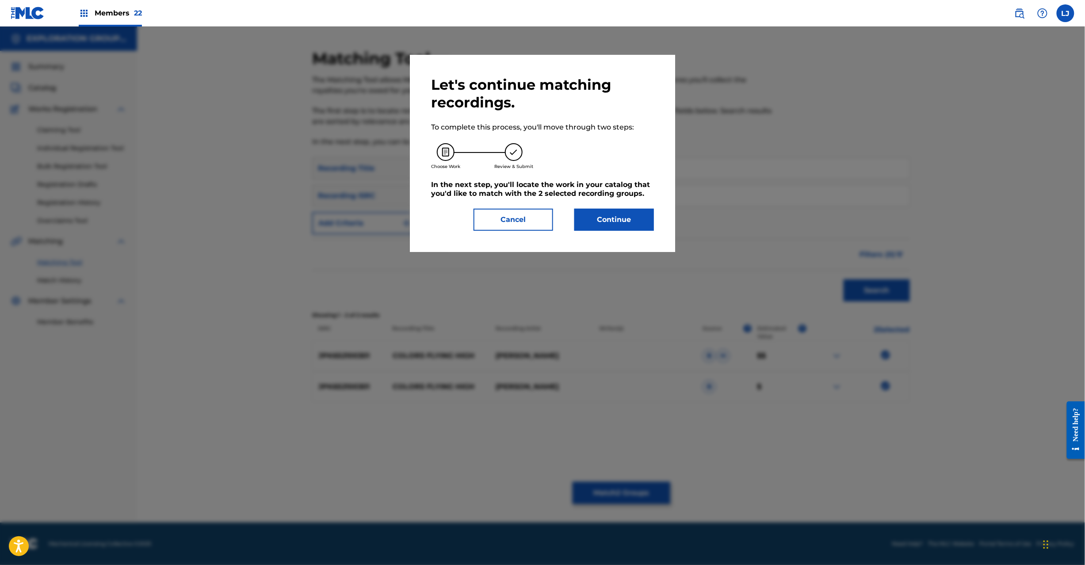
click at [629, 214] on button "Continue" at bounding box center [614, 220] width 80 height 22
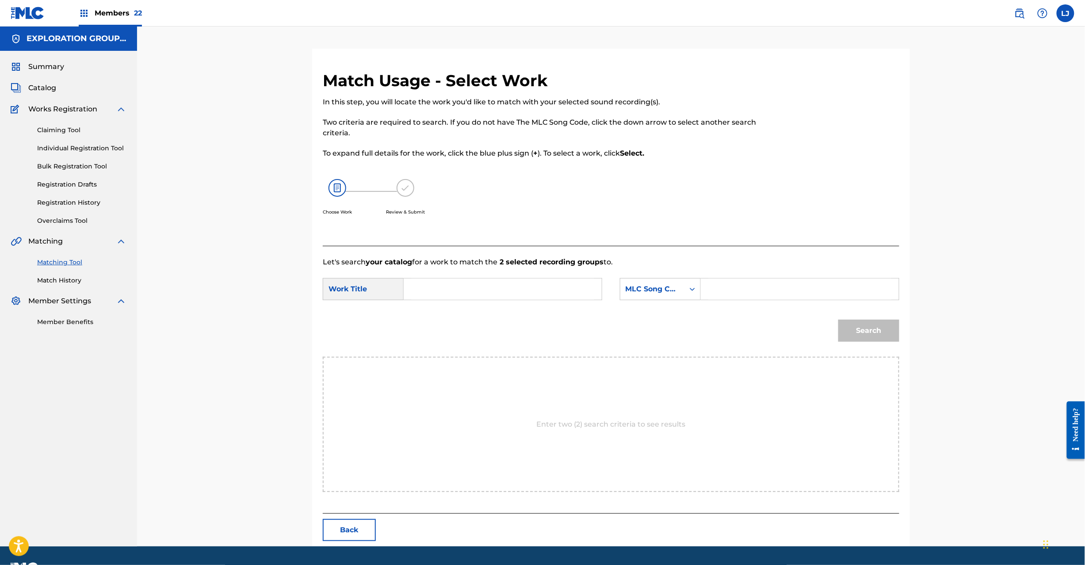
click at [528, 291] on input "Search Form" at bounding box center [502, 289] width 183 height 21
click at [508, 291] on input "Colors Flying High CL1HIZ" at bounding box center [502, 289] width 183 height 21
type input "Colors Flying High"
click at [811, 290] on input "Search Form" at bounding box center [799, 289] width 183 height 21
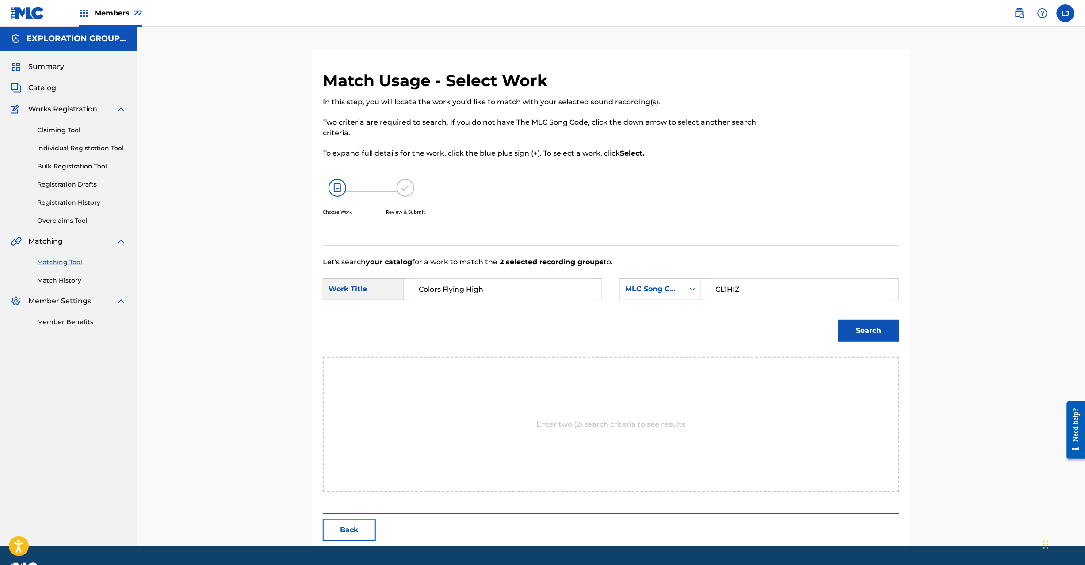
type input "CL1HIZ"
click at [876, 325] on button "Search" at bounding box center [869, 331] width 61 height 22
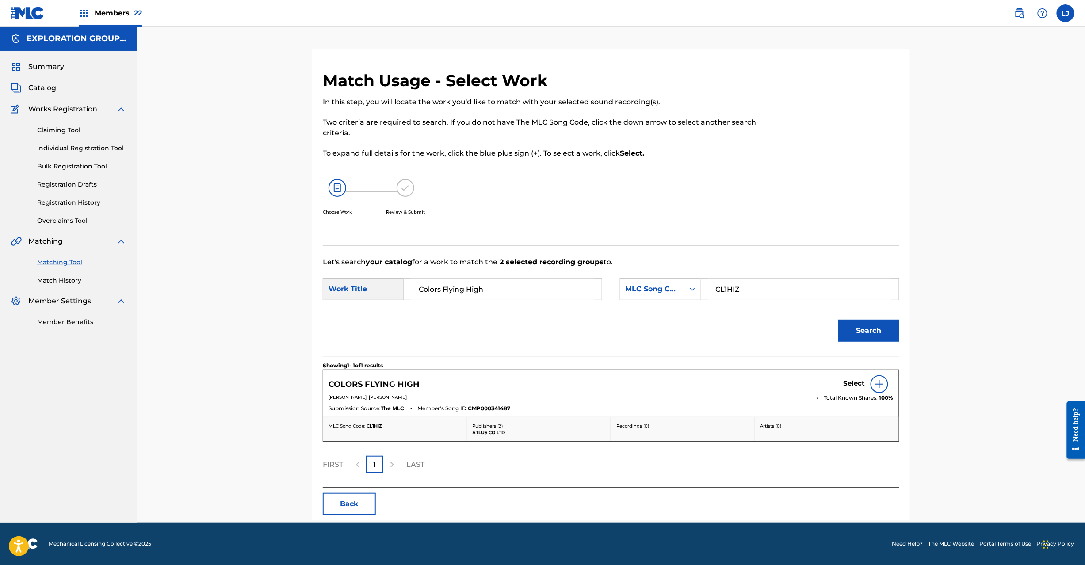
click at [862, 384] on h5 "Select" at bounding box center [855, 383] width 22 height 8
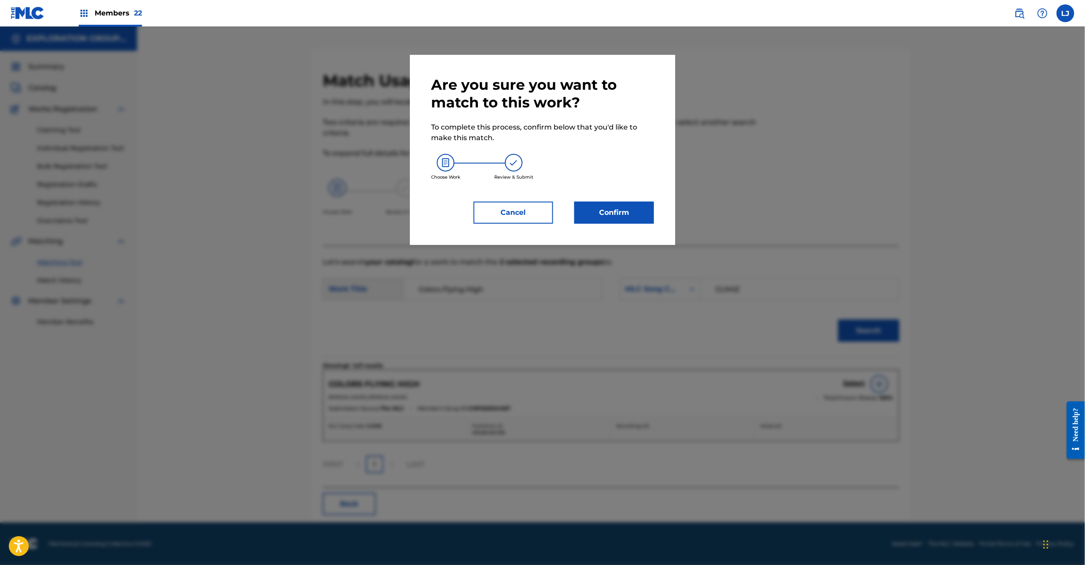
click at [600, 214] on button "Confirm" at bounding box center [614, 213] width 80 height 22
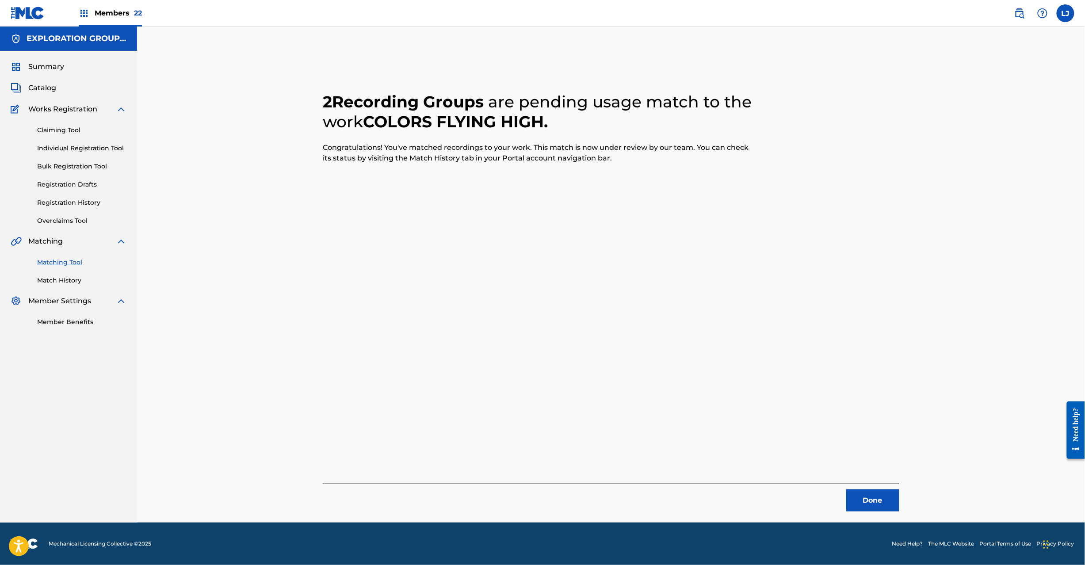
click at [867, 499] on button "Done" at bounding box center [872, 501] width 53 height 22
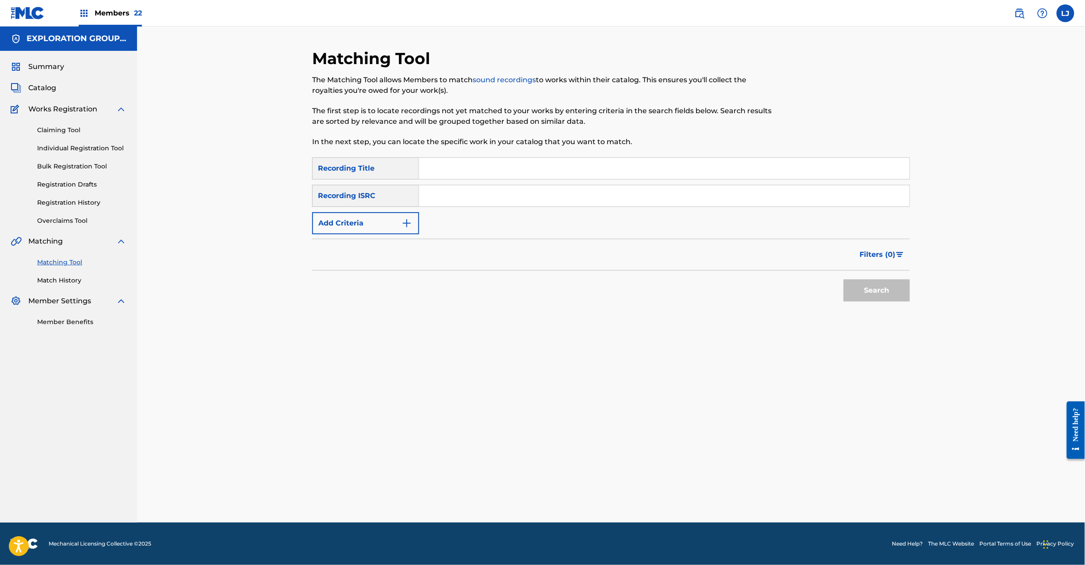
click at [491, 197] on input "Search Form" at bounding box center [664, 195] width 490 height 21
type input "JPVI02301276"
click at [873, 288] on button "Search" at bounding box center [877, 291] width 66 height 22
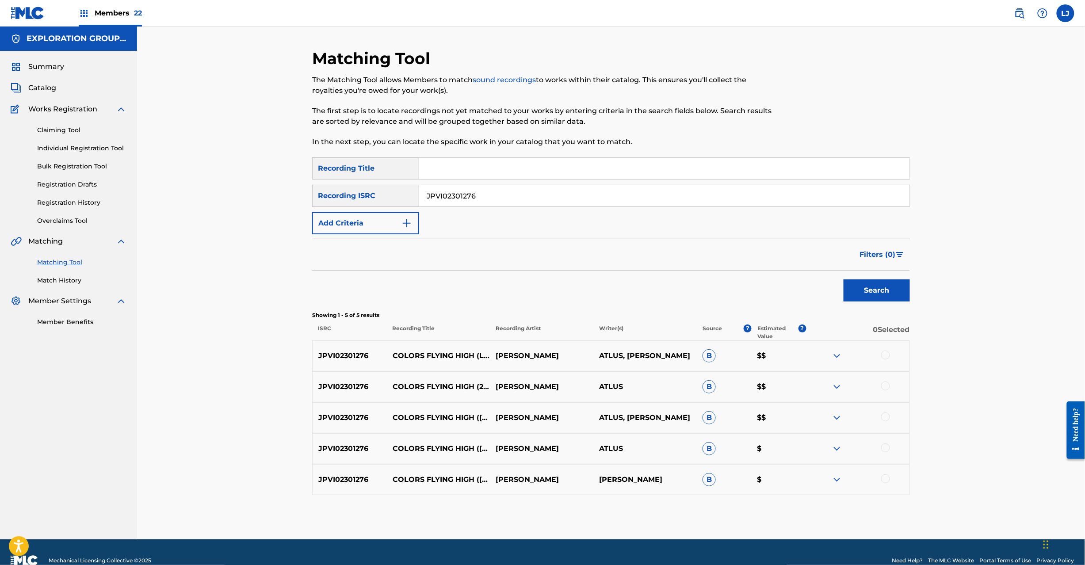
click at [443, 423] on p "COLORS FLYING HIGH ([DATE] MAKUHARI MESSE LIVE)" at bounding box center [438, 418] width 103 height 11
click at [889, 356] on div at bounding box center [885, 355] width 9 height 9
click at [887, 387] on div at bounding box center [885, 386] width 9 height 9
click at [885, 418] on div at bounding box center [885, 417] width 9 height 9
click at [887, 445] on div "JPVI02301276 COLORS FLYING HIGH ([DATE] MAKUHARI MESSE LIVE) [PERSON_NAME] ATLU…" at bounding box center [611, 448] width 598 height 31
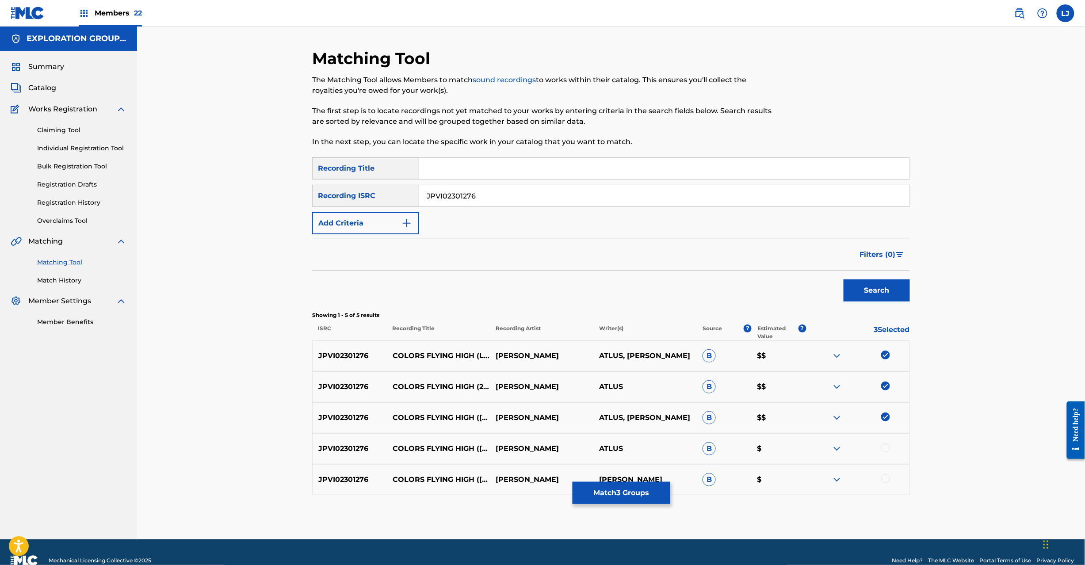
click at [886, 455] on div "JPVI02301276 COLORS FLYING HIGH ([DATE] MAKUHARI MESSE LIVE) [PERSON_NAME] ATLU…" at bounding box center [611, 448] width 598 height 31
click at [886, 448] on div at bounding box center [885, 448] width 9 height 9
click at [888, 478] on div at bounding box center [885, 479] width 9 height 9
click at [636, 496] on button "Match 5 Groups" at bounding box center [622, 493] width 98 height 22
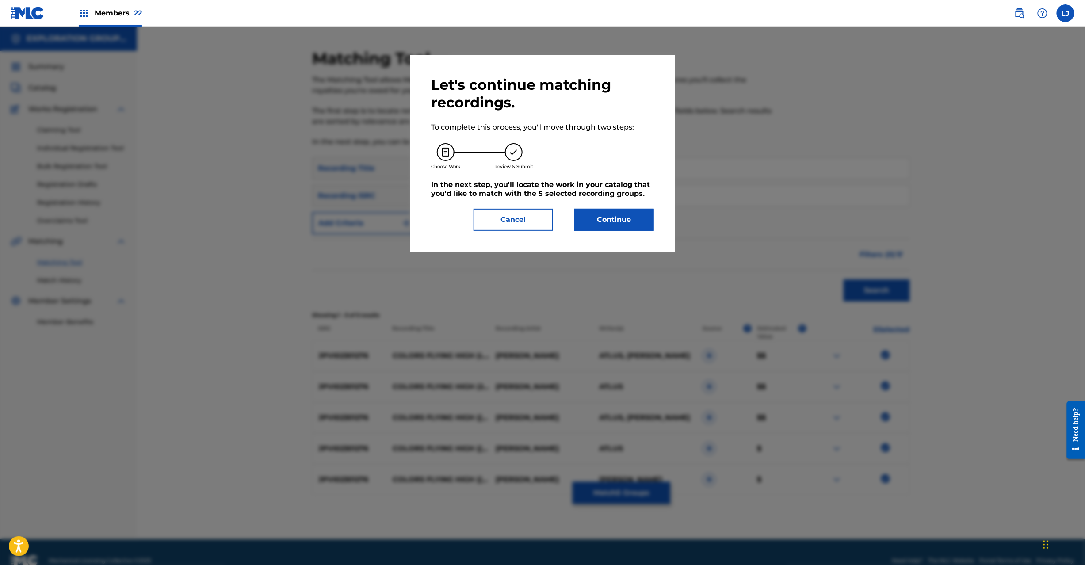
click at [632, 216] on button "Continue" at bounding box center [614, 220] width 80 height 22
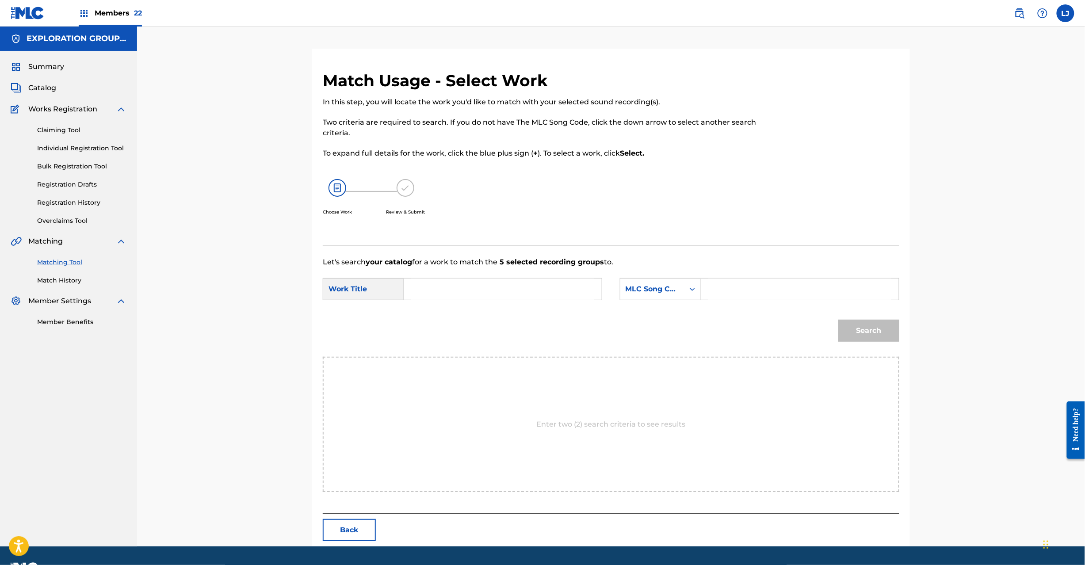
click at [549, 298] on input "Search Form" at bounding box center [502, 289] width 183 height 21
click at [518, 294] on input "Colors Flying High CL1HIZ" at bounding box center [502, 289] width 183 height 21
type input "Colors Flying High"
click at [746, 293] on input "Search Form" at bounding box center [799, 289] width 183 height 21
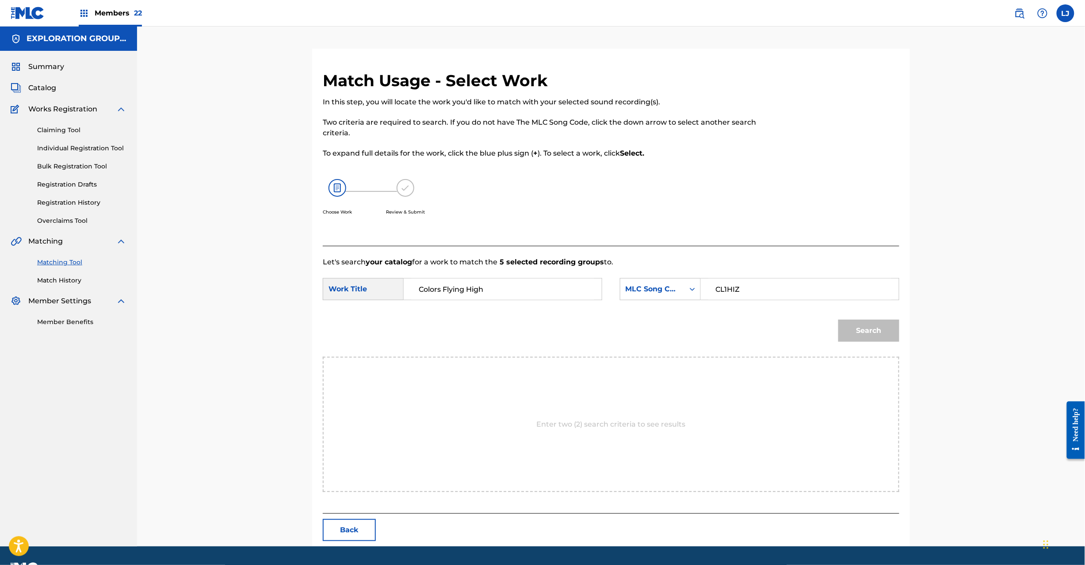
type input "CL1HIZ"
click at [879, 327] on button "Search" at bounding box center [869, 331] width 61 height 22
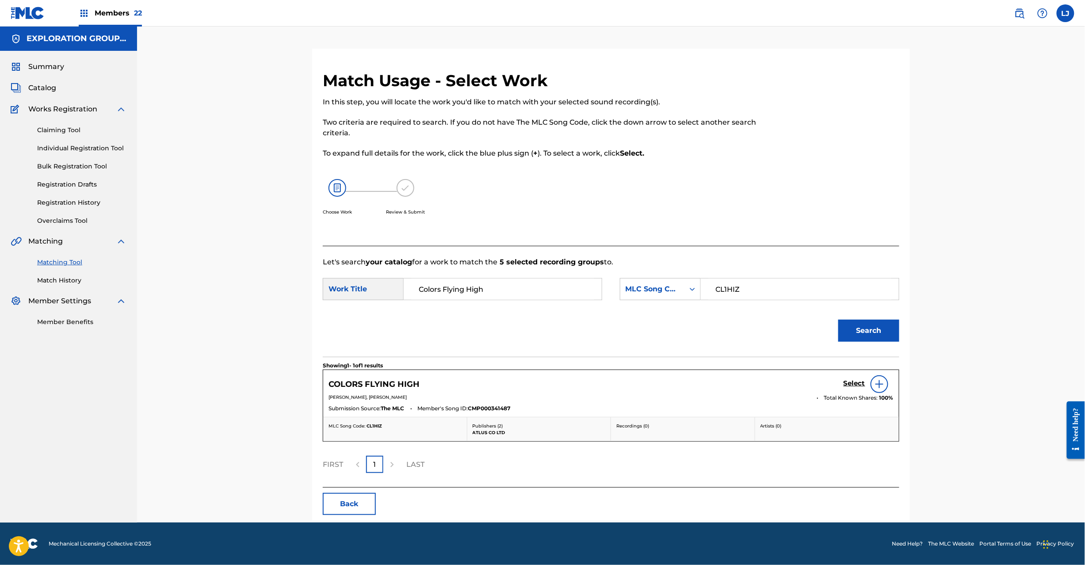
click at [852, 387] on h5 "Select" at bounding box center [855, 383] width 22 height 8
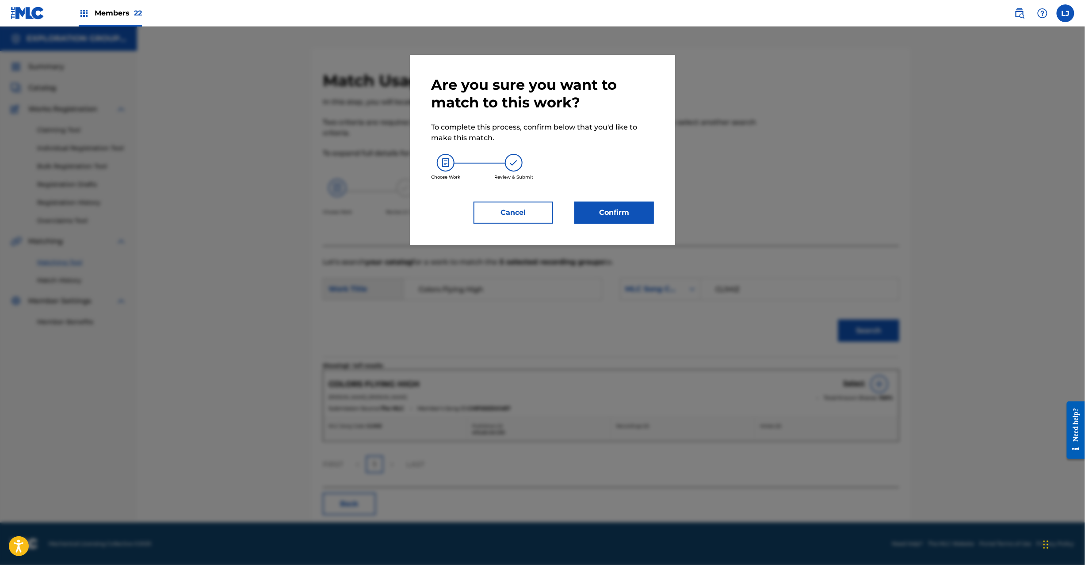
click at [586, 209] on button "Confirm" at bounding box center [614, 213] width 80 height 22
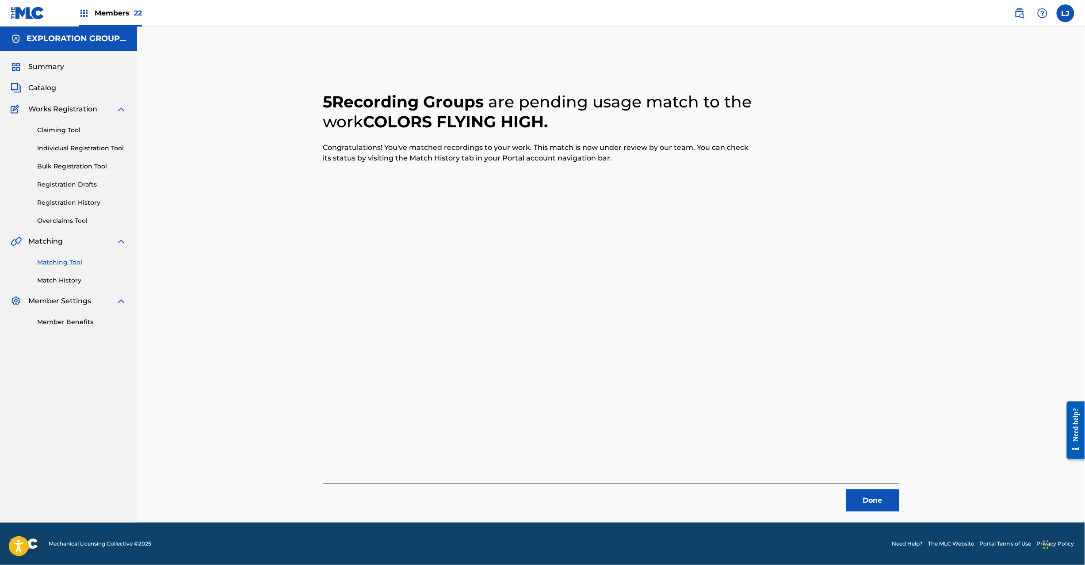
click at [872, 496] on button "Done" at bounding box center [872, 501] width 53 height 22
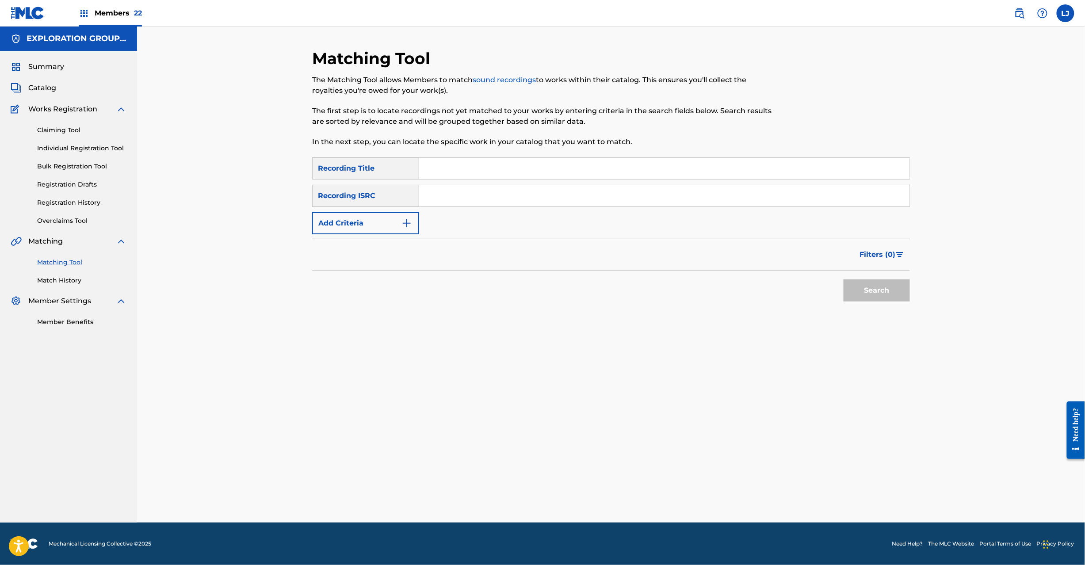
click at [503, 195] on input "Search Form" at bounding box center [664, 195] width 490 height 21
click at [501, 195] on input "JPVI02301300 | JPK651900508" at bounding box center [664, 195] width 490 height 21
click at [864, 285] on div "Search" at bounding box center [874, 288] width 71 height 35
click at [865, 292] on button "Search" at bounding box center [877, 291] width 66 height 22
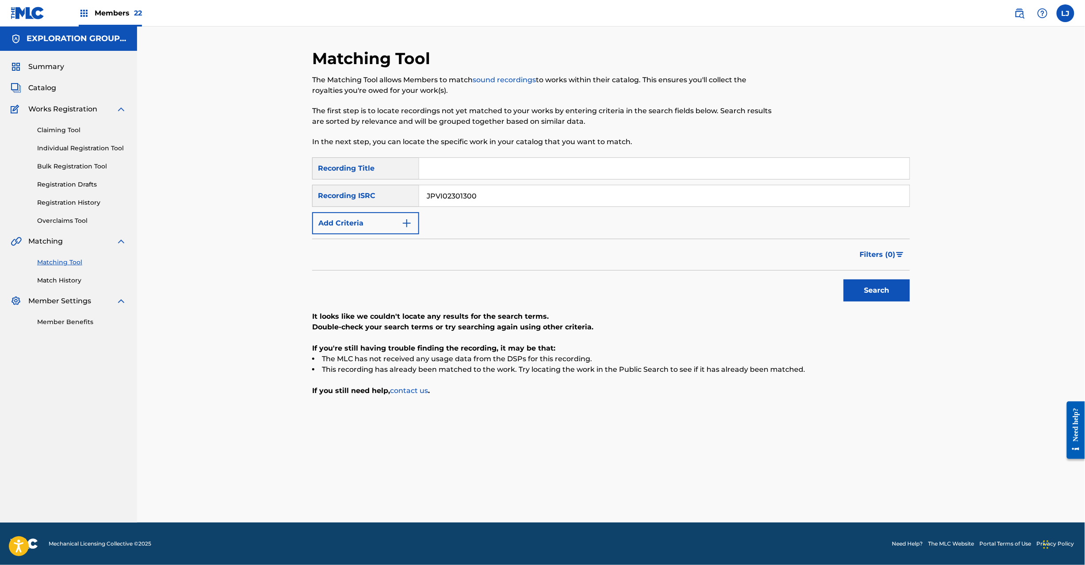
click at [458, 193] on input "JPVI02301300" at bounding box center [664, 195] width 490 height 21
drag, startPoint x: 458, startPoint y: 193, endPoint x: 480, endPoint y: 200, distance: 22.7
click at [459, 193] on input "JPVI02301300" at bounding box center [664, 195] width 490 height 21
drag, startPoint x: 481, startPoint y: 194, endPoint x: 280, endPoint y: 193, distance: 201.7
click at [280, 193] on div "Matching Tool The Matching Tool allows Members to match sound recordings to wor…" at bounding box center [611, 275] width 948 height 496
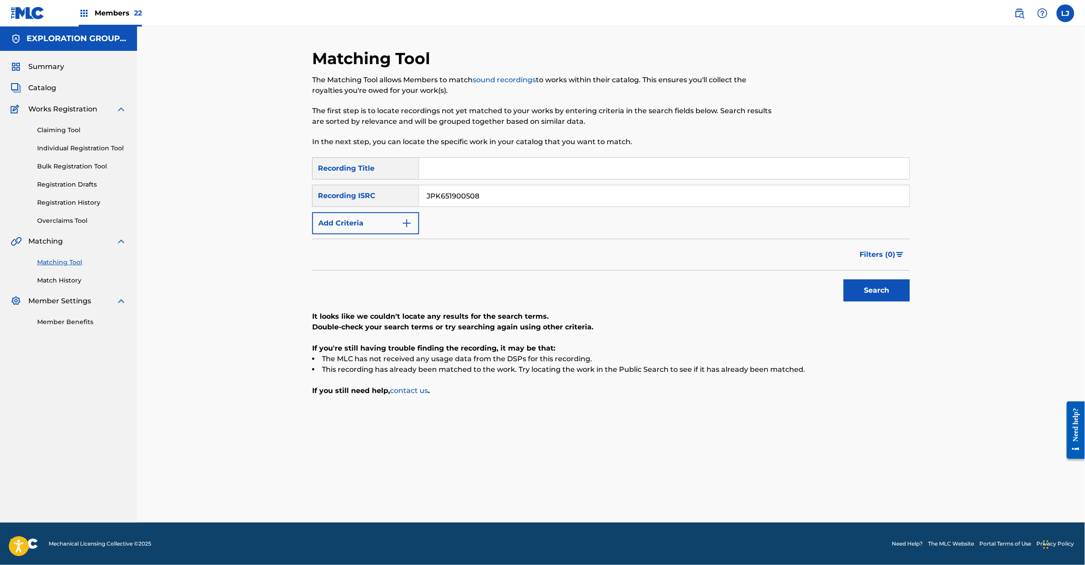
type input "JPK651900508"
click at [869, 283] on button "Search" at bounding box center [877, 291] width 66 height 22
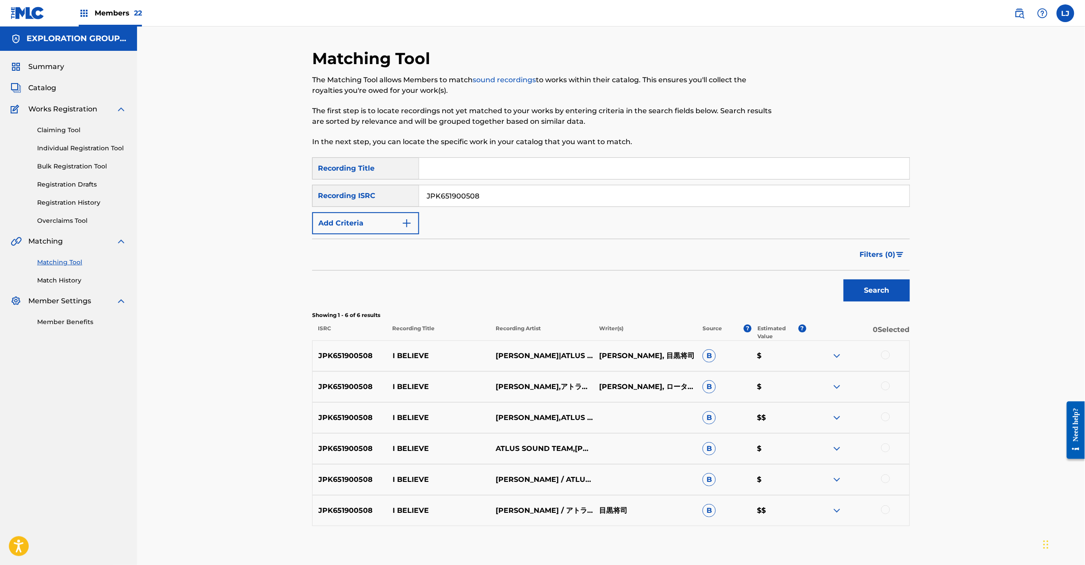
click at [892, 353] on div at bounding box center [857, 356] width 103 height 11
click at [887, 354] on div at bounding box center [885, 355] width 9 height 9
click at [886, 385] on div at bounding box center [885, 386] width 9 height 9
click at [887, 422] on div at bounding box center [857, 418] width 103 height 11
click at [887, 418] on div at bounding box center [885, 417] width 9 height 9
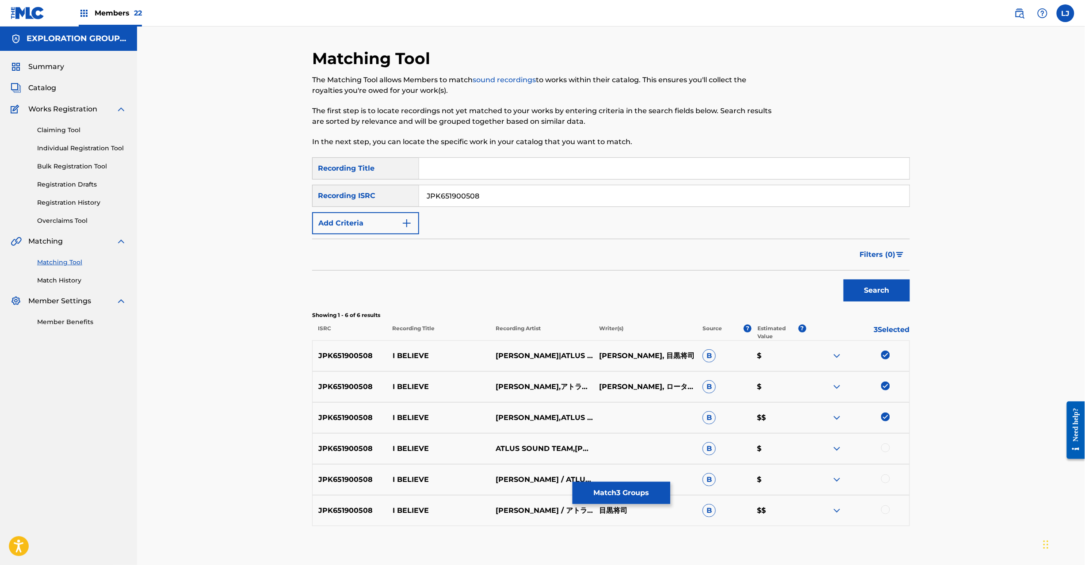
click at [885, 450] on div at bounding box center [885, 448] width 9 height 9
click at [885, 485] on div at bounding box center [857, 480] width 103 height 11
click at [884, 478] on div at bounding box center [885, 479] width 9 height 9
click at [887, 510] on div at bounding box center [885, 509] width 9 height 9
click at [609, 491] on button "Match 6 Groups" at bounding box center [622, 493] width 98 height 22
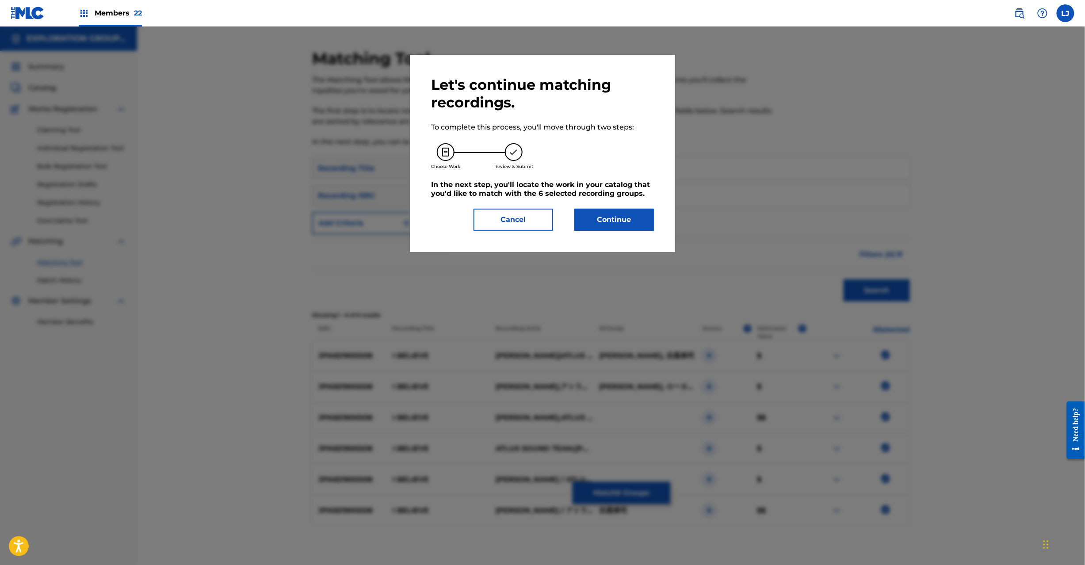
click at [651, 222] on button "Continue" at bounding box center [614, 220] width 80 height 22
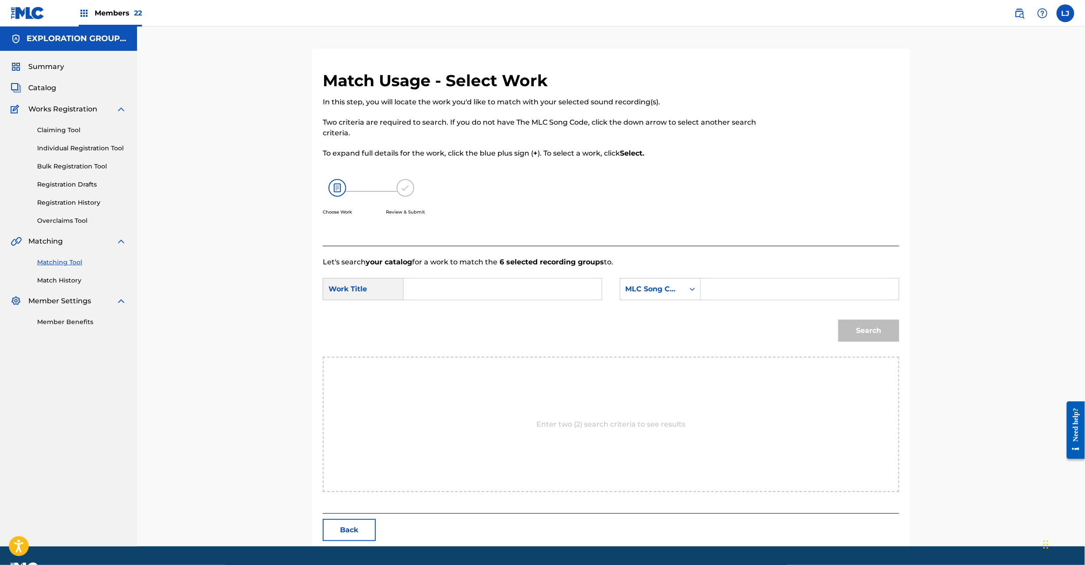
click at [469, 288] on input "Search Form" at bounding box center [502, 289] width 183 height 21
click at [517, 291] on input "I Believe IZ5RUA" at bounding box center [502, 289] width 183 height 21
type input "I Believe"
click at [781, 291] on input "Search Form" at bounding box center [799, 289] width 183 height 21
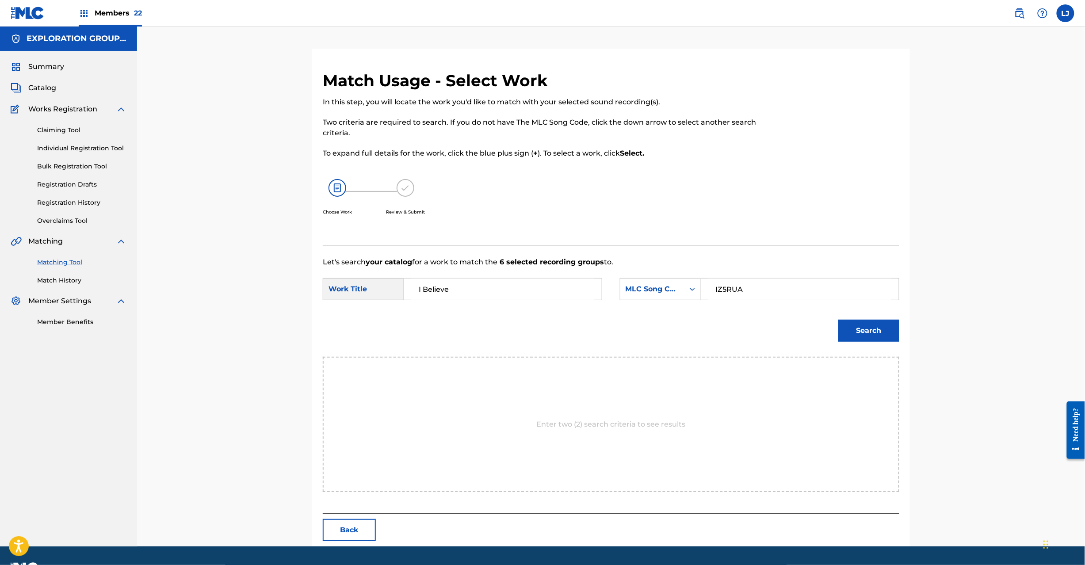
type input "IZ5RUA"
click at [857, 325] on button "Search" at bounding box center [869, 331] width 61 height 22
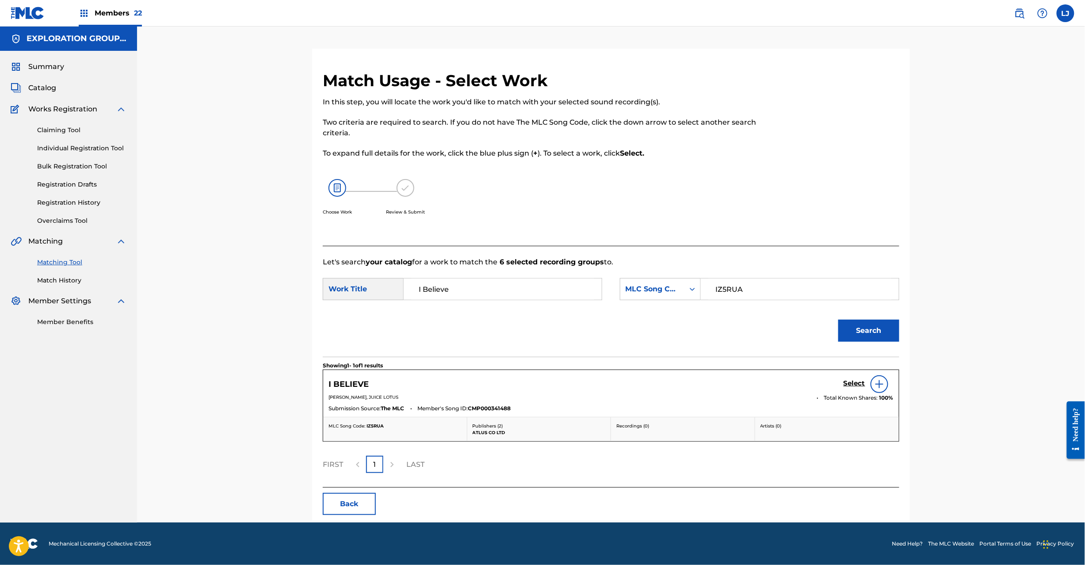
click at [847, 375] on div "I BELIEVE Select [PERSON_NAME], JUICE LOTUS Total Known Shares: 100 % Submissio…" at bounding box center [611, 393] width 576 height 47
click at [848, 381] on h5 "Select" at bounding box center [855, 383] width 22 height 8
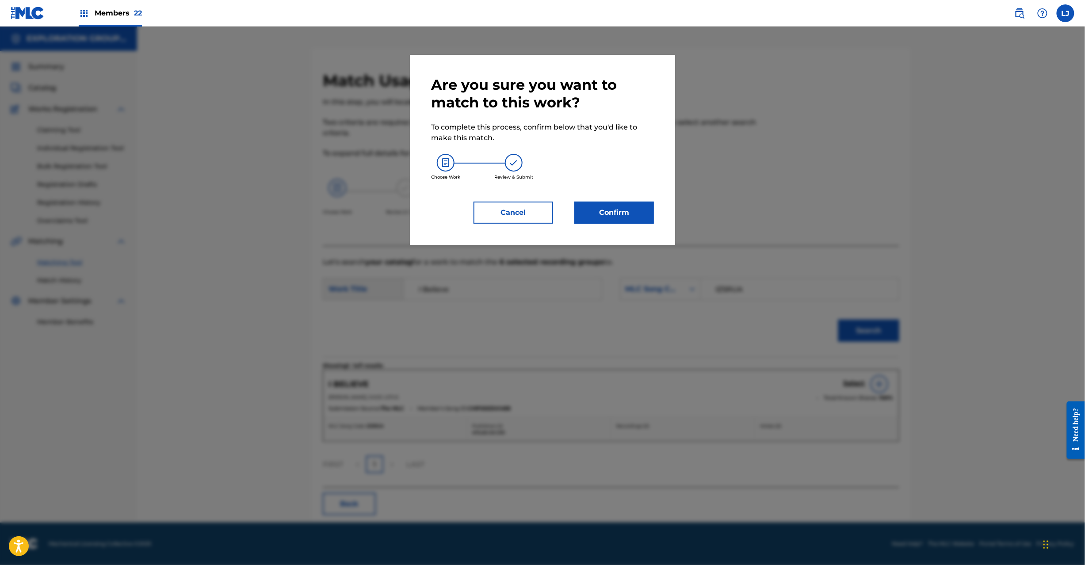
click at [604, 208] on button "Confirm" at bounding box center [614, 213] width 80 height 22
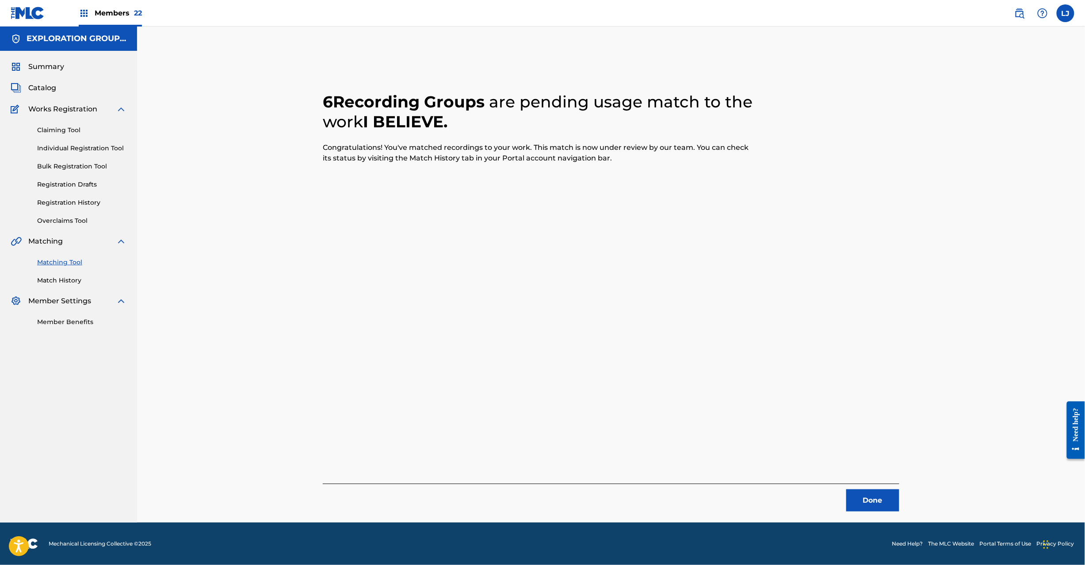
click at [872, 490] on button "Done" at bounding box center [872, 501] width 53 height 22
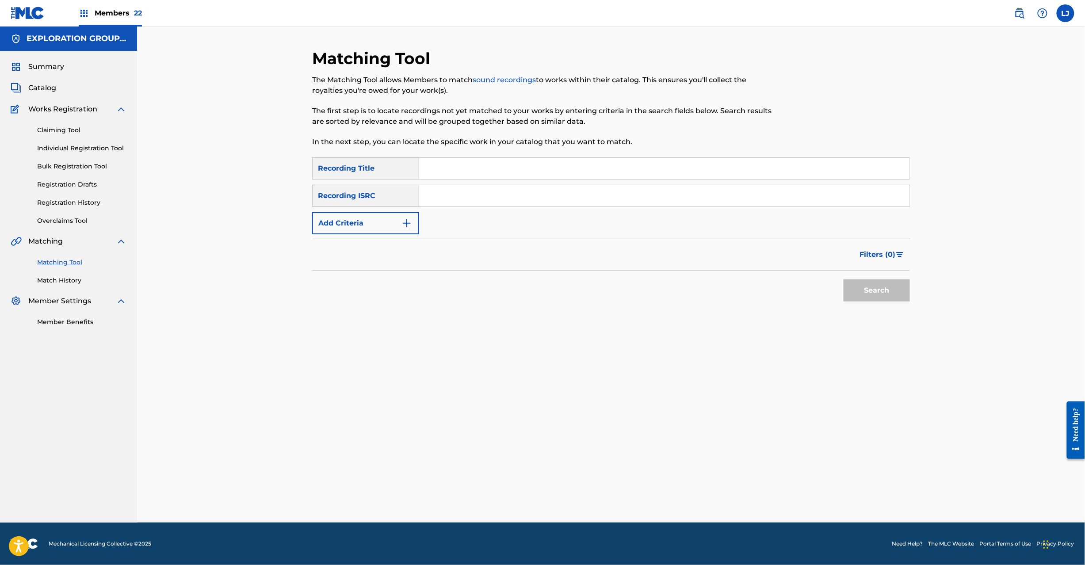
click at [487, 195] on input "Search Form" at bounding box center [664, 195] width 490 height 21
click at [893, 291] on button "Search" at bounding box center [877, 291] width 66 height 22
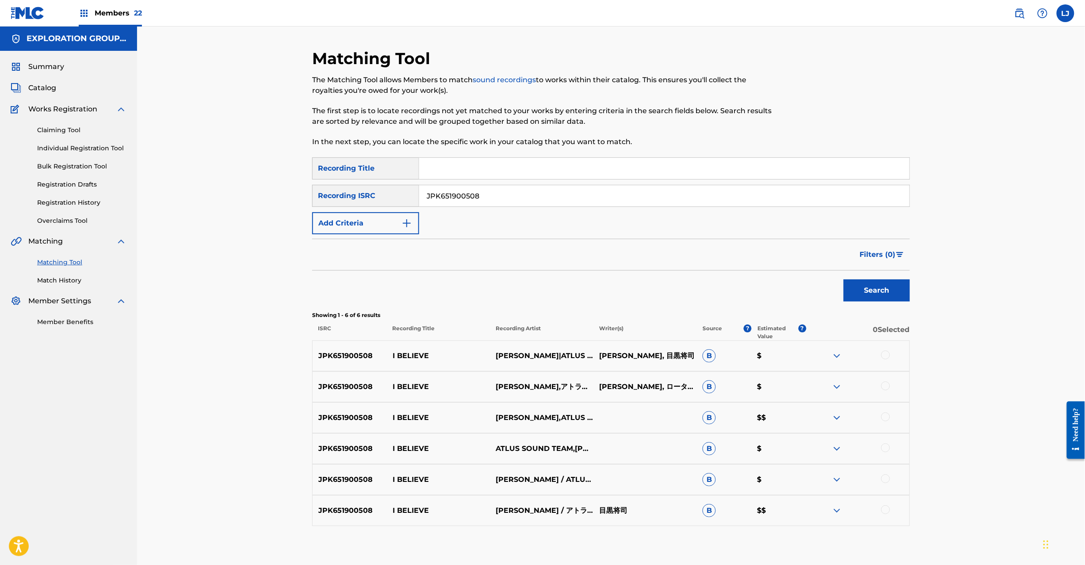
click at [517, 206] on input "JPK651900508" at bounding box center [664, 195] width 490 height 21
drag, startPoint x: 476, startPoint y: 198, endPoint x: 745, endPoint y: 200, distance: 269.3
click at [745, 200] on input "JPK651900512" at bounding box center [664, 195] width 490 height 21
type input "JPK651900512"
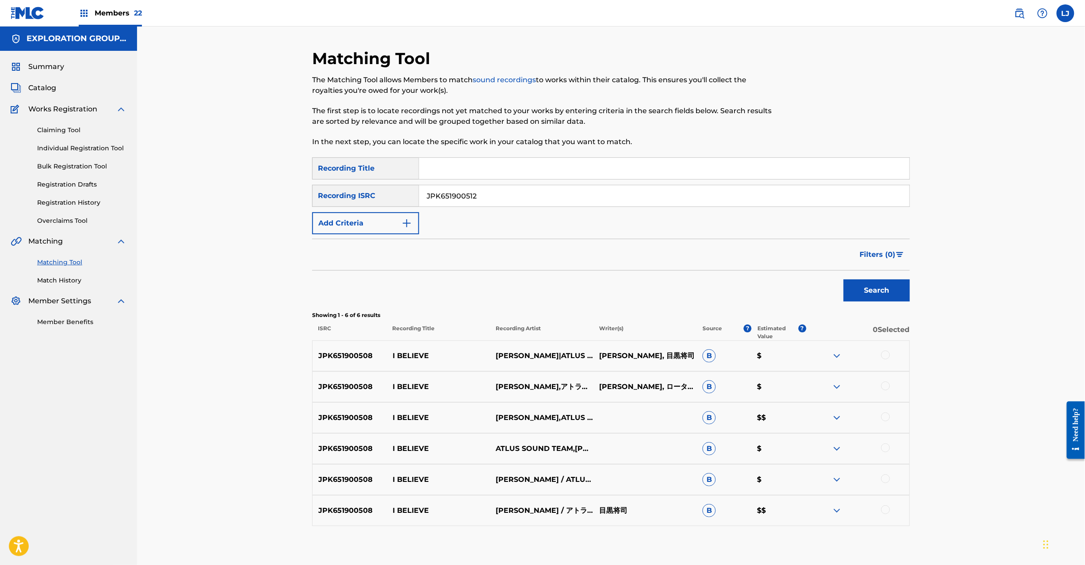
click at [851, 280] on button "Search" at bounding box center [877, 291] width 66 height 22
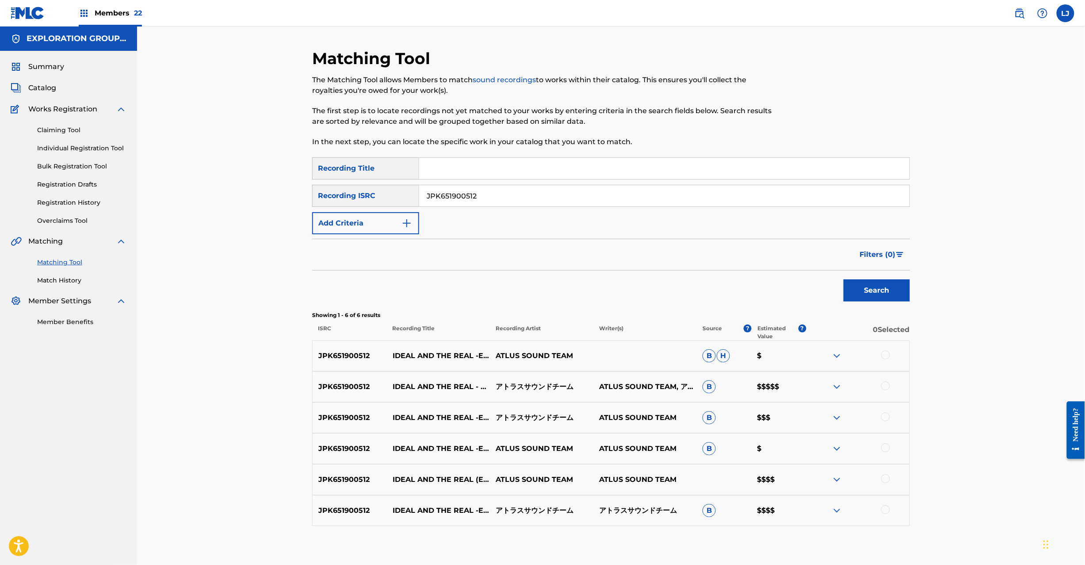
click at [881, 353] on div at bounding box center [857, 356] width 103 height 11
click at [884, 354] on div at bounding box center [885, 355] width 9 height 9
click at [886, 388] on div at bounding box center [885, 386] width 9 height 9
click at [885, 421] on div at bounding box center [857, 418] width 103 height 11
click at [885, 414] on div at bounding box center [885, 417] width 9 height 9
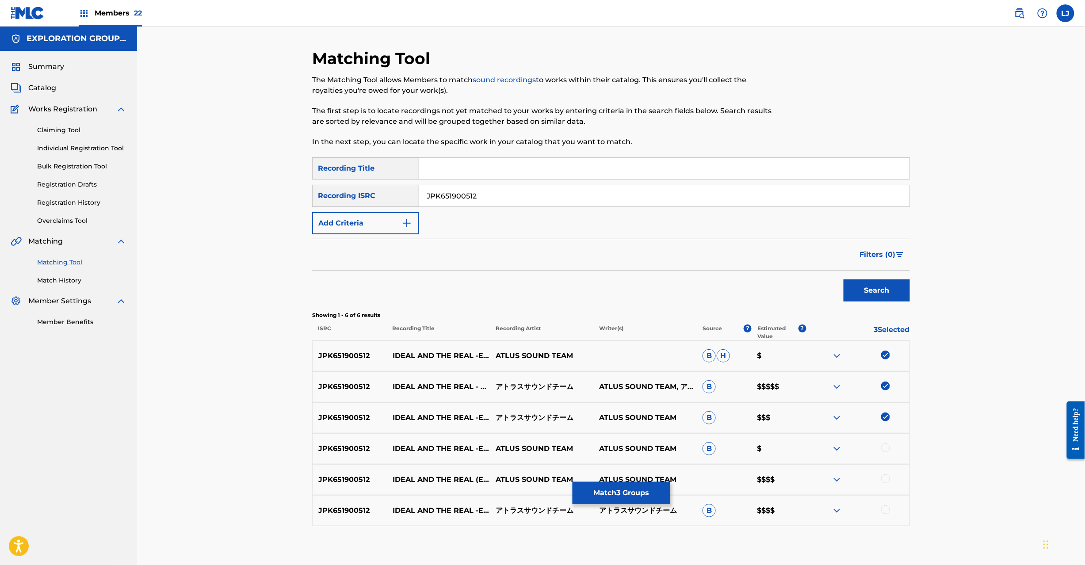
click at [885, 453] on div at bounding box center [857, 449] width 103 height 11
click at [885, 478] on div at bounding box center [885, 479] width 9 height 9
click at [890, 446] on div at bounding box center [885, 448] width 9 height 9
click at [884, 447] on img at bounding box center [885, 448] width 9 height 9
click at [885, 450] on div at bounding box center [885, 448] width 9 height 9
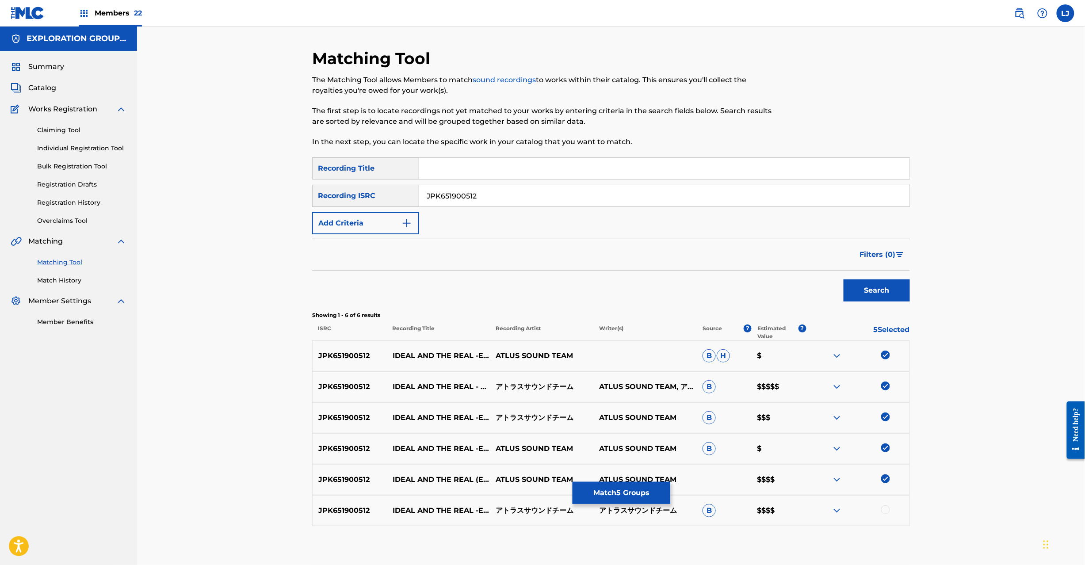
click at [884, 506] on div at bounding box center [885, 509] width 9 height 9
click at [615, 496] on button "Match 6 Groups" at bounding box center [622, 493] width 98 height 22
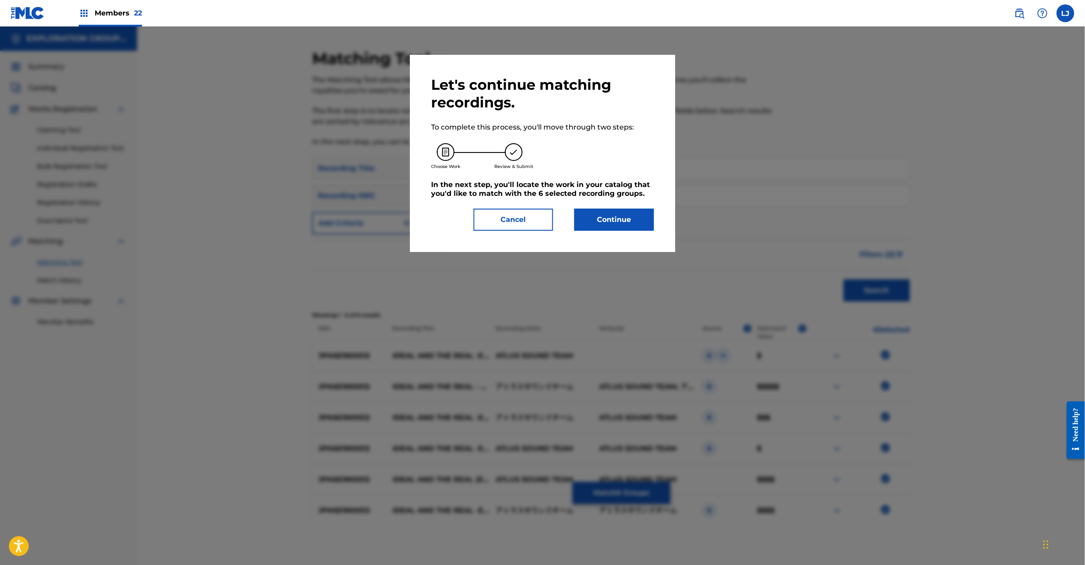
click at [600, 225] on button "Continue" at bounding box center [614, 220] width 80 height 22
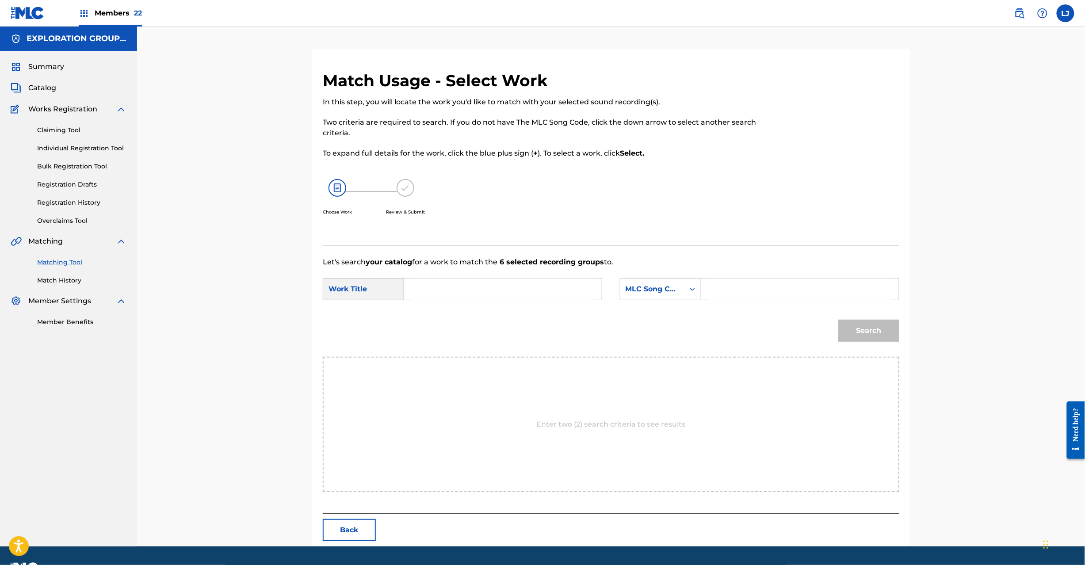
click at [417, 289] on input "Search Form" at bounding box center [502, 289] width 183 height 21
click at [517, 293] on input "Mementosu Jousou MG8V43" at bounding box center [502, 289] width 183 height 21
type input "Mementosu Jousou"
click at [735, 293] on input "Search Form" at bounding box center [799, 289] width 183 height 21
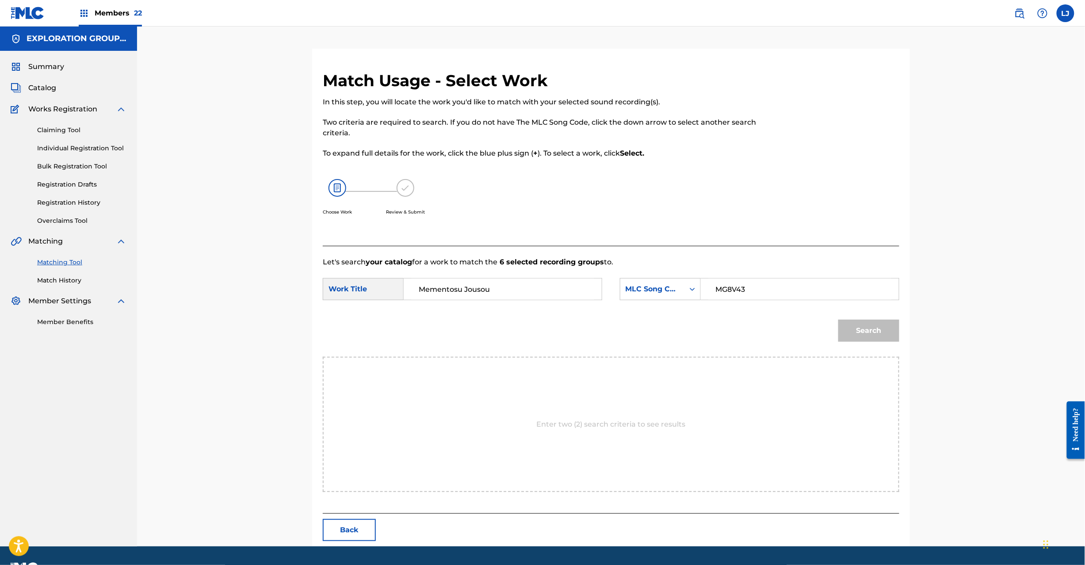
type input "MG8V43"
click at [848, 336] on button "Search" at bounding box center [869, 331] width 61 height 22
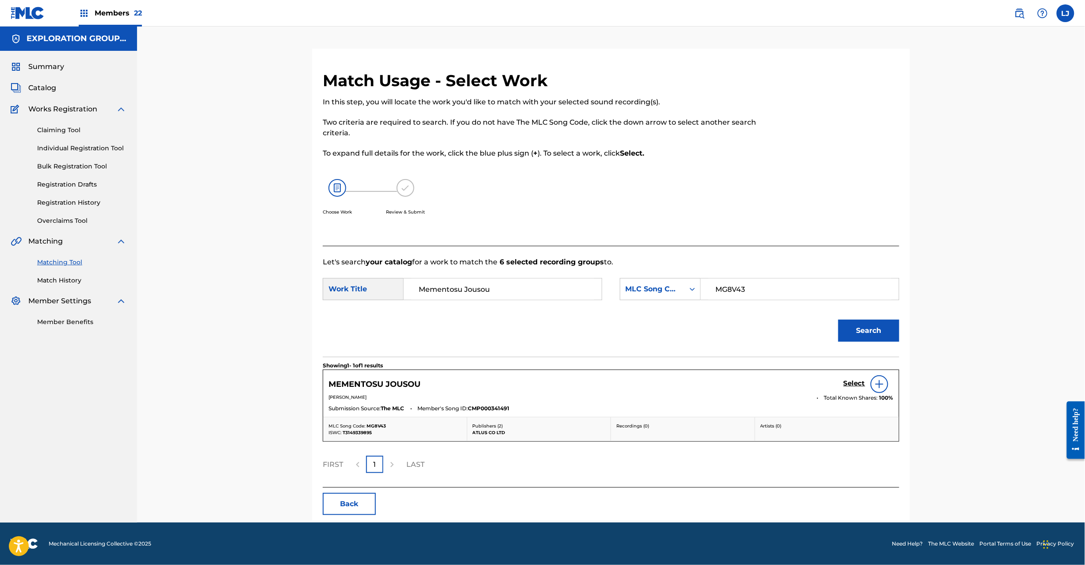
click at [840, 384] on div "MEMENTOSU JOUSOU Select" at bounding box center [611, 384] width 565 height 18
click at [846, 384] on h5 "Select" at bounding box center [855, 383] width 22 height 8
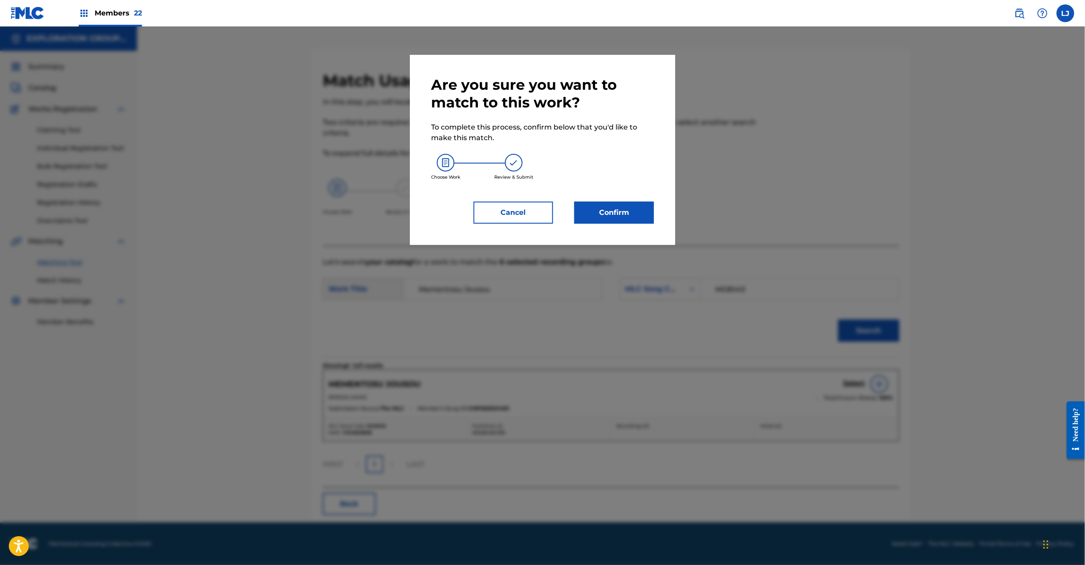
click at [590, 209] on button "Confirm" at bounding box center [614, 213] width 80 height 22
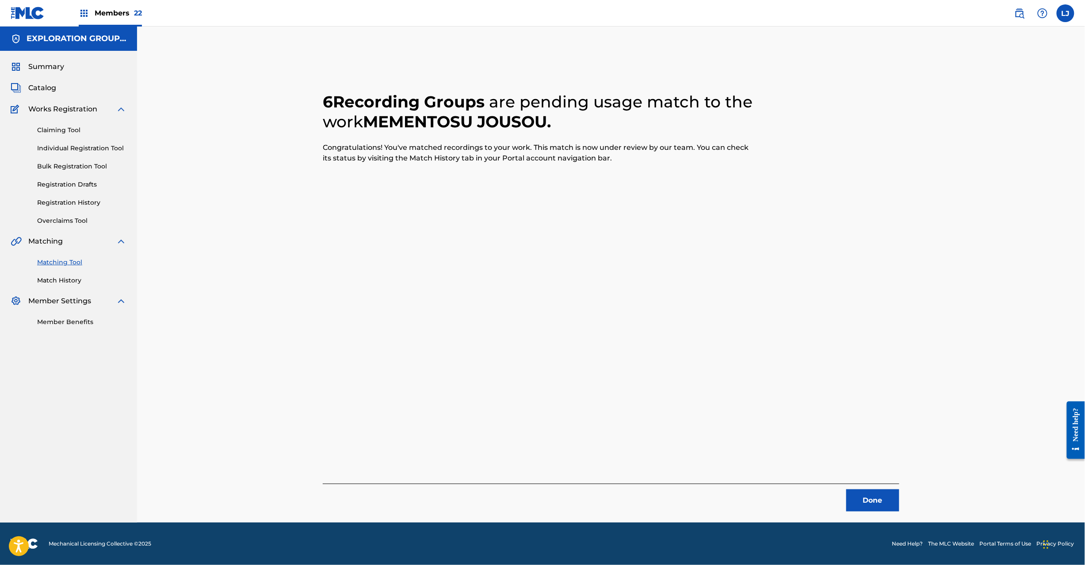
click at [860, 498] on button "Done" at bounding box center [872, 501] width 53 height 22
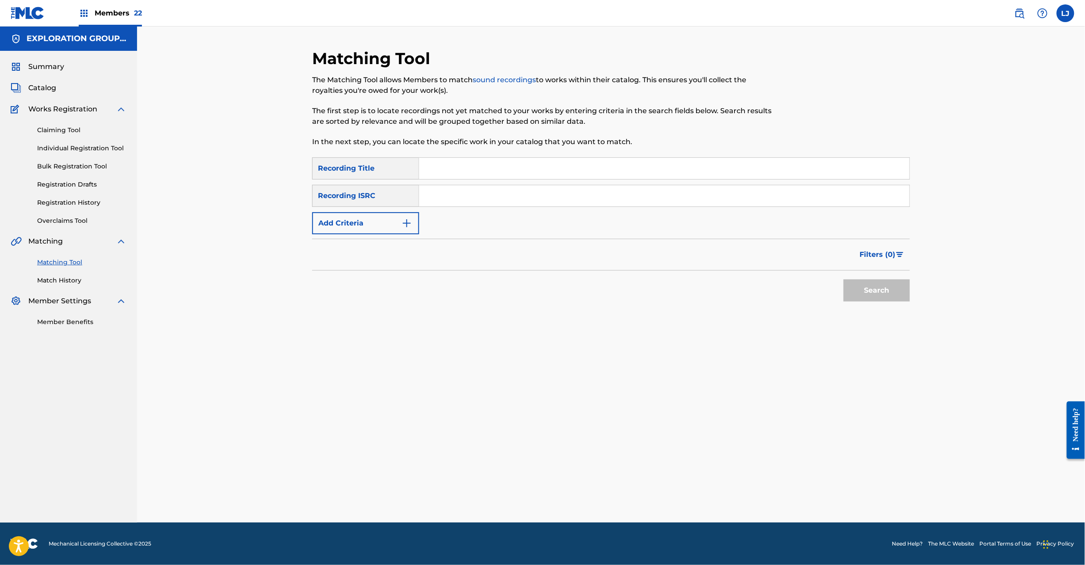
click at [540, 195] on input "Search Form" at bounding box center [664, 195] width 490 height 21
drag, startPoint x: 482, startPoint y: 196, endPoint x: 45, endPoint y: 200, distance: 437.4
click at [13, 195] on main "EXPLORATION GROUP LLC Summary Catalog Works Registration Claiming Tool Individu…" at bounding box center [542, 275] width 1085 height 496
type input "JPK651900405"
click at [880, 294] on button "Search" at bounding box center [877, 291] width 66 height 22
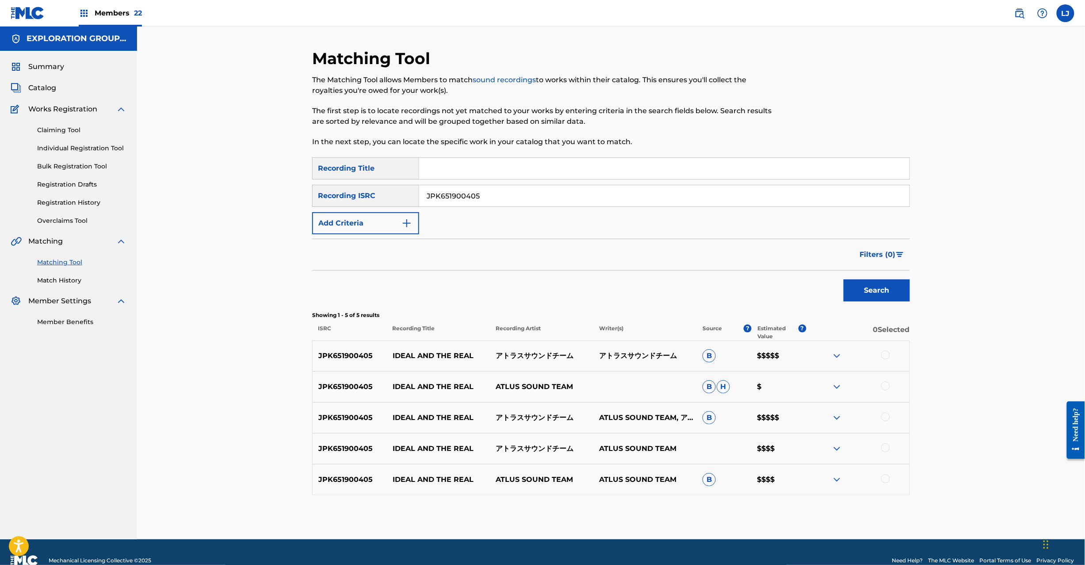
click at [885, 357] on div at bounding box center [885, 355] width 9 height 9
click at [881, 395] on div "JPK651900405 IDEAL AND THE REAL ATLUS SOUND TEAM B H $" at bounding box center [611, 386] width 598 height 31
click at [881, 388] on div at bounding box center [885, 386] width 9 height 9
click at [886, 412] on div "JPK651900405 IDEAL AND THE REAL アトラスサウンドチーム ATLUS SOUND TEAM, アトラスサウンドチーム B $$$…" at bounding box center [611, 417] width 598 height 31
click at [886, 418] on div at bounding box center [885, 417] width 9 height 9
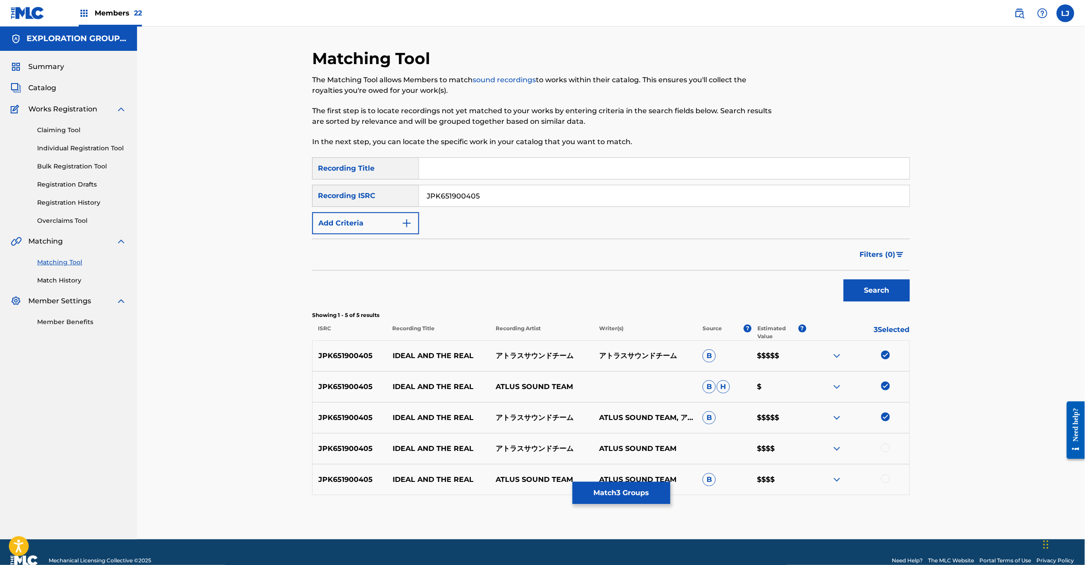
click at [886, 451] on div at bounding box center [885, 448] width 9 height 9
click at [887, 485] on div at bounding box center [857, 480] width 103 height 11
click at [889, 475] on div at bounding box center [857, 480] width 103 height 11
click at [884, 475] on div at bounding box center [885, 479] width 9 height 9
click at [604, 489] on button "Match 5 Groups" at bounding box center [622, 493] width 98 height 22
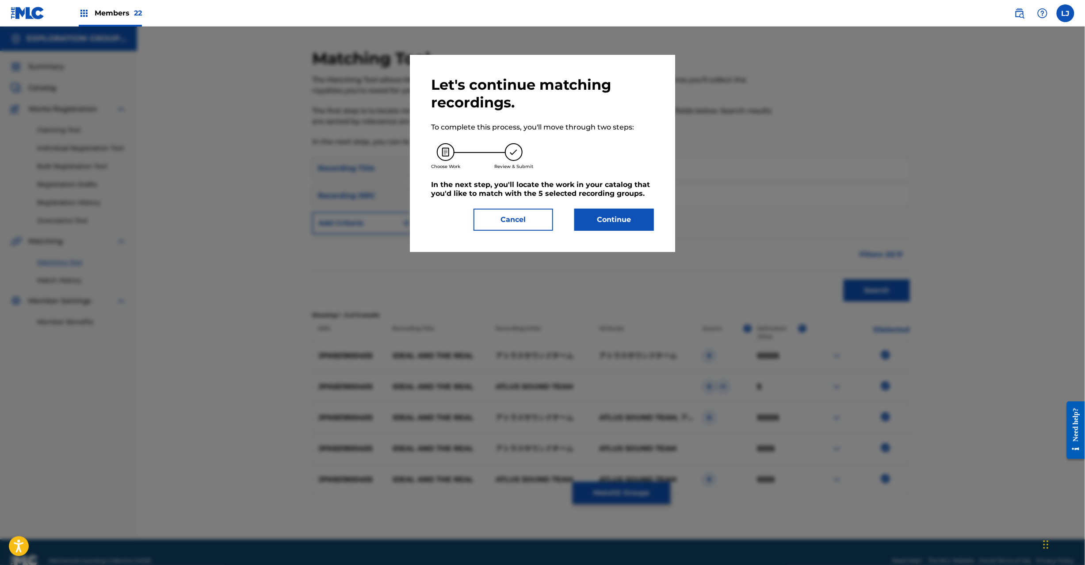
click at [594, 227] on button "Continue" at bounding box center [614, 220] width 80 height 22
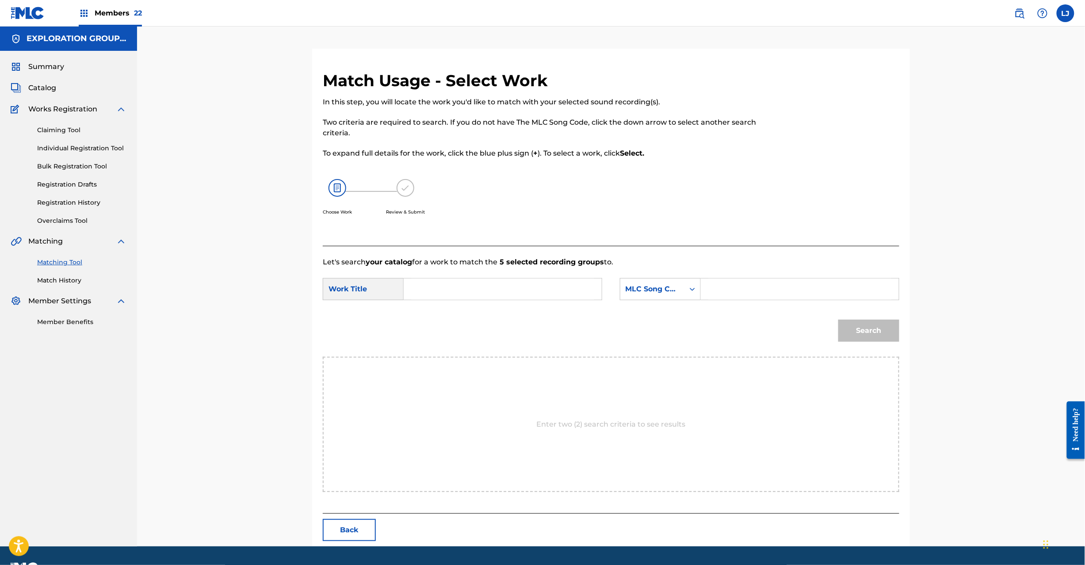
click at [478, 297] on input "Search Form" at bounding box center [502, 289] width 183 height 21
click at [416, 292] on input "Search Form" at bounding box center [502, 289] width 183 height 21
click at [489, 291] on input "Mementosu Jousou MG8V43" at bounding box center [502, 289] width 183 height 21
click at [499, 287] on input "Mementosu Jousou MG8V43" at bounding box center [502, 289] width 183 height 21
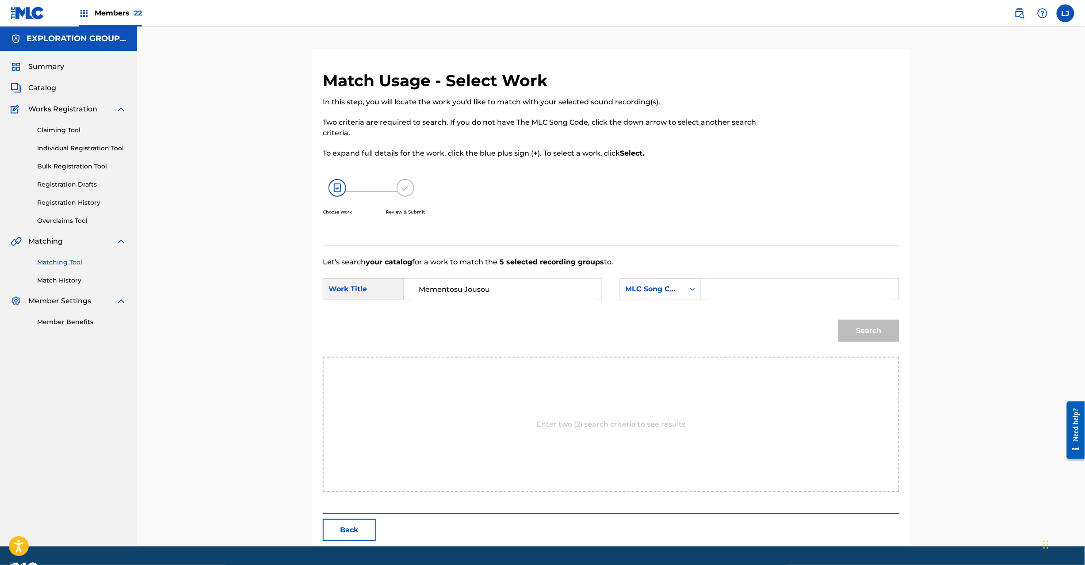
type input "Mementosu Jousou"
click at [746, 278] on form "SearchWithCriteria375957cb-e8c6-41ed-abde-d4b0b69fd8dd Work Title Mementosu Jou…" at bounding box center [611, 312] width 577 height 89
click at [755, 285] on input "Search Form" at bounding box center [799, 289] width 183 height 21
type input "MG8V43"
click at [834, 331] on div "Search" at bounding box center [611, 334] width 577 height 46
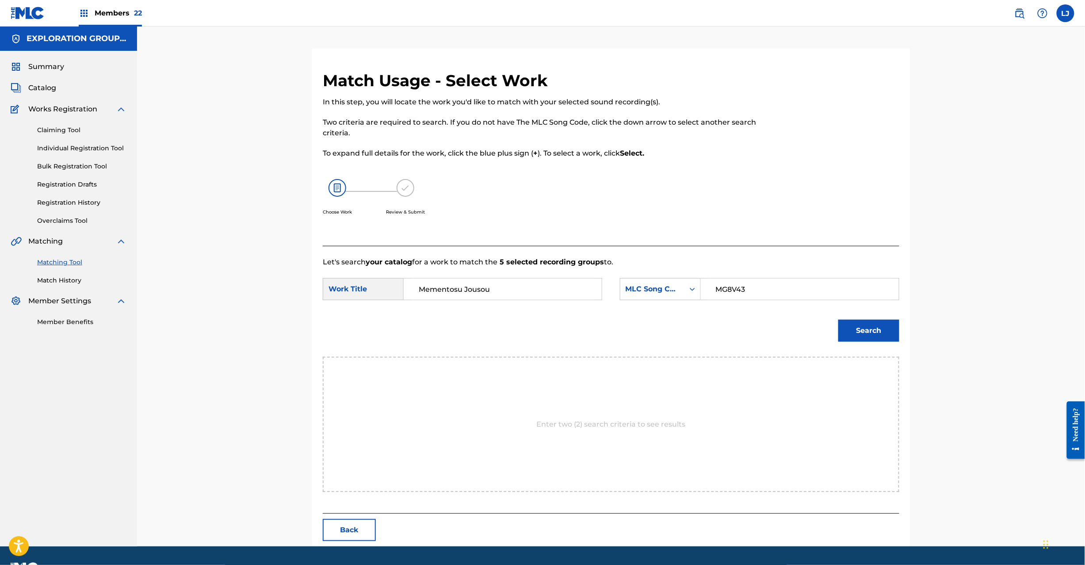
click at [841, 333] on button "Search" at bounding box center [869, 331] width 61 height 22
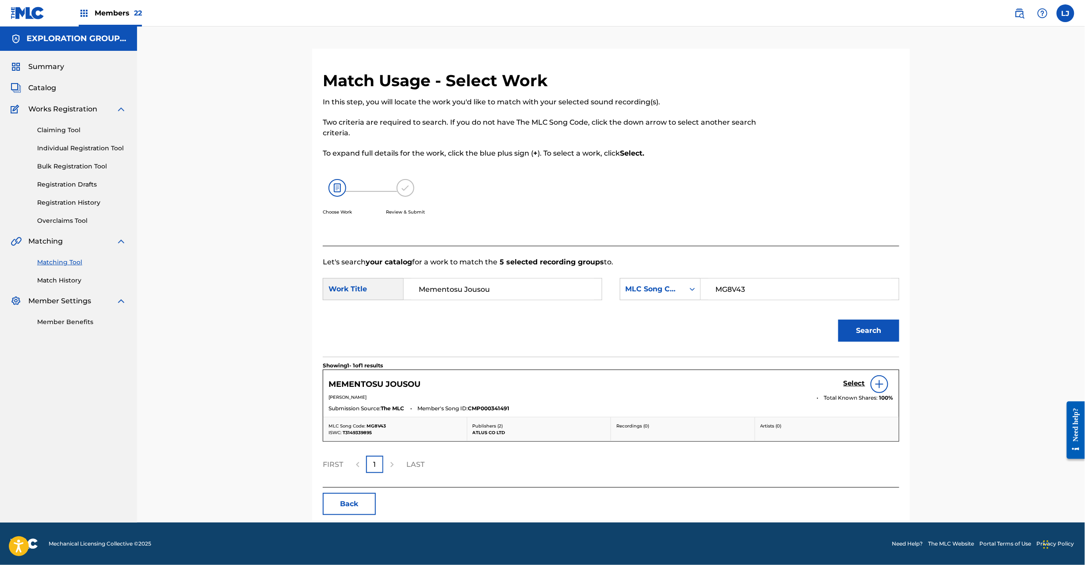
click at [849, 384] on h5 "Select" at bounding box center [855, 383] width 22 height 8
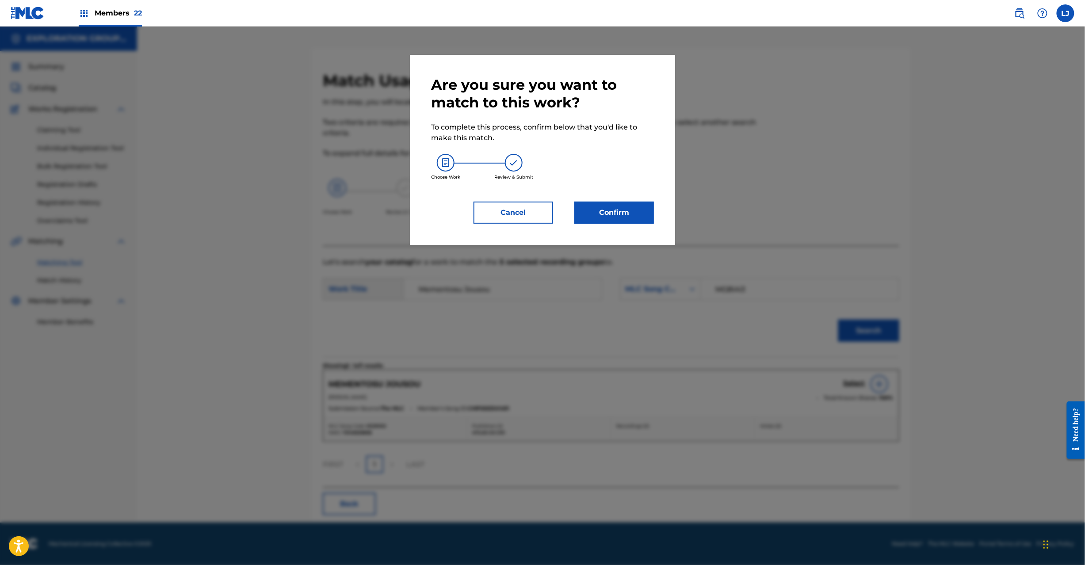
click at [614, 218] on button "Confirm" at bounding box center [614, 213] width 80 height 22
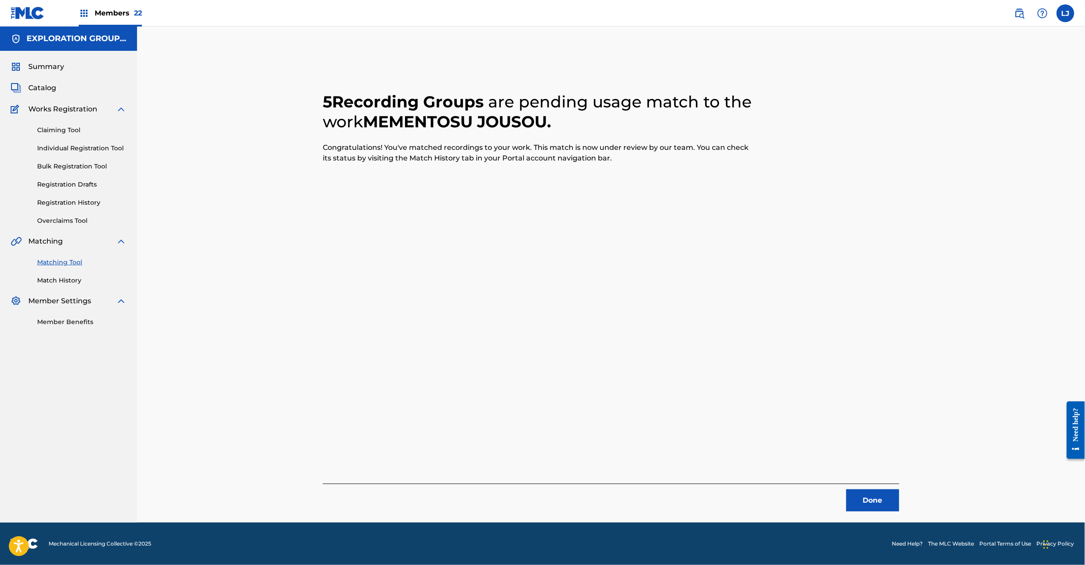
click at [861, 500] on button "Done" at bounding box center [872, 501] width 53 height 22
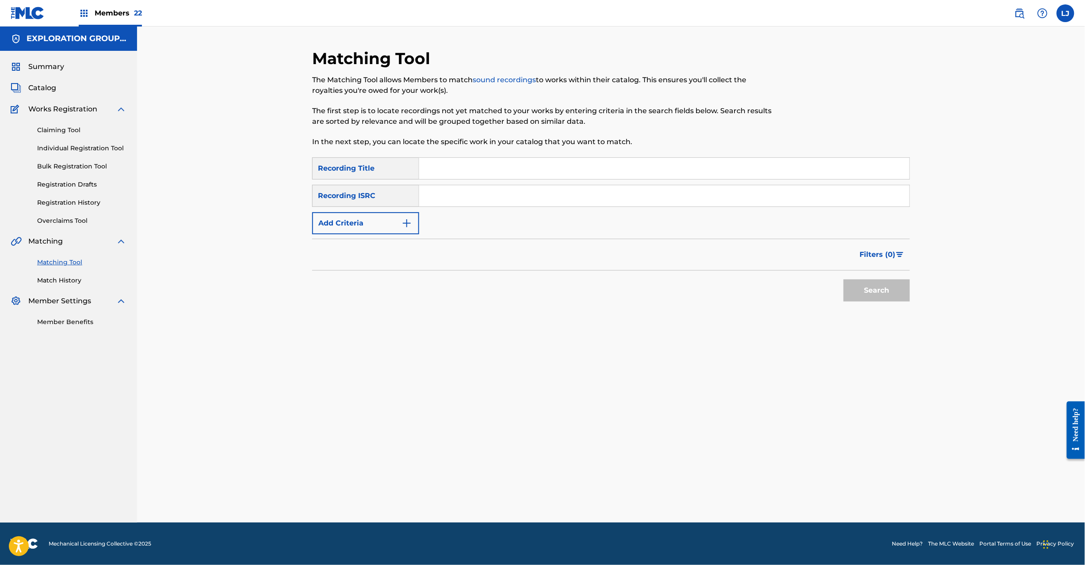
click at [440, 195] on input "Search Form" at bounding box center [664, 195] width 490 height 21
type input "JPK651900407"
click at [855, 288] on button "Search" at bounding box center [877, 291] width 66 height 22
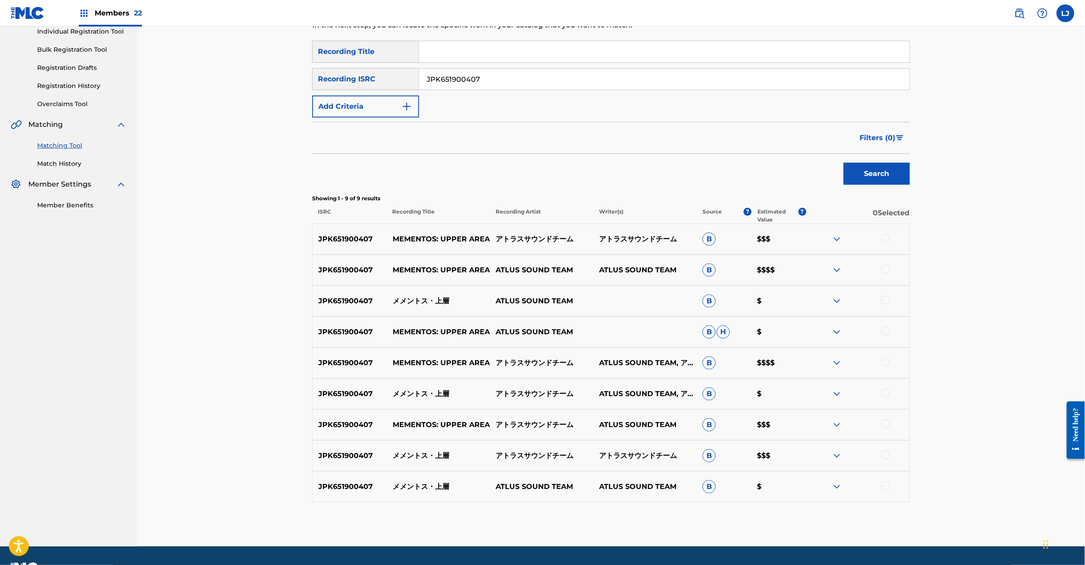
scroll to position [141, 0]
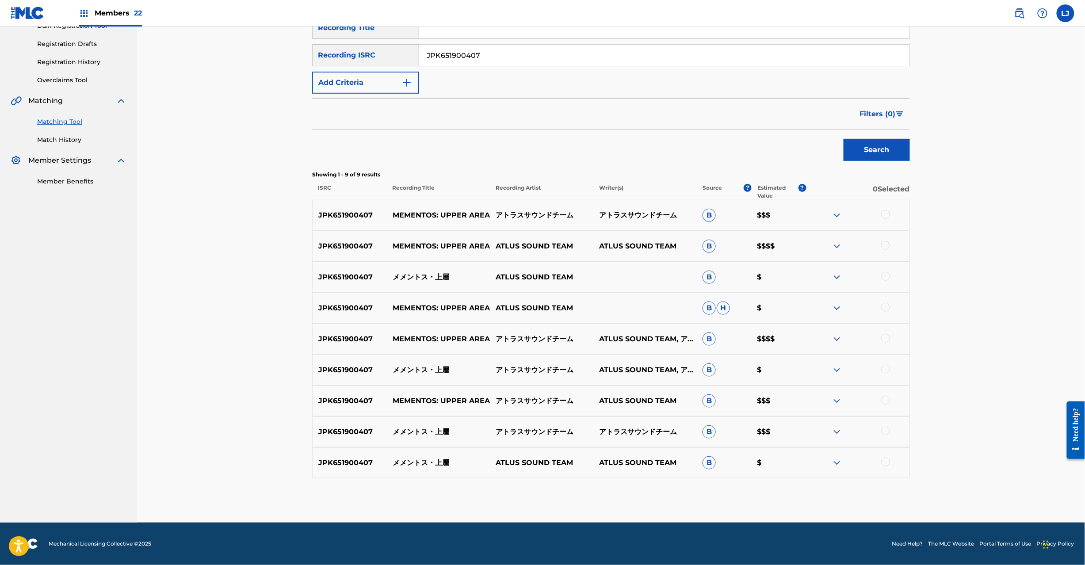
click at [887, 214] on div at bounding box center [885, 214] width 9 height 9
click at [887, 242] on div at bounding box center [885, 245] width 9 height 9
click at [886, 276] on div at bounding box center [885, 276] width 9 height 9
click at [884, 306] on div at bounding box center [885, 307] width 9 height 9
click at [889, 335] on div at bounding box center [885, 338] width 9 height 9
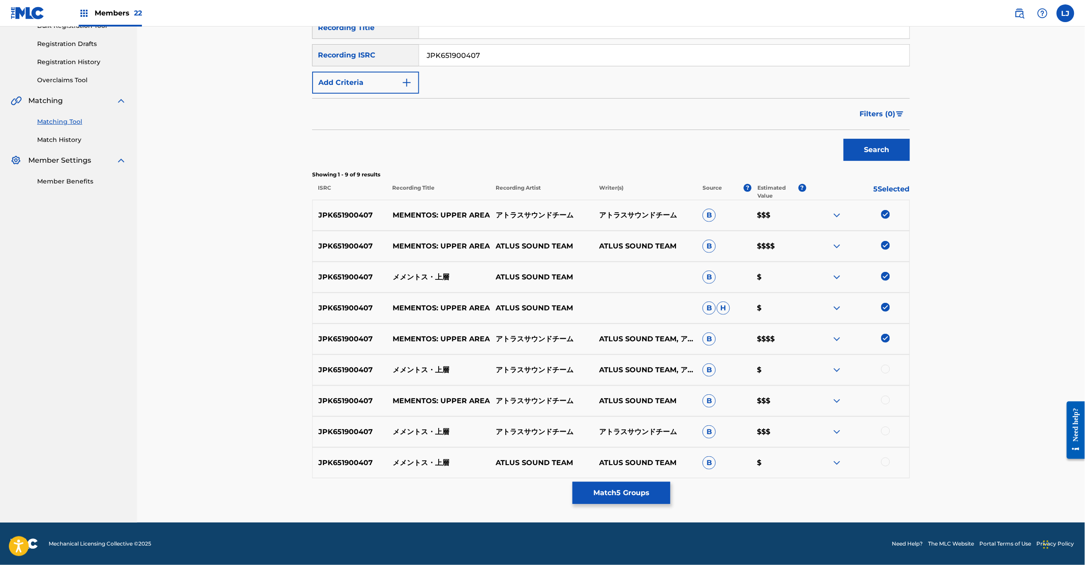
click at [885, 368] on div at bounding box center [885, 369] width 9 height 9
click at [883, 400] on div at bounding box center [885, 400] width 9 height 9
click at [887, 430] on div at bounding box center [885, 431] width 9 height 9
click at [887, 460] on div at bounding box center [885, 462] width 9 height 9
click at [625, 502] on button "Match 9 Groups" at bounding box center [622, 493] width 98 height 22
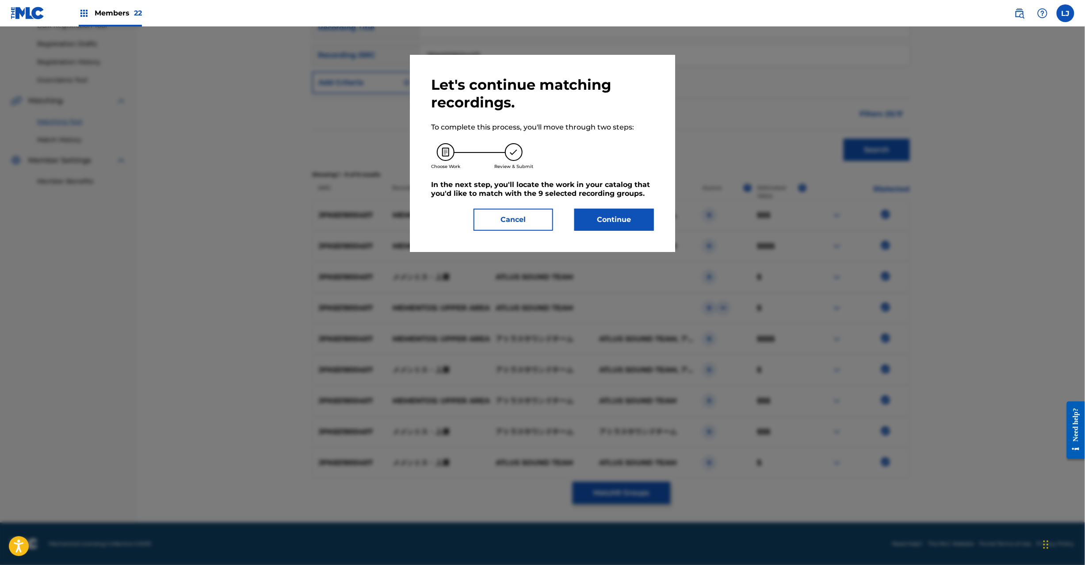
click at [599, 226] on button "Continue" at bounding box center [614, 220] width 80 height 22
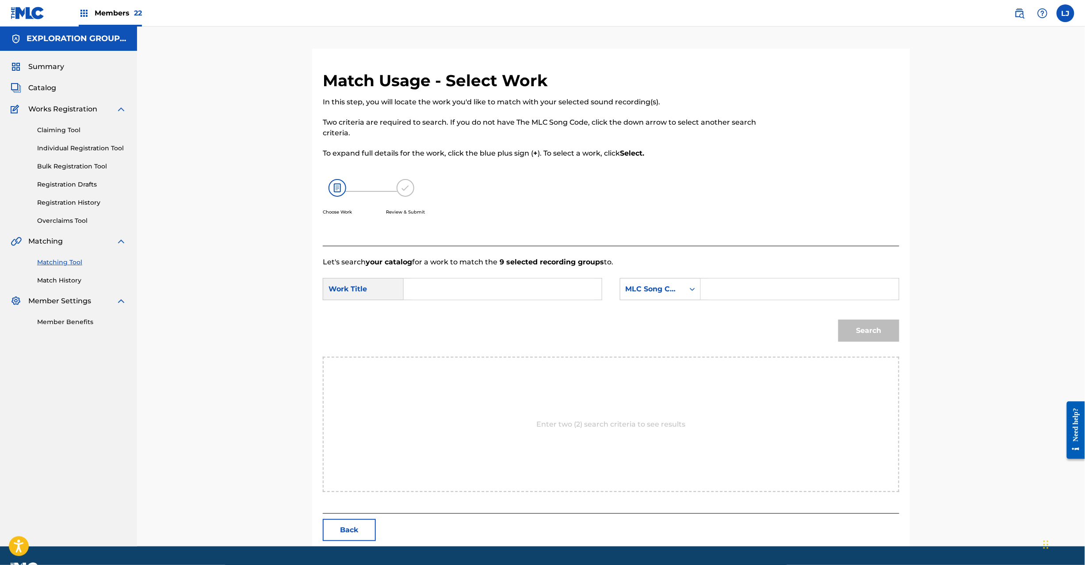
click at [502, 300] on div "Search Form" at bounding box center [503, 289] width 199 height 22
click at [521, 290] on input "Search Form" at bounding box center [502, 289] width 183 height 21
click at [499, 291] on input "Mementosu Jousou MG9H0O" at bounding box center [502, 289] width 183 height 21
type input "Mementosu Jousou"
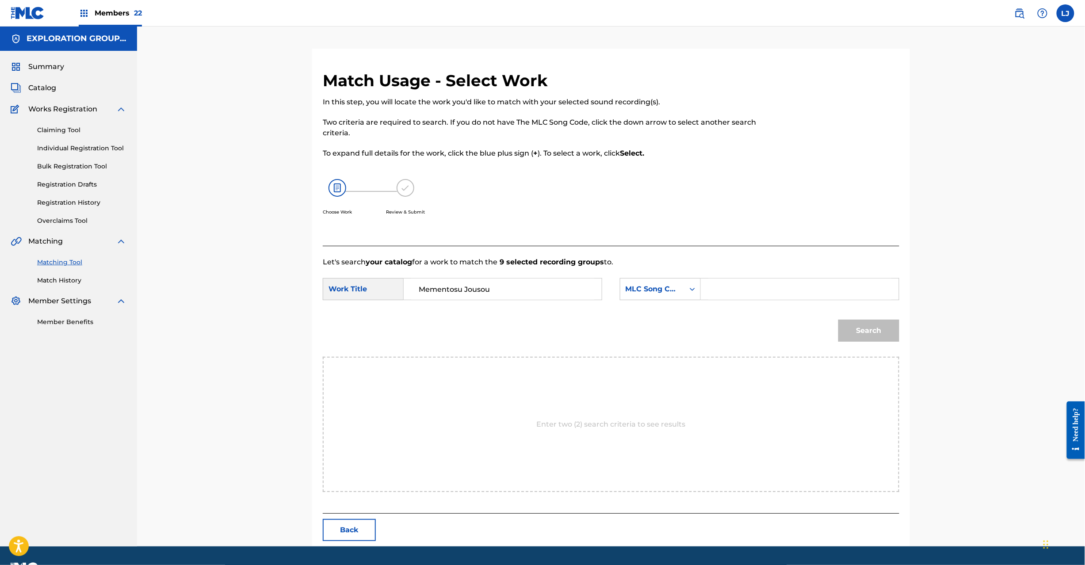
click at [767, 292] on input "Search Form" at bounding box center [799, 289] width 183 height 21
type input "MG9H0O"
click at [871, 342] on div "Search" at bounding box center [866, 328] width 65 height 35
click at [867, 325] on button "Search" at bounding box center [869, 331] width 61 height 22
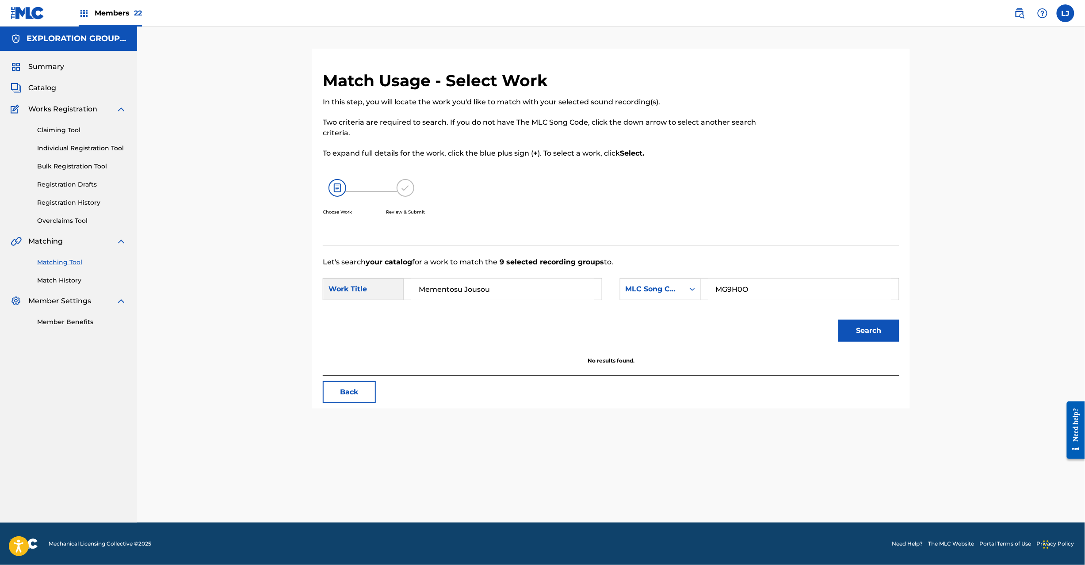
drag, startPoint x: 355, startPoint y: 393, endPoint x: 459, endPoint y: 369, distance: 106.6
click at [459, 369] on div "Match Usage - Select Work In this step, you will locate the work you'd like to …" at bounding box center [611, 240] width 598 height 338
click at [735, 283] on input "MG9H0O" at bounding box center [799, 289] width 183 height 21
drag, startPoint x: 740, startPoint y: 291, endPoint x: 601, endPoint y: 291, distance: 139.3
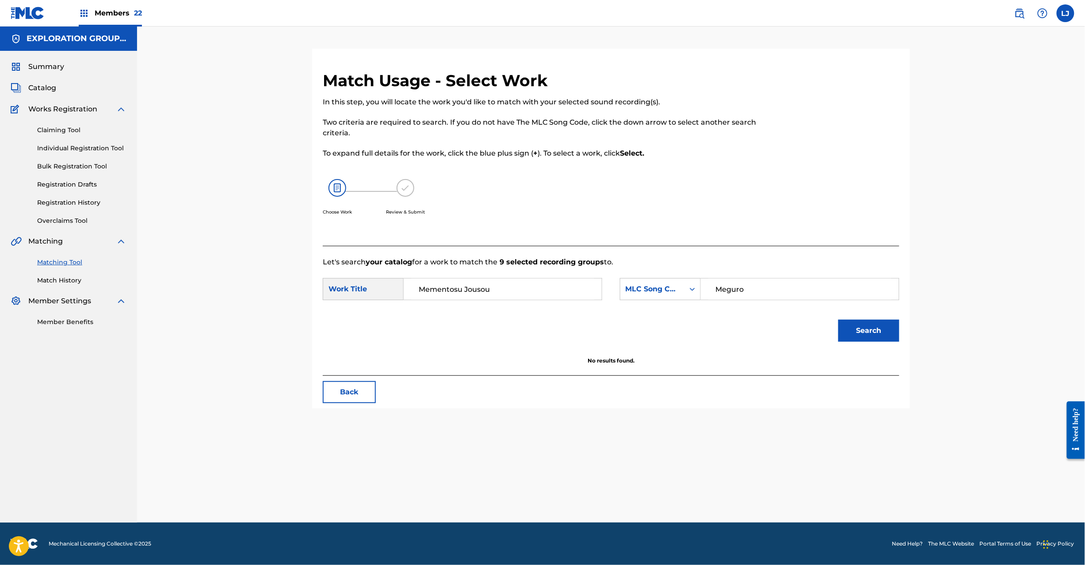
click at [601, 291] on div "SearchWithCriteria375957cb-e8c6-41ed-abde-d4b0b69fd8dd Work Title Mementosu Jou…" at bounding box center [611, 291] width 577 height 27
type input "Meguro"
click at [664, 285] on div "MLC Song Code" at bounding box center [653, 289] width 54 height 11
click at [660, 307] on div "Writer Name" at bounding box center [660, 311] width 80 height 22
click at [772, 290] on input "Search Form" at bounding box center [799, 289] width 183 height 21
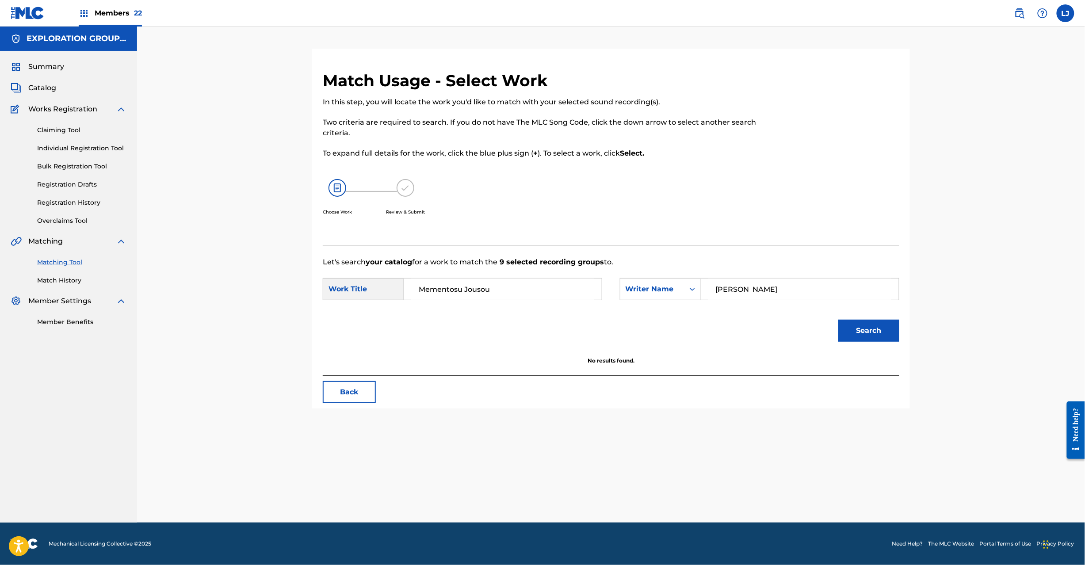
click at [731, 291] on input "[PERSON_NAME]" at bounding box center [799, 289] width 183 height 21
type input "Meguro"
click at [854, 332] on button "Search" at bounding box center [869, 331] width 61 height 22
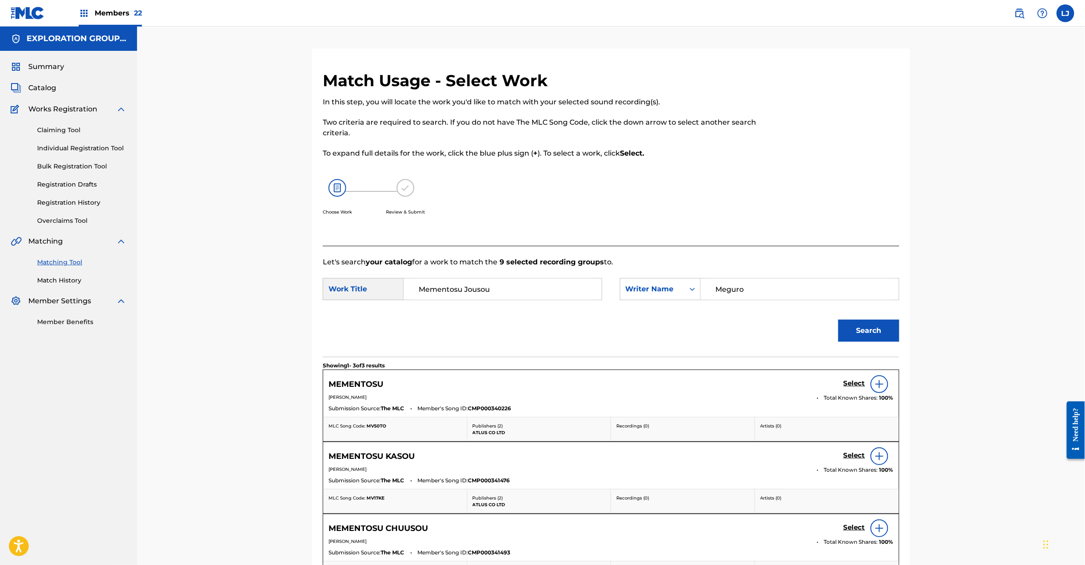
click at [38, 9] on img at bounding box center [28, 13] width 34 height 13
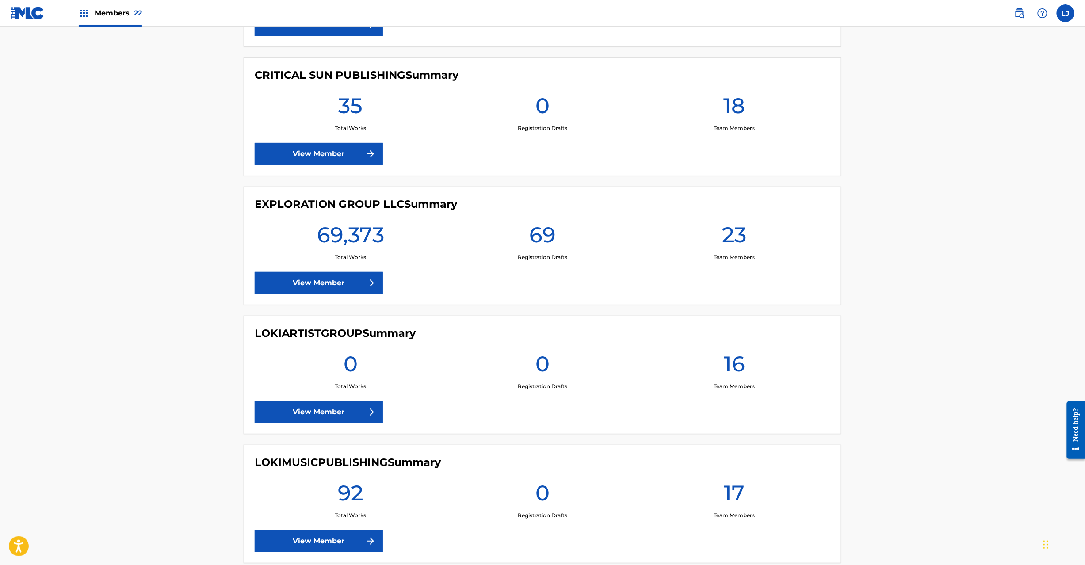
scroll to position [1415, 0]
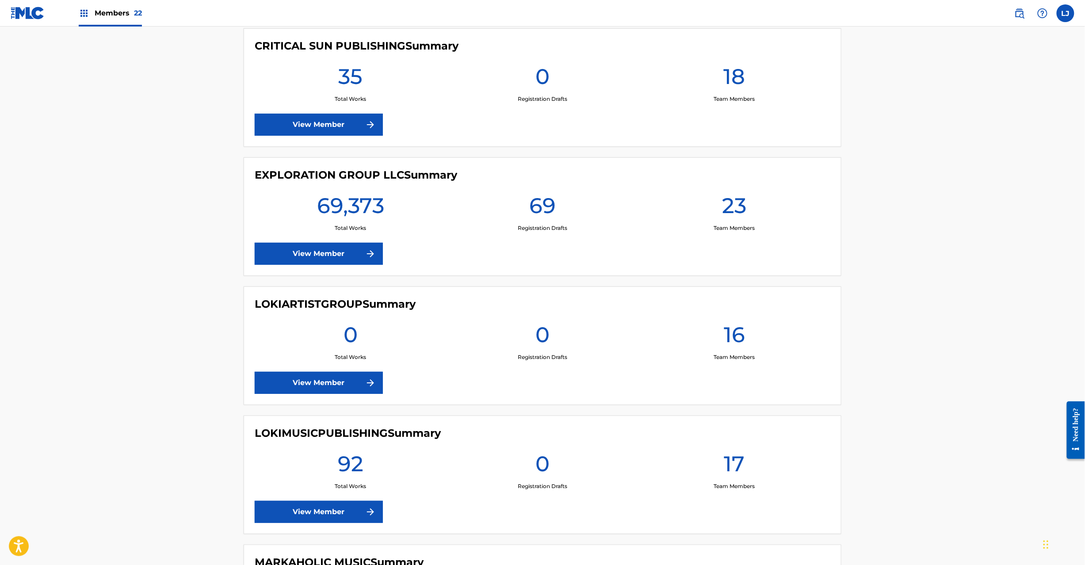
click at [315, 257] on link "View Member" at bounding box center [319, 254] width 128 height 22
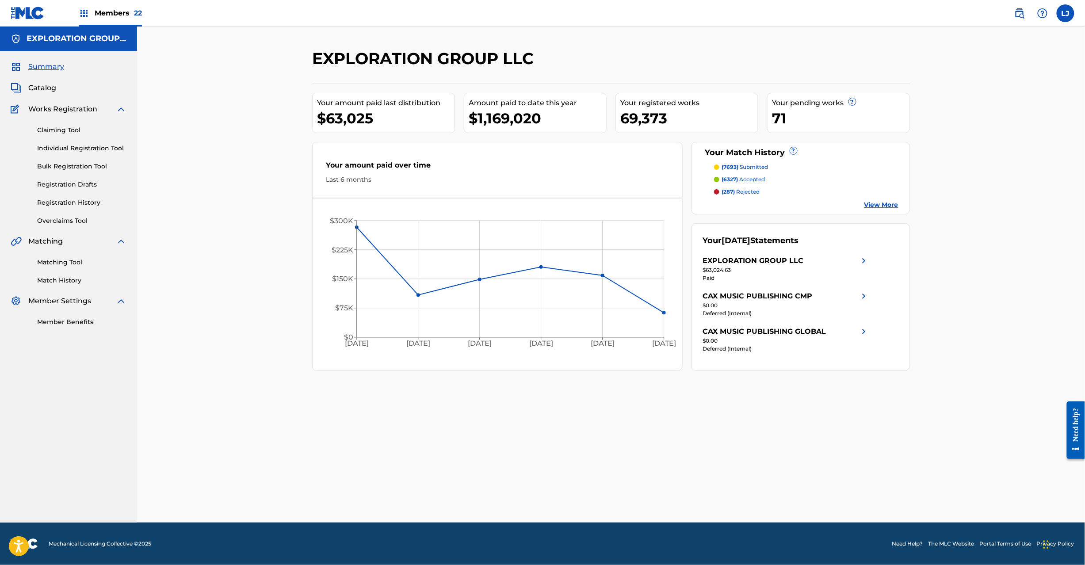
click at [73, 262] on link "Matching Tool" at bounding box center [81, 262] width 89 height 9
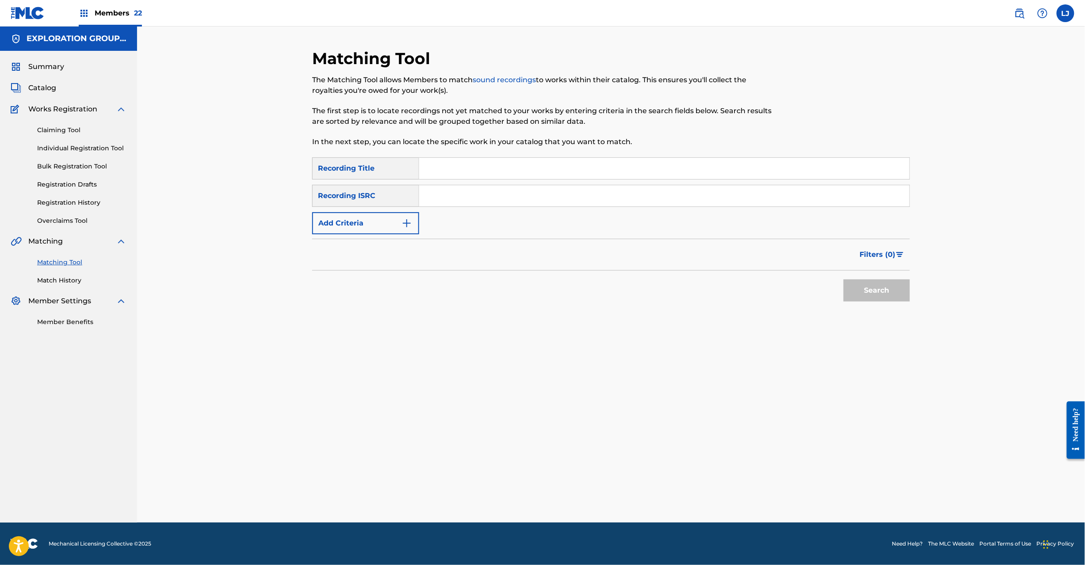
drag, startPoint x: 500, startPoint y: 161, endPoint x: 476, endPoint y: 193, distance: 39.4
click at [478, 191] on div "SearchWithCriteriadc011edf-5aff-417d-b249-c0cc146c684b Recording Title SearchWi…" at bounding box center [611, 195] width 598 height 77
click at [476, 193] on input "Search Form" at bounding box center [664, 195] width 490 height 21
type input "JPK651900409"
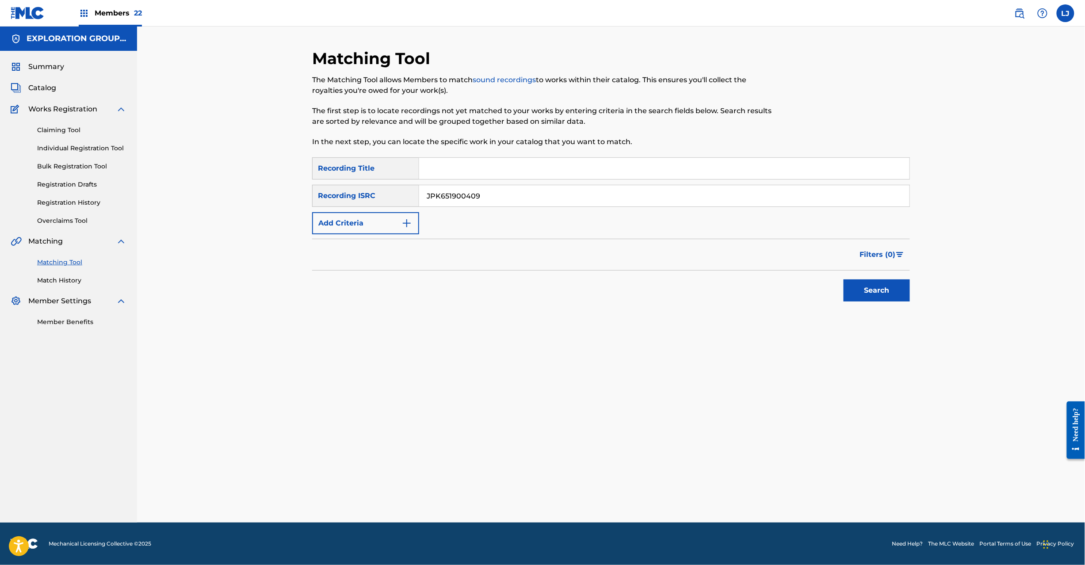
click at [883, 283] on button "Search" at bounding box center [877, 291] width 66 height 22
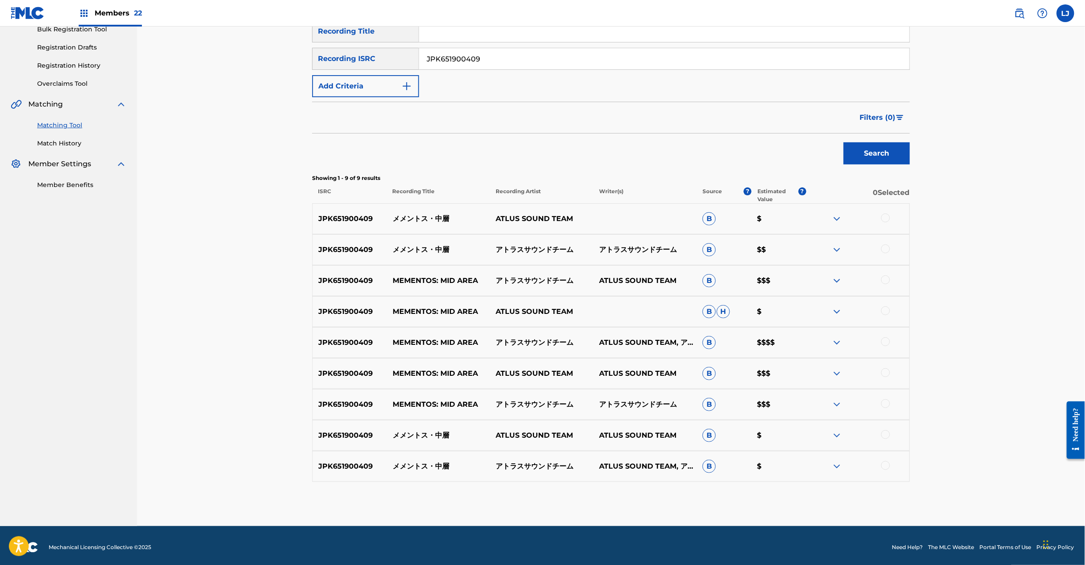
scroll to position [141, 0]
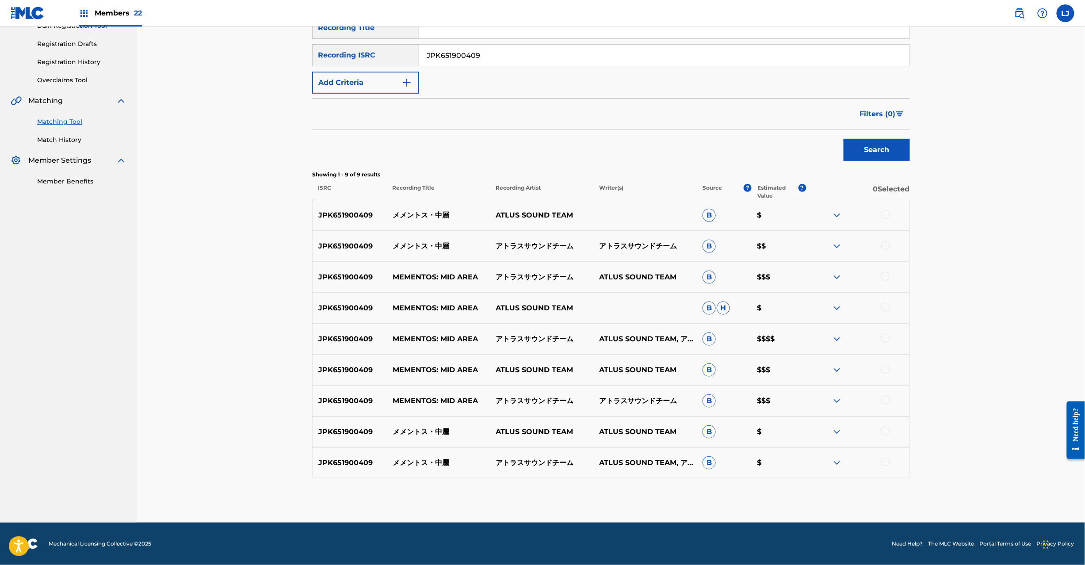
drag, startPoint x: 1088, startPoint y: 260, endPoint x: 17, endPoint y: 0, distance: 1102.1
click at [896, 213] on div at bounding box center [857, 215] width 103 height 11
click at [884, 214] on div at bounding box center [885, 214] width 9 height 9
click at [888, 243] on div at bounding box center [885, 245] width 9 height 9
click at [886, 277] on div at bounding box center [885, 276] width 9 height 9
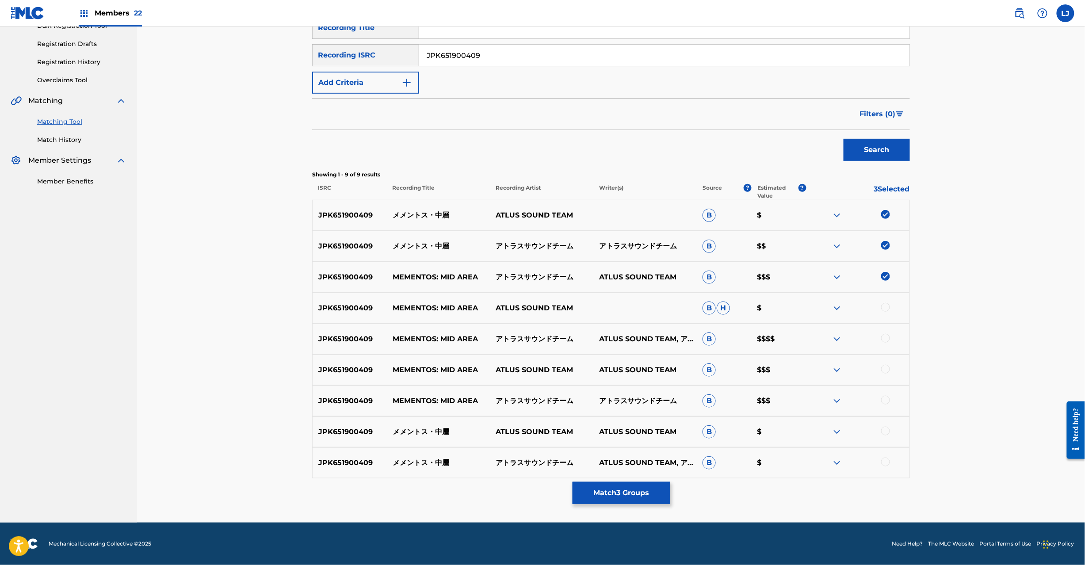
click at [884, 305] on div at bounding box center [885, 307] width 9 height 9
click at [887, 337] on div at bounding box center [885, 338] width 9 height 9
click at [887, 371] on div at bounding box center [885, 369] width 9 height 9
click at [885, 402] on div at bounding box center [885, 400] width 9 height 9
click at [884, 430] on div at bounding box center [885, 431] width 9 height 9
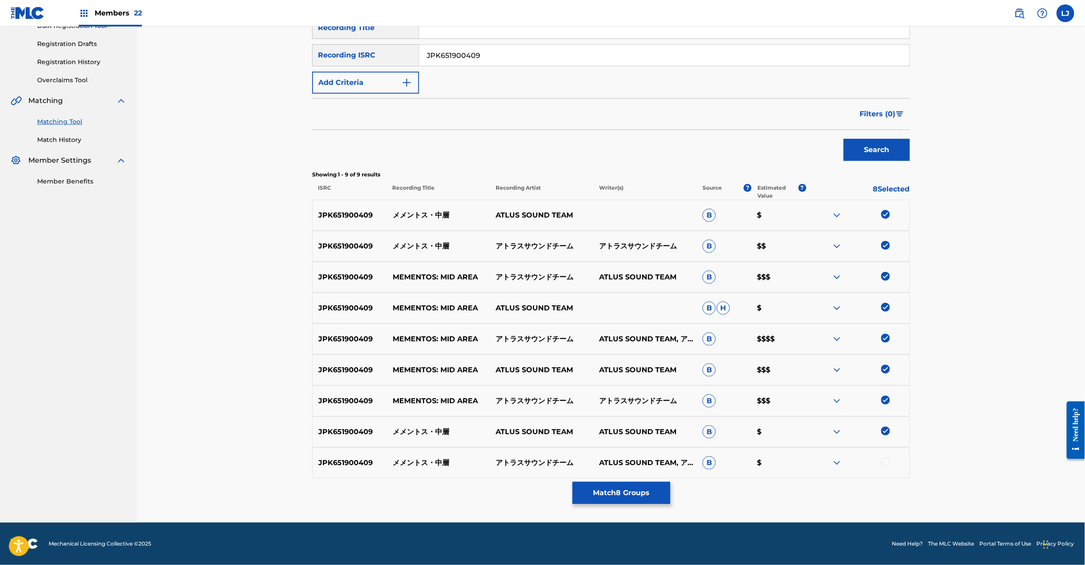
click at [883, 458] on div at bounding box center [857, 463] width 103 height 11
click at [880, 466] on div at bounding box center [857, 463] width 103 height 11
click at [882, 463] on div at bounding box center [885, 462] width 9 height 9
click at [634, 491] on button "Match 9 Groups" at bounding box center [622, 493] width 98 height 22
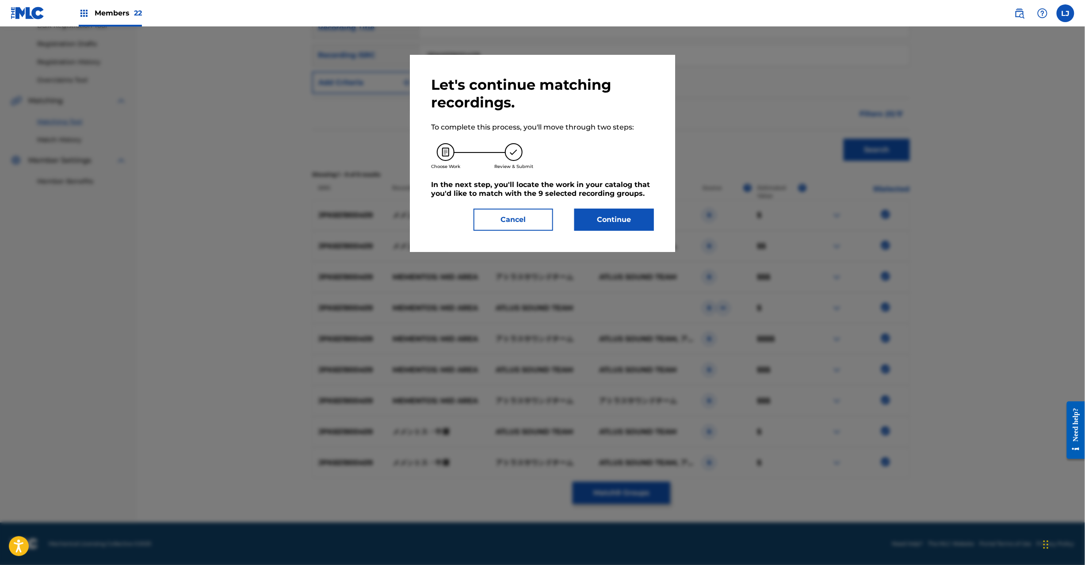
click at [621, 225] on button "Continue" at bounding box center [614, 220] width 80 height 22
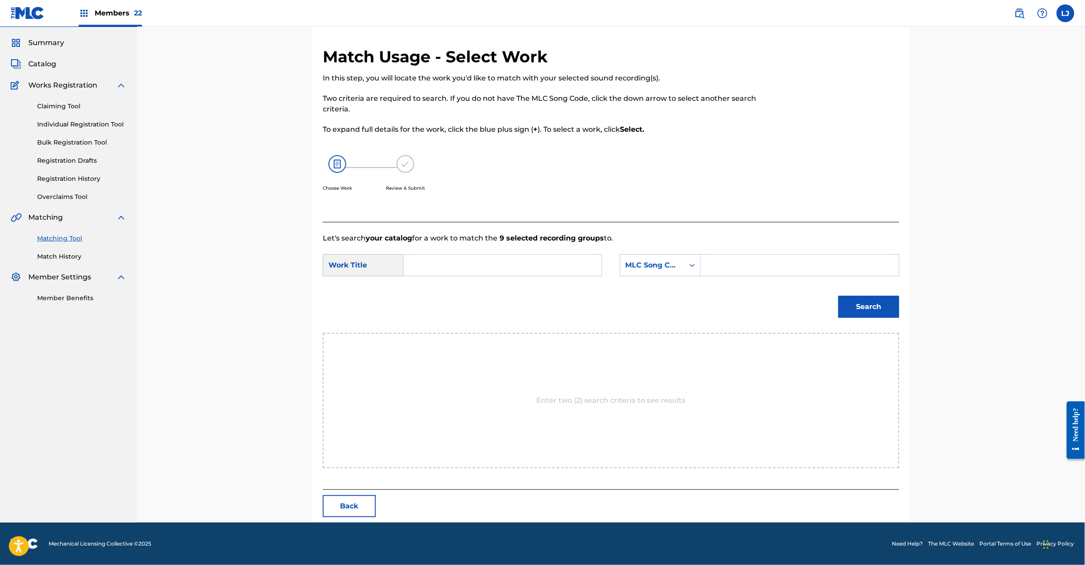
scroll to position [0, 0]
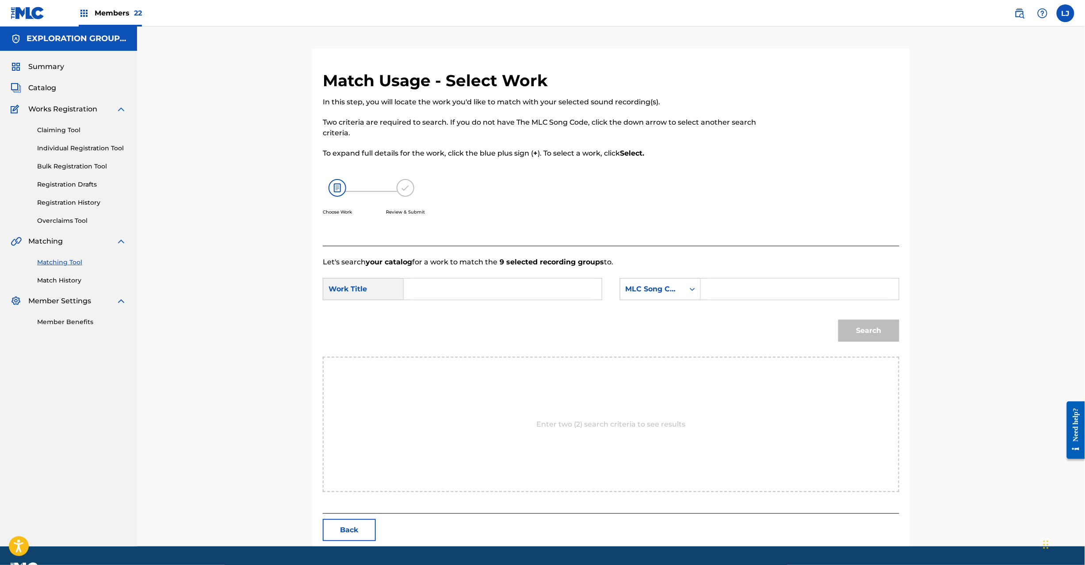
click at [545, 298] on input "Search Form" at bounding box center [502, 289] width 183 height 21
click at [532, 298] on input "Mementosu Chuusou MV10IO" at bounding box center [502, 289] width 183 height 21
type input "Mementosu Chuusou"
click at [789, 298] on input "Search Form" at bounding box center [799, 289] width 183 height 21
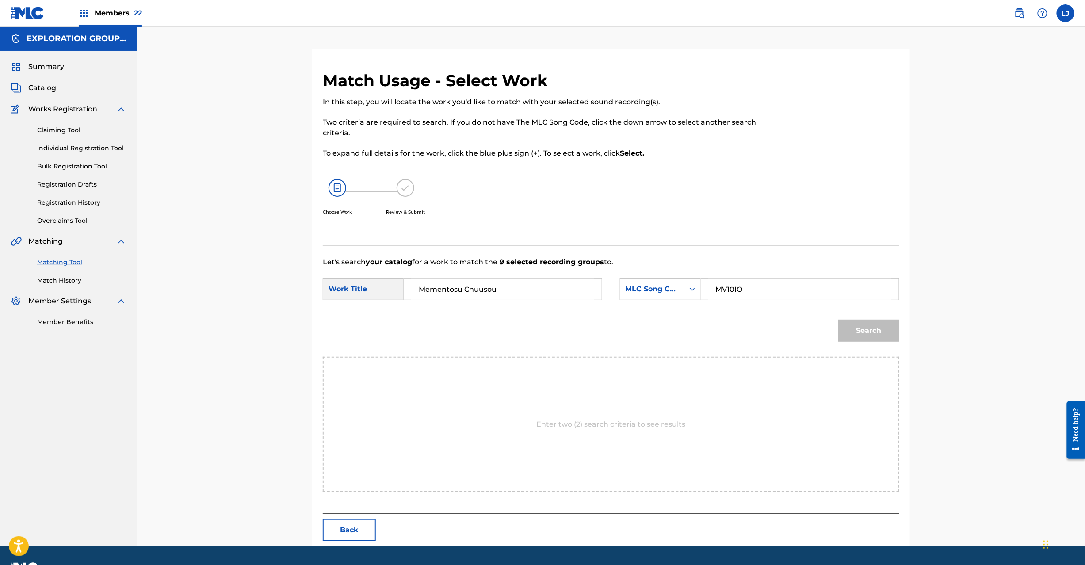
type input "MV10IO"
click at [872, 342] on div "Search" at bounding box center [866, 328] width 65 height 35
click at [873, 335] on button "Search" at bounding box center [869, 331] width 61 height 22
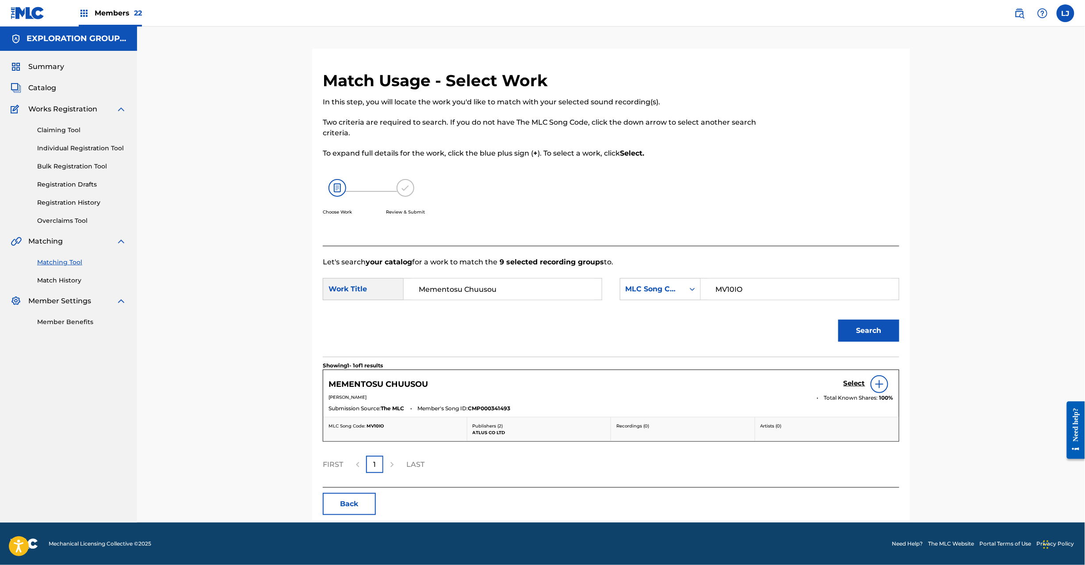
click at [850, 382] on h5 "Select" at bounding box center [855, 383] width 22 height 8
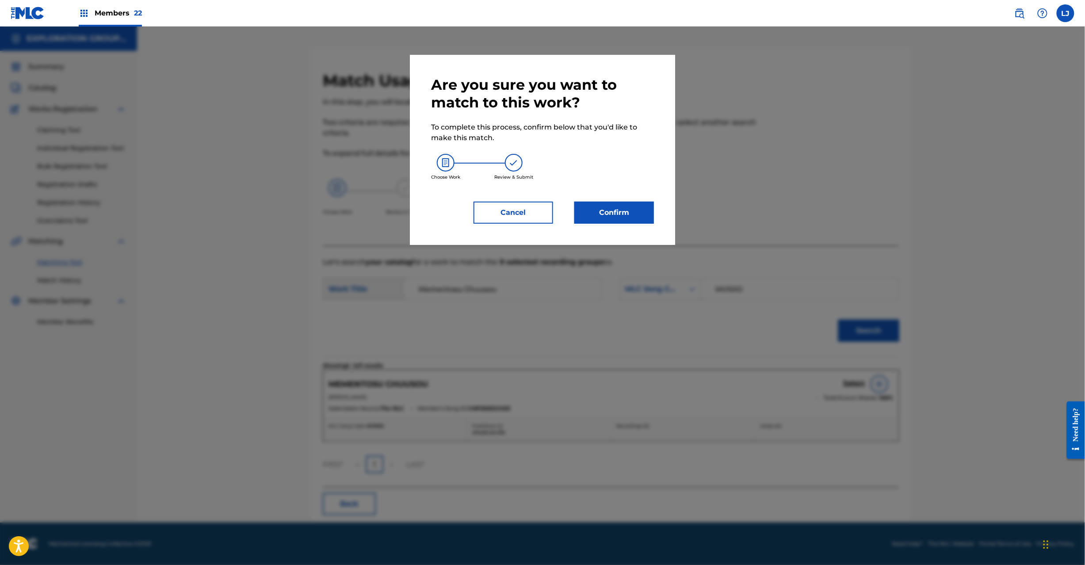
click at [585, 207] on button "Confirm" at bounding box center [614, 213] width 80 height 22
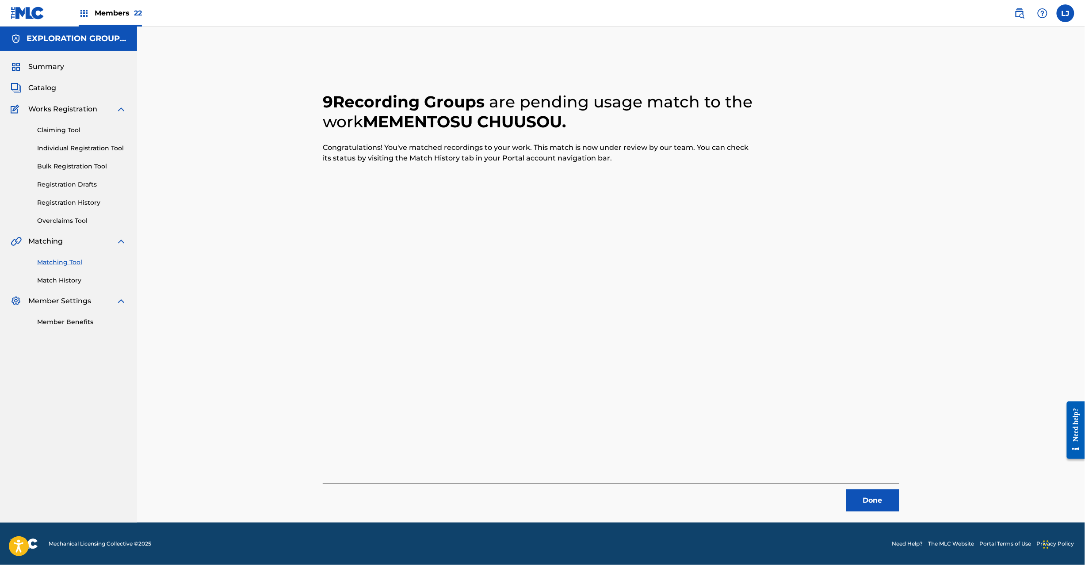
click at [876, 498] on button "Done" at bounding box center [872, 501] width 53 height 22
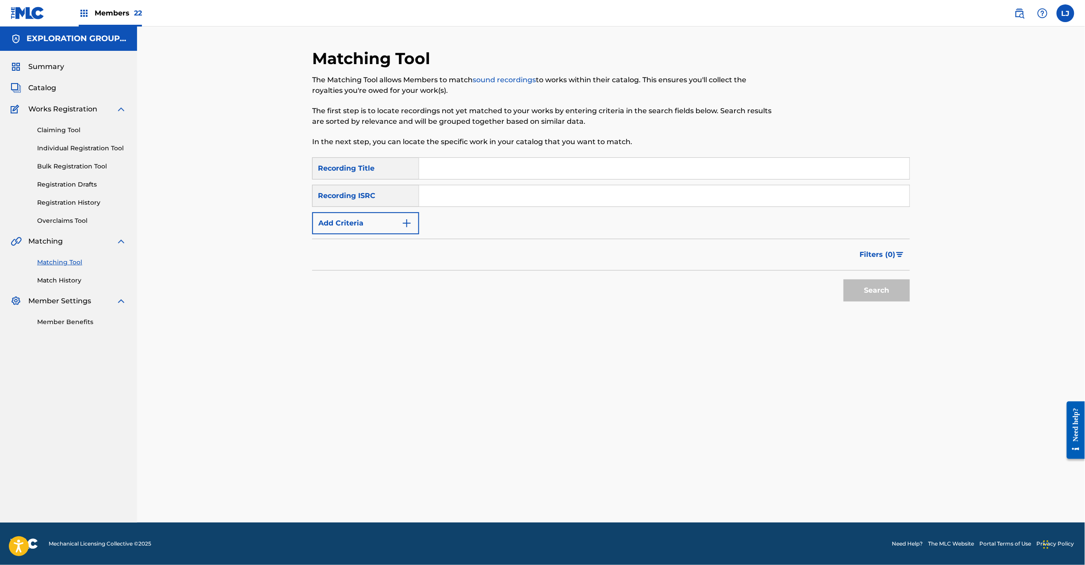
click at [457, 211] on div "SearchWithCriteriadc011edf-5aff-417d-b249-c0cc146c684b Recording Title SearchWi…" at bounding box center [611, 195] width 598 height 77
click at [457, 200] on input "JPK651900409" at bounding box center [664, 195] width 490 height 21
click at [901, 289] on button "Search" at bounding box center [877, 291] width 66 height 22
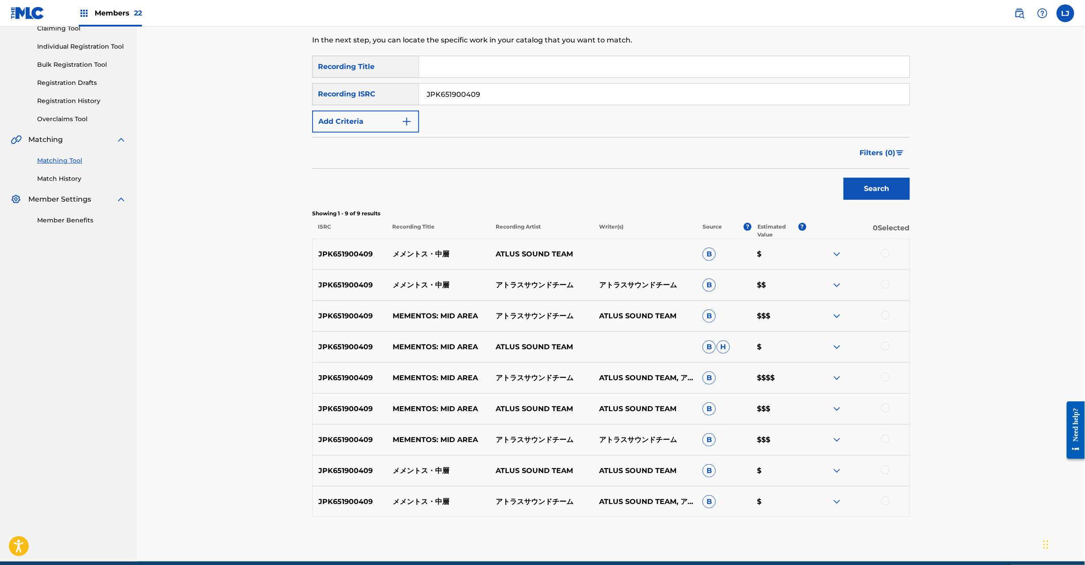
scroll to position [141, 0]
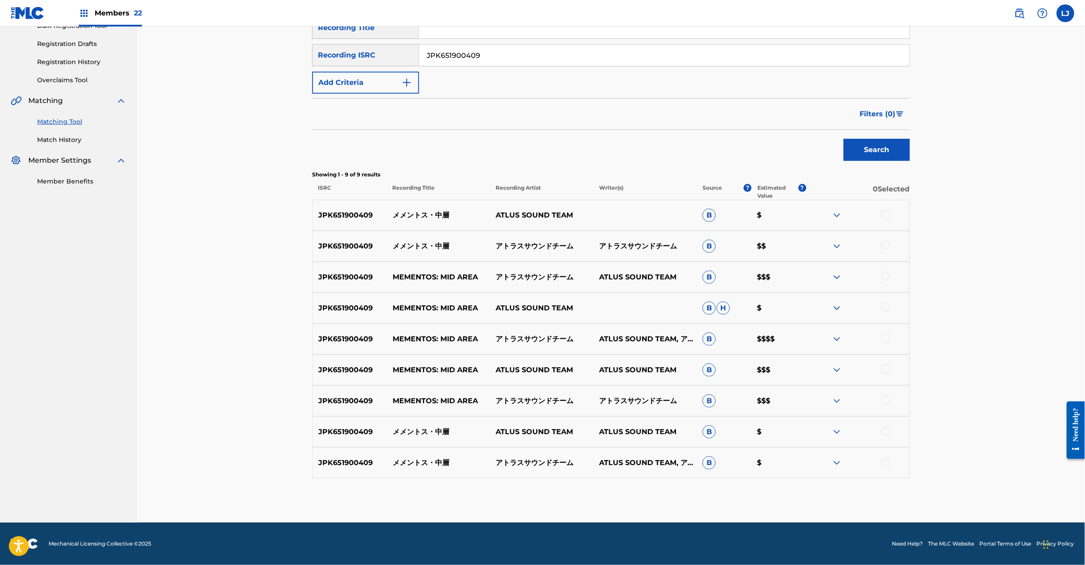
click at [456, 59] on input "JPK651900409" at bounding box center [664, 55] width 490 height 21
drag, startPoint x: 456, startPoint y: 59, endPoint x: 467, endPoint y: 60, distance: 12.0
click at [459, 60] on input "JPK651900409" at bounding box center [664, 55] width 490 height 21
type input "JPG641907018"
click at [869, 156] on button "Search" at bounding box center [877, 150] width 66 height 22
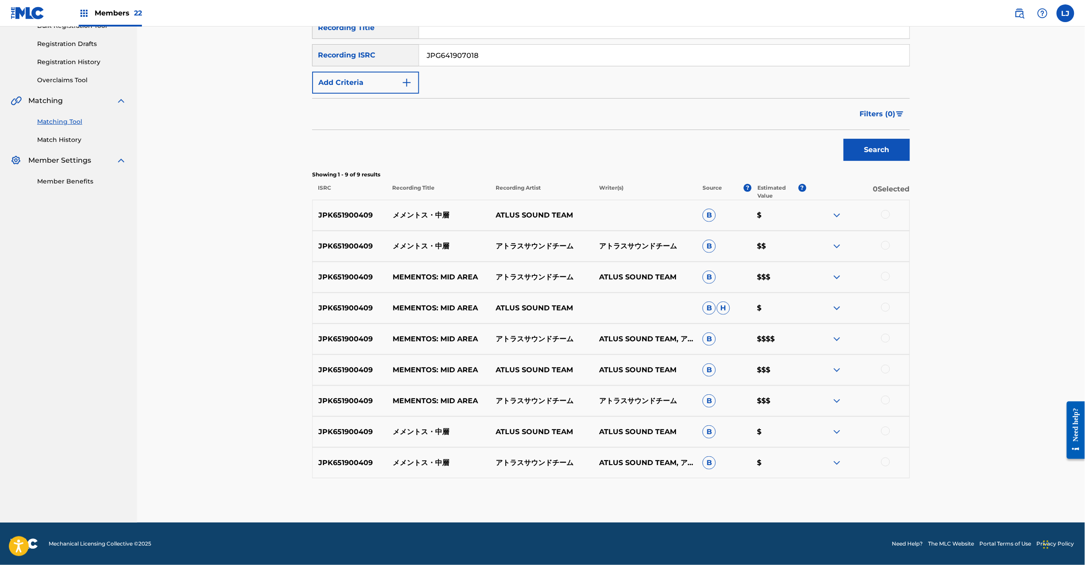
scroll to position [0, 0]
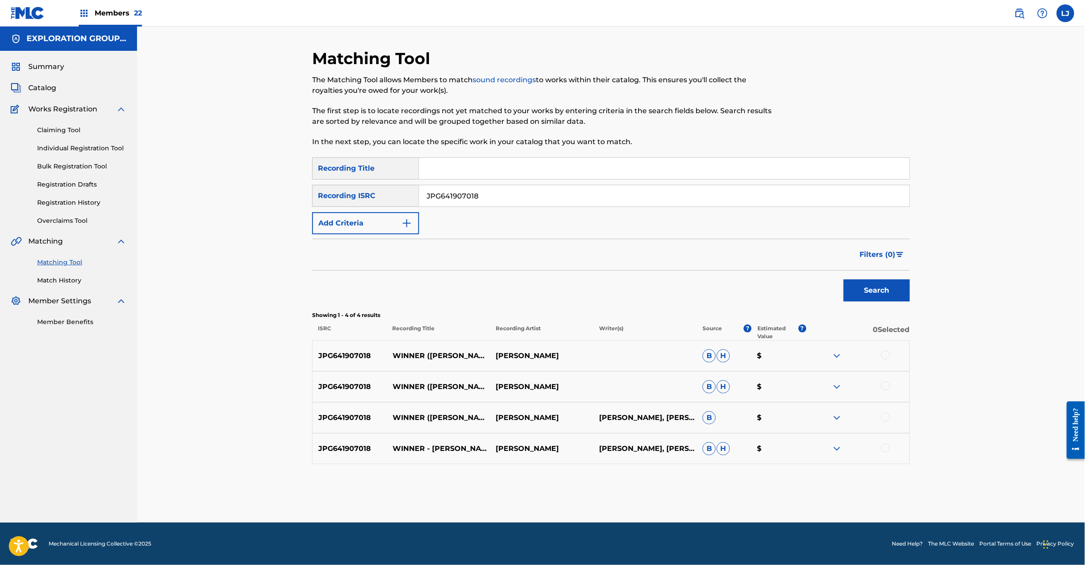
click at [888, 355] on div at bounding box center [885, 355] width 9 height 9
click at [887, 392] on div at bounding box center [857, 387] width 103 height 11
click at [887, 387] on div at bounding box center [885, 386] width 9 height 9
click at [885, 413] on div at bounding box center [885, 417] width 9 height 9
click at [885, 450] on div at bounding box center [885, 448] width 9 height 9
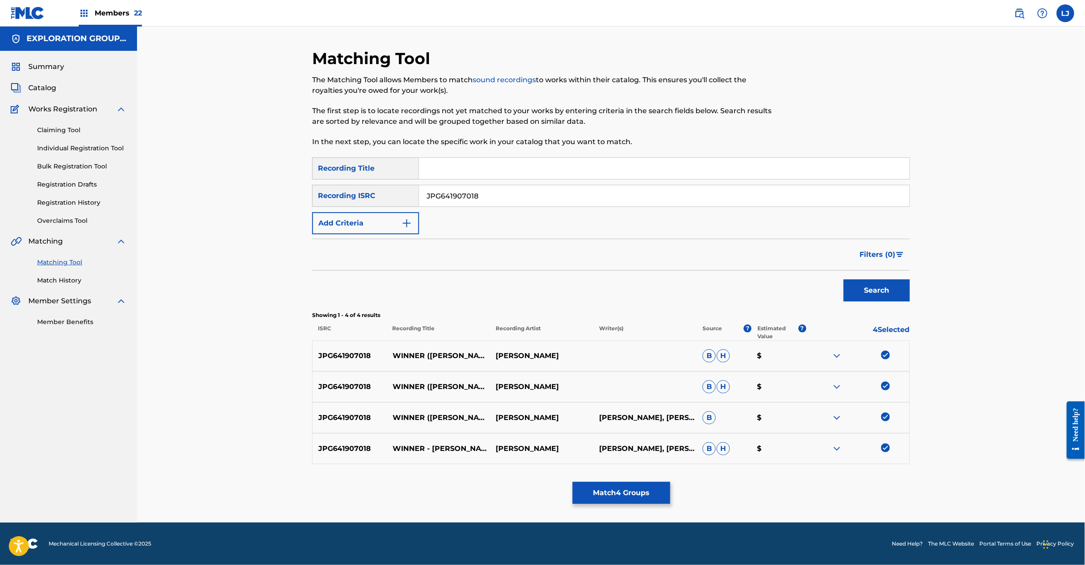
click at [662, 484] on button "Match 4 Groups" at bounding box center [622, 493] width 98 height 22
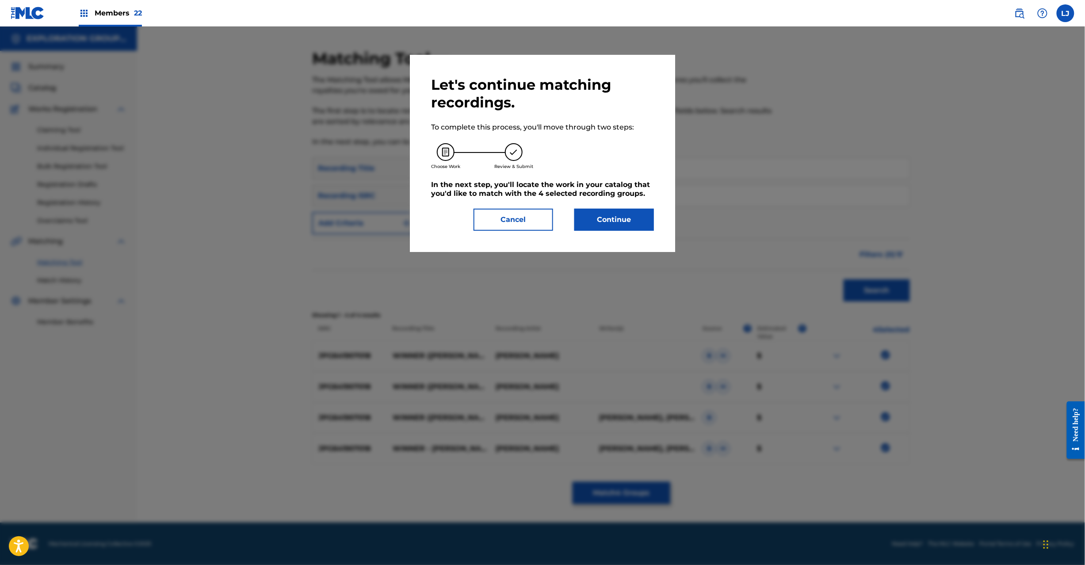
click at [627, 225] on button "Continue" at bounding box center [614, 220] width 80 height 22
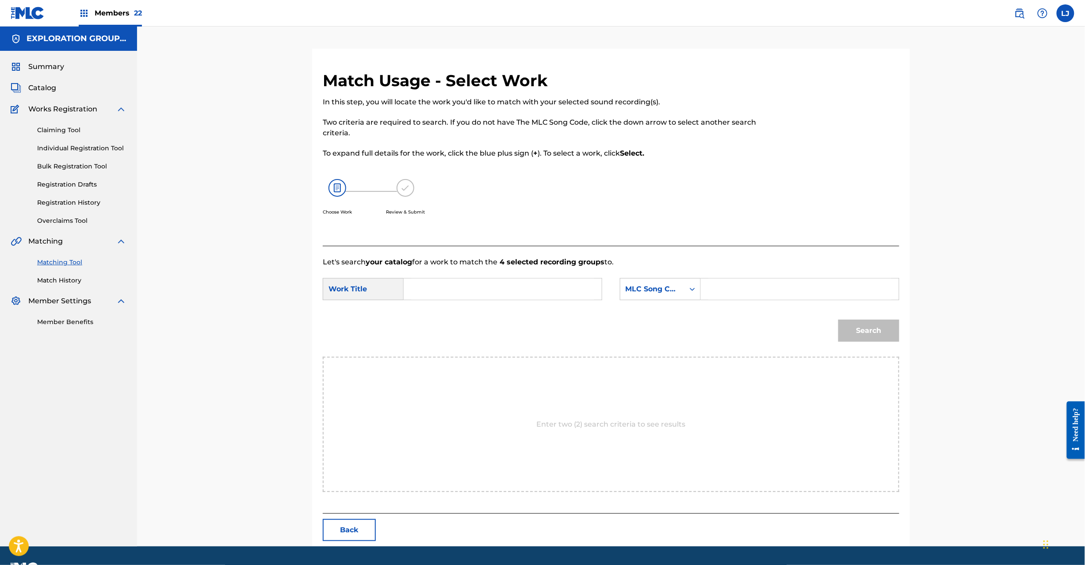
click at [481, 291] on input "Search Form" at bounding box center [502, 289] width 183 height 21
click at [457, 283] on input "Winner W62JKJ" at bounding box center [502, 289] width 183 height 21
type input "Winner"
click at [749, 291] on input "Search Form" at bounding box center [799, 289] width 183 height 21
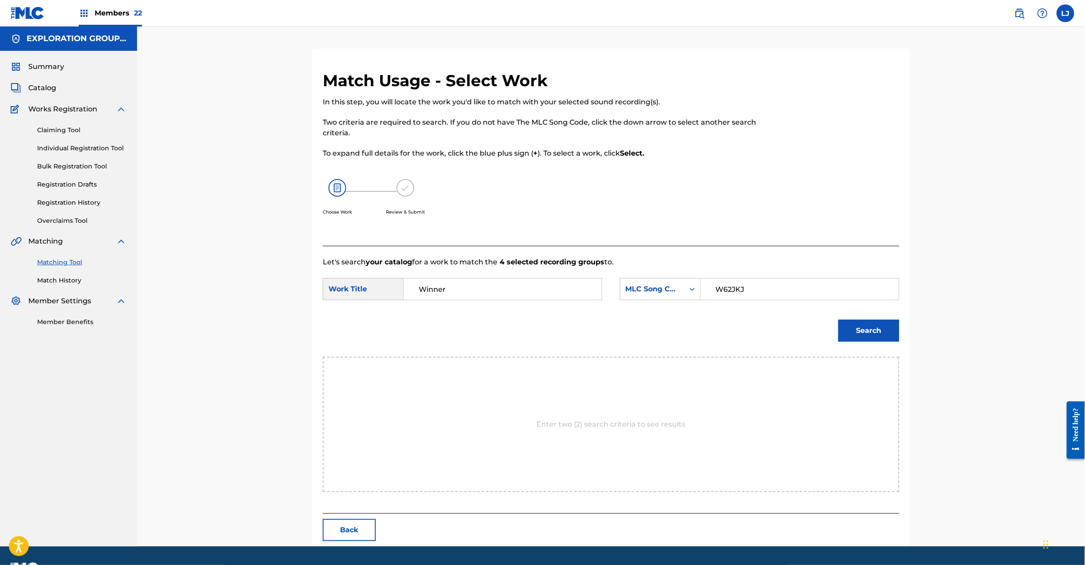
type input "W62JKJ"
click at [873, 334] on button "Search" at bounding box center [869, 331] width 61 height 22
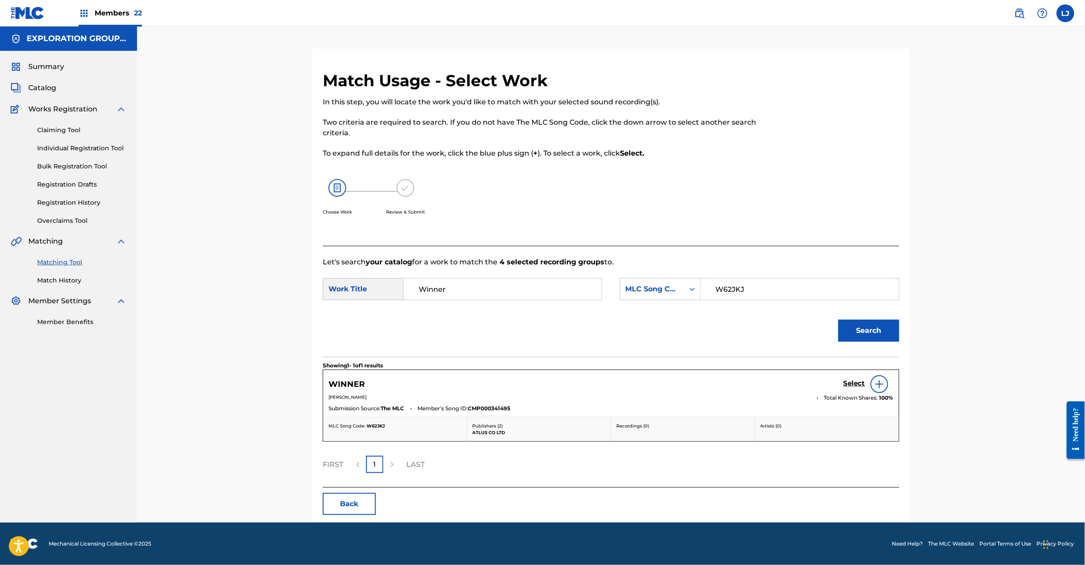
click at [854, 387] on h5 "Select" at bounding box center [855, 383] width 22 height 8
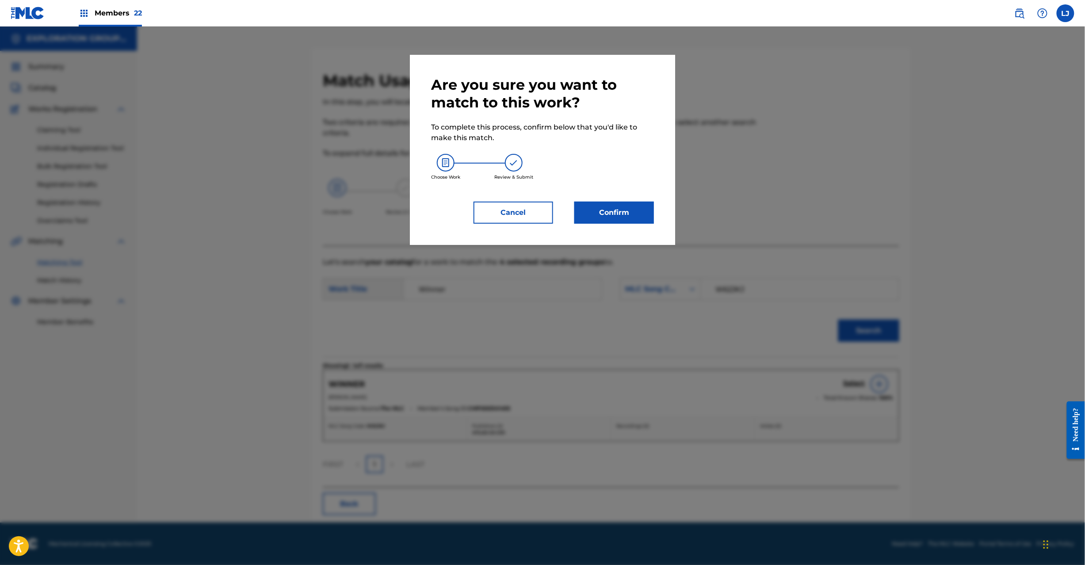
click at [636, 221] on button "Confirm" at bounding box center [614, 213] width 80 height 22
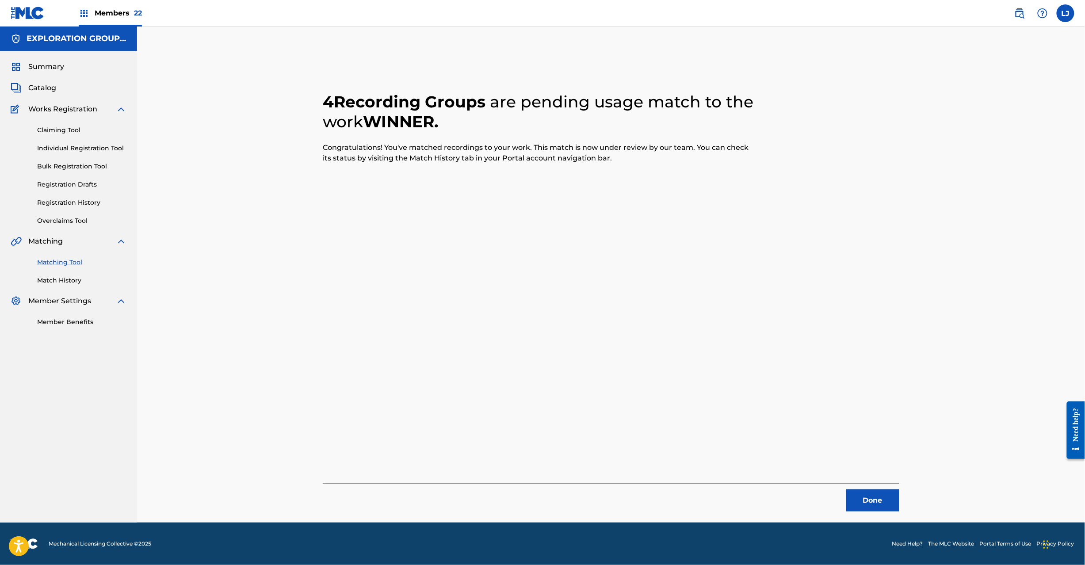
click at [888, 505] on button "Done" at bounding box center [872, 501] width 53 height 22
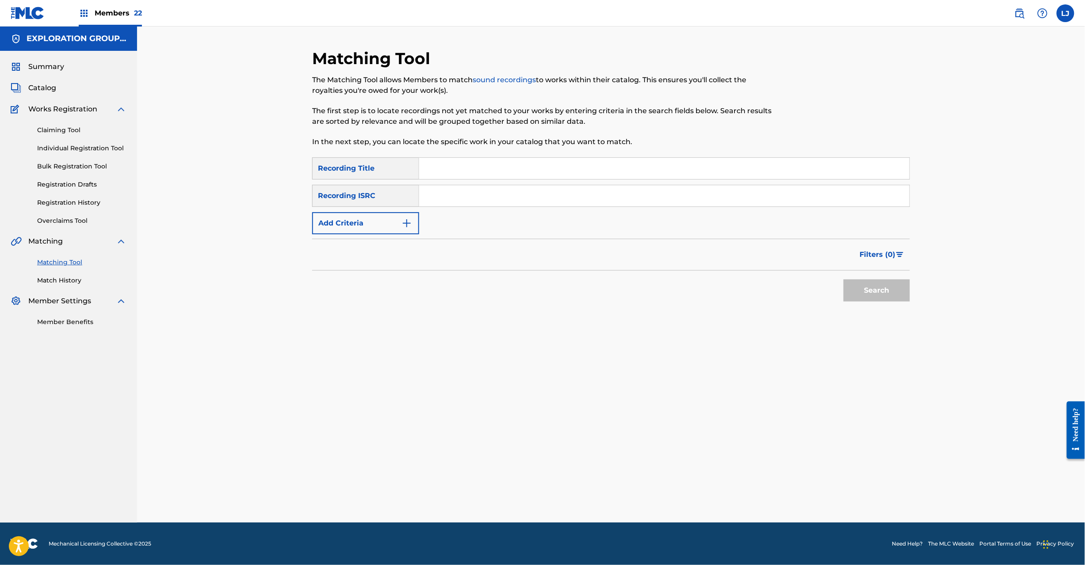
click at [446, 199] on input "Search Form" at bounding box center [664, 195] width 490 height 21
click at [852, 289] on form "SearchWithCriteriadc011edf-5aff-417d-b249-c0cc146c684b Recording Title SearchWi…" at bounding box center [611, 231] width 598 height 149
click at [865, 294] on button "Search" at bounding box center [877, 291] width 66 height 22
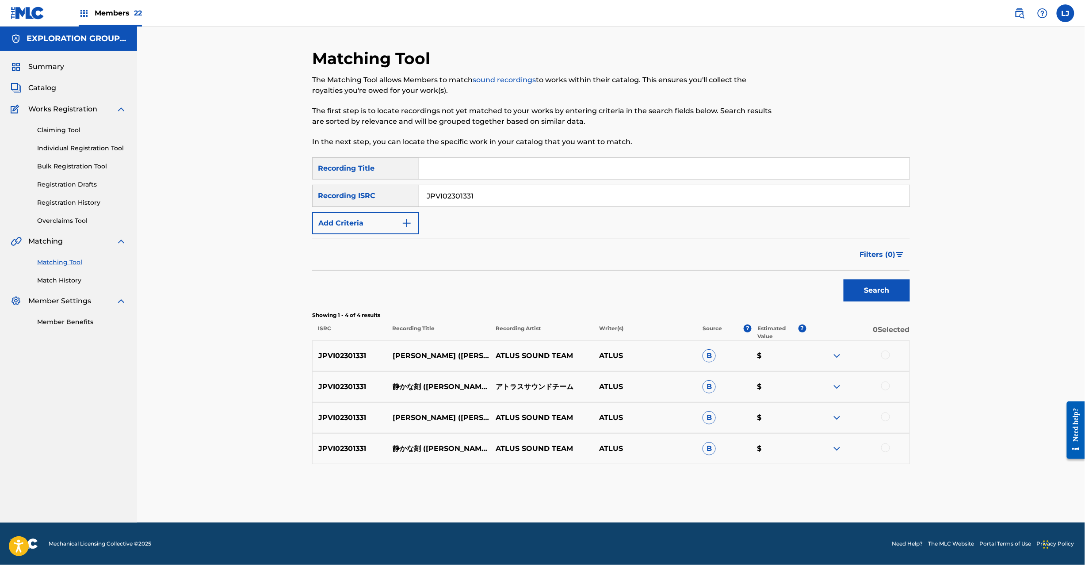
click at [440, 387] on p "静かな刻 ([PERSON_NAME] REMIX) (2022年10月9日幕張メッセLIVE)" at bounding box center [438, 387] width 103 height 11
click at [446, 180] on div "SearchWithCriteriadc011edf-5aff-417d-b249-c0cc146c684b Recording Title SearchWi…" at bounding box center [611, 195] width 598 height 77
drag, startPoint x: 446, startPoint y: 180, endPoint x: 448, endPoint y: 187, distance: 7.6
click at [448, 186] on div "SearchWithCriteriadc011edf-5aff-417d-b249-c0cc146c684b Recording Title SearchWi…" at bounding box center [611, 195] width 598 height 77
click at [450, 191] on input "JPVI02301331" at bounding box center [664, 195] width 490 height 21
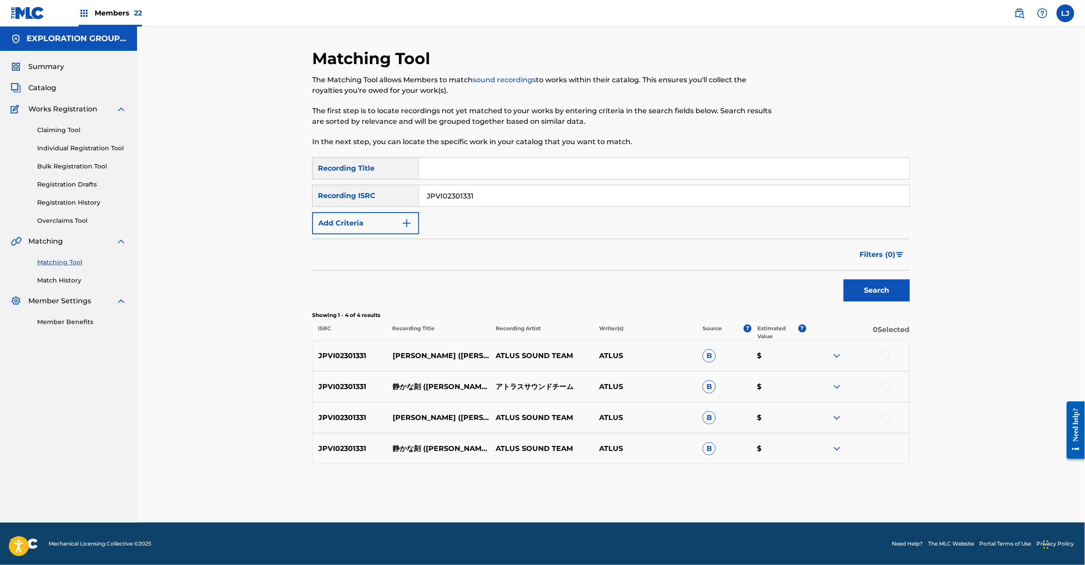
click at [451, 193] on input "JPVI02301331" at bounding box center [664, 195] width 490 height 21
click at [449, 181] on div "SearchWithCriteriadc011edf-5aff-417d-b249-c0cc146c684b Recording Title SearchWi…" at bounding box center [611, 195] width 598 height 77
click at [466, 204] on input "JPVI0JPC909700089301331" at bounding box center [664, 195] width 490 height 21
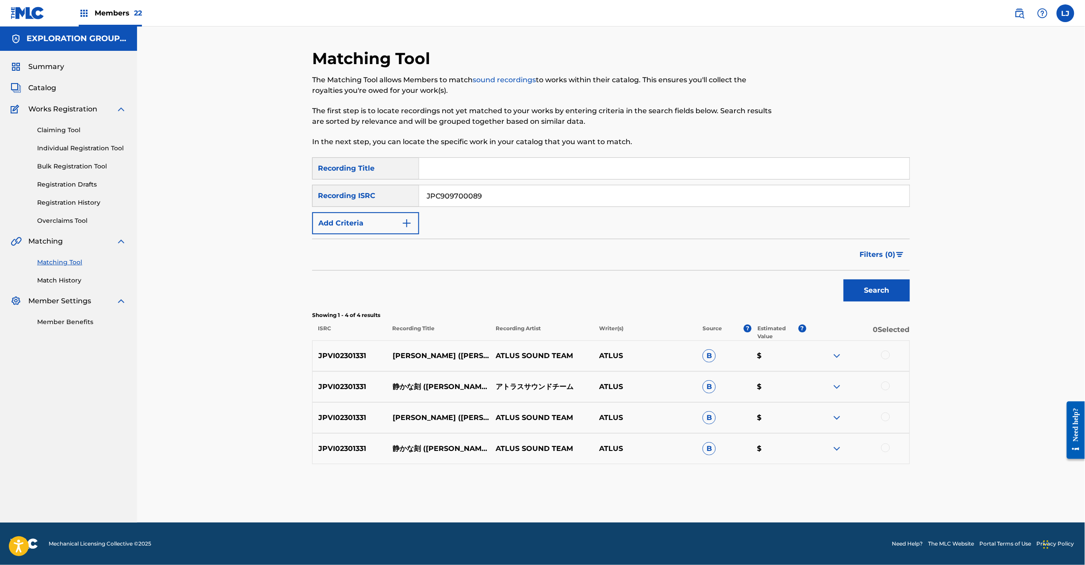
click at [864, 292] on button "Search" at bounding box center [877, 291] width 66 height 22
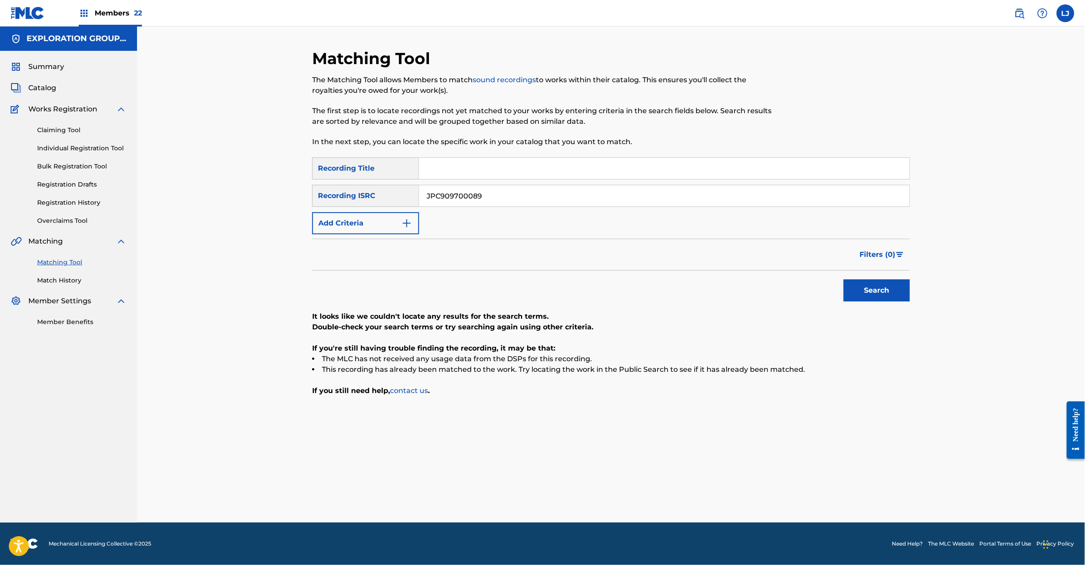
click at [469, 211] on div "SearchWithCriteriadc011edf-5aff-417d-b249-c0cc146c684b Recording Title SearchWi…" at bounding box center [611, 195] width 598 height 77
click at [469, 208] on div "SearchWithCriteriadc011edf-5aff-417d-b249-c0cc146c684b Recording Title SearchWi…" at bounding box center [611, 195] width 598 height 77
click at [471, 191] on input "JPC909700089" at bounding box center [664, 195] width 490 height 21
click at [875, 296] on button "Search" at bounding box center [877, 291] width 66 height 22
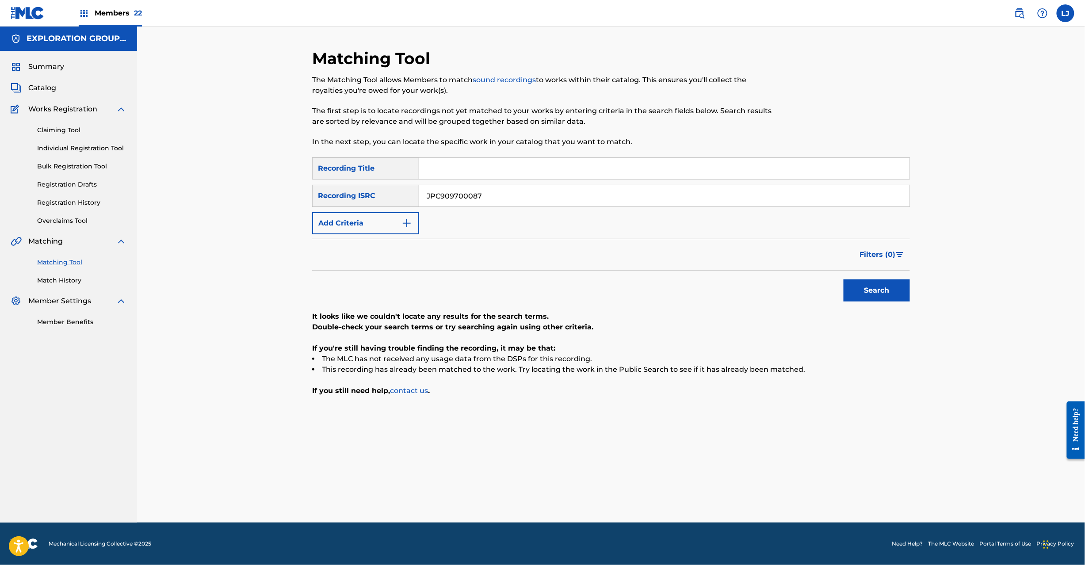
click at [490, 197] on input "JPC909700087" at bounding box center [664, 195] width 490 height 21
click at [487, 191] on input "JPK652000517 | JPVI02001268" at bounding box center [664, 195] width 490 height 21
click at [487, 191] on input "JPK652000517 |" at bounding box center [664, 195] width 490 height 21
click at [887, 285] on button "Search" at bounding box center [877, 291] width 66 height 22
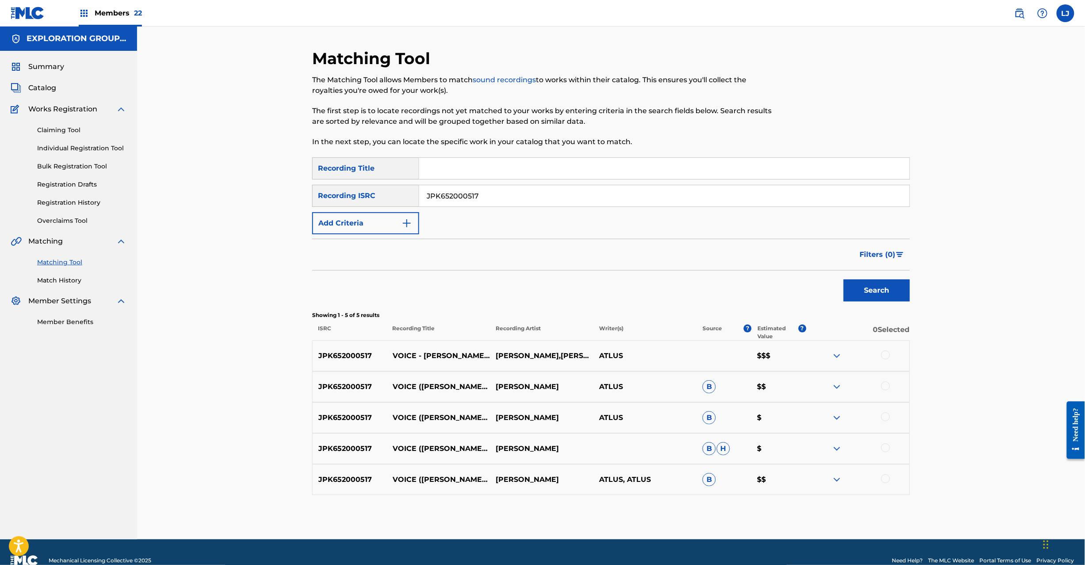
click at [457, 191] on input "JPK652000517" at bounding box center [664, 195] width 490 height 21
drag, startPoint x: 485, startPoint y: 197, endPoint x: 297, endPoint y: 218, distance: 188.7
click at [283, 212] on div "Matching Tool The Matching Tool allows Members to match sound recordings to wor…" at bounding box center [611, 283] width 948 height 513
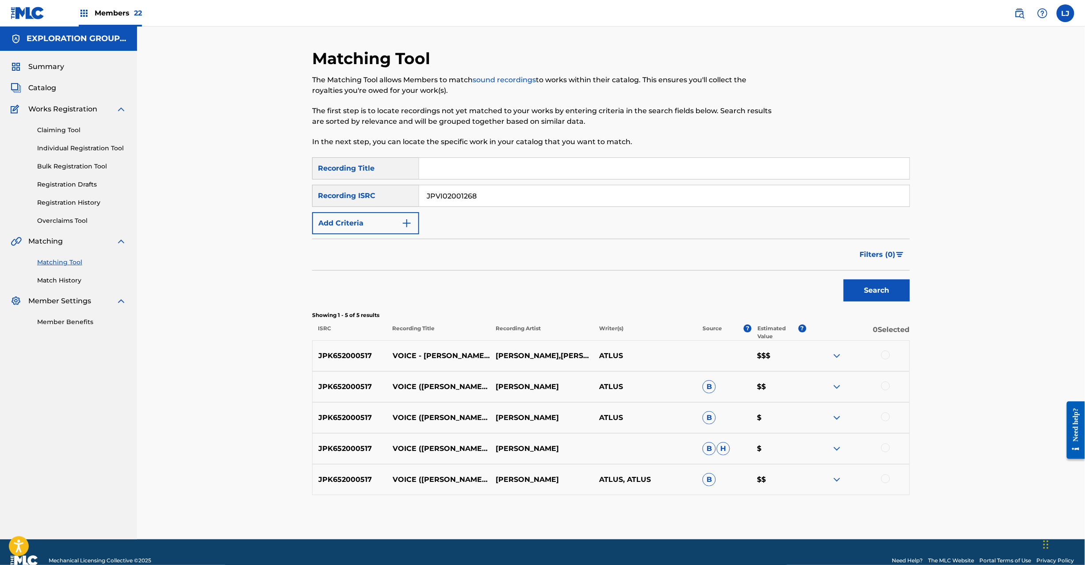
click at [892, 292] on button "Search" at bounding box center [877, 291] width 66 height 22
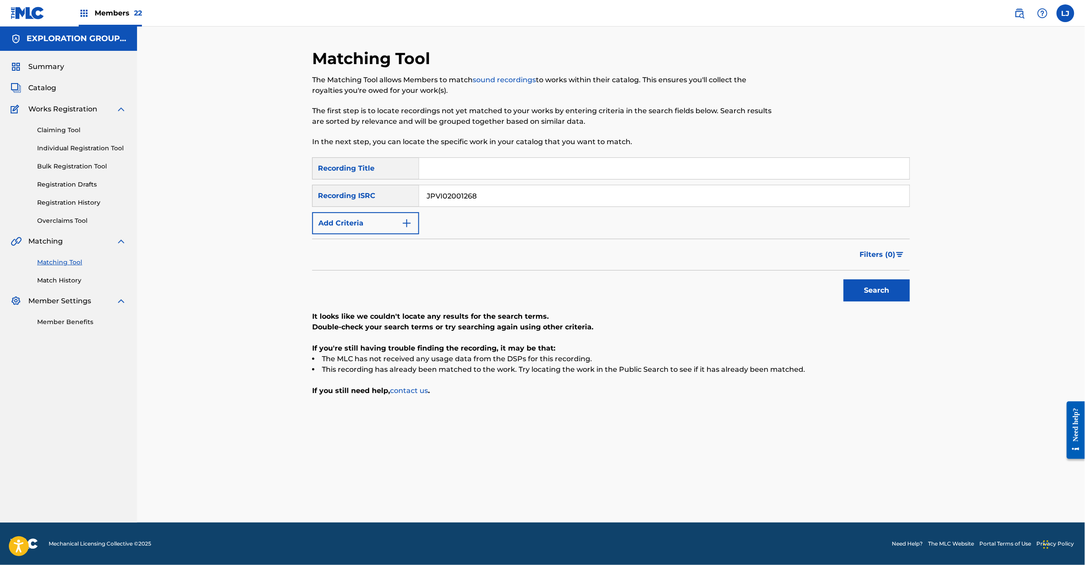
click at [439, 188] on input "JPVI02001268" at bounding box center [664, 195] width 490 height 21
click at [866, 292] on button "Search" at bounding box center [877, 291] width 66 height 22
click at [467, 183] on div "SearchWithCriteriadc011edf-5aff-417d-b249-c0cc146c684b Recording Title SearchWi…" at bounding box center [611, 195] width 598 height 77
click at [460, 202] on input "JPC909700071" at bounding box center [664, 195] width 490 height 21
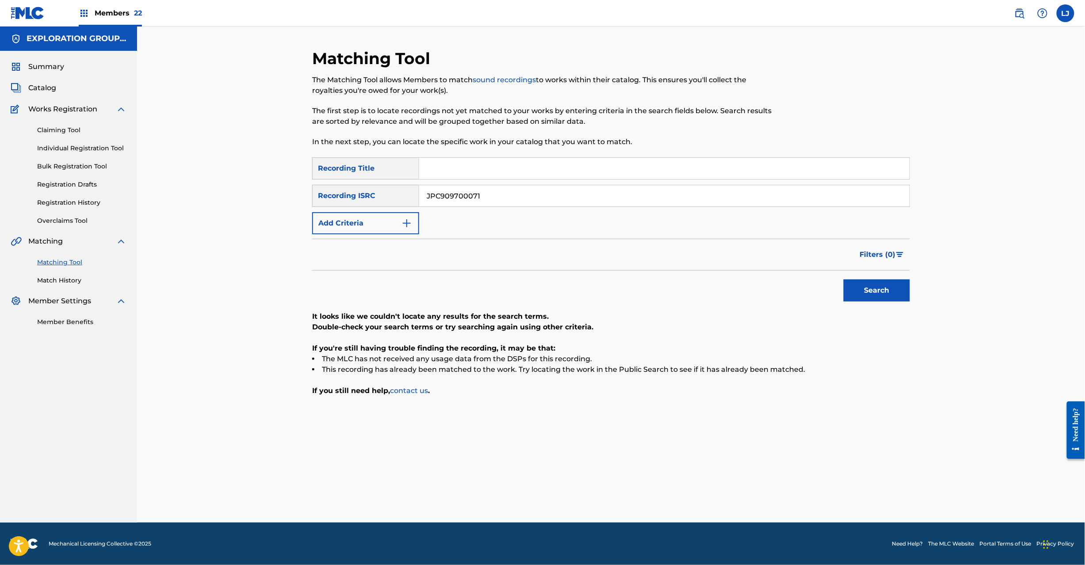
click at [460, 202] on input "JPC909700071" at bounding box center [664, 195] width 490 height 21
click at [878, 285] on button "Search" at bounding box center [877, 291] width 66 height 22
click at [455, 195] on input "JPC909700072" at bounding box center [664, 195] width 490 height 21
click at [881, 300] on button "Search" at bounding box center [877, 291] width 66 height 22
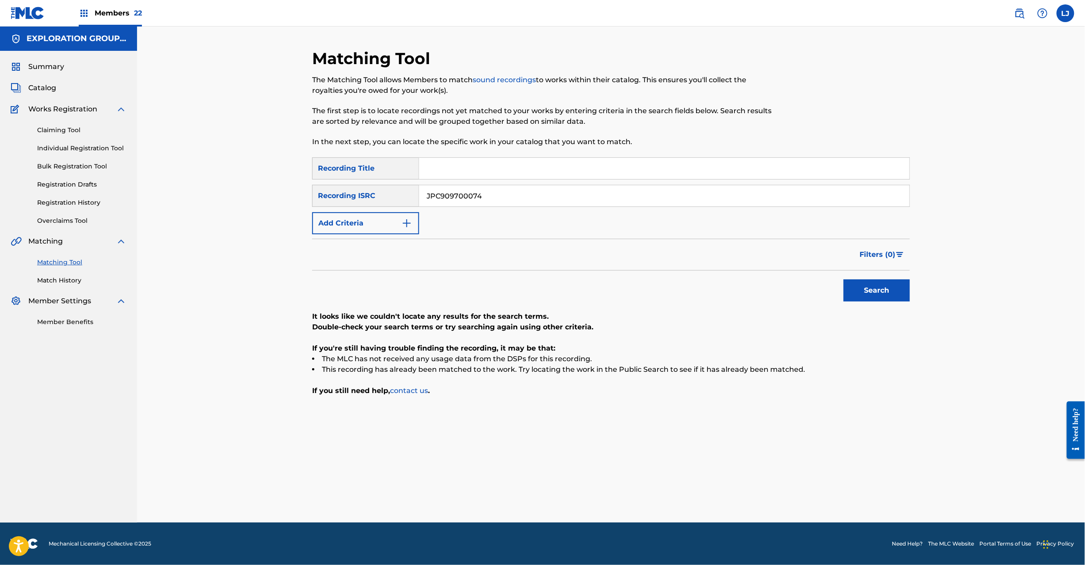
click at [471, 202] on input "JPC909700074" at bounding box center [664, 195] width 490 height 21
click at [892, 285] on button "Search" at bounding box center [877, 291] width 66 height 22
click at [489, 198] on input "JPC909700088" at bounding box center [664, 195] width 490 height 21
click at [489, 198] on input "JPC909700077" at bounding box center [664, 195] width 490 height 21
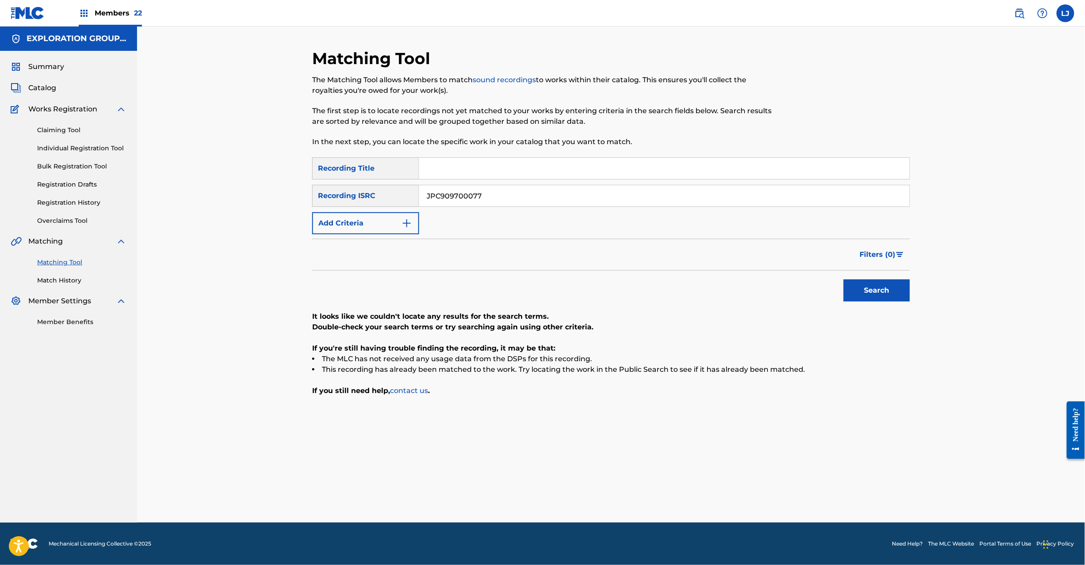
click at [860, 292] on button "Search" at bounding box center [877, 291] width 66 height 22
click at [453, 197] on input "JPC909700077" at bounding box center [664, 195] width 490 height 21
click at [857, 294] on button "Search" at bounding box center [877, 291] width 66 height 22
click at [514, 194] on input "JPC909700079" at bounding box center [664, 195] width 490 height 21
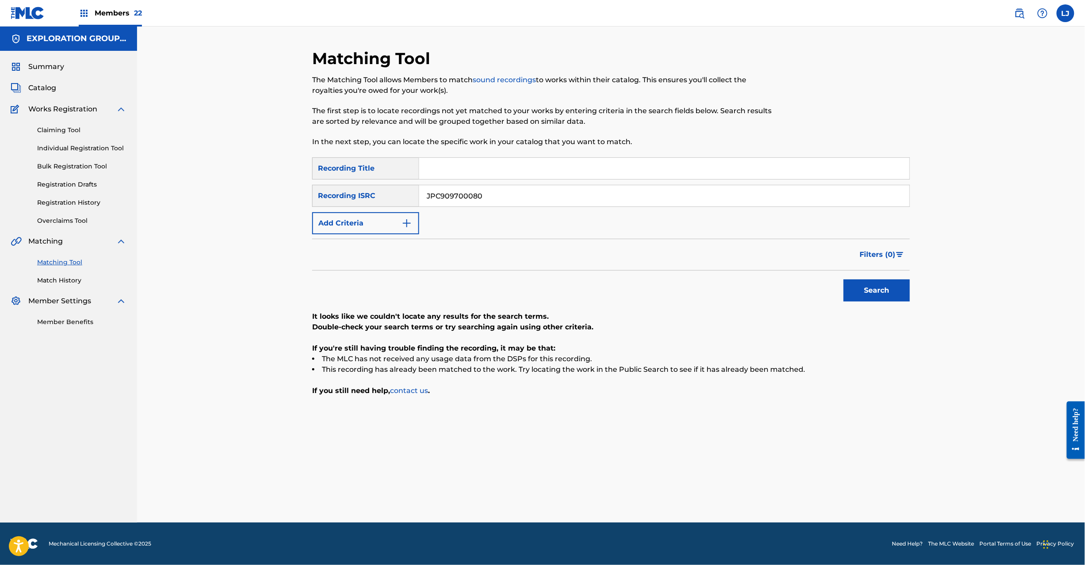
click at [514, 194] on input "JPC909700080" at bounding box center [664, 195] width 490 height 21
click at [877, 289] on button "Search" at bounding box center [877, 291] width 66 height 22
click at [455, 189] on input "JPC909700080" at bounding box center [664, 195] width 490 height 21
click at [867, 283] on button "Search" at bounding box center [877, 291] width 66 height 22
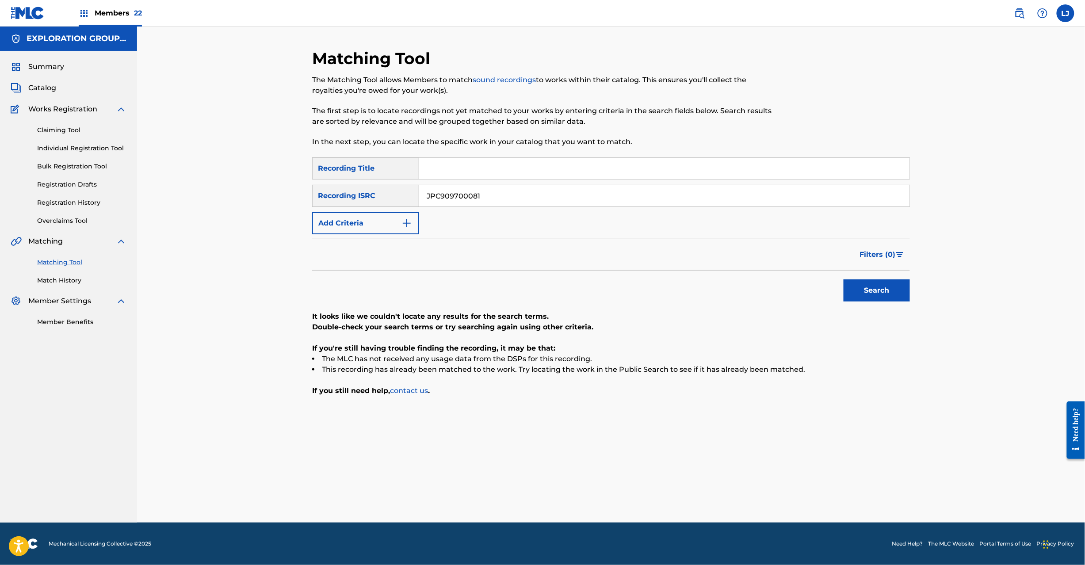
click at [490, 206] on input "JPC909700081" at bounding box center [664, 195] width 490 height 21
click at [874, 293] on button "Search" at bounding box center [877, 291] width 66 height 22
click at [502, 207] on div "SearchWithCriteriadc011edf-5aff-417d-b249-c0cc146c684b Recording Title SearchWi…" at bounding box center [611, 195] width 598 height 77
click at [505, 195] on input "JPC909700082" at bounding box center [664, 195] width 490 height 21
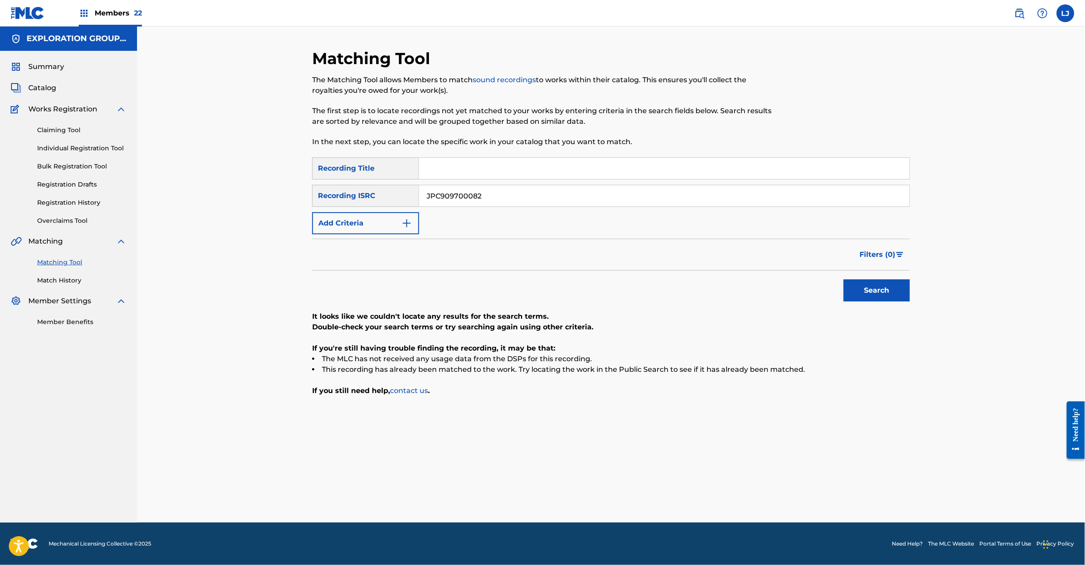
click at [505, 195] on input "JPC909700082" at bounding box center [664, 195] width 490 height 21
click at [884, 287] on button "Search" at bounding box center [877, 291] width 66 height 22
click at [462, 195] on input "JPC909700083" at bounding box center [664, 195] width 490 height 21
click at [887, 299] on button "Search" at bounding box center [877, 291] width 66 height 22
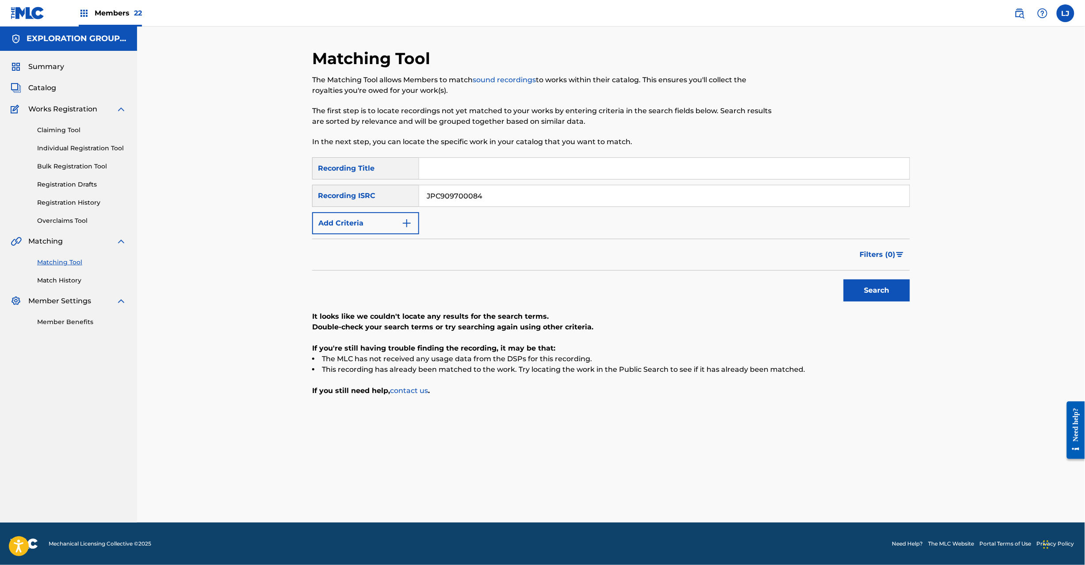
click at [480, 183] on div "SearchWithCriteriadc011edf-5aff-417d-b249-c0cc146c684b Recording Title SearchWi…" at bounding box center [611, 195] width 598 height 77
click at [480, 192] on input "JPC909700084" at bounding box center [664, 195] width 490 height 21
click at [871, 290] on button "Search" at bounding box center [877, 291] width 66 height 22
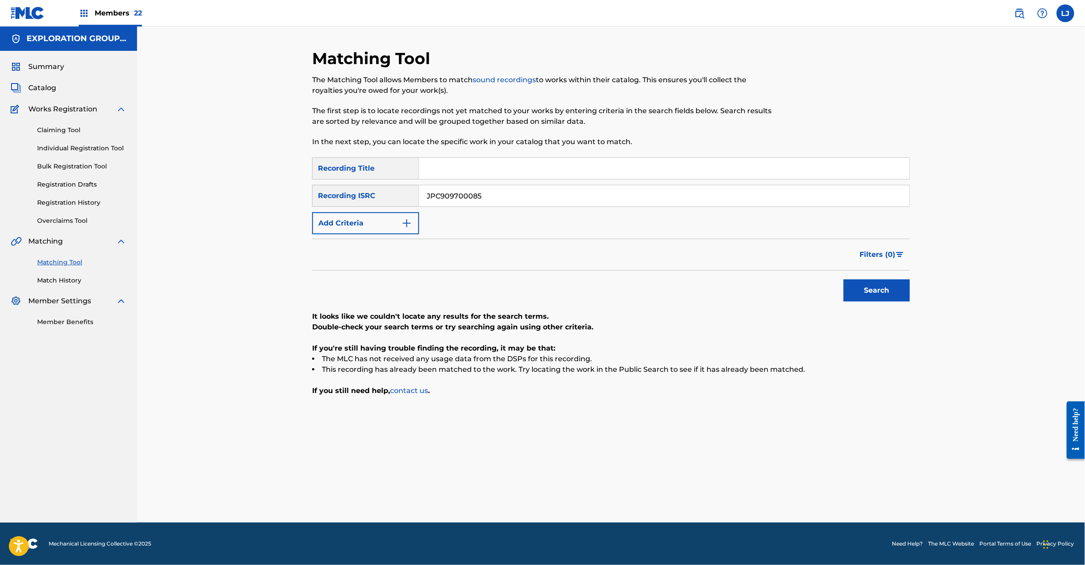
click at [460, 203] on input "JPC909700085" at bounding box center [664, 195] width 490 height 21
click at [855, 283] on button "Search" at bounding box center [877, 291] width 66 height 22
click at [460, 185] on div "JPC909700078" at bounding box center [664, 196] width 491 height 22
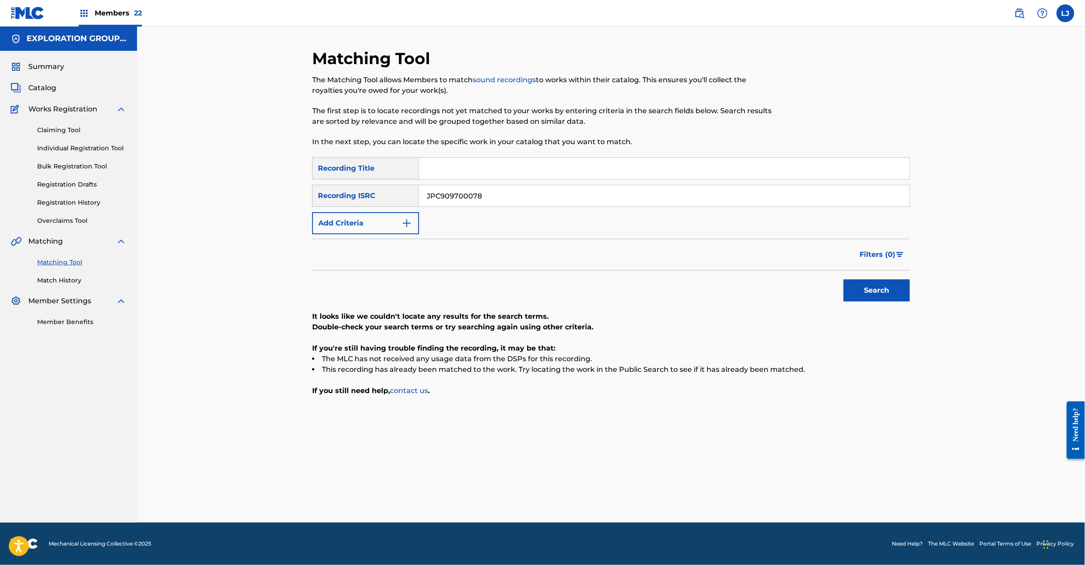
click at [455, 188] on input "JPC909700078" at bounding box center [664, 195] width 490 height 21
type input "USHM20864955"
click at [884, 296] on button "Search" at bounding box center [877, 291] width 66 height 22
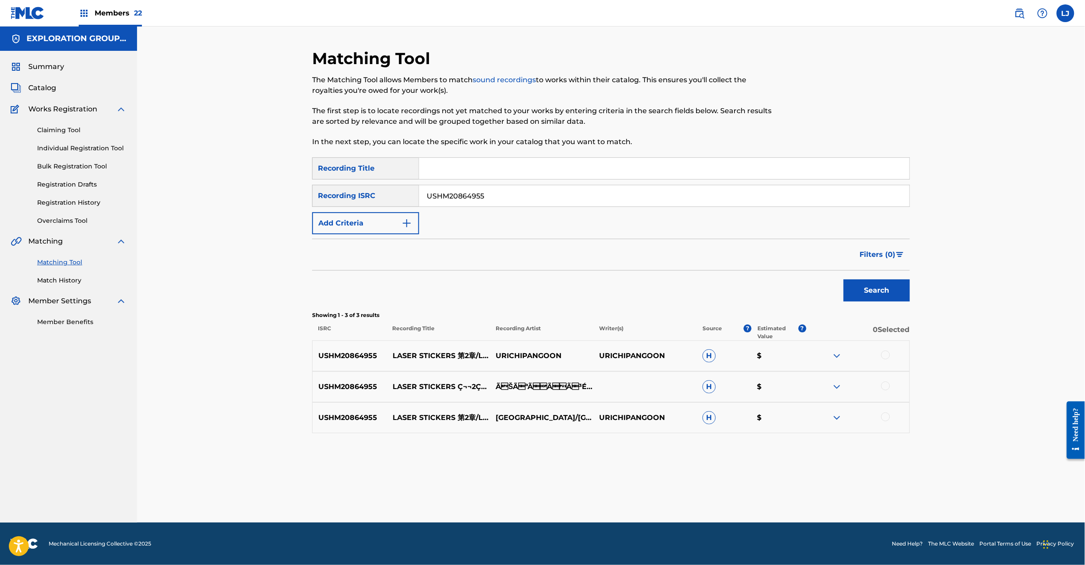
click at [888, 356] on div at bounding box center [885, 355] width 9 height 9
click at [882, 386] on div at bounding box center [885, 386] width 9 height 9
click at [885, 416] on div at bounding box center [885, 417] width 9 height 9
click at [622, 490] on button "Match 3 Groups" at bounding box center [622, 493] width 98 height 22
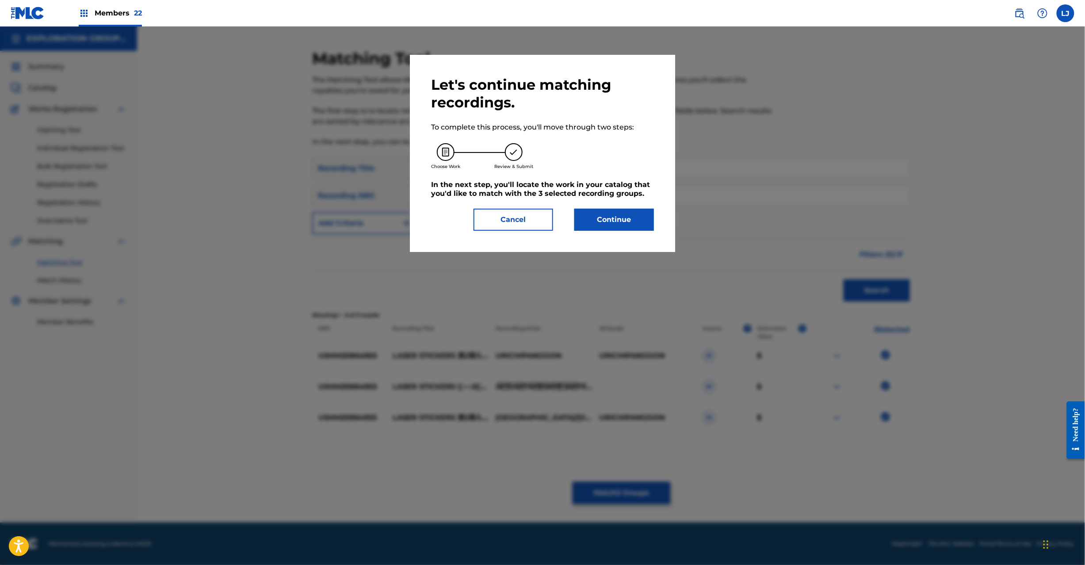
click at [601, 221] on button "Continue" at bounding box center [614, 220] width 80 height 22
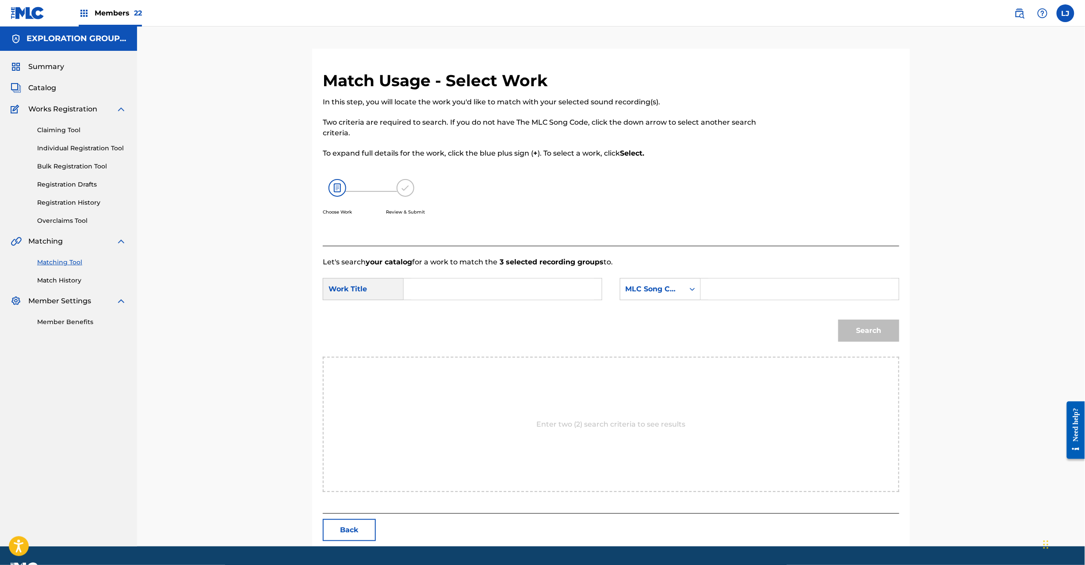
click at [469, 301] on div "SearchWithCriteria375957cb-e8c6-41ed-abde-d4b0b69fd8dd Work Title SearchWithCri…" at bounding box center [611, 291] width 577 height 27
click at [468, 294] on input "Search Form" at bounding box center [502, 289] width 183 height 21
click at [561, 287] on input "Reezaa Sutikkaazu Dai 2 Shou RN7WJC" at bounding box center [502, 289] width 183 height 21
type input "Reezaa Sutikkaazu Dai 2 Shou"
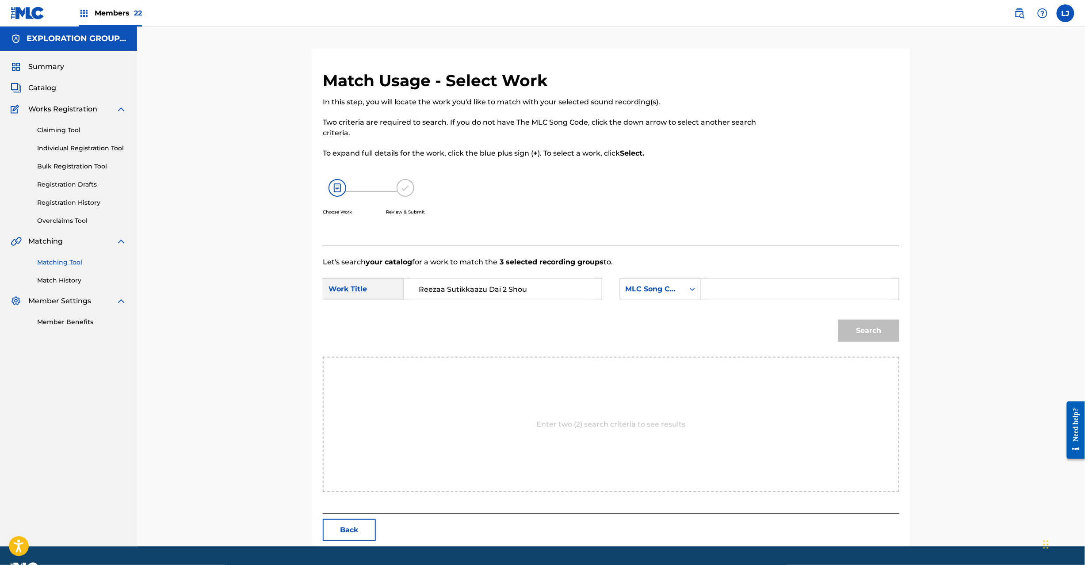
click at [762, 295] on input "Search Form" at bounding box center [799, 289] width 183 height 21
type input "RN7WJC"
click at [873, 325] on button "Search" at bounding box center [869, 331] width 61 height 22
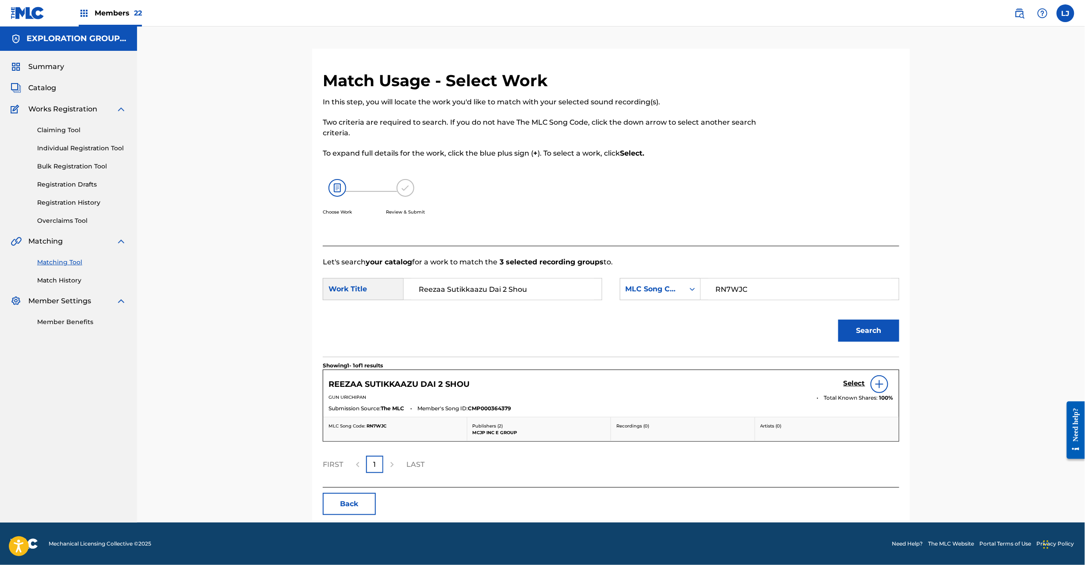
click at [854, 383] on h5 "Select" at bounding box center [855, 383] width 22 height 8
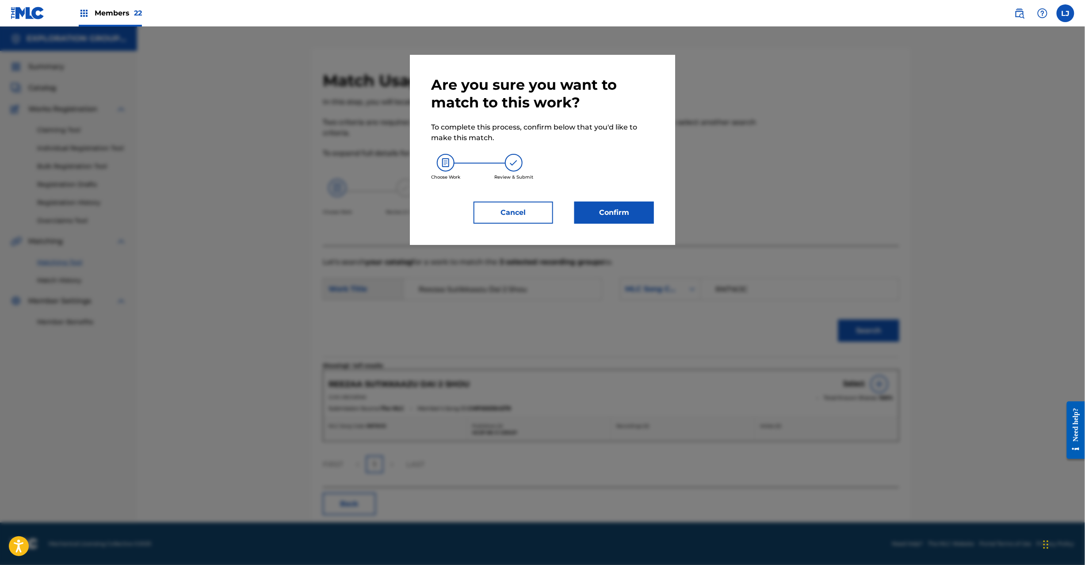
click at [632, 204] on button "Confirm" at bounding box center [614, 213] width 80 height 22
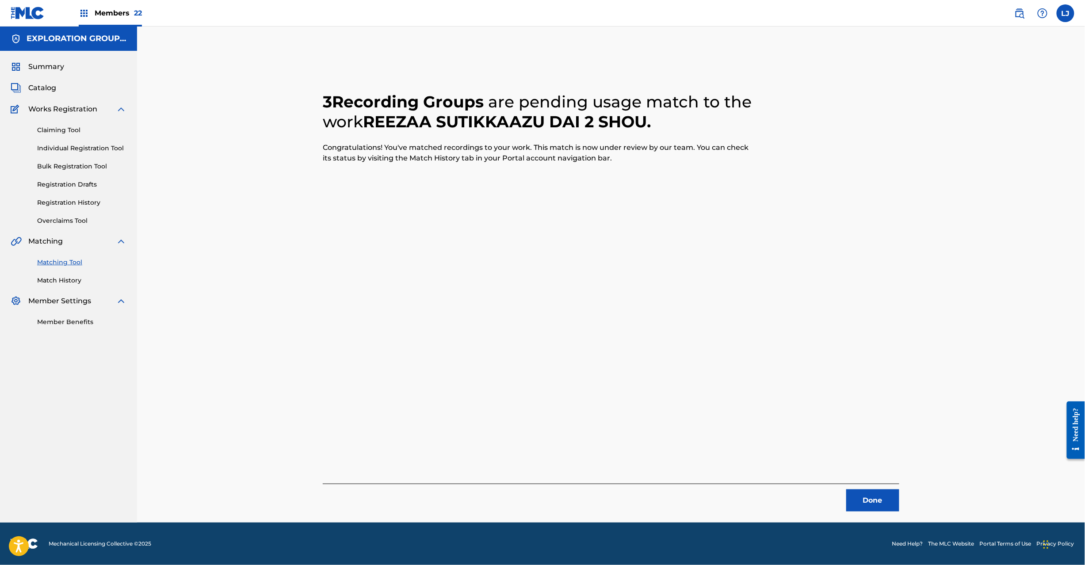
click at [874, 501] on button "Done" at bounding box center [872, 501] width 53 height 22
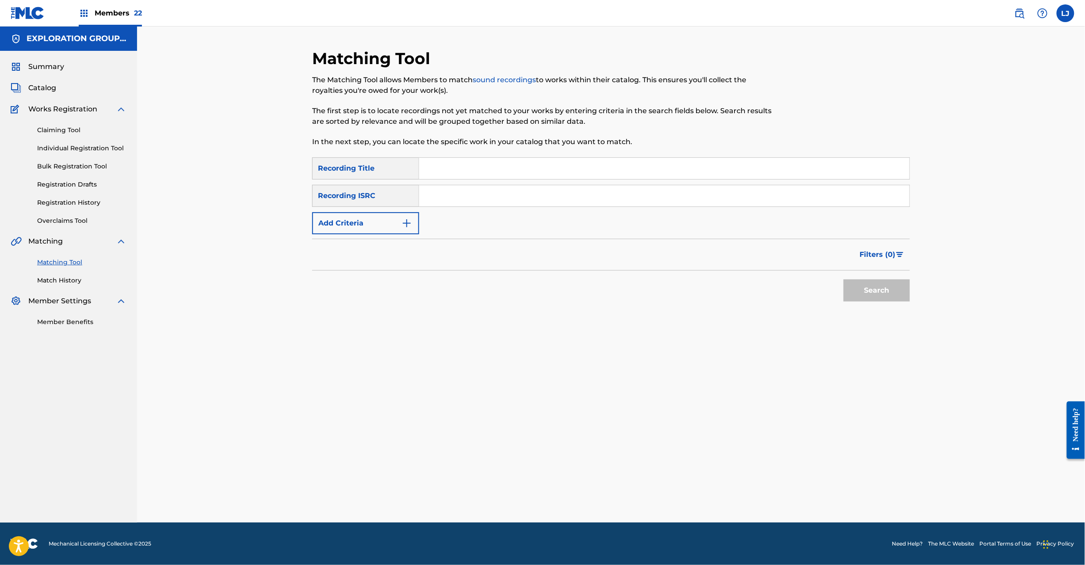
click at [473, 200] on input "Search Form" at bounding box center [664, 195] width 490 height 21
click at [875, 299] on button "Search" at bounding box center [877, 291] width 66 height 22
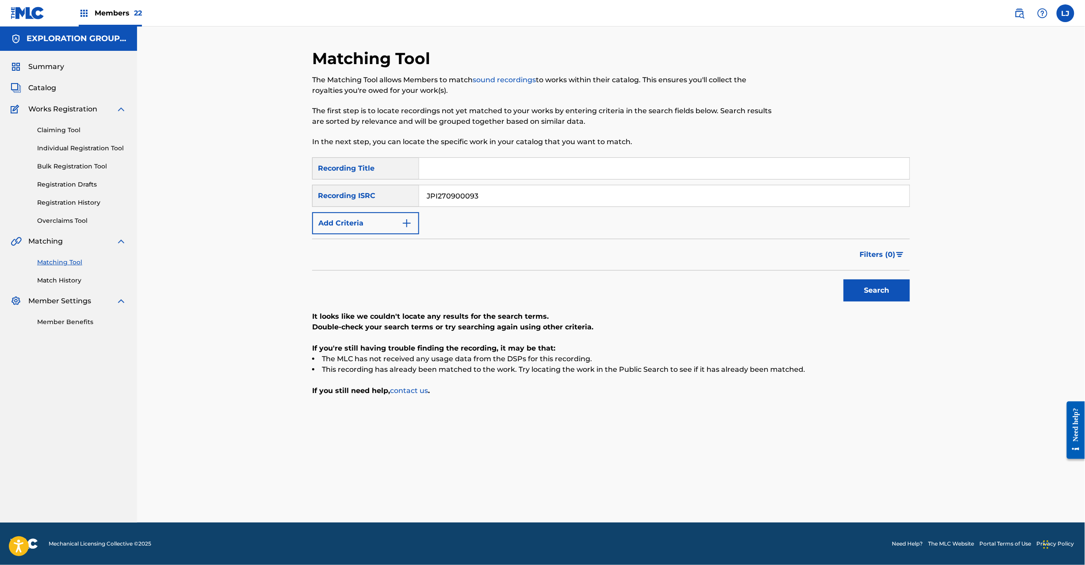
click at [500, 207] on div "SearchWithCriteriadc011edf-5aff-417d-b249-c0cc146c684b Recording Title SearchWi…" at bounding box center [611, 195] width 598 height 77
click at [500, 196] on input "JPI270900093" at bounding box center [664, 195] width 490 height 21
click at [500, 196] on input "JPI270900091" at bounding box center [664, 195] width 490 height 21
click at [883, 298] on button "Search" at bounding box center [877, 291] width 66 height 22
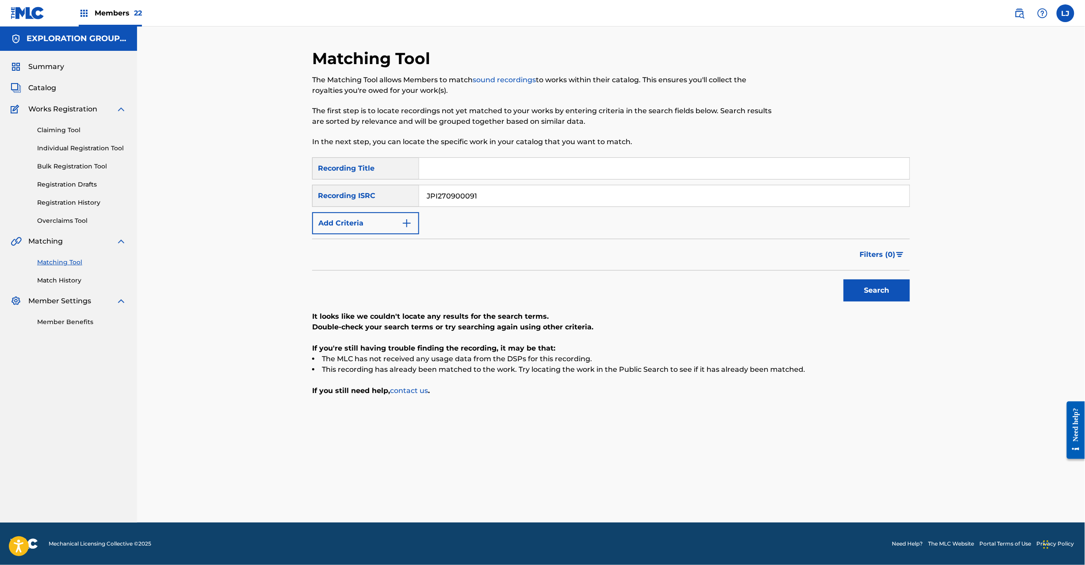
click at [452, 204] on input "JPI270900091" at bounding box center [664, 195] width 490 height 21
click at [862, 288] on button "Search" at bounding box center [877, 291] width 66 height 22
click at [462, 195] on input "JPI271200003" at bounding box center [664, 195] width 490 height 21
click at [462, 195] on input "JPI270900092" at bounding box center [664, 195] width 490 height 21
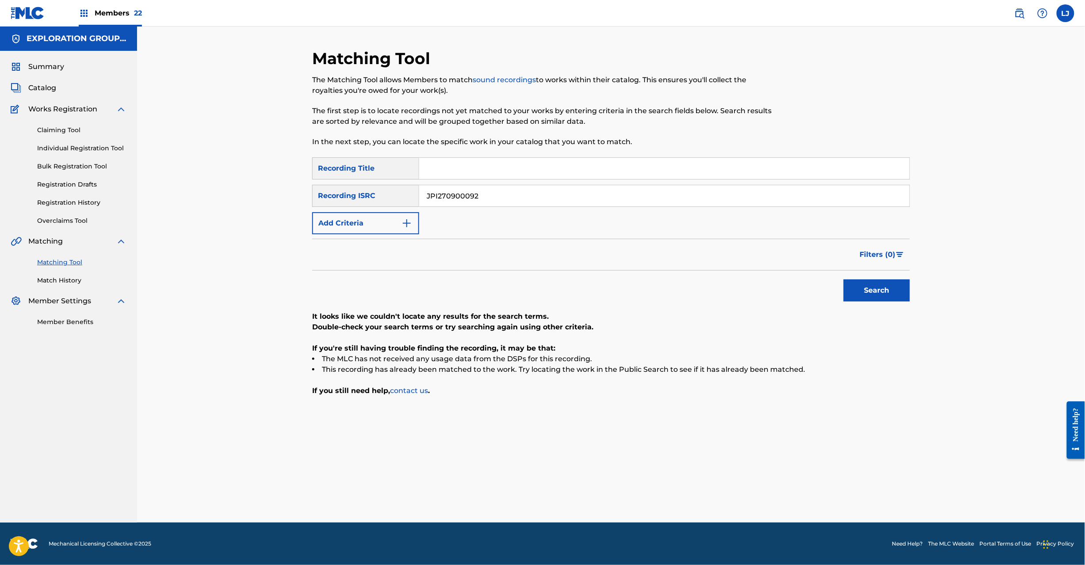
click at [869, 295] on button "Search" at bounding box center [877, 291] width 66 height 22
click at [512, 201] on input "JPI270900092" at bounding box center [664, 195] width 490 height 21
click at [511, 200] on input "USHM20864956" at bounding box center [664, 195] width 490 height 21
type input "USHM20864956"
click at [846, 289] on button "Search" at bounding box center [877, 291] width 66 height 22
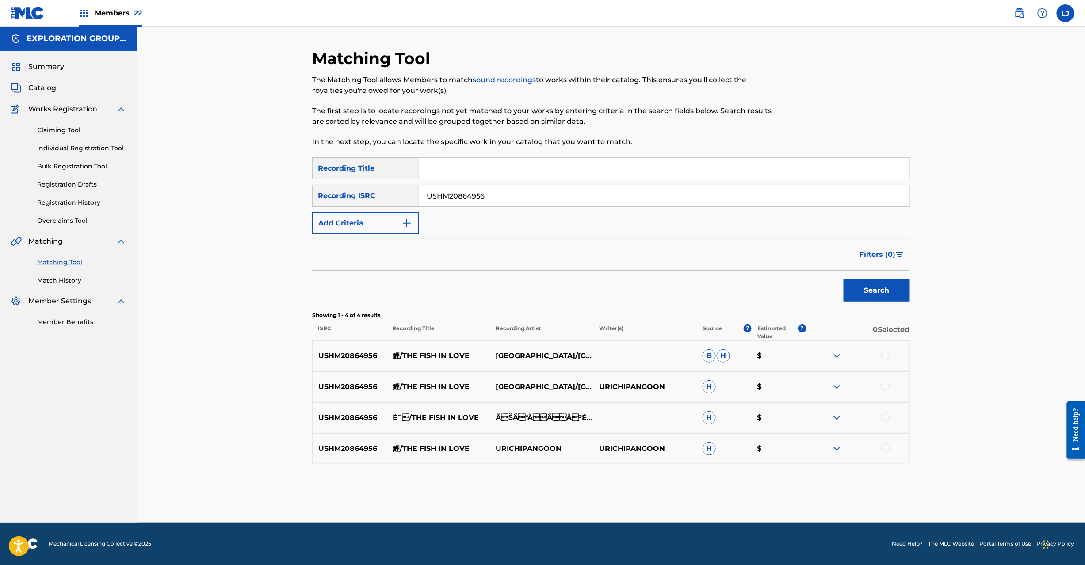
click at [421, 356] on p "鯉/THE FISH IN LOVE" at bounding box center [438, 356] width 103 height 11
click at [884, 354] on div at bounding box center [885, 355] width 9 height 9
click at [884, 390] on div at bounding box center [885, 386] width 9 height 9
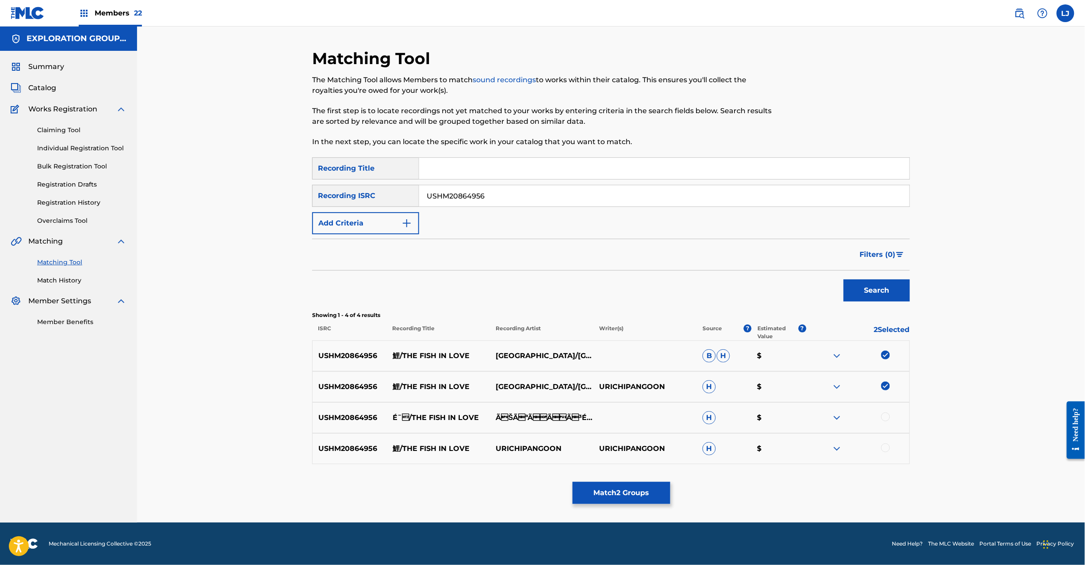
click at [886, 415] on div at bounding box center [885, 417] width 9 height 9
click at [885, 450] on div at bounding box center [885, 448] width 9 height 9
click at [613, 490] on button "Match 4 Groups" at bounding box center [622, 493] width 98 height 22
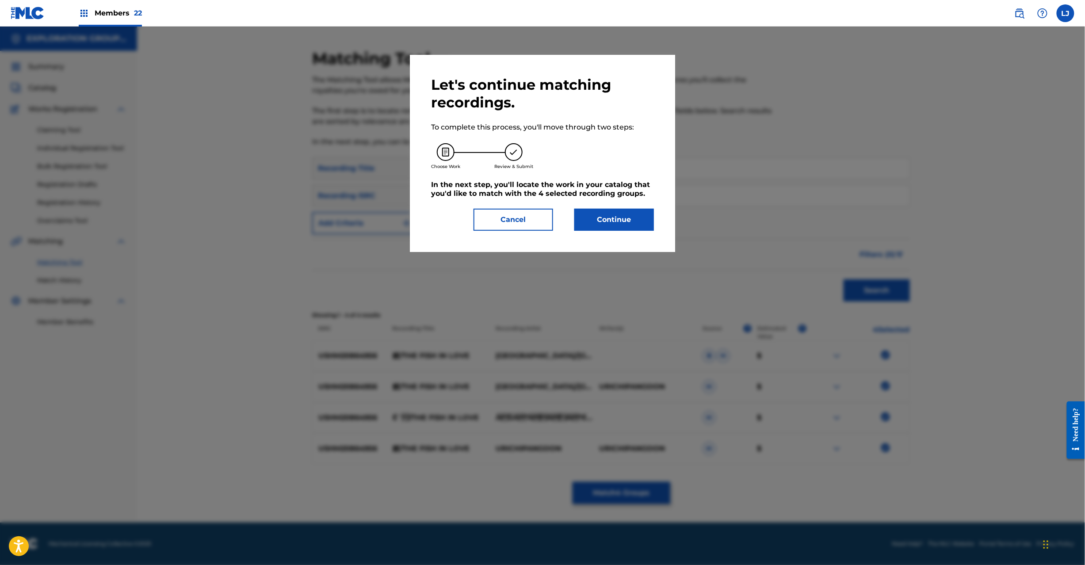
click at [604, 214] on button "Continue" at bounding box center [614, 220] width 80 height 22
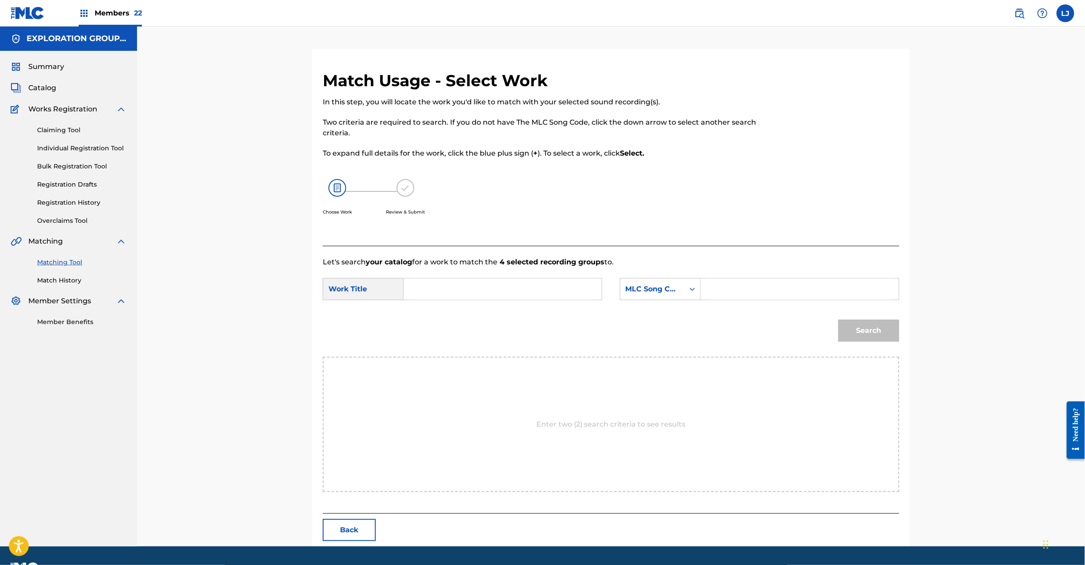
click at [410, 293] on div "Search Form" at bounding box center [503, 289] width 199 height 22
click at [433, 285] on input "Search Form" at bounding box center [502, 289] width 183 height 21
click at [440, 287] on input "Koi KI9V49" at bounding box center [502, 289] width 183 height 21
type input "Koi"
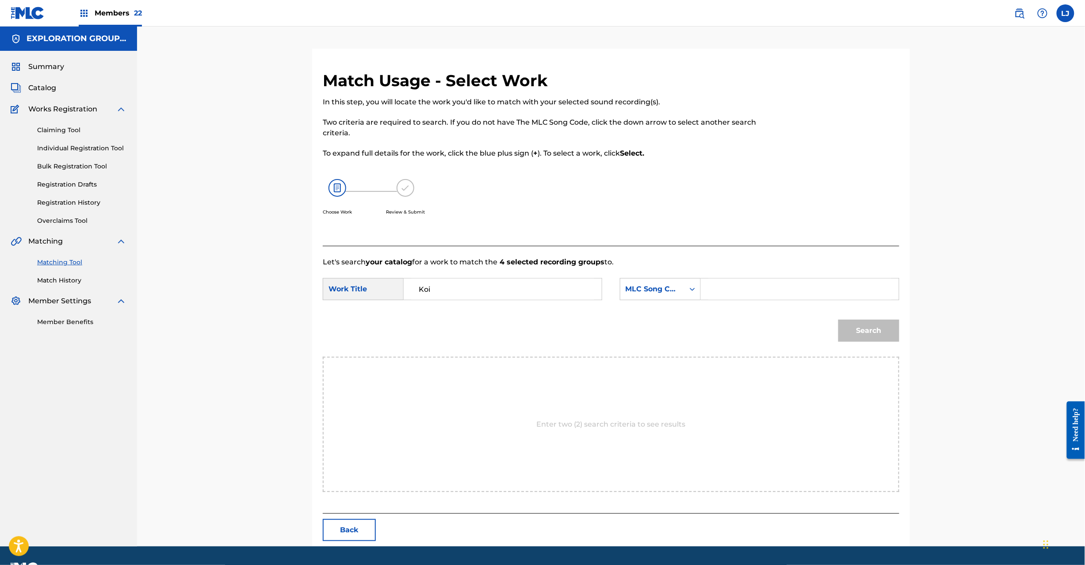
click at [800, 285] on input "Search Form" at bounding box center [799, 289] width 183 height 21
type input "KI9V49"
click at [846, 329] on button "Search" at bounding box center [869, 331] width 61 height 22
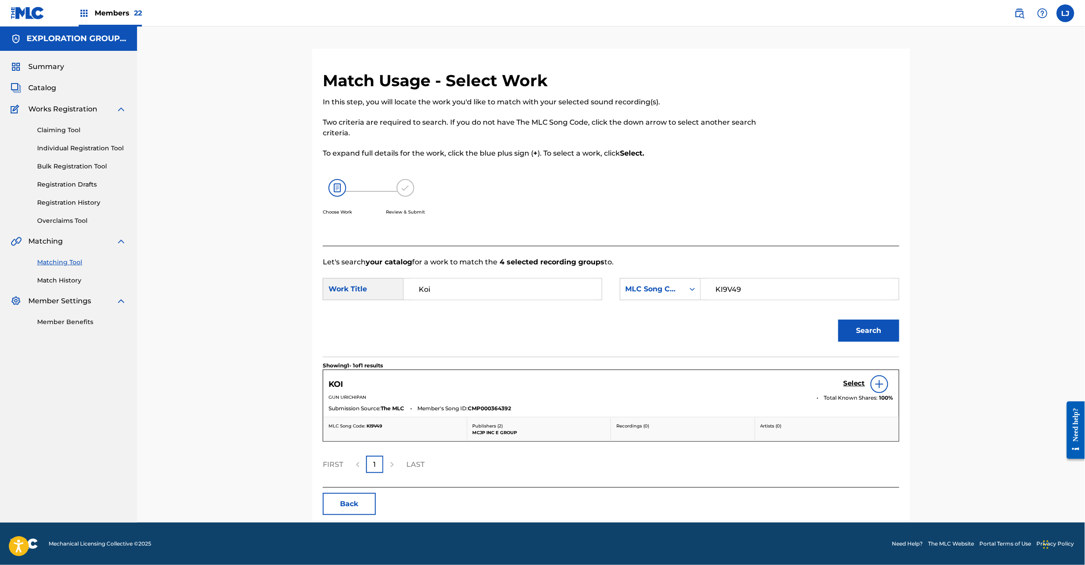
click at [850, 379] on h5 "Select" at bounding box center [855, 383] width 22 height 8
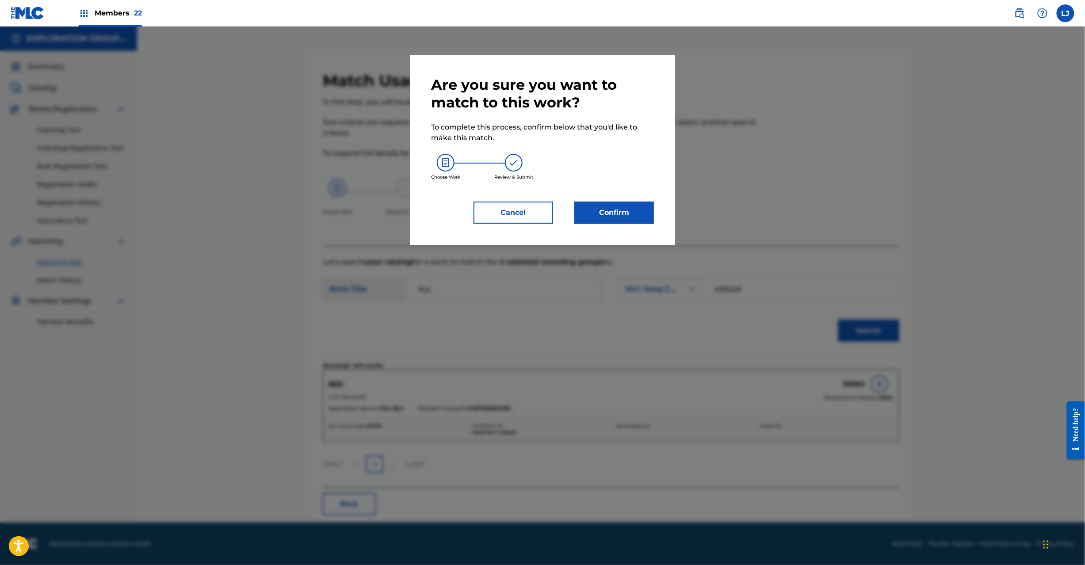
click at [631, 223] on button "Confirm" at bounding box center [614, 213] width 80 height 22
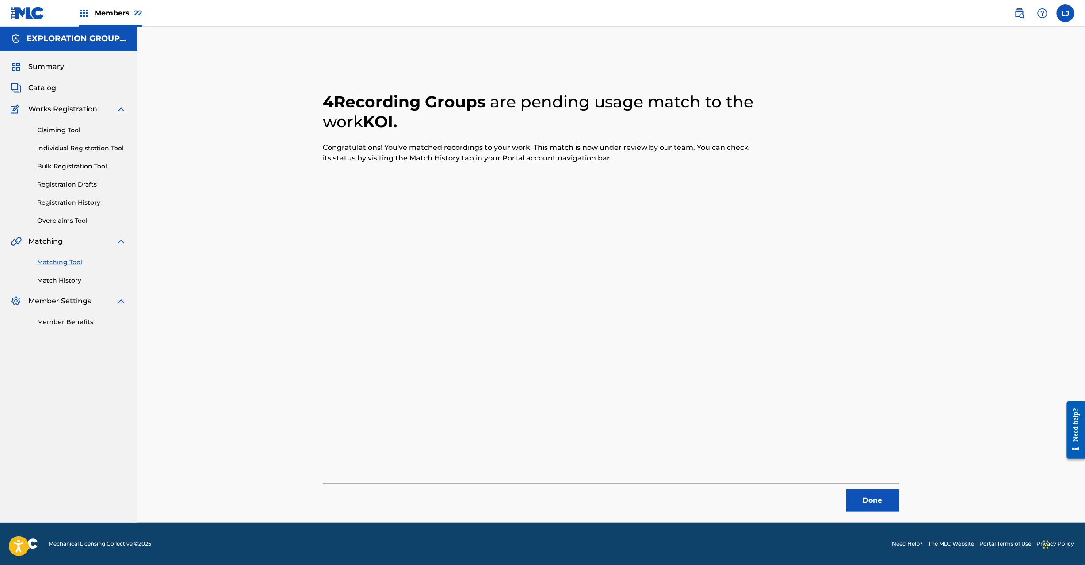
click at [882, 505] on button "Done" at bounding box center [872, 501] width 53 height 22
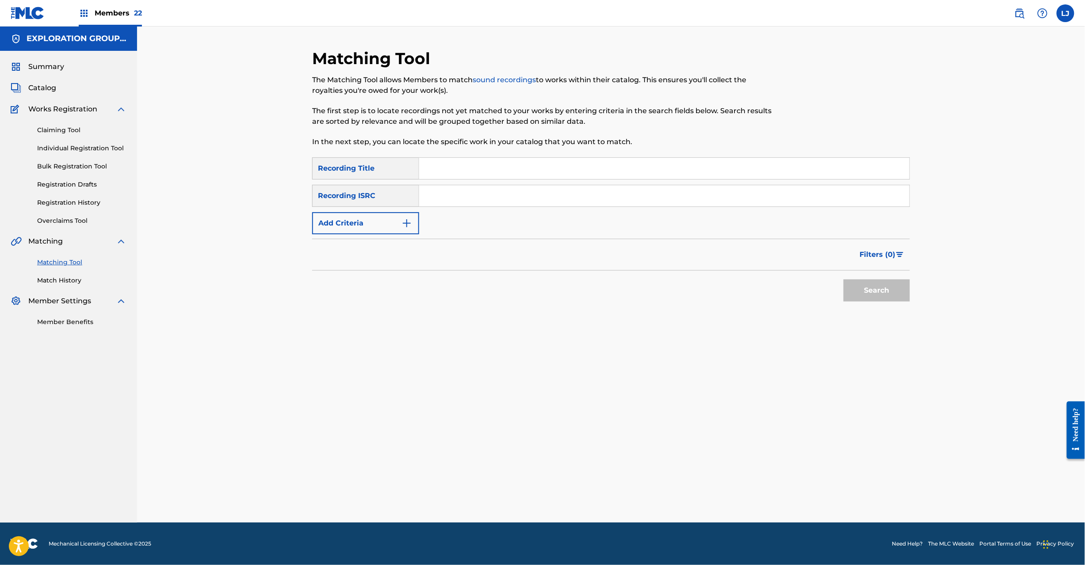
click at [461, 190] on input "Search Form" at bounding box center [664, 195] width 490 height 21
type input "USHM20864958"
click at [873, 293] on button "Search" at bounding box center [877, 291] width 66 height 22
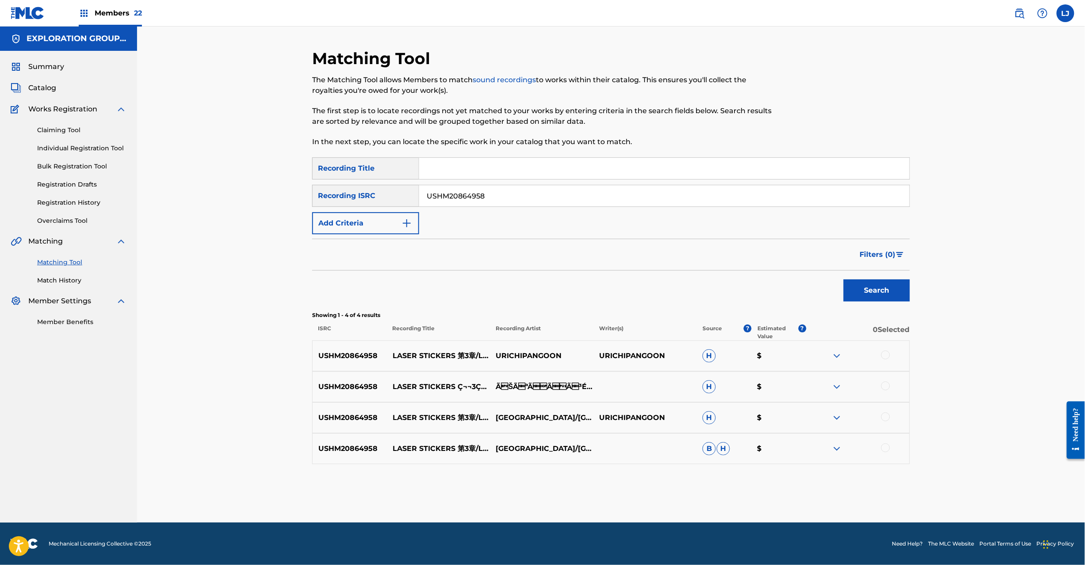
click at [460, 352] on p "LASER STICKERS 第3章/LASER STICKERS NO.3" at bounding box center [438, 356] width 103 height 11
click at [884, 357] on div at bounding box center [885, 355] width 9 height 9
click at [883, 384] on div at bounding box center [885, 386] width 9 height 9
click at [885, 418] on div at bounding box center [885, 417] width 9 height 9
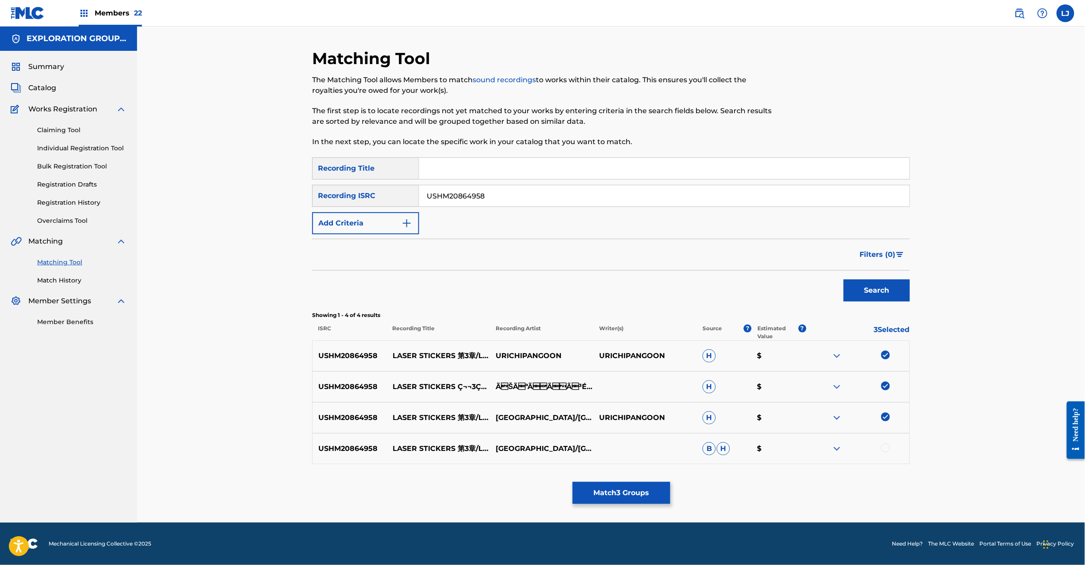
click at [888, 444] on div at bounding box center [885, 448] width 9 height 9
click at [653, 482] on div "Matching Tool The Matching Tool allows Members to match sound recordings to wor…" at bounding box center [611, 286] width 598 height 474
click at [633, 482] on button "Match 4 Groups" at bounding box center [622, 493] width 98 height 22
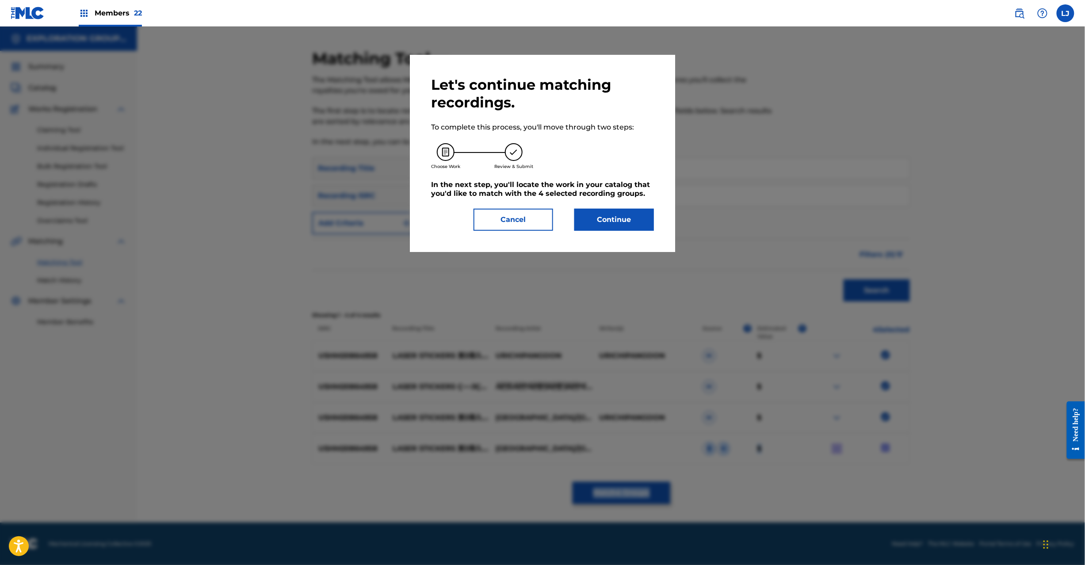
click at [603, 225] on button "Continue" at bounding box center [614, 220] width 80 height 22
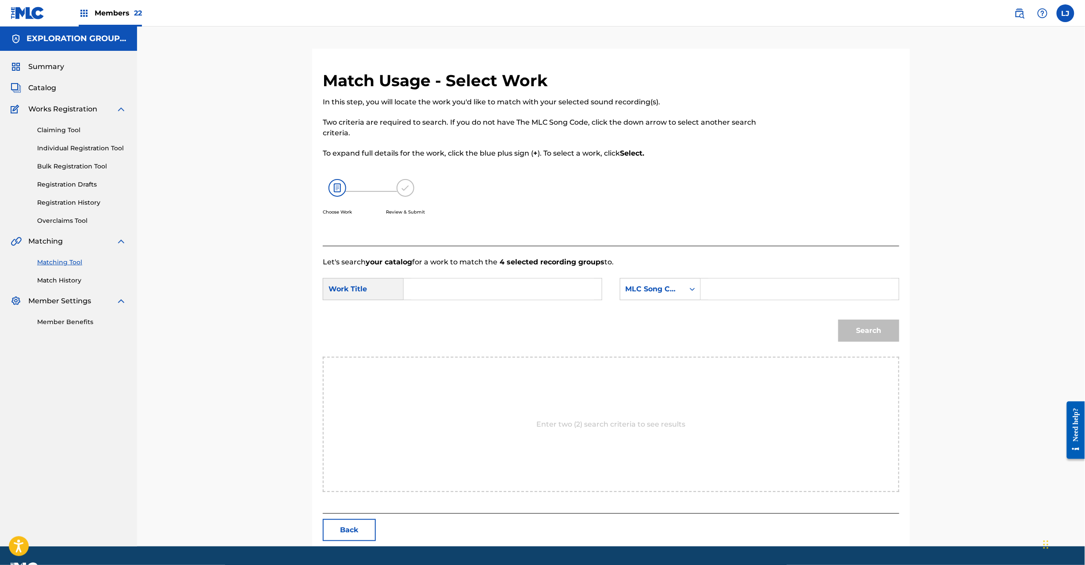
click at [486, 298] on input "Search Form" at bounding box center [502, 289] width 183 height 21
click at [538, 293] on input "Reezaa Sutikkaazu Dai 3 Shou RN7WEI" at bounding box center [502, 289] width 183 height 21
type input "Reezaa Sutikkaazu Dai 3 Shou"
click at [800, 287] on input "Search Form" at bounding box center [799, 289] width 183 height 21
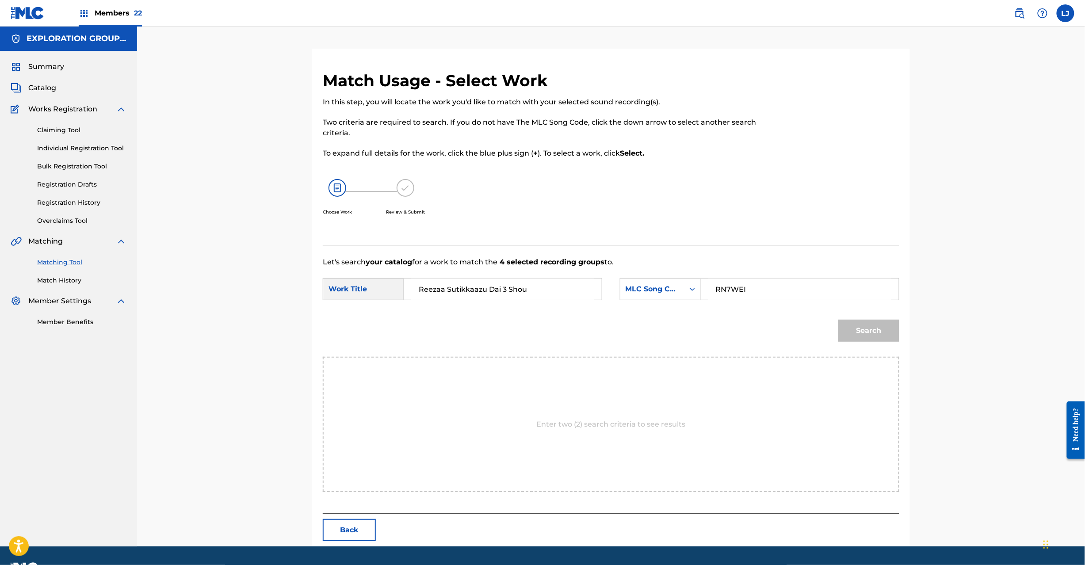
type input "RN7WEI"
click at [880, 331] on button "Search" at bounding box center [869, 331] width 61 height 22
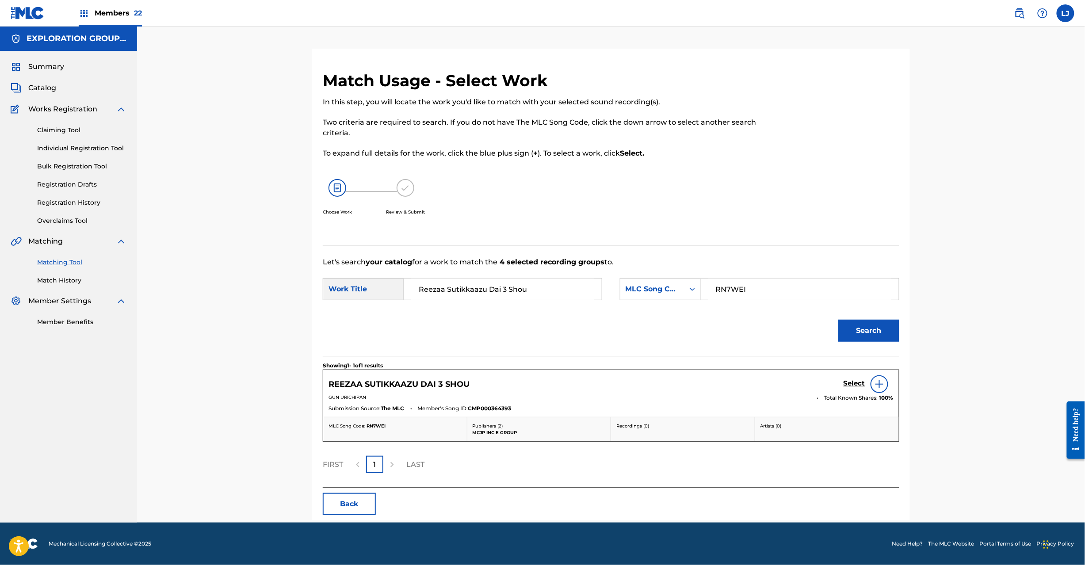
click at [848, 383] on h5 "Select" at bounding box center [855, 383] width 22 height 8
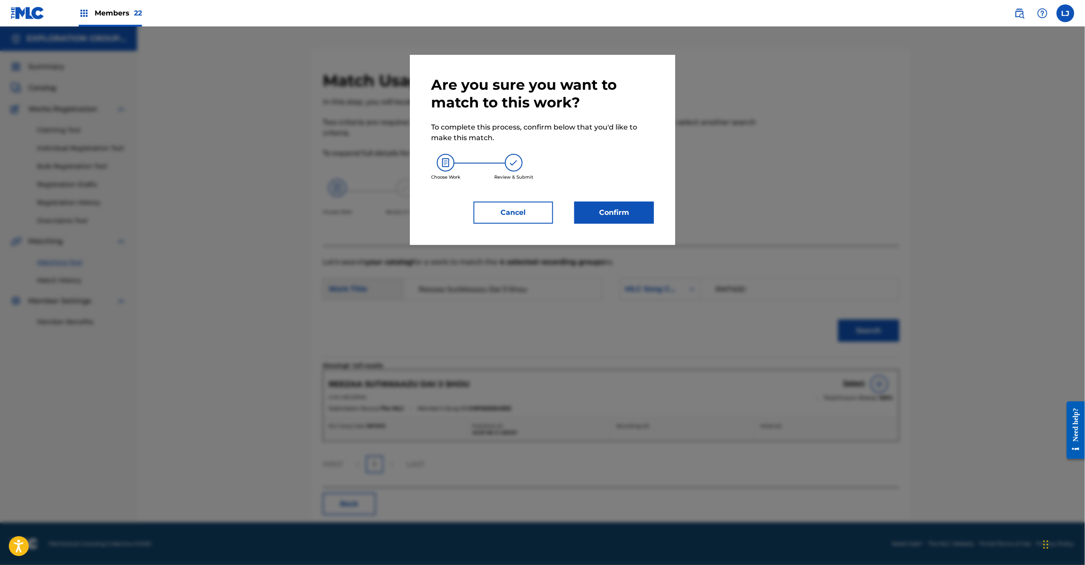
click at [621, 217] on button "Confirm" at bounding box center [614, 213] width 80 height 22
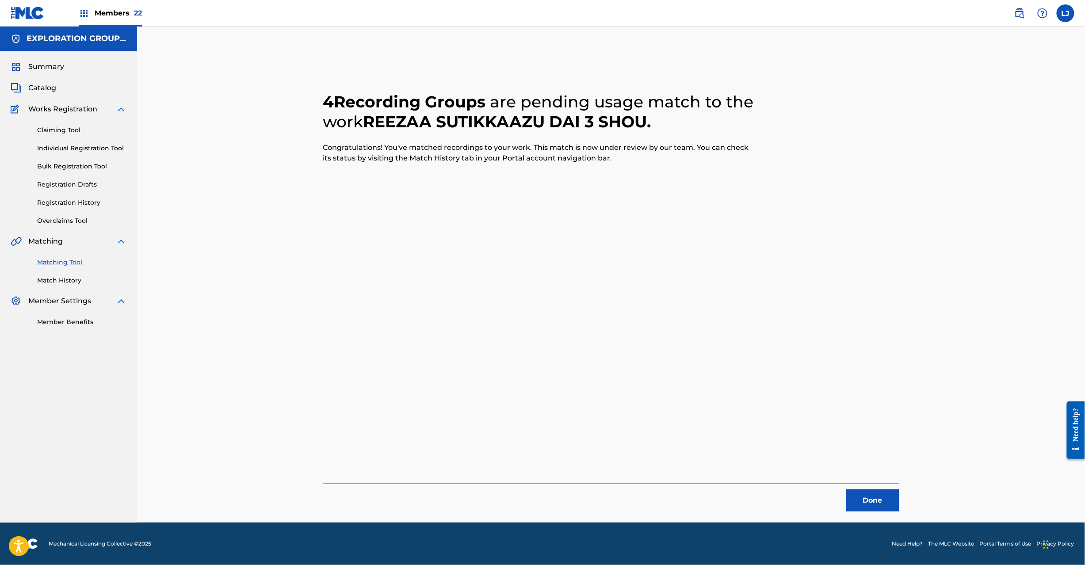
click at [865, 509] on button "Done" at bounding box center [872, 501] width 53 height 22
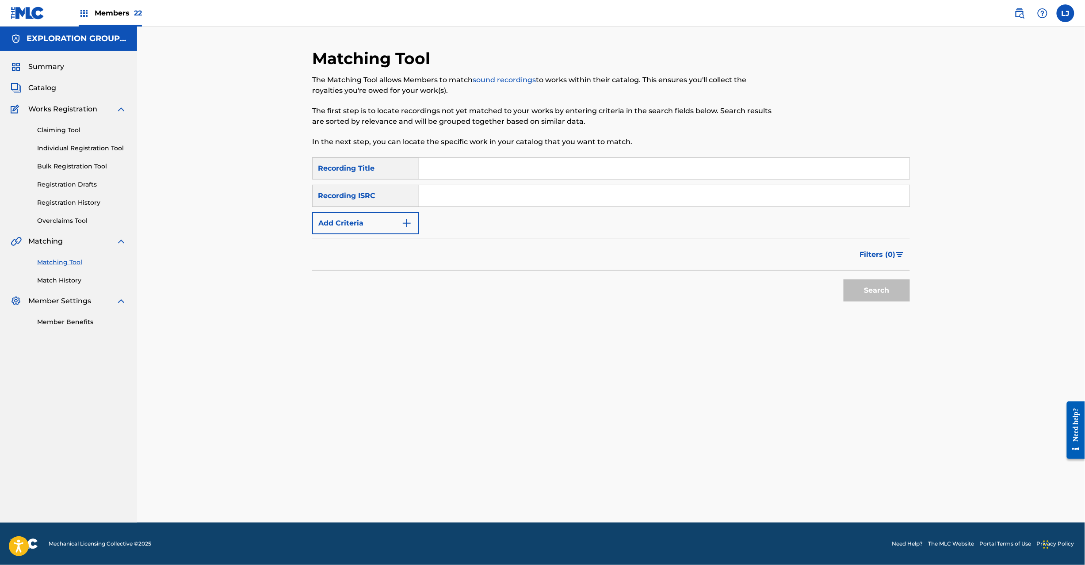
click at [488, 191] on input "Search Form" at bounding box center [664, 195] width 490 height 21
type input "JPR502301477"
click at [871, 297] on button "Search" at bounding box center [877, 291] width 66 height 22
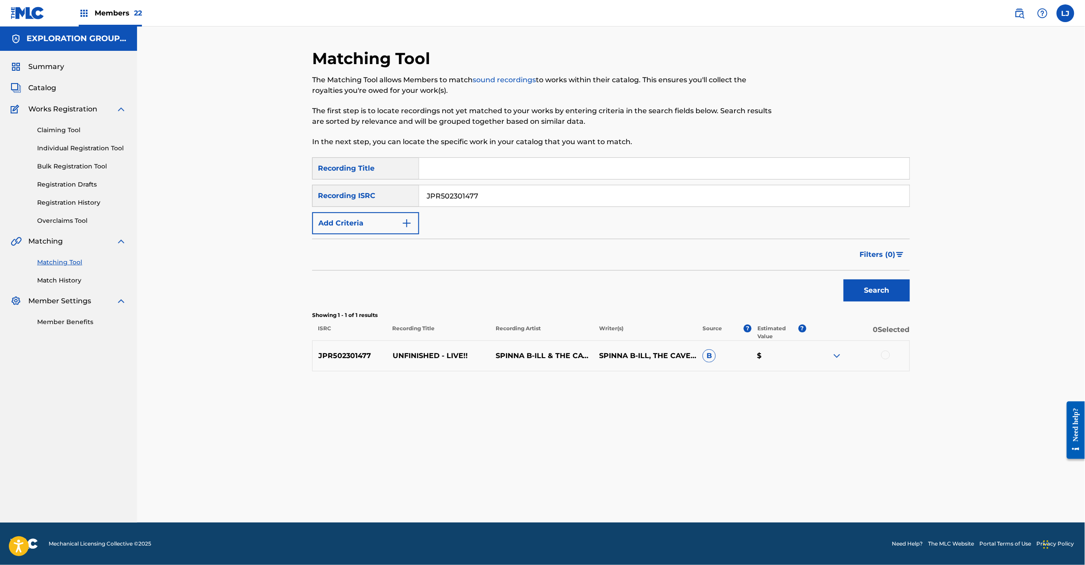
click at [885, 356] on div at bounding box center [885, 355] width 9 height 9
click at [618, 483] on button "Match 1 Group" at bounding box center [622, 493] width 98 height 22
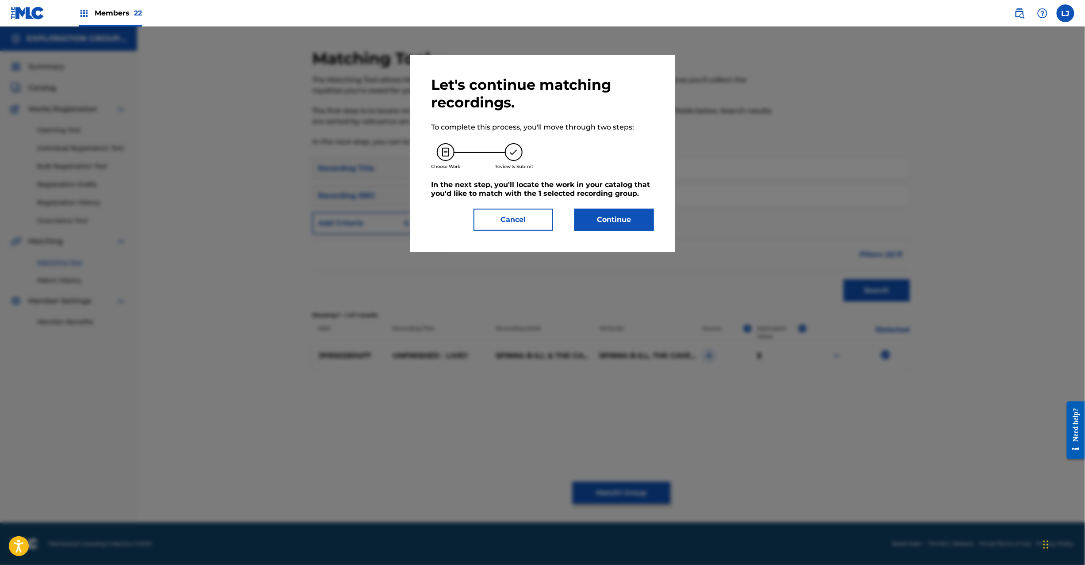
click at [624, 222] on button "Continue" at bounding box center [614, 220] width 80 height 22
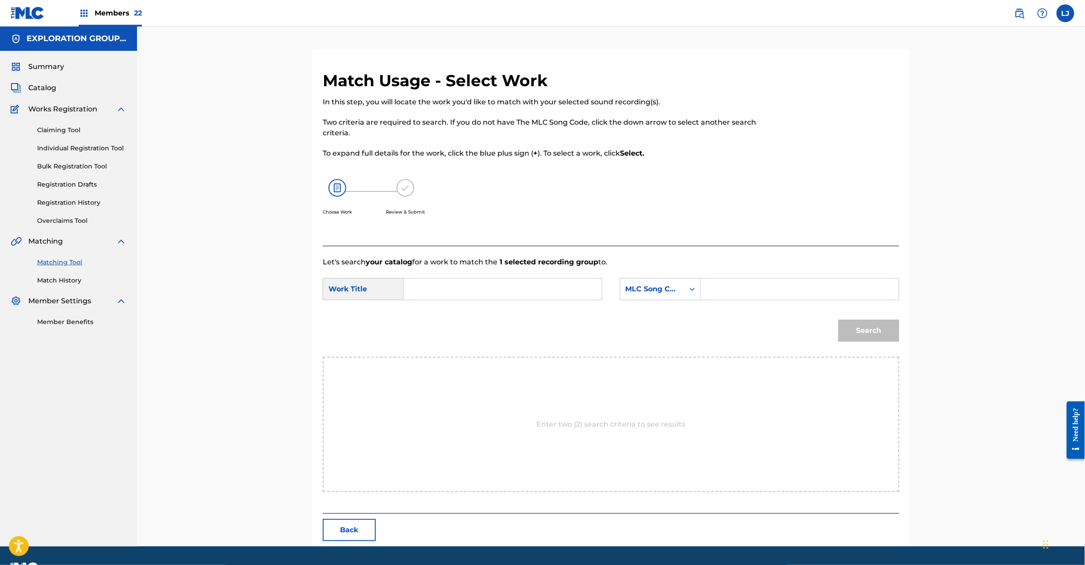
click at [482, 306] on form "SearchWithCriteria375957cb-e8c6-41ed-abde-d4b0b69fd8dd Work Title SearchWithCri…" at bounding box center [611, 312] width 577 height 89
click at [475, 294] on input "Search Form" at bounding box center [502, 289] width 183 height 21
click at [487, 291] on input "Unfinished UA3OLP" at bounding box center [502, 289] width 183 height 21
type input "Unfinished"
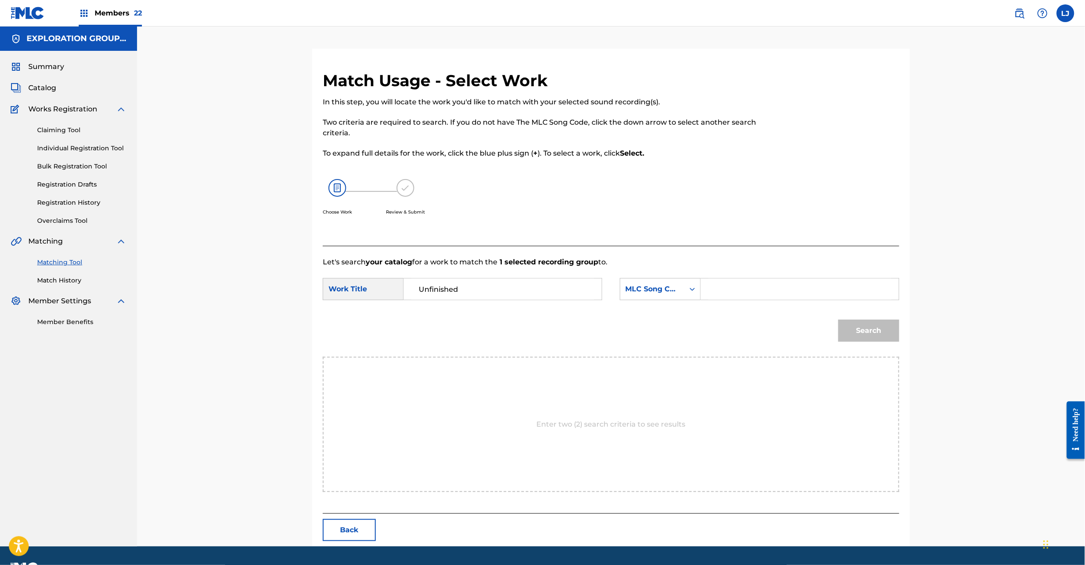
click at [758, 284] on input "Search Form" at bounding box center [799, 289] width 183 height 21
type input "UA3OLP"
click at [865, 321] on button "Search" at bounding box center [869, 331] width 61 height 22
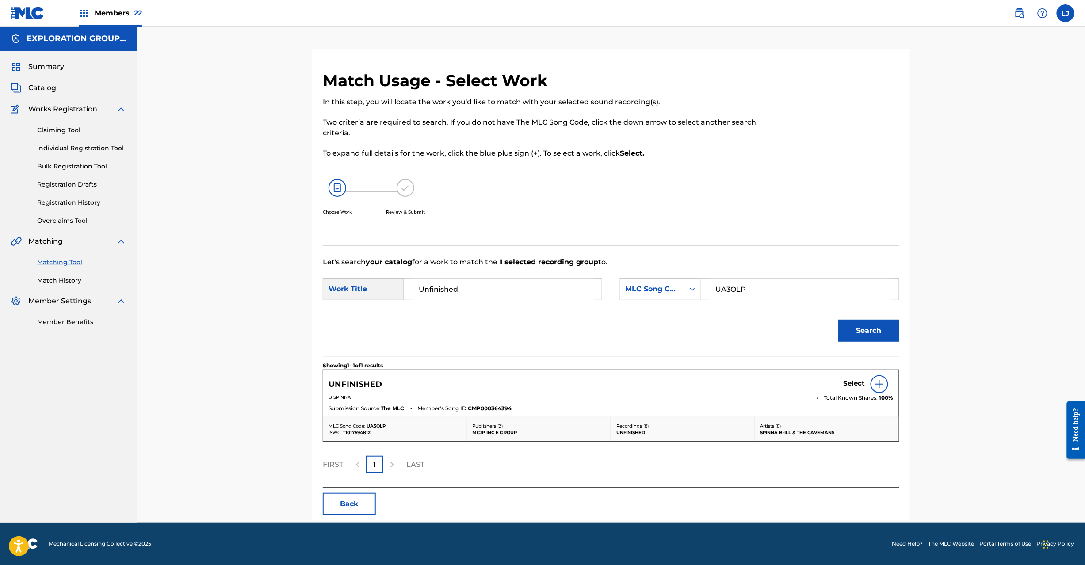
click at [854, 383] on h5 "Select" at bounding box center [855, 383] width 22 height 8
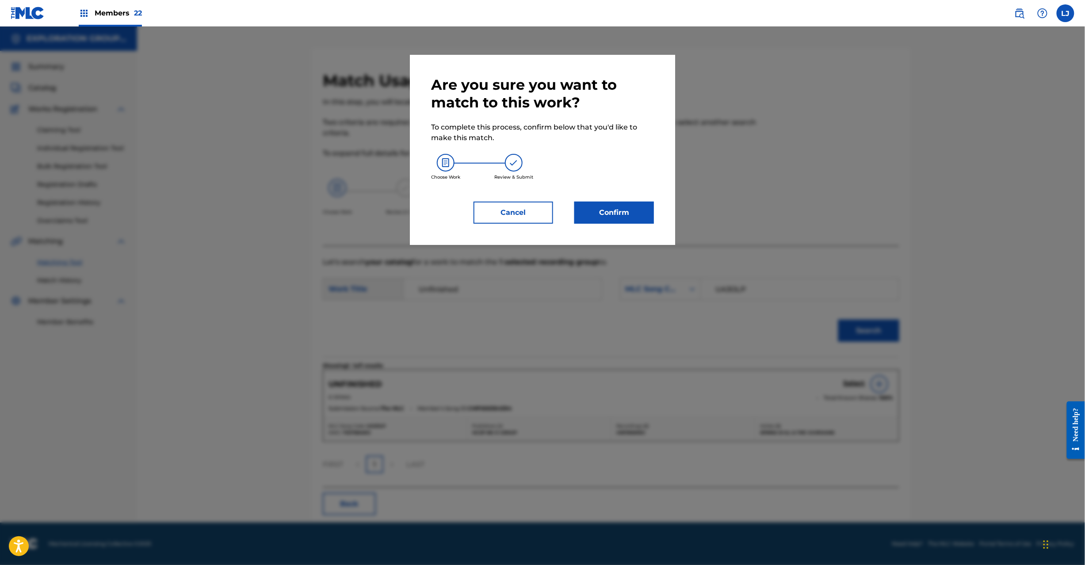
click at [616, 202] on button "Confirm" at bounding box center [614, 213] width 80 height 22
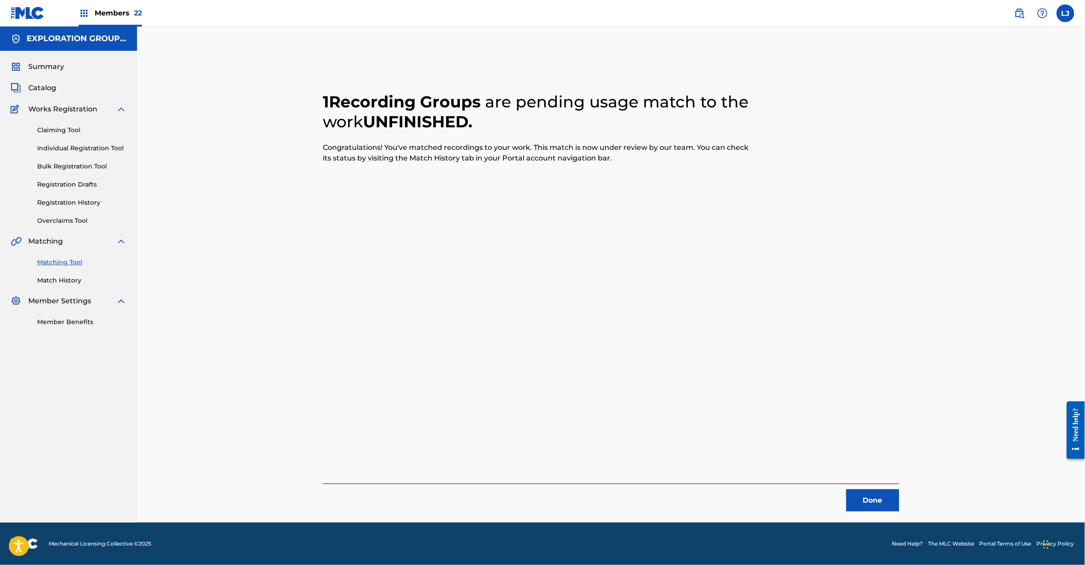
click at [864, 496] on button "Done" at bounding box center [872, 501] width 53 height 22
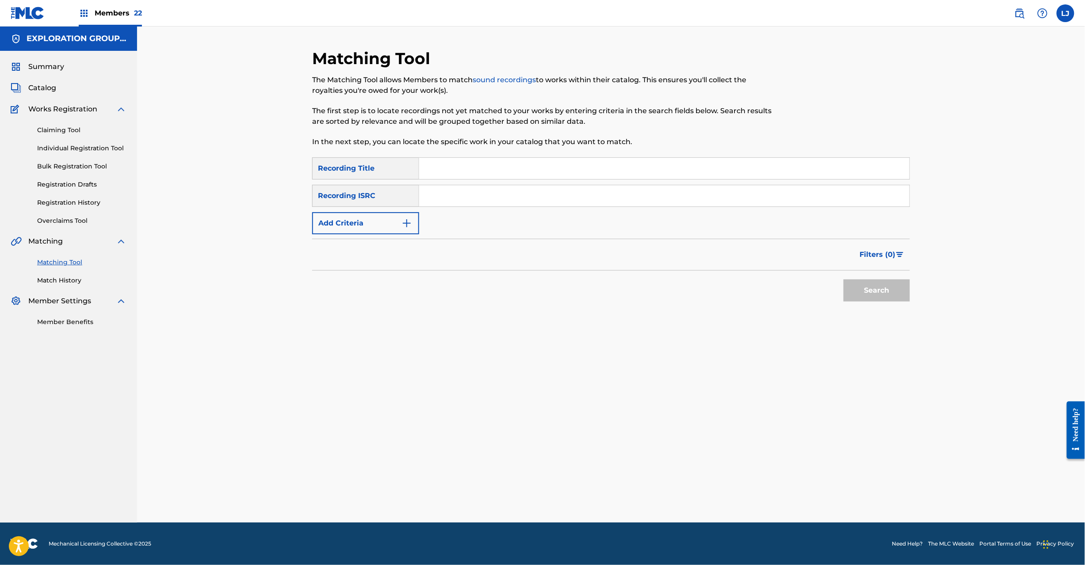
drag, startPoint x: 531, startPoint y: 216, endPoint x: 529, endPoint y: 208, distance: 8.7
click at [529, 211] on div "SearchWithCriteriadc011edf-5aff-417d-b249-c0cc146c684b Recording Title SearchWi…" at bounding box center [611, 195] width 598 height 77
click at [525, 202] on input "Search Form" at bounding box center [664, 195] width 490 height 21
type input "JPG490800104"
click at [874, 296] on button "Search" at bounding box center [877, 291] width 66 height 22
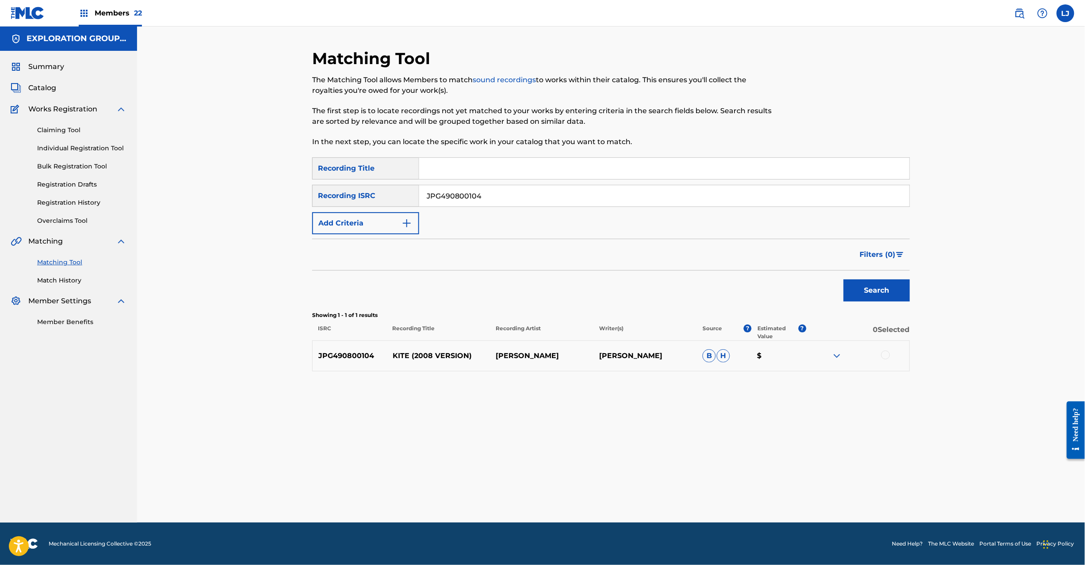
click at [885, 357] on div at bounding box center [885, 355] width 9 height 9
click at [610, 503] on button "Match 1 Group" at bounding box center [622, 493] width 98 height 22
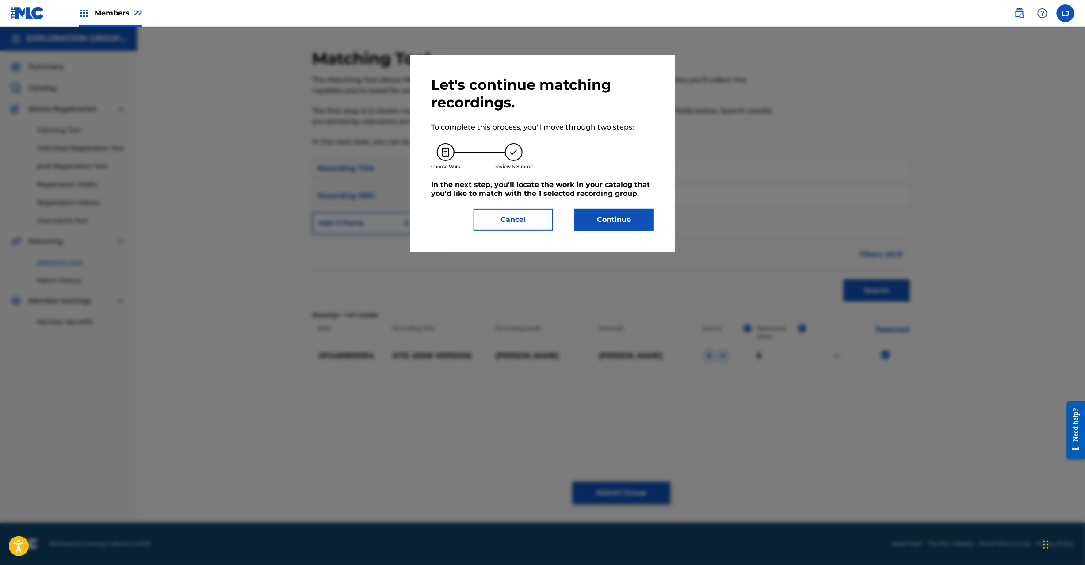
click at [620, 225] on button "Continue" at bounding box center [614, 220] width 80 height 22
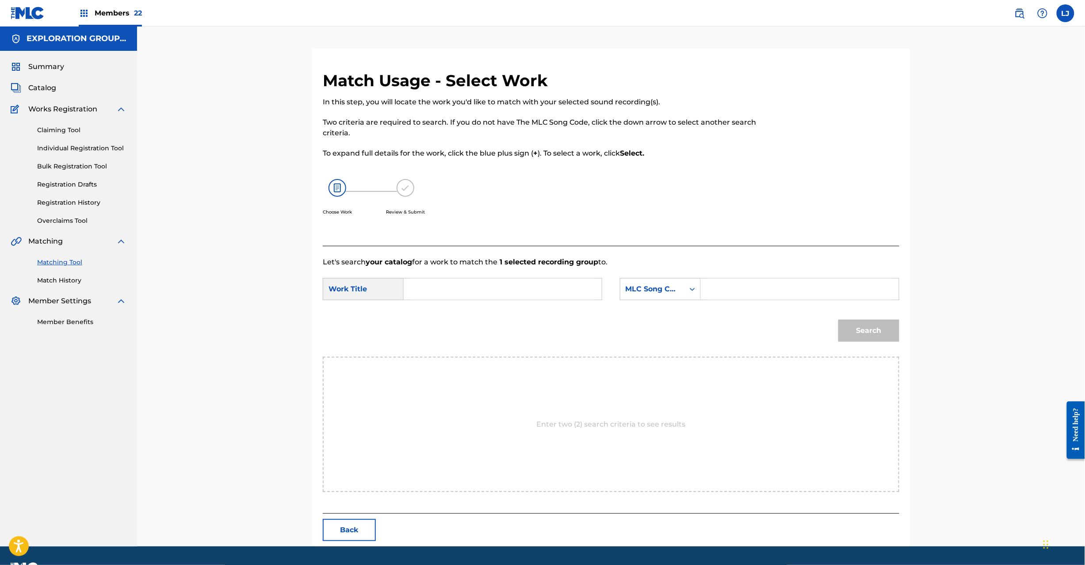
click at [359, 524] on button "Back" at bounding box center [349, 530] width 53 height 22
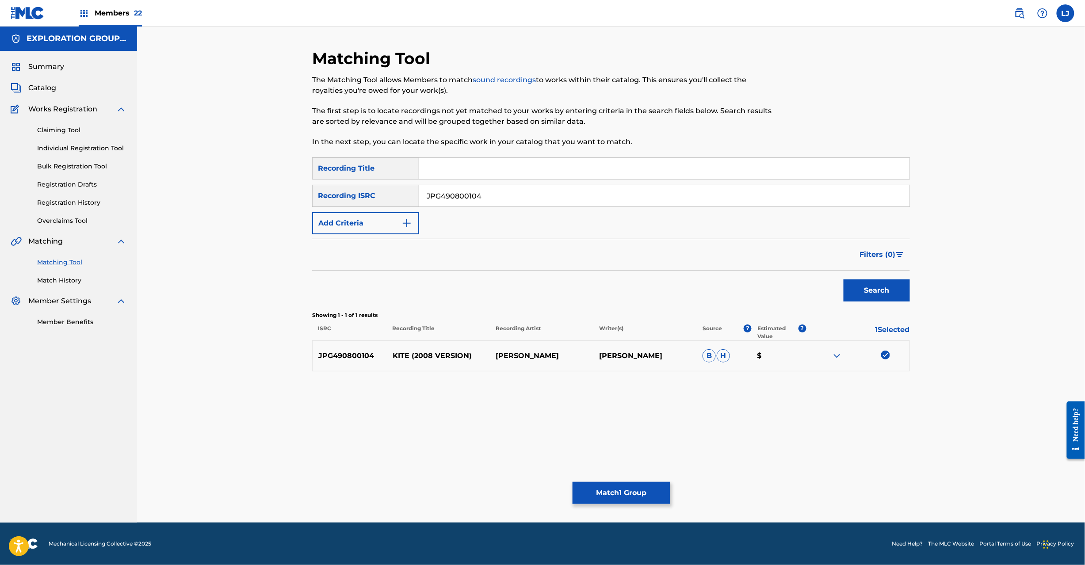
click at [611, 494] on button "Match 1 Group" at bounding box center [622, 493] width 98 height 22
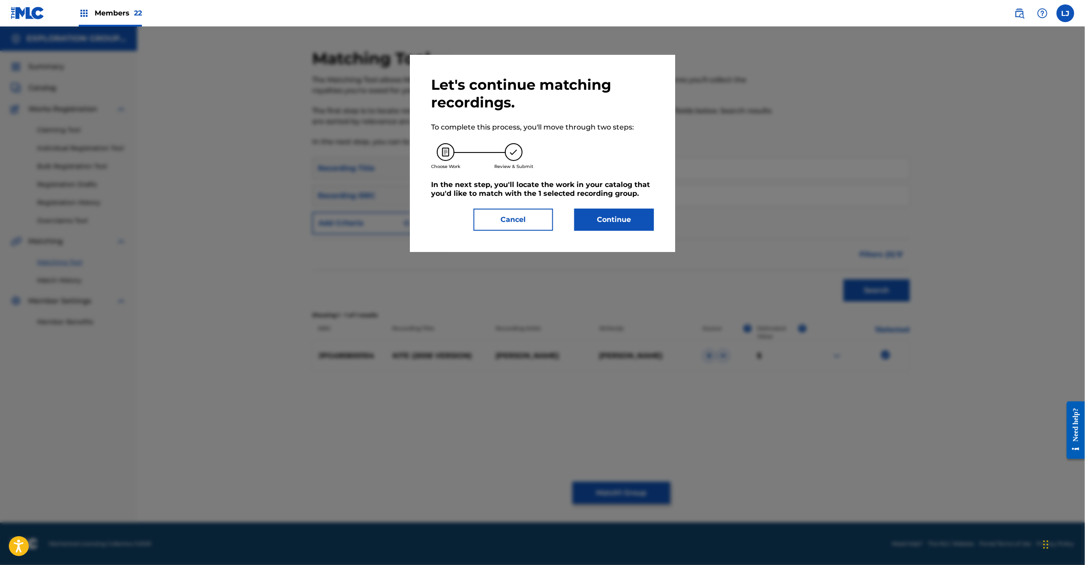
click at [620, 222] on button "Continue" at bounding box center [614, 220] width 80 height 22
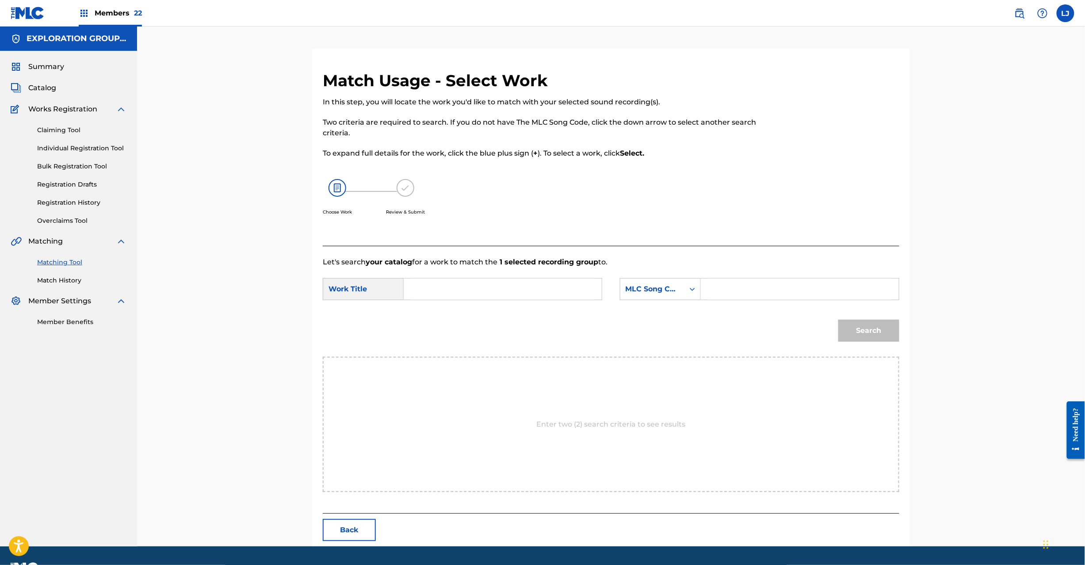
click at [519, 291] on input "Search Form" at bounding box center [502, 289] width 183 height 21
click at [471, 278] on form "SearchWithCriteria375957cb-e8c6-41ed-abde-d4b0b69fd8dd Work Title Kaito KF0FJX …" at bounding box center [611, 312] width 577 height 89
click at [470, 289] on input "Kaito KF0FJX" at bounding box center [502, 289] width 183 height 21
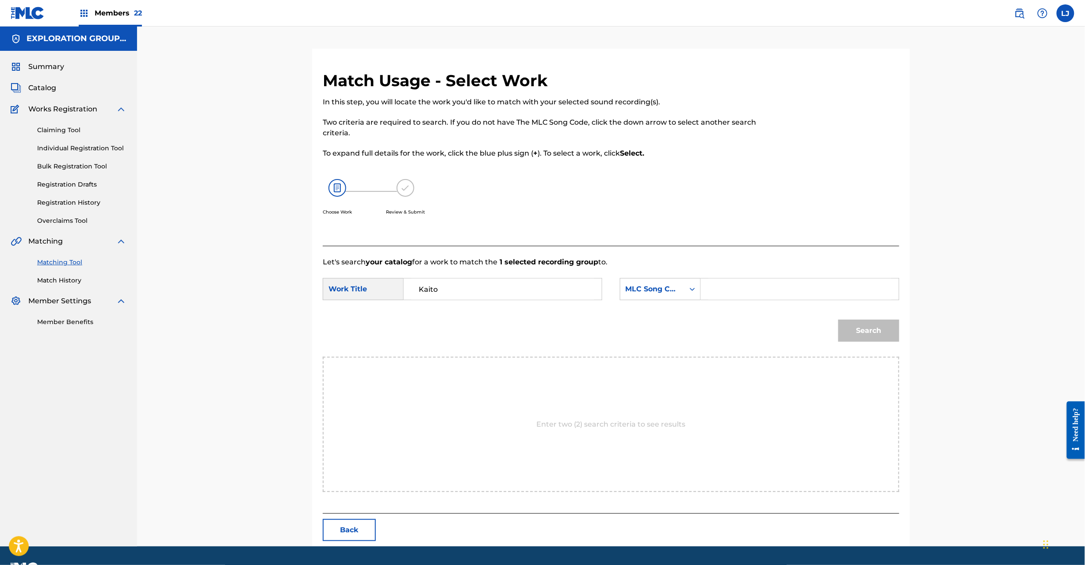
type input "Kaito"
click at [800, 298] on input "Search Form" at bounding box center [799, 289] width 183 height 21
type input "KF0FJX"
click at [877, 331] on button "Search" at bounding box center [869, 331] width 61 height 22
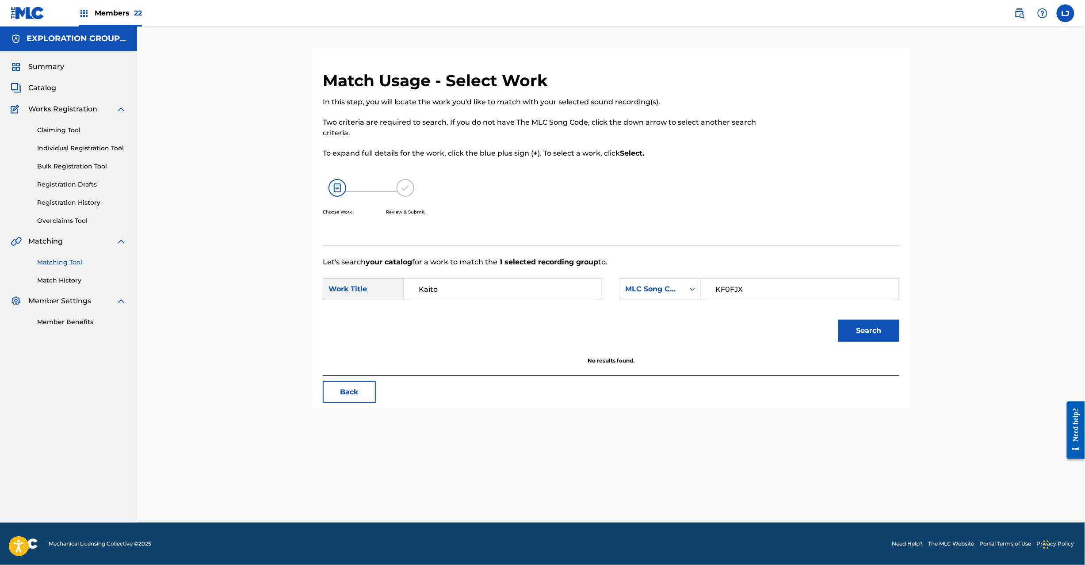
click at [345, 393] on button "Back" at bounding box center [349, 392] width 53 height 22
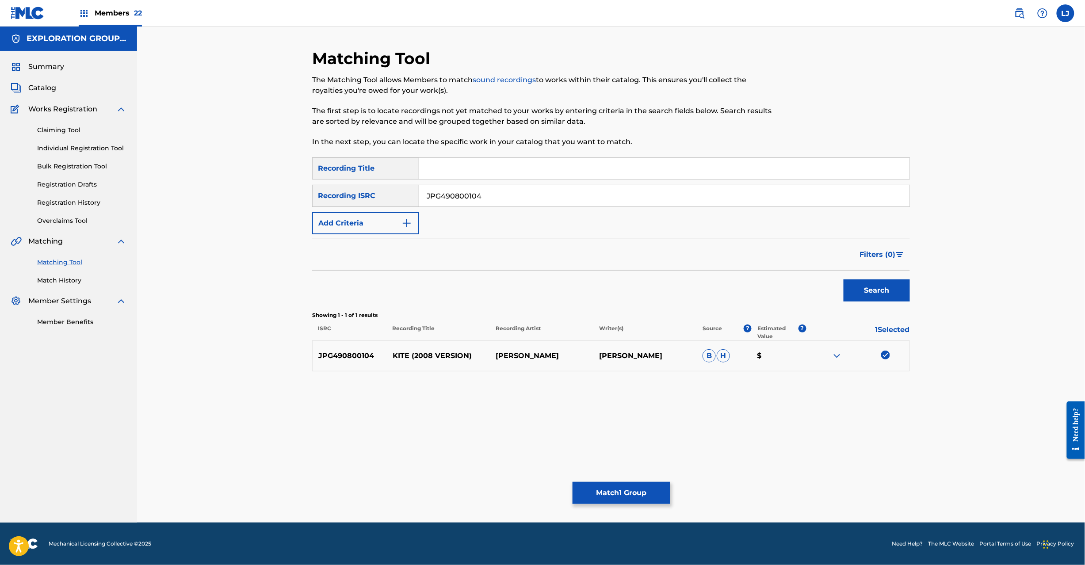
click at [23, 13] on img at bounding box center [28, 13] width 34 height 13
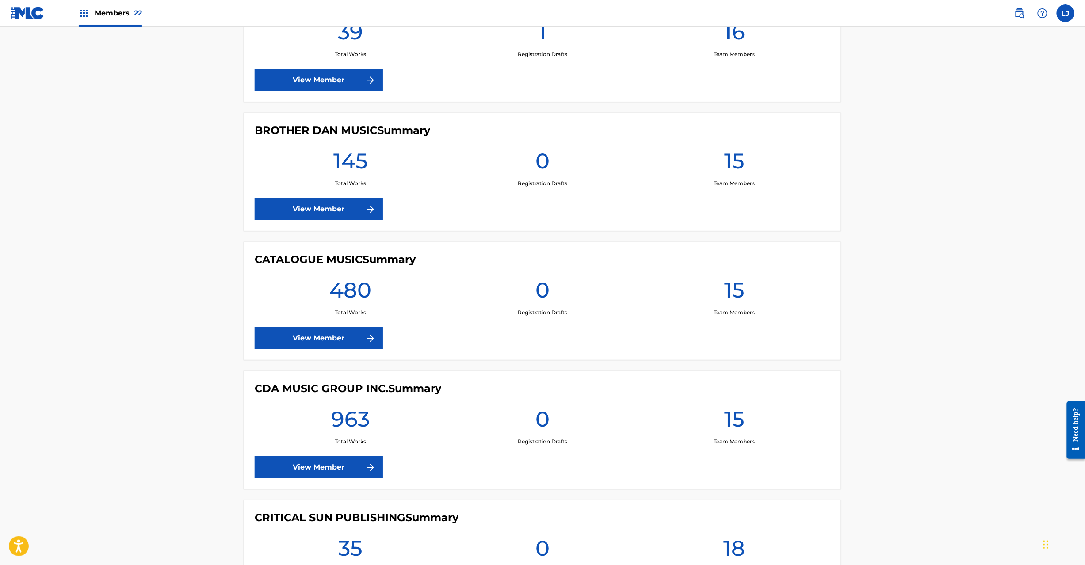
scroll to position [1415, 0]
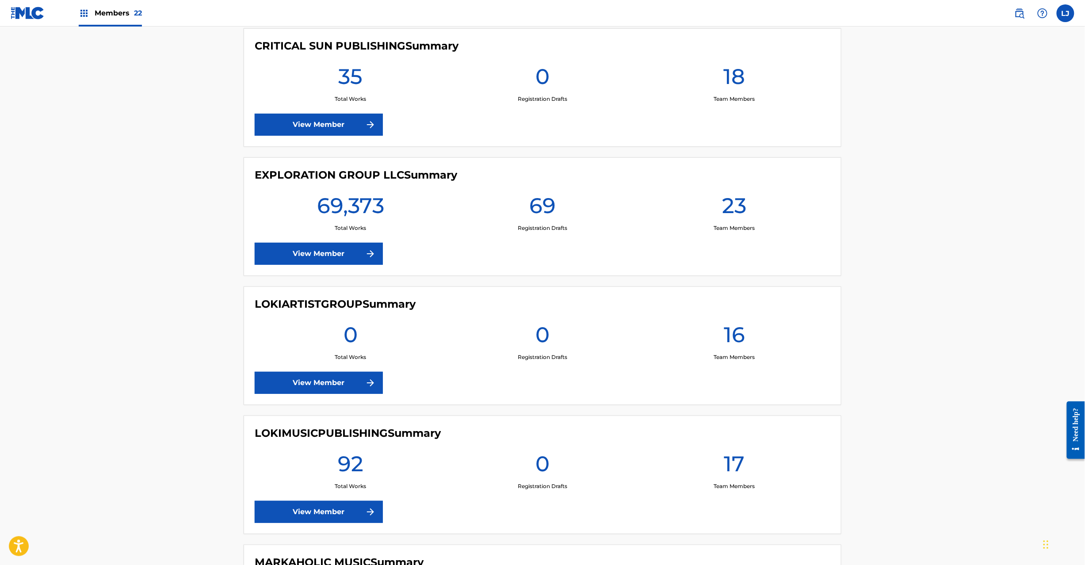
click at [291, 260] on link "View Member" at bounding box center [319, 254] width 128 height 22
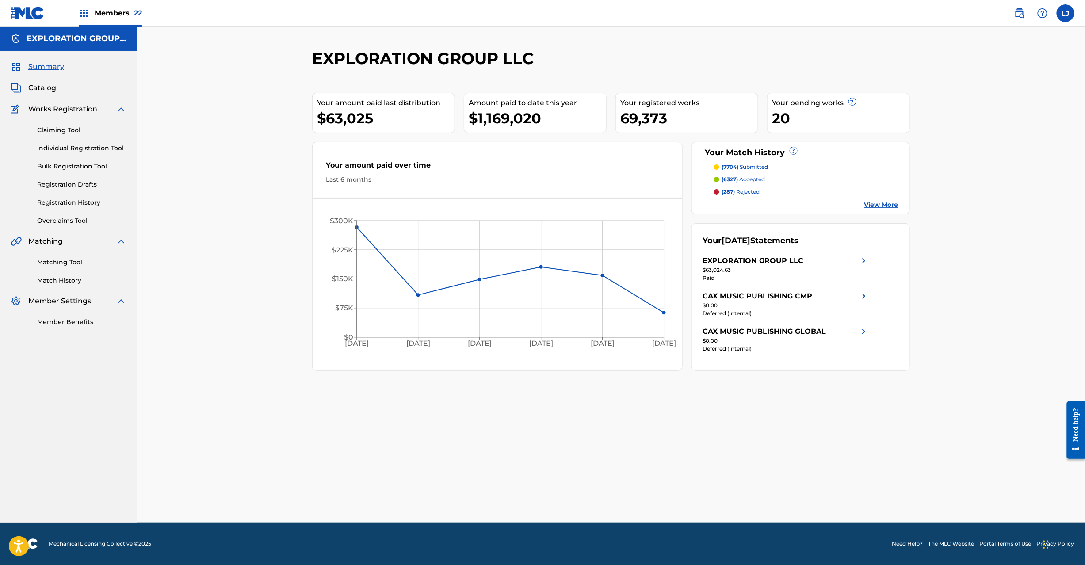
click at [67, 259] on link "Matching Tool" at bounding box center [81, 262] width 89 height 9
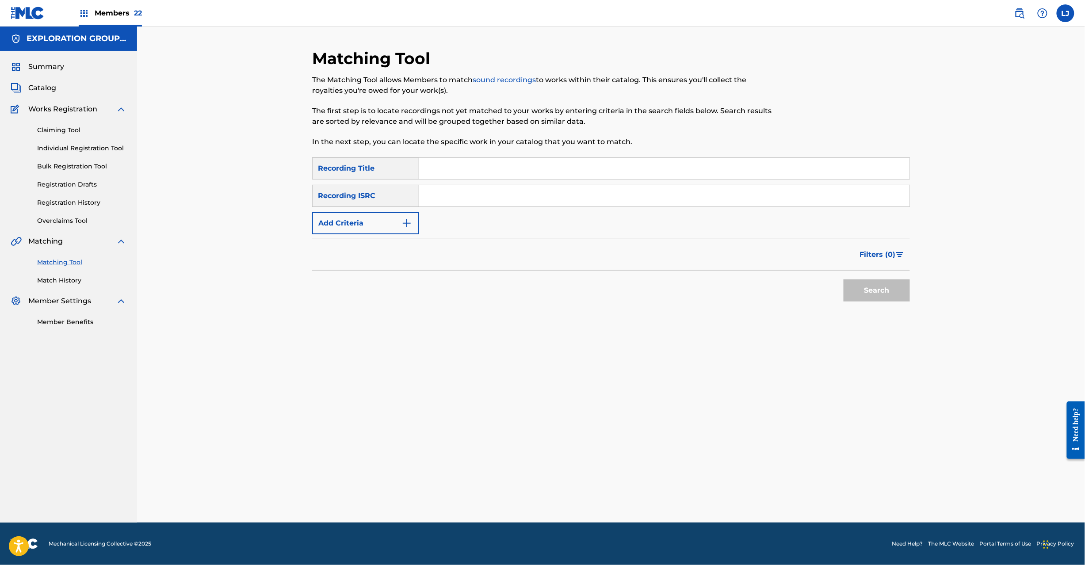
click at [437, 198] on input "Search Form" at bounding box center [664, 195] width 490 height 21
type input "USHM20864957"
click at [884, 287] on button "Search" at bounding box center [877, 291] width 66 height 22
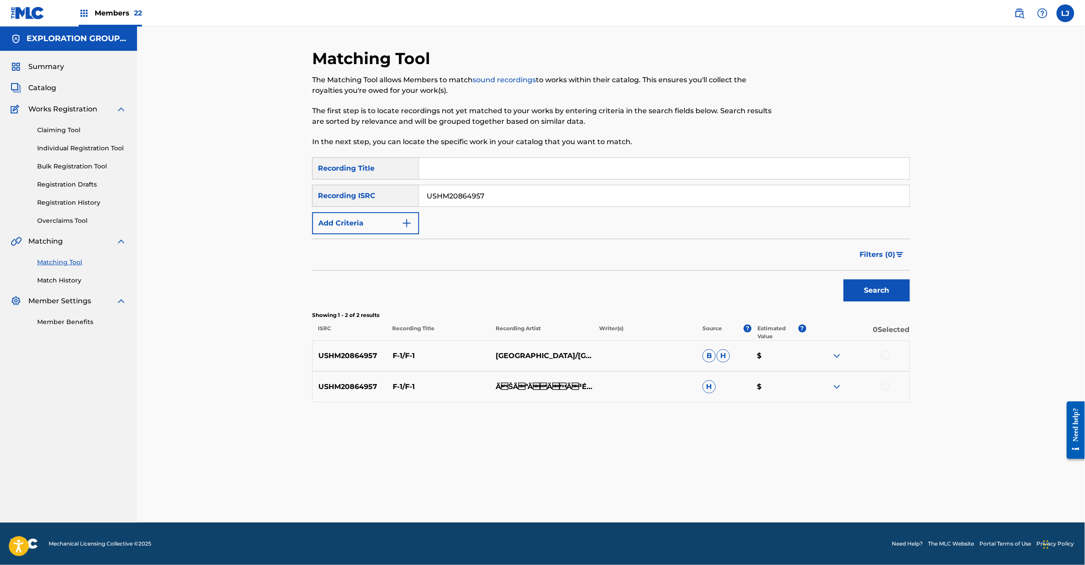
click at [883, 357] on div at bounding box center [885, 355] width 9 height 9
click at [884, 388] on div at bounding box center [885, 386] width 9 height 9
click at [612, 481] on div "Matching Tool The Matching Tool allows Members to match sound recordings to wor…" at bounding box center [611, 286] width 598 height 474
click at [607, 489] on button "Match 2 Groups" at bounding box center [622, 493] width 98 height 22
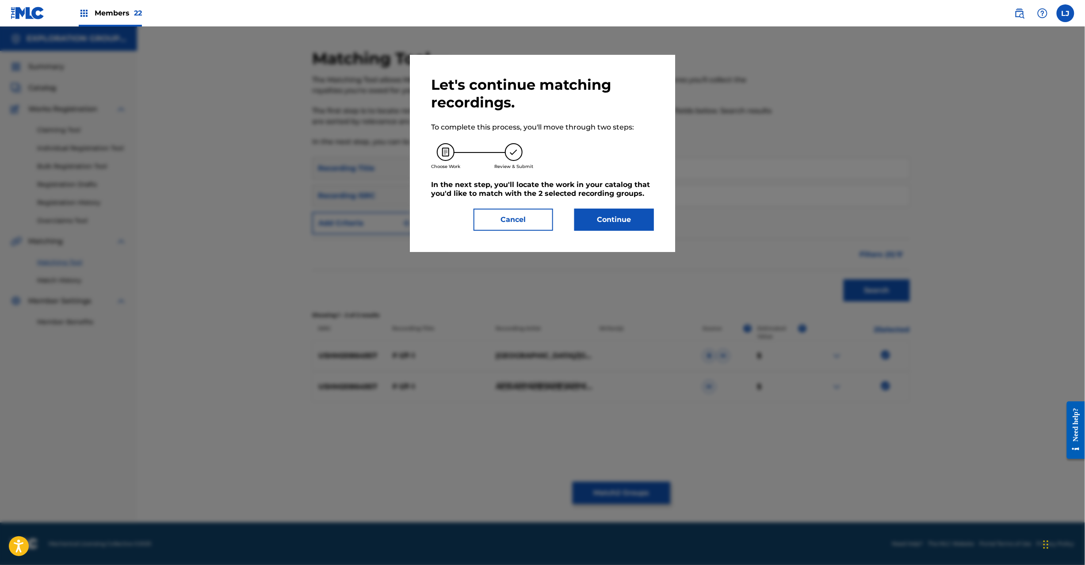
click at [609, 199] on div "Let's continue matching recordings. To complete this process, you'll move throu…" at bounding box center [542, 153] width 223 height 155
click at [609, 206] on div "Let's continue matching recordings. To complete this process, you'll move throu…" at bounding box center [542, 153] width 223 height 155
click at [609, 213] on button "Continue" at bounding box center [614, 220] width 80 height 22
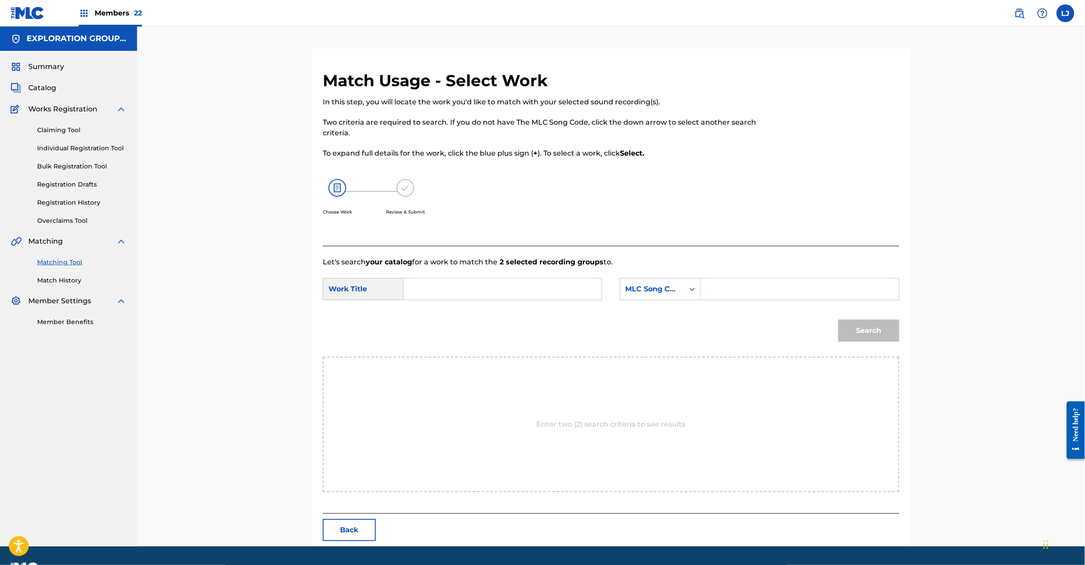
click at [502, 292] on input "Search Form" at bounding box center [502, 289] width 183 height 21
click at [459, 286] on input "F-1 FA4499" at bounding box center [502, 289] width 183 height 21
click at [460, 286] on input "F-1 FA4499" at bounding box center [502, 289] width 183 height 21
type input "F-1"
click at [742, 291] on input "Search Form" at bounding box center [799, 289] width 183 height 21
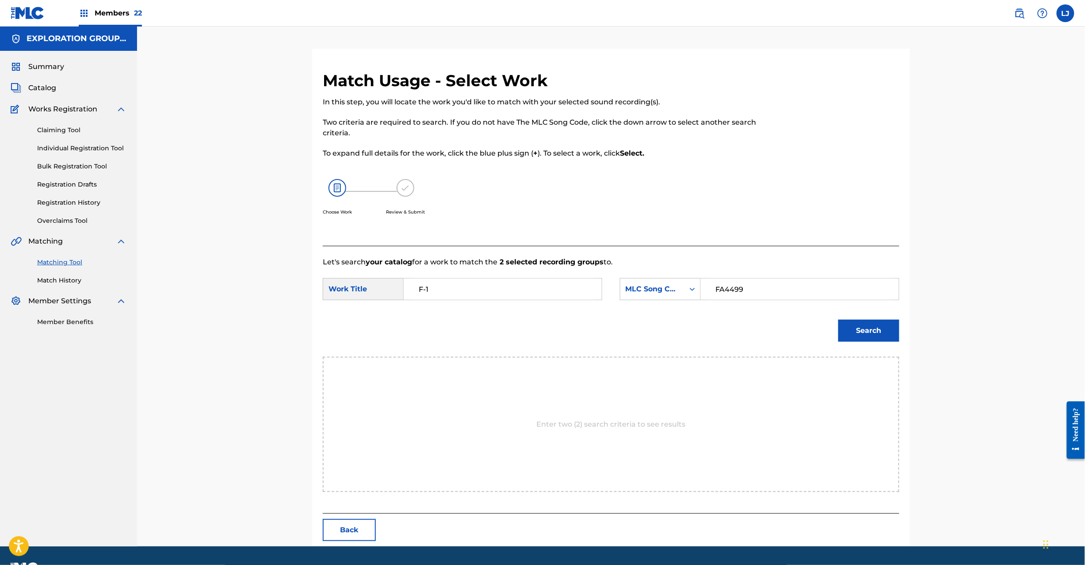
type input "FA4499"
click at [854, 328] on button "Search" at bounding box center [869, 331] width 61 height 22
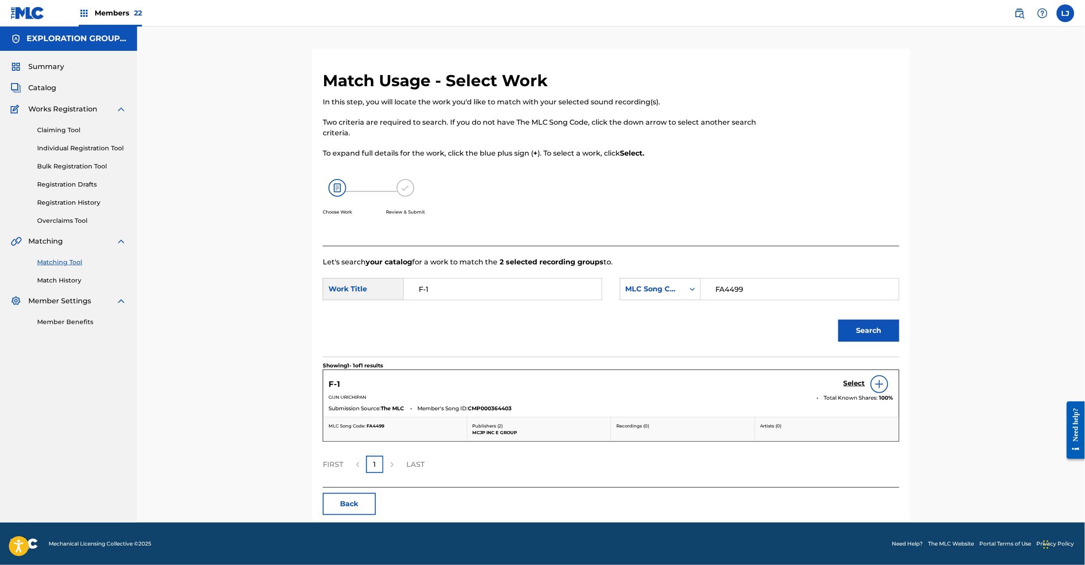
click at [851, 386] on h5 "Select" at bounding box center [855, 383] width 22 height 8
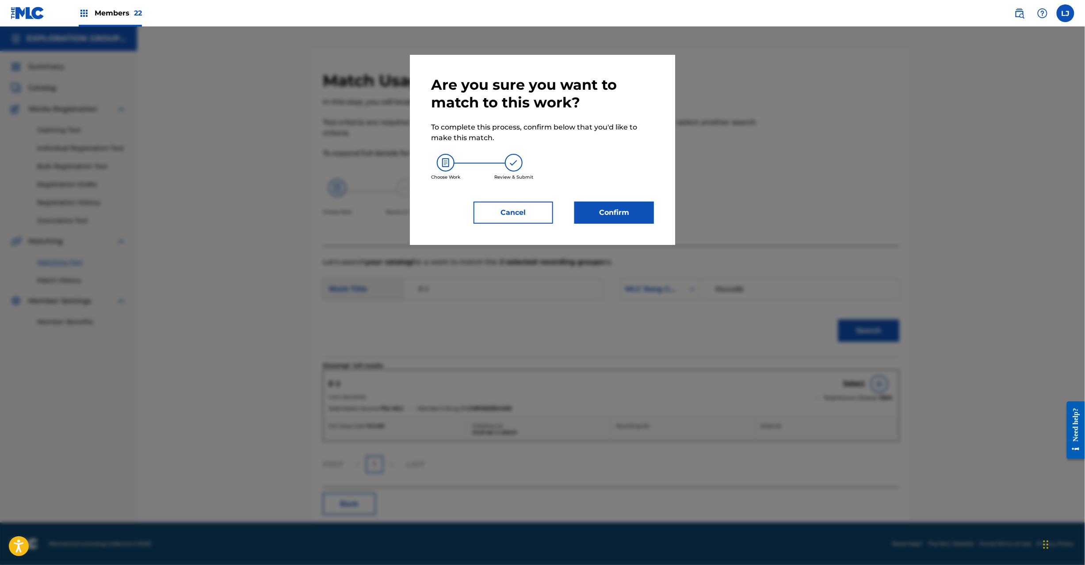
click at [620, 202] on button "Confirm" at bounding box center [614, 213] width 80 height 22
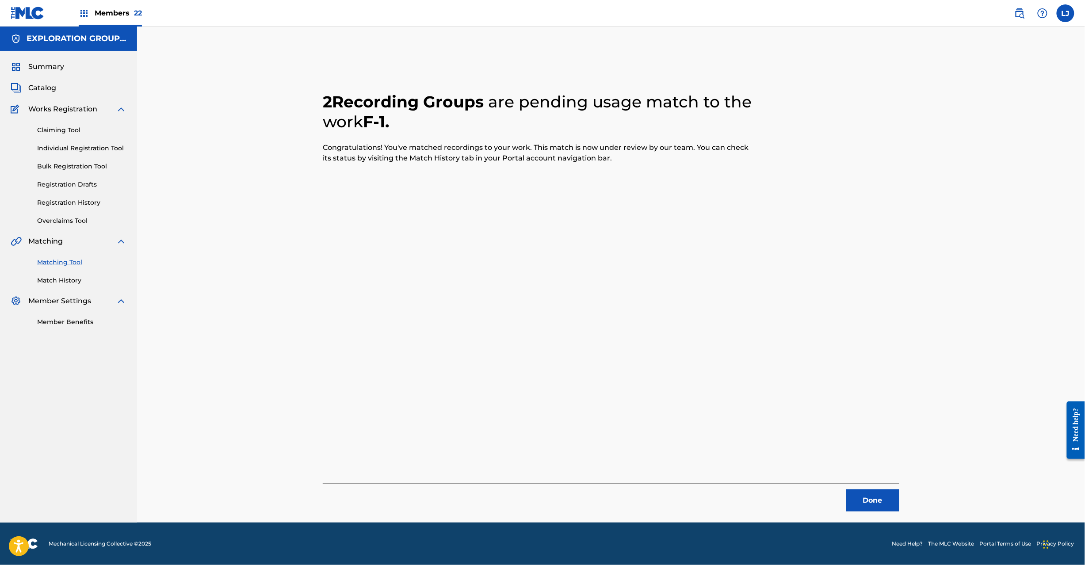
click at [859, 494] on button "Done" at bounding box center [872, 501] width 53 height 22
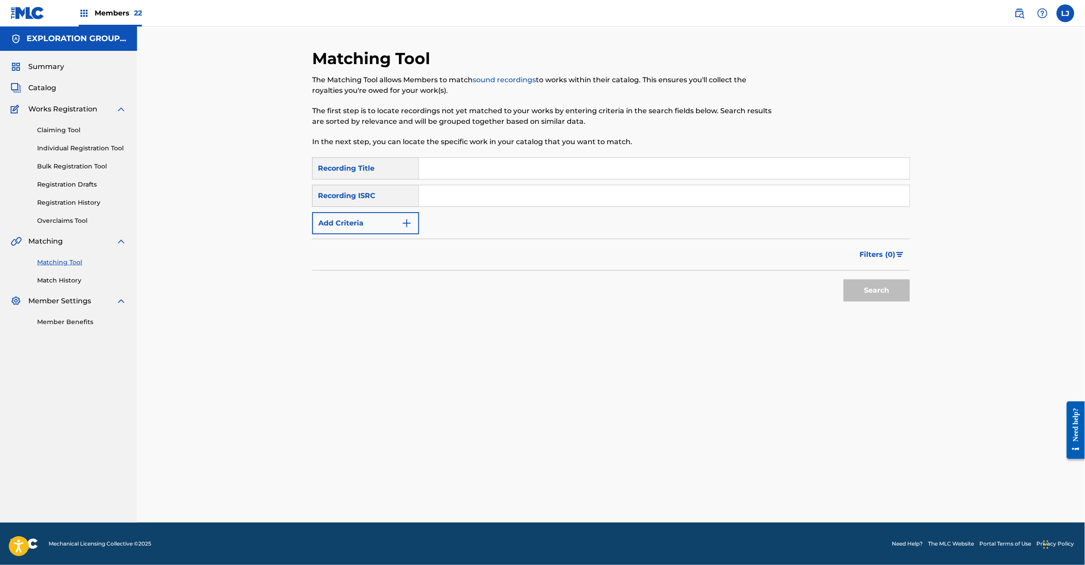
click at [457, 188] on input "Search Form" at bounding box center [664, 195] width 490 height 21
click at [893, 295] on button "Search" at bounding box center [877, 291] width 66 height 22
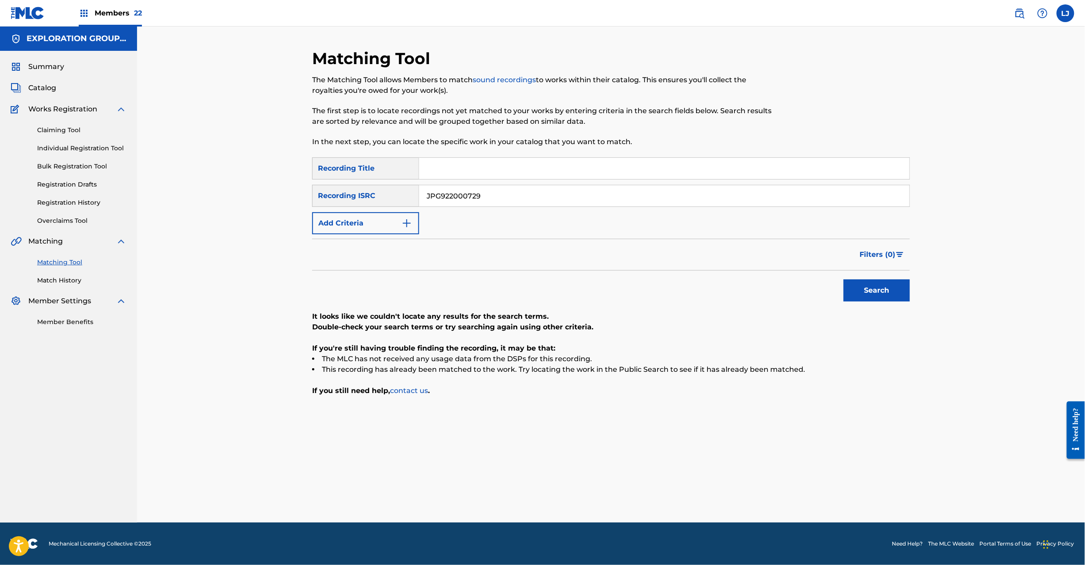
click at [436, 200] on input "JPG922000729" at bounding box center [664, 195] width 490 height 21
click at [877, 287] on button "Search" at bounding box center [877, 291] width 66 height 22
click at [470, 194] on input "JPG922000728" at bounding box center [664, 195] width 490 height 21
click at [470, 194] on input "JPG922000727" at bounding box center [664, 195] width 490 height 21
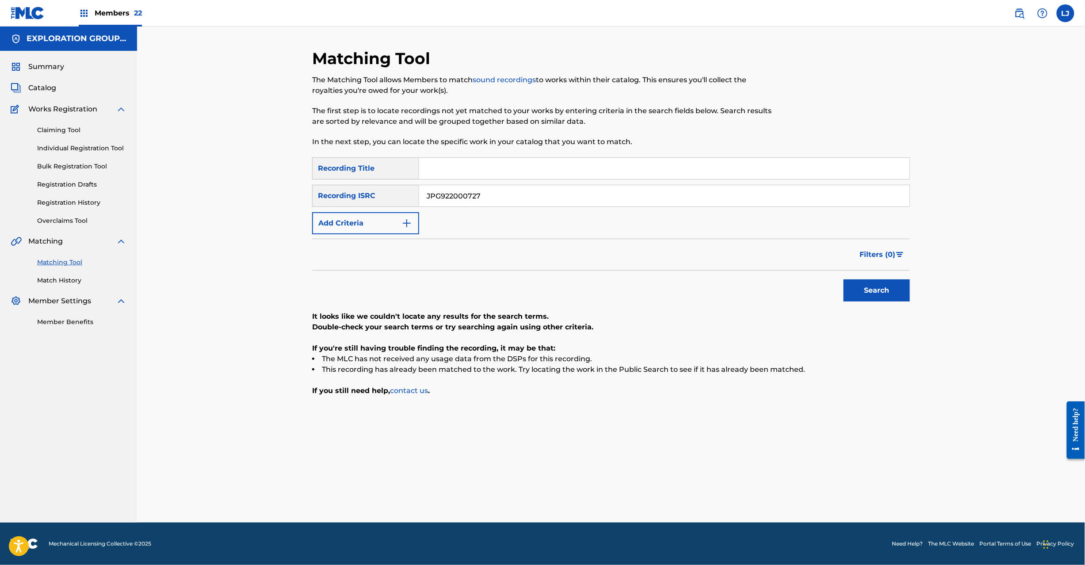
type input "JPG922000727"
click at [880, 291] on button "Search" at bounding box center [877, 291] width 66 height 22
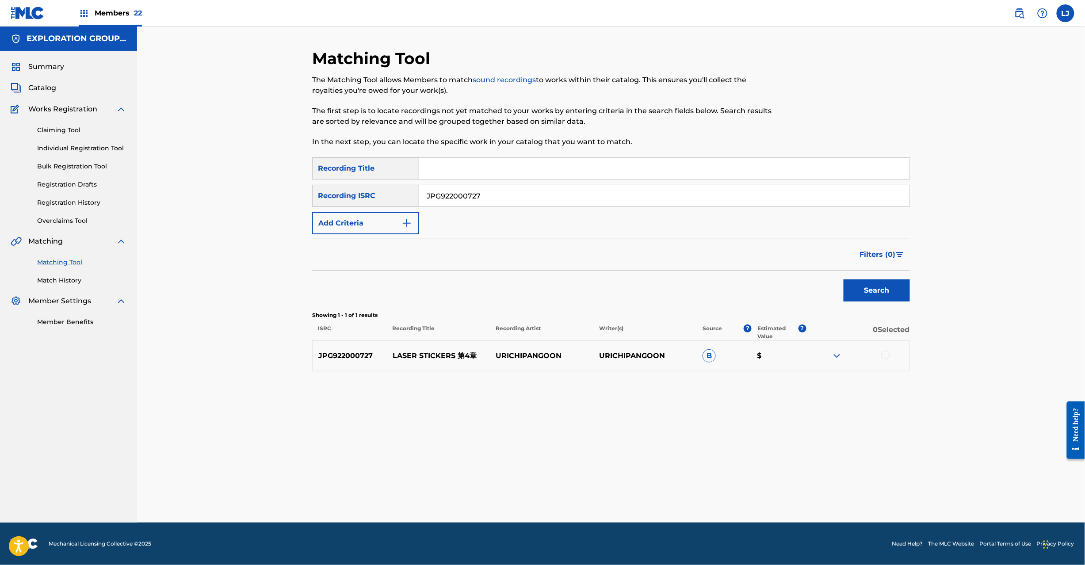
click at [888, 354] on div at bounding box center [885, 355] width 9 height 9
click at [604, 504] on button "Match 1 Group" at bounding box center [622, 493] width 98 height 22
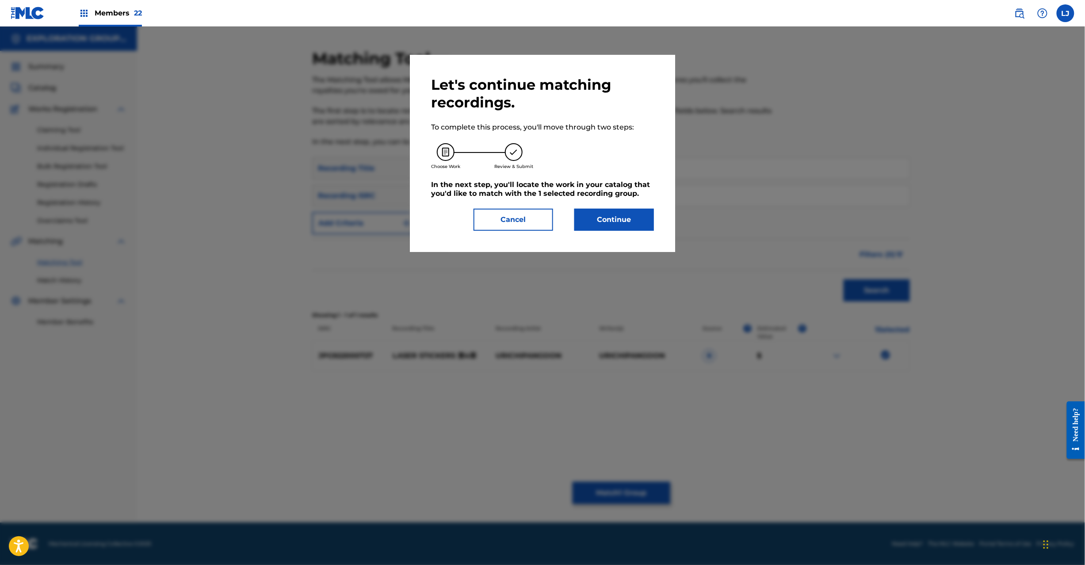
click at [613, 226] on button "Continue" at bounding box center [614, 220] width 80 height 22
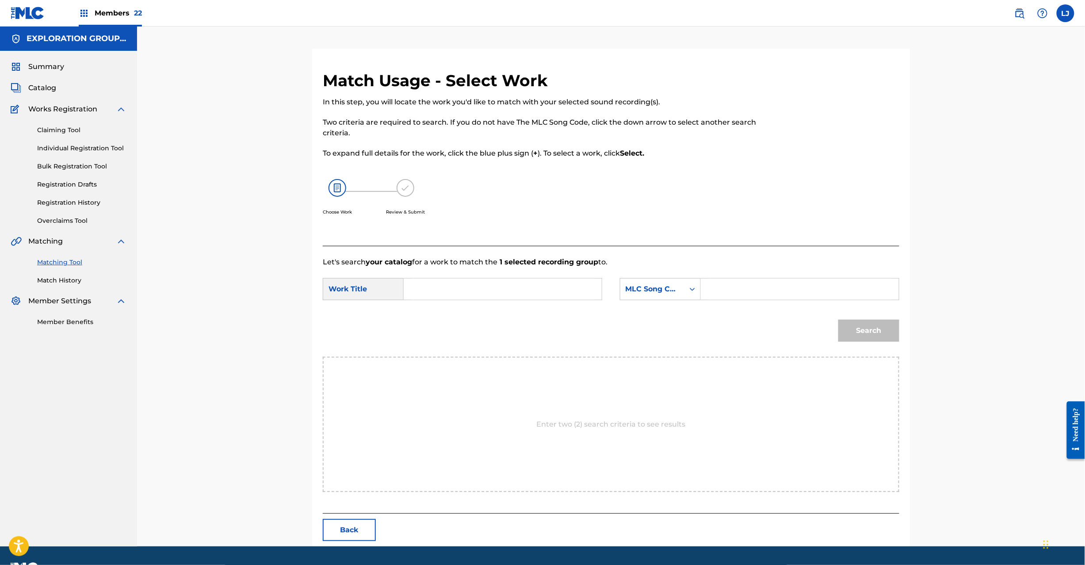
click at [483, 282] on input "Search Form" at bounding box center [502, 289] width 183 height 21
click at [561, 284] on input "Reezaa Sutikkaazu Dai 4 Shou RN73Q1" at bounding box center [502, 289] width 183 height 21
type input "Reezaa Sutikkaazu Dai 4 Shou"
click at [835, 282] on input "Search Form" at bounding box center [799, 289] width 183 height 21
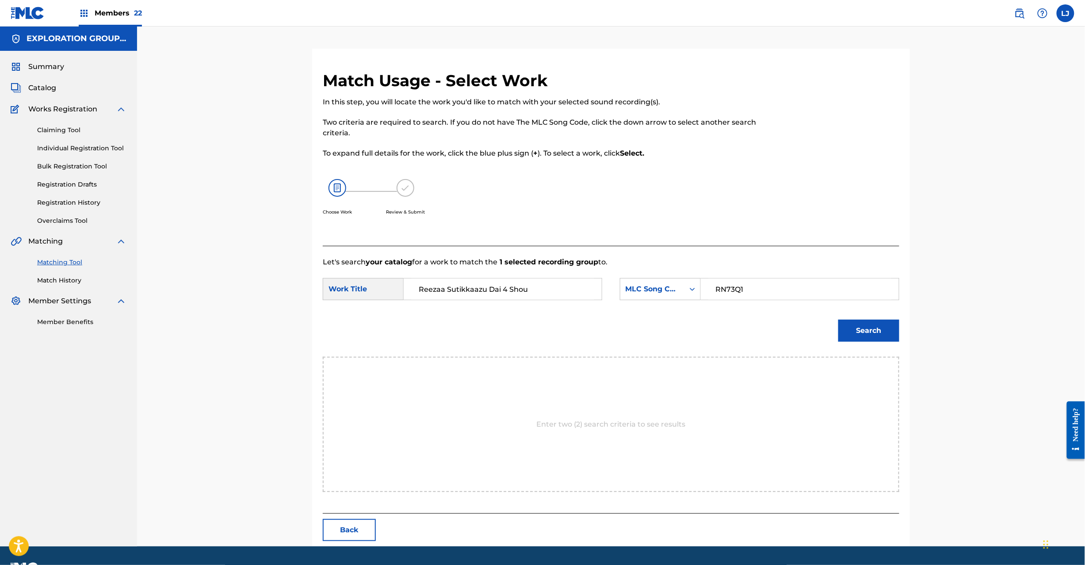
type input "RN73Q1"
click at [871, 338] on button "Search" at bounding box center [869, 331] width 61 height 22
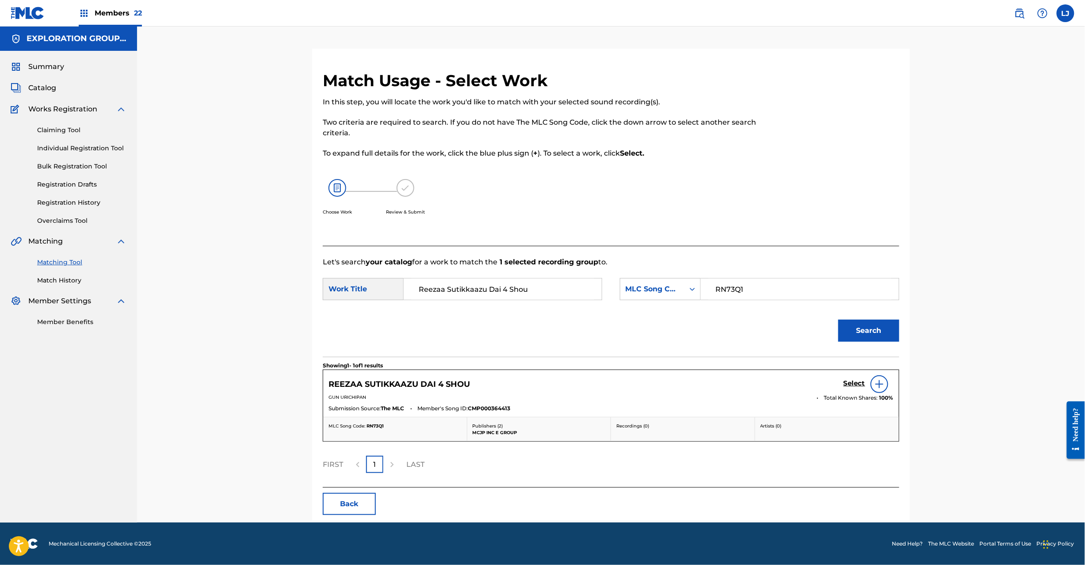
click at [857, 386] on h5 "Select" at bounding box center [855, 383] width 22 height 8
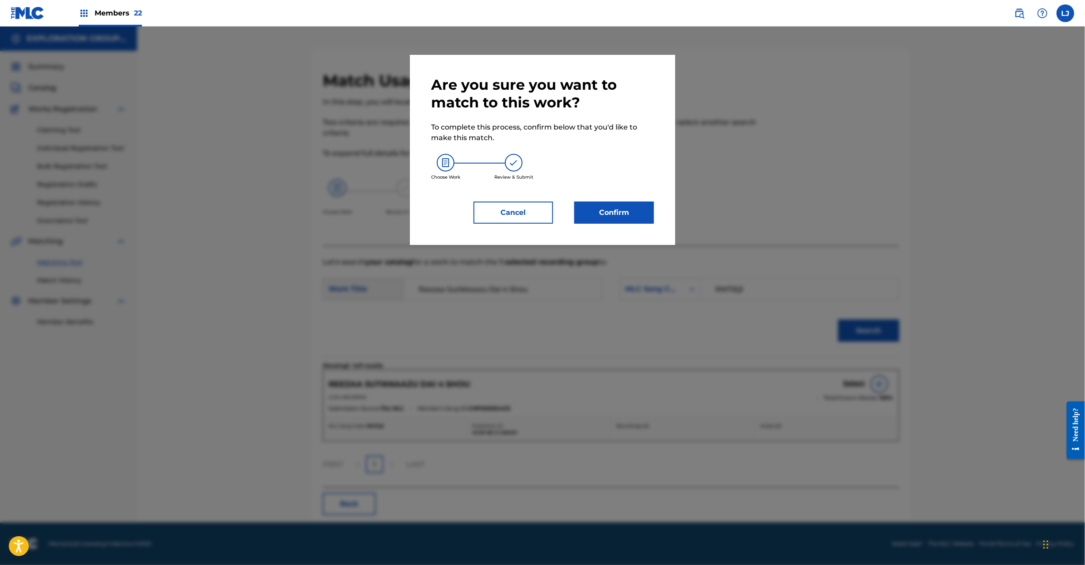
click at [622, 220] on button "Confirm" at bounding box center [614, 213] width 80 height 22
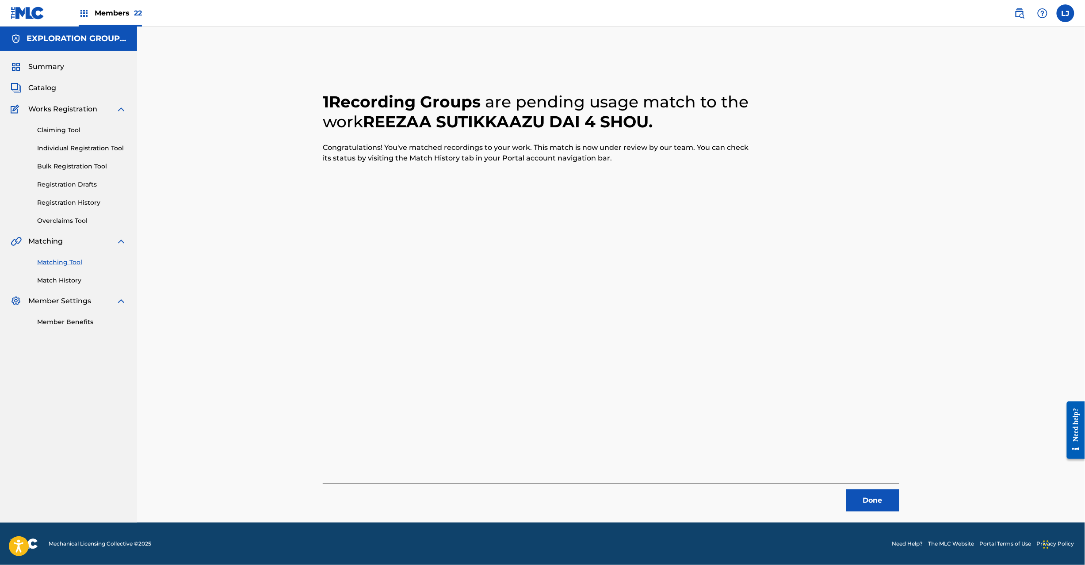
click at [856, 502] on button "Done" at bounding box center [872, 501] width 53 height 22
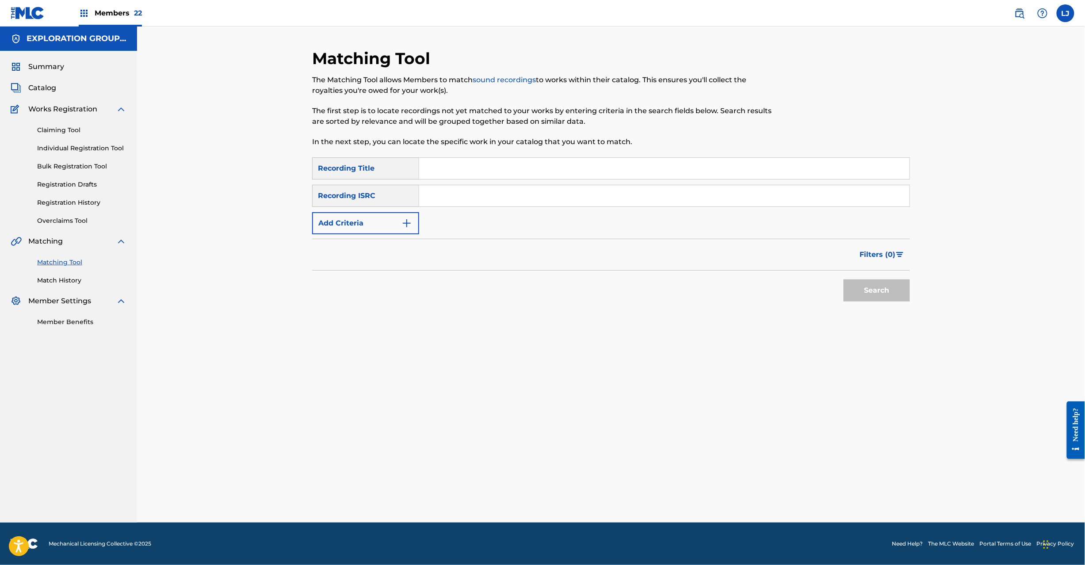
click at [512, 195] on input "Search Form" at bounding box center [664, 195] width 490 height 21
click at [853, 281] on button "Search" at bounding box center [877, 291] width 66 height 22
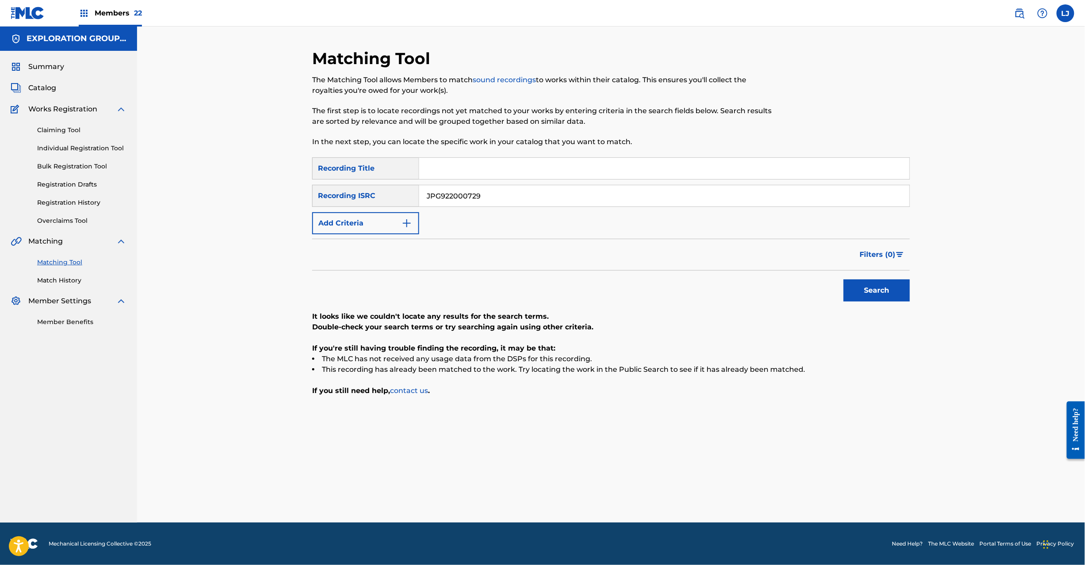
click at [499, 195] on input "JPG922000729" at bounding box center [664, 195] width 490 height 21
click at [868, 289] on button "Search" at bounding box center [877, 291] width 66 height 22
click at [448, 186] on input "JPR502301468" at bounding box center [664, 195] width 490 height 21
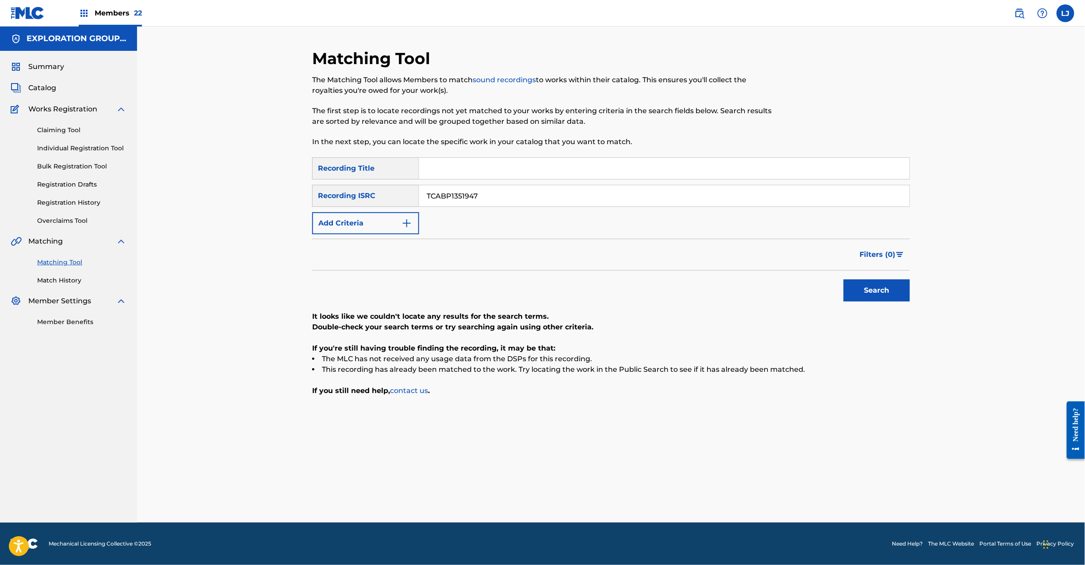
type input "TCABP1351947"
click at [853, 292] on button "Search" at bounding box center [877, 291] width 66 height 22
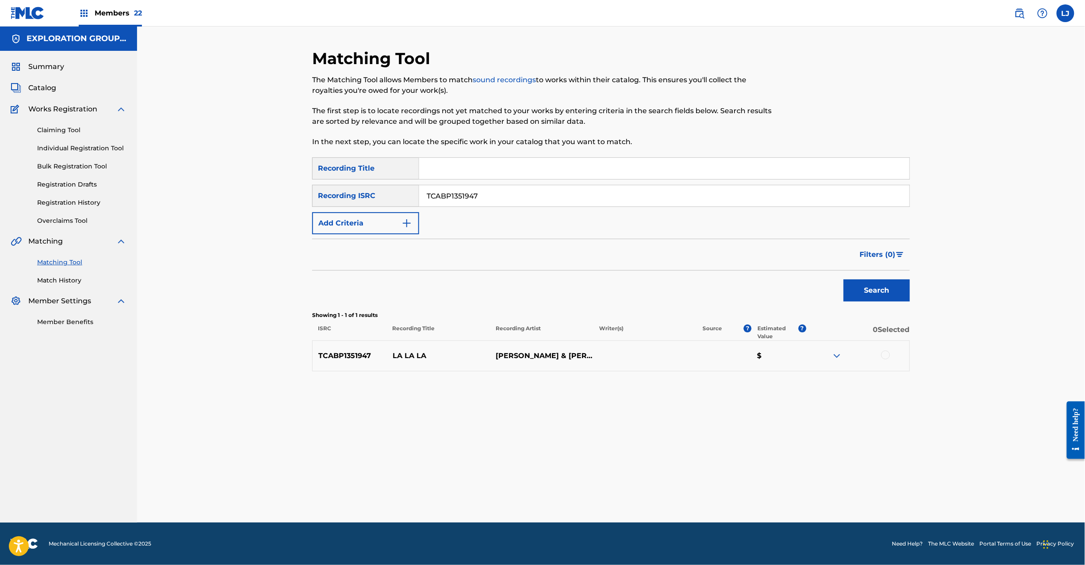
click at [885, 356] on div at bounding box center [885, 355] width 9 height 9
click at [634, 488] on button "Match 1 Group" at bounding box center [622, 493] width 98 height 22
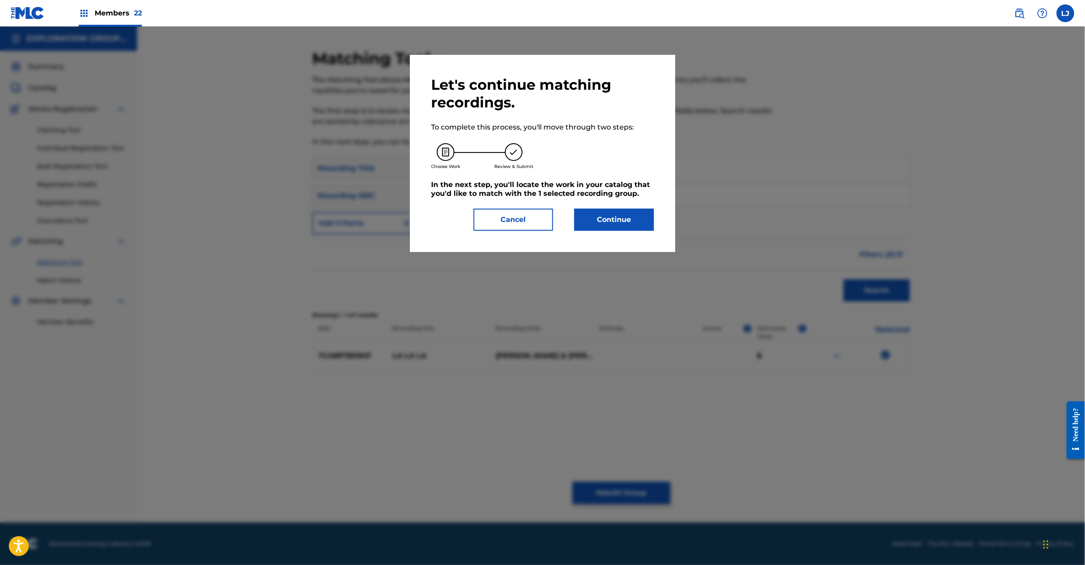
click at [622, 220] on button "Continue" at bounding box center [614, 220] width 80 height 22
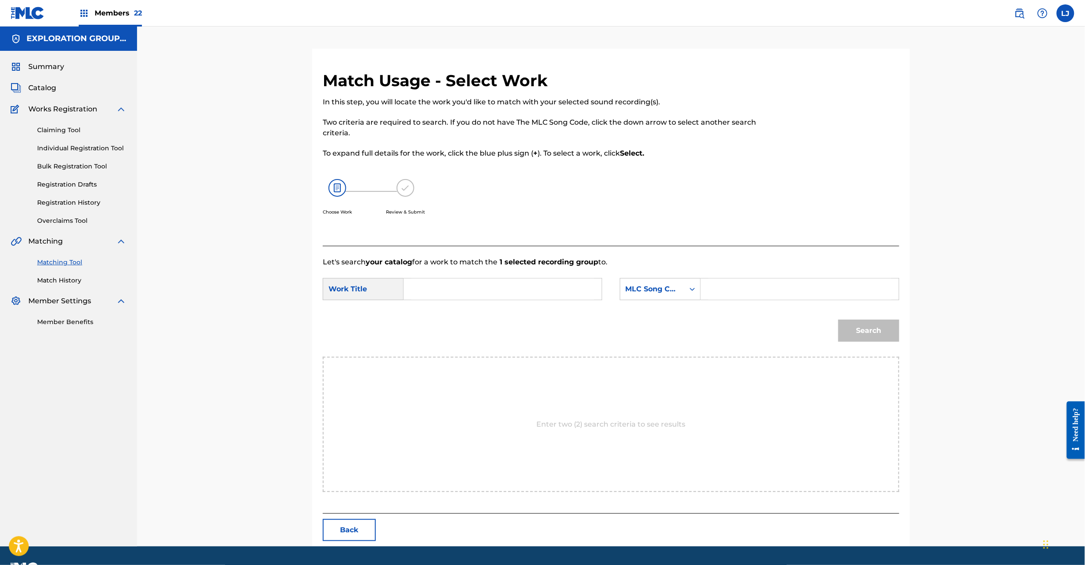
click at [521, 287] on input "Search Form" at bounding box center [502, 289] width 183 height 21
click at [460, 296] on input "La La La LF27NM" at bounding box center [502, 289] width 183 height 21
type input "La La La"
click at [741, 283] on input "Search Form" at bounding box center [799, 289] width 183 height 21
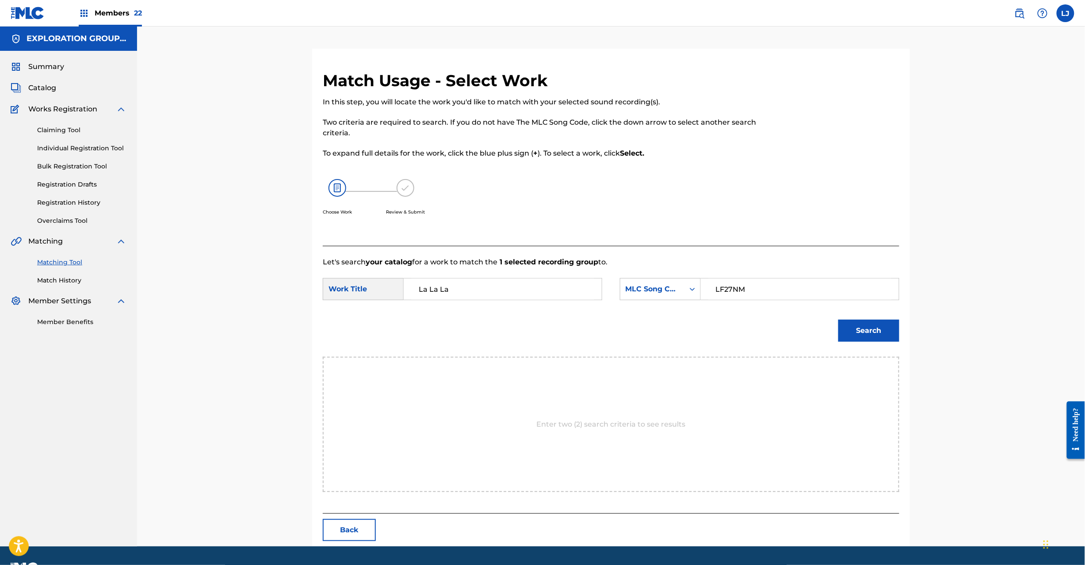
type input "LF27NM"
click at [863, 317] on div "Search" at bounding box center [866, 328] width 65 height 35
click at [863, 328] on button "Search" at bounding box center [869, 331] width 61 height 22
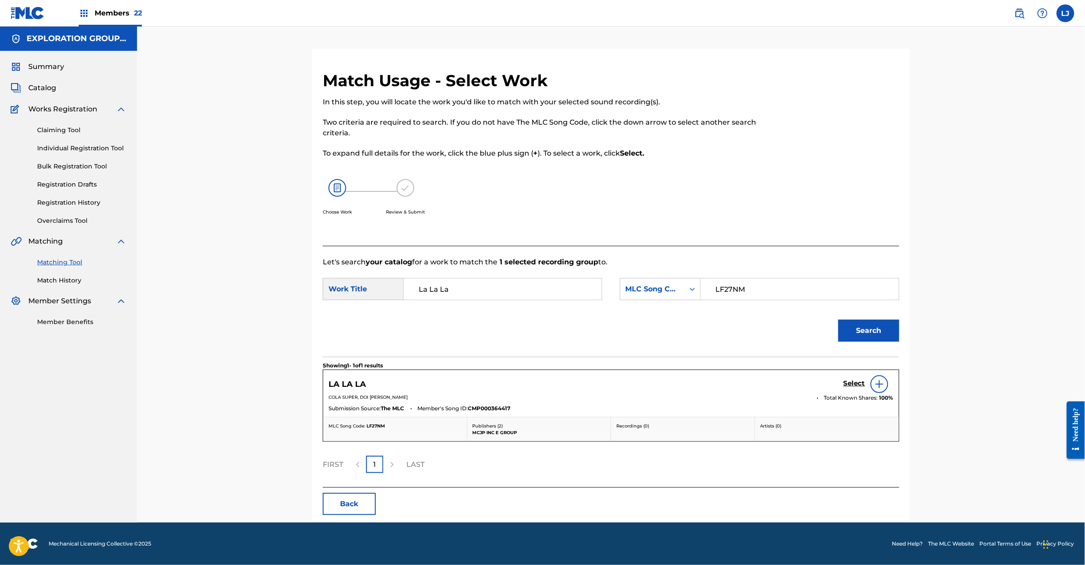
click at [854, 380] on h5 "Select" at bounding box center [855, 383] width 22 height 8
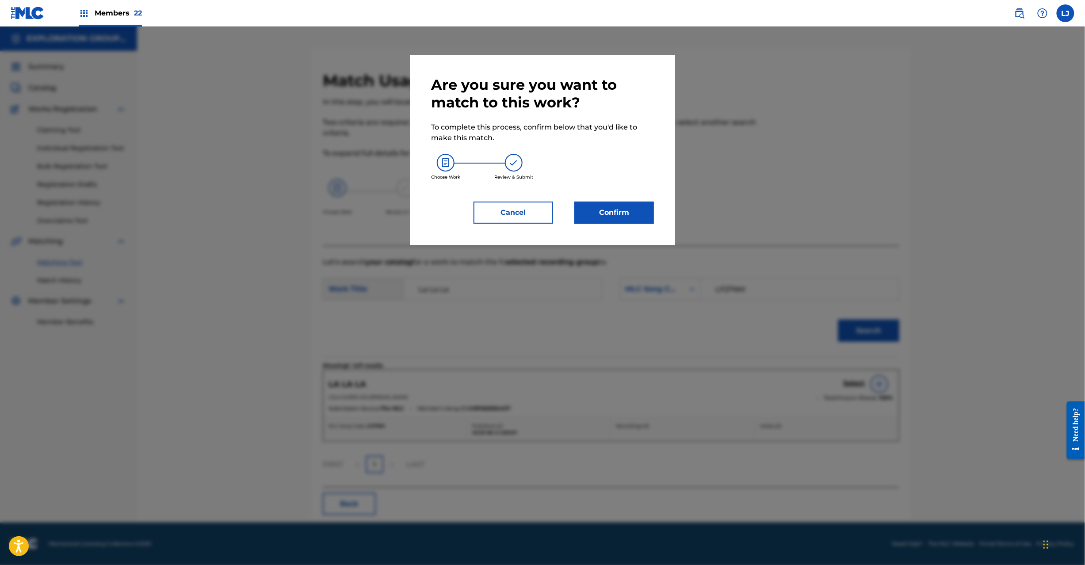
click at [616, 203] on button "Confirm" at bounding box center [614, 213] width 80 height 22
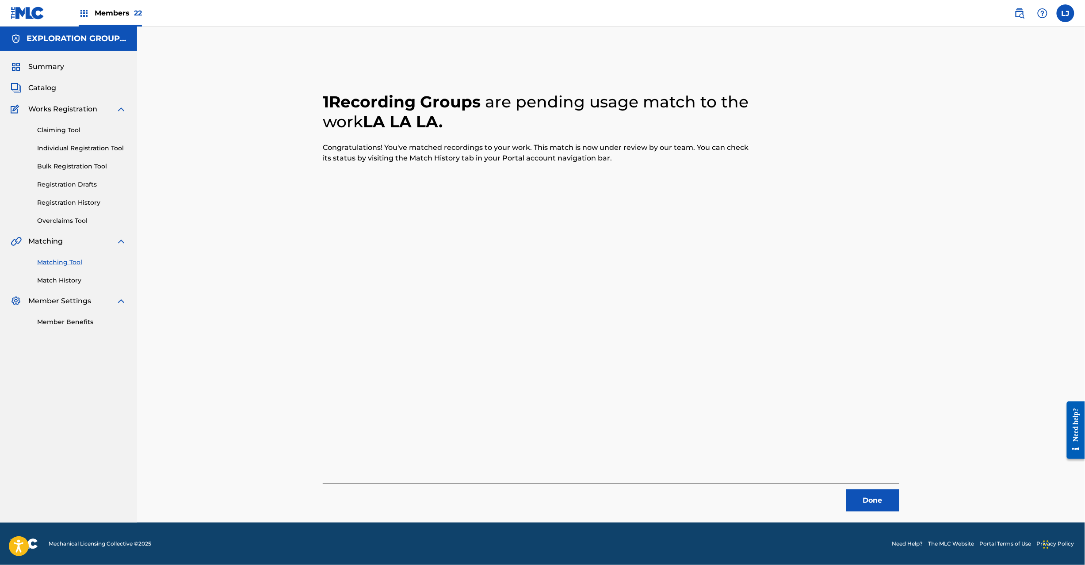
click at [872, 501] on button "Done" at bounding box center [872, 501] width 53 height 22
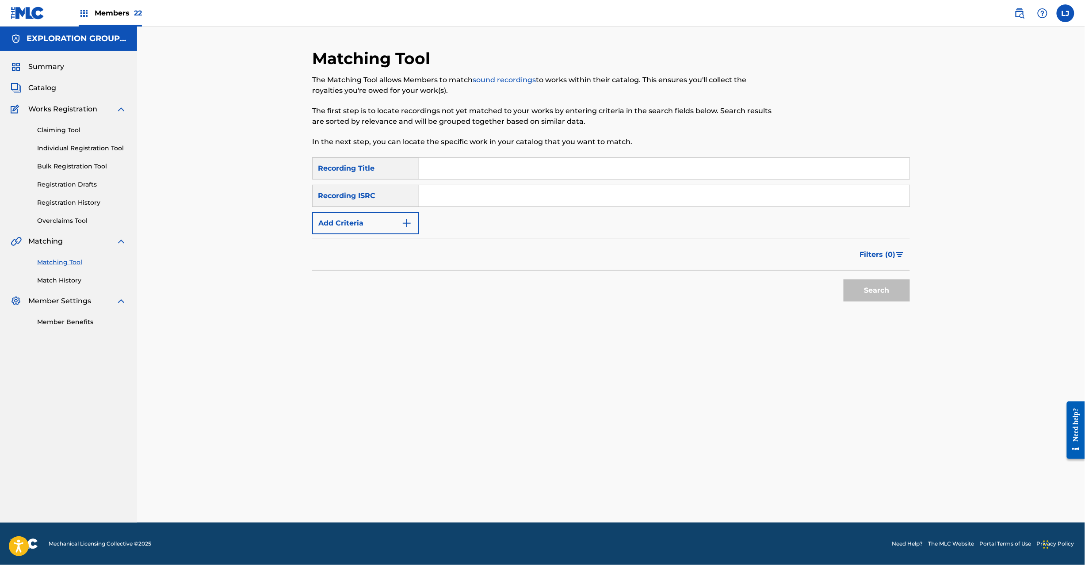
click at [475, 183] on div "SearchWithCriteriadc011edf-5aff-417d-b249-c0cc146c684b Recording Title SearchWi…" at bounding box center [611, 195] width 598 height 77
click at [473, 200] on input "Search Form" at bounding box center [664, 195] width 490 height 21
click at [869, 294] on button "Search" at bounding box center [877, 291] width 66 height 22
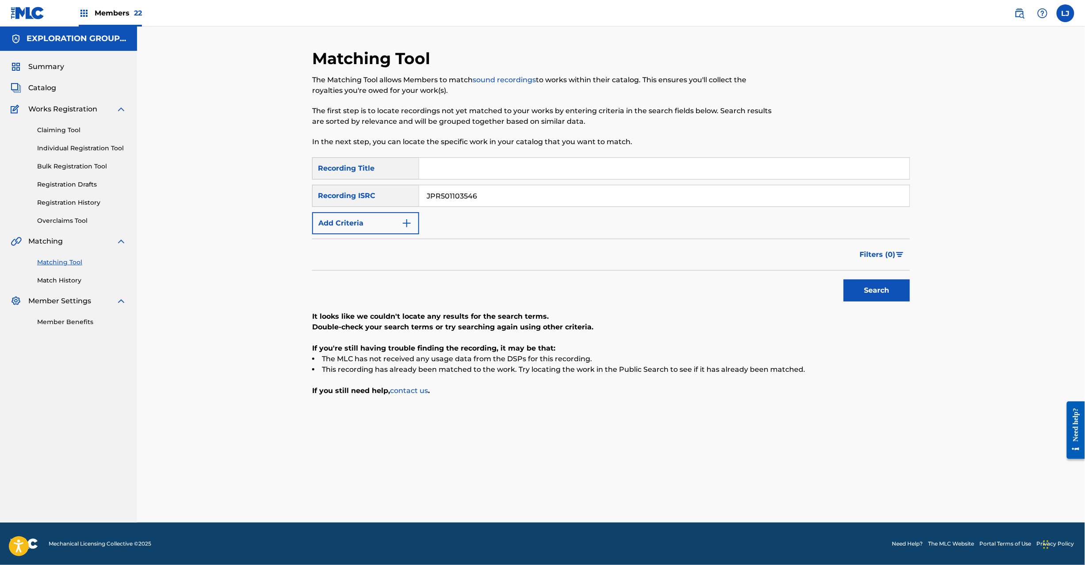
click at [471, 206] on input "JPR501103546" at bounding box center [664, 195] width 490 height 21
click at [869, 283] on button "Search" at bounding box center [877, 291] width 66 height 22
click at [479, 195] on input "JPKI00815201" at bounding box center [664, 195] width 490 height 21
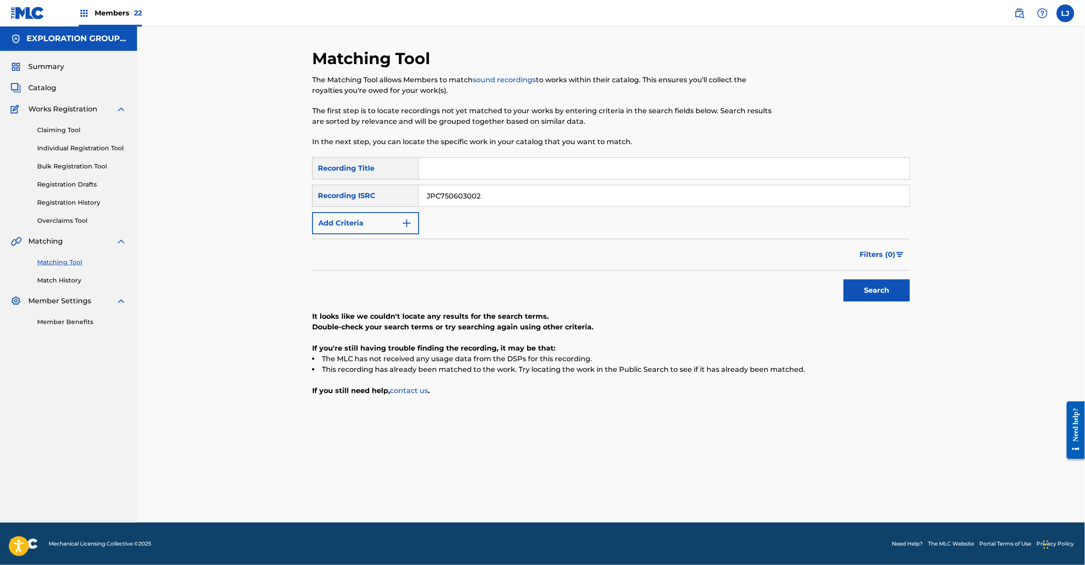
click at [885, 301] on button "Search" at bounding box center [877, 291] width 66 height 22
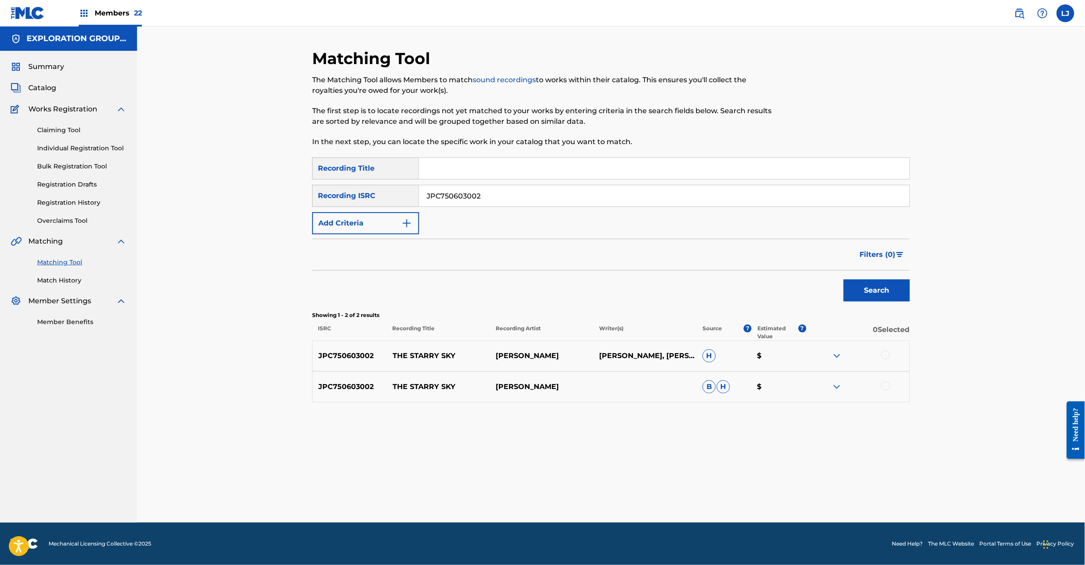
click at [482, 192] on input "JPC750603002" at bounding box center [664, 195] width 490 height 21
click at [482, 192] on input "JPC750603004" at bounding box center [664, 195] width 490 height 21
type input "JPC750603004"
click at [895, 296] on button "Search" at bounding box center [877, 291] width 66 height 22
click at [427, 356] on p "花びらタワンオーク" at bounding box center [438, 356] width 103 height 11
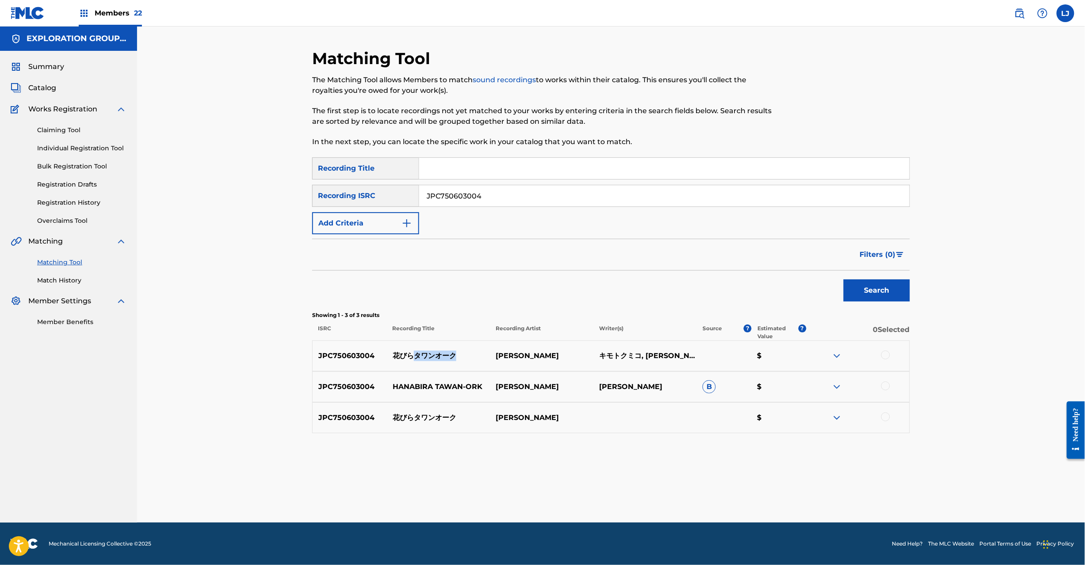
click at [427, 356] on p "花びらタワンオーク" at bounding box center [438, 356] width 103 height 11
click at [884, 357] on div at bounding box center [885, 355] width 9 height 9
click at [887, 419] on div at bounding box center [885, 417] width 9 height 9
click at [611, 494] on button "Match 2 Groups" at bounding box center [622, 493] width 98 height 22
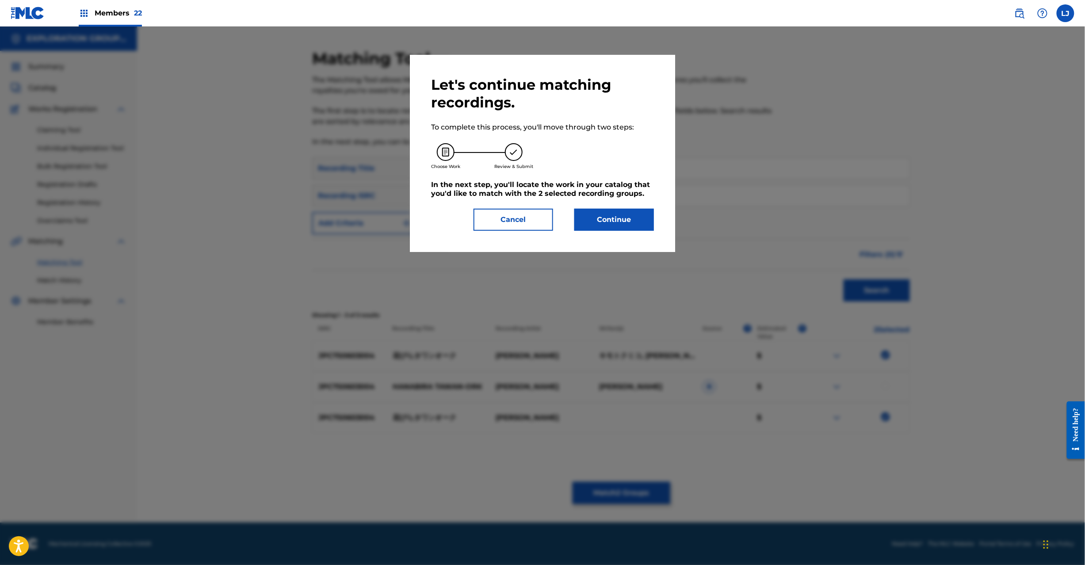
click at [627, 220] on button "Continue" at bounding box center [614, 220] width 80 height 22
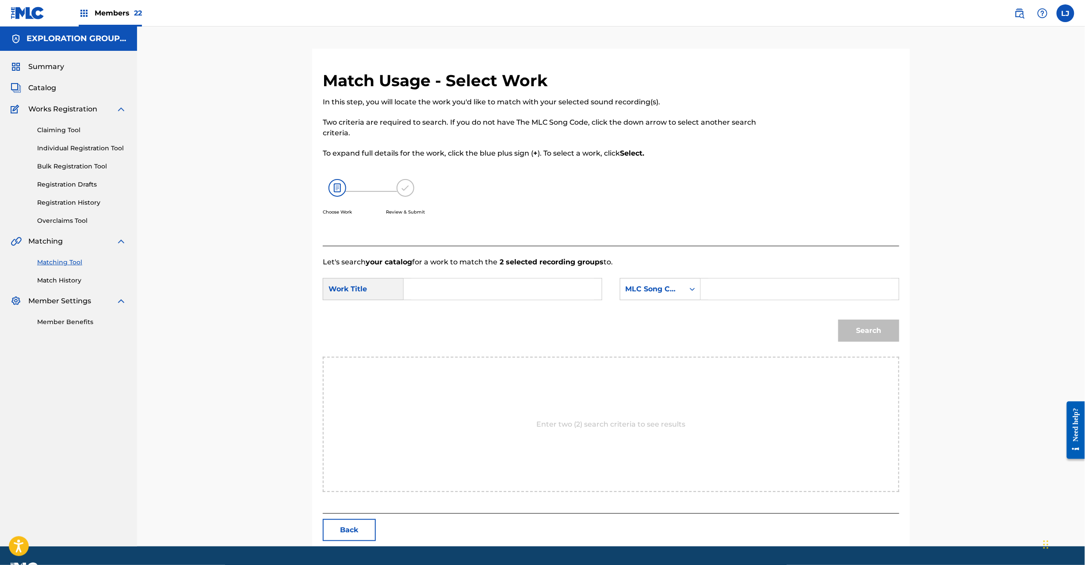
click at [487, 298] on input "Search Form" at bounding box center [502, 289] width 183 height 21
click at [461, 292] on input "Search Form" at bounding box center [502, 289] width 183 height 21
click at [506, 289] on input "Hanabira Tawanooku HC0E9Y" at bounding box center [502, 289] width 183 height 21
type input "Hanabira Tawanooku"
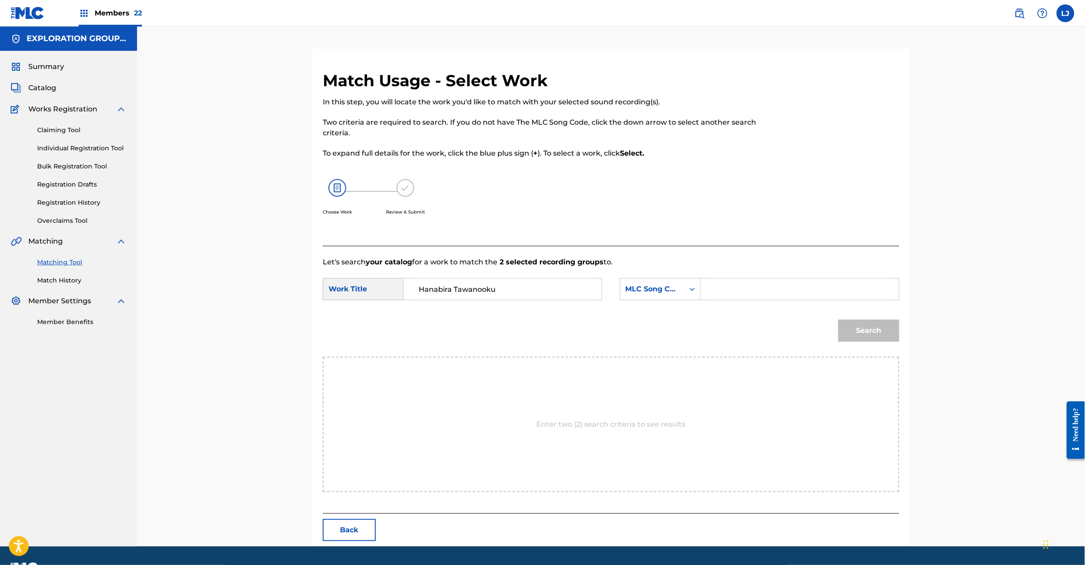
click at [830, 291] on input "Search Form" at bounding box center [799, 289] width 183 height 21
type input "HC0E9Y"
click at [896, 337] on button "Search" at bounding box center [869, 331] width 61 height 22
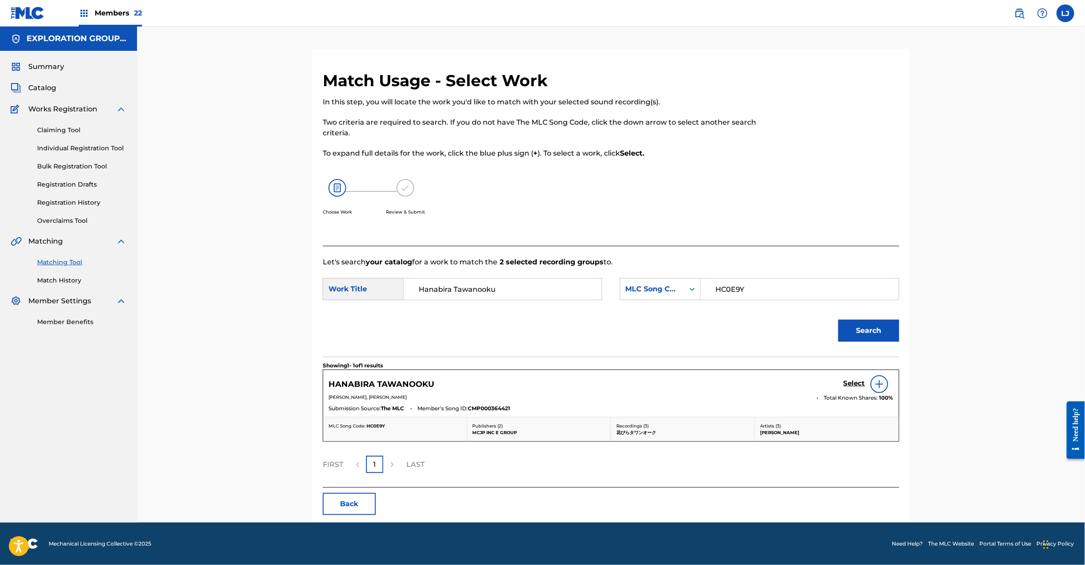
click at [853, 387] on h5 "Select" at bounding box center [855, 383] width 22 height 8
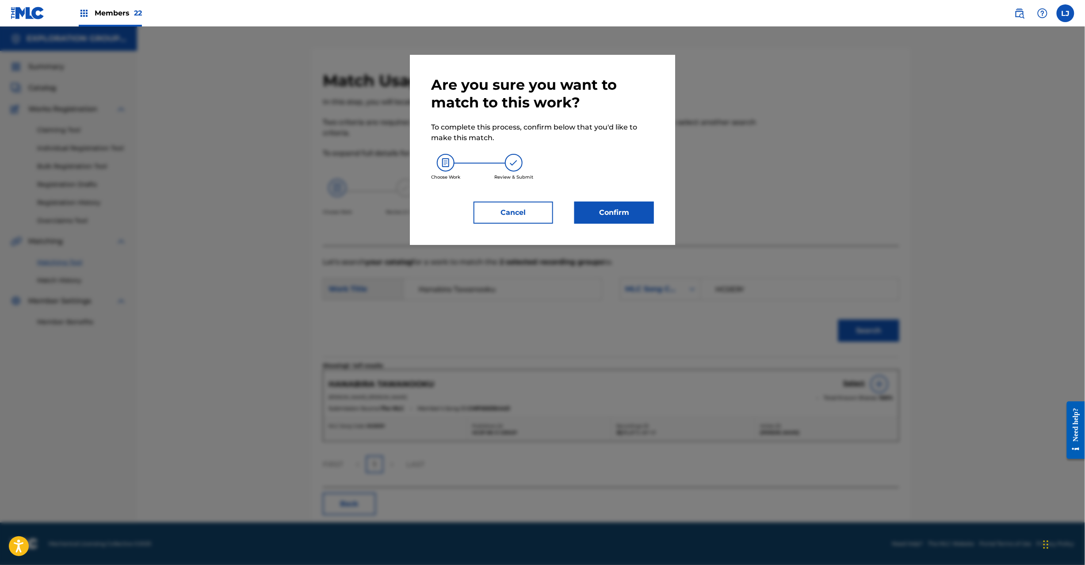
click at [632, 202] on button "Confirm" at bounding box center [614, 213] width 80 height 22
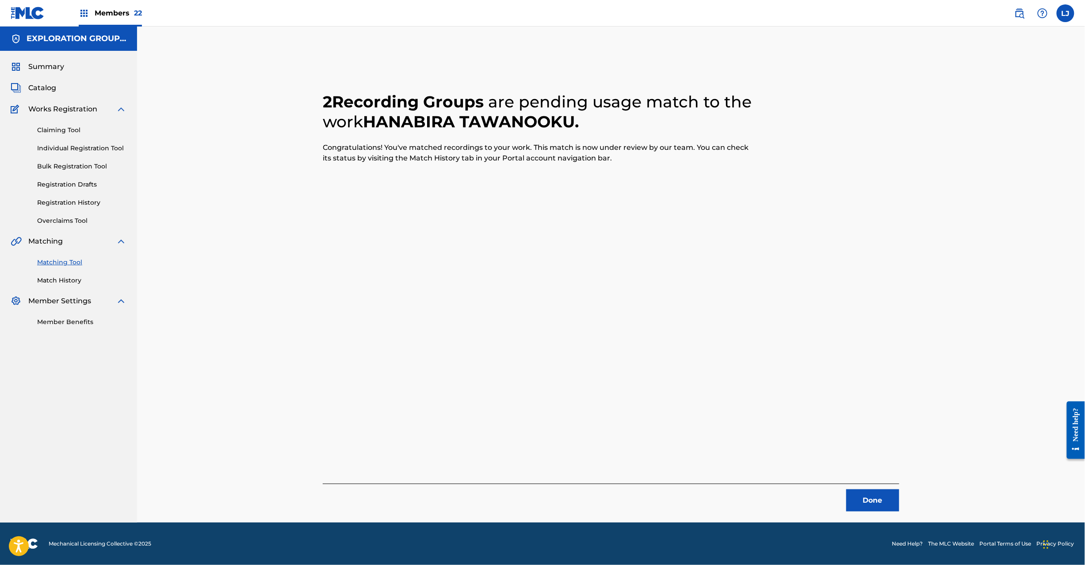
click at [875, 498] on button "Done" at bounding box center [872, 501] width 53 height 22
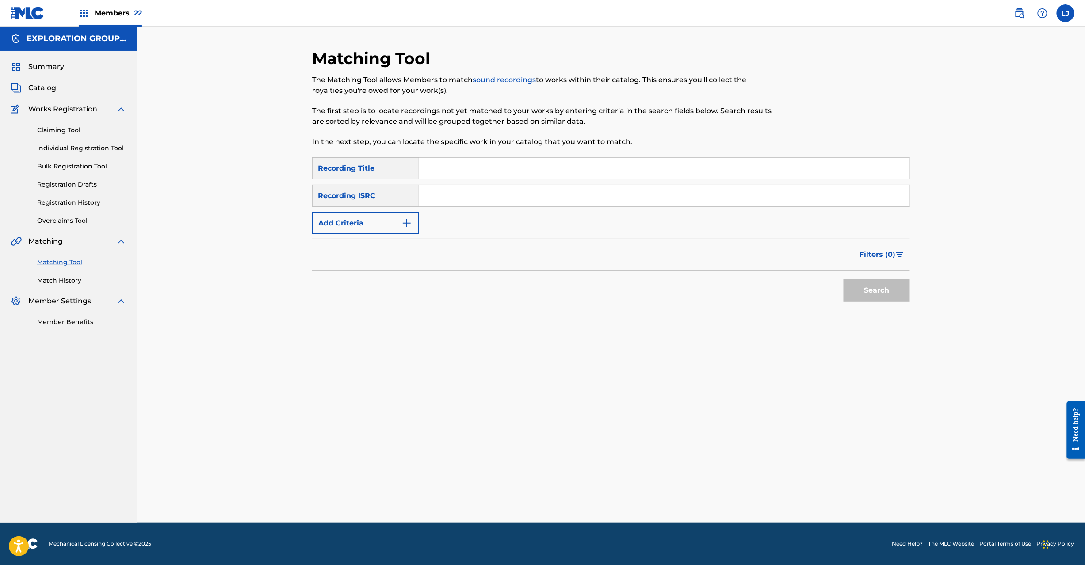
click at [471, 200] on input "Search Form" at bounding box center [664, 195] width 490 height 21
type input "JPC750603001"
click at [898, 283] on button "Search" at bounding box center [877, 291] width 66 height 22
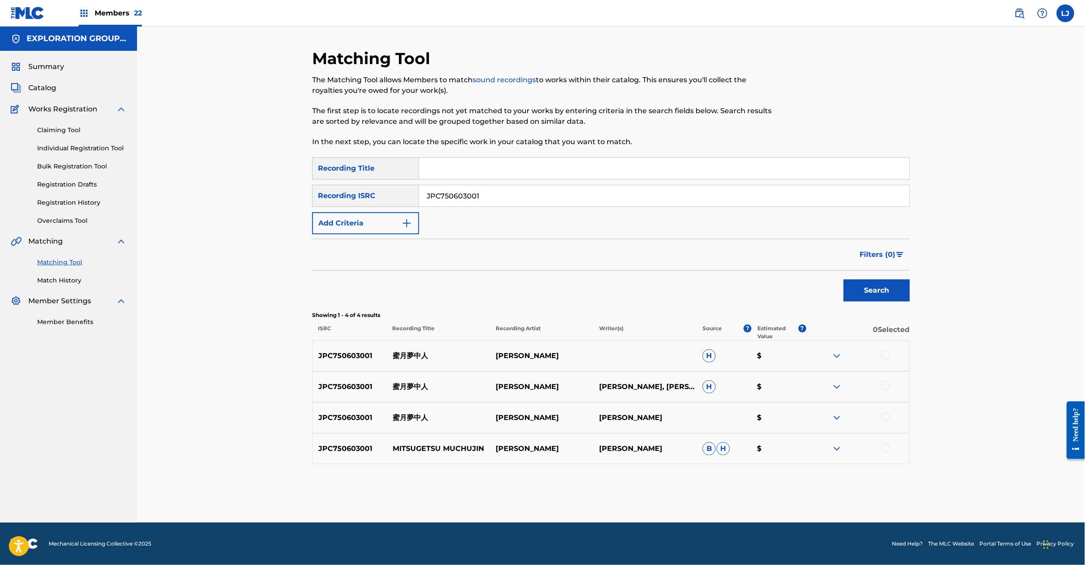
click at [885, 350] on div "JPC750603001 蜜月夢中人 [PERSON_NAME] $" at bounding box center [611, 356] width 598 height 31
click at [887, 356] on div at bounding box center [885, 355] width 9 height 9
click at [887, 390] on div at bounding box center [885, 386] width 9 height 9
click at [886, 413] on div at bounding box center [885, 417] width 9 height 9
click at [881, 448] on div at bounding box center [885, 448] width 9 height 9
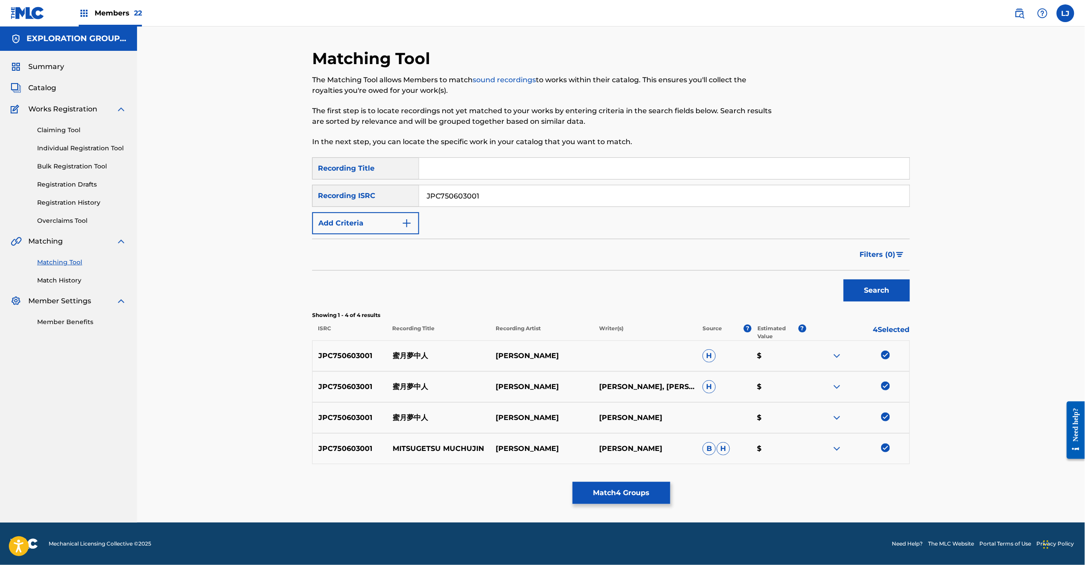
click at [625, 499] on button "Match 4 Groups" at bounding box center [622, 493] width 98 height 22
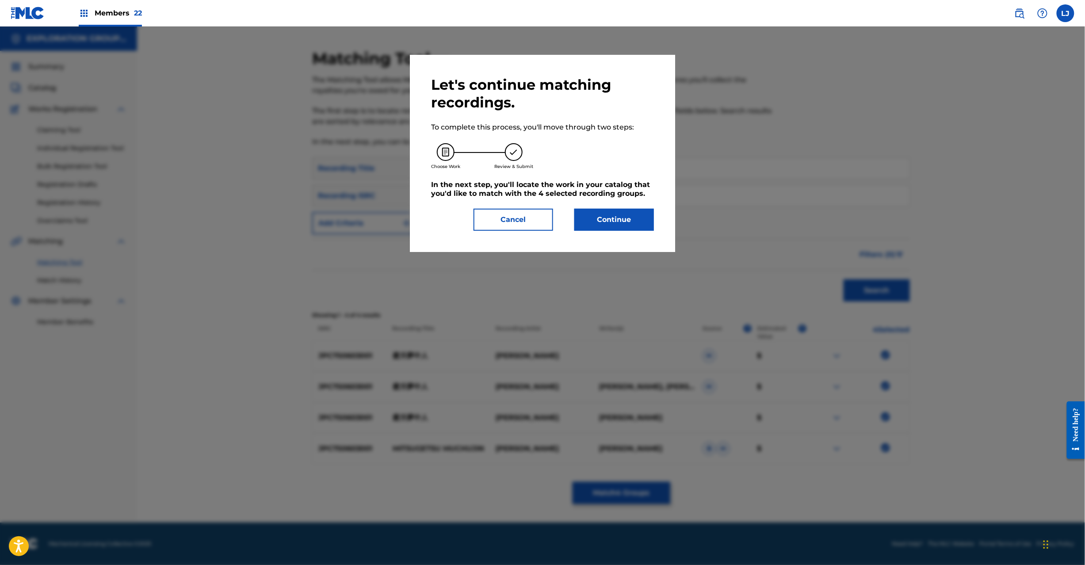
click at [598, 222] on button "Continue" at bounding box center [614, 220] width 80 height 22
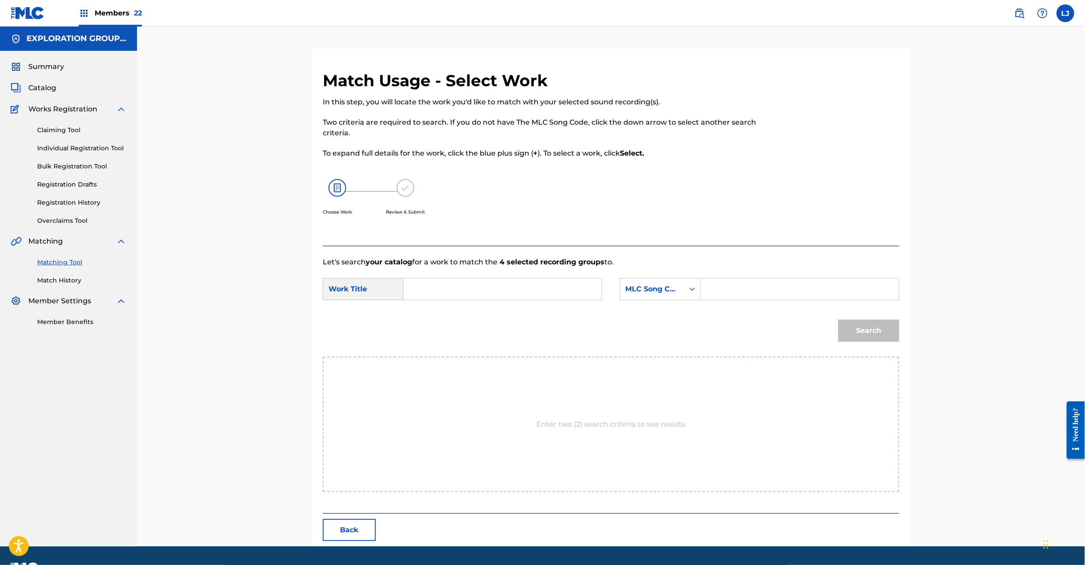
click at [516, 290] on input "Search Form" at bounding box center [502, 289] width 183 height 21
click at [527, 291] on input "Mitsugetsu Muchuunin MG8VV9" at bounding box center [502, 289] width 183 height 21
type input "Mitsugetsu Muchuunin"
click at [775, 289] on input "Search Form" at bounding box center [799, 289] width 183 height 21
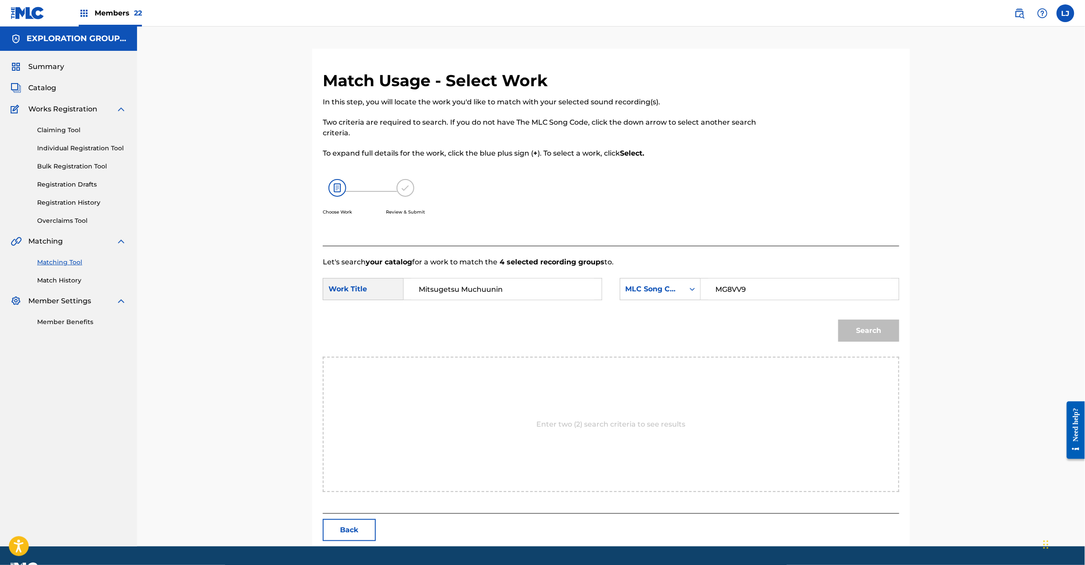
type input "MG8VV9"
click at [832, 331] on div "Search" at bounding box center [611, 334] width 577 height 46
click at [855, 331] on button "Search" at bounding box center [869, 331] width 61 height 22
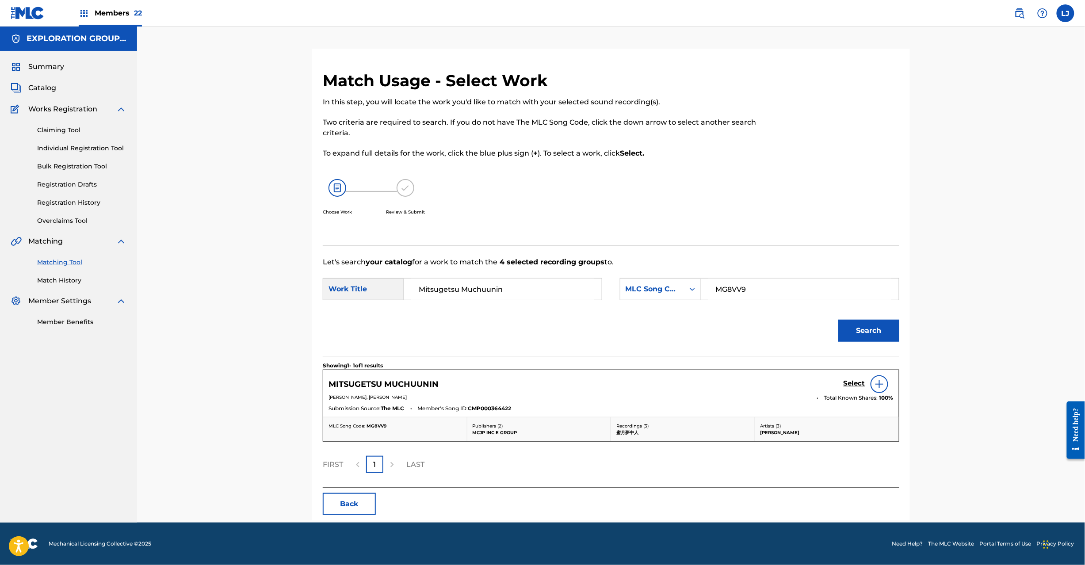
click at [846, 383] on h5 "Select" at bounding box center [855, 383] width 22 height 8
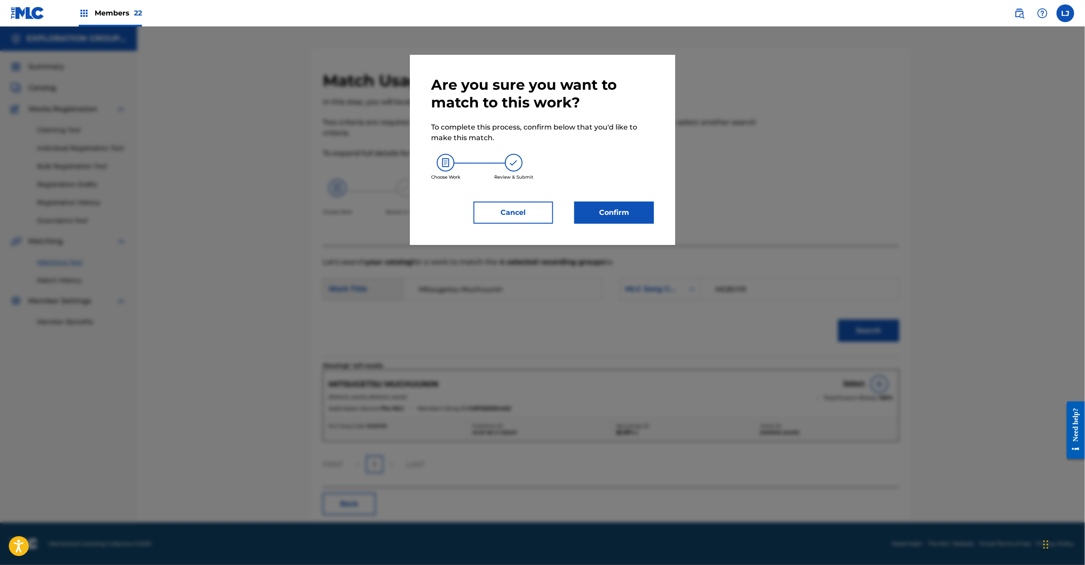
click at [634, 216] on button "Confirm" at bounding box center [614, 213] width 80 height 22
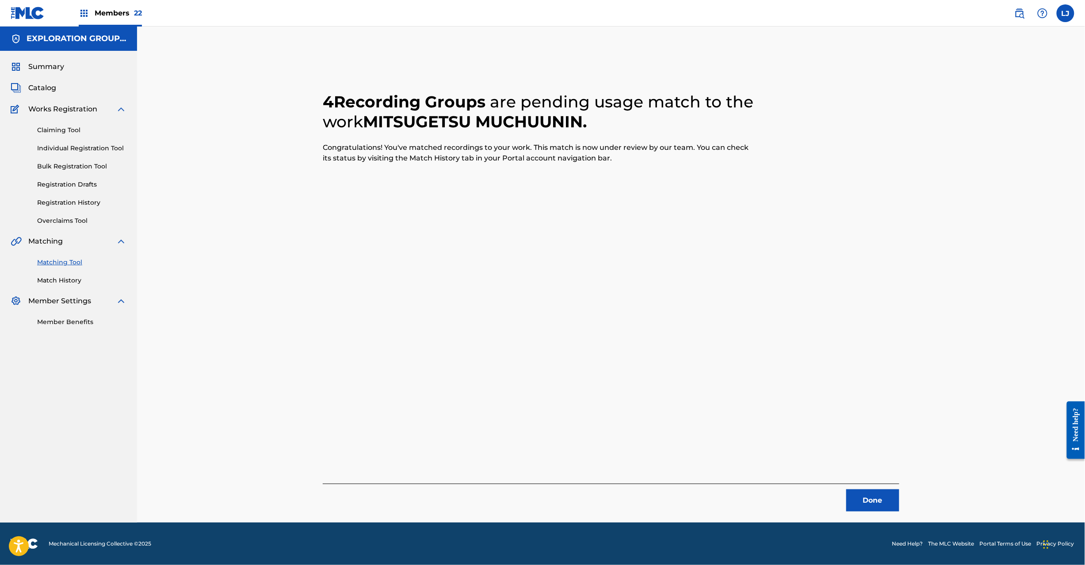
click at [857, 499] on button "Done" at bounding box center [872, 501] width 53 height 22
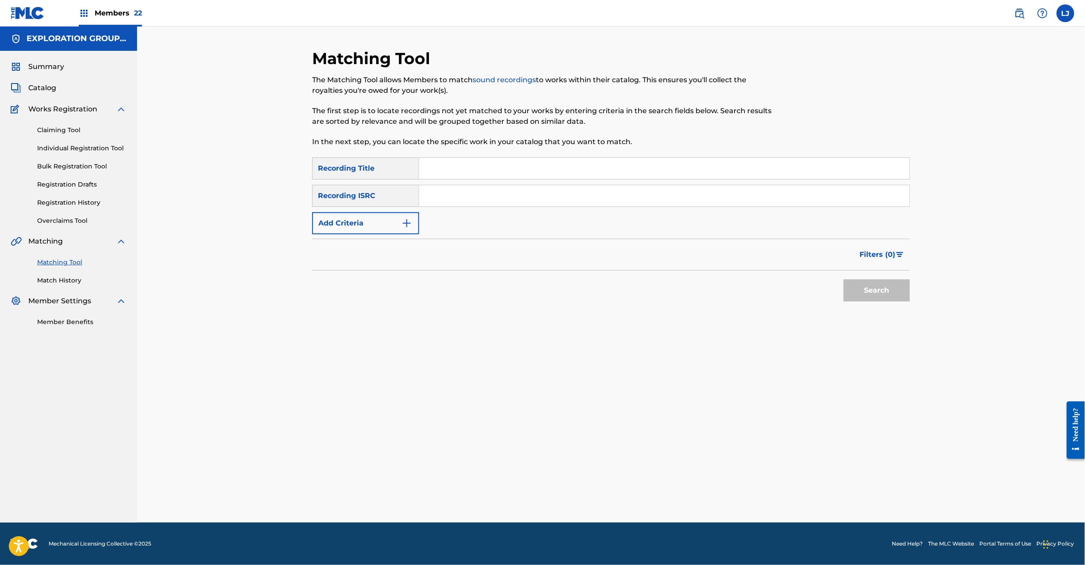
click at [492, 183] on div "SearchWithCriteriadc011edf-5aff-417d-b249-c0cc146c684b Recording Title SearchWi…" at bounding box center [611, 195] width 598 height 77
drag, startPoint x: 544, startPoint y: 190, endPoint x: 618, endPoint y: 206, distance: 76.0
click at [544, 190] on input "Search Form" at bounding box center [664, 195] width 490 height 21
click at [895, 286] on button "Search" at bounding box center [877, 291] width 66 height 22
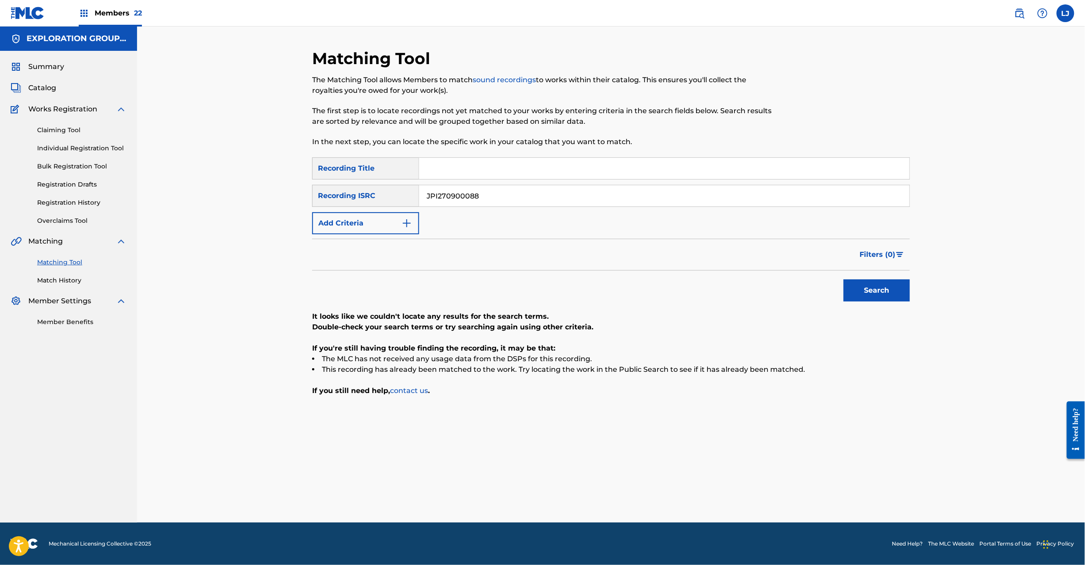
click at [466, 191] on input "JPI270900088" at bounding box center [664, 195] width 490 height 21
click at [857, 291] on button "Search" at bounding box center [877, 291] width 66 height 22
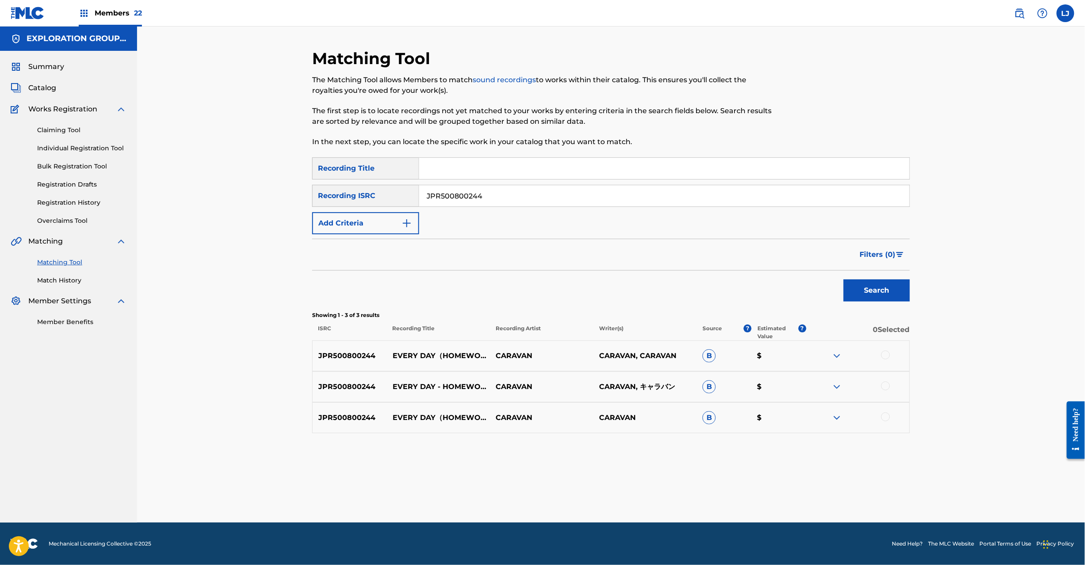
click at [459, 204] on input "JPR500800244" at bounding box center [664, 195] width 490 height 21
drag, startPoint x: 459, startPoint y: 204, endPoint x: 472, endPoint y: 203, distance: 13.3
click at [460, 203] on input "JPR501103553" at bounding box center [664, 195] width 490 height 21
click at [835, 287] on div "Search" at bounding box center [611, 288] width 598 height 35
click at [846, 288] on button "Search" at bounding box center [877, 291] width 66 height 22
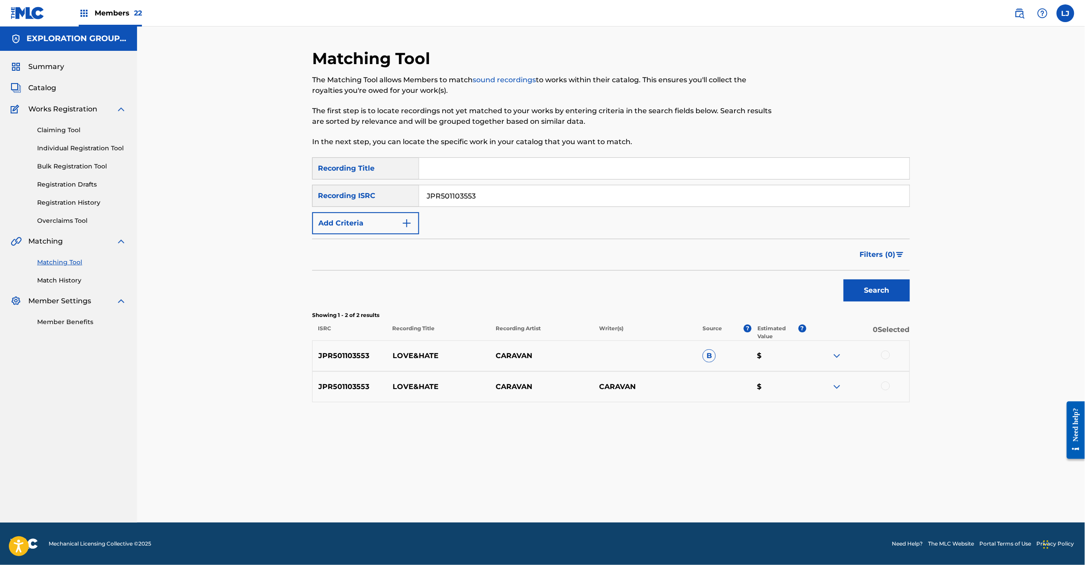
click at [462, 200] on input "JPR501103553" at bounding box center [664, 195] width 490 height 21
type input "JPR501103557"
drag, startPoint x: 869, startPoint y: 294, endPoint x: 713, endPoint y: 287, distance: 156.7
click at [713, 287] on div "Search" at bounding box center [611, 288] width 598 height 35
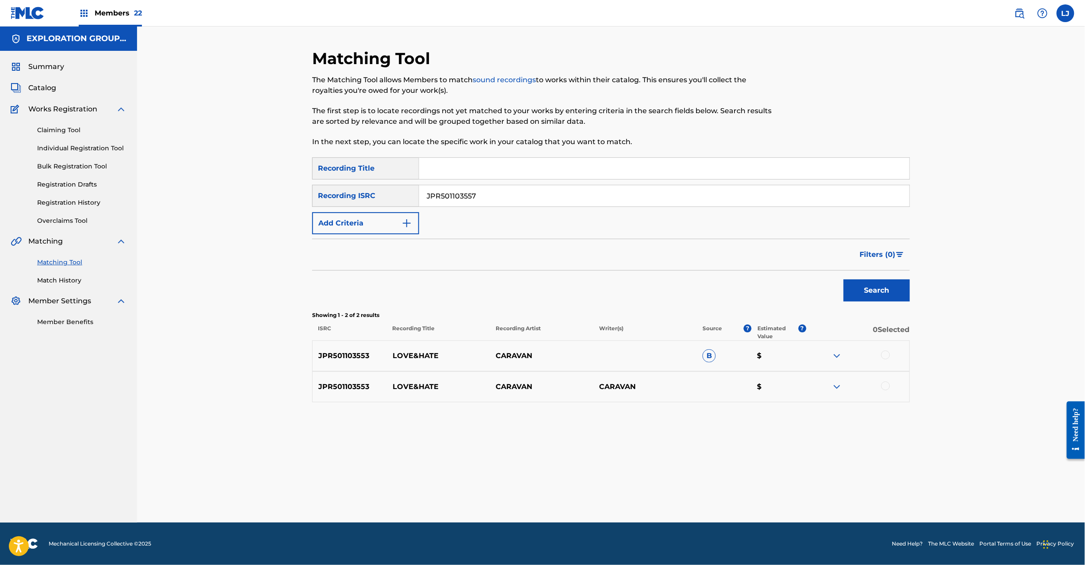
click at [881, 354] on div at bounding box center [885, 355] width 9 height 9
drag, startPoint x: 890, startPoint y: 393, endPoint x: 879, endPoint y: 385, distance: 13.6
click at [888, 392] on div "JPR501103553 LOVE&HATE CARAVAN CARAVAN $" at bounding box center [611, 386] width 598 height 31
click at [879, 385] on div at bounding box center [857, 387] width 103 height 11
click at [884, 386] on div at bounding box center [885, 386] width 9 height 9
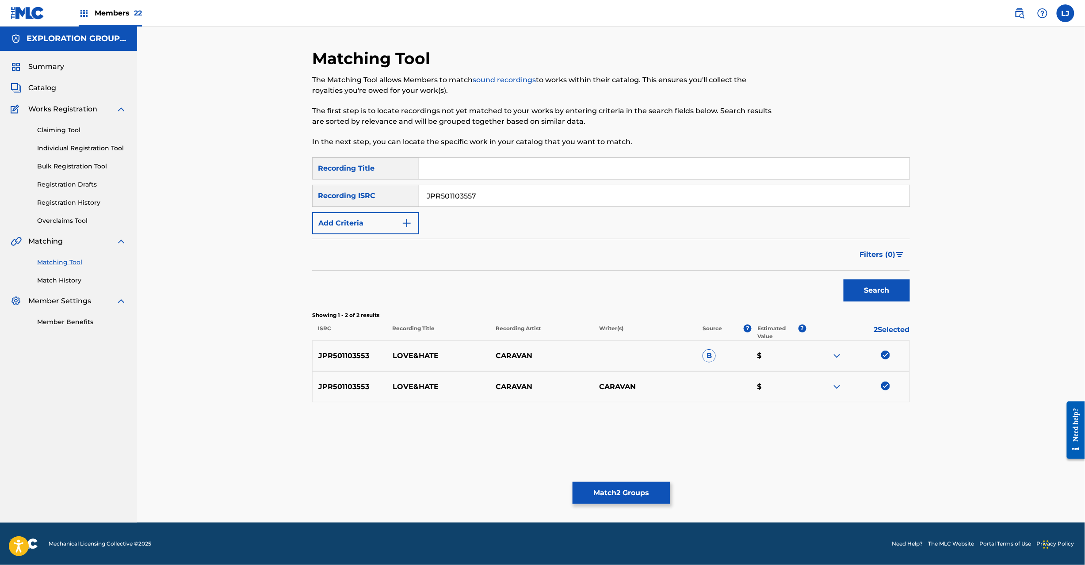
click at [624, 492] on button "Match 2 Groups" at bounding box center [622, 493] width 98 height 22
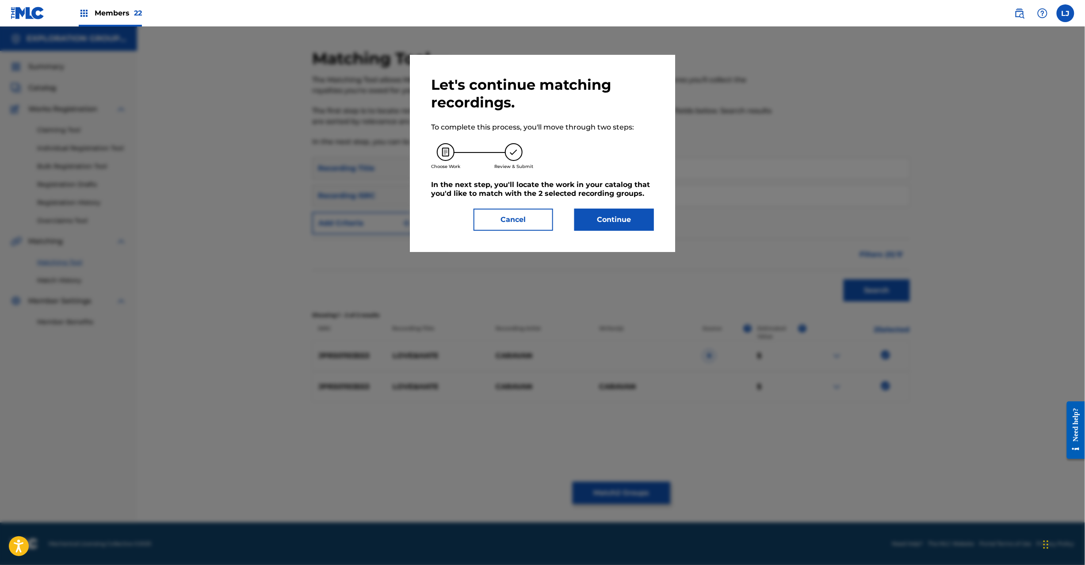
click at [613, 205] on div "Let's continue matching recordings. To complete this process, you'll move throu…" at bounding box center [542, 153] width 223 height 155
click at [609, 223] on button "Continue" at bounding box center [614, 220] width 80 height 22
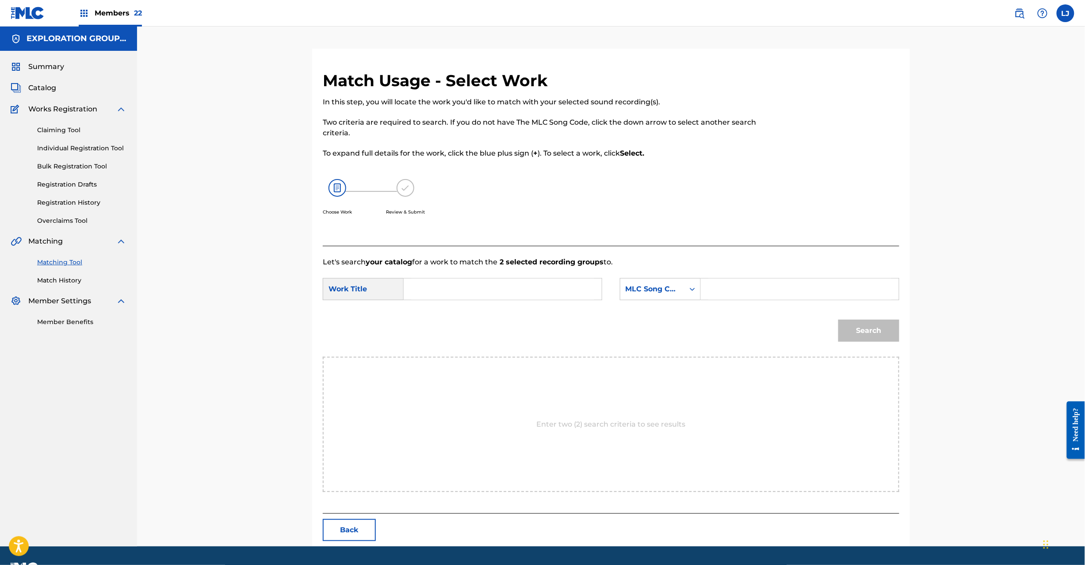
drag, startPoint x: 554, startPoint y: 256, endPoint x: 526, endPoint y: 280, distance: 36.7
click at [545, 264] on div "Let's search your catalog for a work to match the 2 selected recording groups t…" at bounding box center [611, 380] width 577 height 268
click at [526, 280] on input "Search Form" at bounding box center [502, 289] width 183 height 21
click at [485, 287] on input "Love & Hate LT3Y18" at bounding box center [502, 289] width 183 height 21
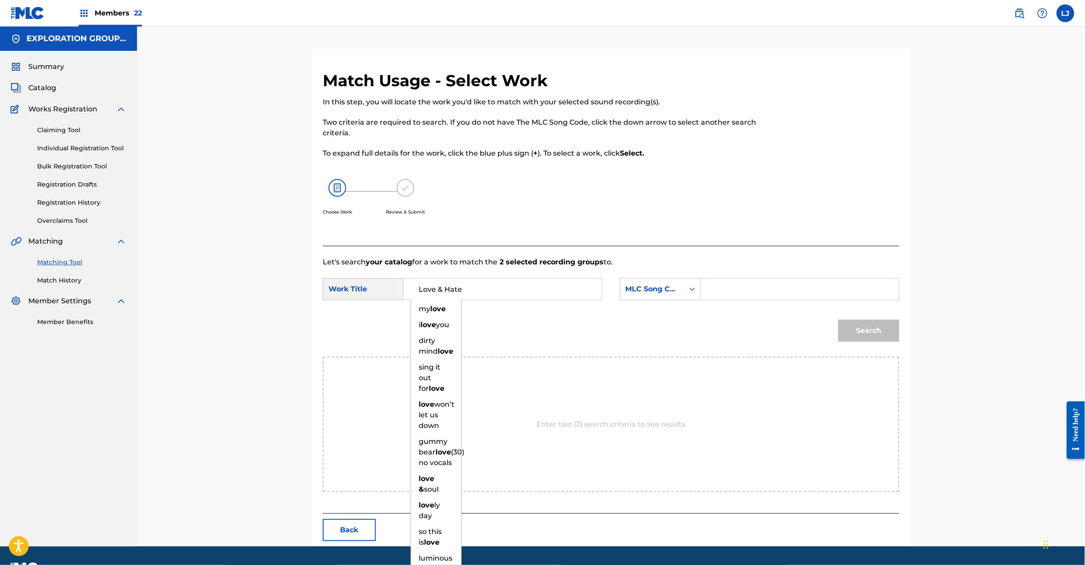
type input "Love & Hate"
click at [743, 287] on input "Search Form" at bounding box center [799, 289] width 183 height 21
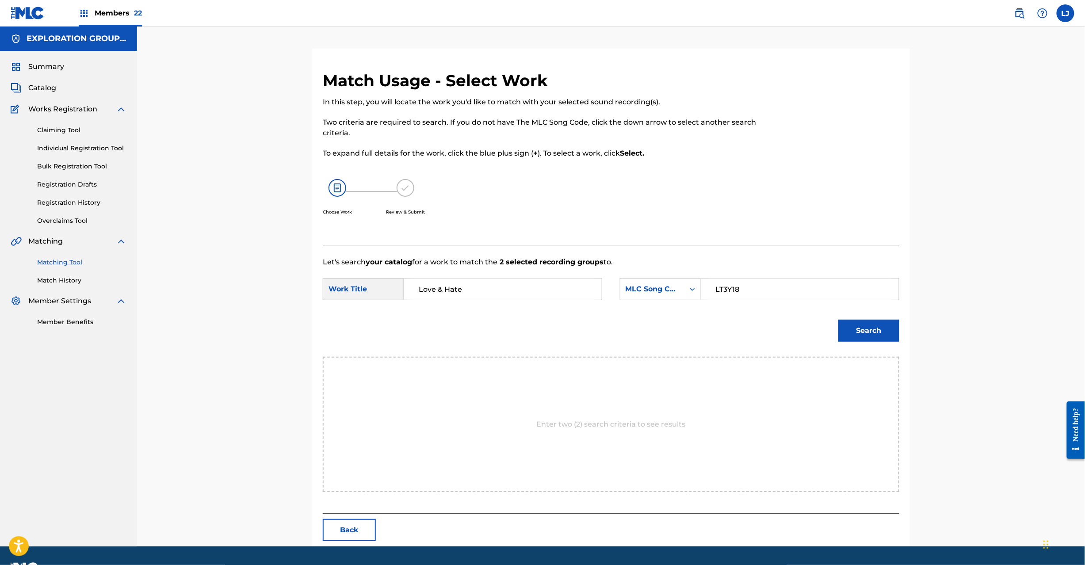
type input "LT3Y18"
click at [864, 341] on button "Search" at bounding box center [869, 331] width 61 height 22
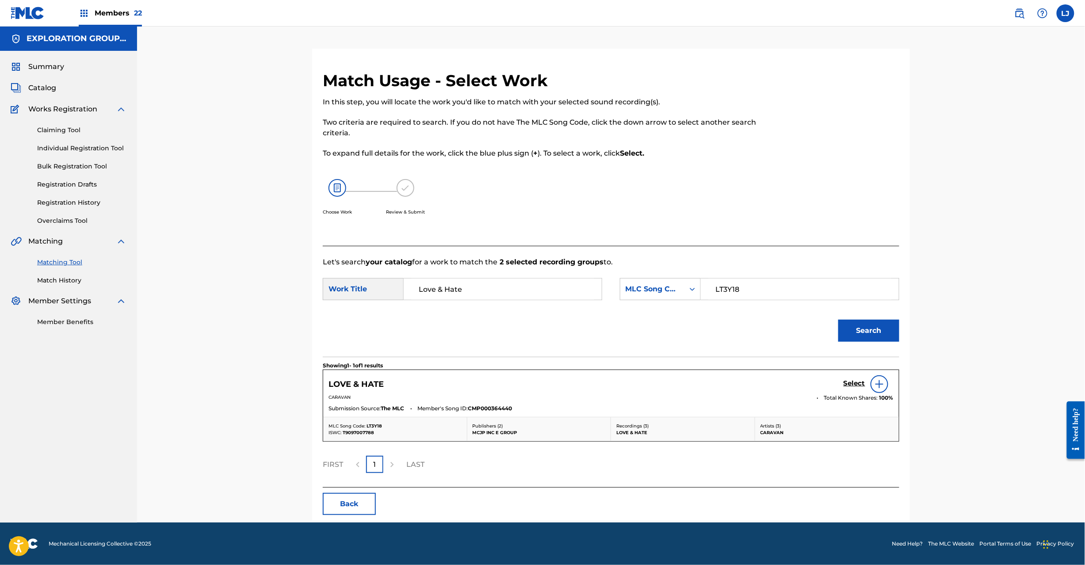
click at [853, 380] on h5 "Select" at bounding box center [855, 383] width 22 height 8
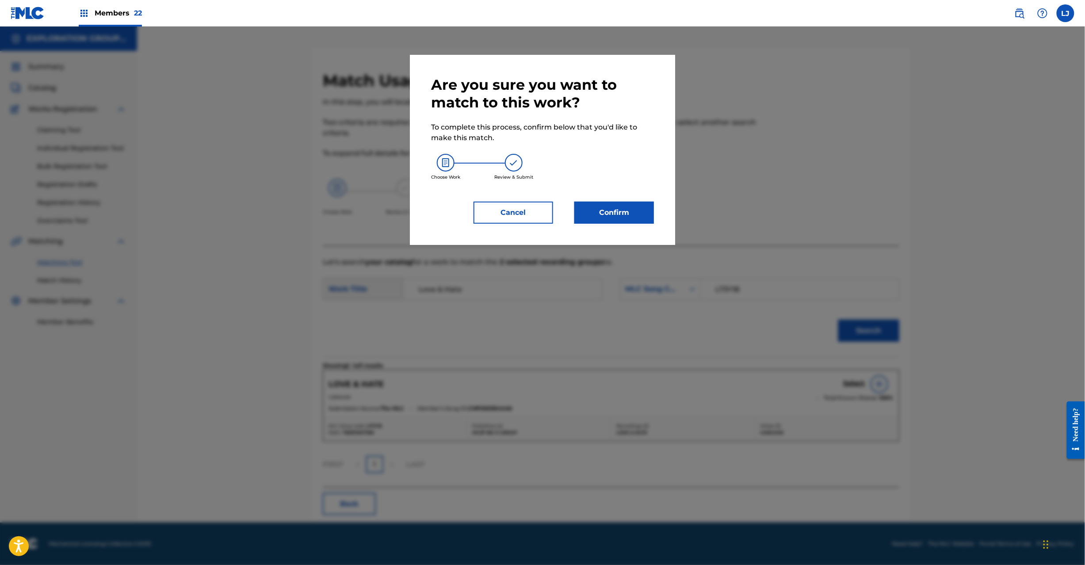
click at [609, 209] on button "Confirm" at bounding box center [614, 213] width 80 height 22
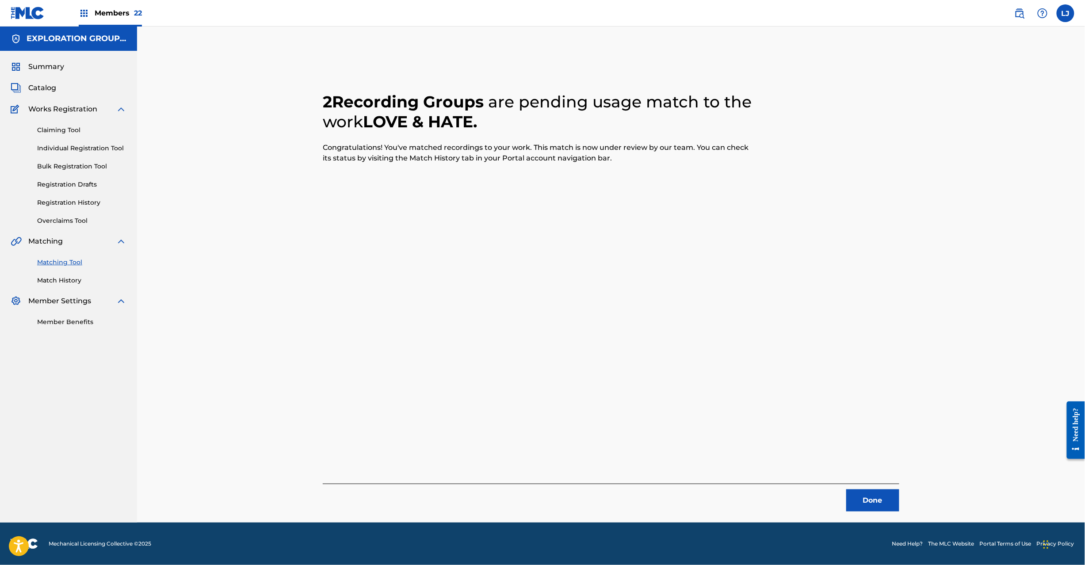
click at [881, 501] on button "Done" at bounding box center [872, 501] width 53 height 22
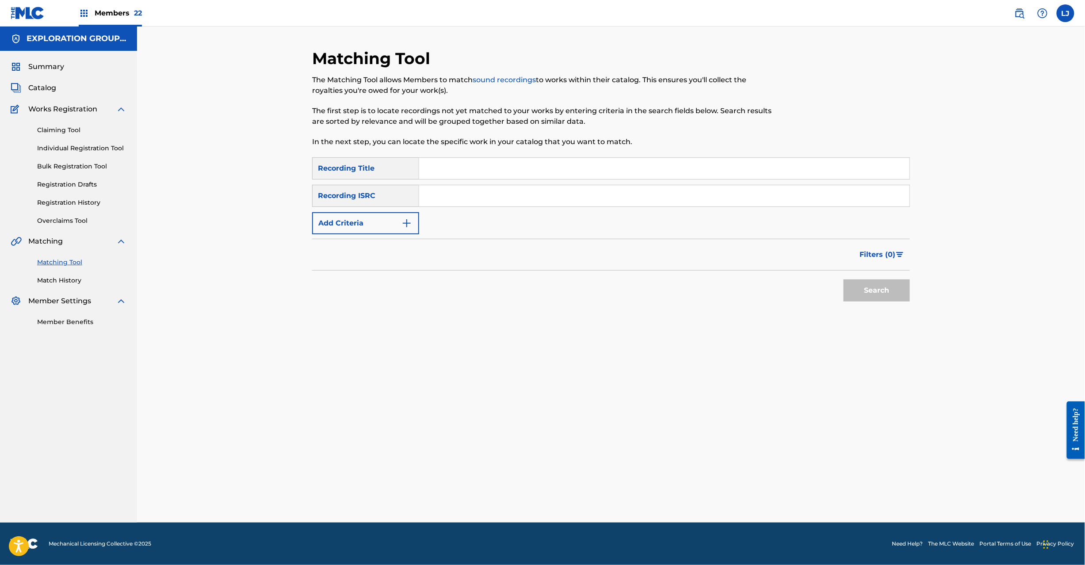
click at [498, 207] on div "SearchWithCriteriadc011edf-5aff-417d-b249-c0cc146c684b Recording Title SearchWi…" at bounding box center [611, 195] width 598 height 77
drag, startPoint x: 494, startPoint y: 195, endPoint x: 651, endPoint y: 220, distance: 158.6
click at [494, 194] on input "Search Form" at bounding box center [664, 195] width 490 height 21
click at [849, 282] on button "Search" at bounding box center [877, 291] width 66 height 22
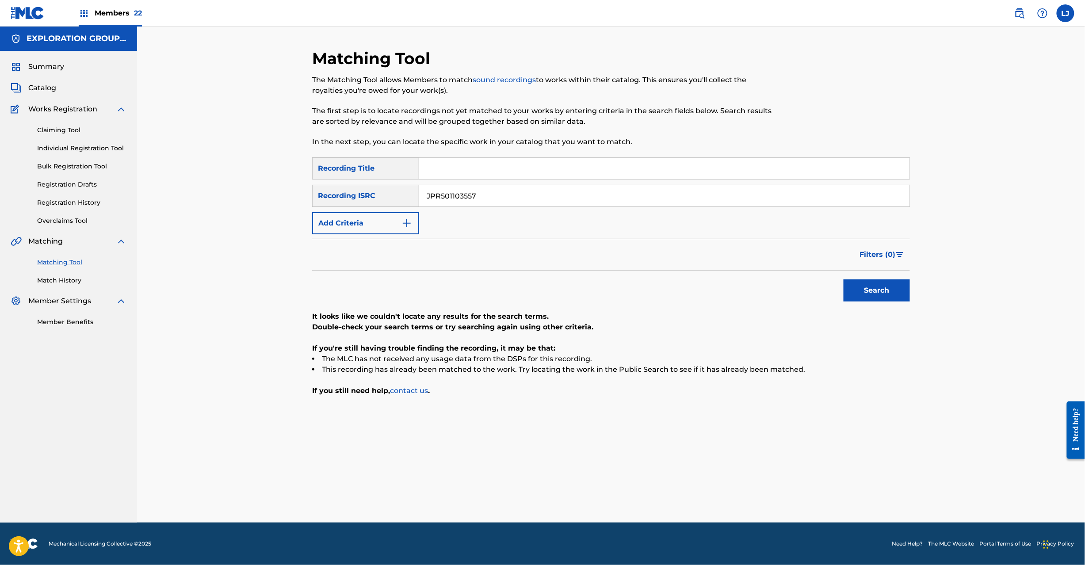
click at [471, 211] on div "SearchWithCriteriadc011edf-5aff-417d-b249-c0cc146c684b Recording Title SearchWi…" at bounding box center [611, 195] width 598 height 77
click at [469, 194] on input "JPR501103557" at bounding box center [664, 195] width 490 height 21
click at [469, 194] on input "TCJPO2121941" at bounding box center [664, 195] width 490 height 21
type input "TCJPO2121941"
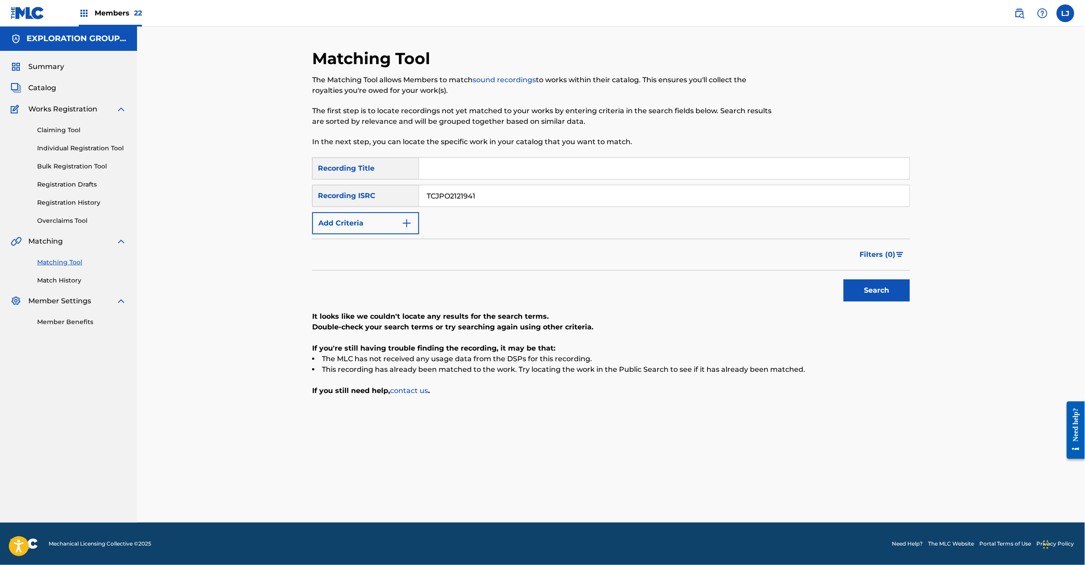
click at [857, 287] on button "Search" at bounding box center [877, 291] width 66 height 22
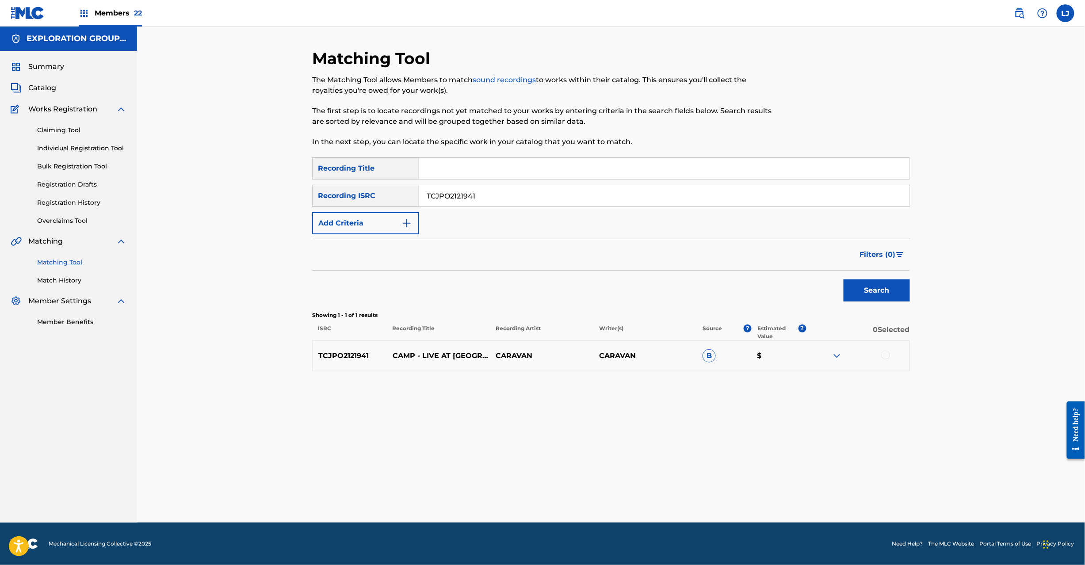
click at [885, 352] on div at bounding box center [885, 355] width 9 height 9
click at [621, 492] on button "Match 1 Group" at bounding box center [622, 493] width 98 height 22
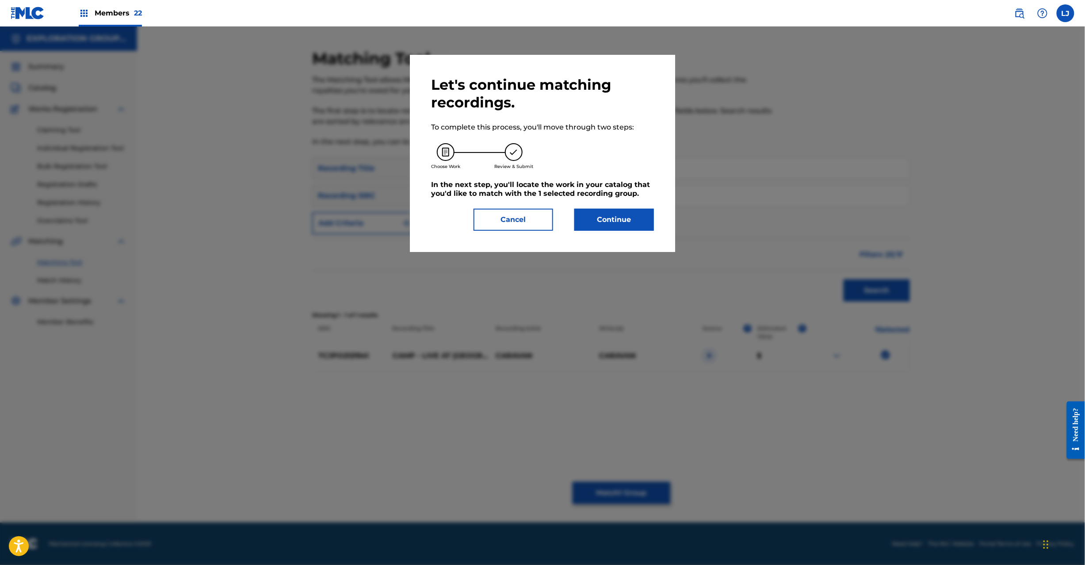
click at [602, 222] on button "Continue" at bounding box center [614, 220] width 80 height 22
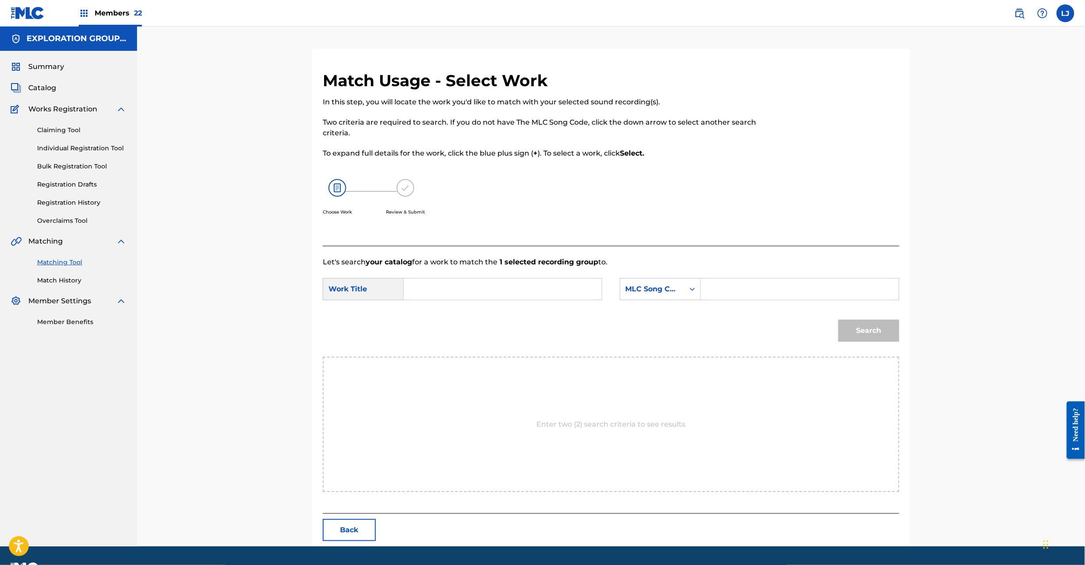
drag, startPoint x: 469, startPoint y: 287, endPoint x: 483, endPoint y: 287, distance: 14.2
click at [469, 287] on input "Search Form" at bounding box center [502, 289] width 183 height 21
click at [496, 286] on input "Camp CI9NJ1" at bounding box center [502, 289] width 183 height 21
type input "Camp"
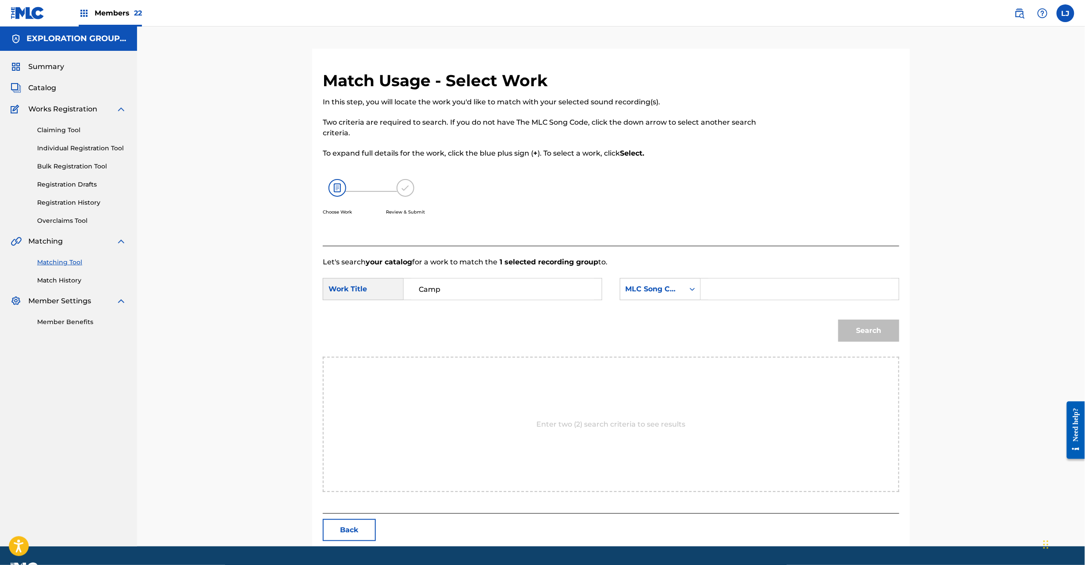
click at [715, 289] on input "Search Form" at bounding box center [799, 289] width 183 height 21
type input "CI9NJ1"
click at [863, 340] on button "Search" at bounding box center [869, 331] width 61 height 22
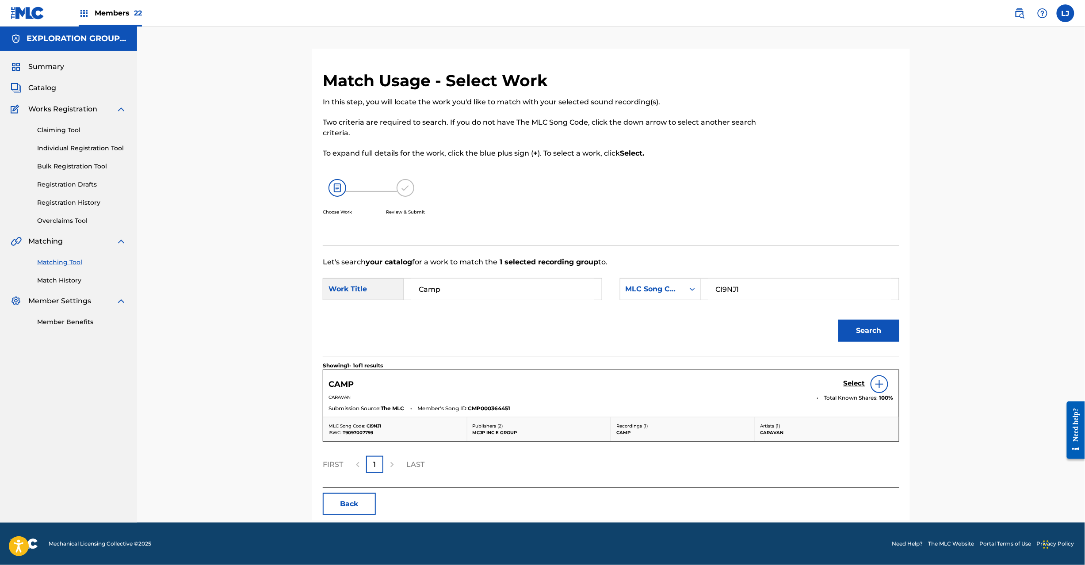
click at [851, 386] on h5 "Select" at bounding box center [855, 383] width 22 height 8
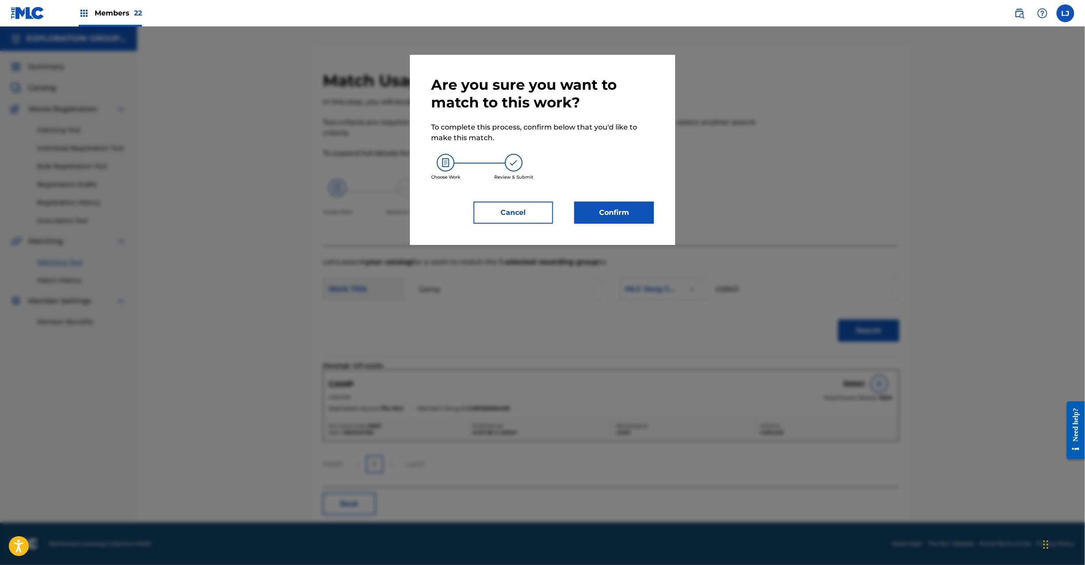
click at [620, 216] on button "Confirm" at bounding box center [614, 213] width 80 height 22
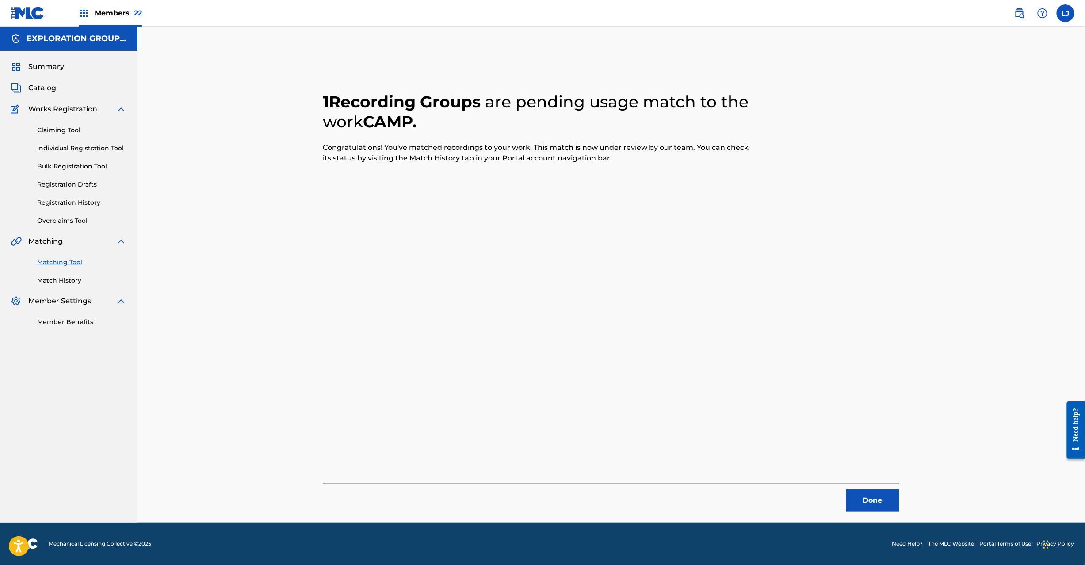
click at [864, 494] on button "Done" at bounding box center [872, 501] width 53 height 22
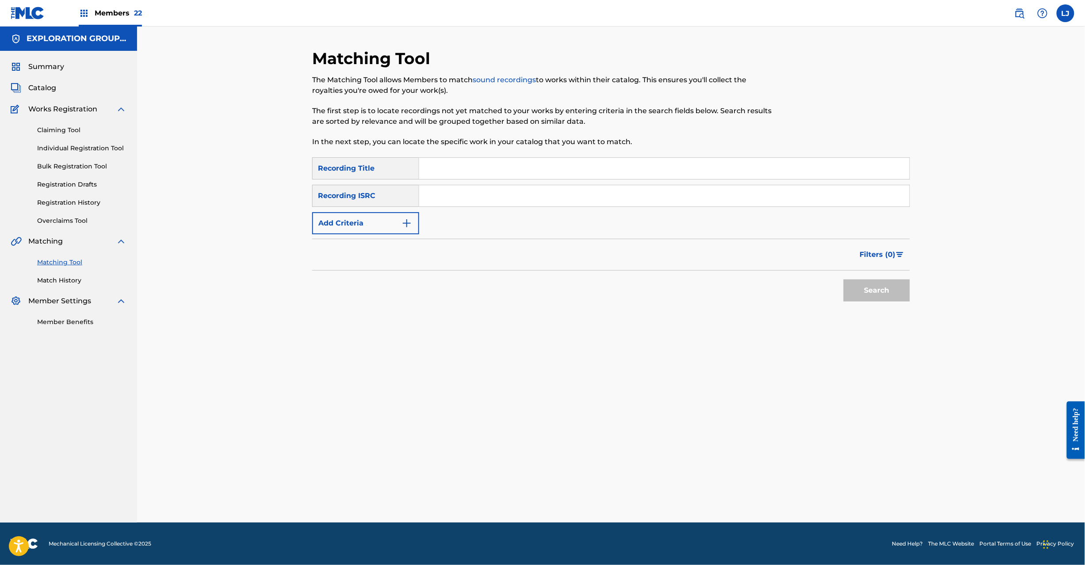
click at [471, 193] on input "Search Form" at bounding box center [664, 195] width 490 height 21
click at [895, 287] on button "Search" at bounding box center [877, 291] width 66 height 22
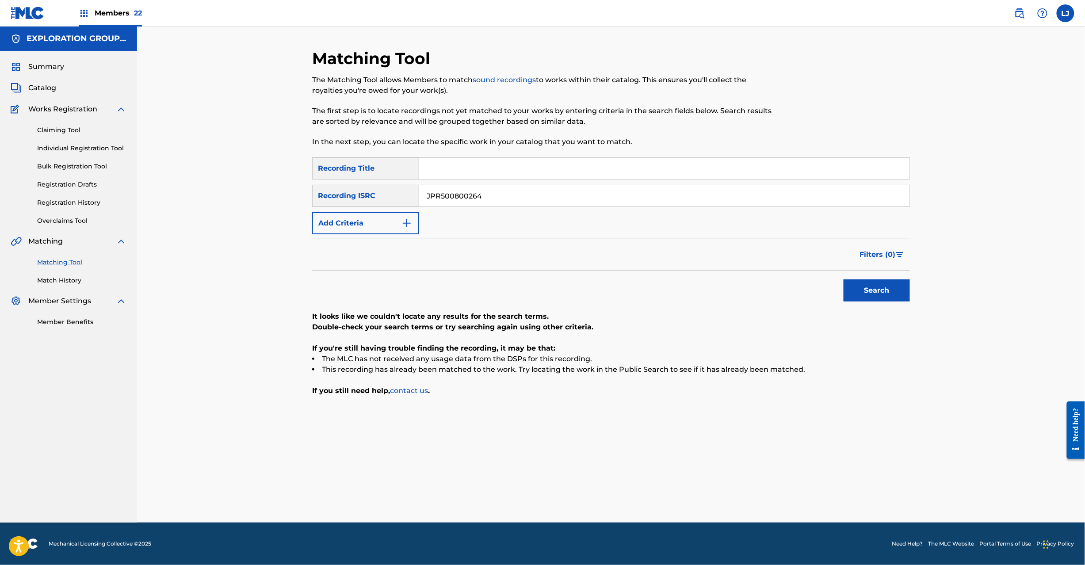
click at [459, 207] on div "SearchWithCriteriadc011edf-5aff-417d-b249-c0cc146c684b Recording Title SearchWi…" at bounding box center [611, 195] width 598 height 77
click at [457, 195] on input "JPR500800264" at bounding box center [664, 195] width 490 height 21
click at [894, 292] on button "Search" at bounding box center [877, 291] width 66 height 22
click at [441, 202] on input "JPR501103554" at bounding box center [664, 195] width 490 height 21
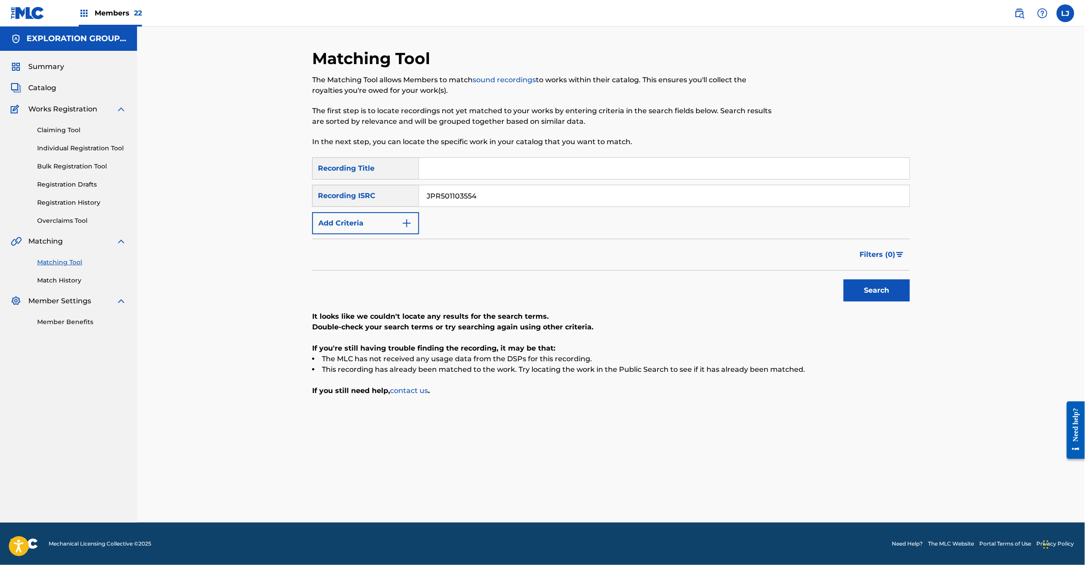
drag, startPoint x: 441, startPoint y: 202, endPoint x: 469, endPoint y: 205, distance: 28.1
click at [441, 201] on input "JPR501103554" at bounding box center [664, 195] width 490 height 21
type input "JPQ421200351"
click at [871, 294] on button "Search" at bounding box center [877, 291] width 66 height 22
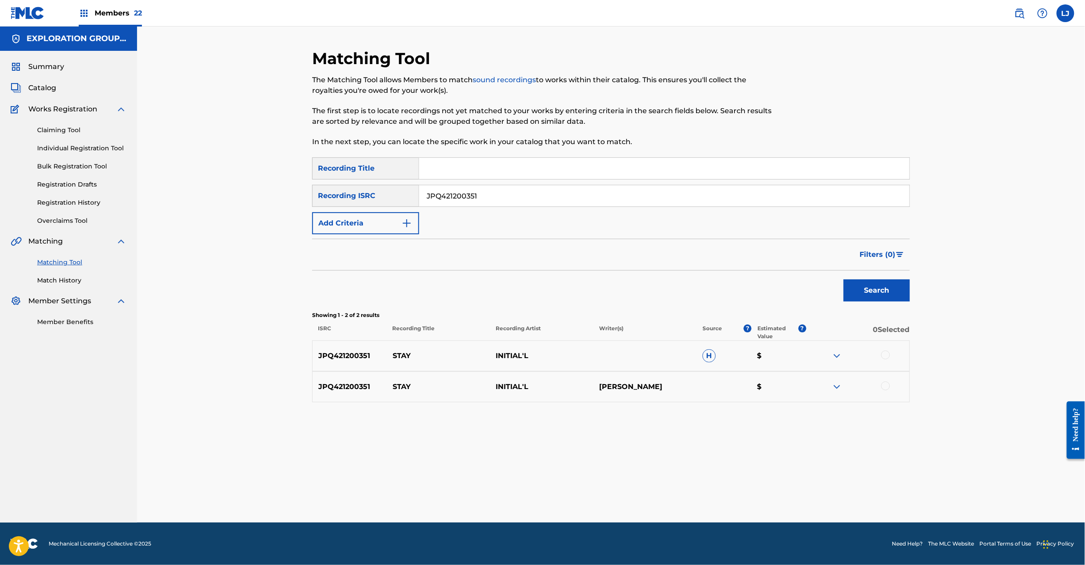
drag, startPoint x: 885, startPoint y: 346, endPoint x: 886, endPoint y: 360, distance: 13.7
click at [886, 347] on div "JPQ421200351 STAY INITIAL'L H $" at bounding box center [611, 356] width 598 height 31
click at [886, 361] on div at bounding box center [857, 356] width 103 height 11
click at [885, 353] on div at bounding box center [885, 355] width 9 height 9
click at [888, 391] on div at bounding box center [857, 387] width 103 height 11
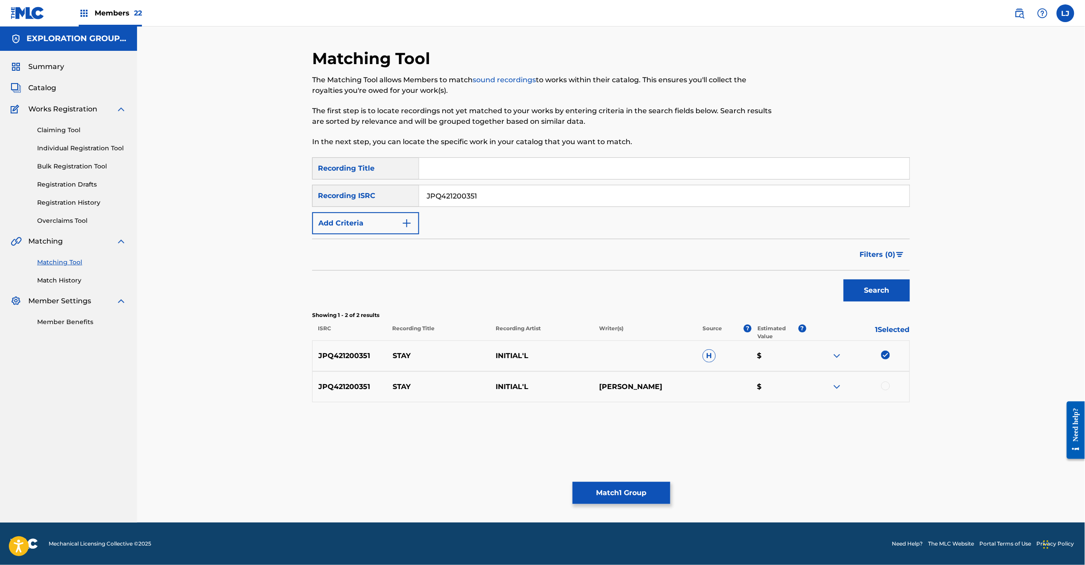
click at [884, 383] on div at bounding box center [885, 386] width 9 height 9
click at [641, 499] on button "Match 2 Groups" at bounding box center [622, 493] width 98 height 22
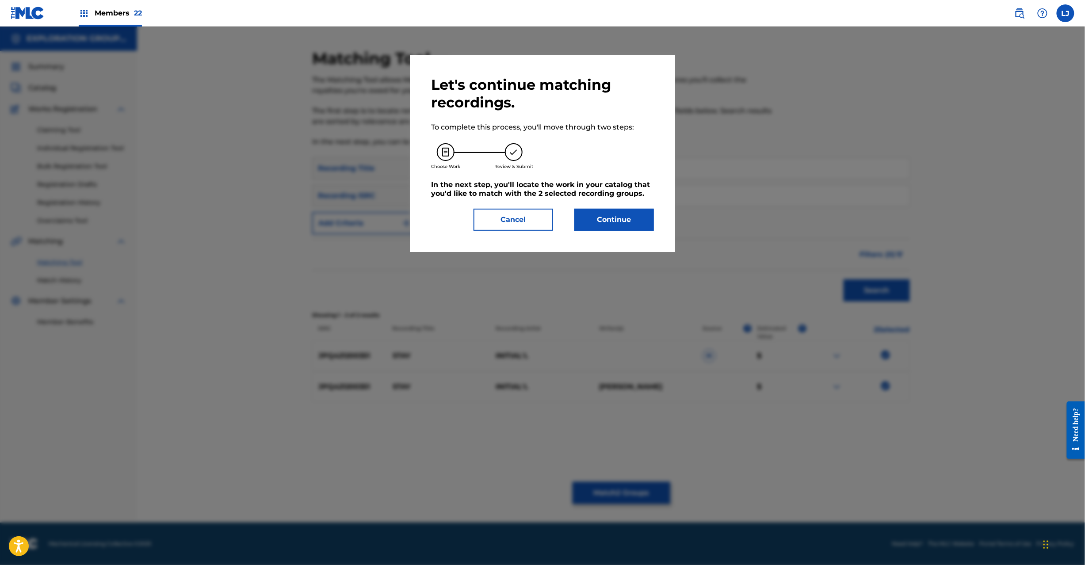
click at [600, 216] on button "Continue" at bounding box center [614, 220] width 80 height 22
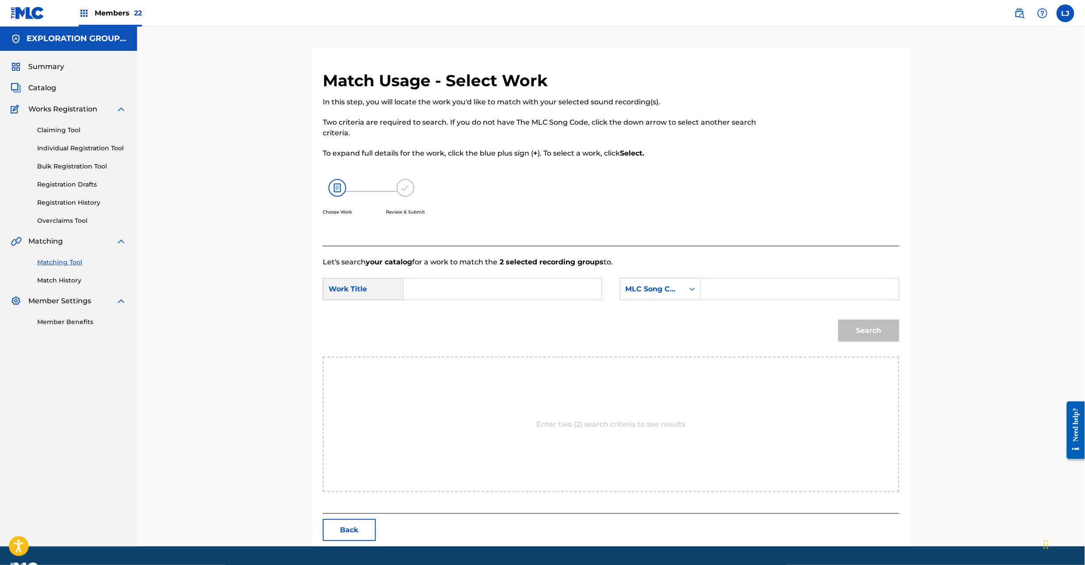
click at [349, 531] on button "Back" at bounding box center [349, 530] width 53 height 22
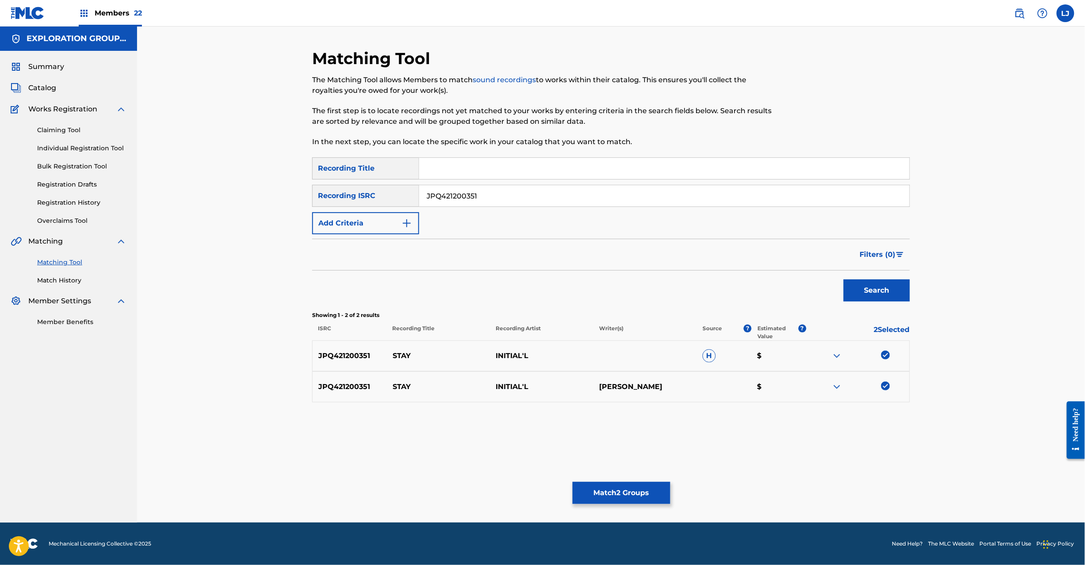
click at [662, 496] on button "Match 2 Groups" at bounding box center [622, 493] width 98 height 22
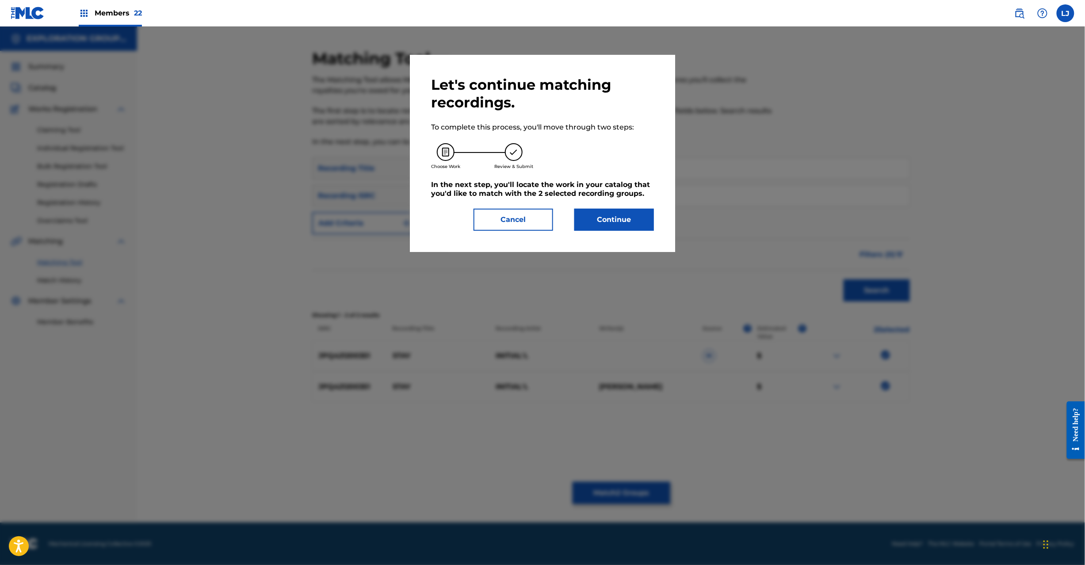
click at [602, 209] on button "Continue" at bounding box center [614, 220] width 80 height 22
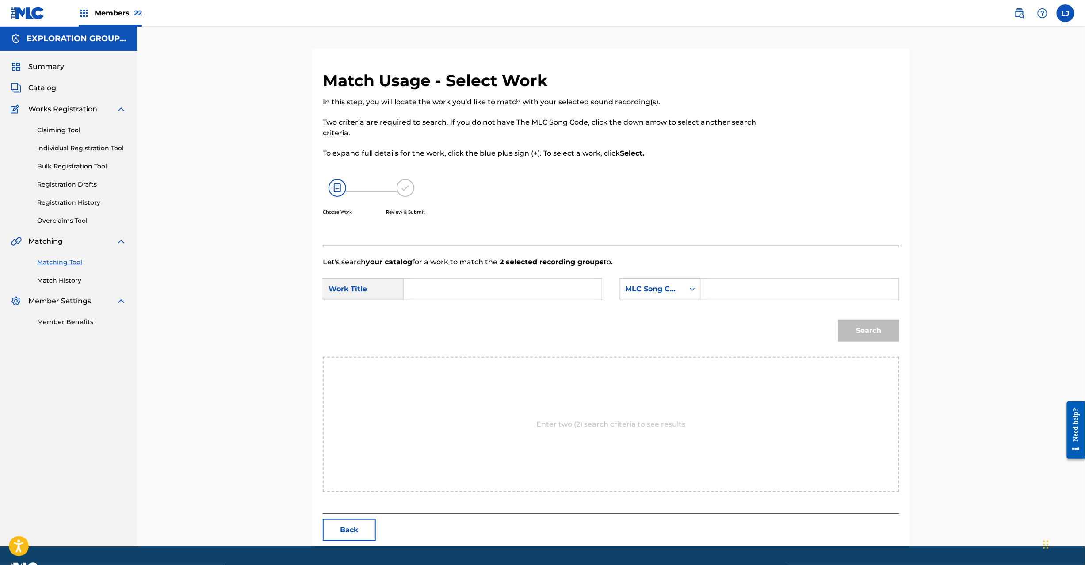
click at [455, 295] on input "Search Form" at bounding box center [502, 289] width 183 height 21
click at [463, 287] on input "Stay S680UE" at bounding box center [502, 289] width 183 height 21
type input "Stay"
click at [801, 287] on input "Search Form" at bounding box center [799, 289] width 183 height 21
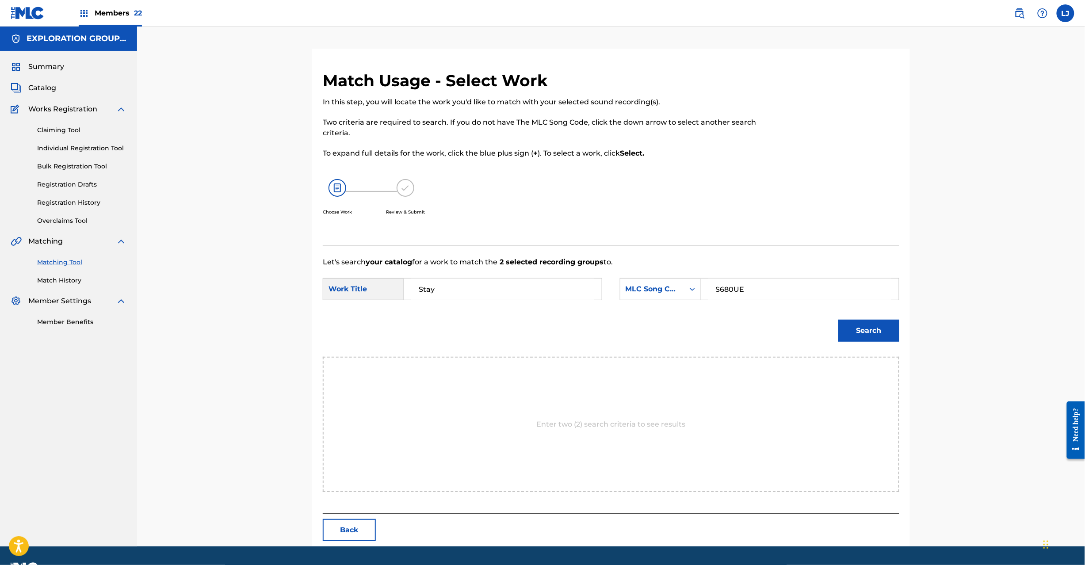
type input "S680UE"
click at [871, 331] on button "Search" at bounding box center [869, 331] width 61 height 22
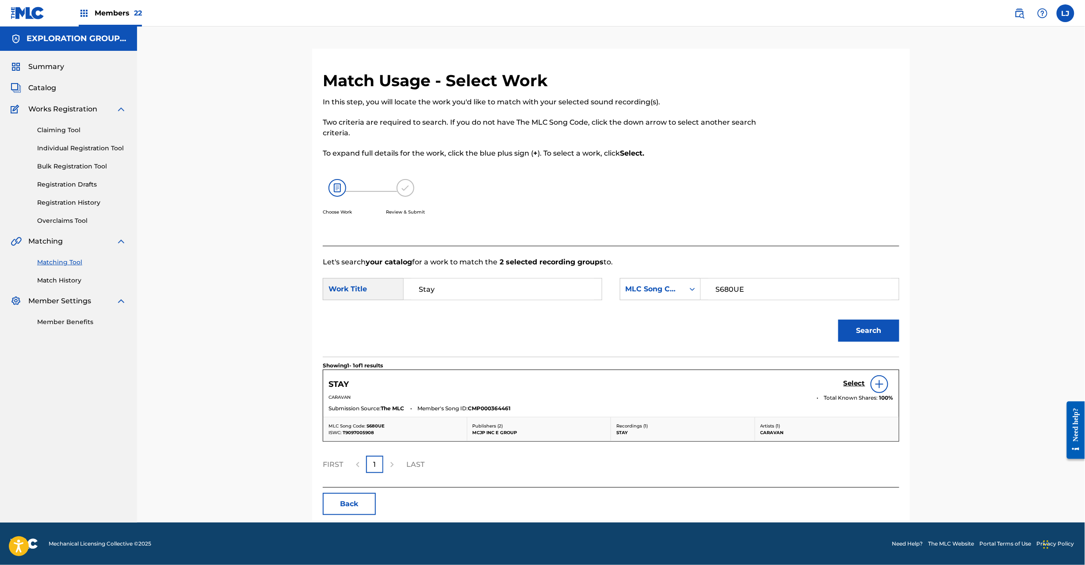
click at [848, 388] on link "Select" at bounding box center [855, 384] width 22 height 10
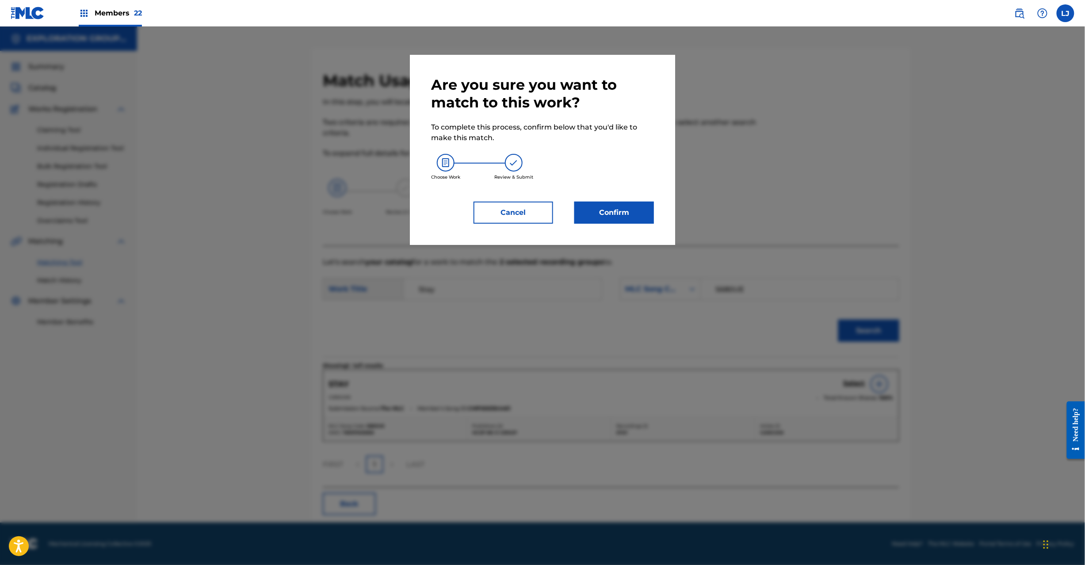
click at [632, 216] on button "Confirm" at bounding box center [614, 213] width 80 height 22
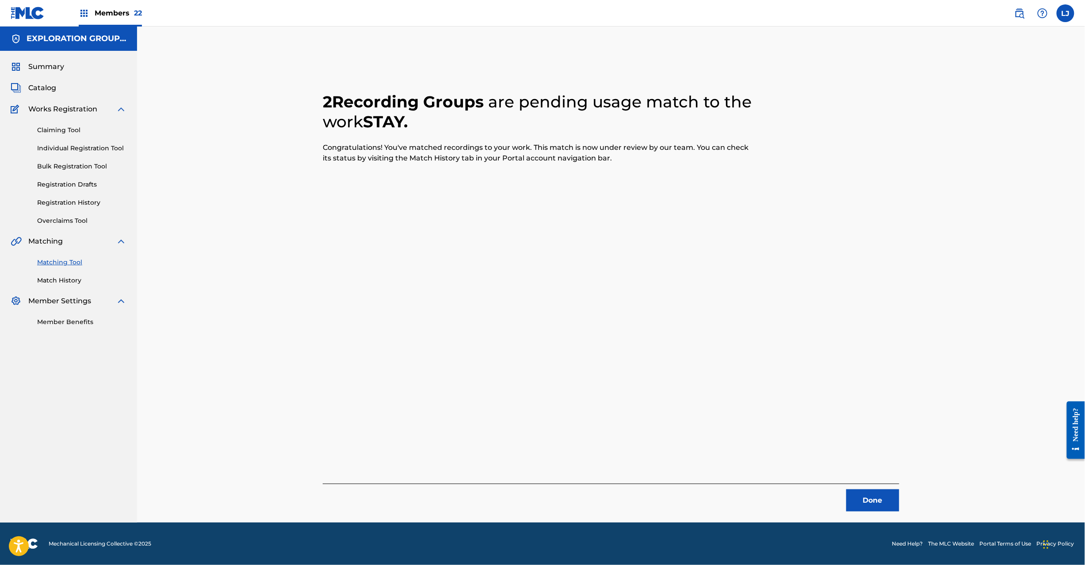
click at [886, 491] on button "Done" at bounding box center [872, 501] width 53 height 22
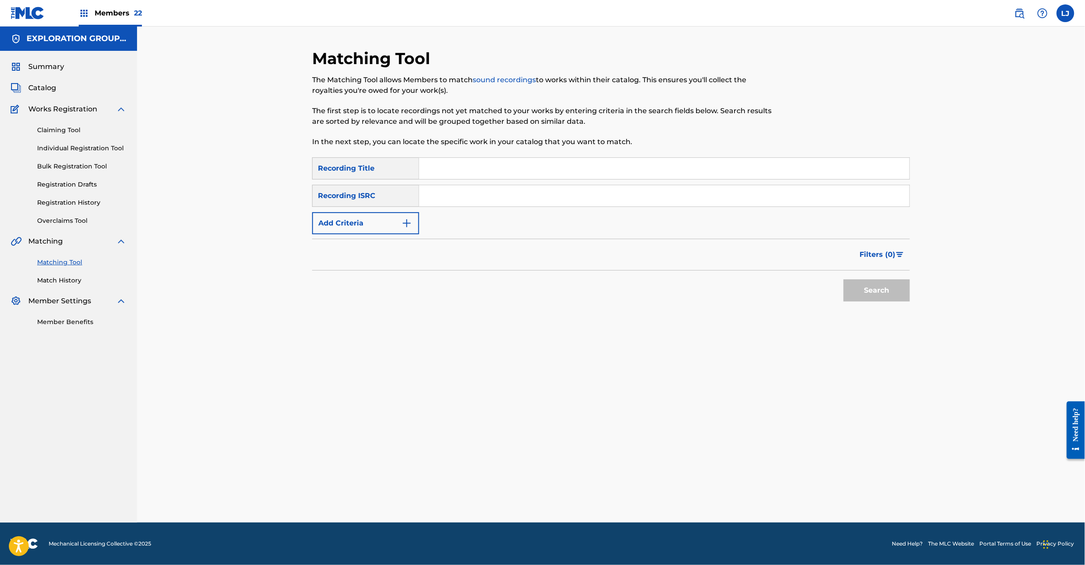
click at [483, 195] on input "Search Form" at bounding box center [664, 195] width 490 height 21
click at [387, 198] on div "Recording ISRC" at bounding box center [365, 196] width 107 height 22
click at [42, 85] on span "Catalog" at bounding box center [42, 88] width 28 height 11
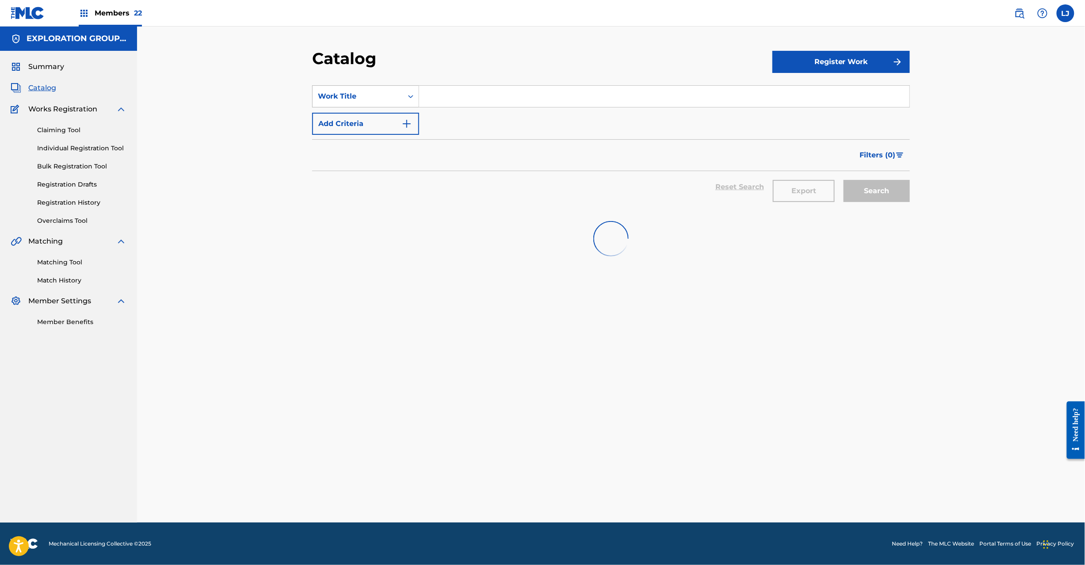
click at [374, 103] on div "Work Title" at bounding box center [358, 96] width 90 height 17
click at [394, 186] on div "MLC Song Code" at bounding box center [366, 185] width 106 height 22
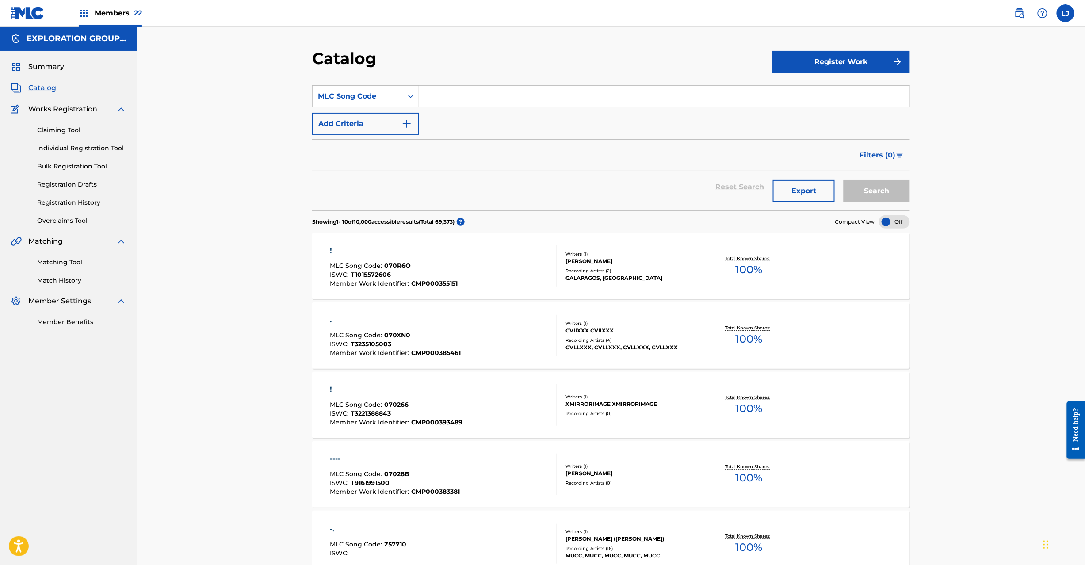
click at [448, 109] on div "SearchWithCriteriab1fad865-5066-4893-bb5c-dda77dbbd242 MLC Song Code Add Criter…" at bounding box center [611, 110] width 598 height 50
click at [456, 98] on input "Search Form" at bounding box center [664, 96] width 490 height 21
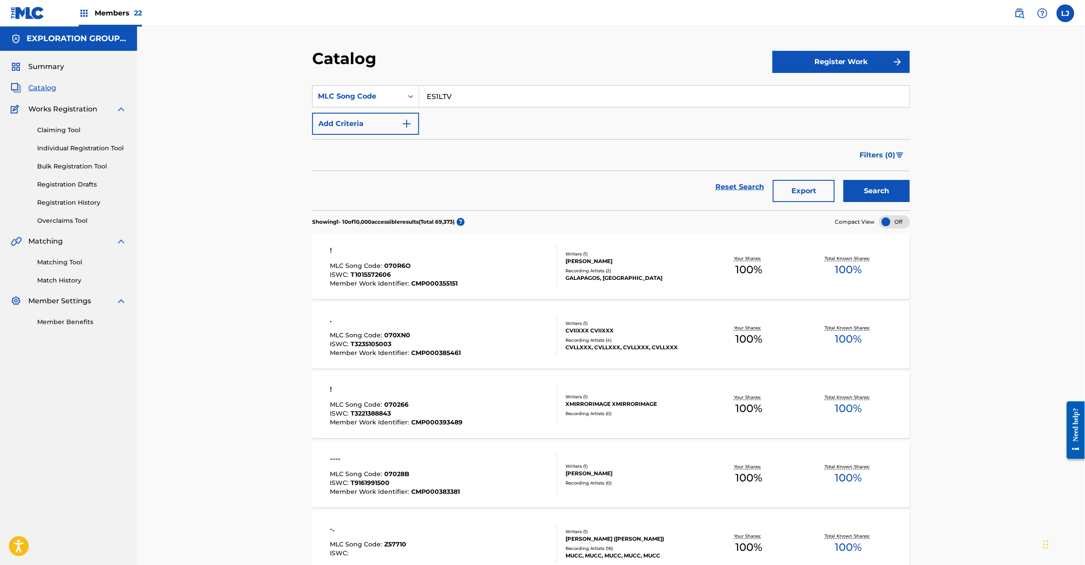
type input "ES1LTV"
click at [876, 189] on button "Search" at bounding box center [877, 191] width 66 height 22
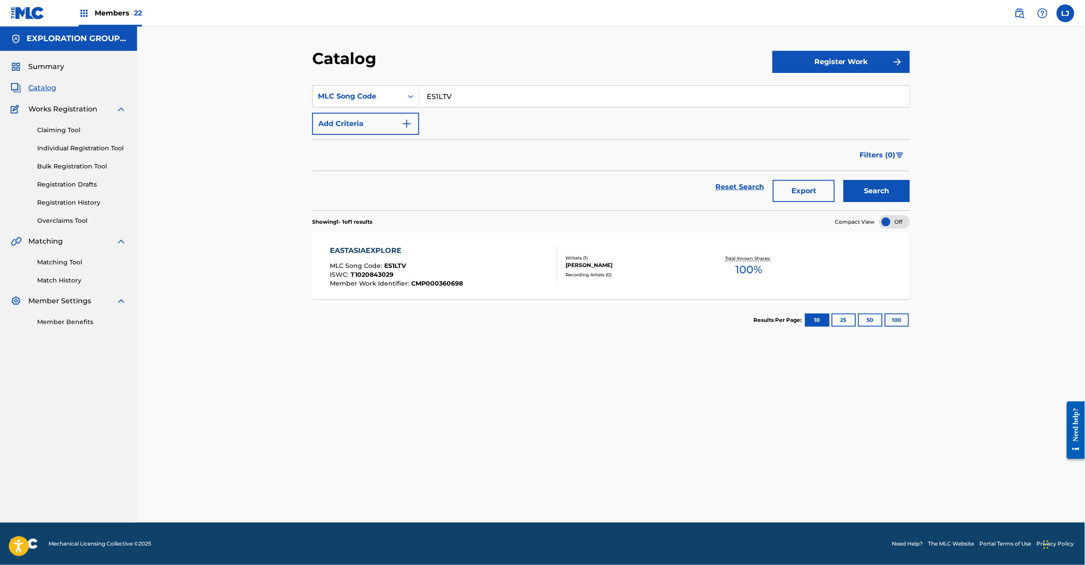
click at [471, 273] on div "EASTASIAEXPLORE MLC Song Code : ES1LTV ISWC : T1020843029 Member Work Identifie…" at bounding box center [443, 266] width 227 height 42
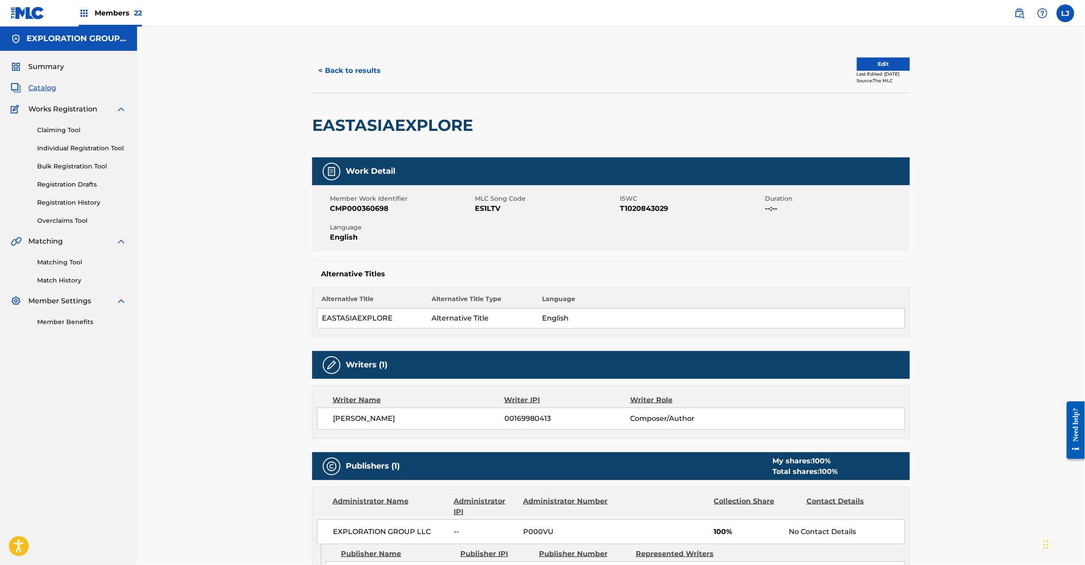
click at [872, 69] on button "Edit" at bounding box center [883, 63] width 53 height 13
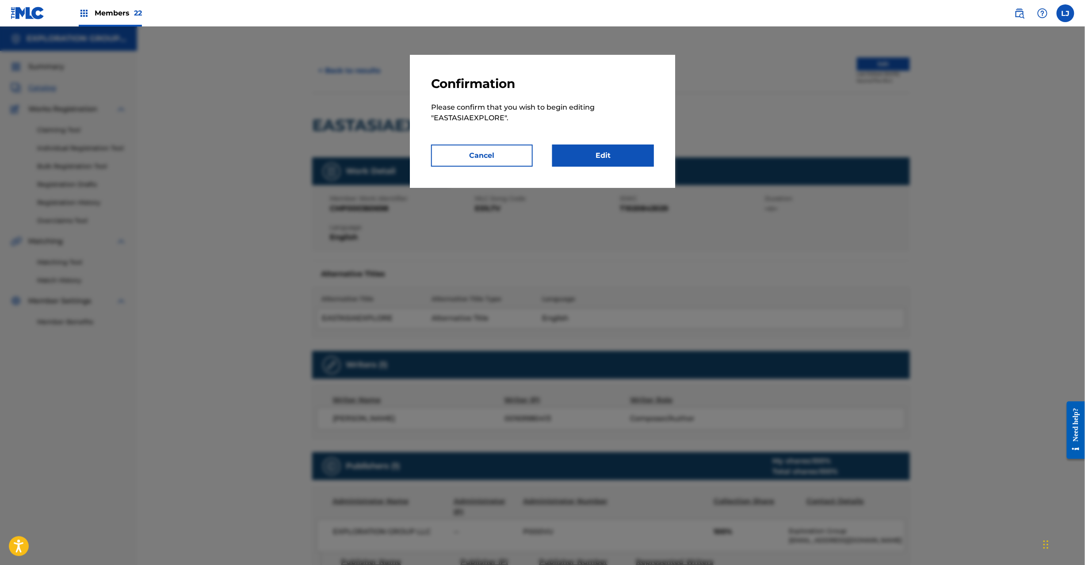
click at [622, 156] on link "Edit" at bounding box center [603, 156] width 102 height 22
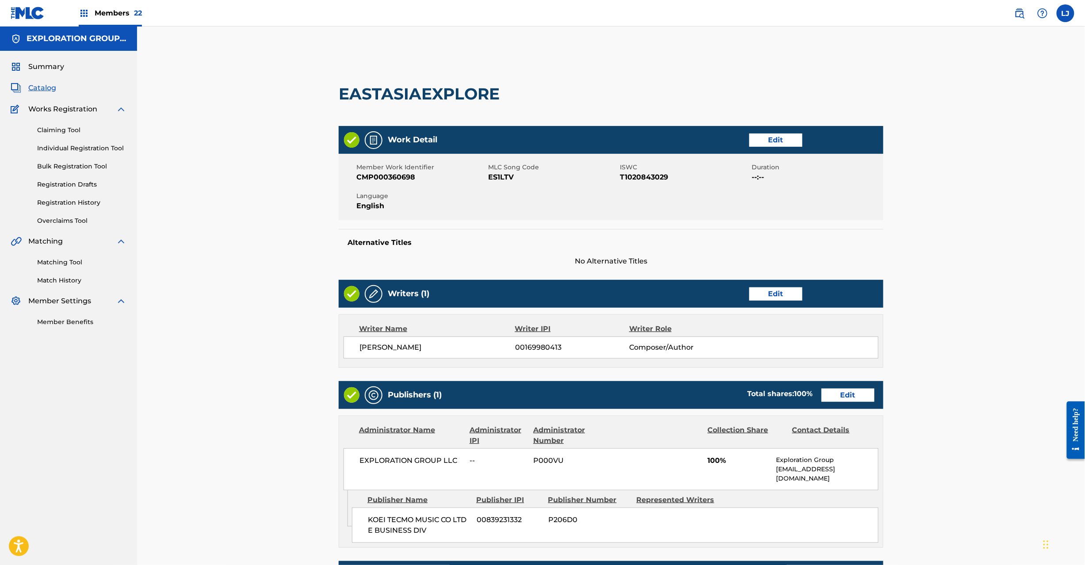
click at [853, 398] on link "Edit" at bounding box center [848, 395] width 53 height 13
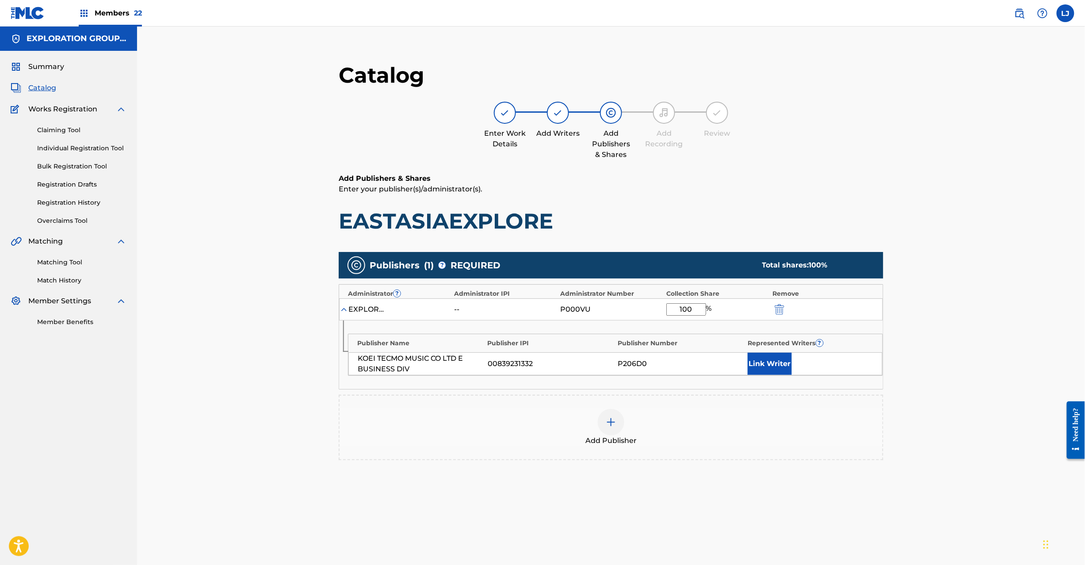
click at [786, 306] on div at bounding box center [792, 309] width 40 height 10
click at [785, 306] on img "submit" at bounding box center [780, 309] width 10 height 11
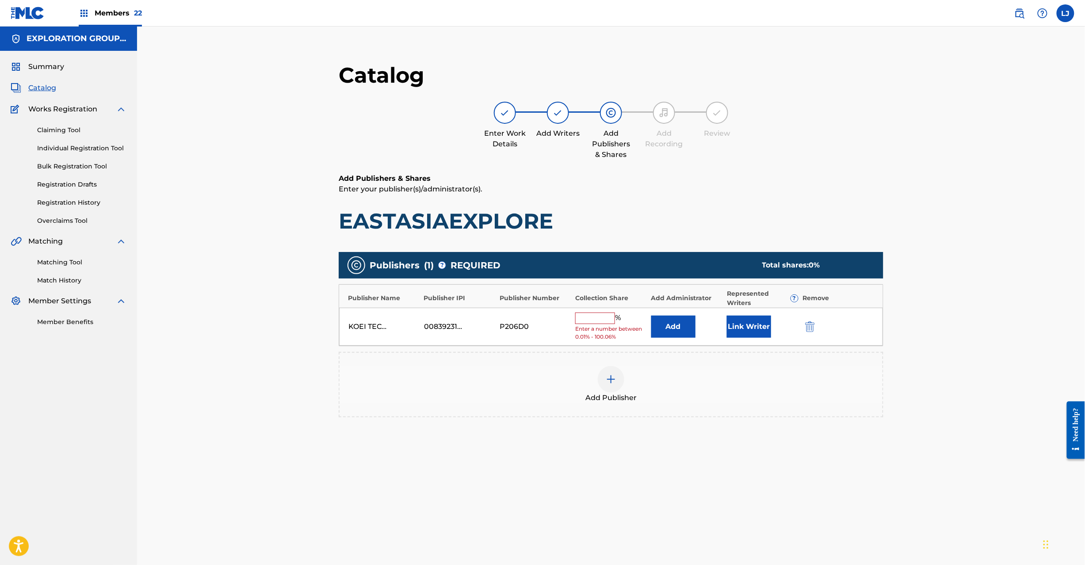
click at [806, 325] on img "submit" at bounding box center [810, 327] width 10 height 11
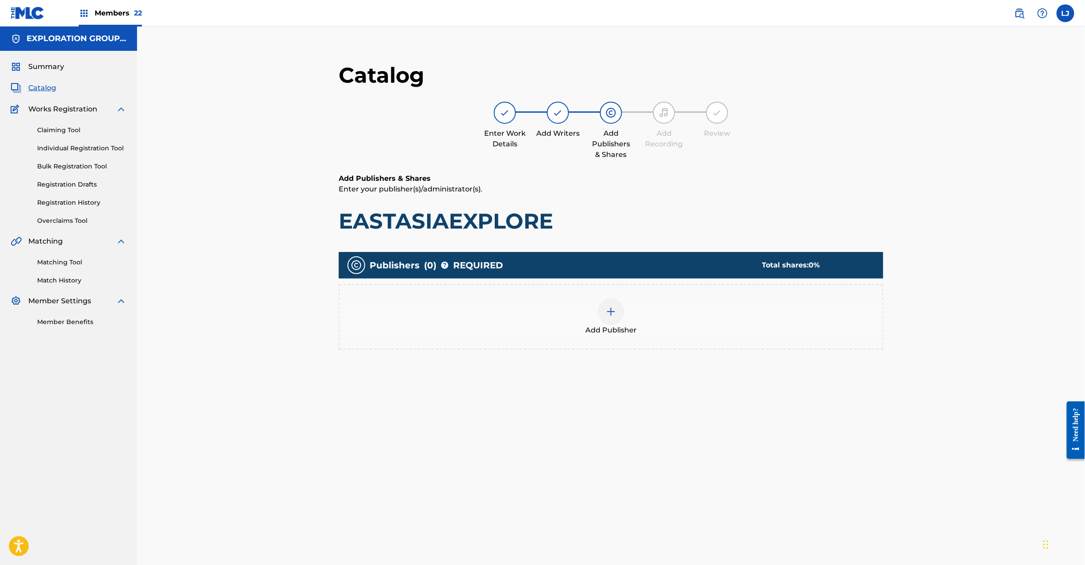
click at [600, 303] on div at bounding box center [611, 312] width 27 height 27
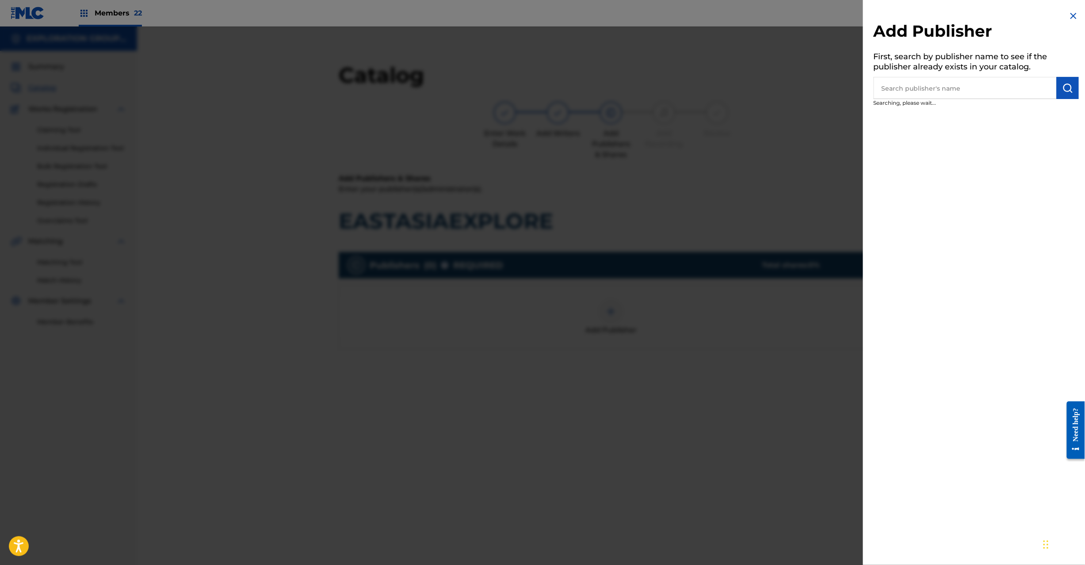
click at [897, 89] on input "text" at bounding box center [965, 88] width 183 height 22
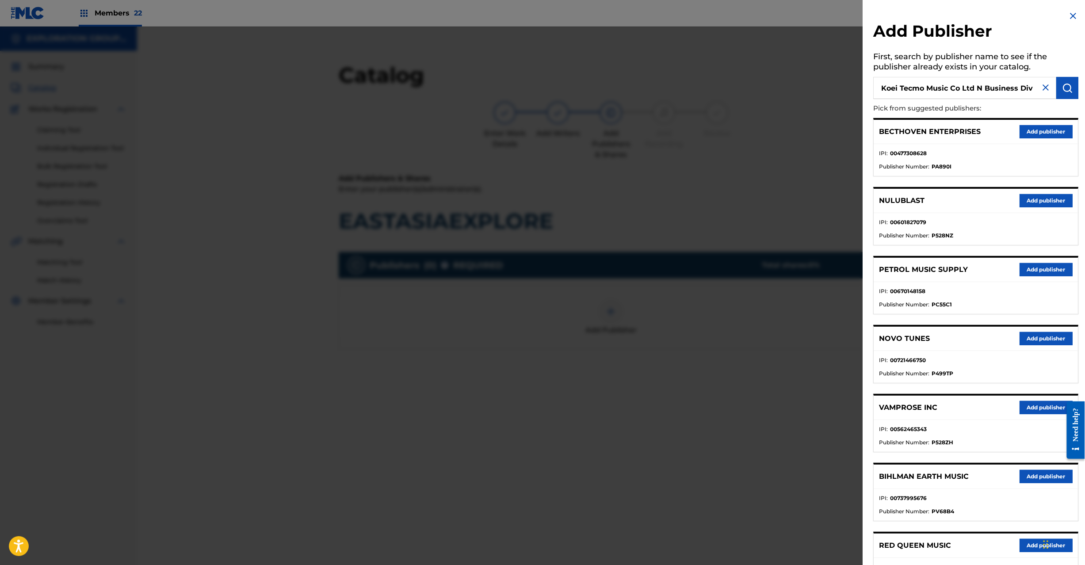
type input "Koei Tecmo Music Co Ltd N Business Div"
click at [1063, 87] on img "submit" at bounding box center [1068, 88] width 11 height 11
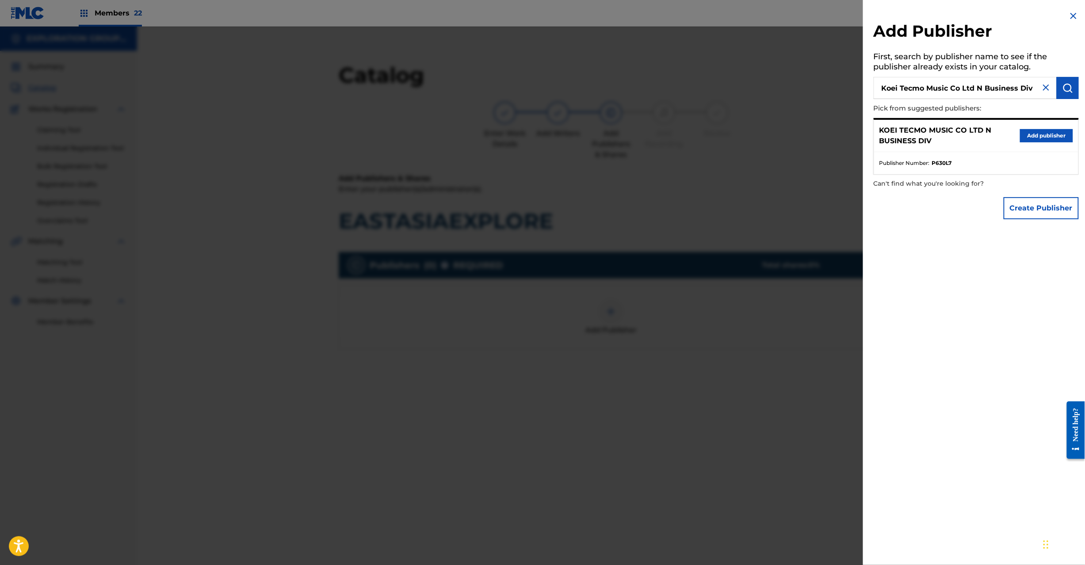
click at [1038, 142] on button "Add publisher" at bounding box center [1046, 135] width 53 height 13
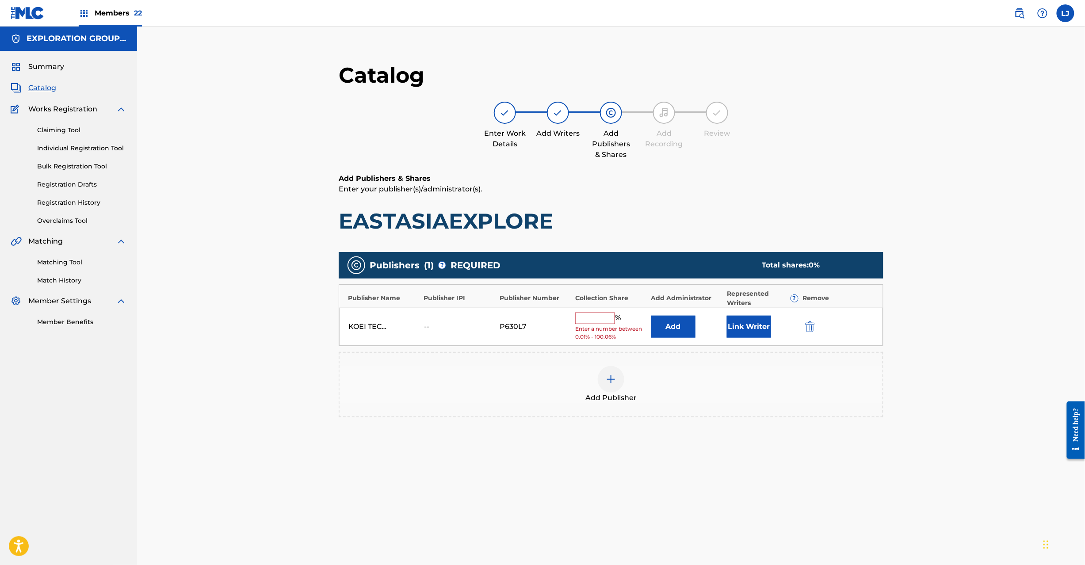
click at [666, 333] on button "Add" at bounding box center [673, 327] width 44 height 22
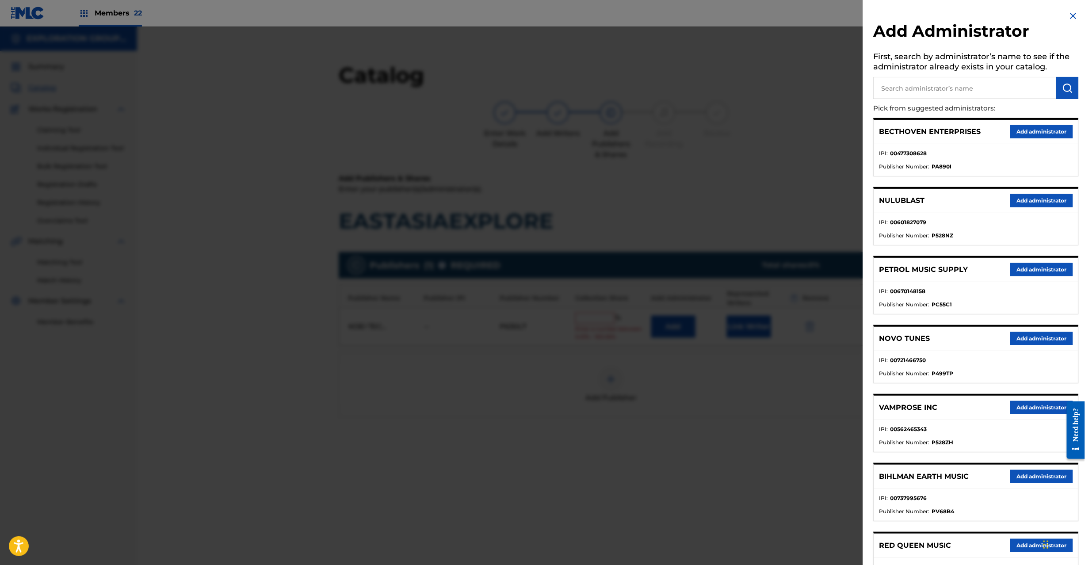
click at [905, 91] on input "text" at bounding box center [965, 88] width 183 height 22
type input "Exploration Group LLC"
click at [1066, 84] on img "submit" at bounding box center [1068, 88] width 11 height 11
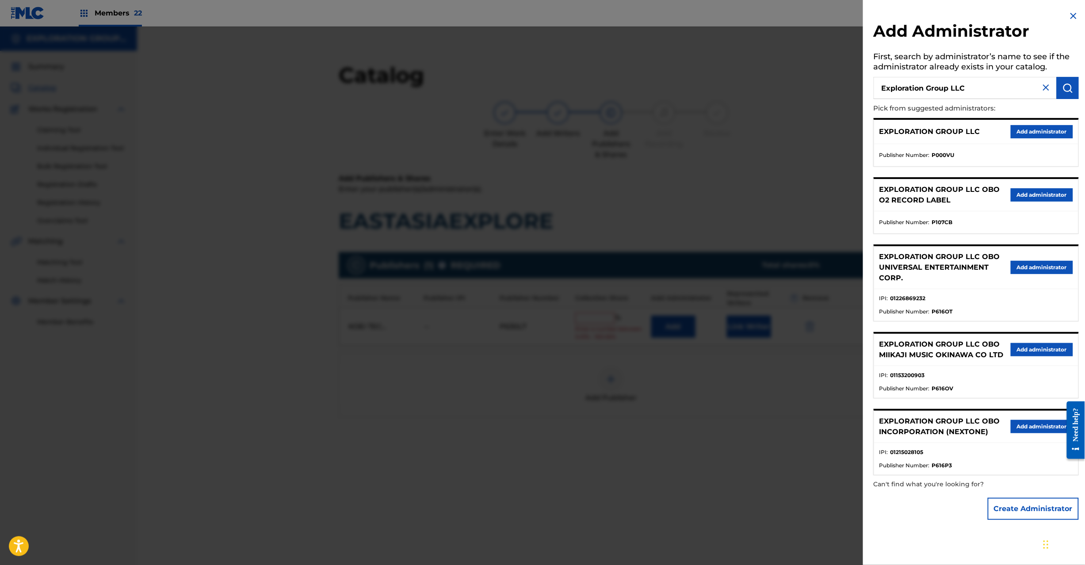
click at [1032, 130] on button "Add administrator" at bounding box center [1042, 131] width 62 height 13
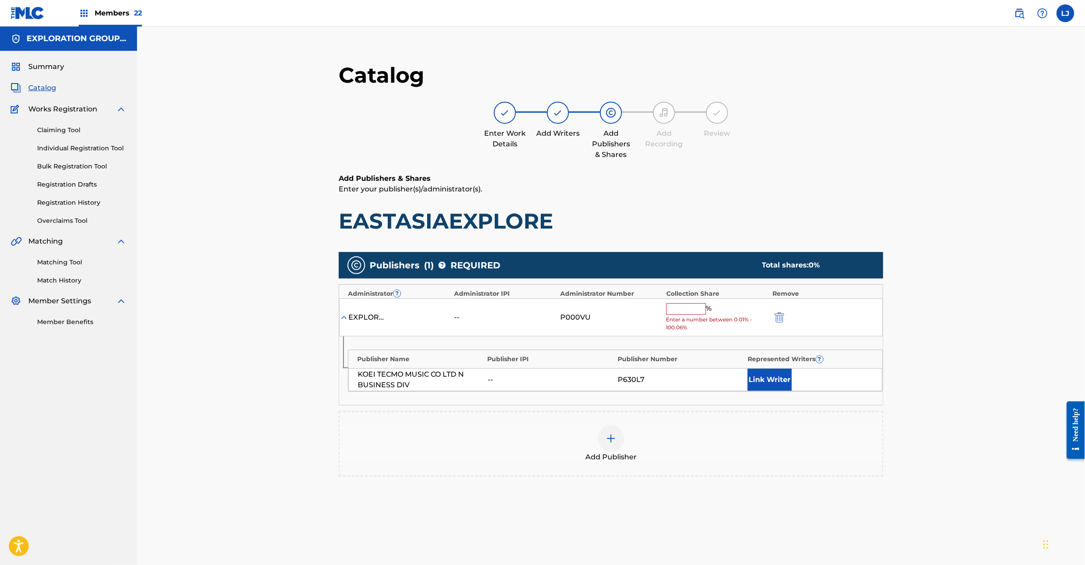
click at [695, 309] on input "text" at bounding box center [686, 308] width 40 height 11
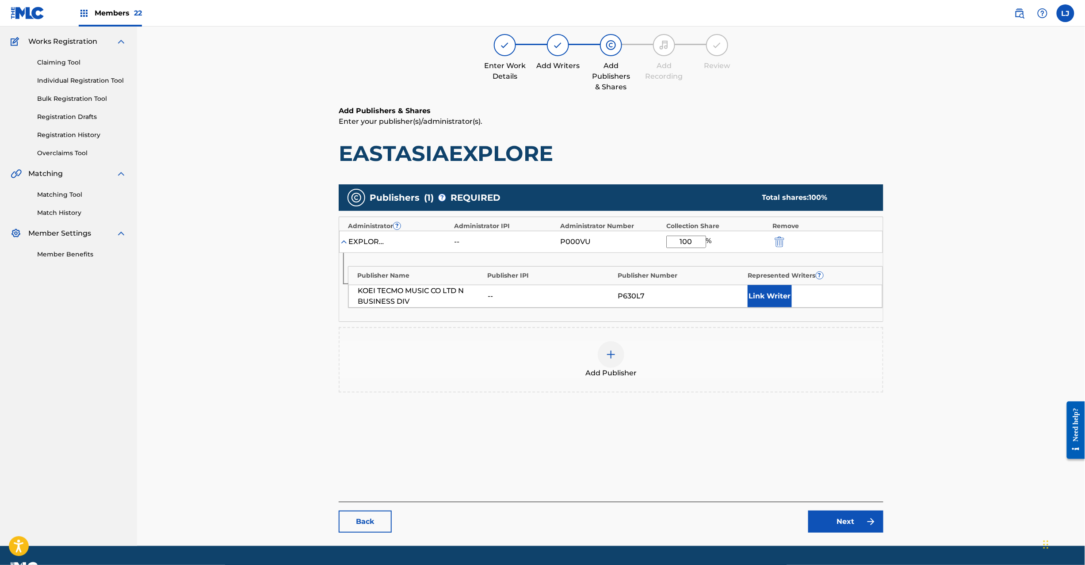
scroll to position [91, 0]
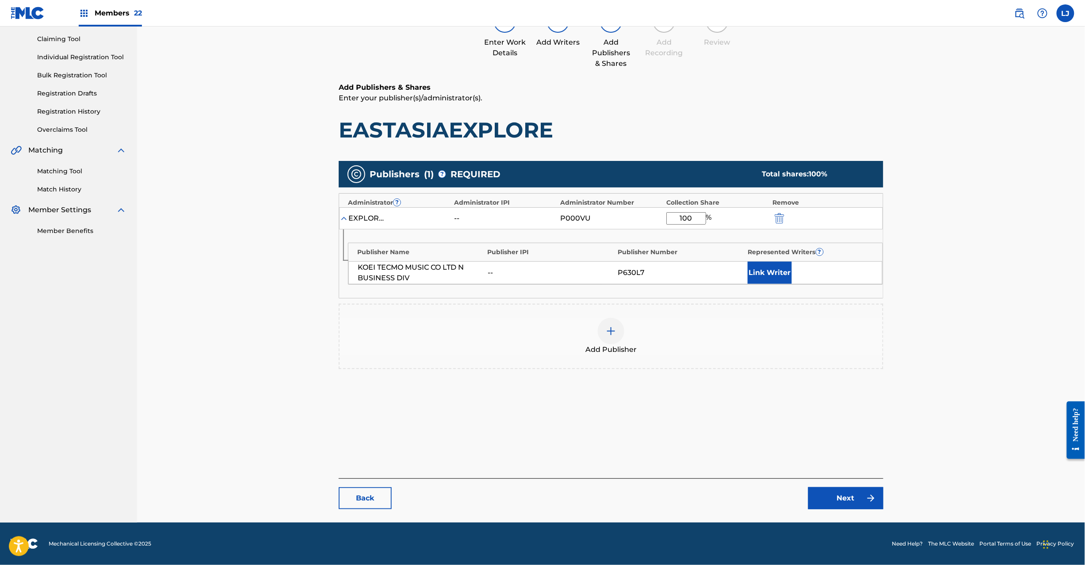
type input "100"
click at [827, 495] on link "Next" at bounding box center [845, 498] width 75 height 22
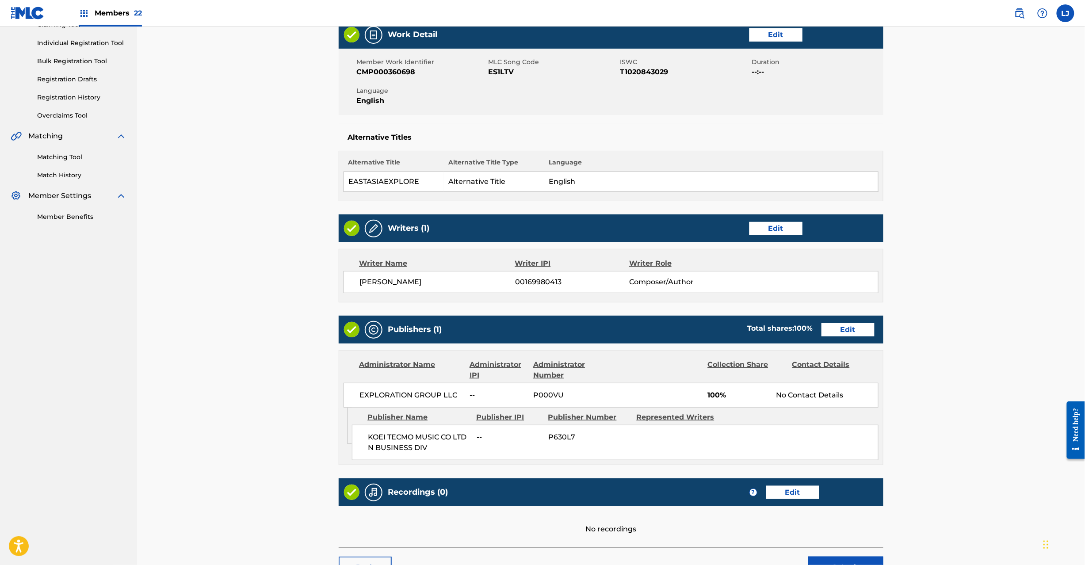
scroll to position [176, 0]
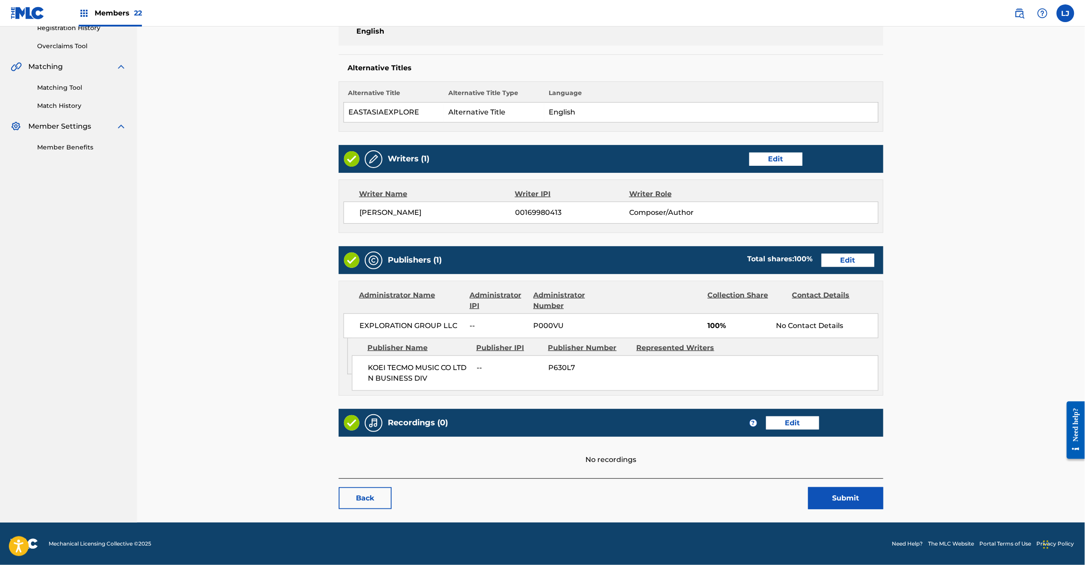
click at [853, 489] on button "Submit" at bounding box center [845, 498] width 75 height 22
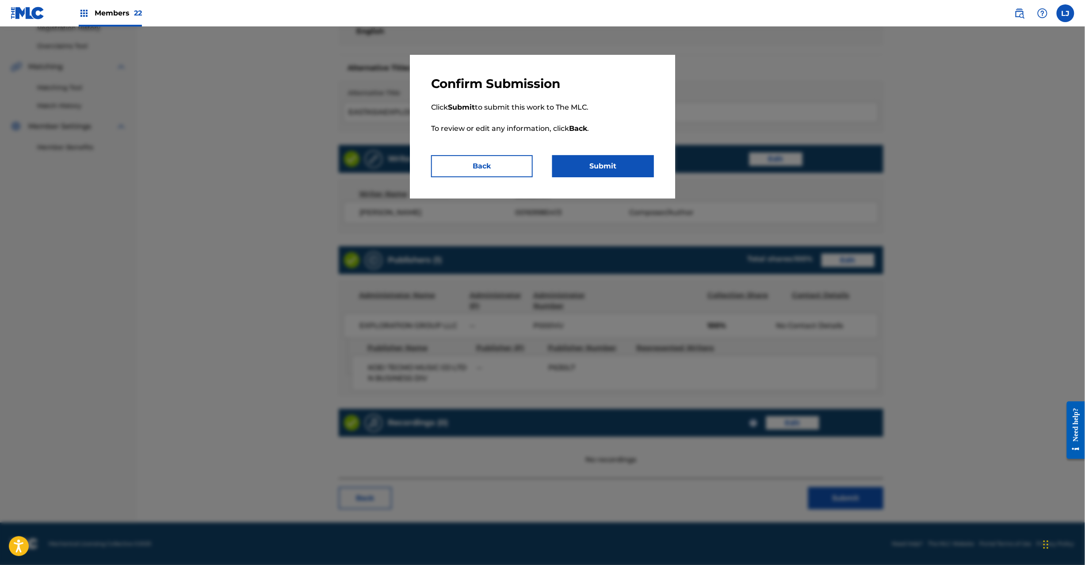
click at [605, 169] on button "Submit" at bounding box center [603, 166] width 102 height 22
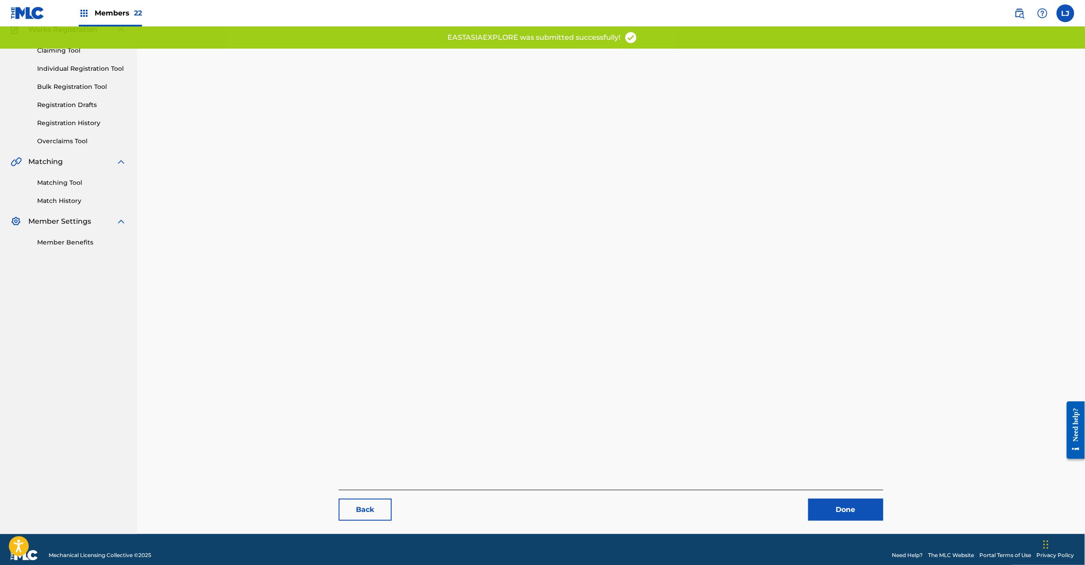
scroll to position [91, 0]
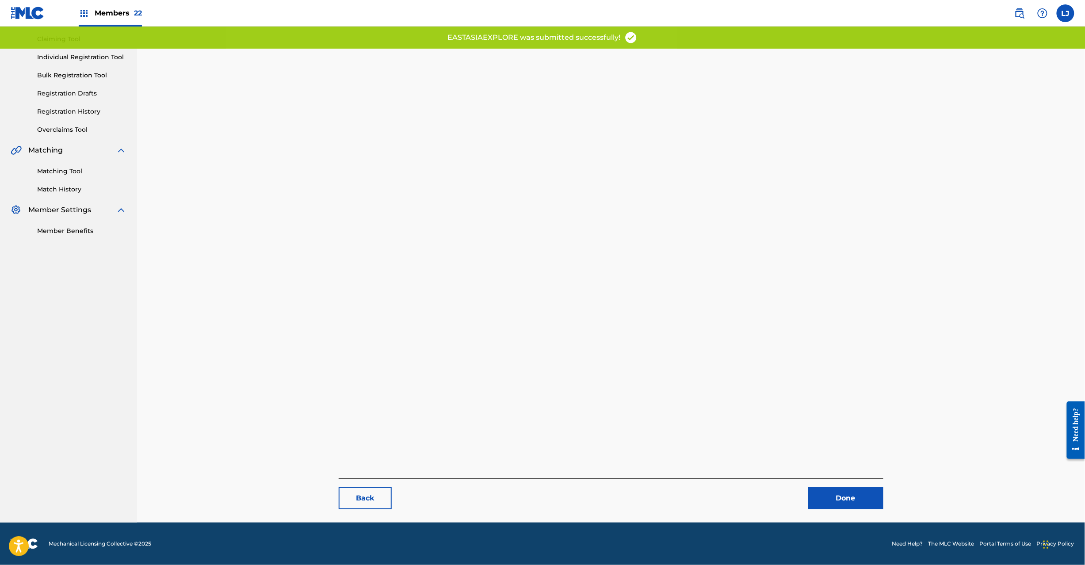
click at [831, 499] on link "Done" at bounding box center [845, 498] width 75 height 22
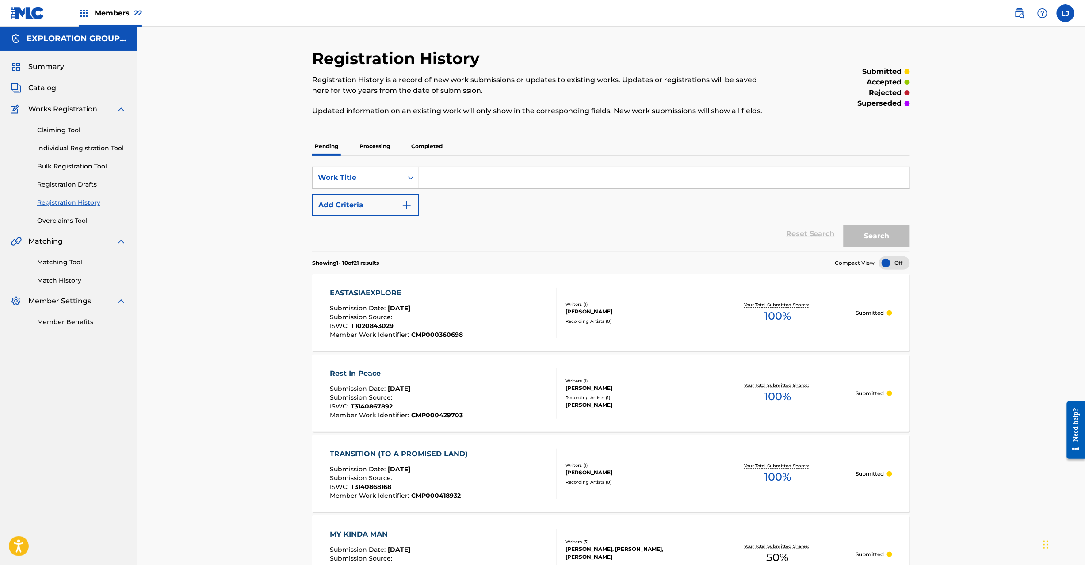
click at [34, 80] on div "Summary Catalog Works Registration Claiming Tool Individual Registration Tool B…" at bounding box center [68, 194] width 137 height 287
click at [38, 88] on span "Catalog" at bounding box center [42, 88] width 28 height 11
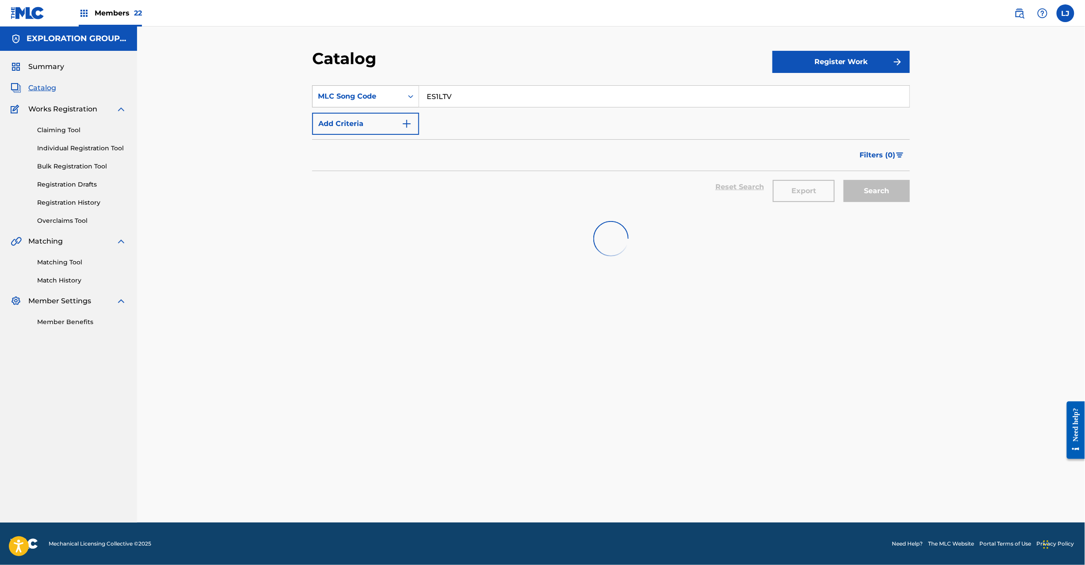
click at [371, 96] on div "MLC Song Code" at bounding box center [358, 96] width 80 height 11
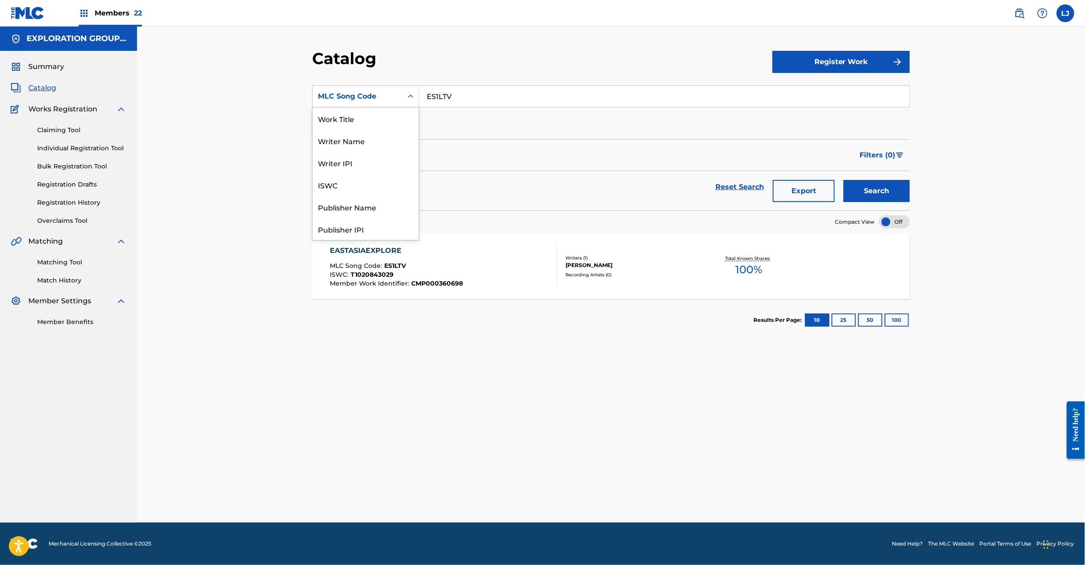
scroll to position [143, 0]
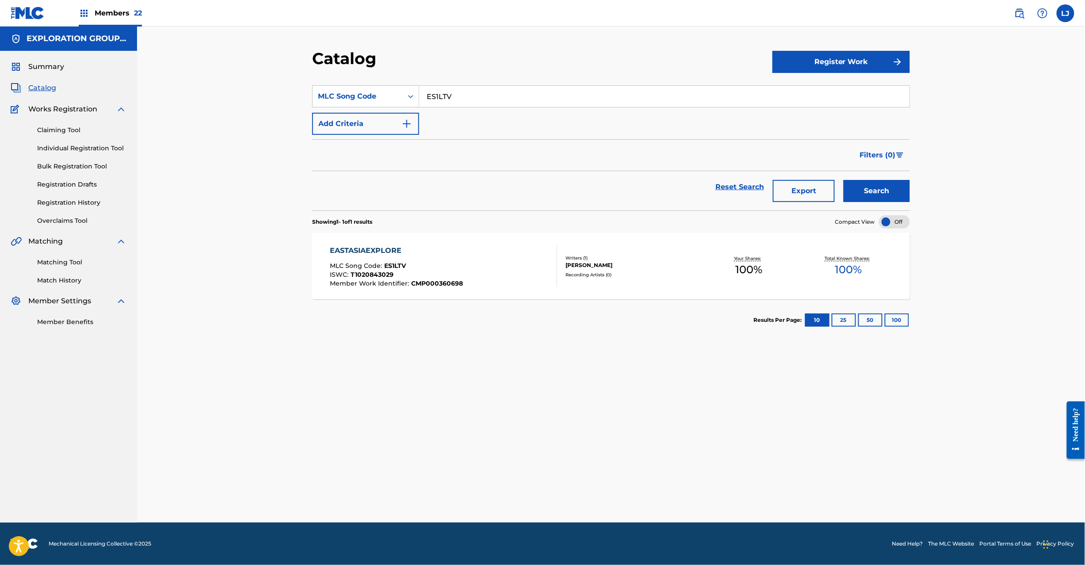
click at [470, 103] on input "ES1LTV" at bounding box center [664, 96] width 490 height 21
type input "ES1SUP"
click at [894, 193] on div "Search" at bounding box center [874, 187] width 71 height 32
click at [894, 193] on button "Search" at bounding box center [877, 191] width 66 height 22
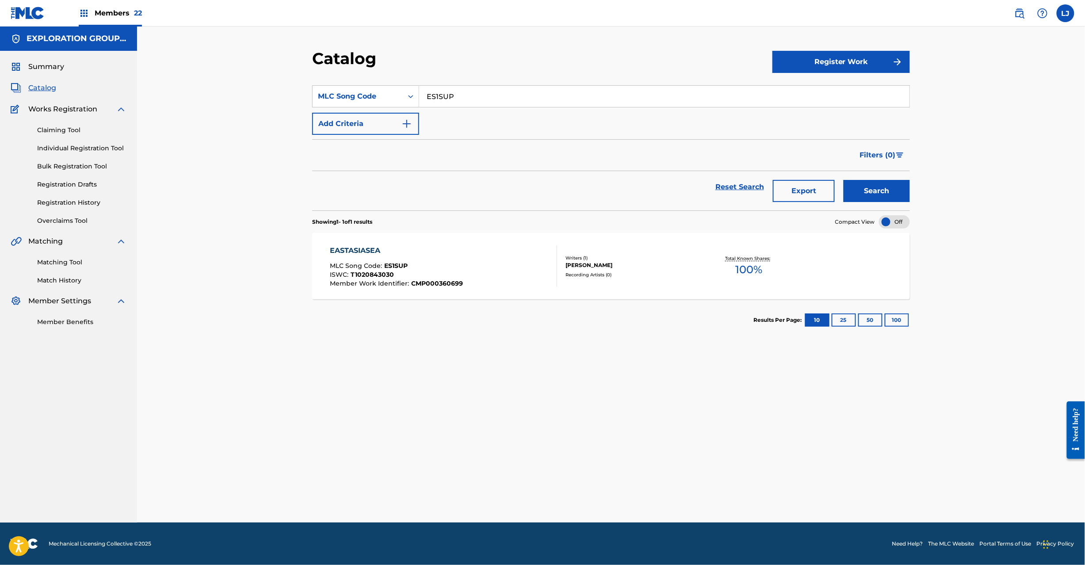
click at [496, 274] on div "EASTASIASEA MLC Song Code : ES1SUP ISWC : T1020843030 Member Work Identifier : …" at bounding box center [443, 266] width 227 height 42
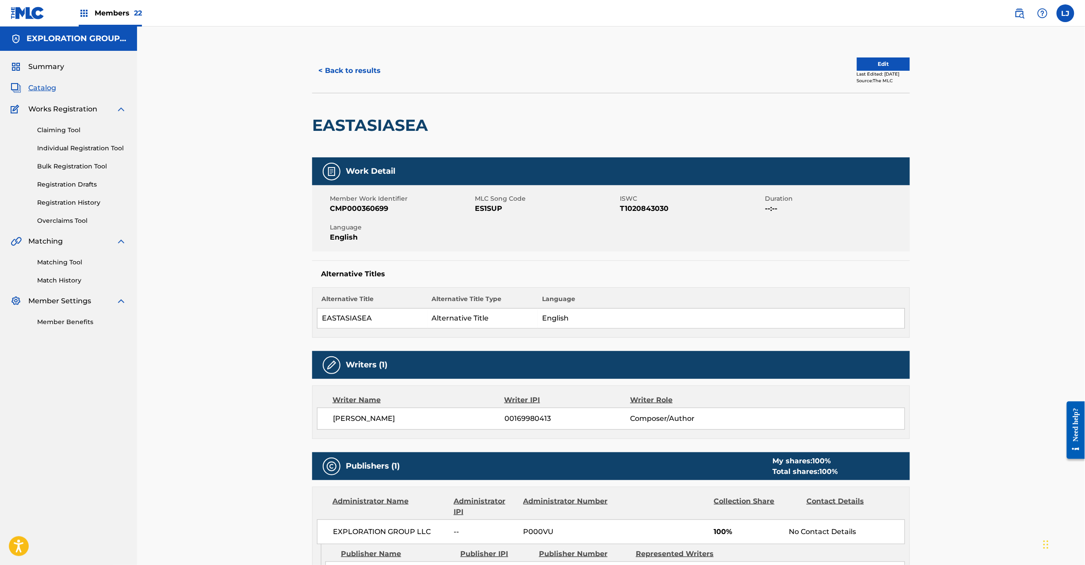
click at [884, 69] on button "Edit" at bounding box center [883, 63] width 53 height 13
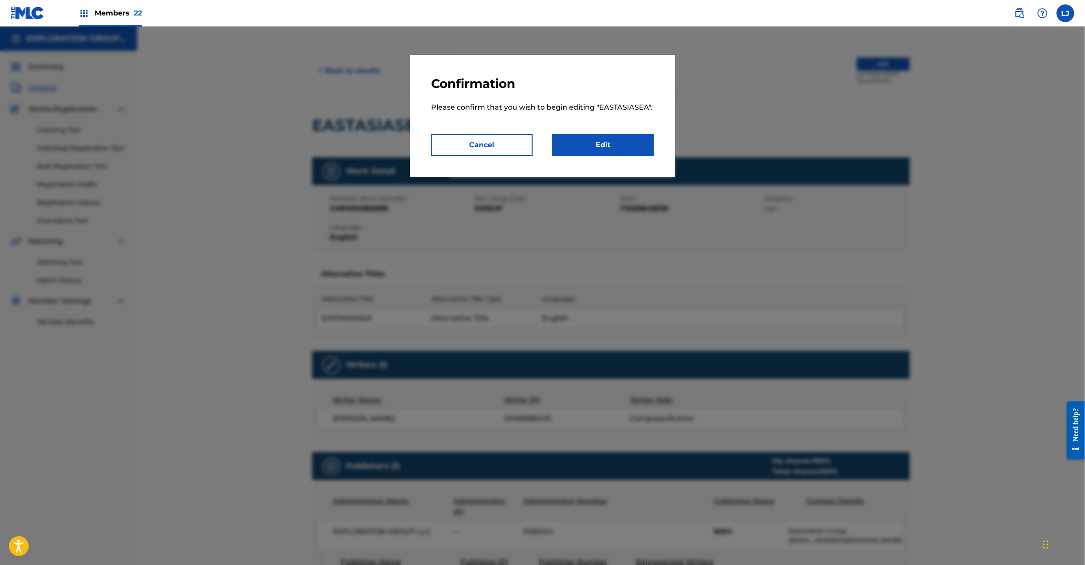
click at [627, 150] on link "Edit" at bounding box center [603, 145] width 102 height 22
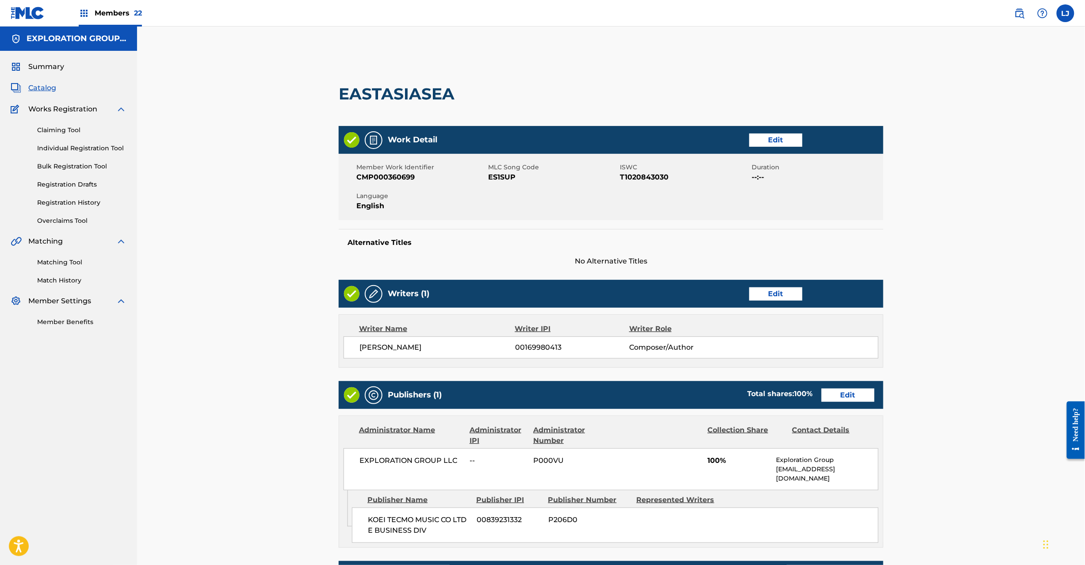
click at [833, 402] on div "Publishers (1) Total shares: 100 % Edit" at bounding box center [611, 395] width 545 height 28
click at [833, 394] on link "Edit" at bounding box center [848, 395] width 53 height 13
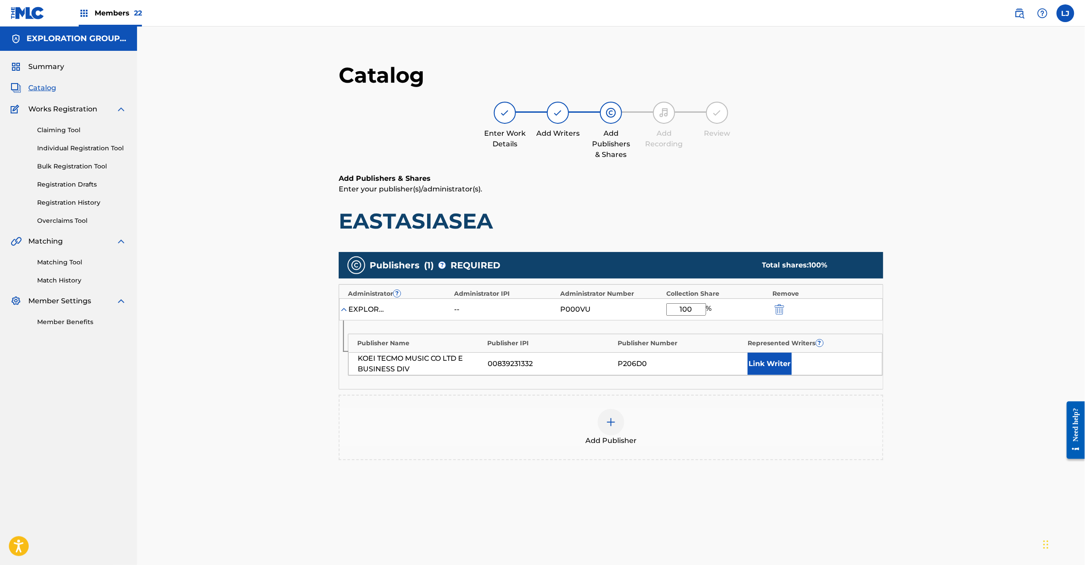
click at [780, 312] on img "submit" at bounding box center [780, 309] width 10 height 11
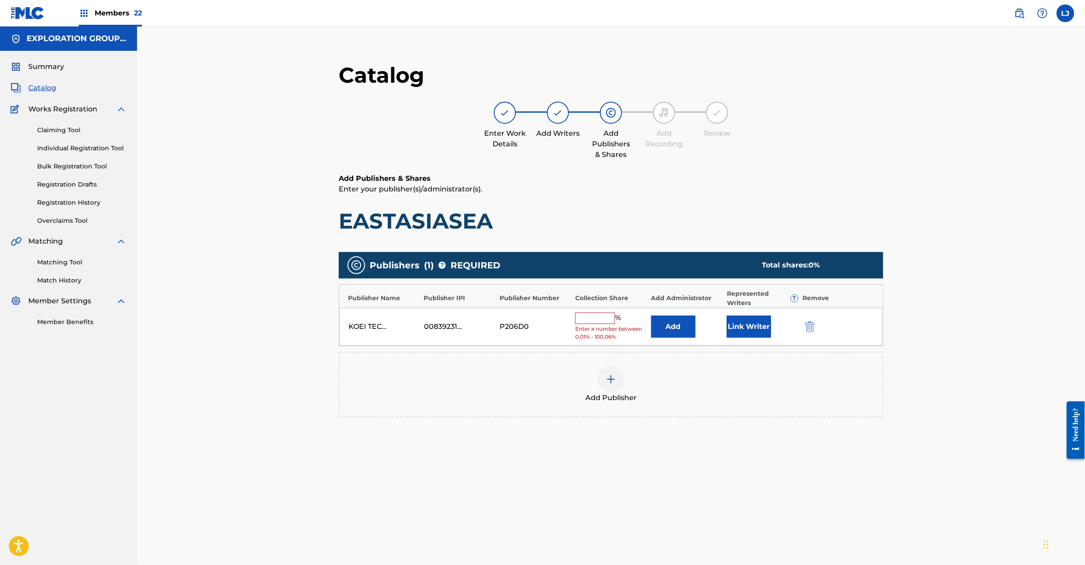
click at [831, 326] on div at bounding box center [823, 327] width 40 height 10
click at [819, 326] on div at bounding box center [823, 327] width 40 height 10
click at [809, 326] on img "submit" at bounding box center [810, 327] width 10 height 11
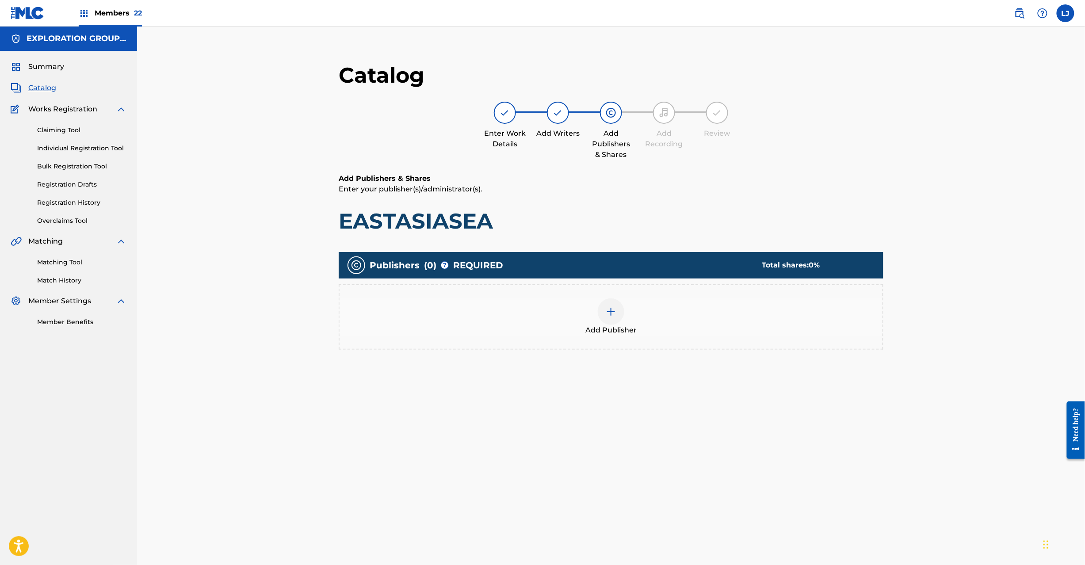
click at [605, 318] on div at bounding box center [611, 312] width 27 height 27
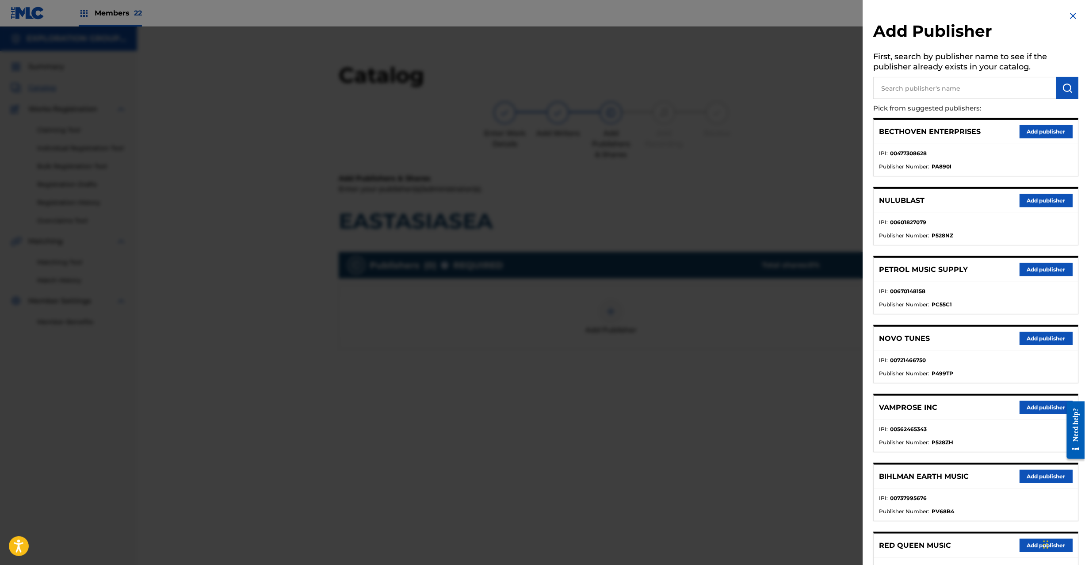
click at [955, 86] on input "text" at bounding box center [965, 88] width 183 height 22
type input "Koei Tecmo Music Co Ltd N Business Div"
click at [1057, 88] on button "submit" at bounding box center [1068, 88] width 22 height 22
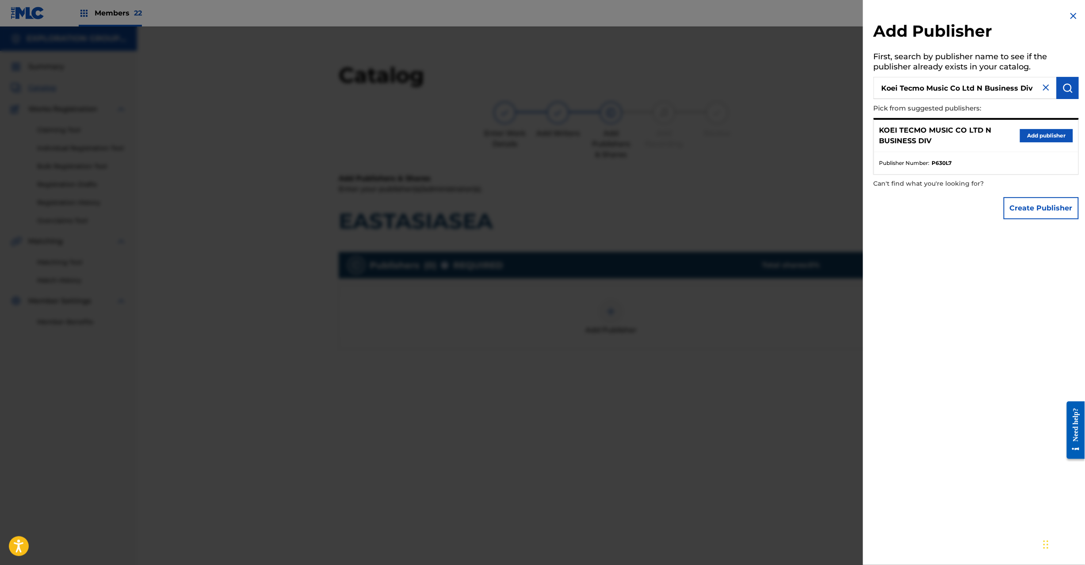
click at [1035, 133] on button "Add publisher" at bounding box center [1046, 135] width 53 height 13
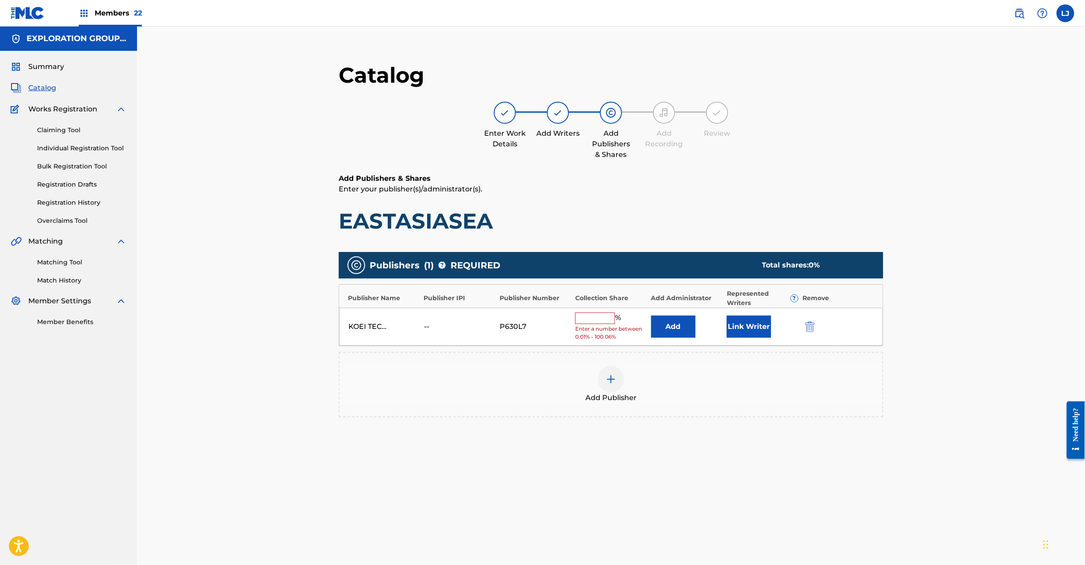
click at [679, 323] on button "Add" at bounding box center [673, 327] width 44 height 22
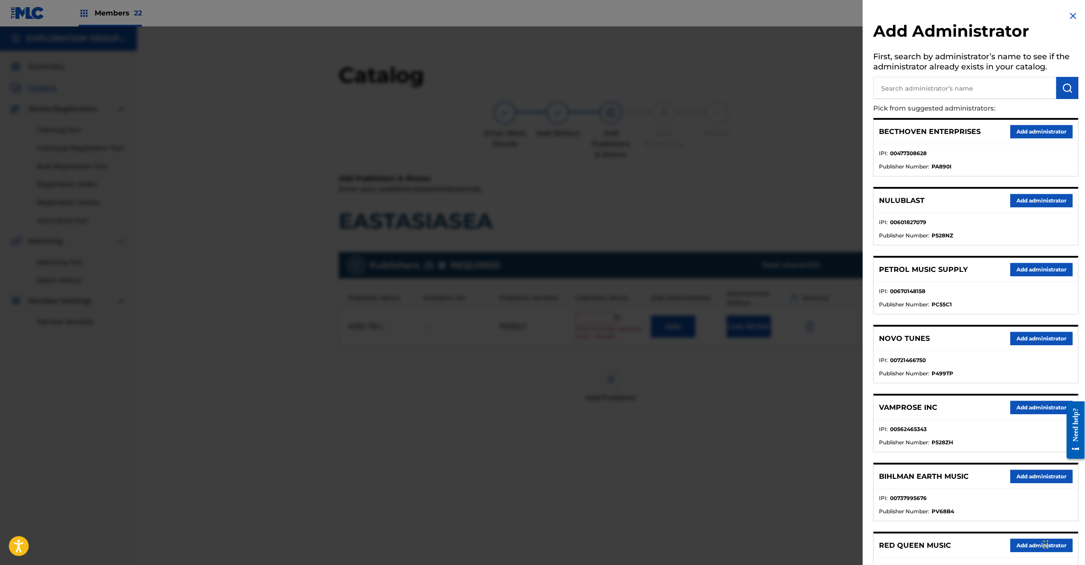
click at [943, 91] on input "text" at bounding box center [965, 88] width 183 height 22
type input "Exploration Group LLC"
click at [1057, 93] on button "submit" at bounding box center [1068, 88] width 22 height 22
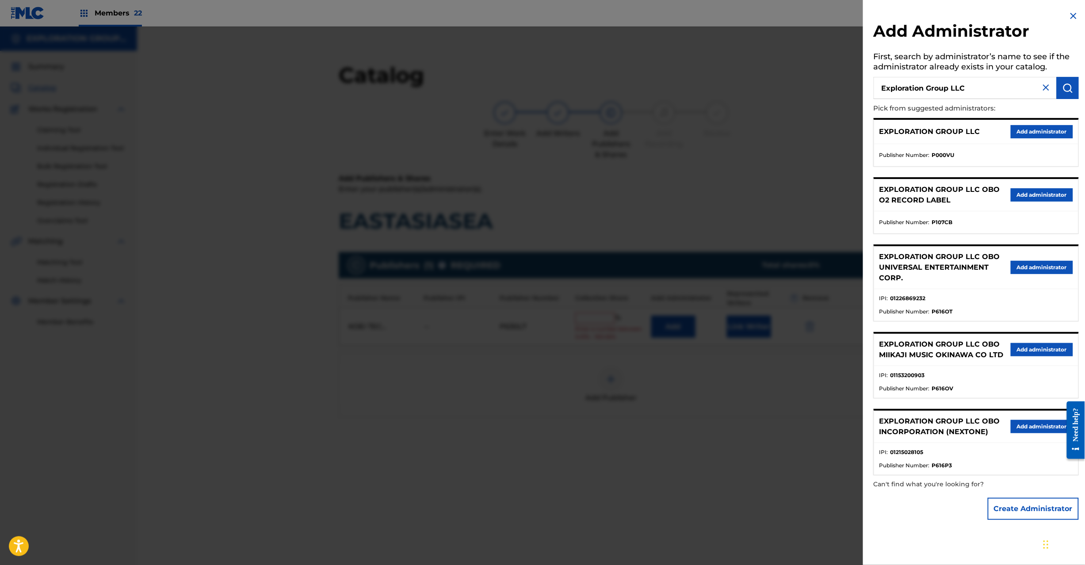
click at [1042, 138] on button "Add administrator" at bounding box center [1042, 131] width 62 height 13
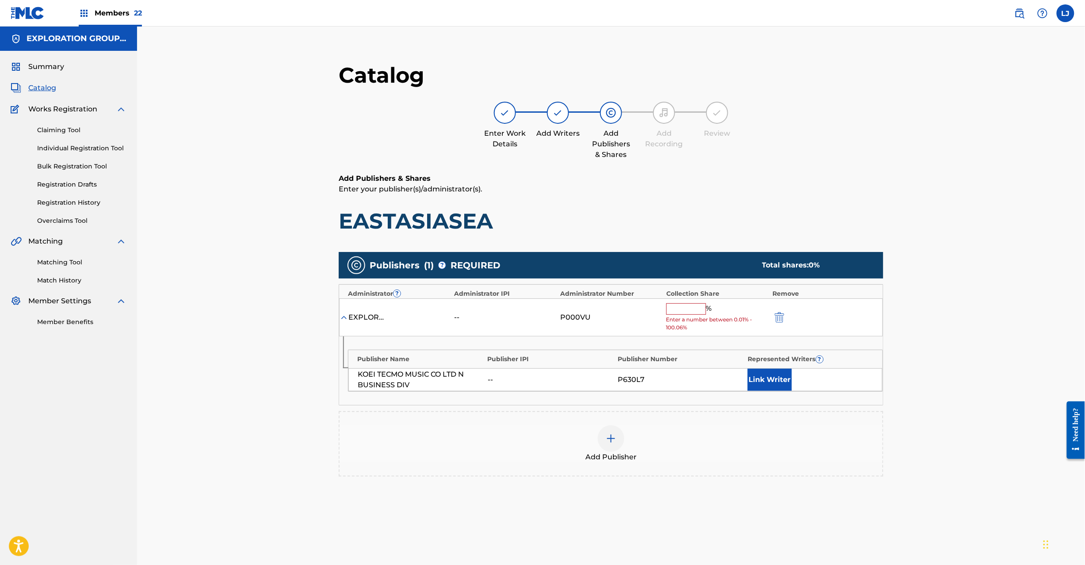
click at [664, 308] on div "EXPLORATION GROUP LLC -- P000VU % Enter a number between 0.01% - 100.06%" at bounding box center [611, 318] width 544 height 38
click at [685, 308] on input "text" at bounding box center [686, 308] width 40 height 11
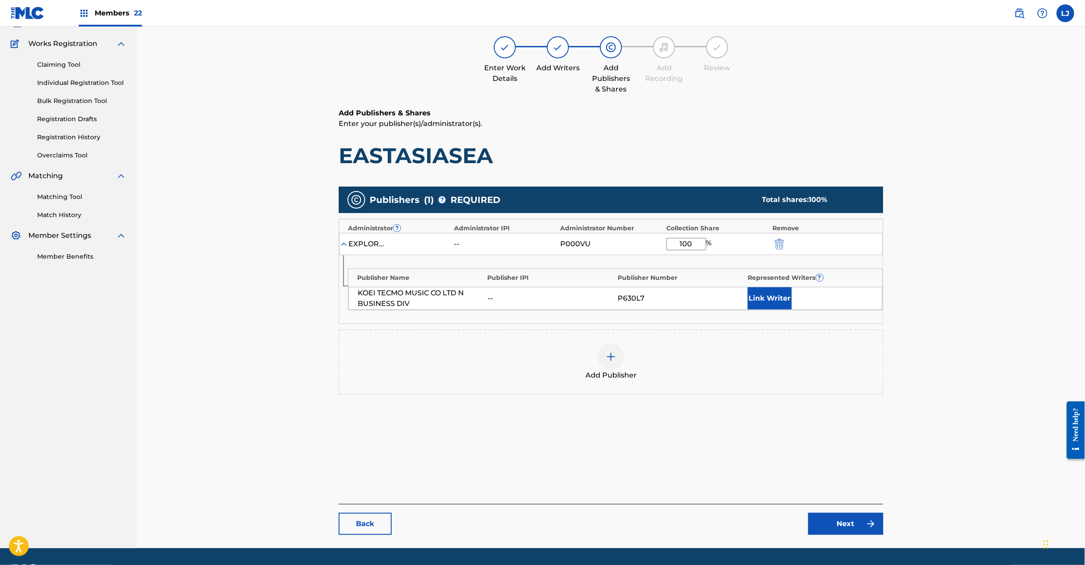
scroll to position [91, 0]
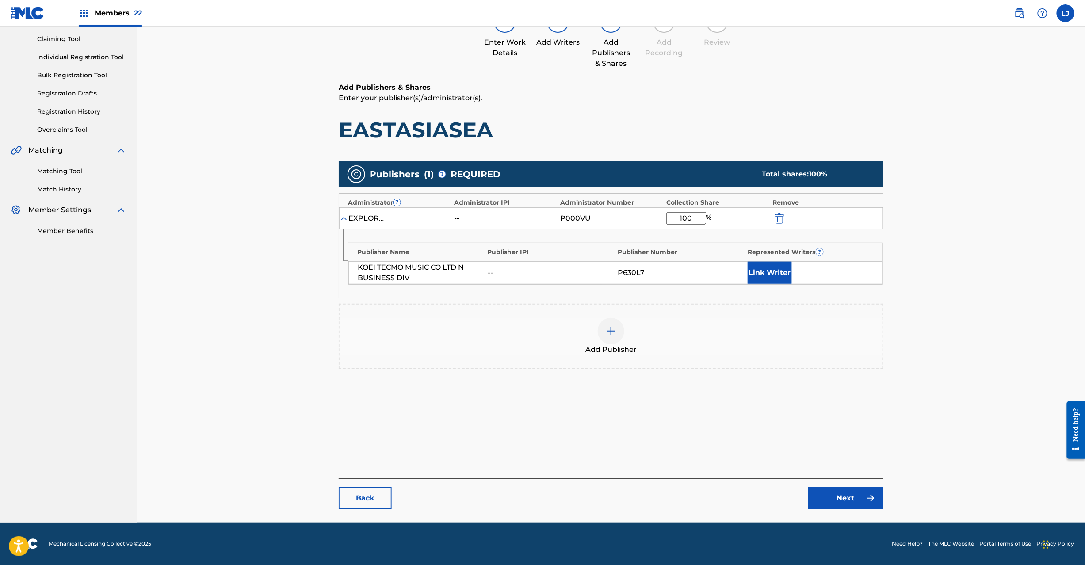
type input "100"
click at [848, 515] on main "Catalog Enter Work Details Add Writers Add Publishers & Shares Add Recording Re…" at bounding box center [611, 240] width 598 height 565
click at [850, 502] on link "Next" at bounding box center [845, 498] width 75 height 22
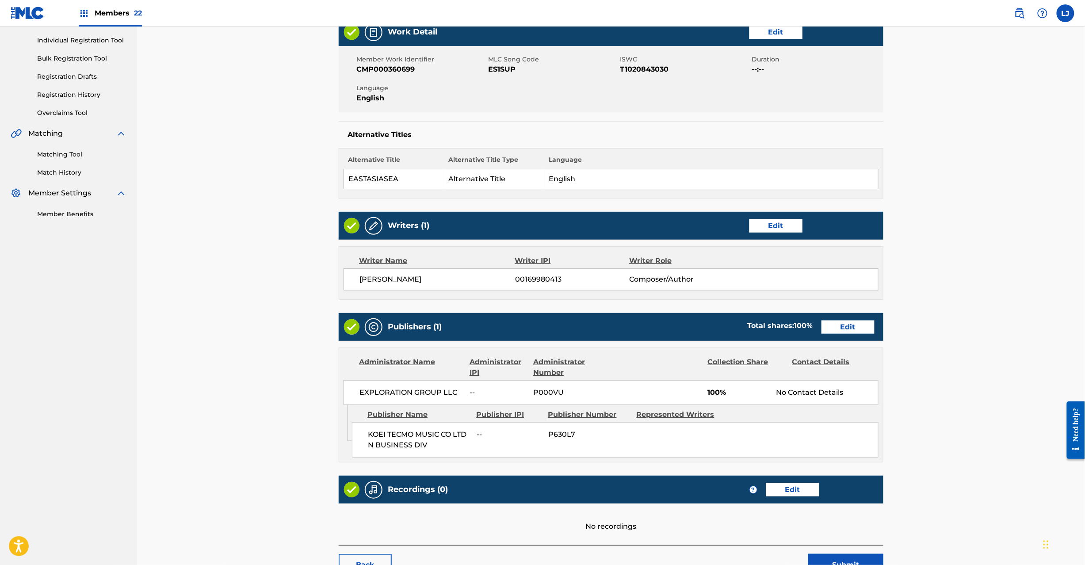
scroll to position [176, 0]
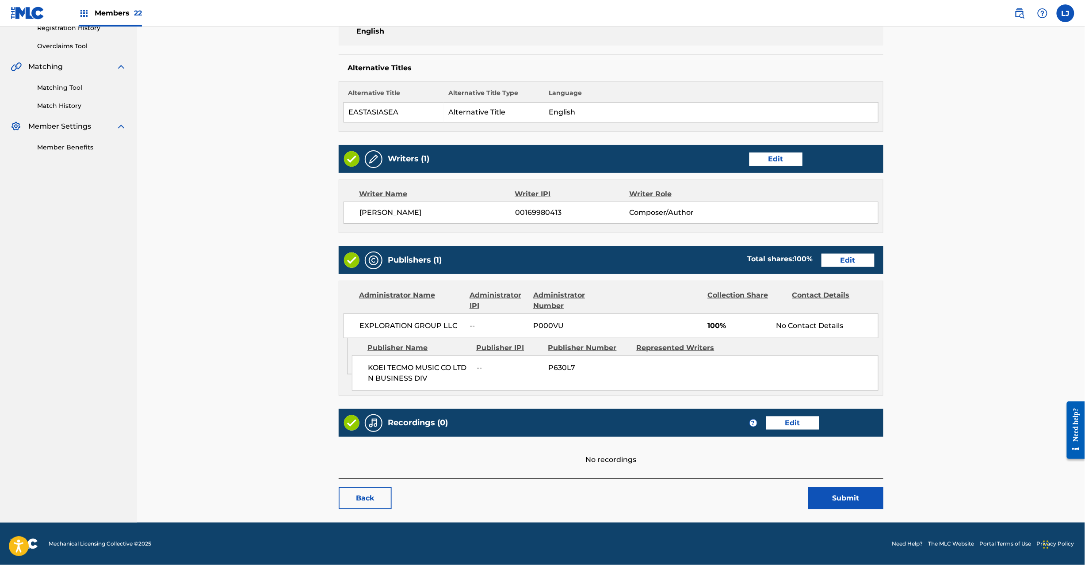
click at [845, 502] on button "Submit" at bounding box center [845, 498] width 75 height 22
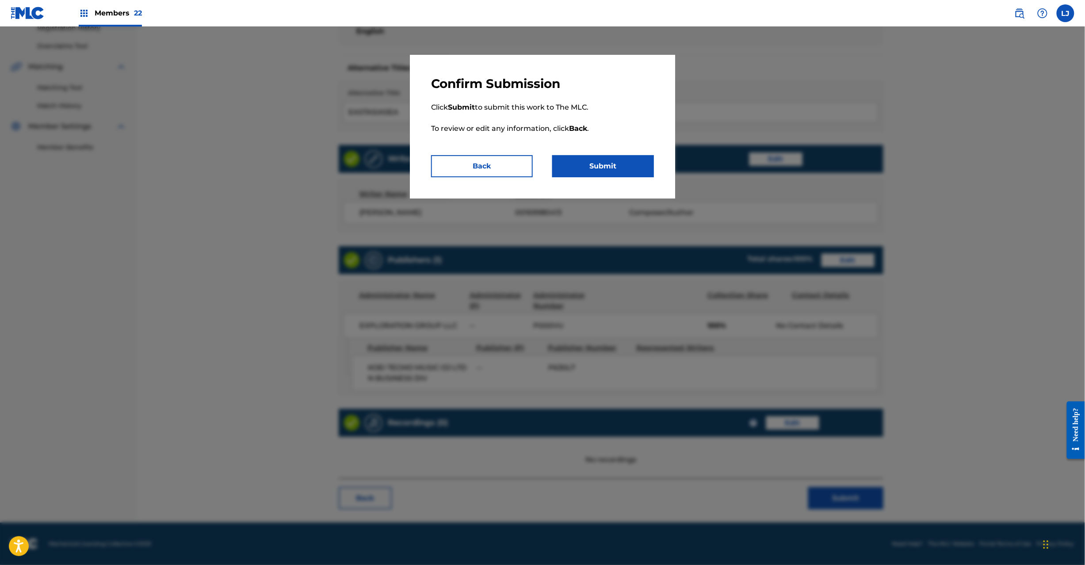
click at [603, 170] on button "Submit" at bounding box center [603, 166] width 102 height 22
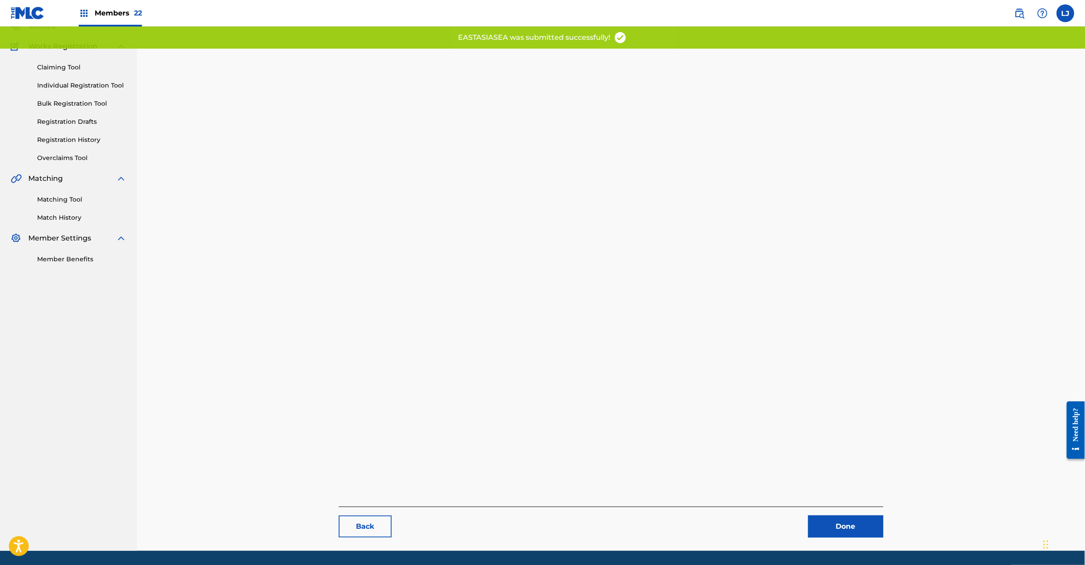
scroll to position [91, 0]
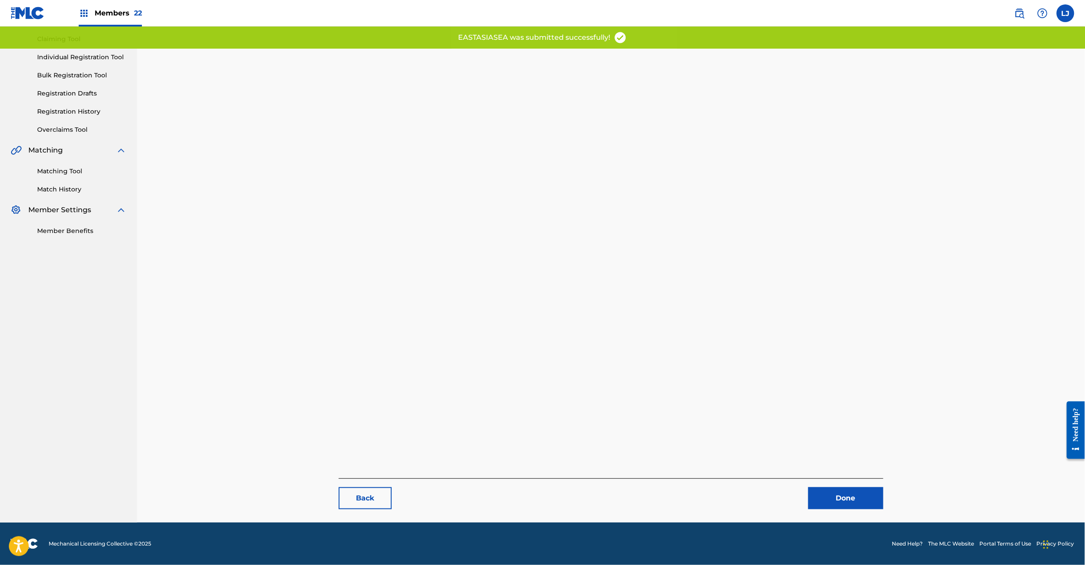
click at [824, 495] on link "Done" at bounding box center [845, 498] width 75 height 22
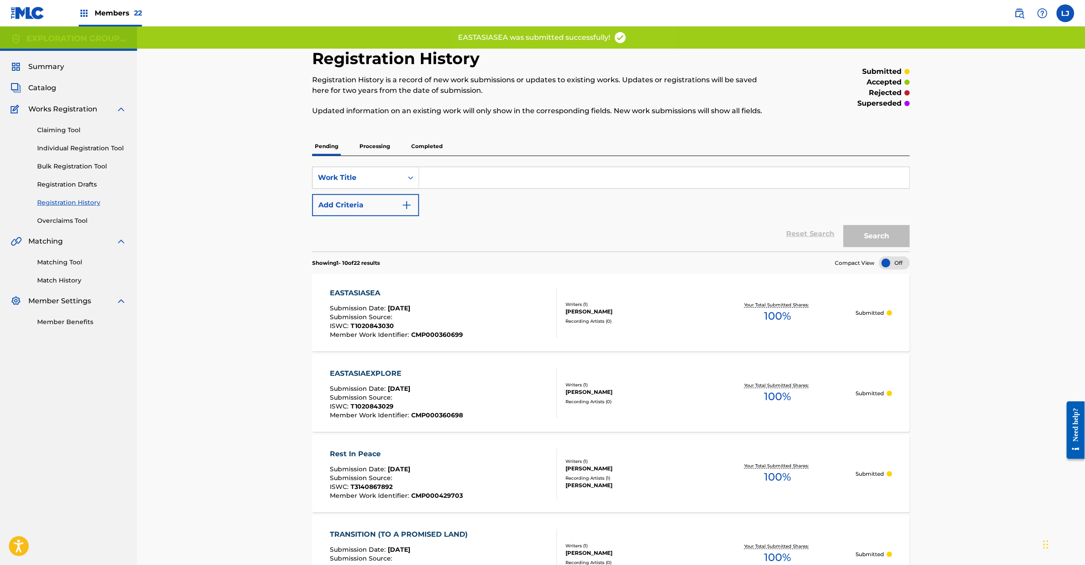
click at [532, 329] on div "EASTASIASEA Submission Date : [DATE] Submission Source : ISWC : T1020843030 Mem…" at bounding box center [443, 313] width 227 height 50
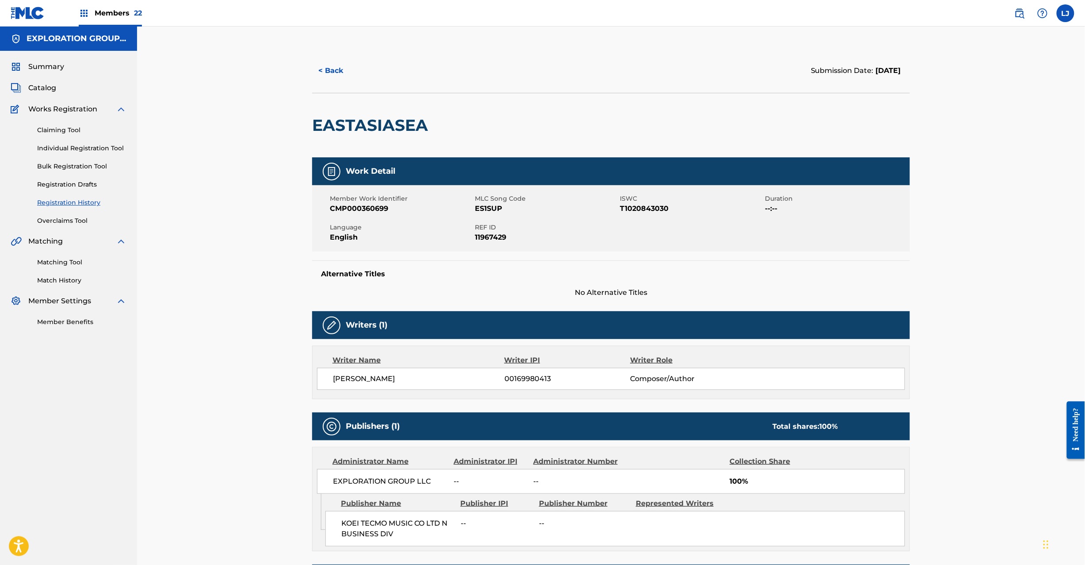
click at [62, 84] on div "Catalog" at bounding box center [69, 88] width 116 height 11
click at [48, 86] on span "Catalog" at bounding box center [42, 88] width 28 height 11
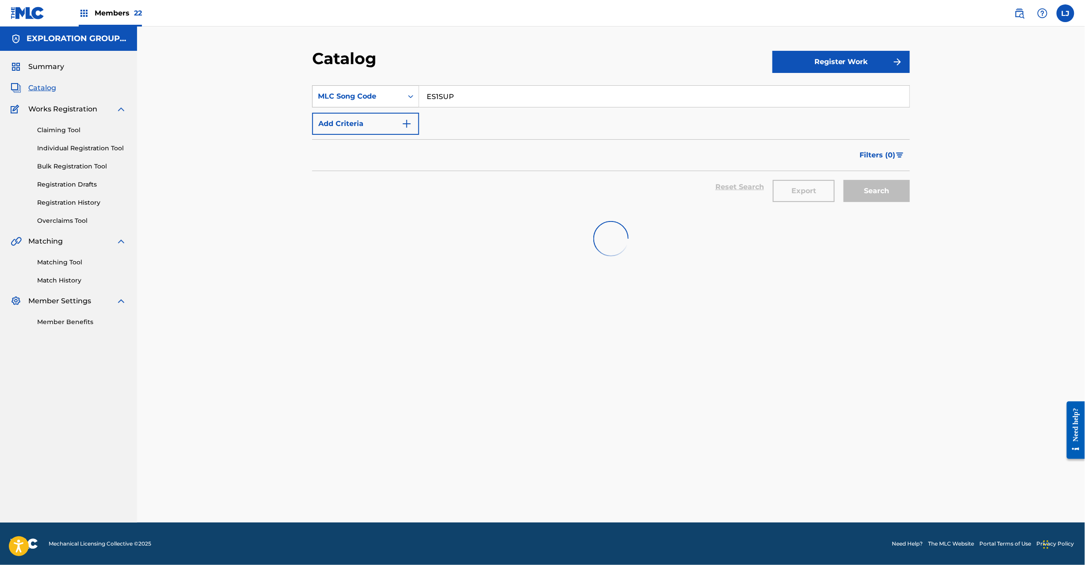
click at [349, 98] on div "MLC Song Code" at bounding box center [358, 96] width 80 height 11
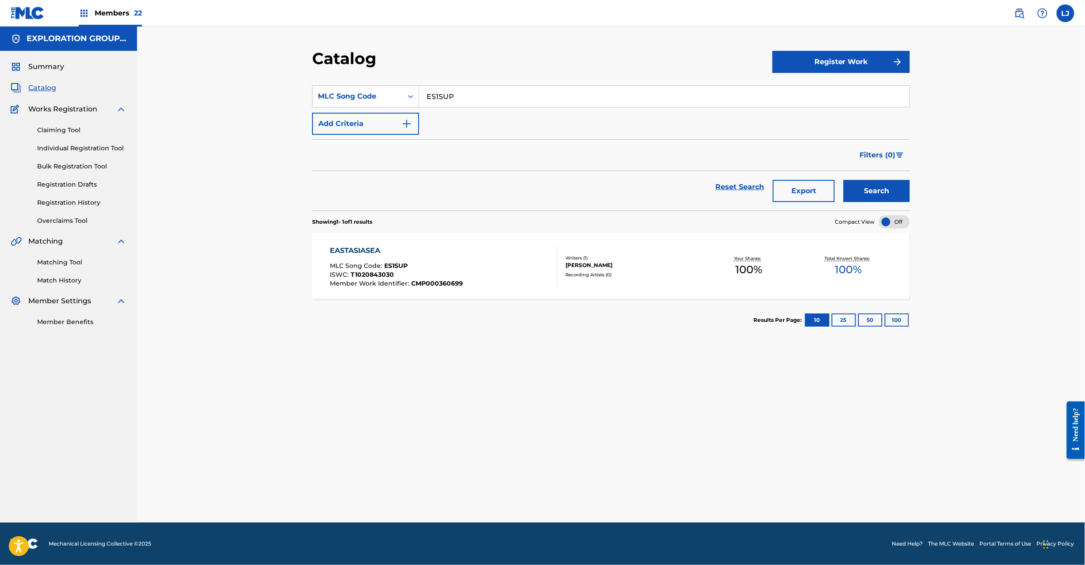
click at [464, 96] on input "ES1SUP" at bounding box center [664, 96] width 490 height 21
type input "ES1LTO"
click at [910, 192] on button "Search" at bounding box center [877, 191] width 66 height 22
click at [487, 259] on div "[PERSON_NAME] MLC Song Code : ES1LTO ISWC : T9097514426 Member Work Identifier …" at bounding box center [443, 266] width 227 height 42
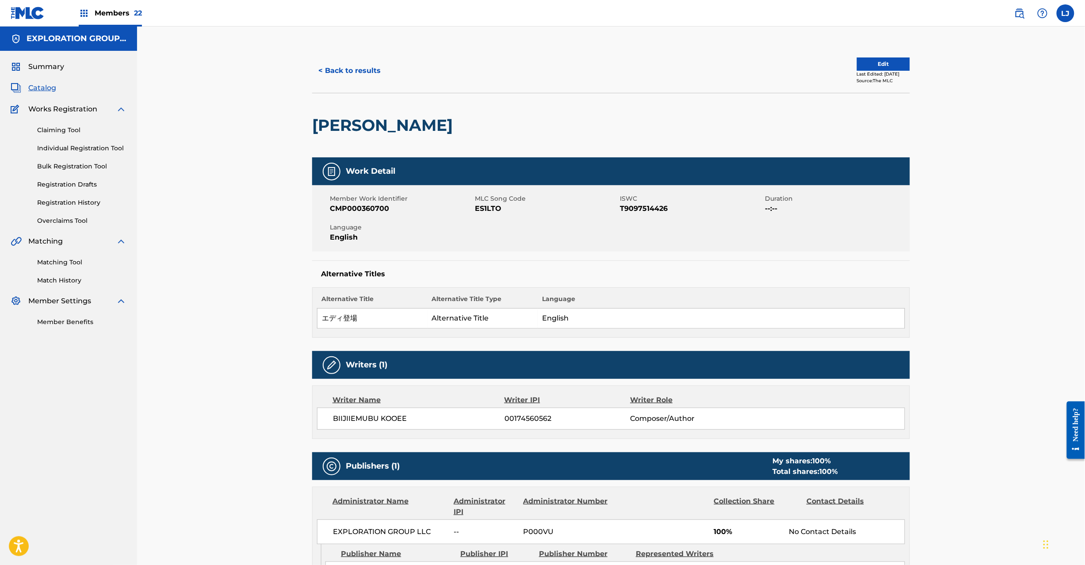
click at [888, 56] on div "< Back to results Edit Last Edited: [DATE] Source: The MLC" at bounding box center [611, 71] width 598 height 44
click at [883, 60] on button "Edit" at bounding box center [883, 63] width 53 height 13
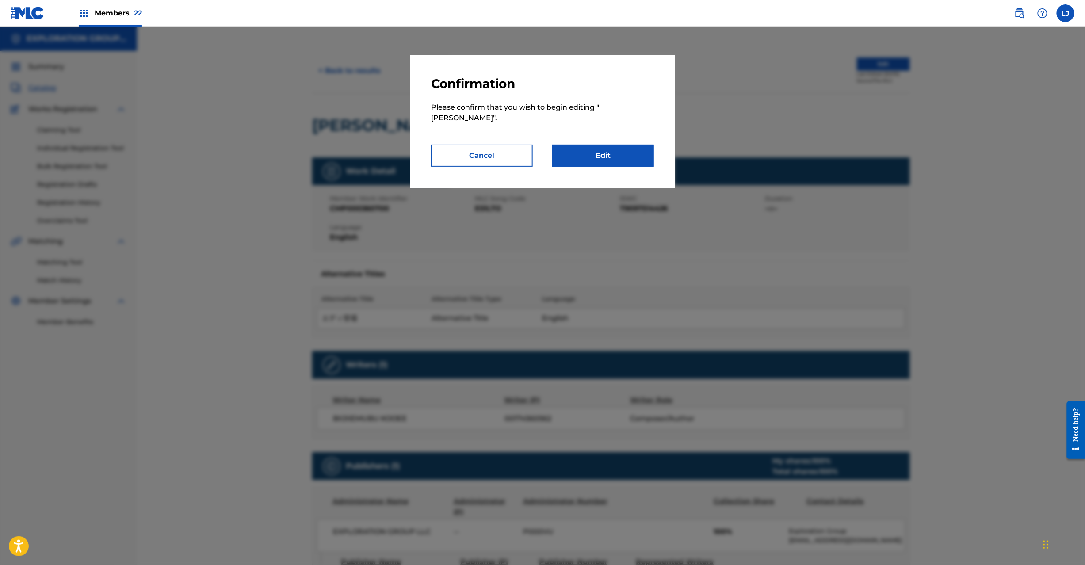
click at [612, 151] on link "Edit" at bounding box center [603, 156] width 102 height 22
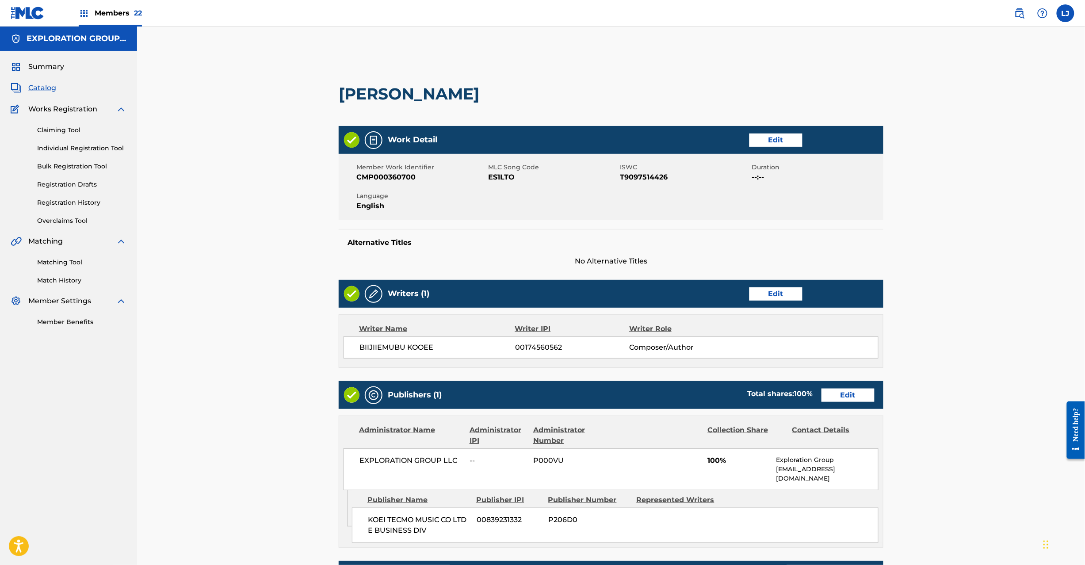
click at [825, 393] on link "Edit" at bounding box center [848, 395] width 53 height 13
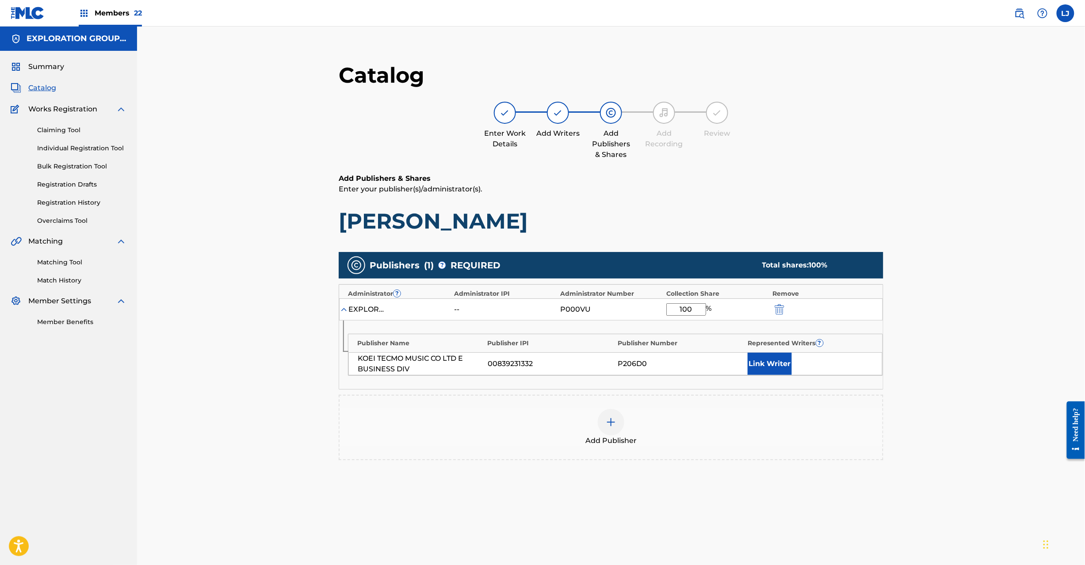
click at [785, 310] on img "submit" at bounding box center [780, 309] width 10 height 11
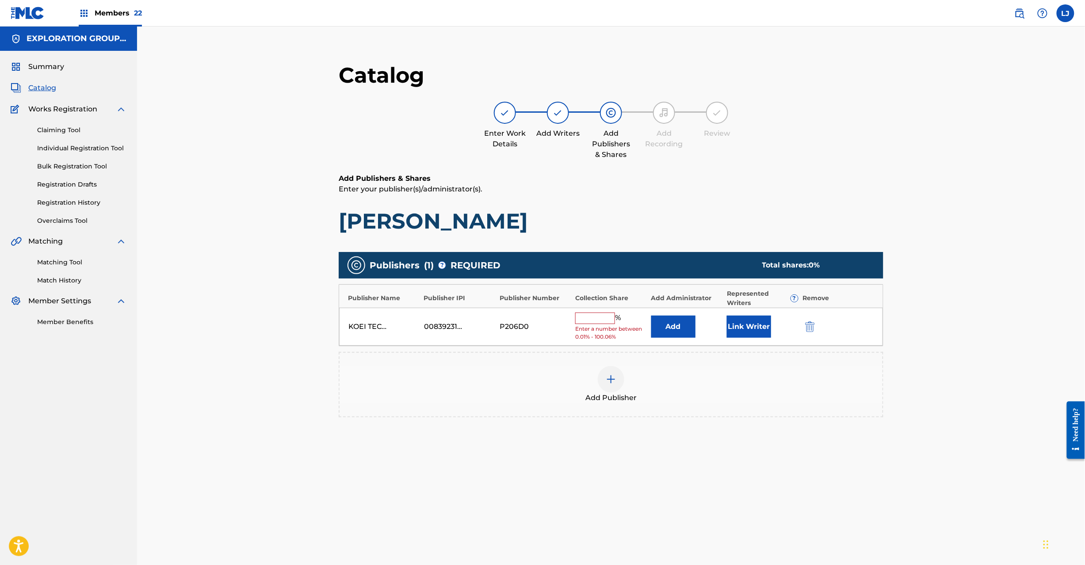
click at [807, 330] on img "submit" at bounding box center [810, 327] width 10 height 11
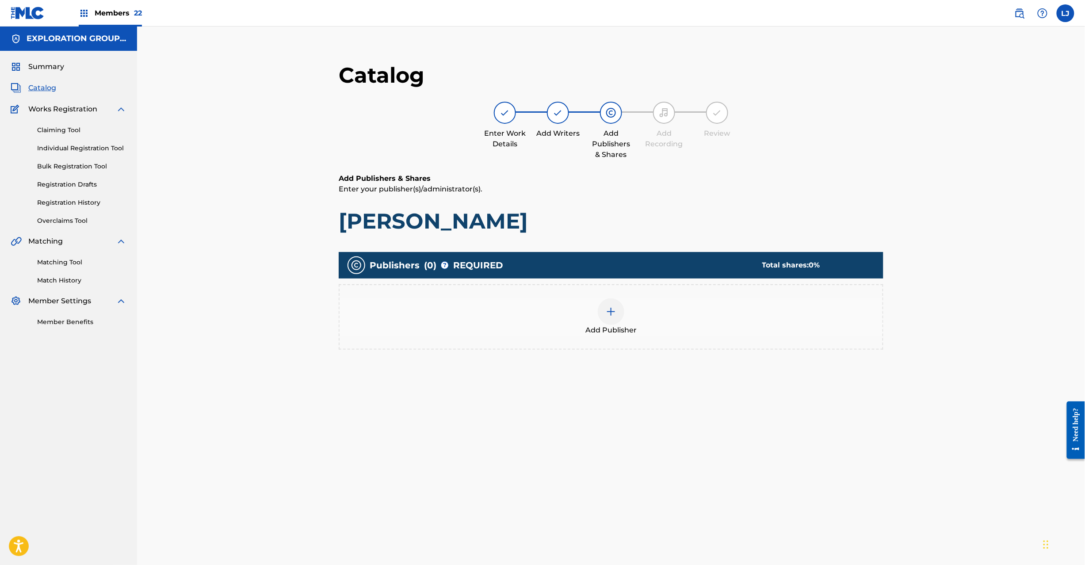
click at [623, 310] on div at bounding box center [611, 312] width 27 height 27
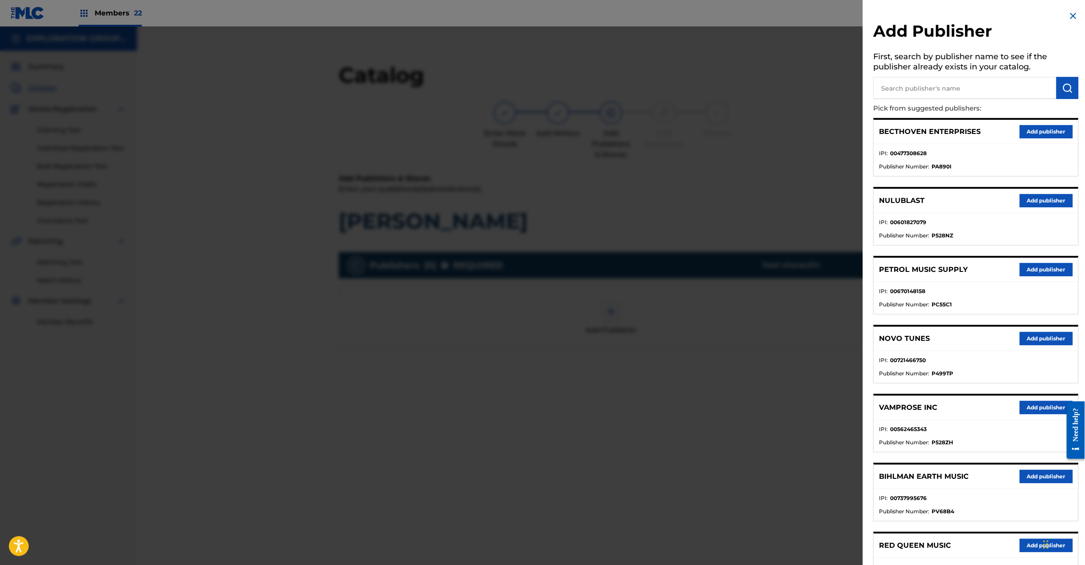
click at [927, 91] on input "text" at bounding box center [965, 88] width 183 height 22
type input "Koei Tecmo Music Co Ltd N Business Div"
click at [1064, 91] on img "submit" at bounding box center [1068, 88] width 11 height 11
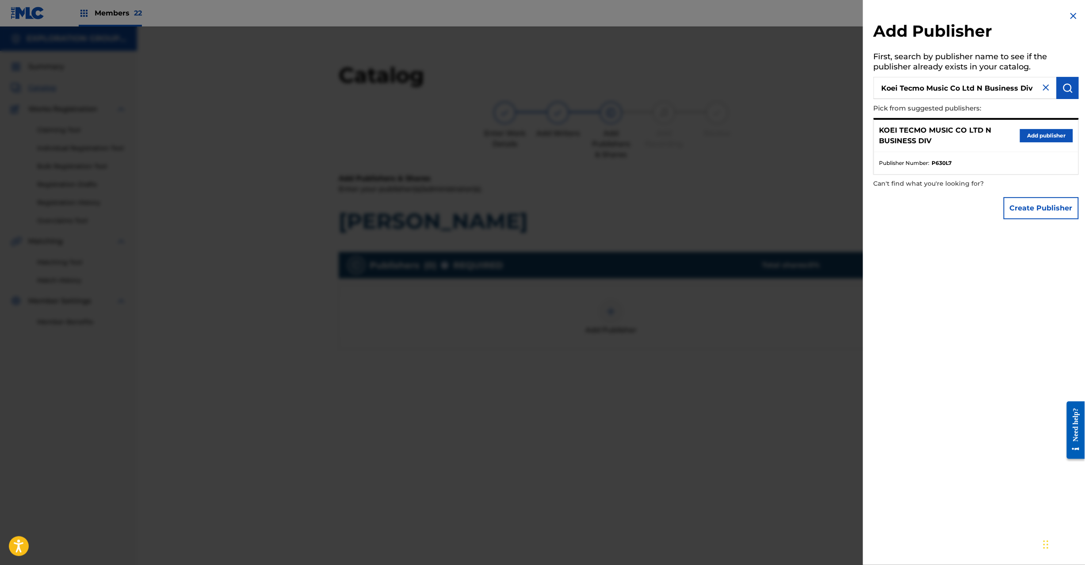
drag, startPoint x: 1035, startPoint y: 124, endPoint x: 1032, endPoint y: 128, distance: 5.0
click at [1032, 126] on div "KOEI TECMO MUSIC CO LTD N BUSINESS DIV Add publisher" at bounding box center [976, 136] width 204 height 32
click at [1030, 133] on button "Add publisher" at bounding box center [1046, 135] width 53 height 13
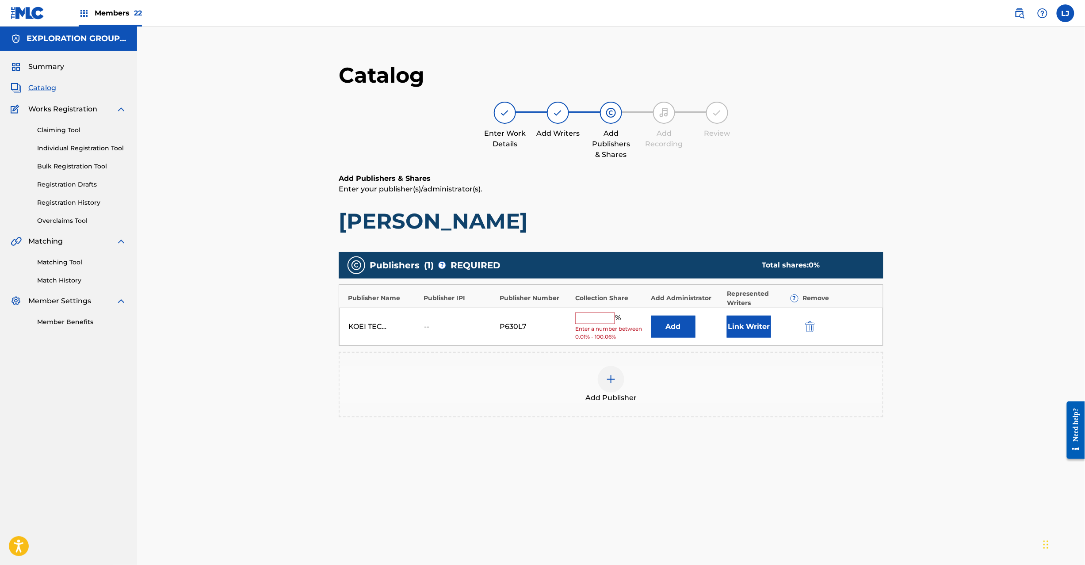
click at [674, 326] on button "Add" at bounding box center [673, 327] width 44 height 22
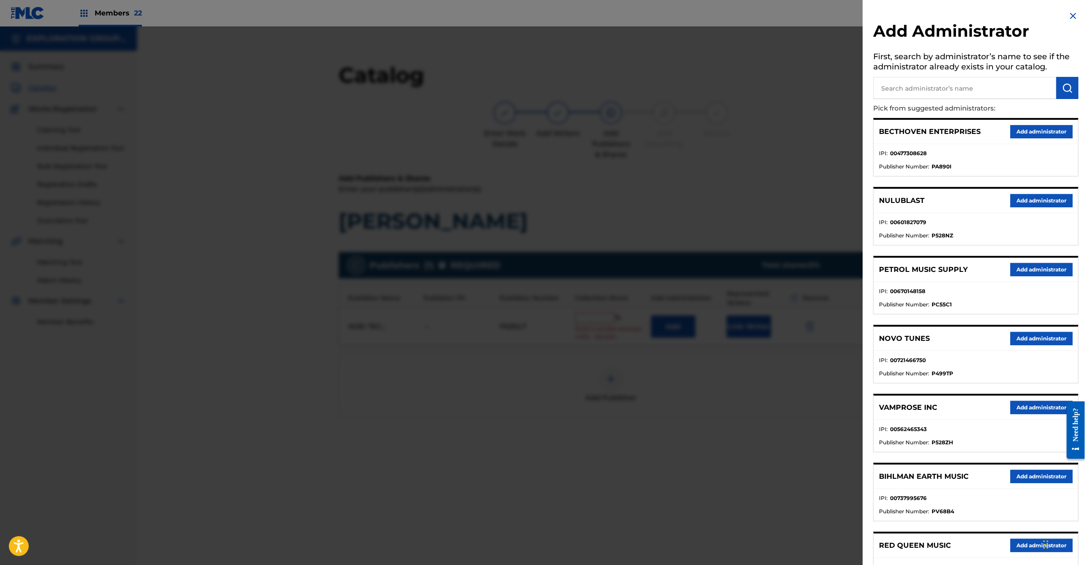
click at [960, 84] on input "text" at bounding box center [965, 88] width 183 height 22
type input "Exploration Group LLC"
click at [1068, 84] on img "submit" at bounding box center [1068, 88] width 11 height 11
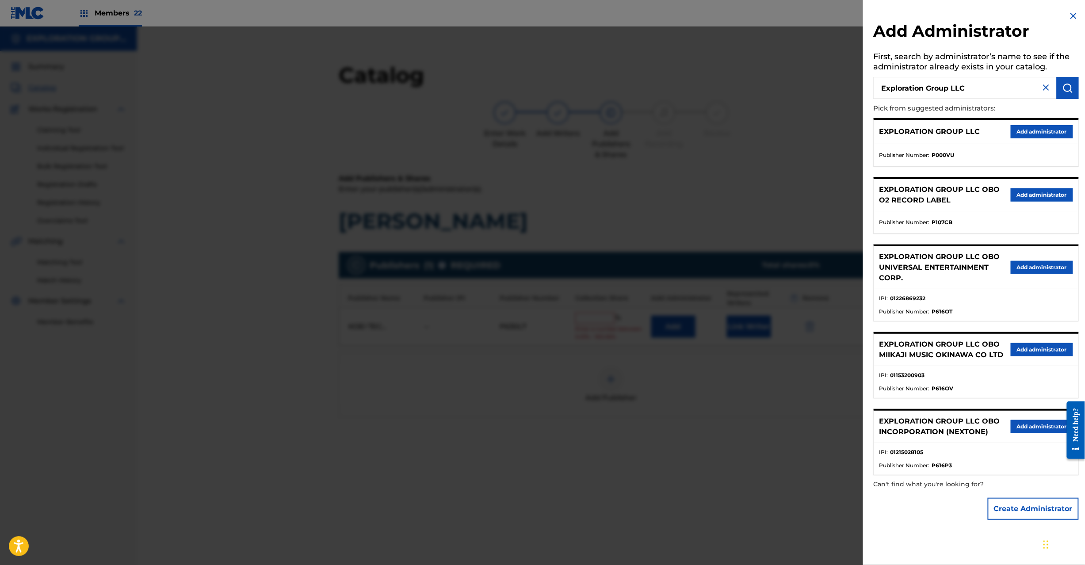
click at [1035, 133] on button "Add administrator" at bounding box center [1042, 131] width 62 height 13
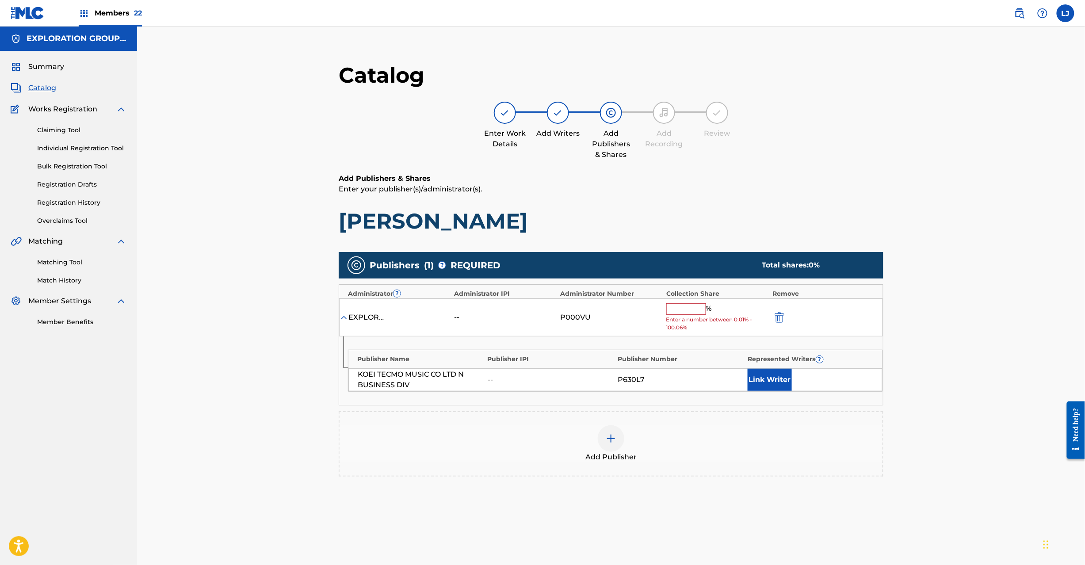
click at [671, 305] on input "text" at bounding box center [686, 308] width 40 height 11
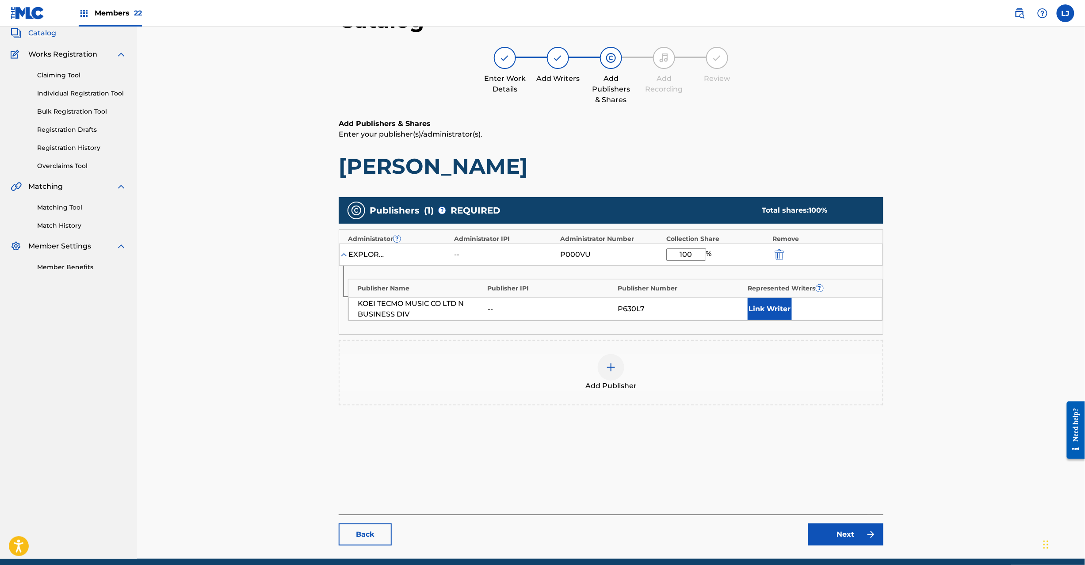
scroll to position [91, 0]
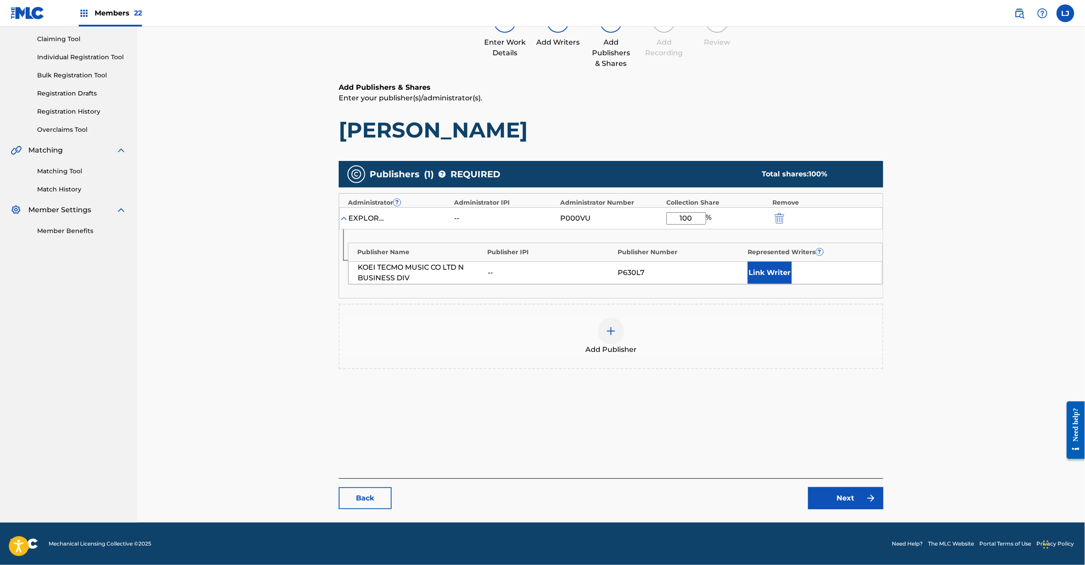
type input "100"
click at [865, 502] on link "Next" at bounding box center [845, 498] width 75 height 22
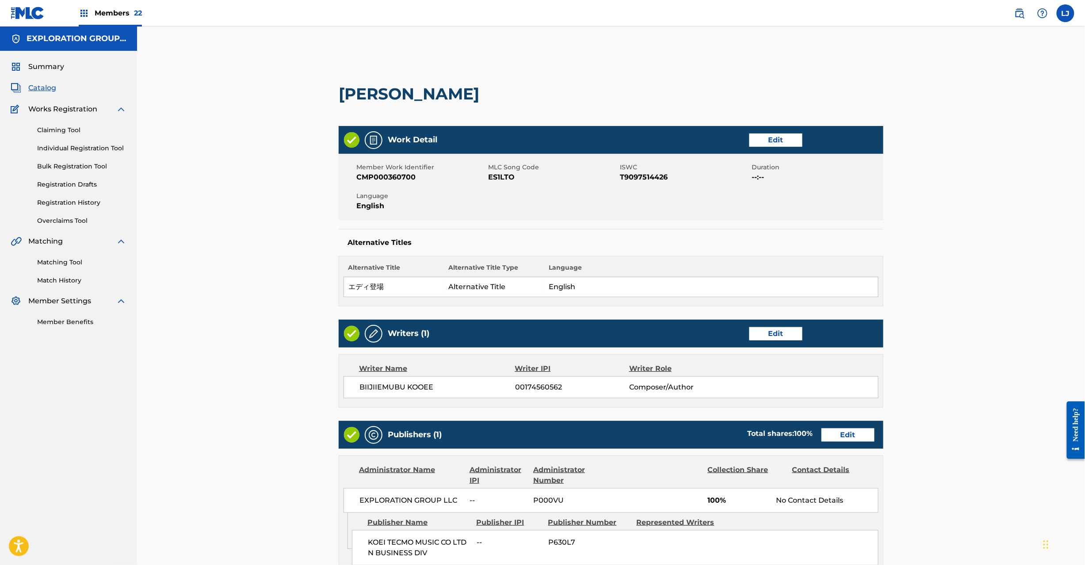
scroll to position [176, 0]
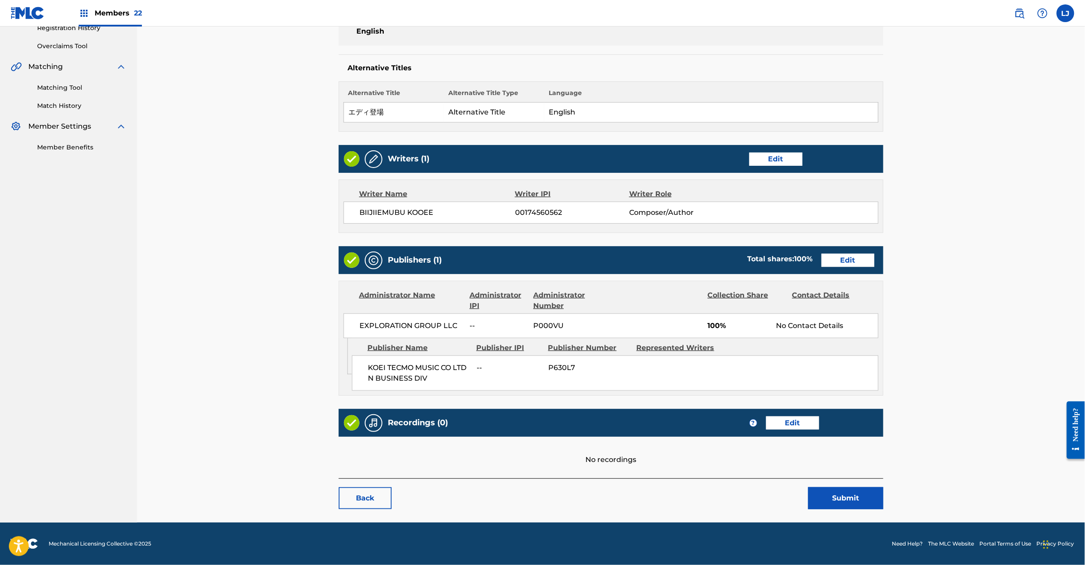
click at [847, 503] on button "Submit" at bounding box center [845, 498] width 75 height 22
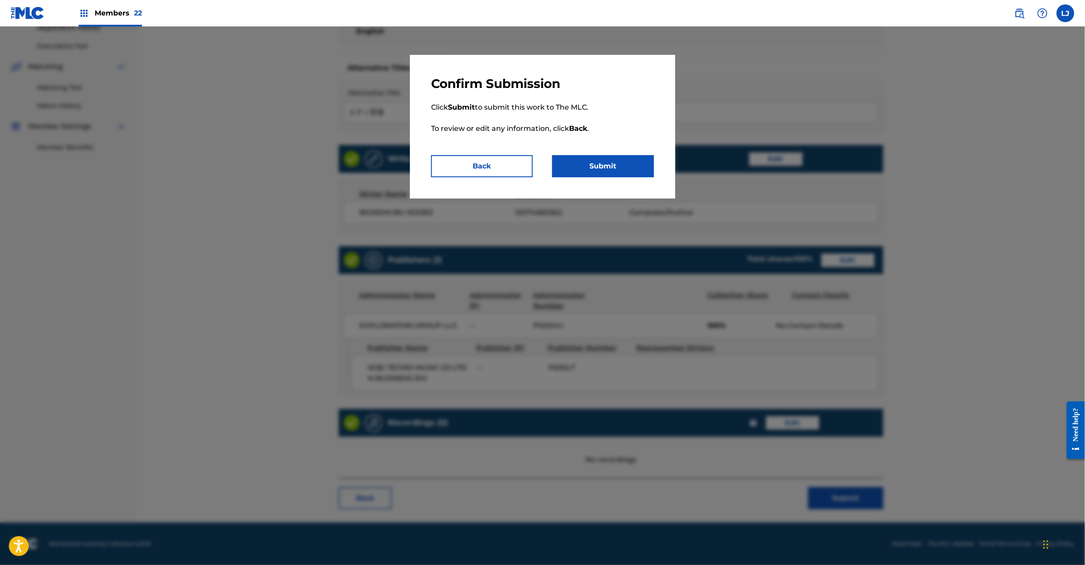
click at [593, 156] on button "Submit" at bounding box center [603, 166] width 102 height 22
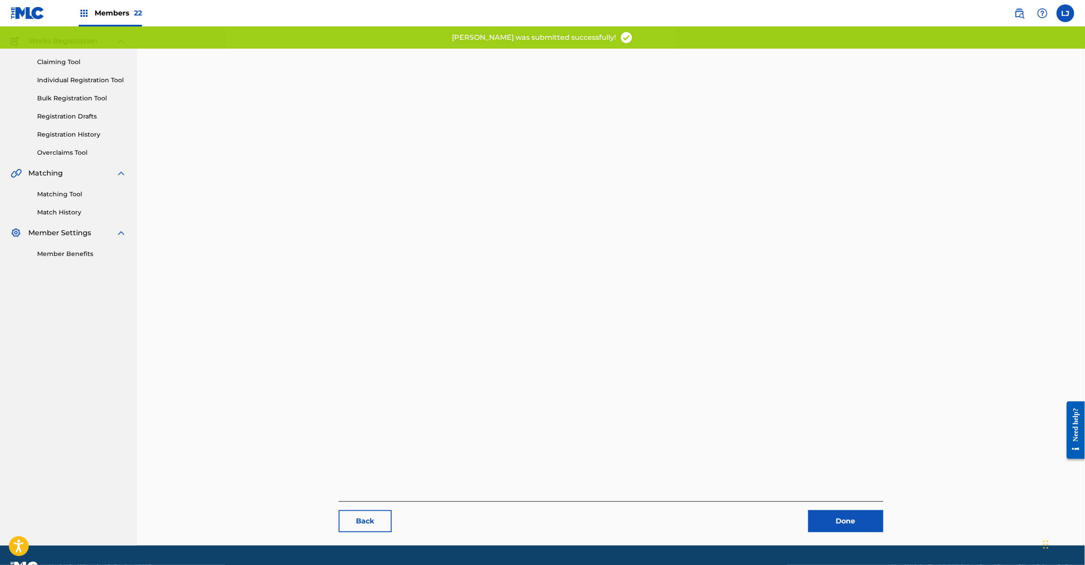
scroll to position [91, 0]
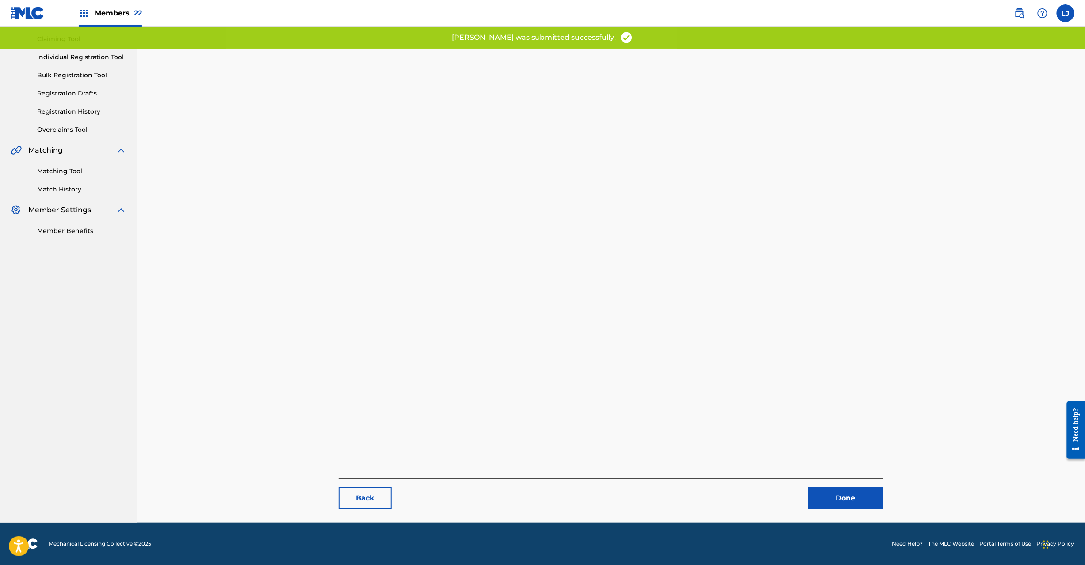
click at [831, 496] on link "Done" at bounding box center [845, 498] width 75 height 22
